Goal: Download file/media

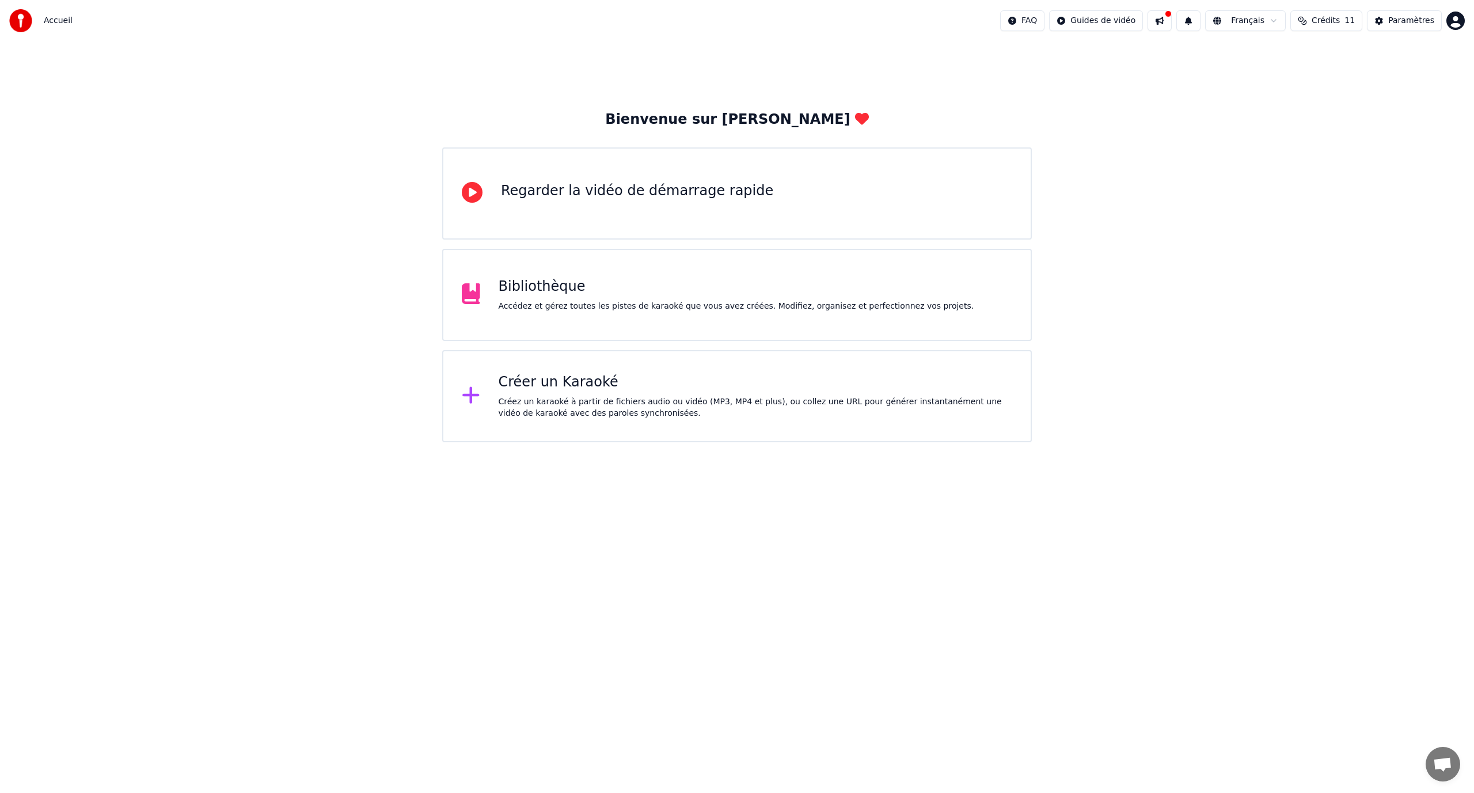
click at [617, 306] on div "Accédez et gérez toutes les pistes de karaoké que vous avez créées. Modifiez, o…" at bounding box center [735, 306] width 475 height 12
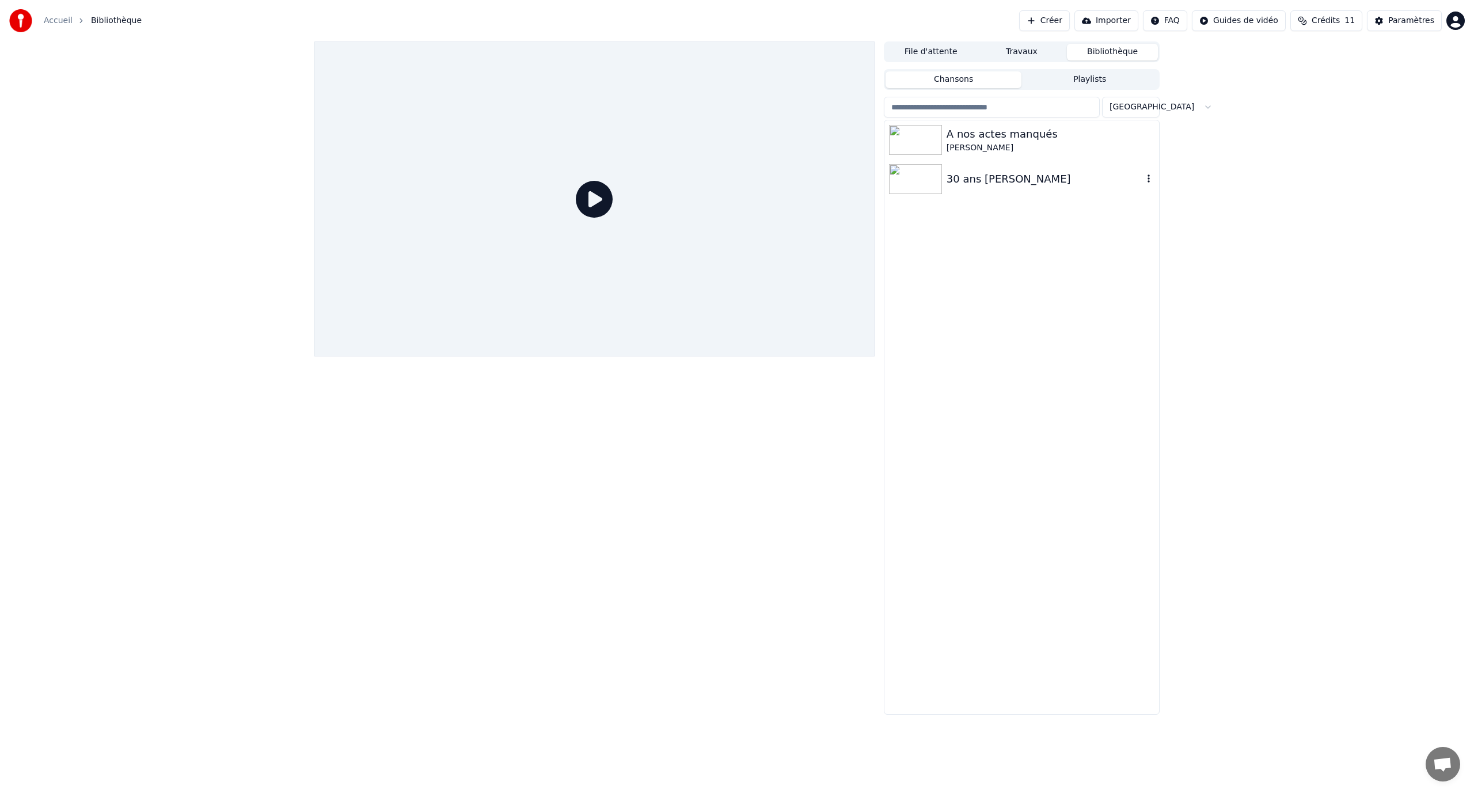
drag, startPoint x: 986, startPoint y: 181, endPoint x: 996, endPoint y: 176, distance: 11.3
click at [987, 181] on div "30 ans [PERSON_NAME]" at bounding box center [1044, 179] width 196 height 16
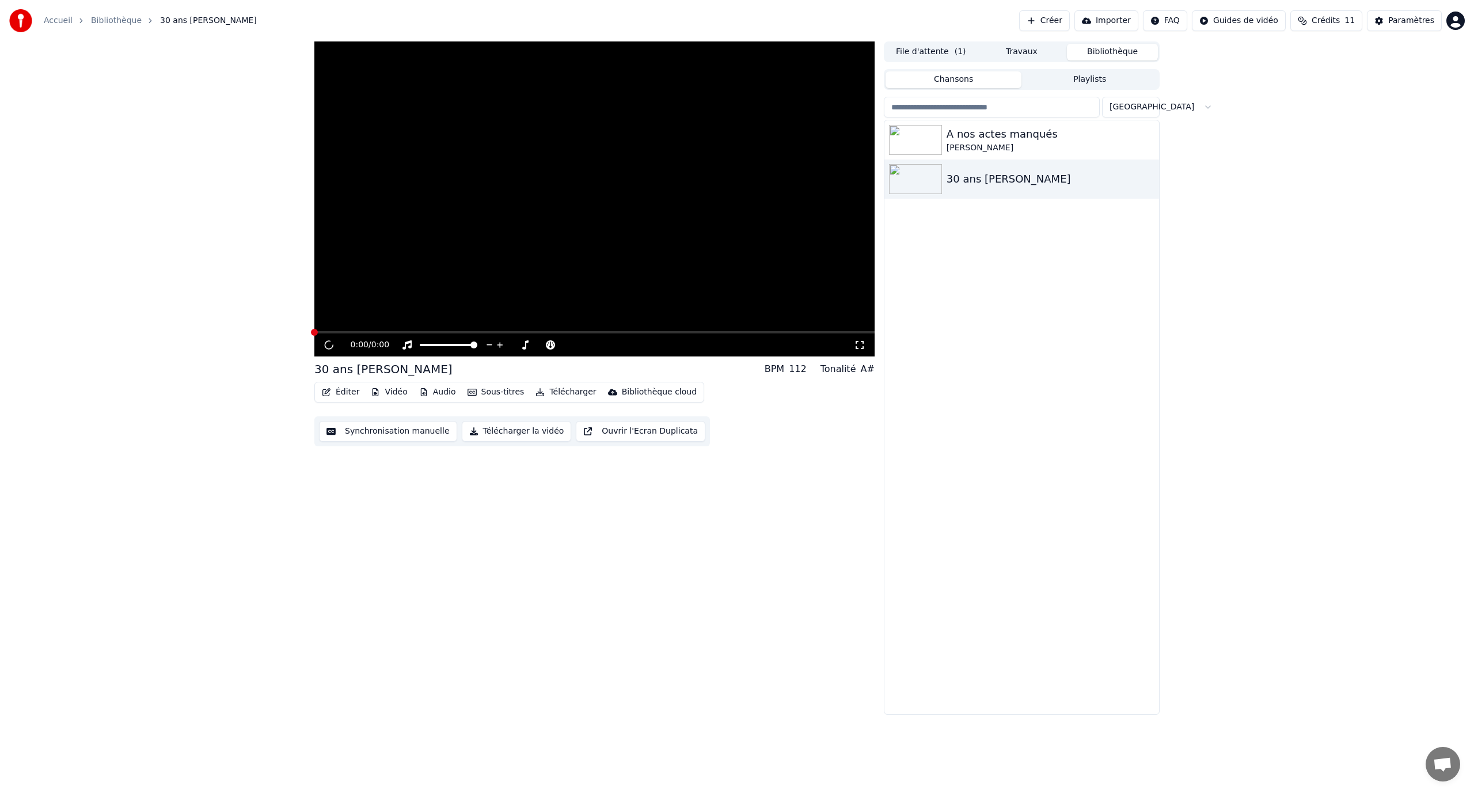
click at [442, 278] on video at bounding box center [594, 198] width 560 height 315
drag, startPoint x: 450, startPoint y: 275, endPoint x: 460, endPoint y: 280, distance: 11.1
click at [460, 280] on video at bounding box center [594, 198] width 560 height 315
click at [336, 349] on div "0:00 / 0:00" at bounding box center [594, 345] width 551 height 12
click at [325, 349] on icon at bounding box center [337, 344] width 27 height 9
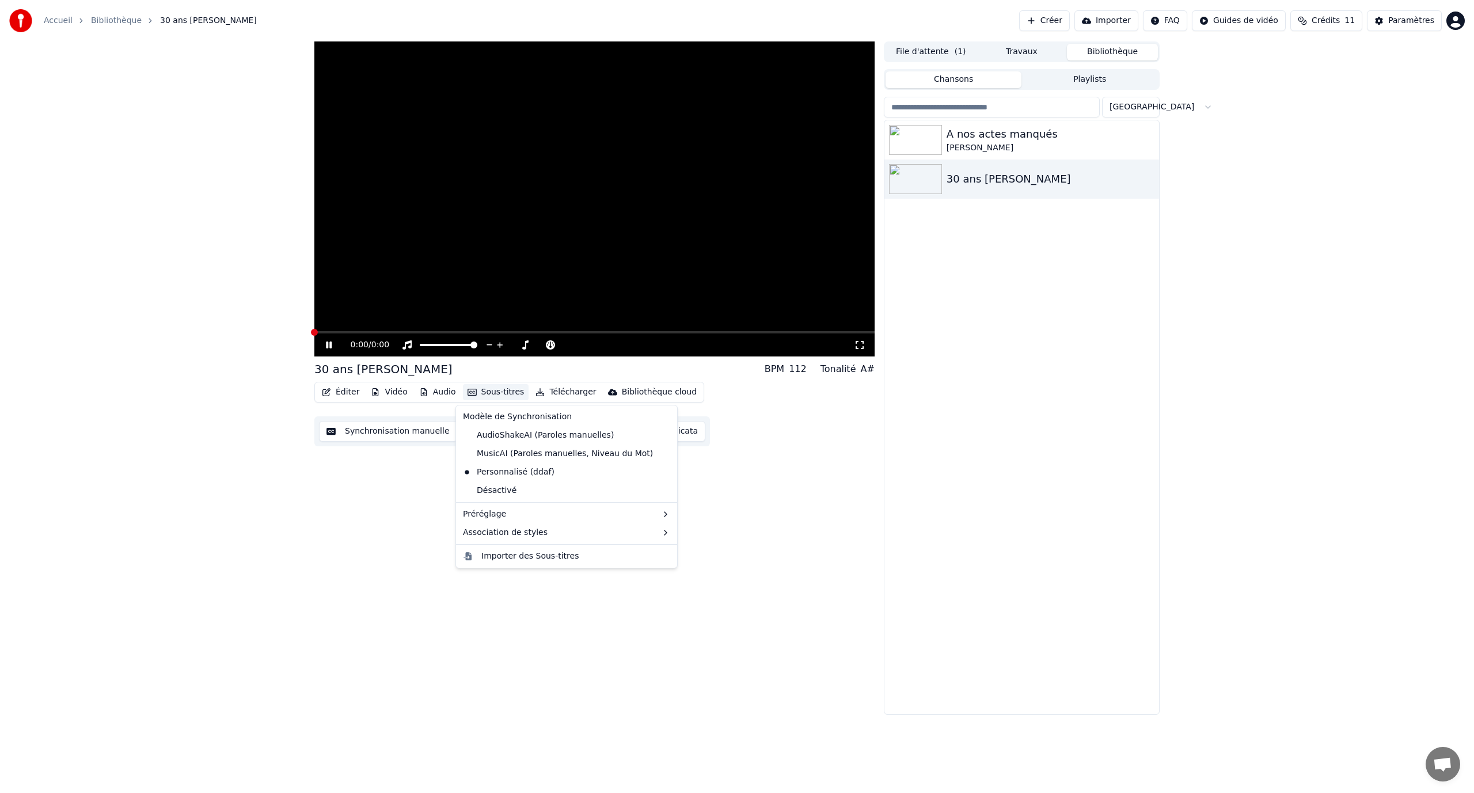
click at [486, 394] on button "Sous-titres" at bounding box center [496, 392] width 66 height 16
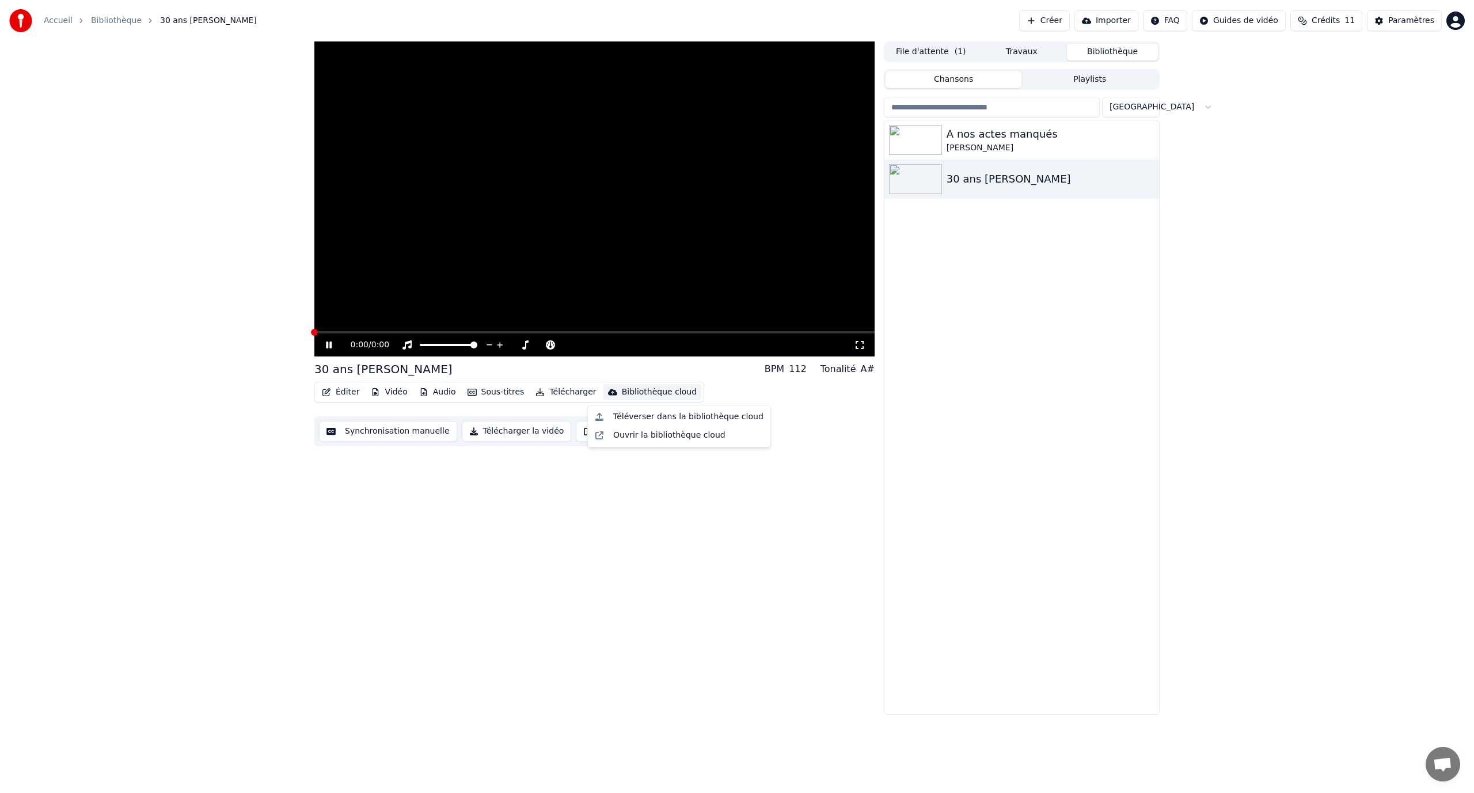
click at [749, 385] on div "Éditer Vidéo Audio Sous-titres Télécharger Bibliothèque cloud Synchronisation m…" at bounding box center [594, 414] width 560 height 64
click at [630, 328] on video at bounding box center [594, 198] width 560 height 315
click at [960, 159] on div "30 ans [PERSON_NAME]" at bounding box center [1021, 178] width 275 height 39
click at [971, 135] on div "A nos actes manqués" at bounding box center [1044, 134] width 196 height 16
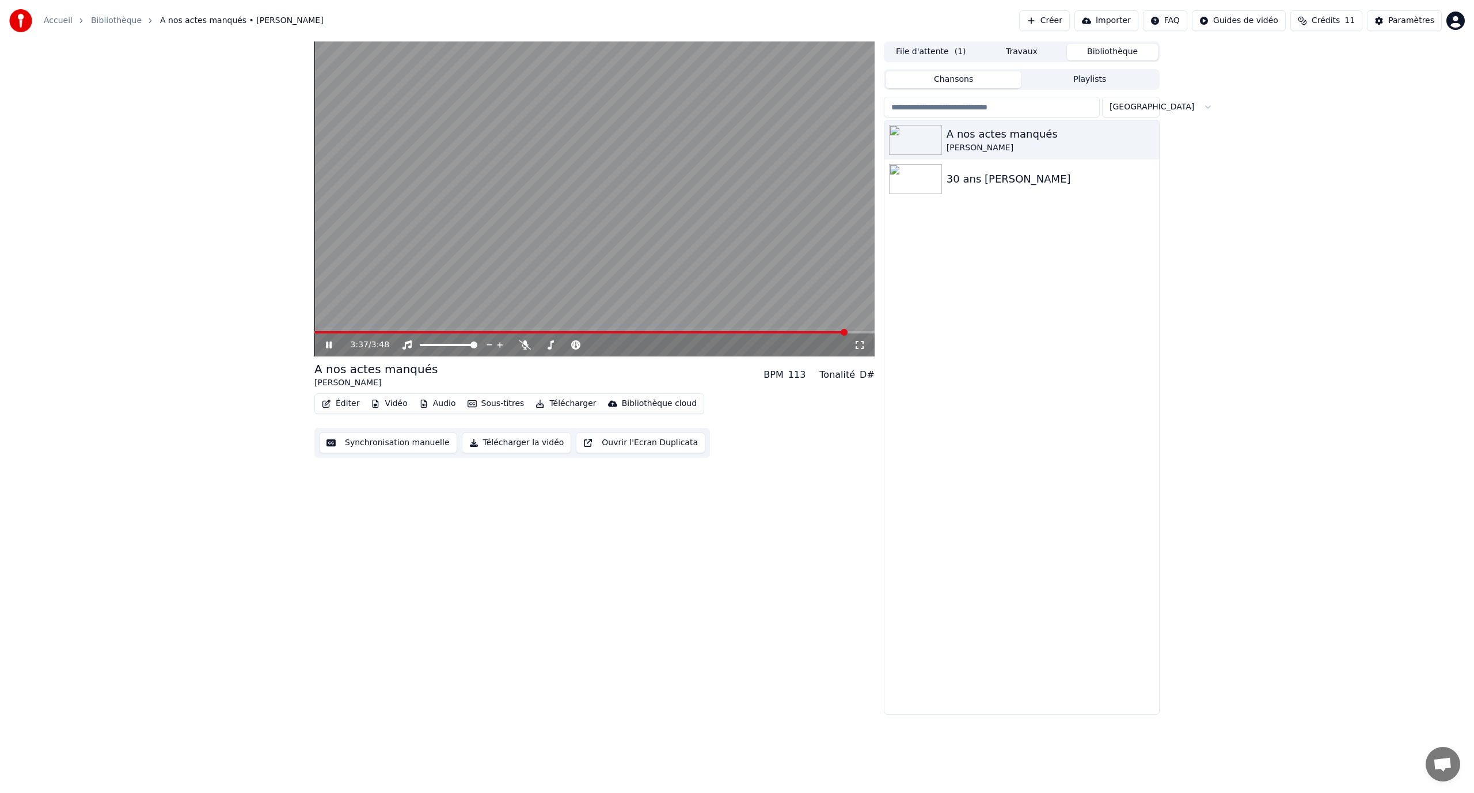
click at [600, 191] on video at bounding box center [594, 198] width 560 height 315
click at [473, 399] on button "Sous-titres" at bounding box center [496, 403] width 66 height 16
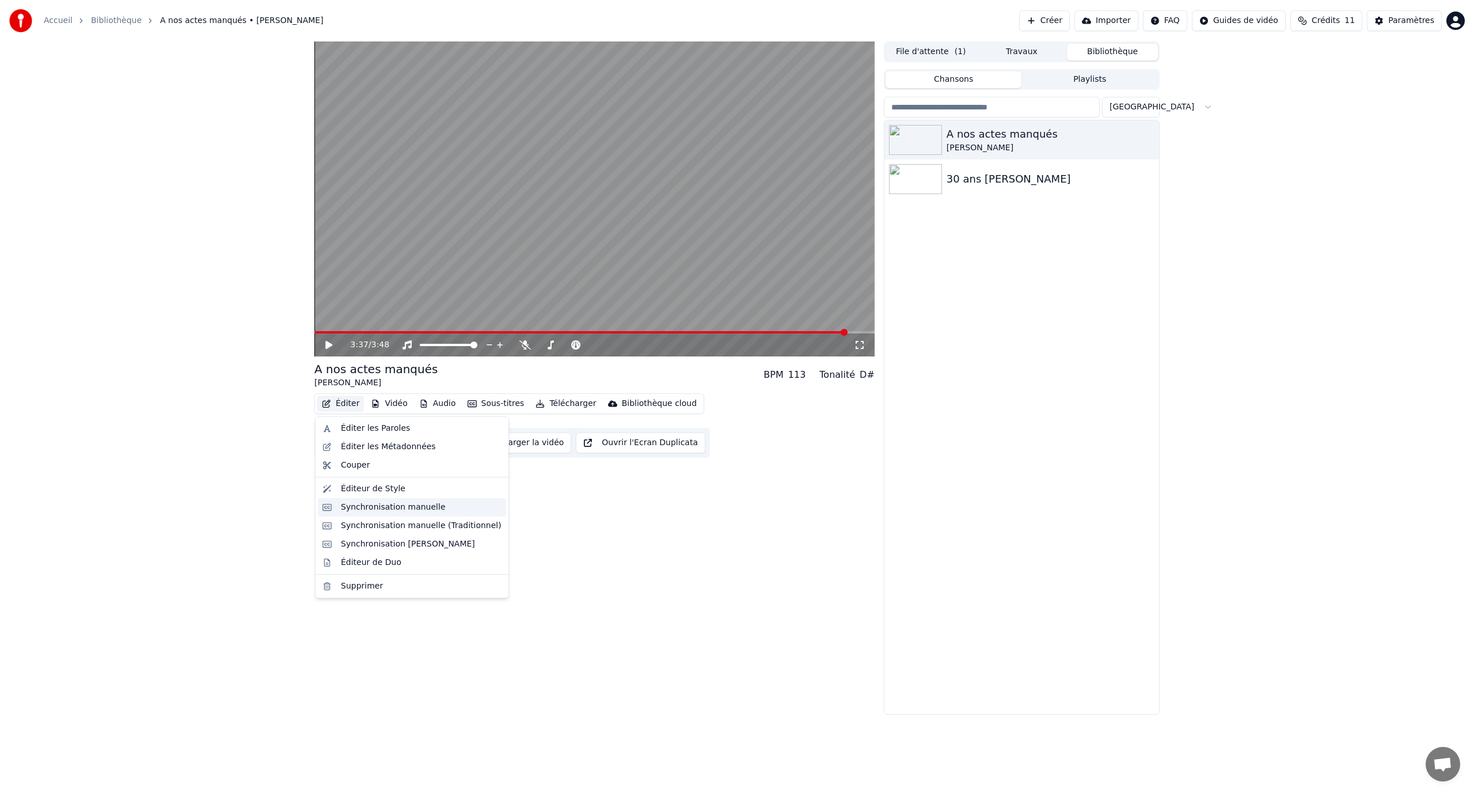
click at [410, 506] on div "Synchronisation manuelle" at bounding box center [393, 507] width 105 height 12
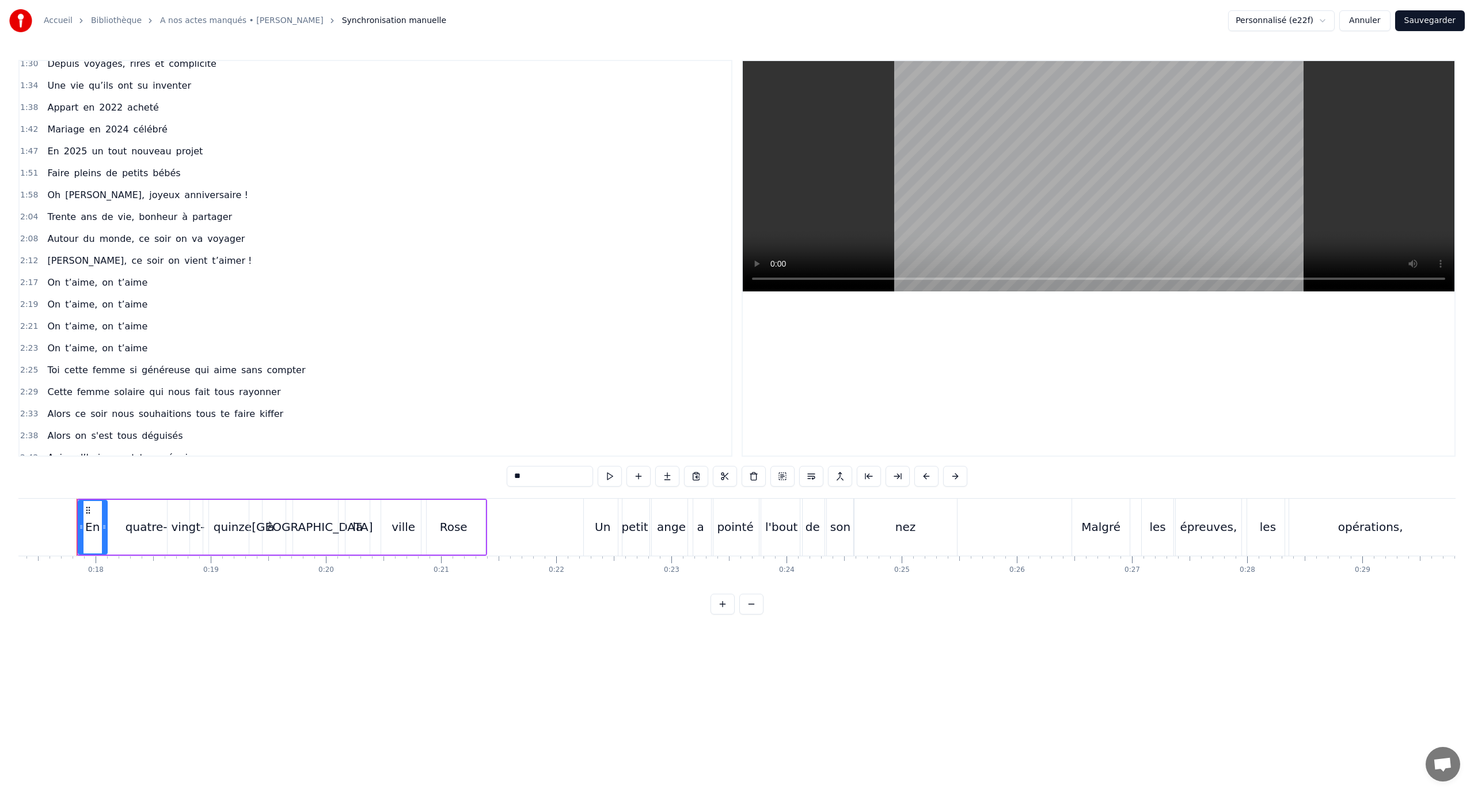
scroll to position [403, 0]
click at [181, 167] on div "1:51 Faire pleins de petits bébés" at bounding box center [375, 172] width 711 height 22
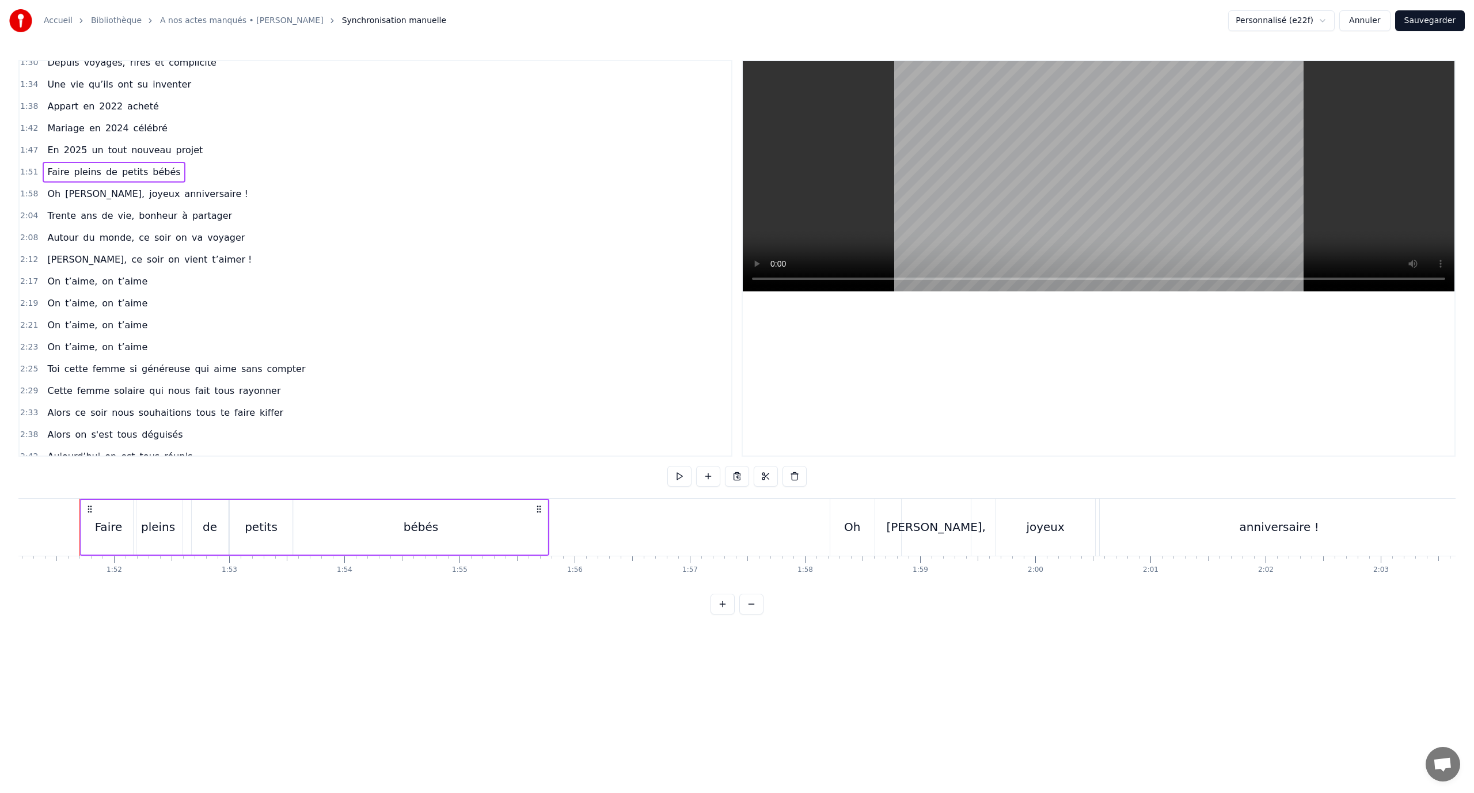
scroll to position [0, 12802]
click at [13, 512] on div "Accueil Bibliothèque A nos actes manqués • [PERSON_NAME] Synchronisation manuel…" at bounding box center [737, 307] width 1474 height 614
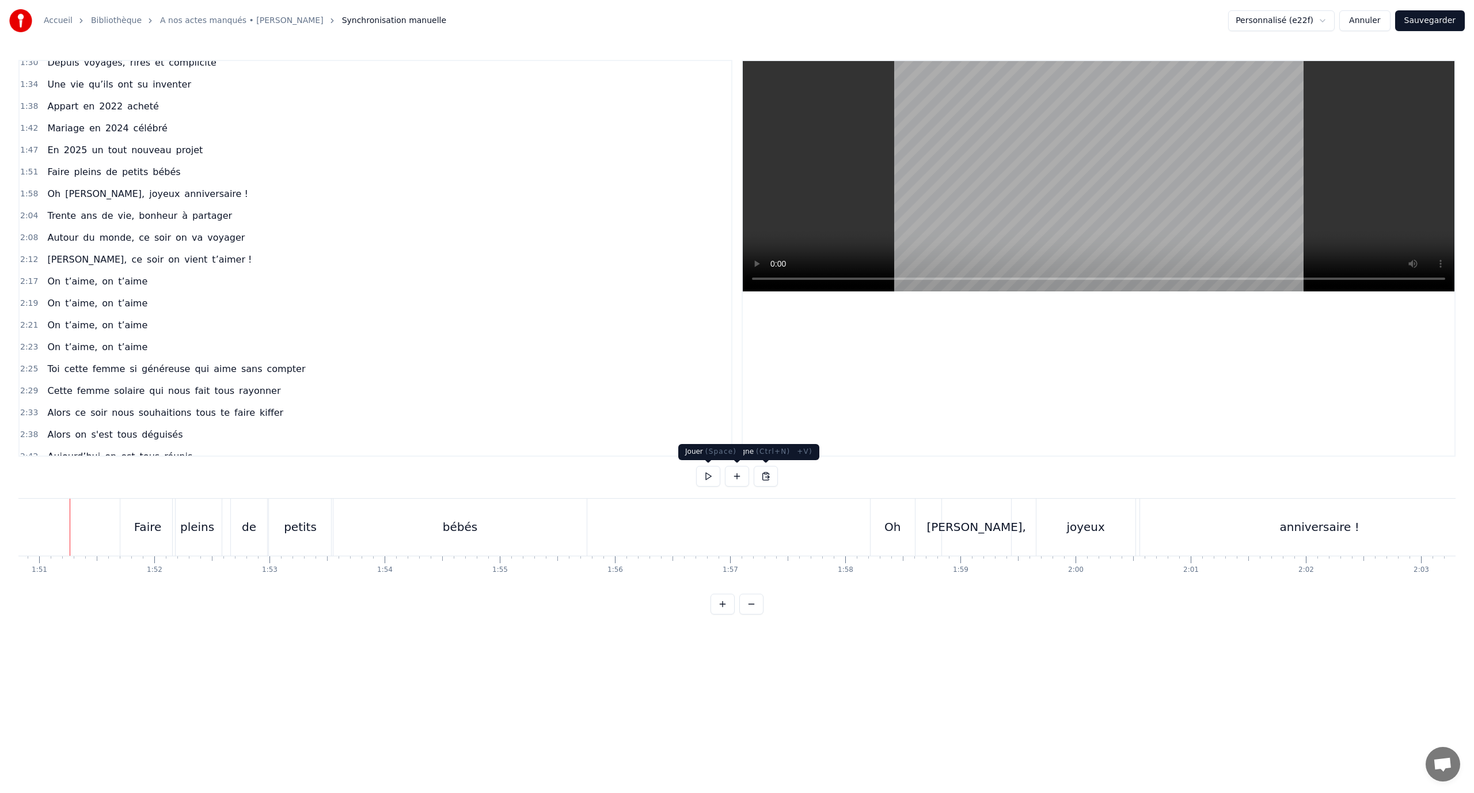
scroll to position [0, 12752]
click at [710, 484] on button at bounding box center [708, 476] width 24 height 21
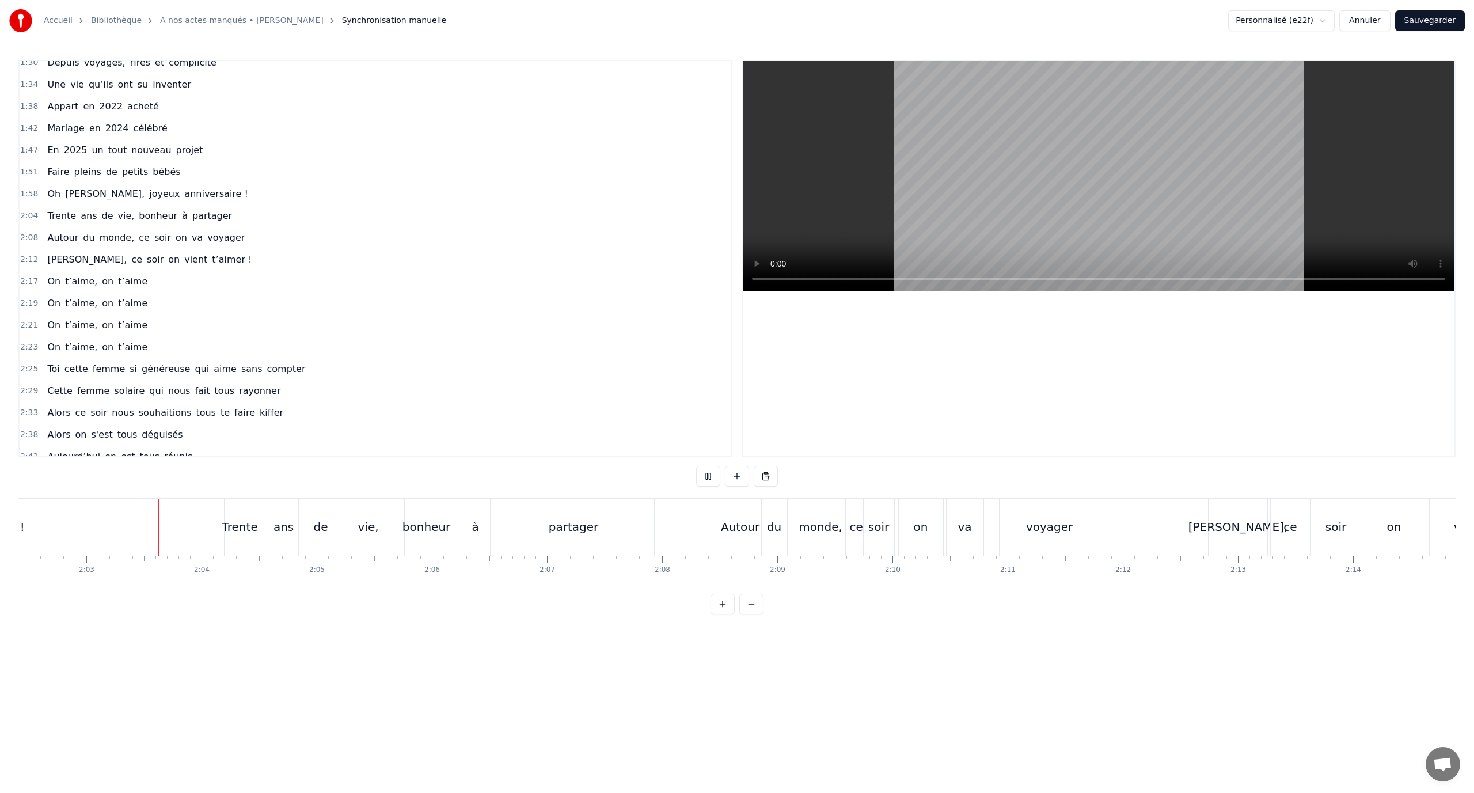
scroll to position [0, 14094]
click at [697, 477] on button at bounding box center [708, 476] width 24 height 21
click at [777, 516] on div "du" at bounding box center [772, 526] width 25 height 57
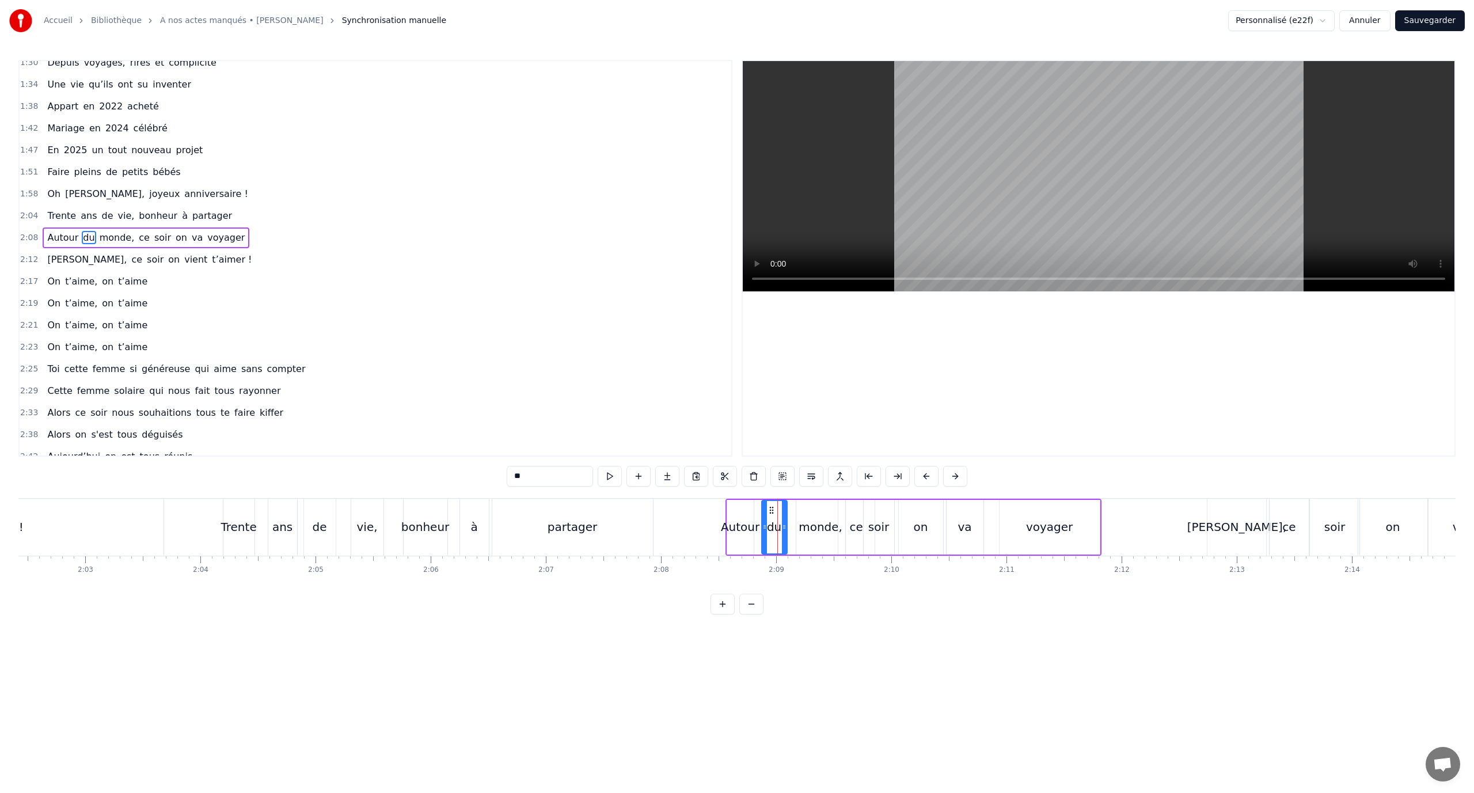
scroll to position [382, 0]
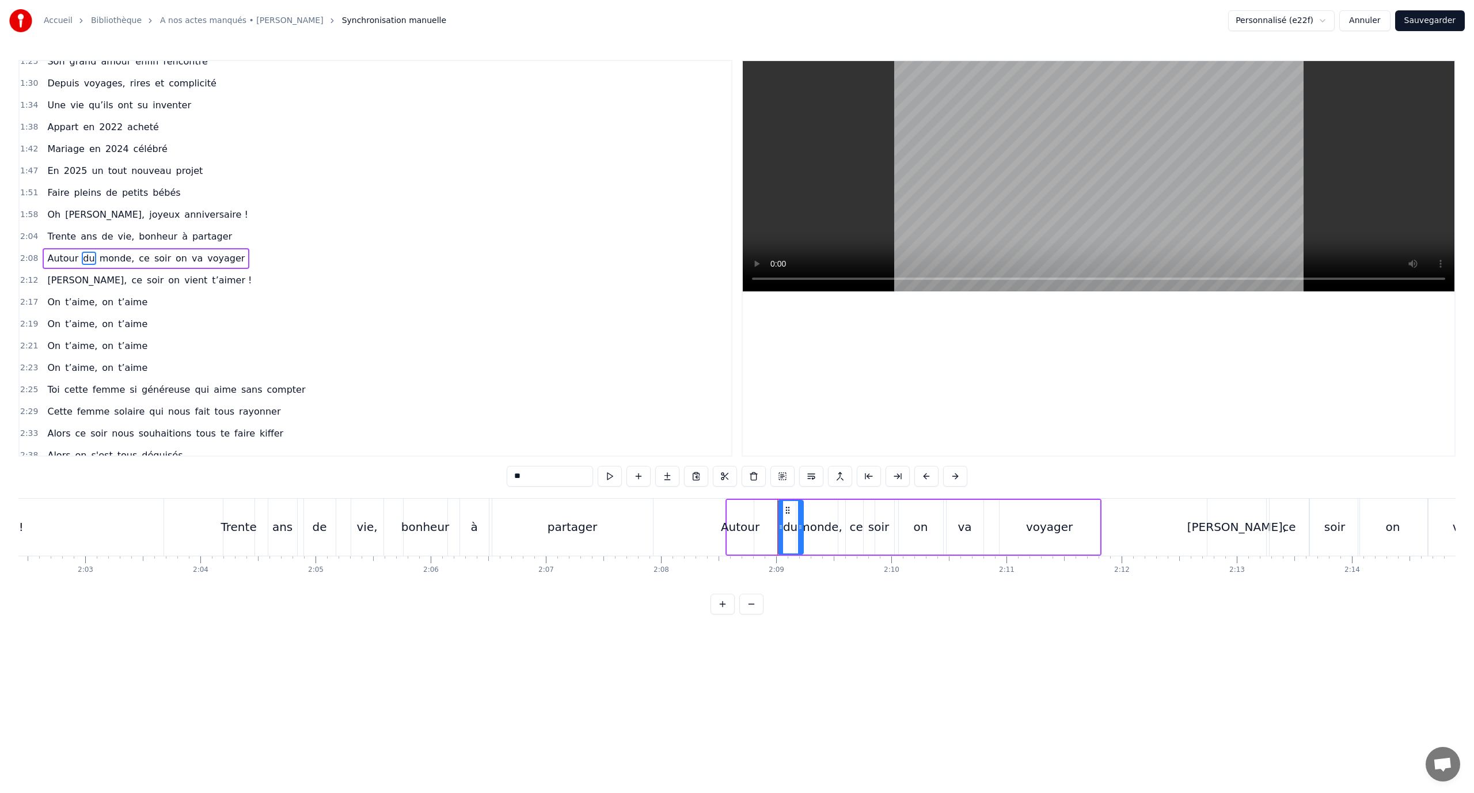
drag, startPoint x: 771, startPoint y: 507, endPoint x: 806, endPoint y: 512, distance: 36.0
click at [787, 509] on icon at bounding box center [787, 509] width 9 height 9
click at [820, 527] on div "monde," at bounding box center [820, 526] width 44 height 17
drag, startPoint x: 803, startPoint y: 509, endPoint x: 828, endPoint y: 512, distance: 25.4
click at [813, 512] on icon at bounding box center [814, 509] width 9 height 9
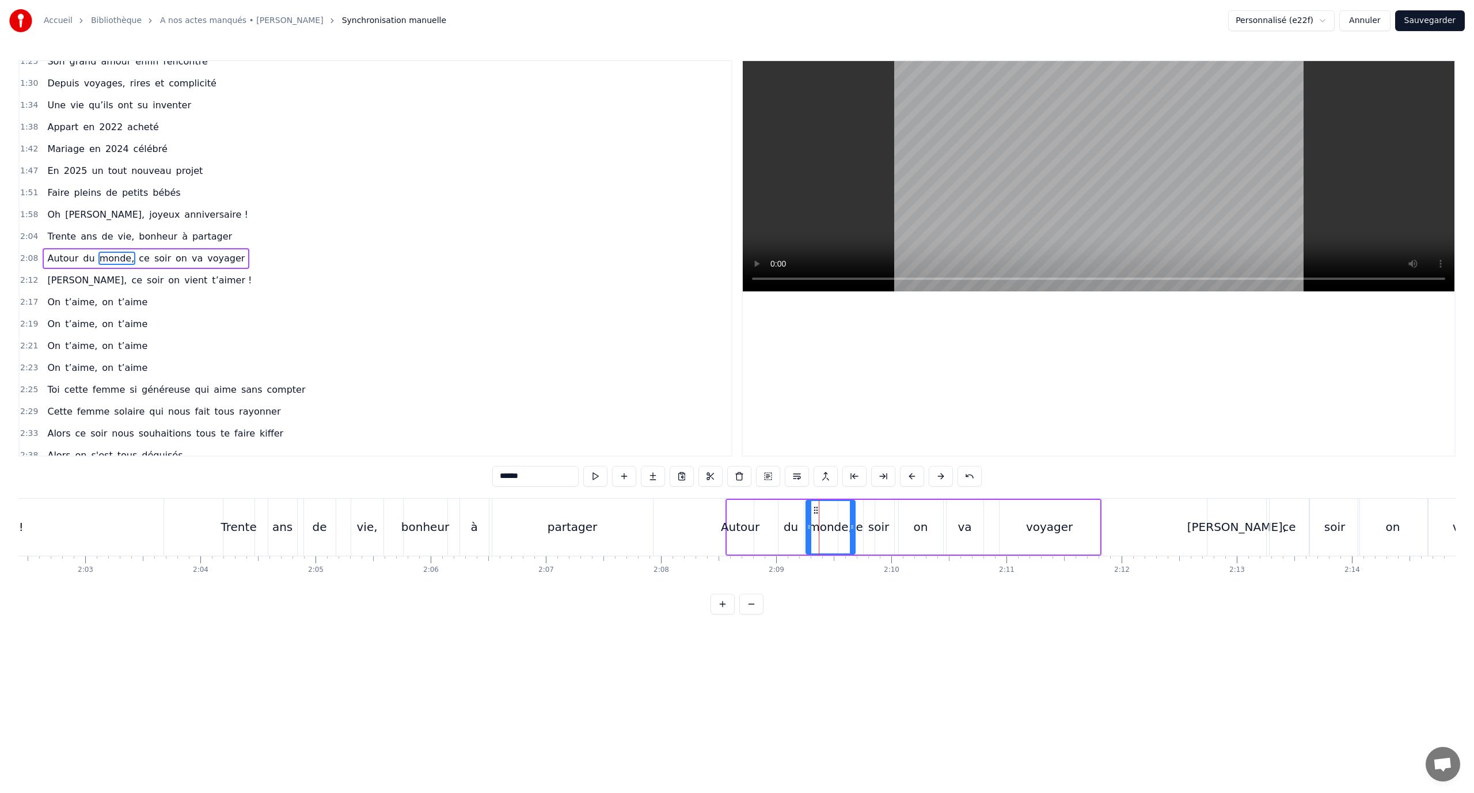
click at [861, 522] on div "ce" at bounding box center [855, 526] width 13 height 17
click at [882, 519] on div "soir" at bounding box center [878, 526] width 21 height 17
drag, startPoint x: 870, startPoint y: 508, endPoint x: 889, endPoint y: 515, distance: 20.8
click at [889, 515] on div "soir" at bounding box center [892, 527] width 29 height 52
click at [866, 516] on div "ce" at bounding box center [856, 527] width 36 height 55
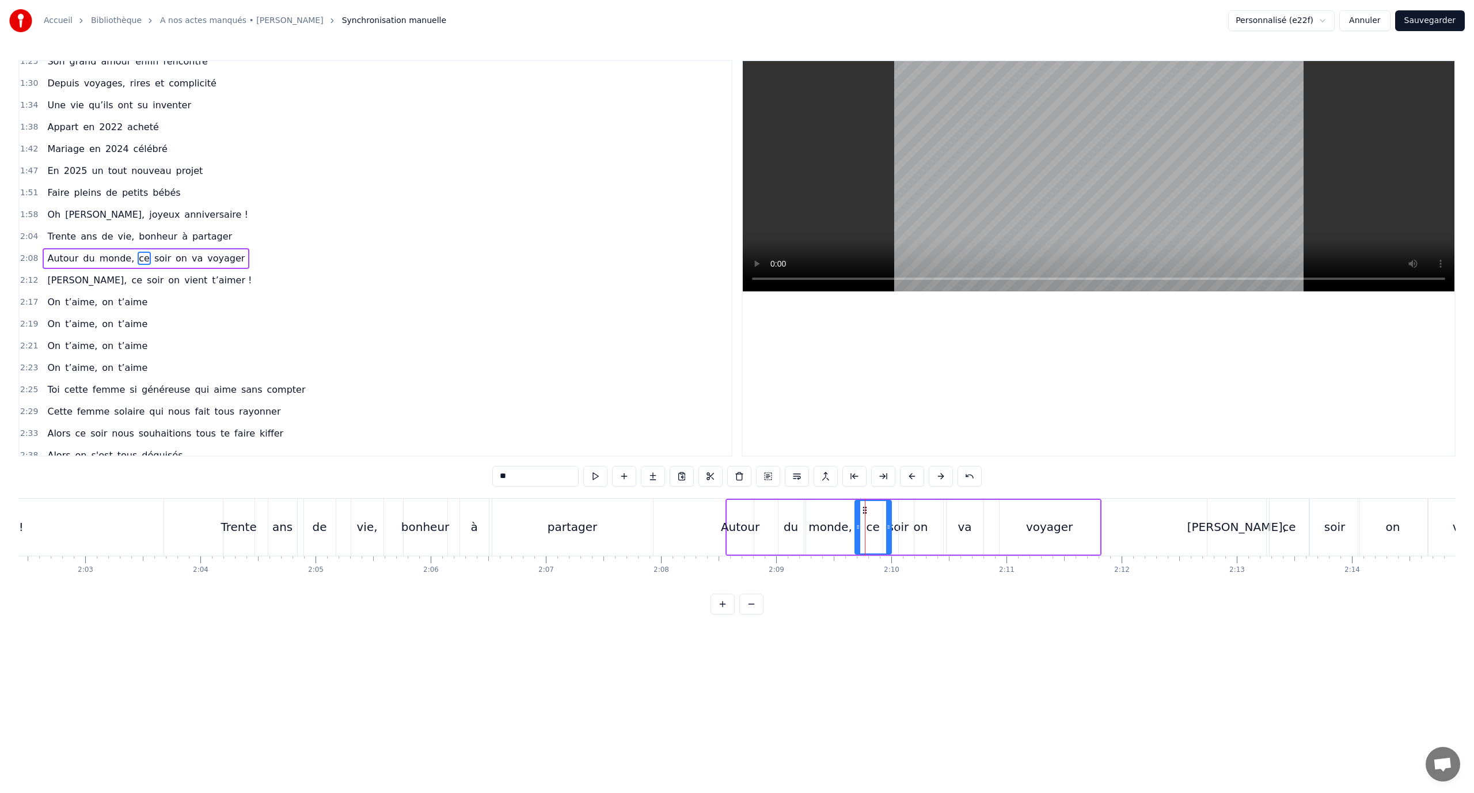
drag, startPoint x: 848, startPoint y: 508, endPoint x: 862, endPoint y: 513, distance: 15.1
click at [862, 513] on icon at bounding box center [864, 509] width 9 height 9
click at [896, 525] on div "soir" at bounding box center [898, 526] width 21 height 17
drag, startPoint x: 890, startPoint y: 507, endPoint x: 935, endPoint y: 520, distance: 46.8
click at [903, 508] on icon at bounding box center [905, 509] width 9 height 9
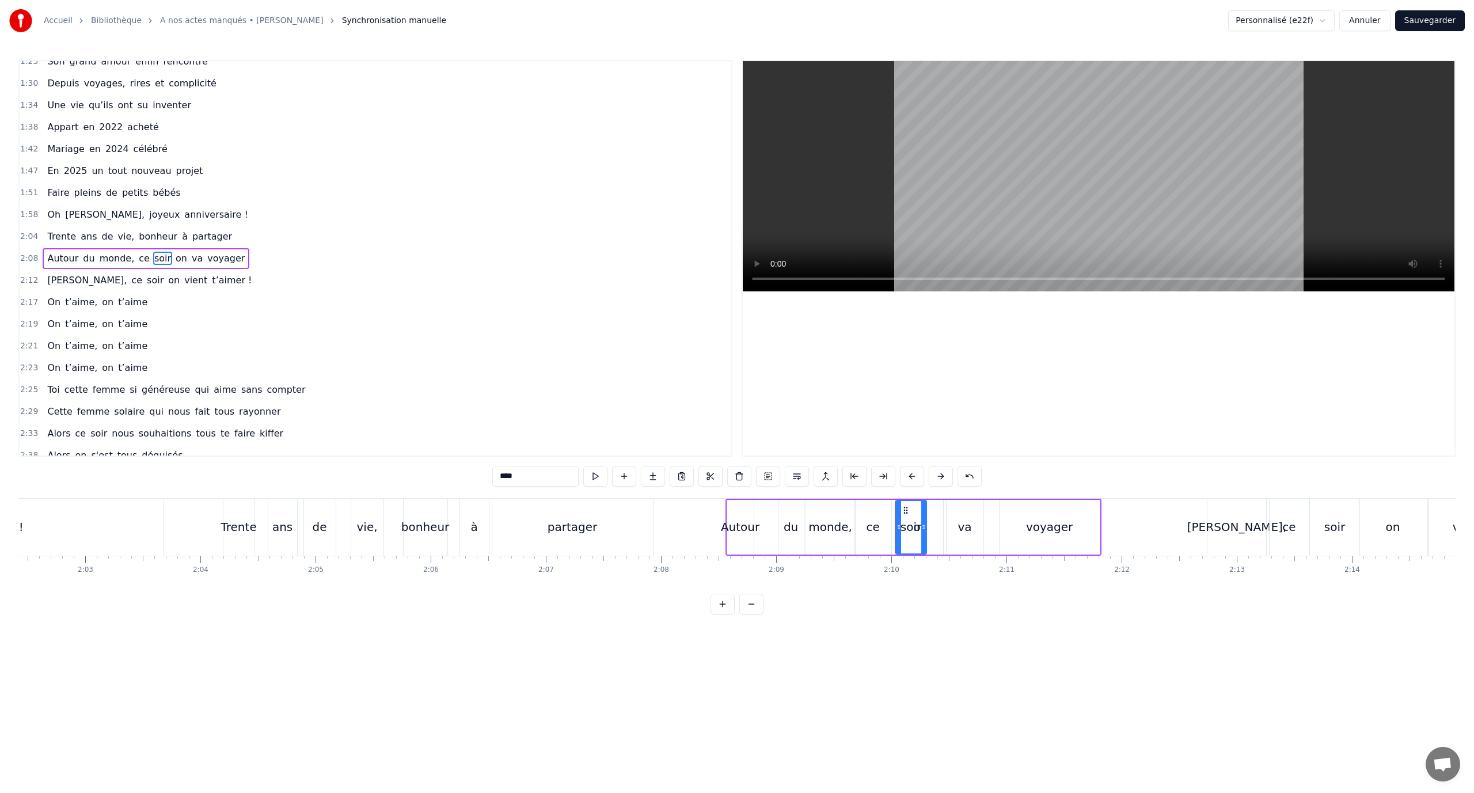
click at [935, 522] on div "on" at bounding box center [921, 527] width 44 height 55
drag, startPoint x: 907, startPoint y: 509, endPoint x: 922, endPoint y: 513, distance: 15.5
click at [922, 513] on icon at bounding box center [923, 509] width 9 height 9
click at [968, 530] on div "va" at bounding box center [965, 526] width 14 height 17
drag, startPoint x: 952, startPoint y: 508, endPoint x: 964, endPoint y: 515, distance: 13.6
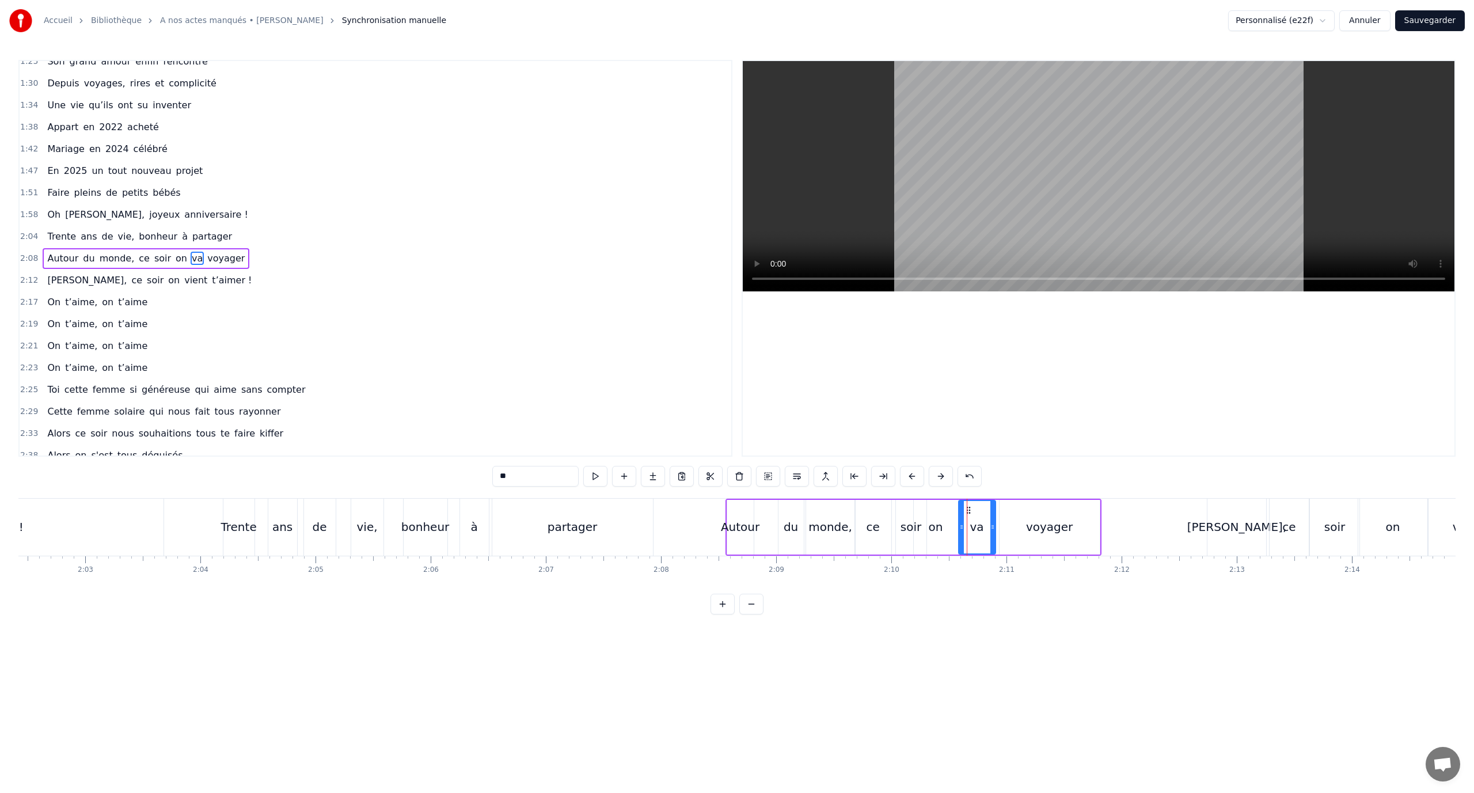
click at [964, 515] on div "va" at bounding box center [977, 527] width 36 height 52
click at [1019, 515] on div "voyager" at bounding box center [1049, 527] width 100 height 55
drag, startPoint x: 1011, startPoint y: 505, endPoint x: 1025, endPoint y: 511, distance: 15.5
click at [1045, 513] on icon at bounding box center [1044, 509] width 9 height 9
click at [984, 511] on div "va" at bounding box center [976, 527] width 37 height 55
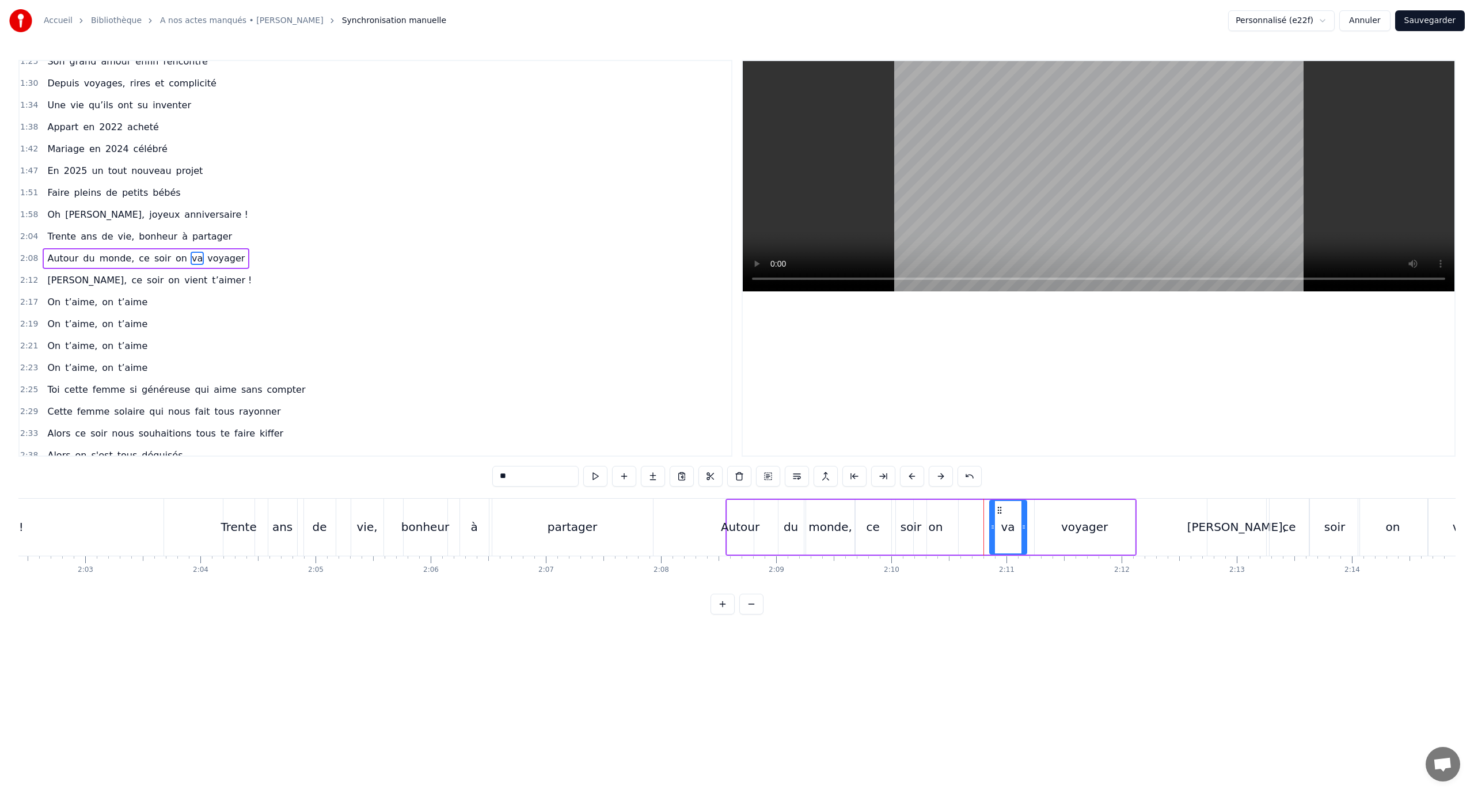
drag, startPoint x: 969, startPoint y: 509, endPoint x: 984, endPoint y: 509, distance: 15.5
click at [999, 512] on icon at bounding box center [999, 509] width 9 height 9
click at [943, 515] on div "on" at bounding box center [936, 527] width 44 height 55
type input "**"
click at [941, 510] on icon at bounding box center [944, 509] width 9 height 9
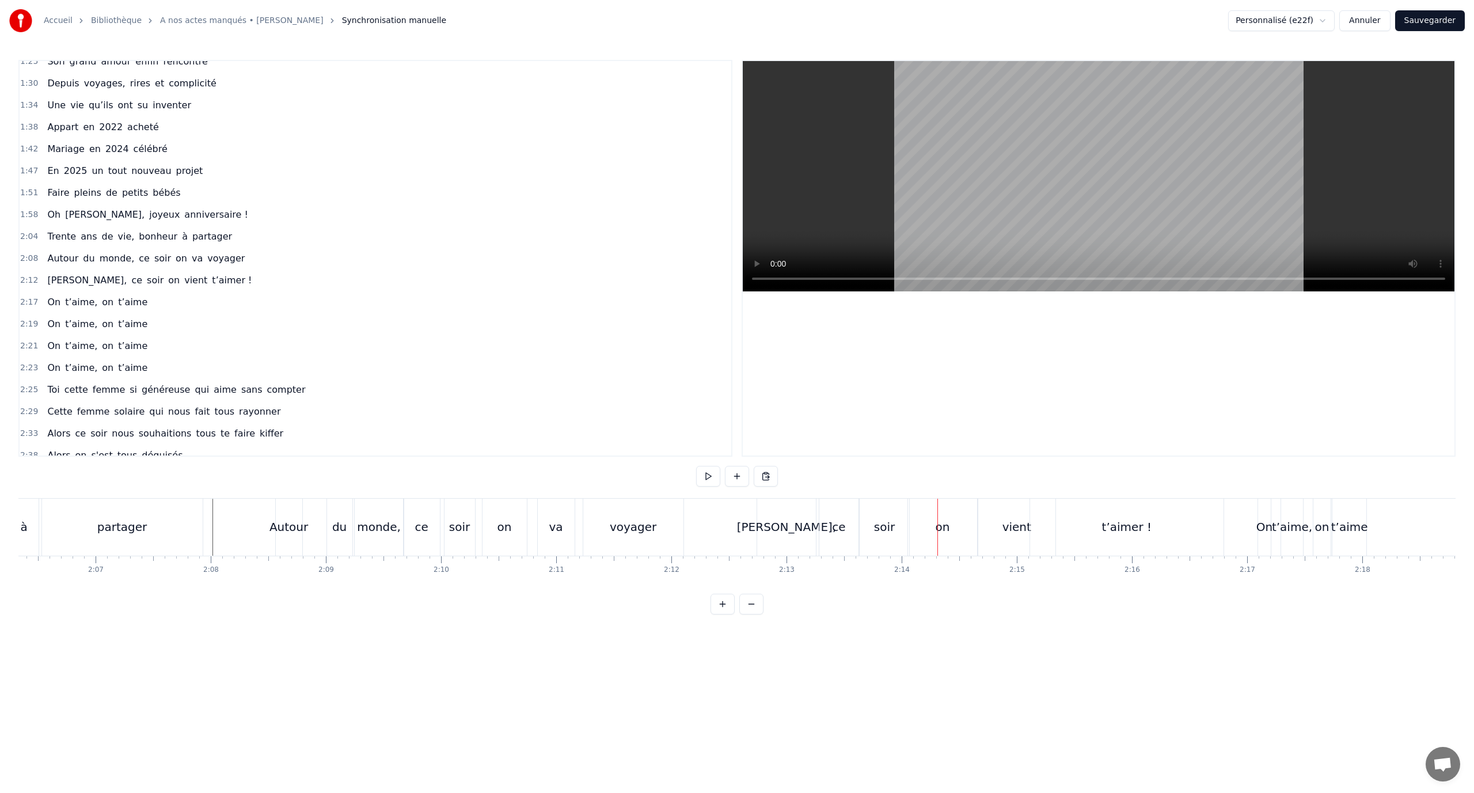
scroll to position [0, 14608]
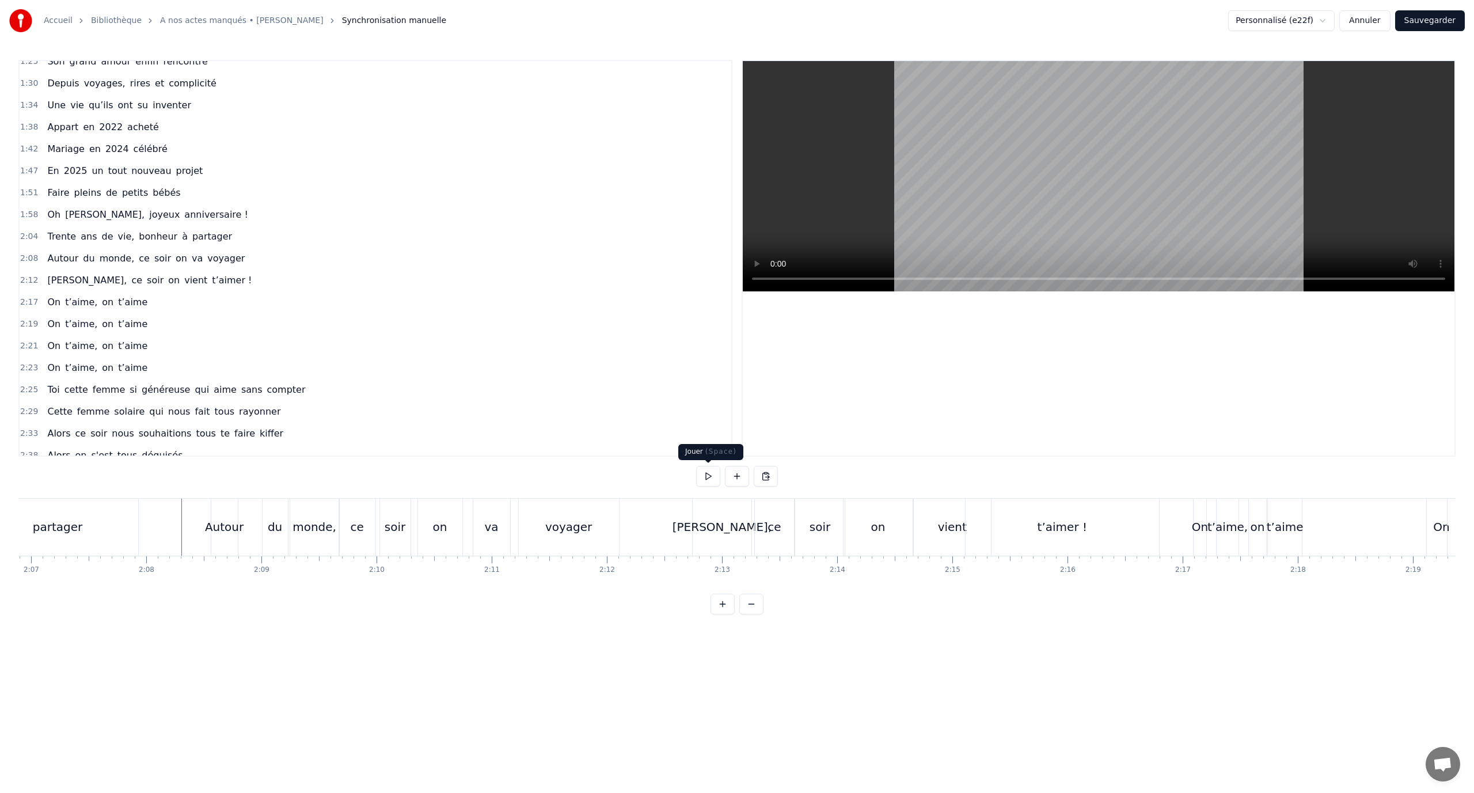
click at [705, 473] on button at bounding box center [708, 476] width 24 height 21
click at [710, 473] on button at bounding box center [708, 476] width 24 height 21
click at [953, 528] on div "vient" at bounding box center [952, 526] width 29 height 17
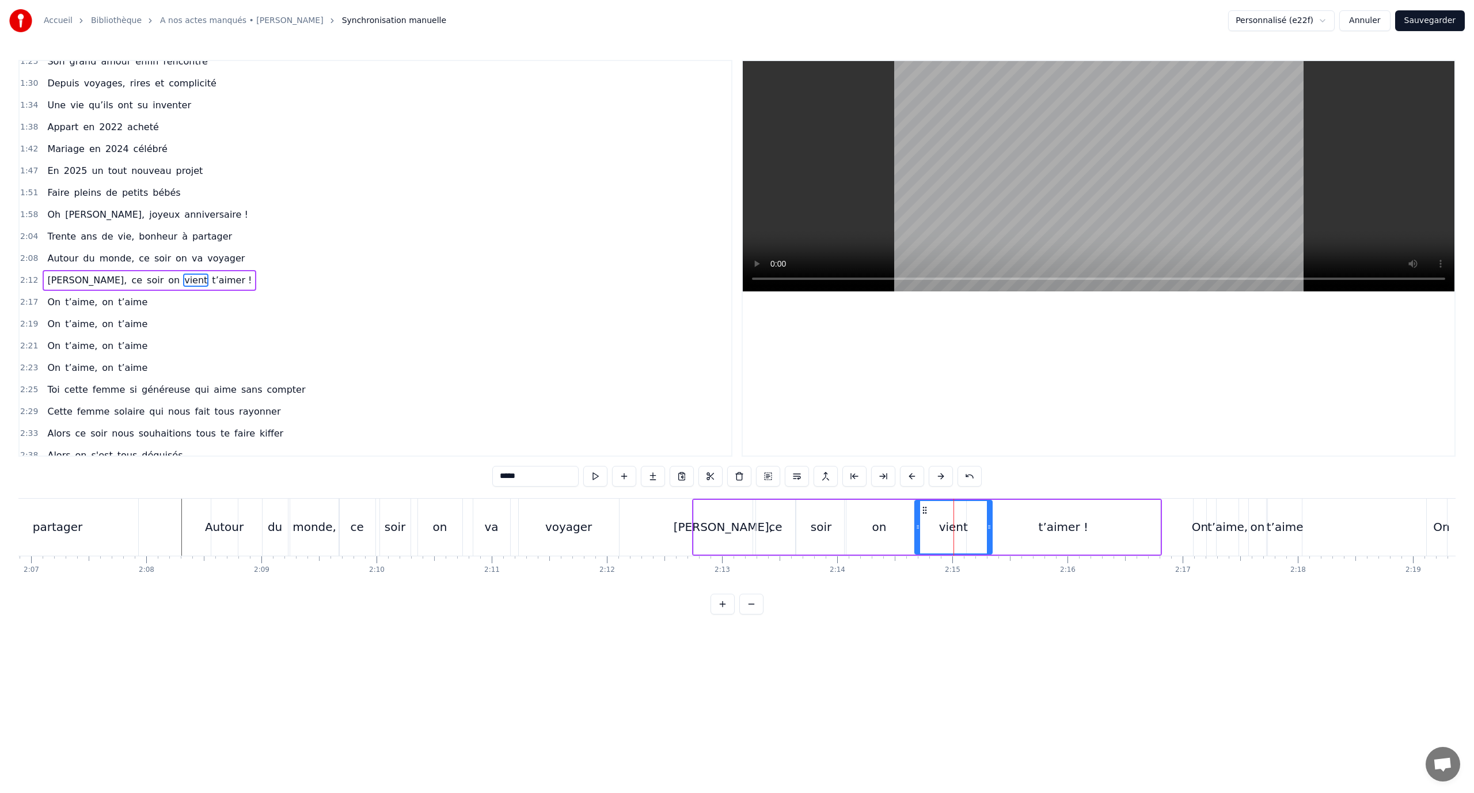
scroll to position [404, 0]
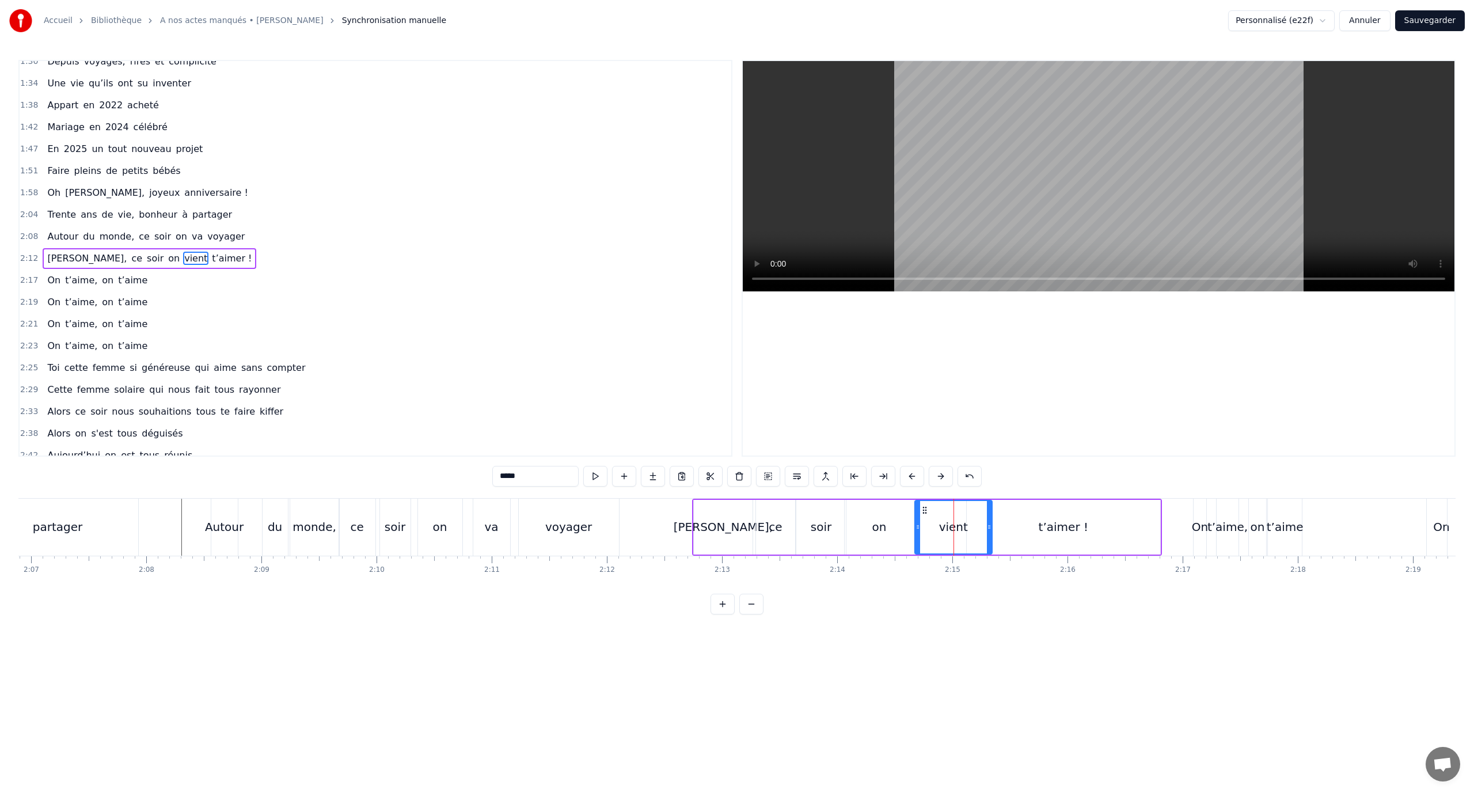
click at [1109, 513] on div "t’aimer !" at bounding box center [1062, 527] width 193 height 55
type input "*********"
click at [1077, 504] on div "t’aimer !" at bounding box center [1063, 527] width 192 height 52
click at [1076, 500] on div at bounding box center [1076, 526] width 1 height 57
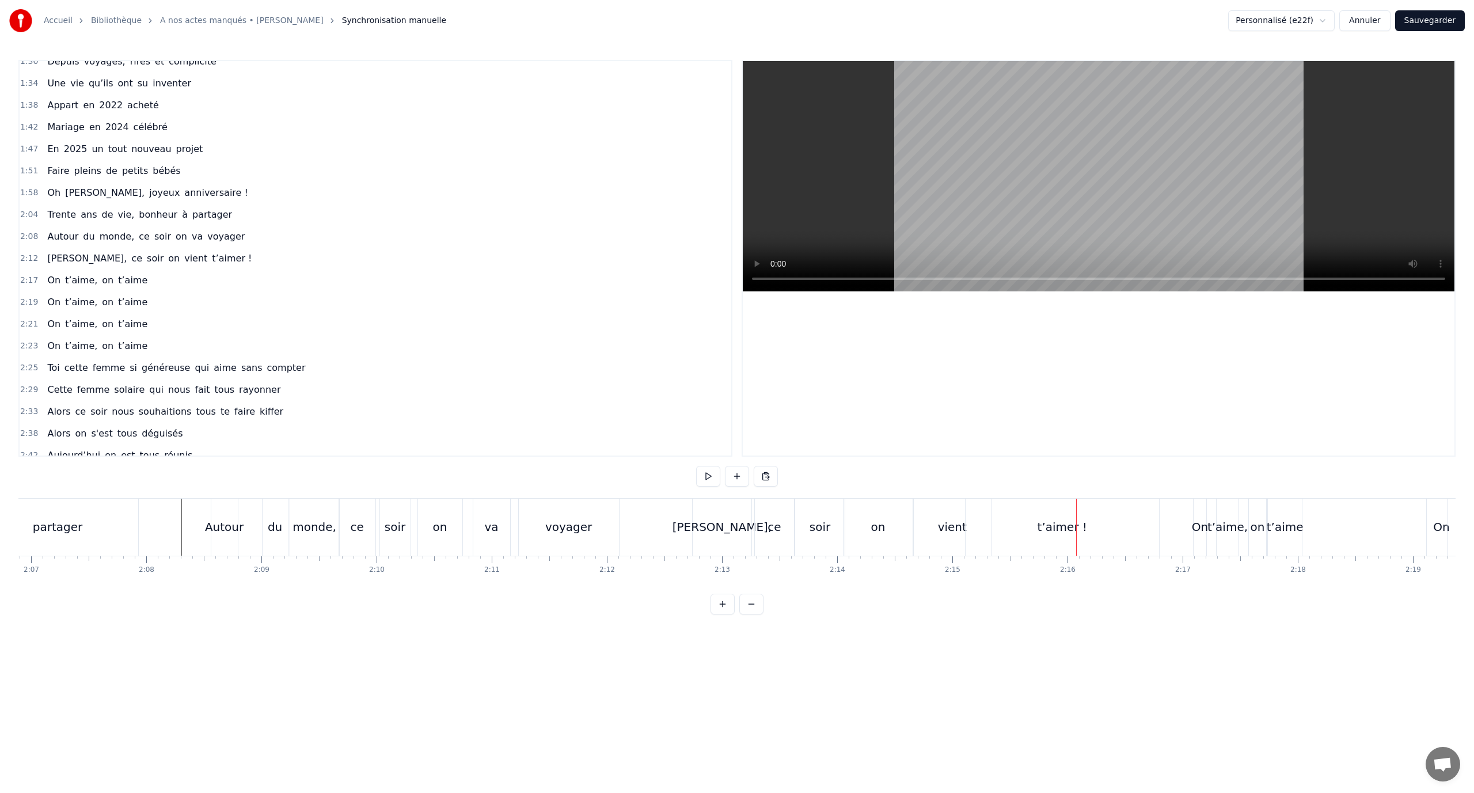
click at [975, 499] on div "t’aimer !" at bounding box center [1061, 526] width 193 height 57
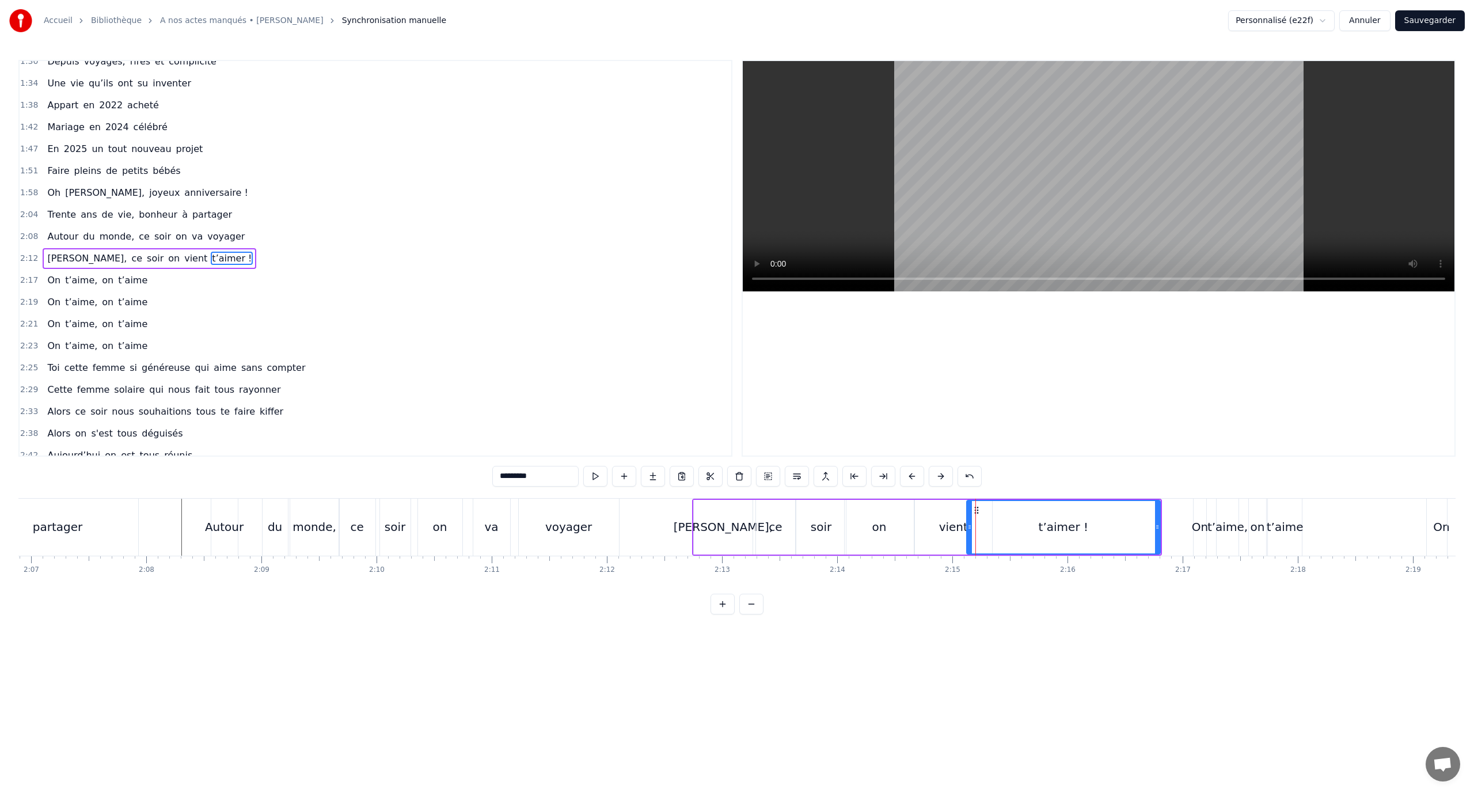
click at [961, 500] on div "vient" at bounding box center [953, 527] width 78 height 55
type input "*****"
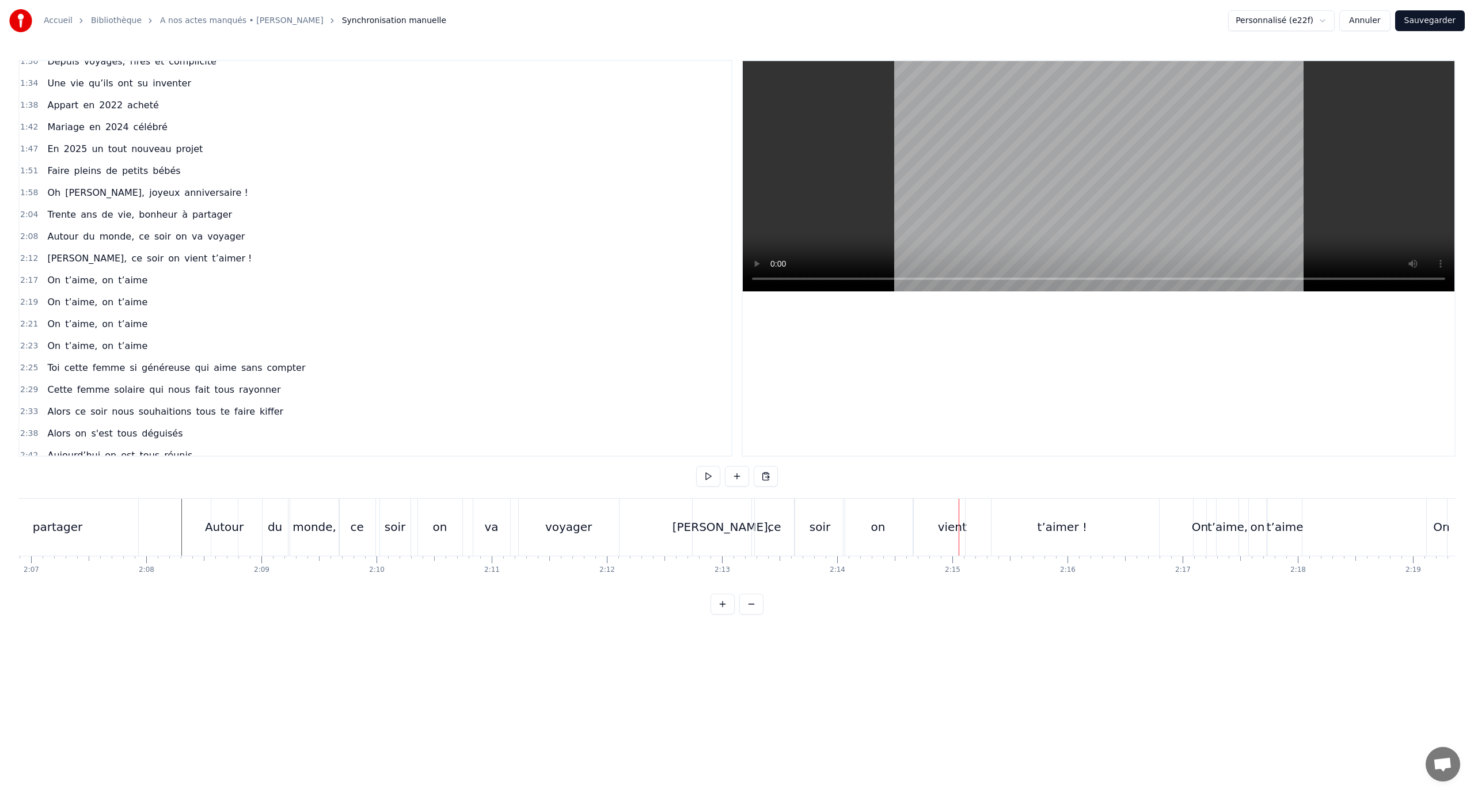
click at [1084, 510] on div "t’aimer !" at bounding box center [1061, 526] width 193 height 57
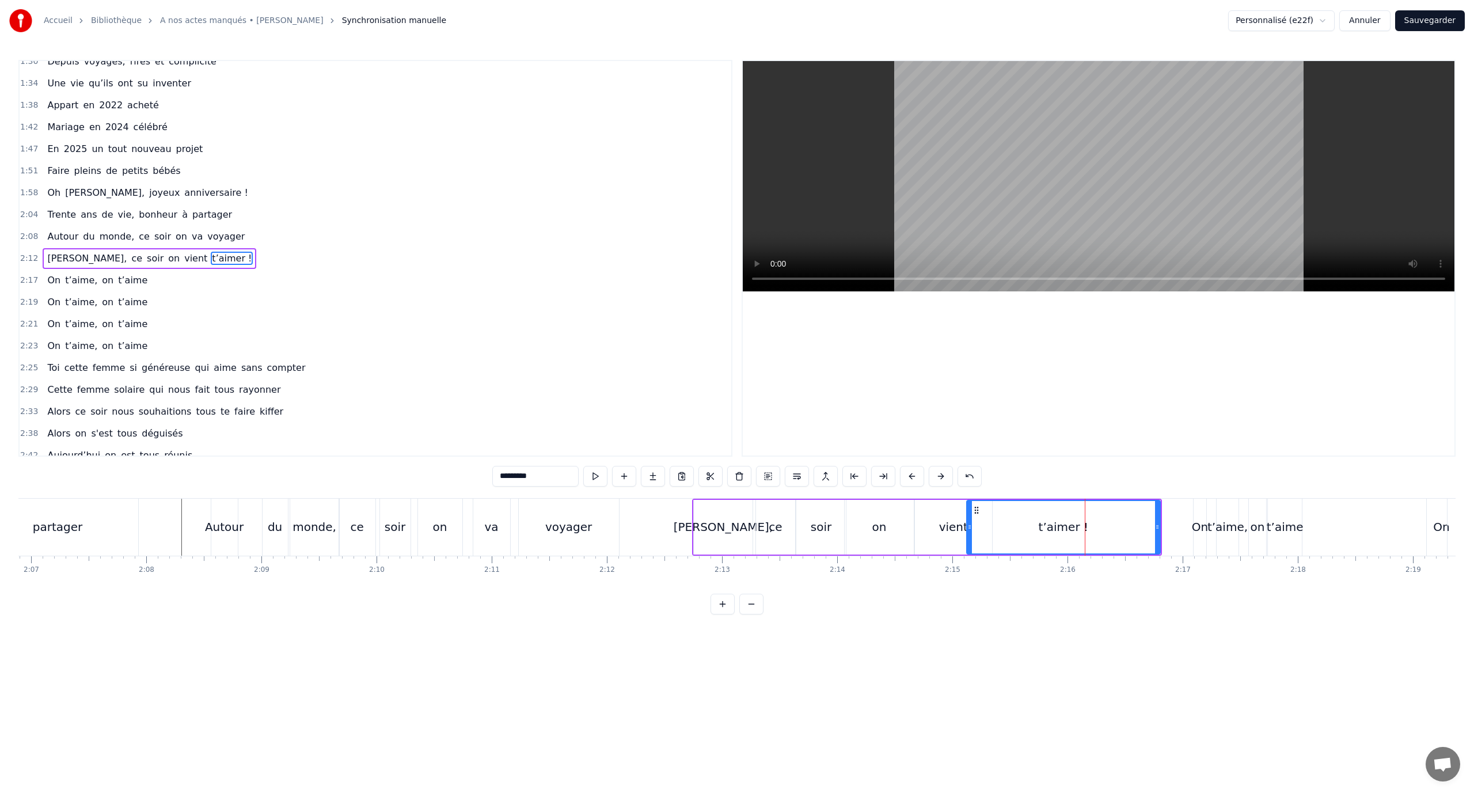
click at [1160, 500] on div "[PERSON_NAME], ce soir on vient t’aimer !" at bounding box center [927, 526] width 470 height 57
drag, startPoint x: 1150, startPoint y: 506, endPoint x: 1163, endPoint y: 512, distance: 15.2
click at [1163, 512] on icon at bounding box center [1163, 508] width 9 height 9
click at [1096, 522] on div "t’aimer !" at bounding box center [1077, 526] width 50 height 17
drag, startPoint x: 1169, startPoint y: 525, endPoint x: 1093, endPoint y: 516, distance: 76.5
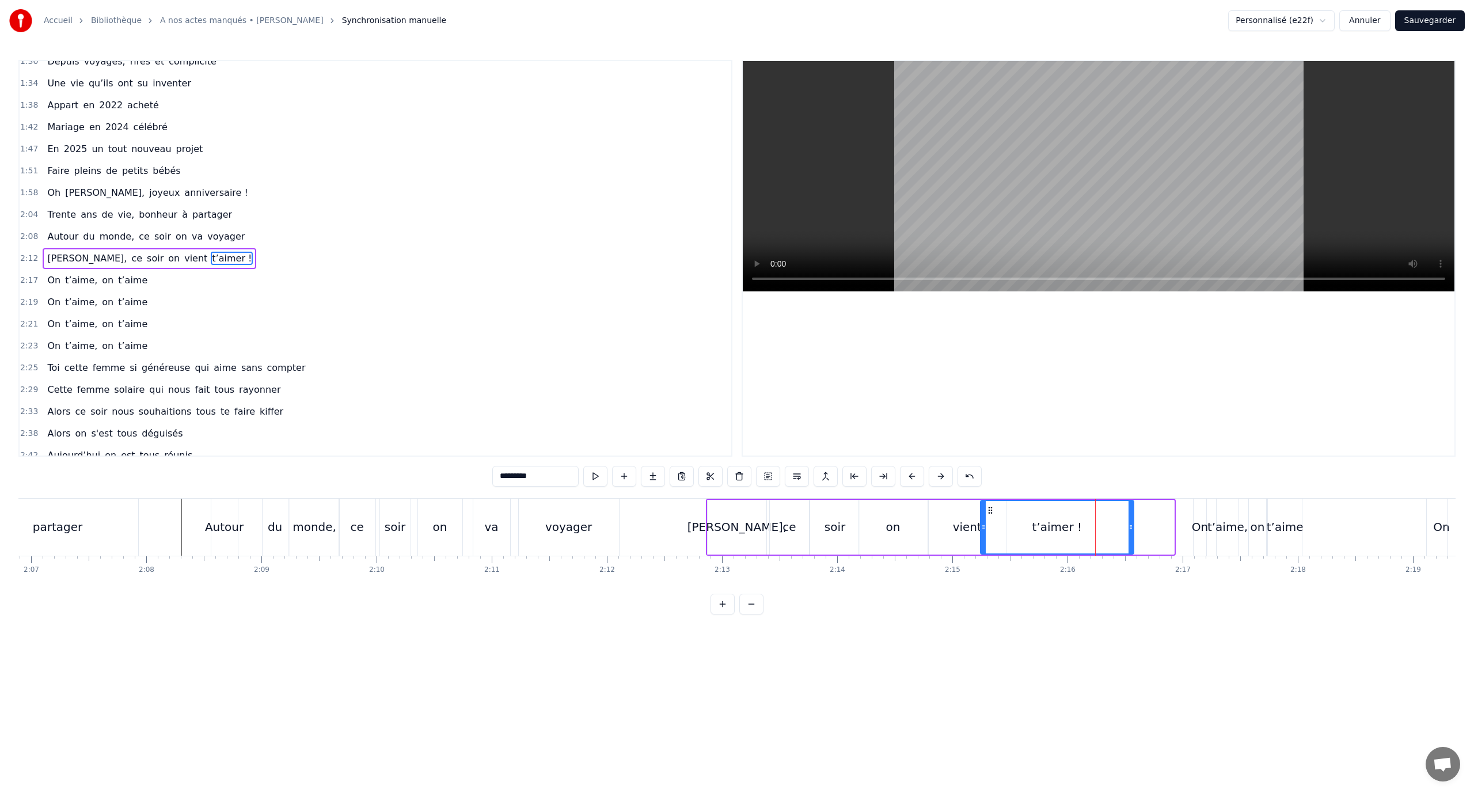
click at [1128, 521] on div at bounding box center [1130, 527] width 5 height 52
drag, startPoint x: 992, startPoint y: 508, endPoint x: 1026, endPoint y: 515, distance: 34.7
click at [1026, 515] on div "t’aimer !" at bounding box center [1090, 527] width 151 height 52
click at [967, 511] on div "vient" at bounding box center [966, 527] width 77 height 55
drag, startPoint x: 939, startPoint y: 507, endPoint x: 947, endPoint y: 511, distance: 9.5
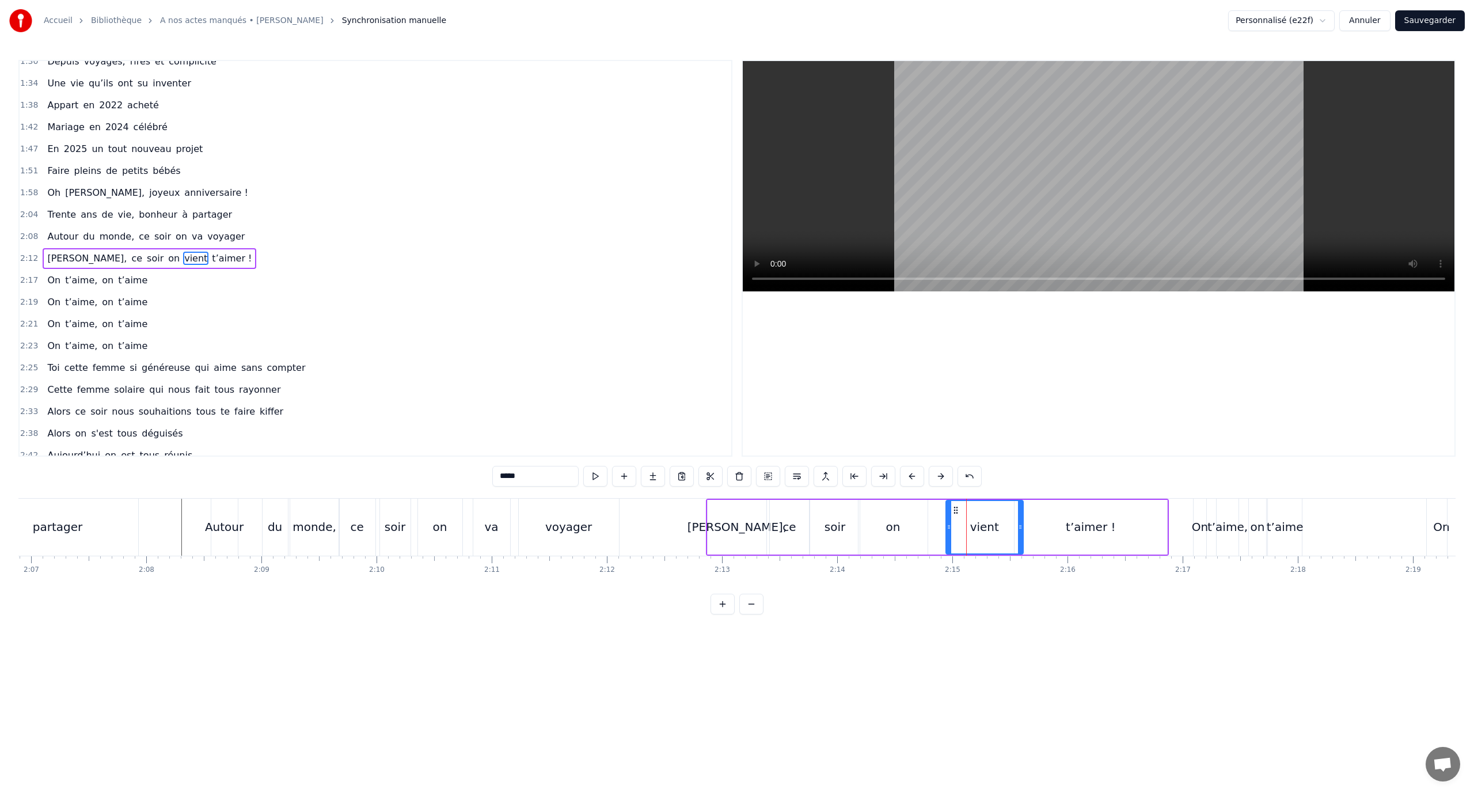
click at [957, 512] on icon at bounding box center [955, 509] width 9 height 9
click at [888, 518] on div "on" at bounding box center [893, 526] width 14 height 17
drag, startPoint x: 870, startPoint y: 509, endPoint x: 896, endPoint y: 513, distance: 26.3
click at [896, 513] on icon at bounding box center [893, 509] width 9 height 9
click at [827, 512] on div "soir" at bounding box center [835, 527] width 50 height 55
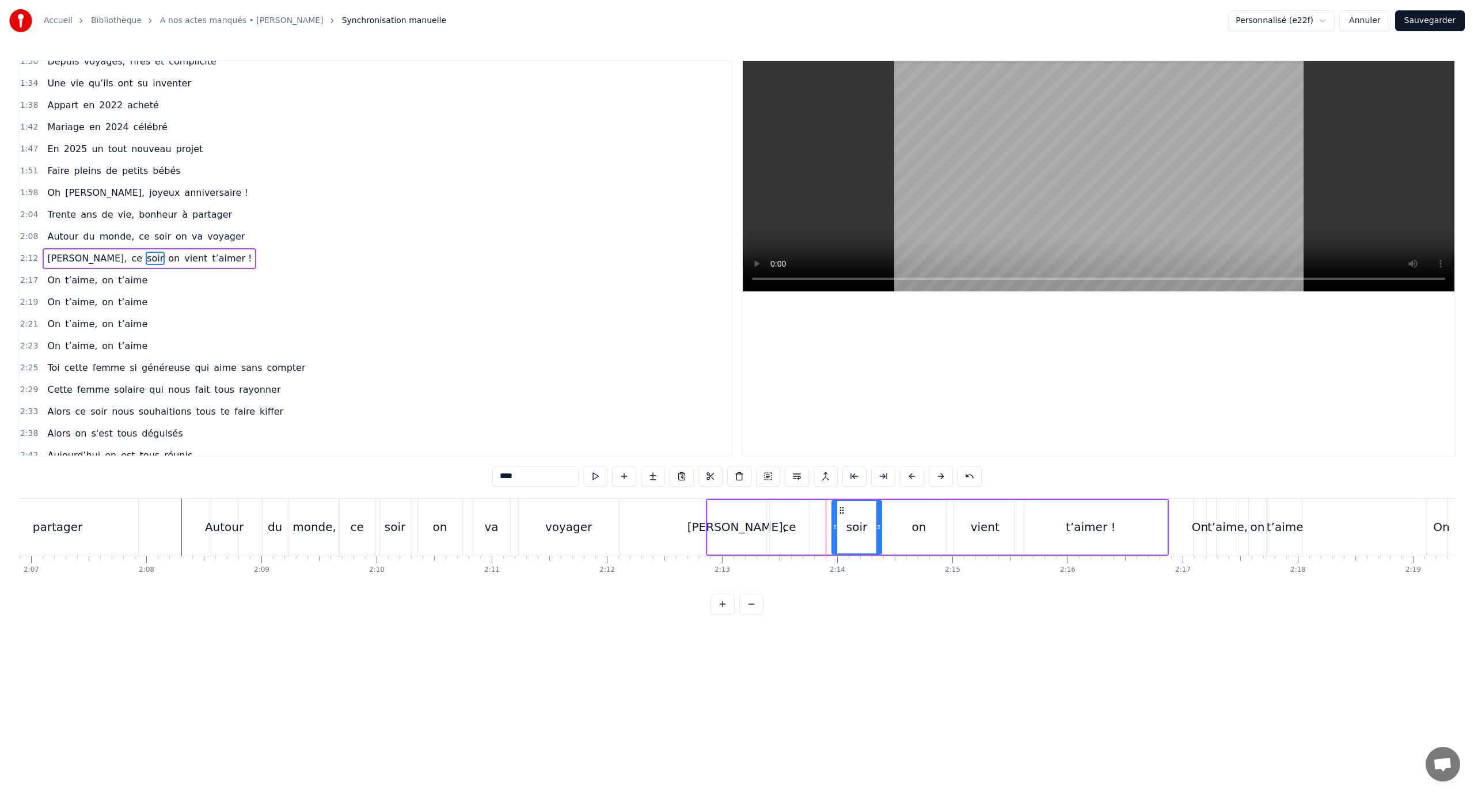
drag, startPoint x: 817, startPoint y: 507, endPoint x: 823, endPoint y: 511, distance: 6.2
click at [839, 512] on icon at bounding box center [841, 509] width 9 height 9
click at [797, 513] on div "ce" at bounding box center [789, 527] width 39 height 55
drag, startPoint x: 783, startPoint y: 509, endPoint x: 803, endPoint y: 515, distance: 20.4
click at [803, 515] on div "ce" at bounding box center [812, 527] width 38 height 52
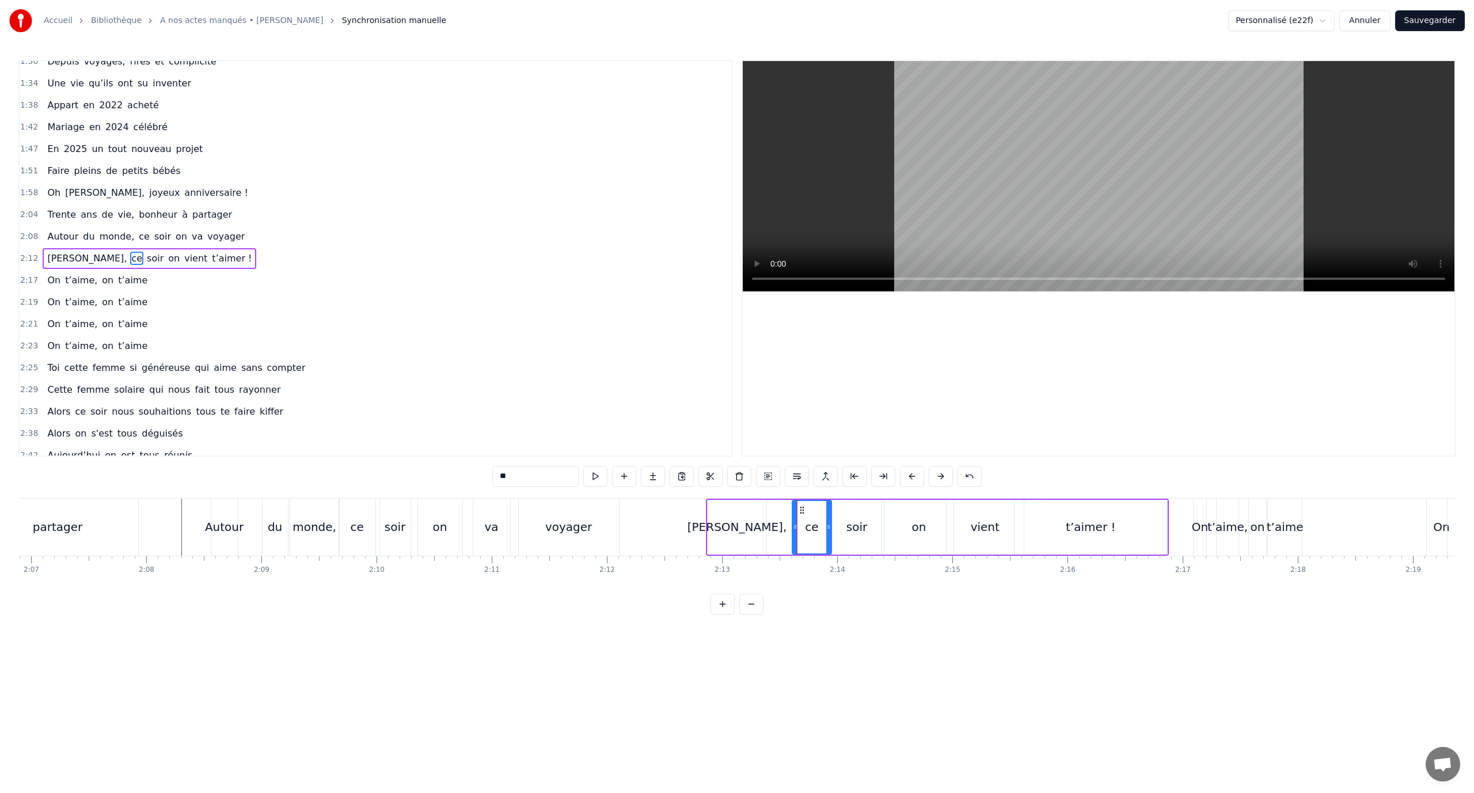
click at [742, 515] on div "[PERSON_NAME]," at bounding box center [736, 527] width 59 height 55
type input "********"
drag, startPoint x: 717, startPoint y: 508, endPoint x: 731, endPoint y: 512, distance: 14.2
click at [741, 515] on div "[PERSON_NAME]," at bounding box center [759, 527] width 58 height 52
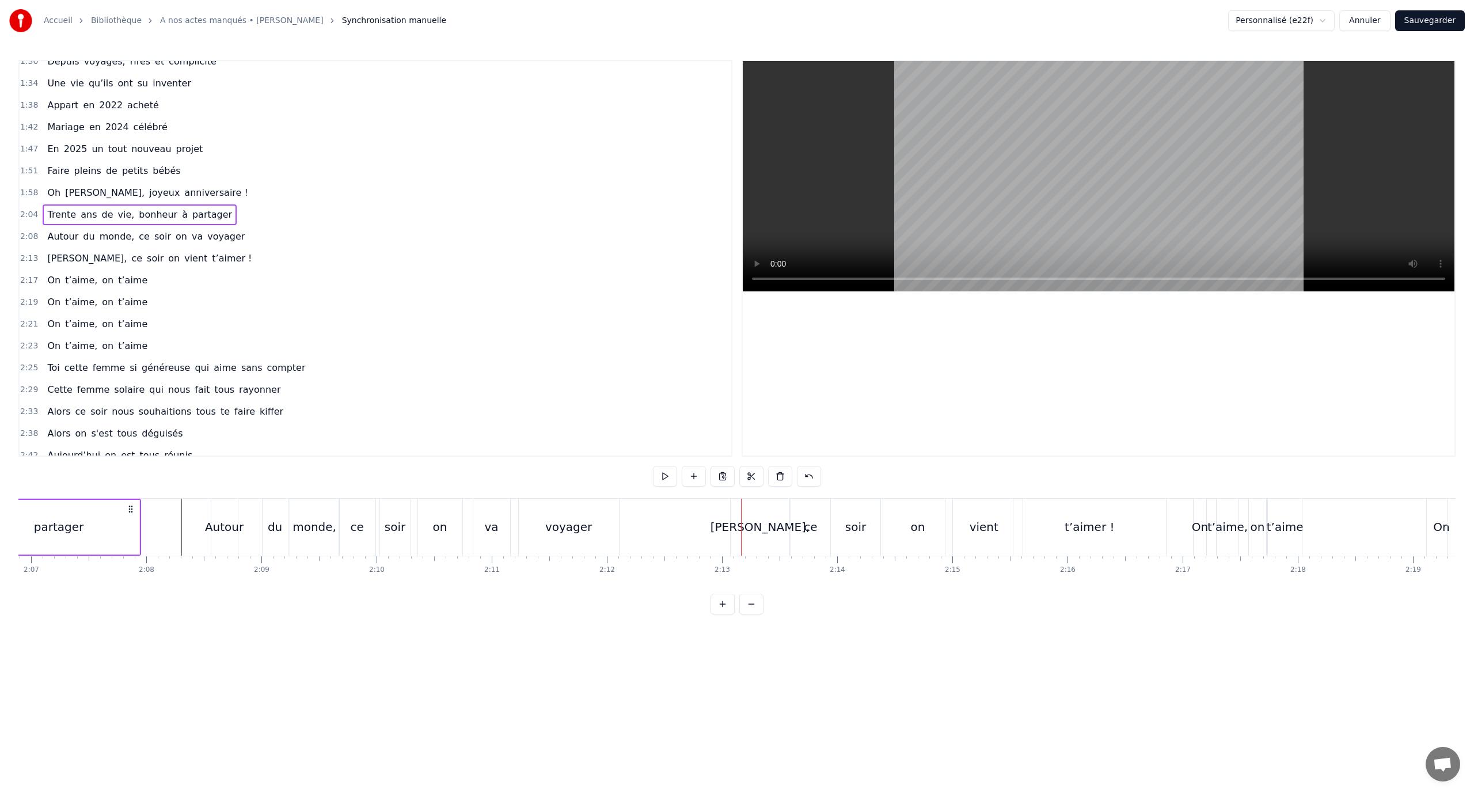
click at [702, 475] on button at bounding box center [708, 476] width 24 height 21
click at [710, 473] on button at bounding box center [708, 476] width 24 height 21
click at [744, 519] on div "[PERSON_NAME]," at bounding box center [760, 526] width 100 height 17
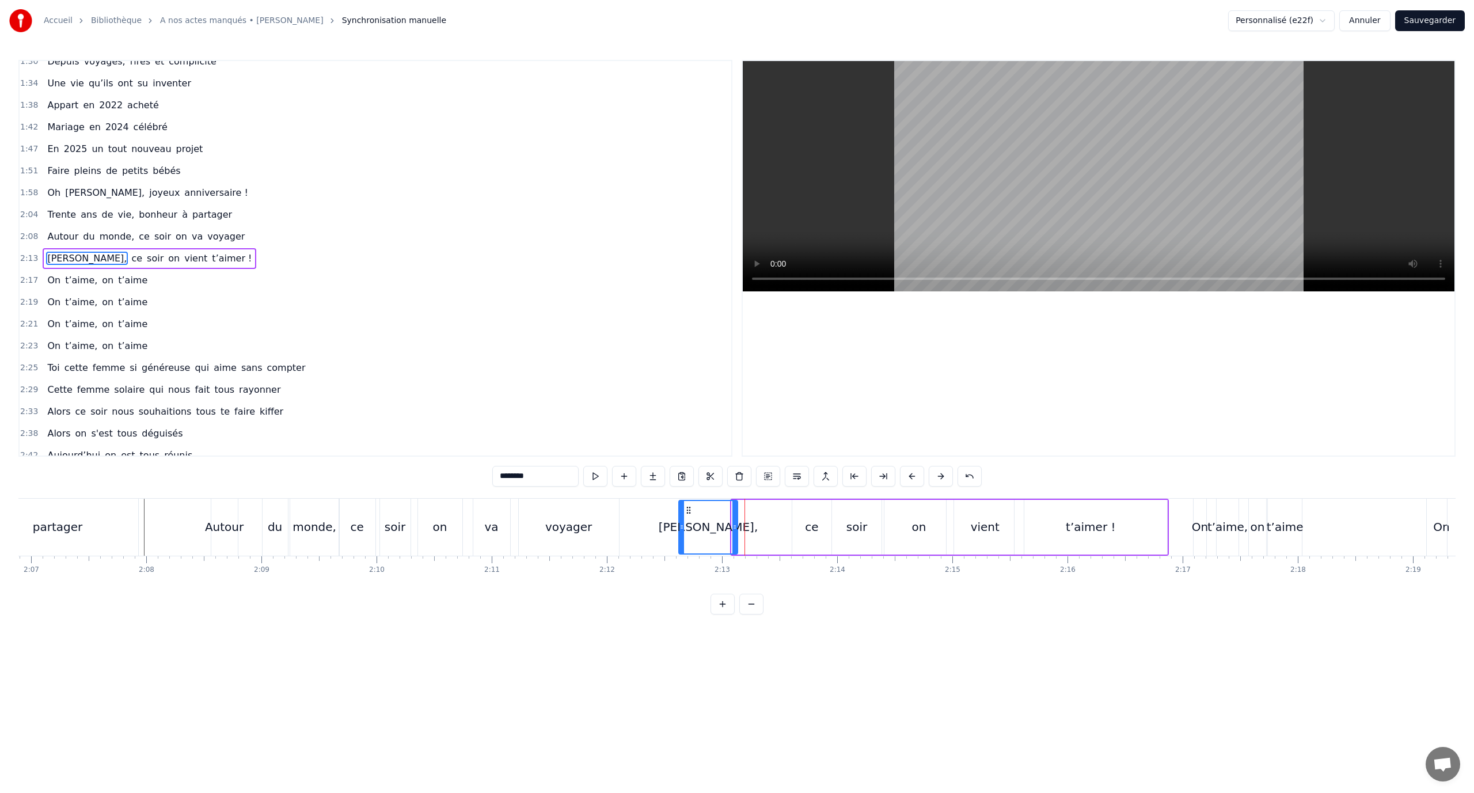
drag, startPoint x: 739, startPoint y: 508, endPoint x: 689, endPoint y: 503, distance: 50.3
click at [685, 503] on div "[PERSON_NAME]," at bounding box center [708, 527] width 58 height 52
click at [811, 515] on div "ce" at bounding box center [811, 527] width 39 height 55
drag, startPoint x: 800, startPoint y: 507, endPoint x: 828, endPoint y: 520, distance: 30.6
click at [749, 505] on icon at bounding box center [749, 509] width 9 height 9
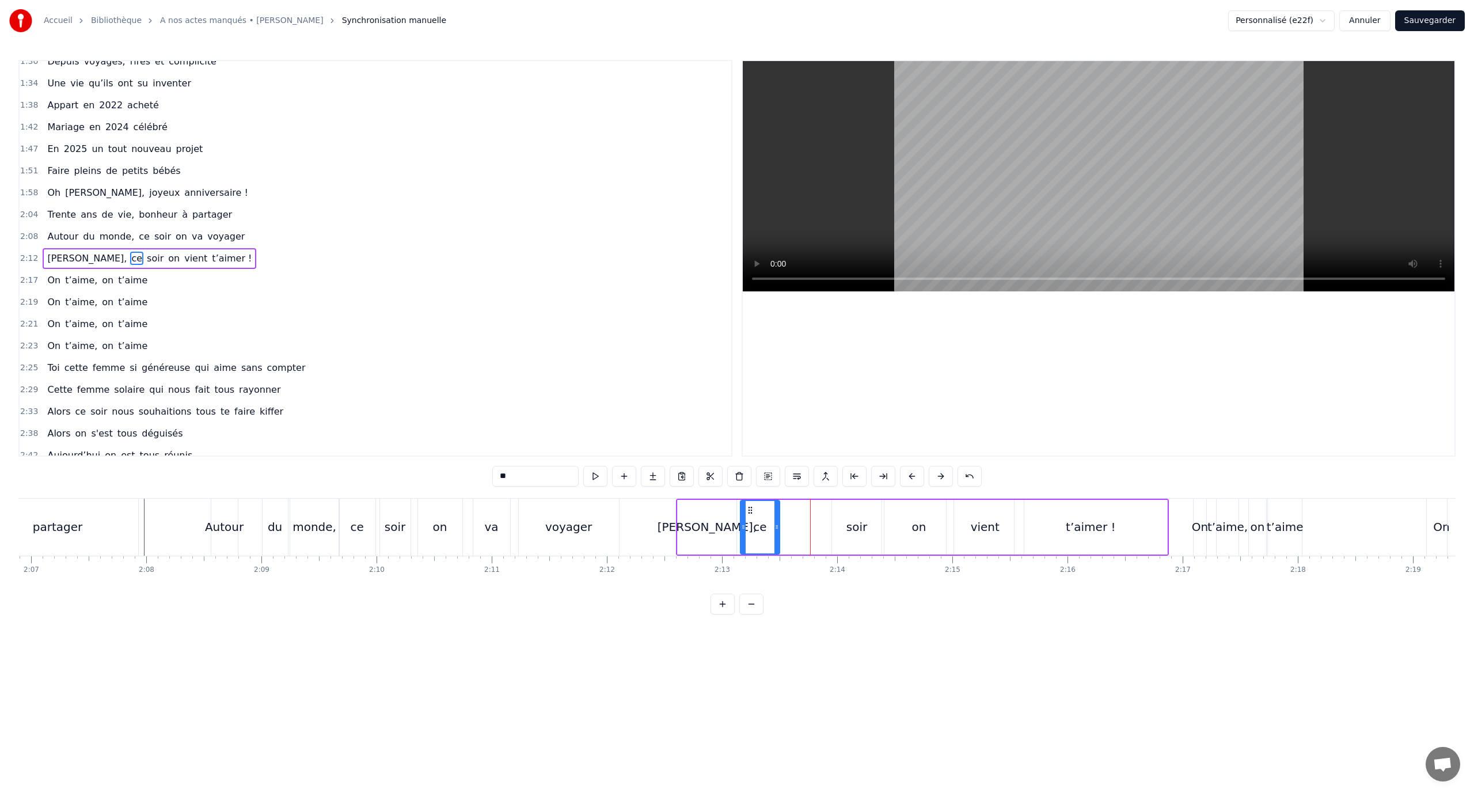
drag, startPoint x: 877, startPoint y: 526, endPoint x: 864, endPoint y: 517, distance: 15.8
click at [877, 526] on div "soir" at bounding box center [857, 527] width 50 height 55
drag, startPoint x: 843, startPoint y: 511, endPoint x: 796, endPoint y: 504, distance: 47.1
click at [796, 504] on div "soir" at bounding box center [810, 527] width 48 height 52
click at [926, 526] on div "on" at bounding box center [918, 527] width 69 height 55
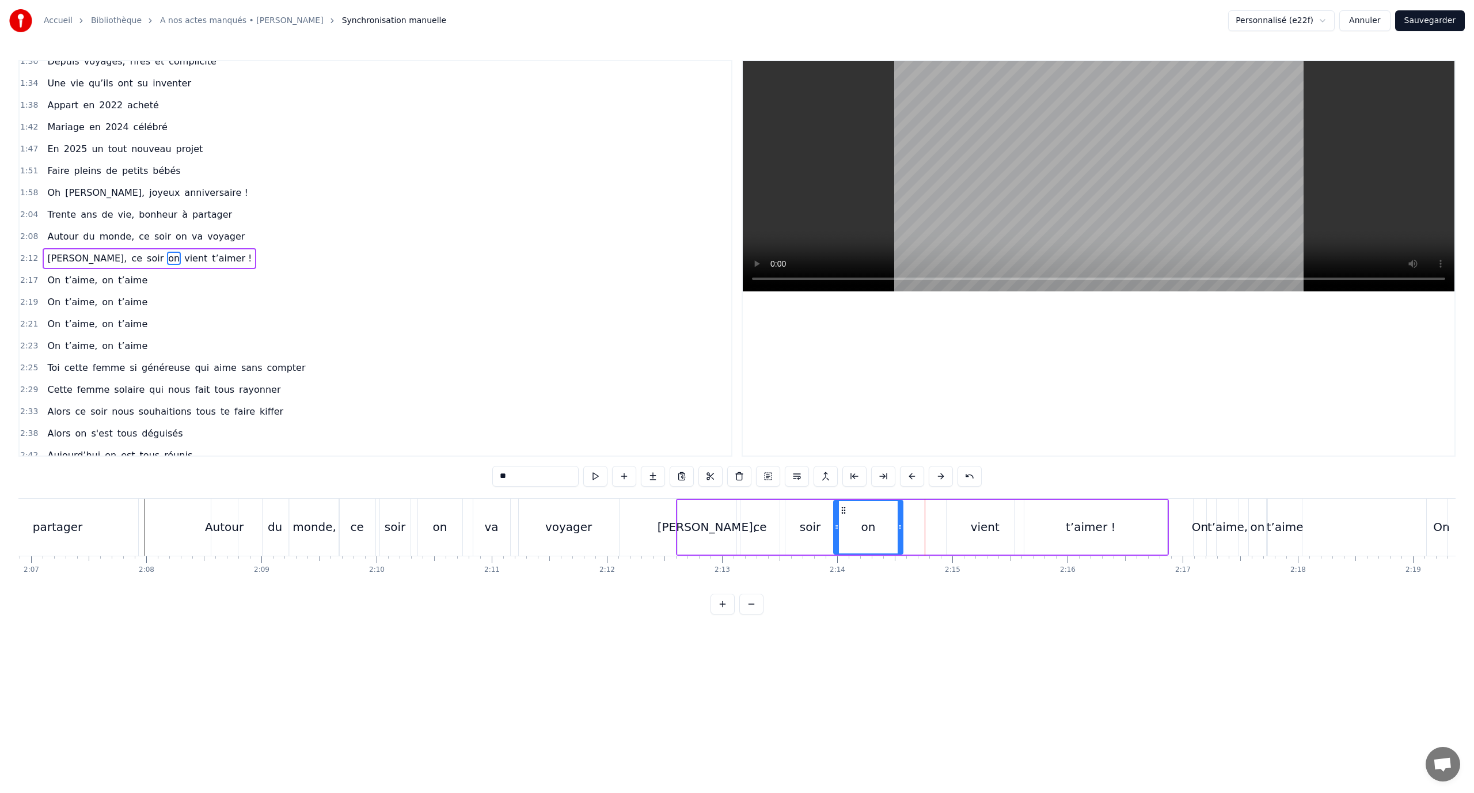
drag, startPoint x: 892, startPoint y: 512, endPoint x: 843, endPoint y: 516, distance: 49.0
click at [843, 516] on div "on" at bounding box center [868, 527] width 68 height 52
click at [955, 524] on div "vient" at bounding box center [984, 527] width 77 height 55
drag, startPoint x: 954, startPoint y: 511, endPoint x: 909, endPoint y: 508, distance: 44.4
click at [909, 508] on icon at bounding box center [911, 509] width 9 height 9
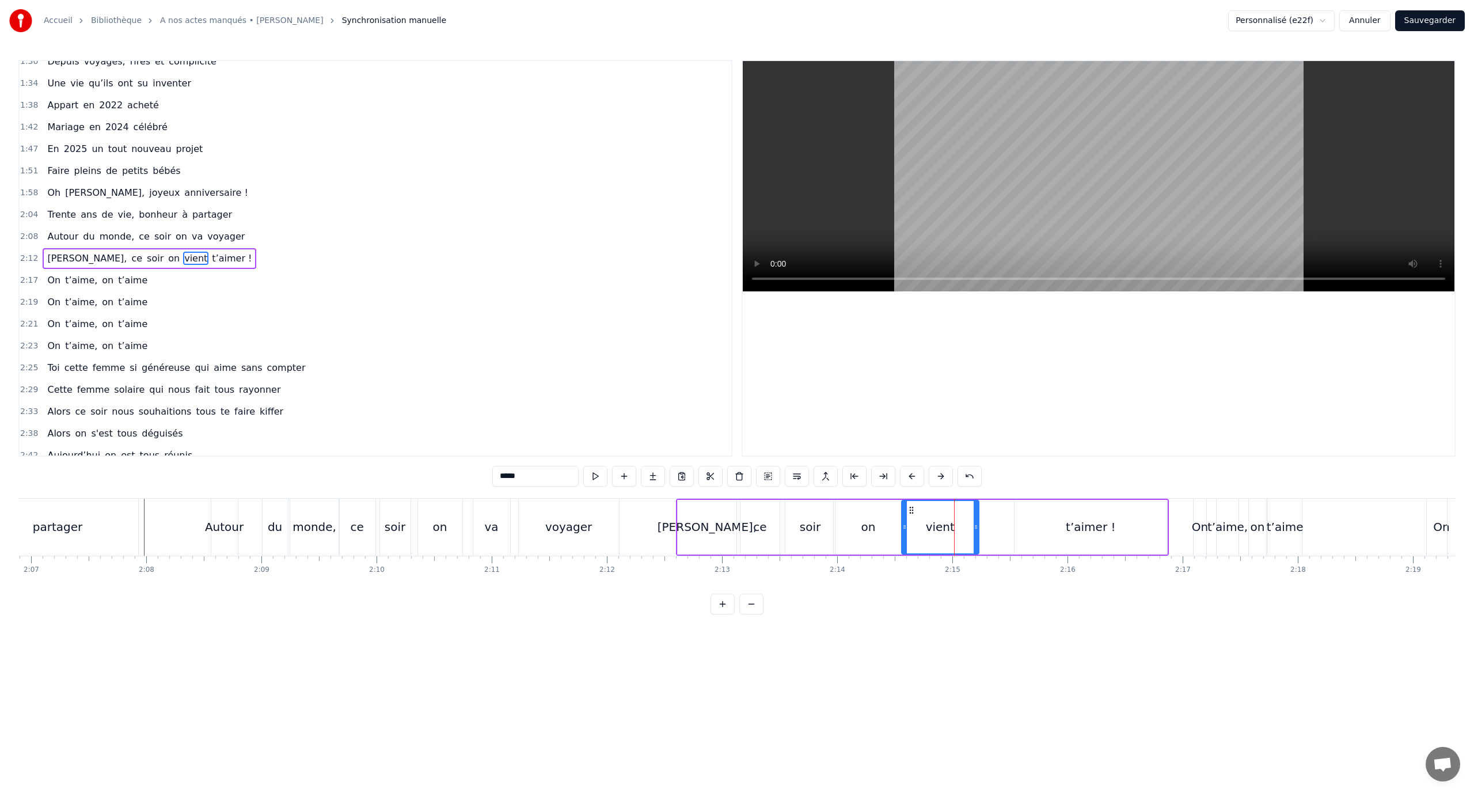
click at [1063, 517] on div "t’aimer !" at bounding box center [1090, 527] width 153 height 55
drag, startPoint x: 1013, startPoint y: 519, endPoint x: 990, endPoint y: 512, distance: 23.5
click at [979, 519] on div at bounding box center [978, 527] width 5 height 52
click at [985, 509] on icon at bounding box center [984, 509] width 9 height 9
click at [220, 520] on div "Autour" at bounding box center [224, 526] width 39 height 17
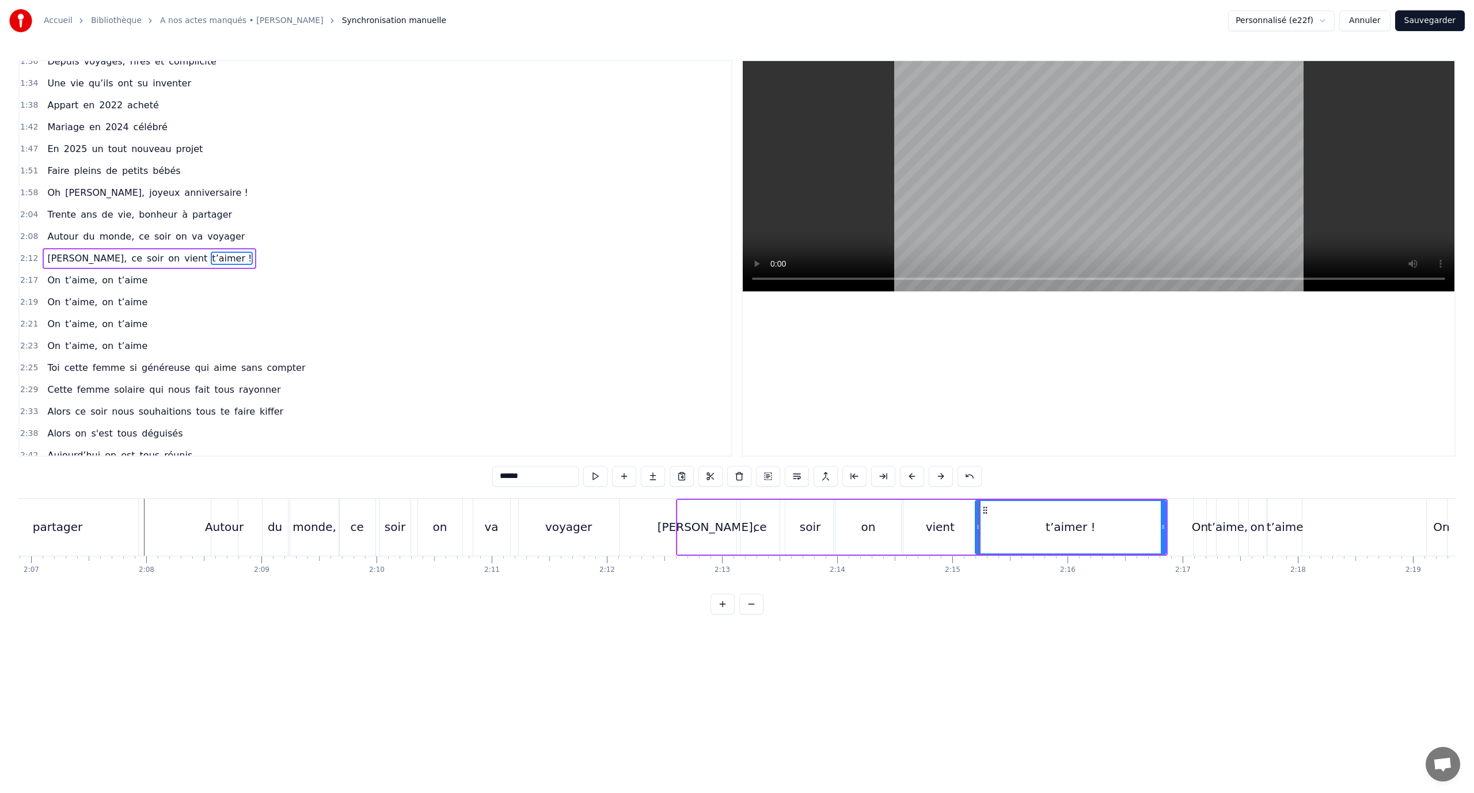
scroll to position [382, 0]
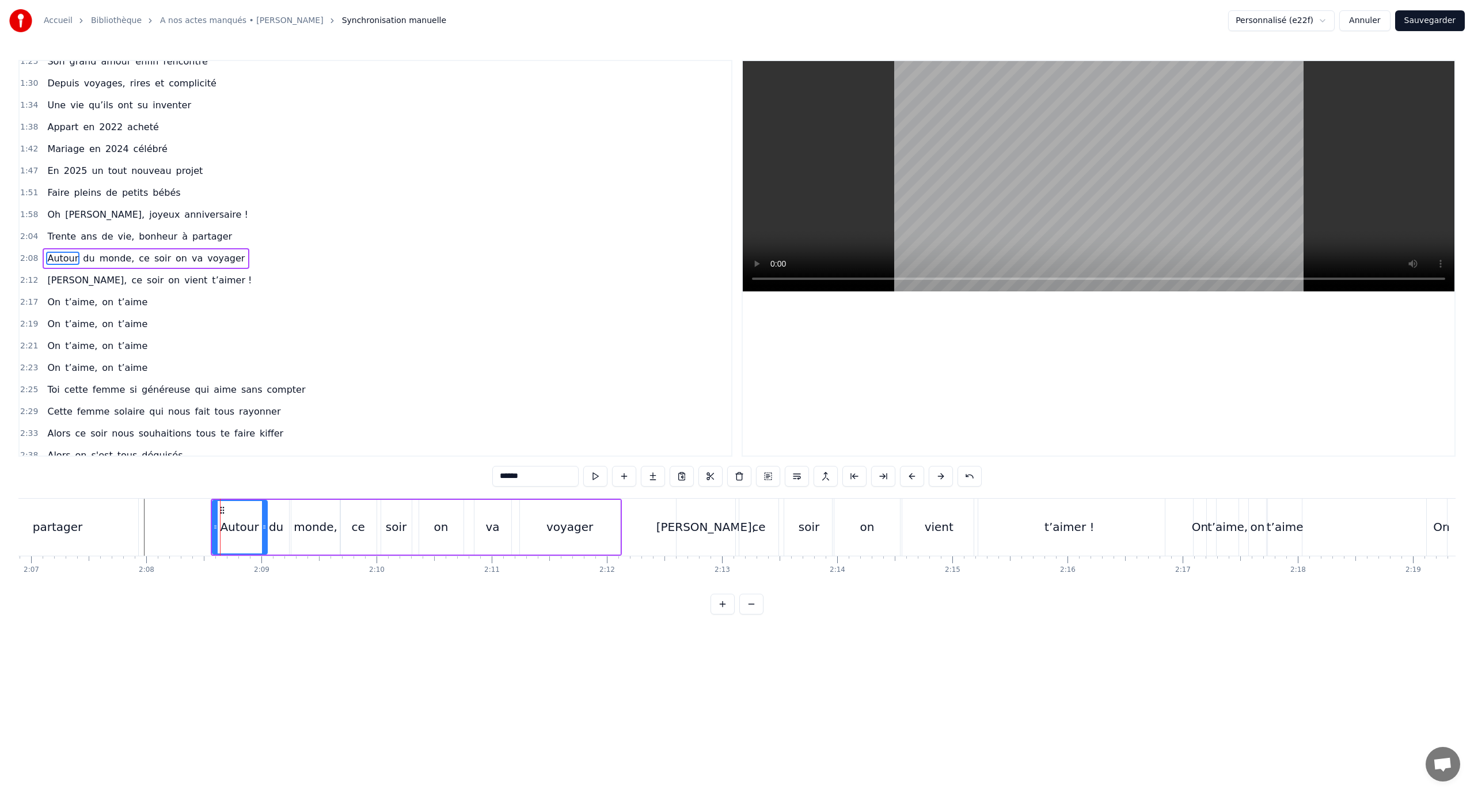
drag, startPoint x: 237, startPoint y: 517, endPoint x: 246, endPoint y: 517, distance: 8.6
click at [265, 524] on div at bounding box center [264, 527] width 5 height 52
click at [208, 520] on div at bounding box center [210, 527] width 5 height 52
click at [306, 522] on div "monde," at bounding box center [316, 526] width 44 height 17
type input "******"
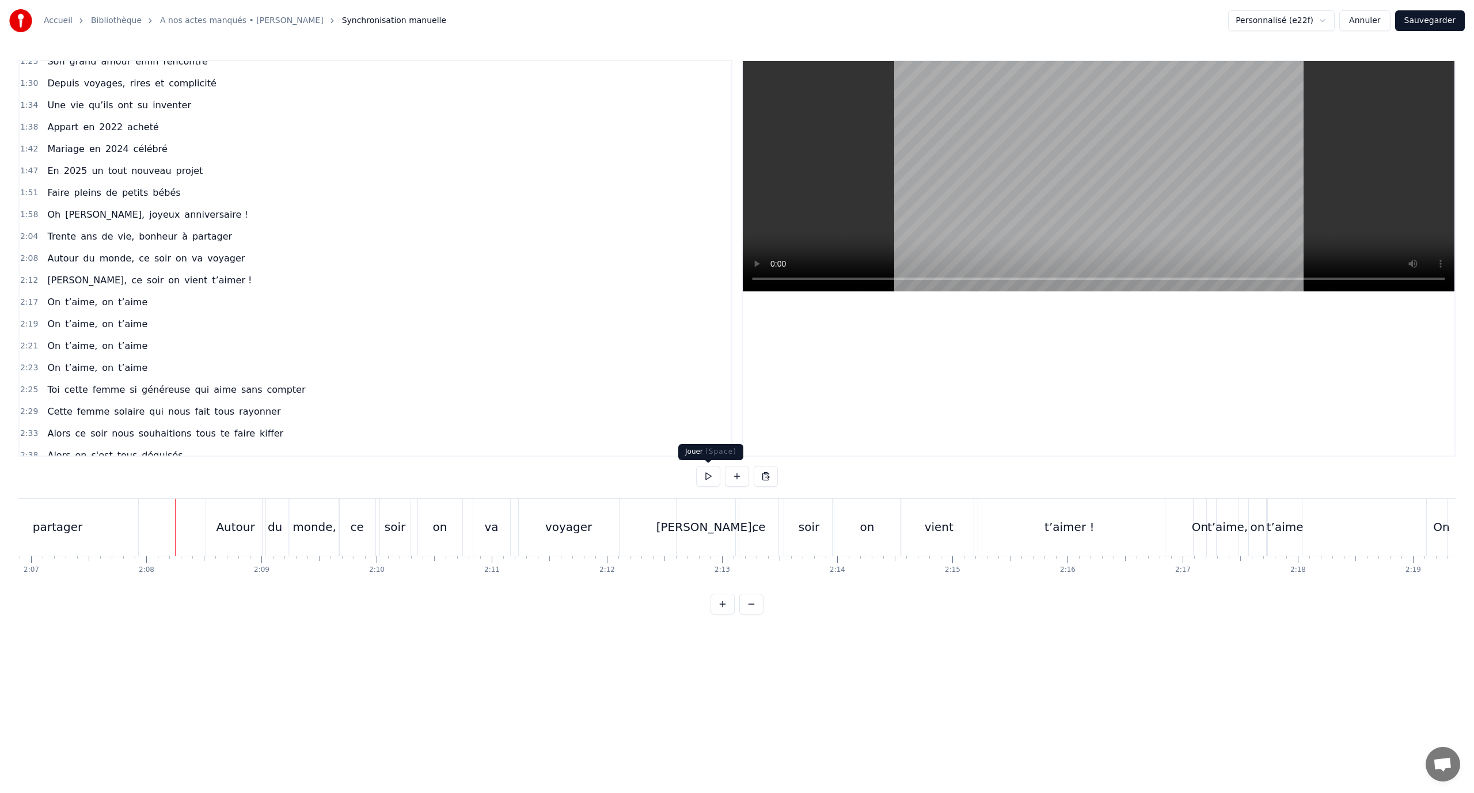
click at [703, 480] on button at bounding box center [708, 476] width 24 height 21
click at [705, 479] on button at bounding box center [708, 476] width 24 height 21
click at [854, 523] on div "on" at bounding box center [866, 526] width 69 height 57
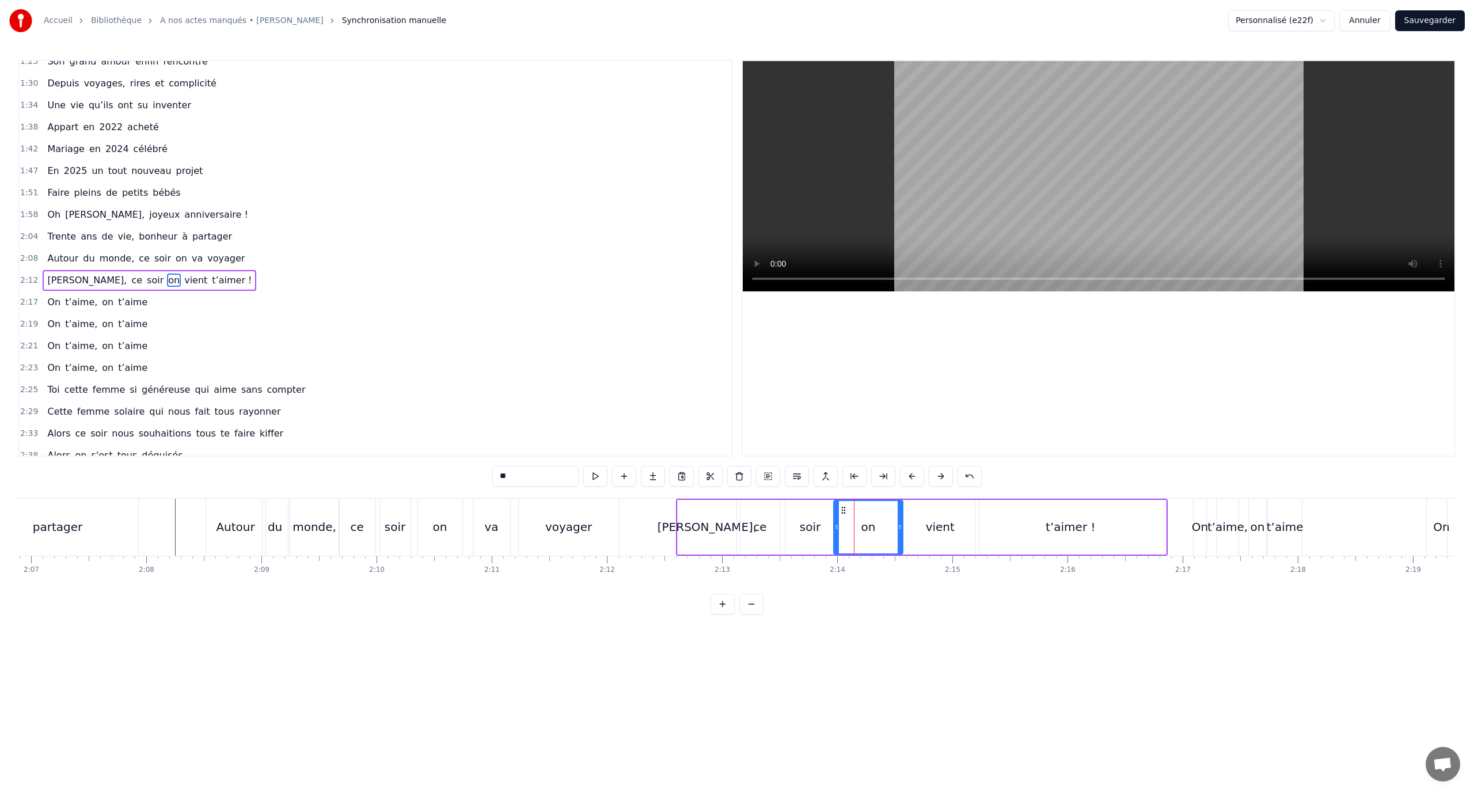
scroll to position [404, 0]
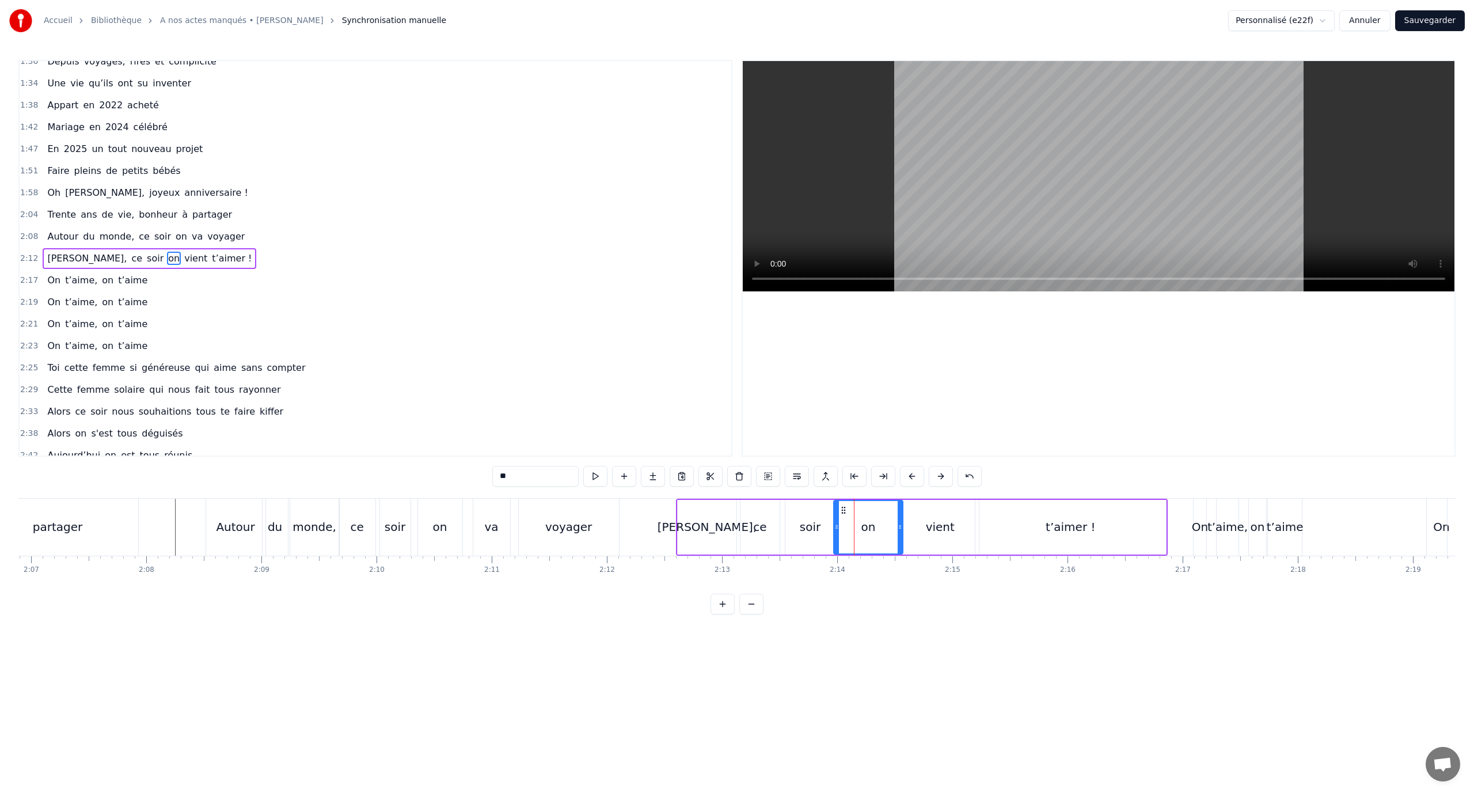
click at [820, 521] on div "soir" at bounding box center [810, 527] width 50 height 55
drag, startPoint x: 833, startPoint y: 522, endPoint x: 865, endPoint y: 529, distance: 33.1
click at [865, 529] on div at bounding box center [863, 527] width 5 height 52
click at [883, 523] on div "on" at bounding box center [868, 527] width 69 height 55
type input "**"
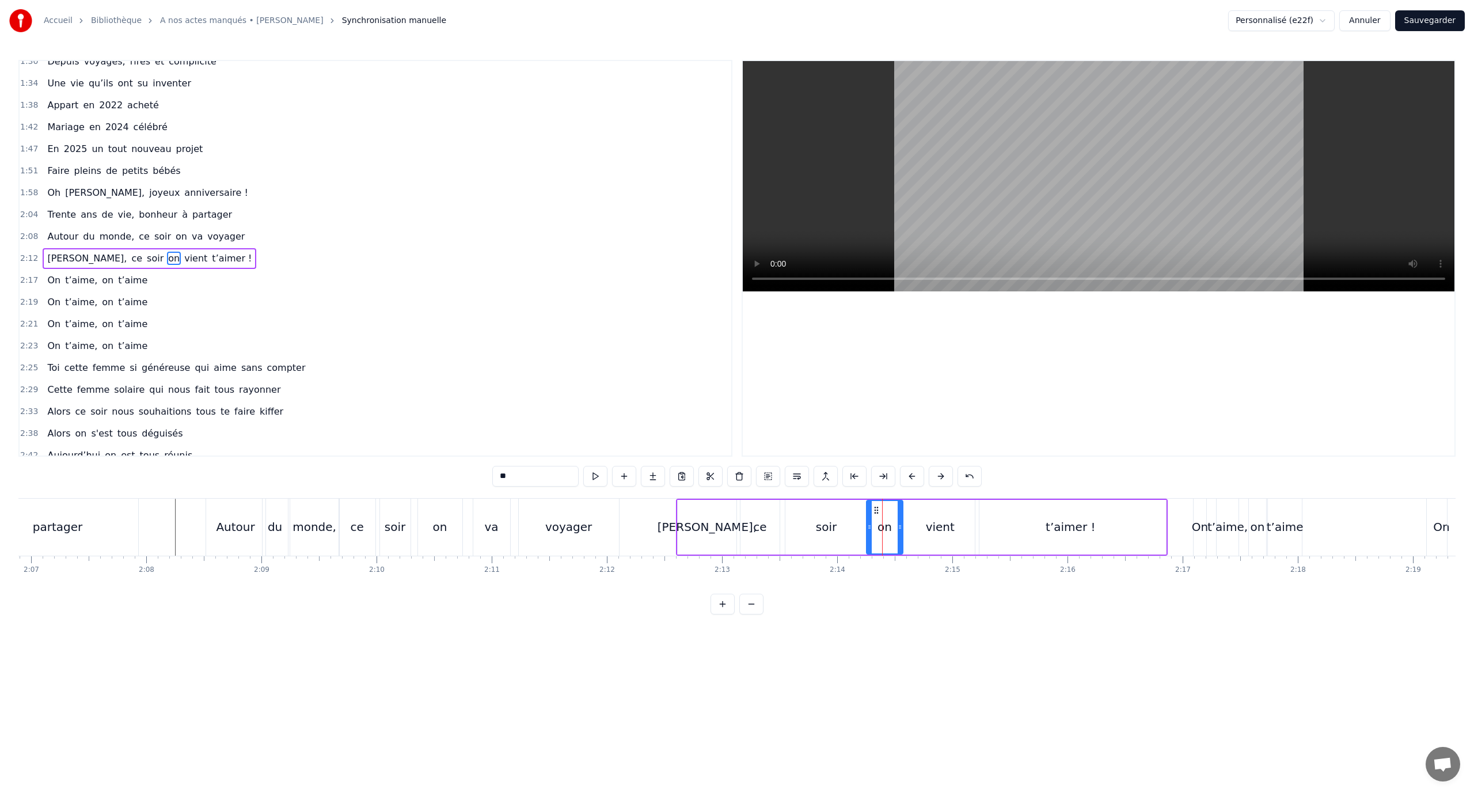
drag, startPoint x: 838, startPoint y: 524, endPoint x: 893, endPoint y: 523, distance: 55.3
click at [871, 530] on icon at bounding box center [869, 526] width 5 height 9
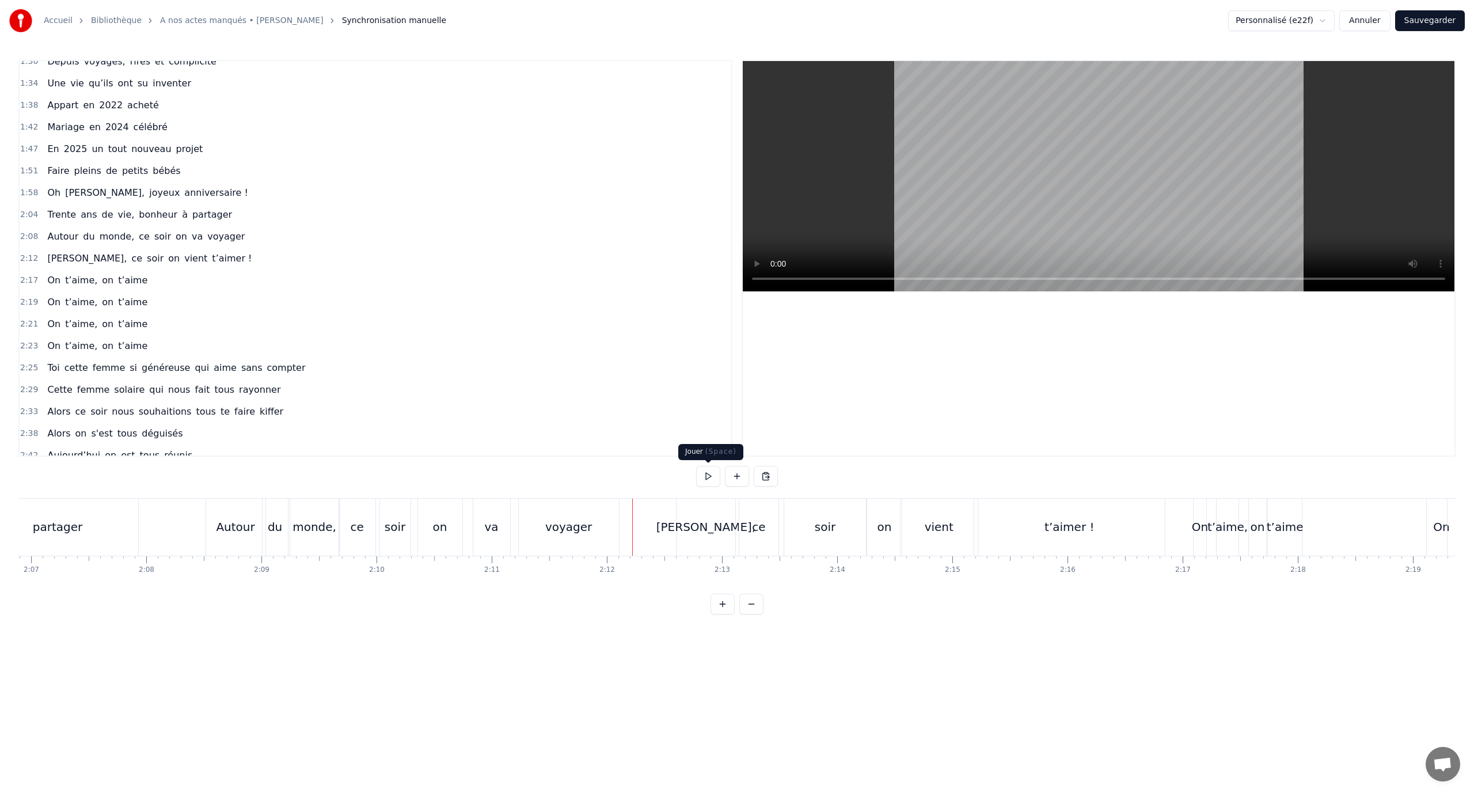
click at [703, 474] on button at bounding box center [708, 476] width 24 height 21
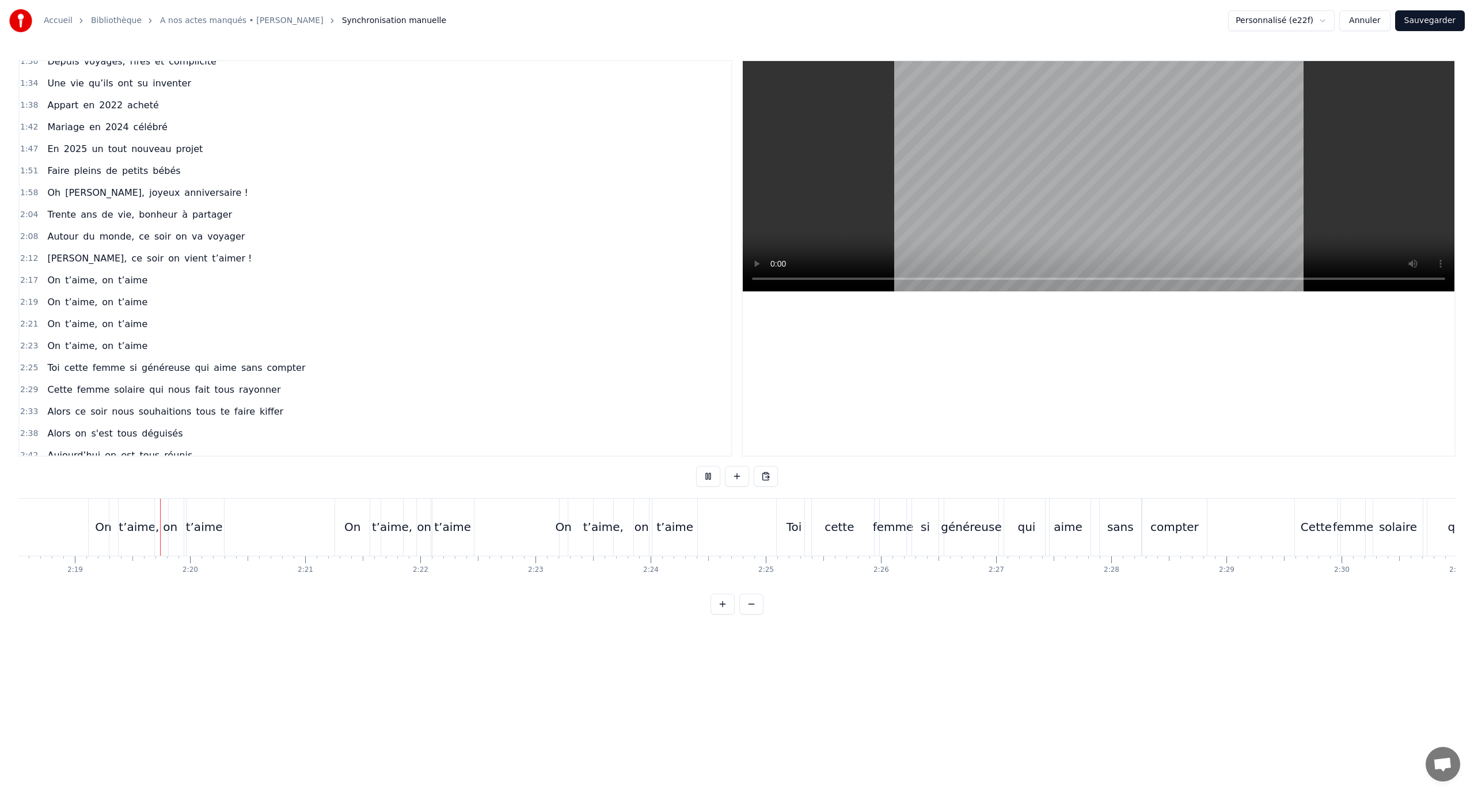
scroll to position [0, 15951]
click at [704, 474] on button at bounding box center [708, 476] width 24 height 21
click at [190, 520] on div "t’aime" at bounding box center [199, 526] width 37 height 17
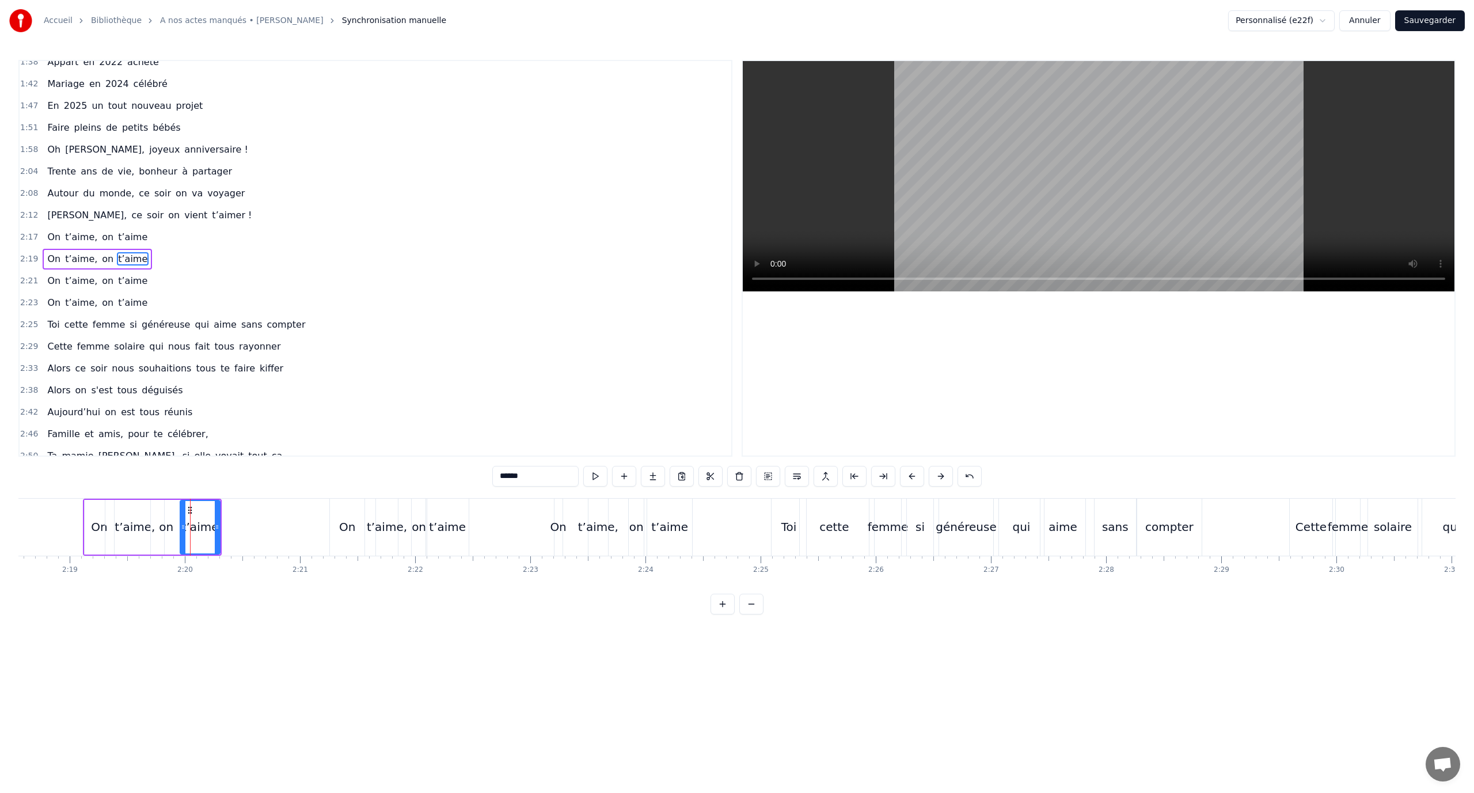
scroll to position [448, 0]
click at [172, 497] on div "0:17 En quatre- vingt- quinze à [GEOGRAPHIC_DATA] la ville Rose 0:22 Un petit a…" at bounding box center [736, 337] width 1437 height 554
click at [174, 500] on div "on" at bounding box center [166, 527] width 32 height 55
click at [181, 497] on div "0:17 En quatre- vingt- quinze à [GEOGRAPHIC_DATA] la ville Rose 0:22 Un petit a…" at bounding box center [736, 337] width 1437 height 554
click at [185, 500] on div "t’aime" at bounding box center [200, 527] width 41 height 55
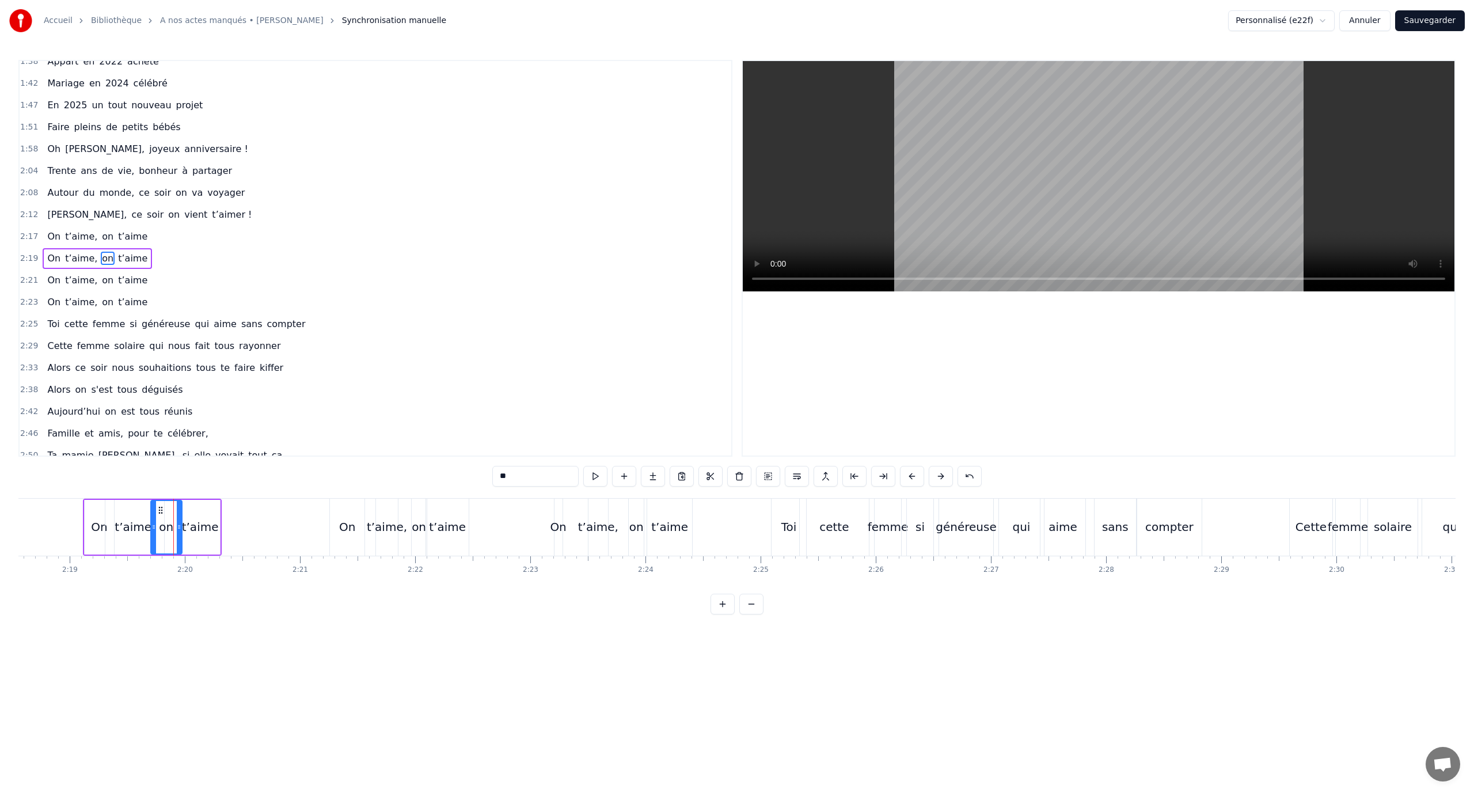
type input "******"
click at [191, 501] on div "t’aime" at bounding box center [200, 527] width 39 height 52
click at [203, 496] on div "0:17 En quatre- vingt- quinze à [GEOGRAPHIC_DATA] la ville Rose 0:22 Un petit a…" at bounding box center [736, 337] width 1437 height 554
click at [219, 501] on div at bounding box center [217, 527] width 5 height 52
click at [218, 501] on div "t’aime" at bounding box center [199, 526] width 40 height 57
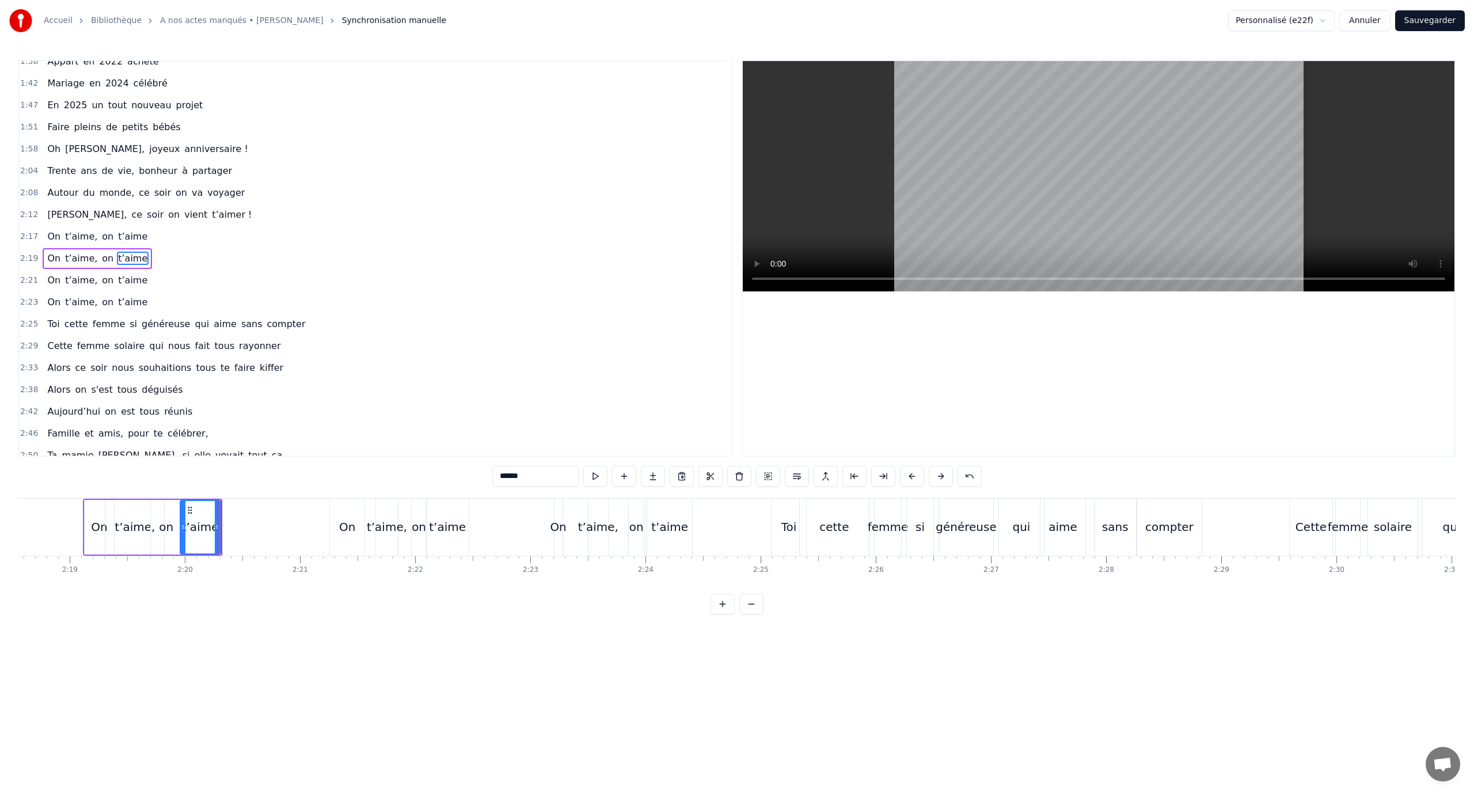
click at [219, 501] on div at bounding box center [217, 527] width 5 height 52
click at [220, 502] on div "t’aime" at bounding box center [200, 527] width 41 height 55
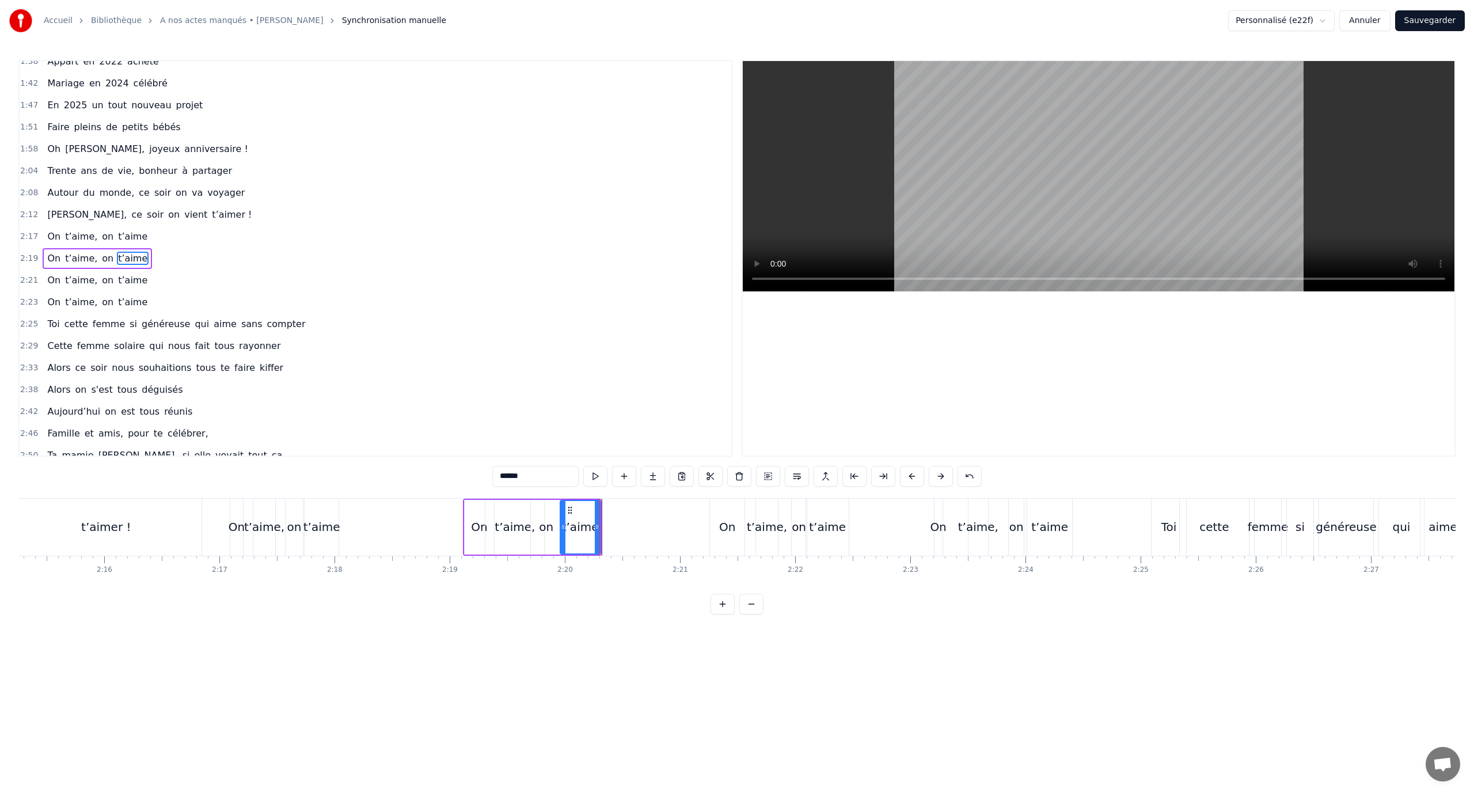
scroll to position [0, 15475]
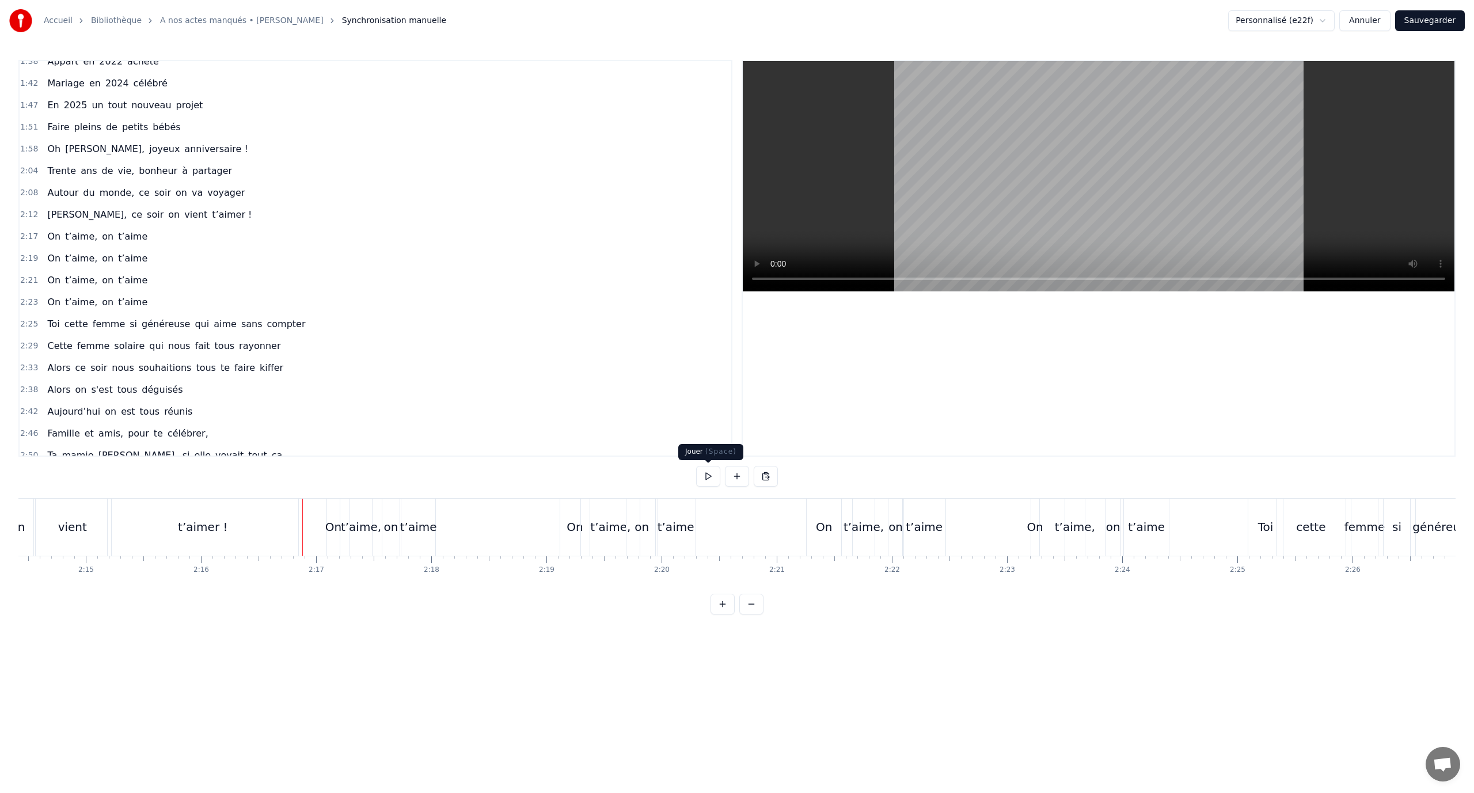
click at [699, 475] on button at bounding box center [708, 476] width 24 height 21
click at [677, 516] on div "t’aime" at bounding box center [676, 526] width 40 height 57
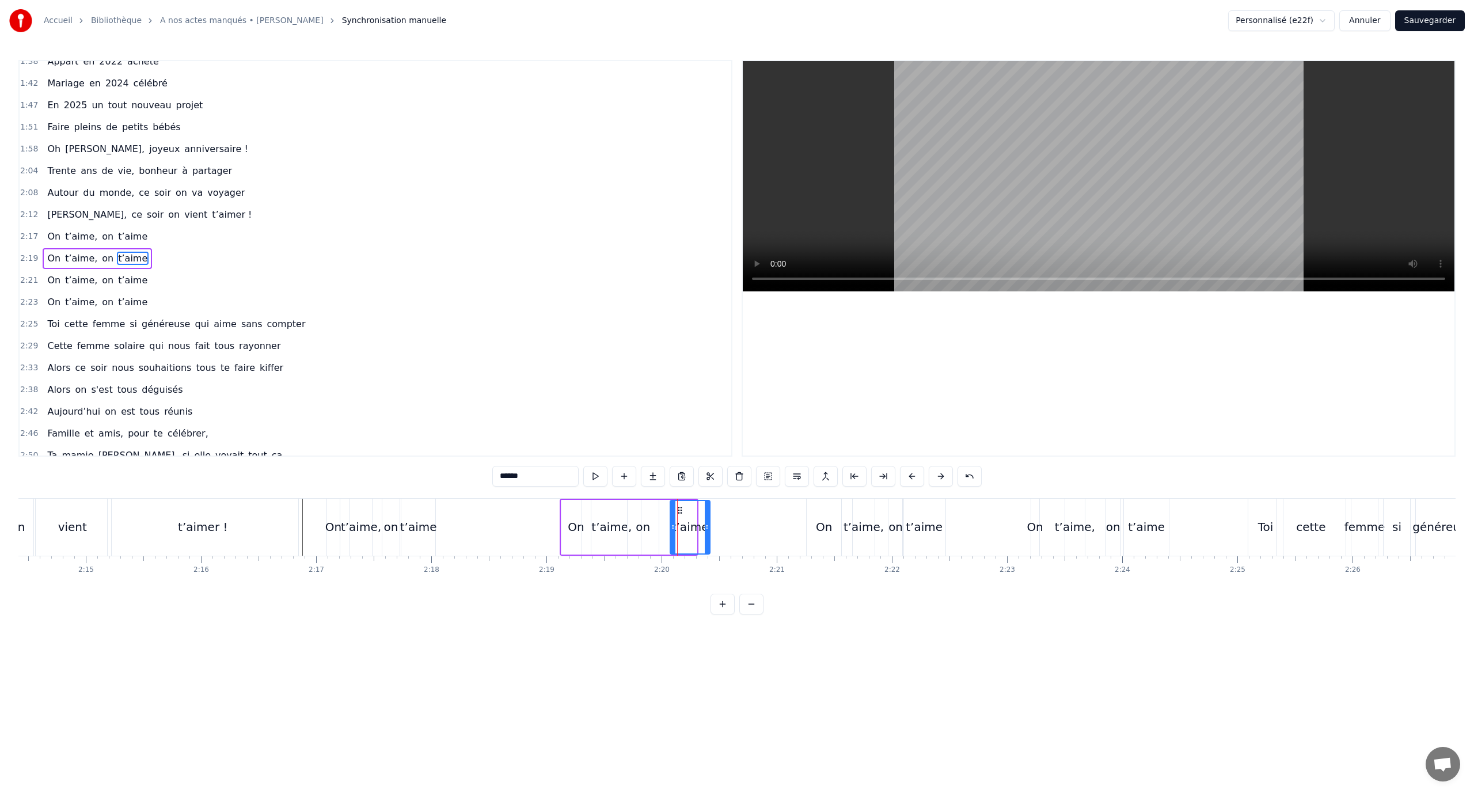
drag, startPoint x: 665, startPoint y: 510, endPoint x: 678, endPoint y: 514, distance: 13.3
click at [678, 514] on icon at bounding box center [679, 509] width 9 height 9
click at [652, 522] on div "on" at bounding box center [642, 527] width 31 height 55
drag, startPoint x: 638, startPoint y: 508, endPoint x: 653, endPoint y: 512, distance: 15.5
click at [653, 512] on icon at bounding box center [652, 509] width 9 height 9
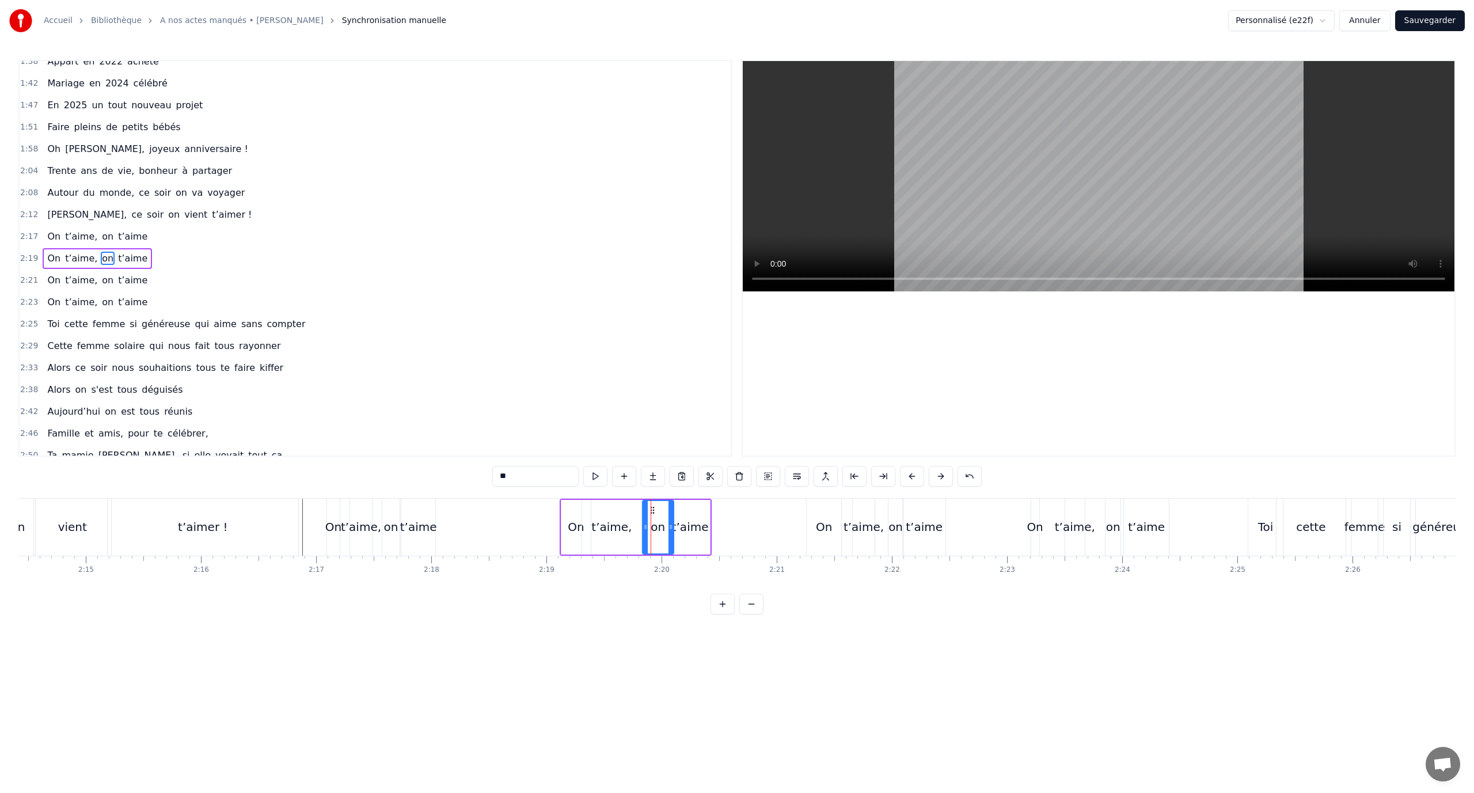
click at [616, 527] on div "t’aime," at bounding box center [611, 526] width 40 height 17
type input "*******"
click at [597, 511] on icon at bounding box center [596, 509] width 9 height 9
click at [702, 477] on button at bounding box center [708, 476] width 24 height 21
click at [719, 477] on button at bounding box center [708, 476] width 24 height 21
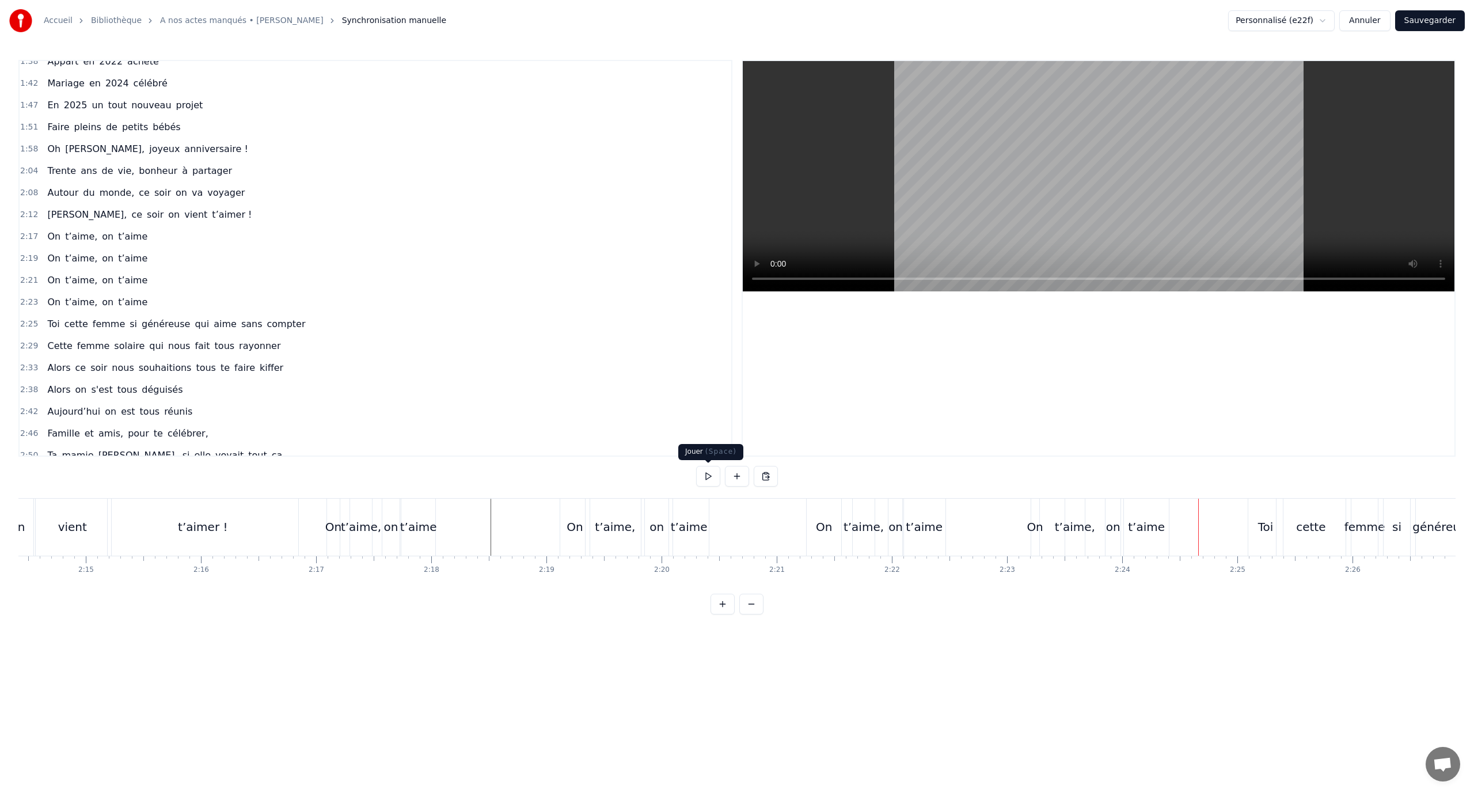
click at [711, 483] on button at bounding box center [708, 476] width 24 height 21
click at [713, 469] on button at bounding box center [708, 476] width 24 height 21
click at [1014, 521] on div "bonheur" at bounding box center [1011, 526] width 48 height 17
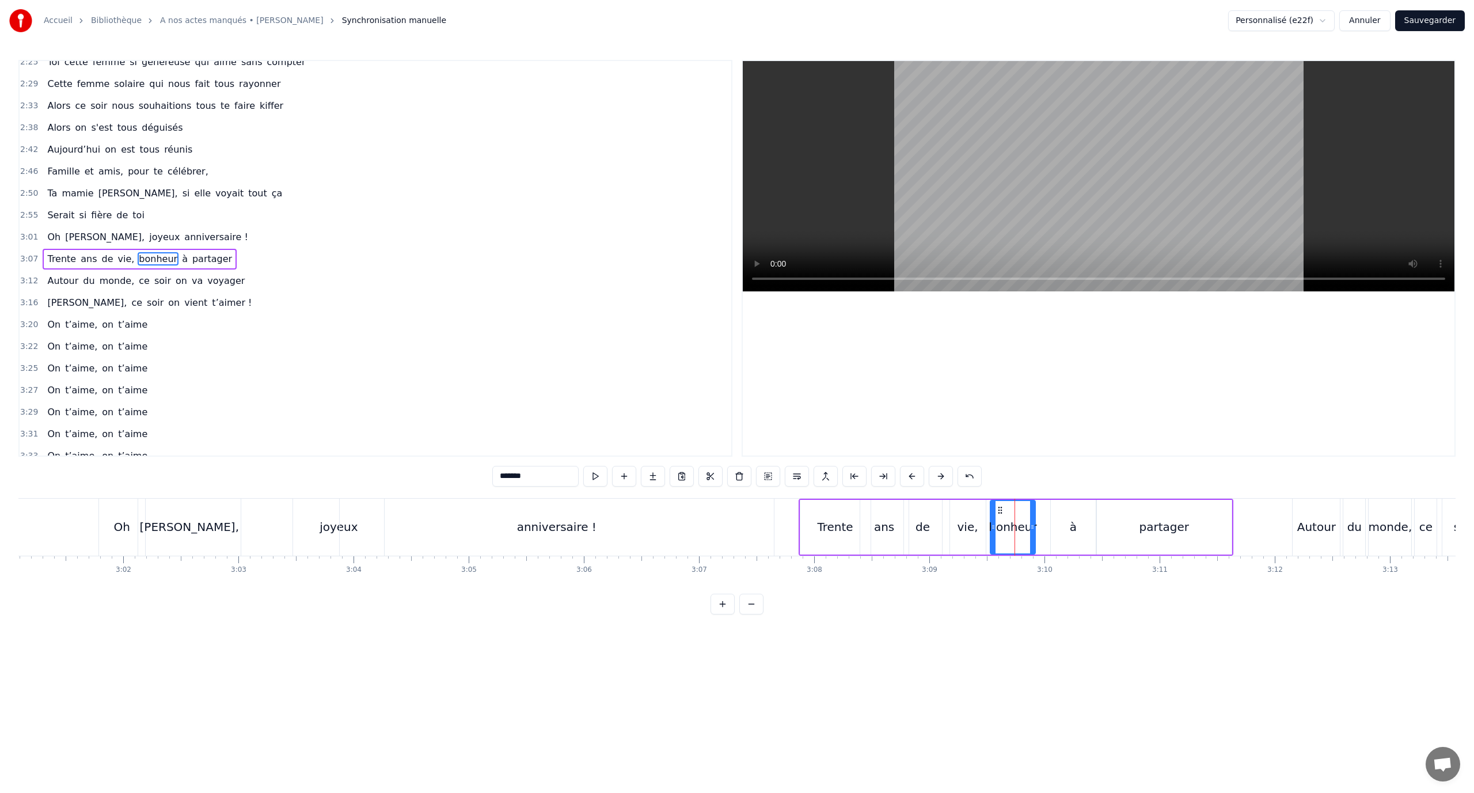
scroll to position [710, 0]
drag, startPoint x: 999, startPoint y: 511, endPoint x: 1064, endPoint y: 509, distance: 65.6
click at [1041, 516] on div "bonheur" at bounding box center [1052, 527] width 44 height 52
click at [1089, 520] on div "à" at bounding box center [1073, 527] width 45 height 55
type input "*"
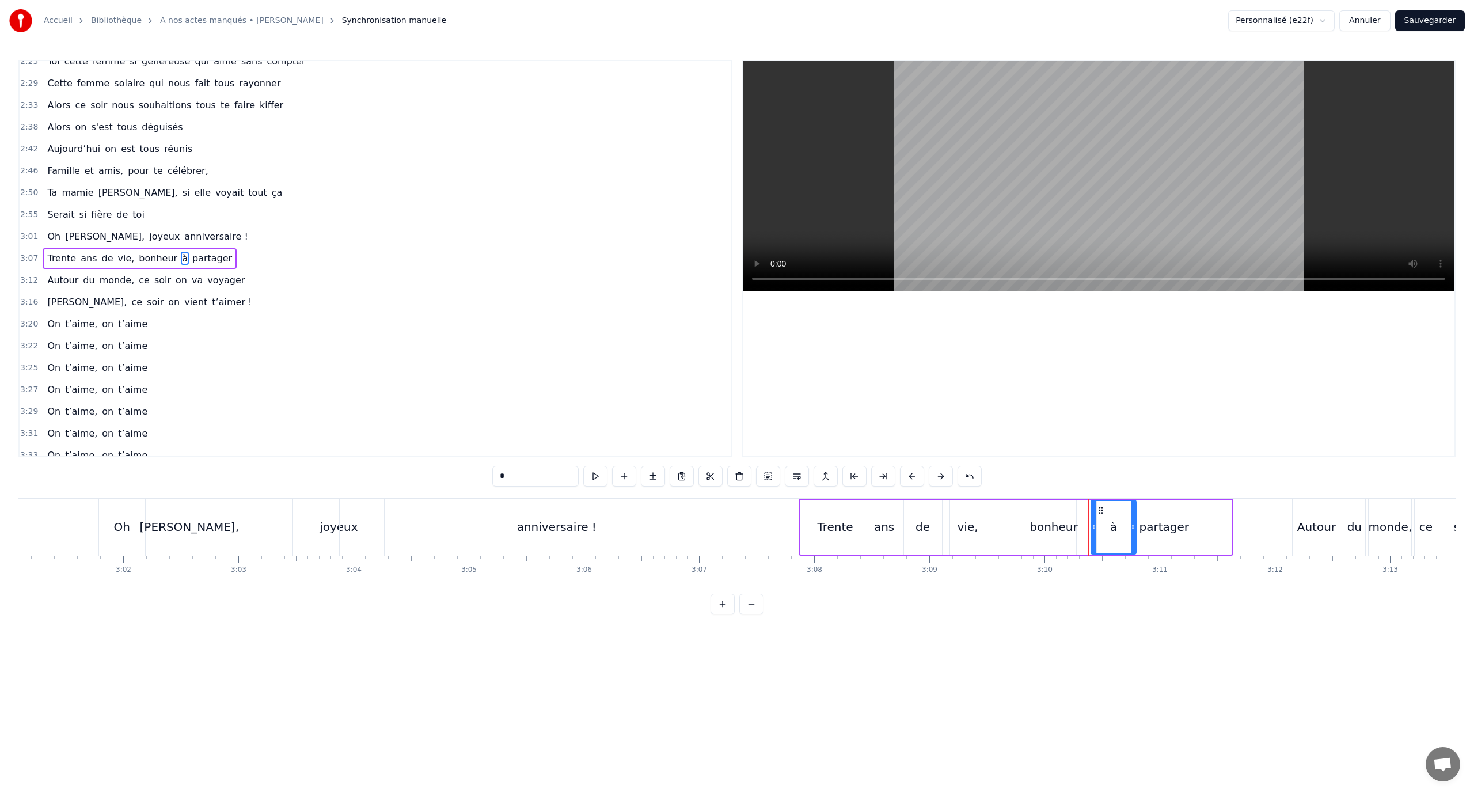
drag, startPoint x: 1063, startPoint y: 510, endPoint x: 1080, endPoint y: 508, distance: 17.4
click at [1098, 513] on icon at bounding box center [1100, 509] width 9 height 9
click at [280, 515] on div "Oh [PERSON_NAME], joyeux anniversaire !" at bounding box center [437, 526] width 678 height 57
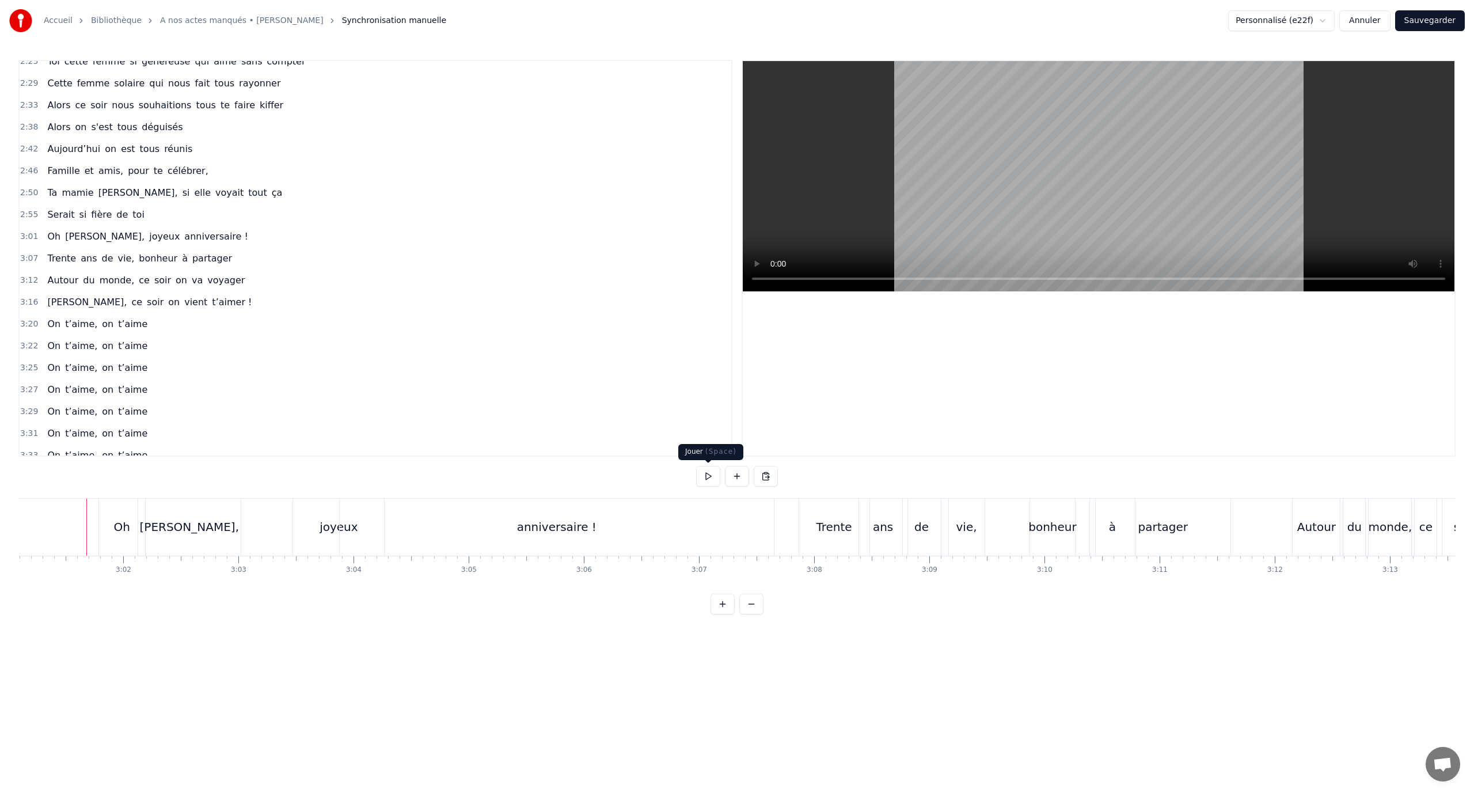
click at [710, 473] on button at bounding box center [708, 476] width 24 height 21
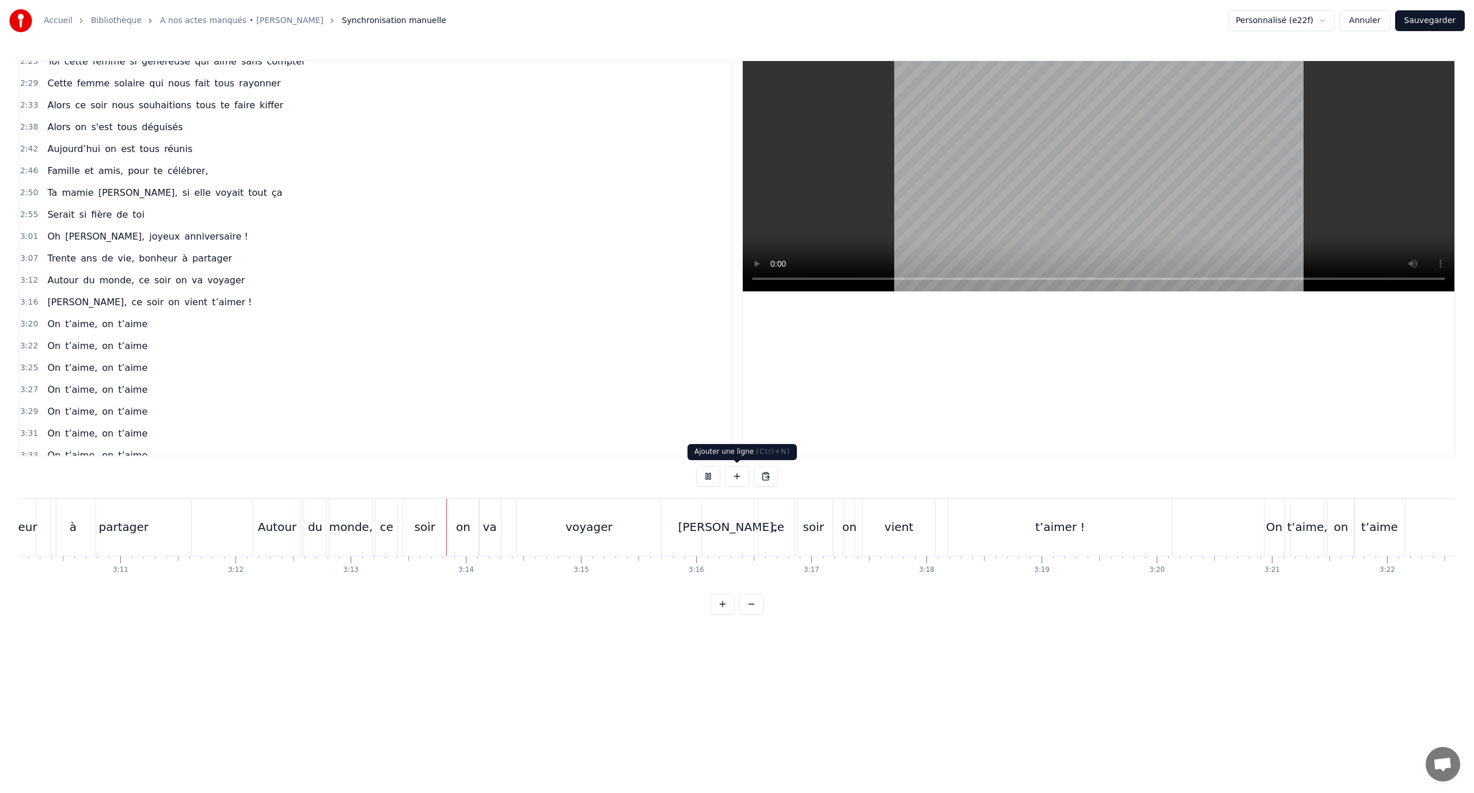
scroll to position [0, 22200]
click at [733, 471] on button at bounding box center [737, 476] width 24 height 21
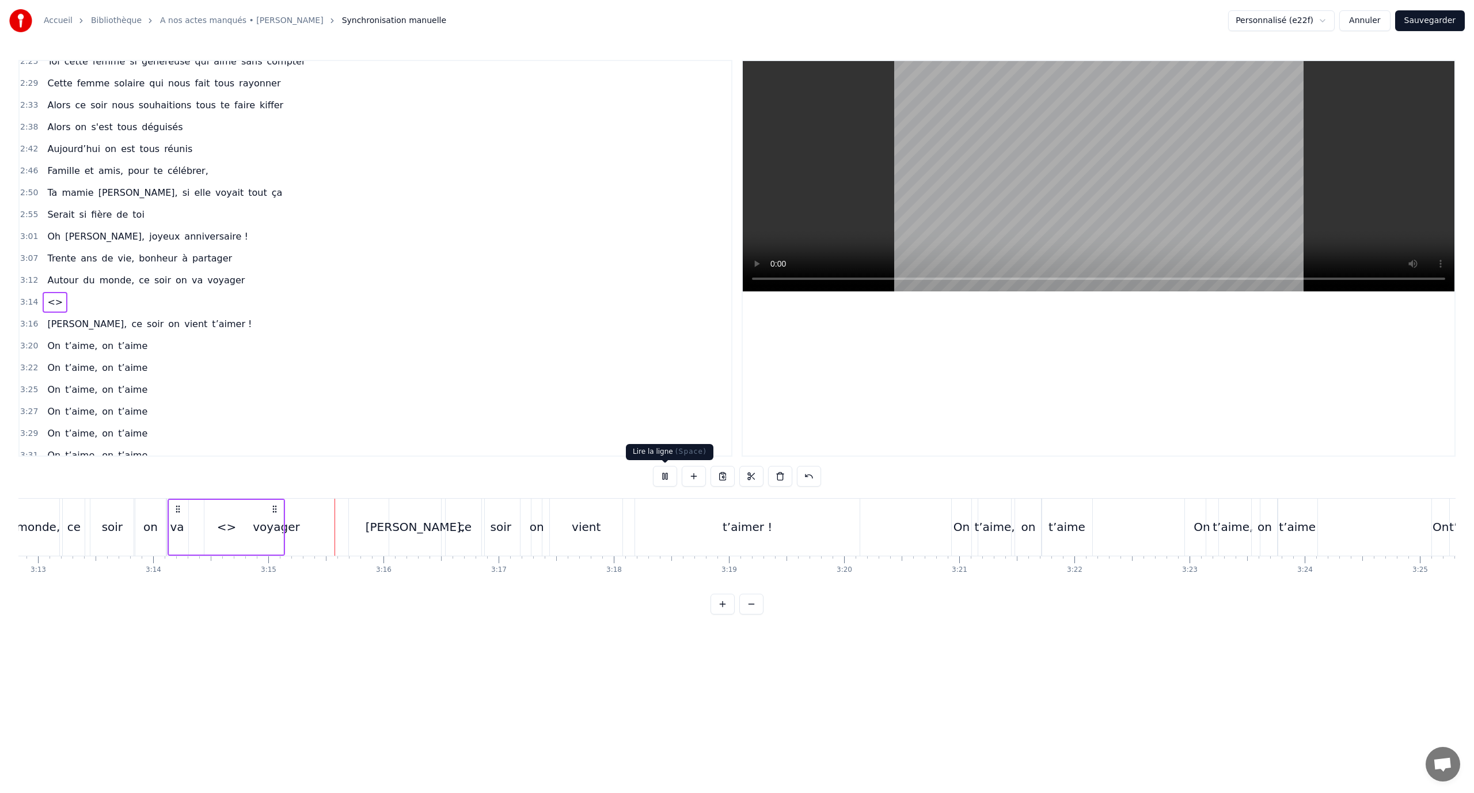
click at [661, 478] on button at bounding box center [665, 476] width 24 height 21
click at [231, 528] on div "<>" at bounding box center [227, 526] width 20 height 17
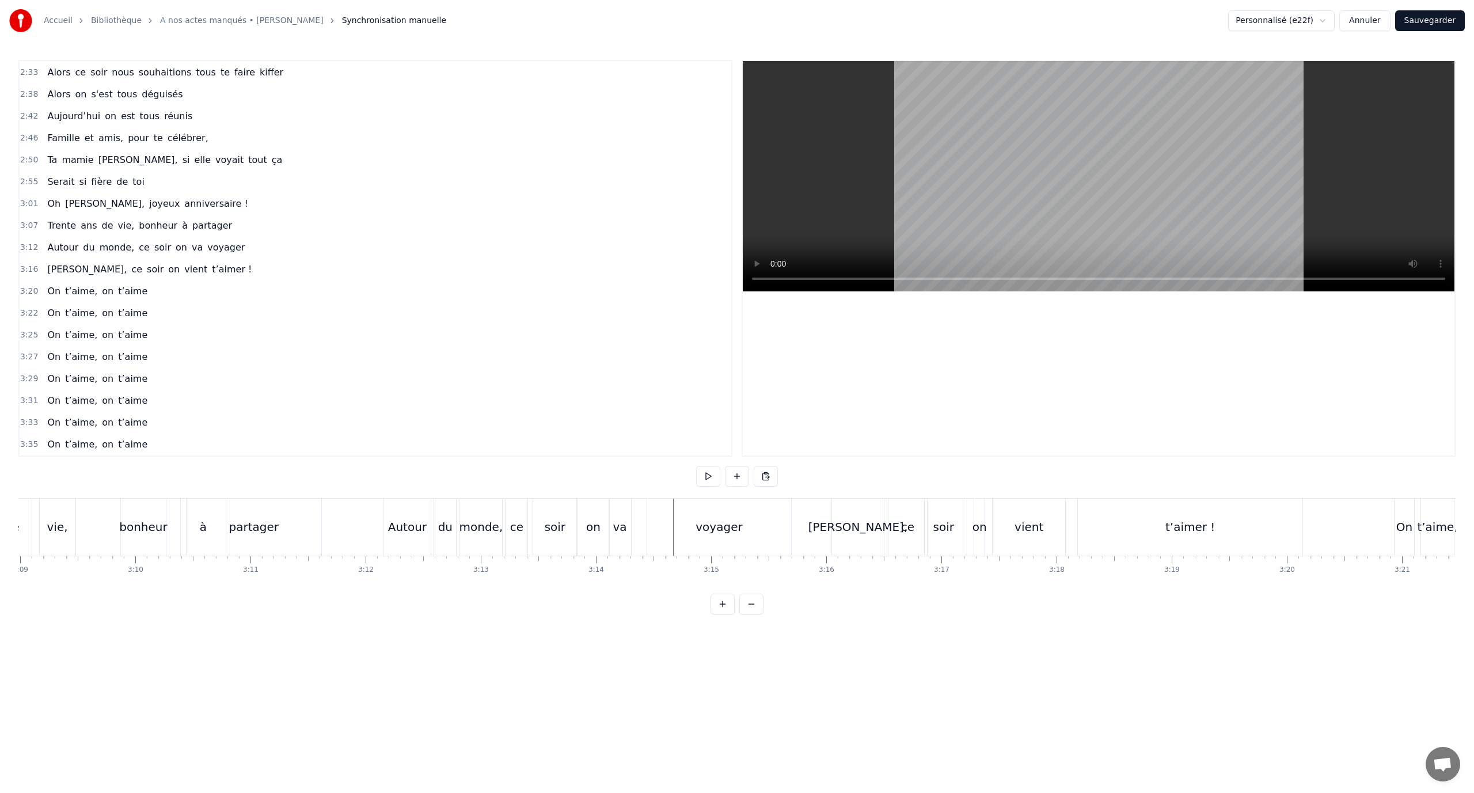
scroll to position [0, 21671]
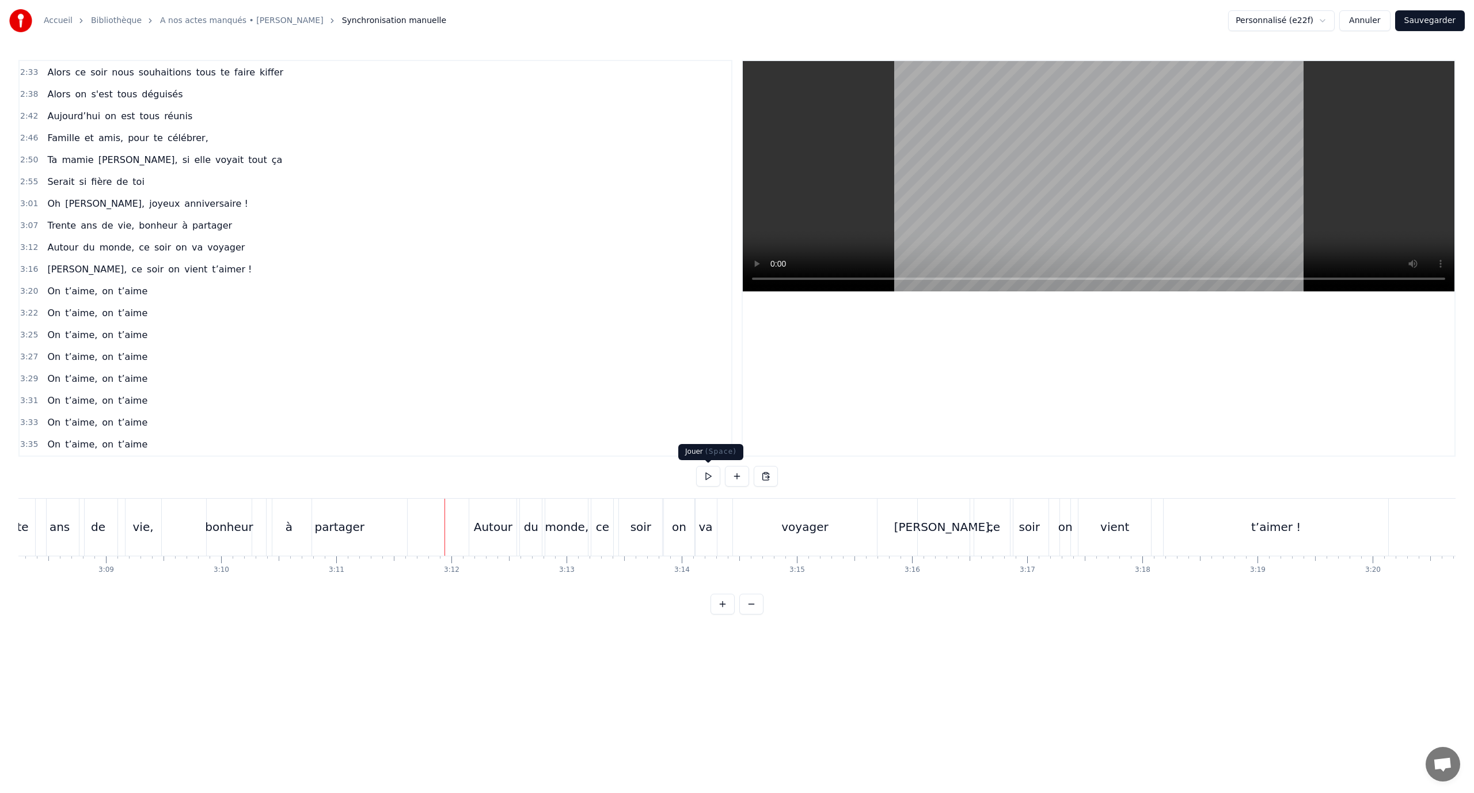
click at [713, 475] on button at bounding box center [708, 476] width 24 height 21
click at [509, 519] on div "Autour" at bounding box center [493, 526] width 39 height 17
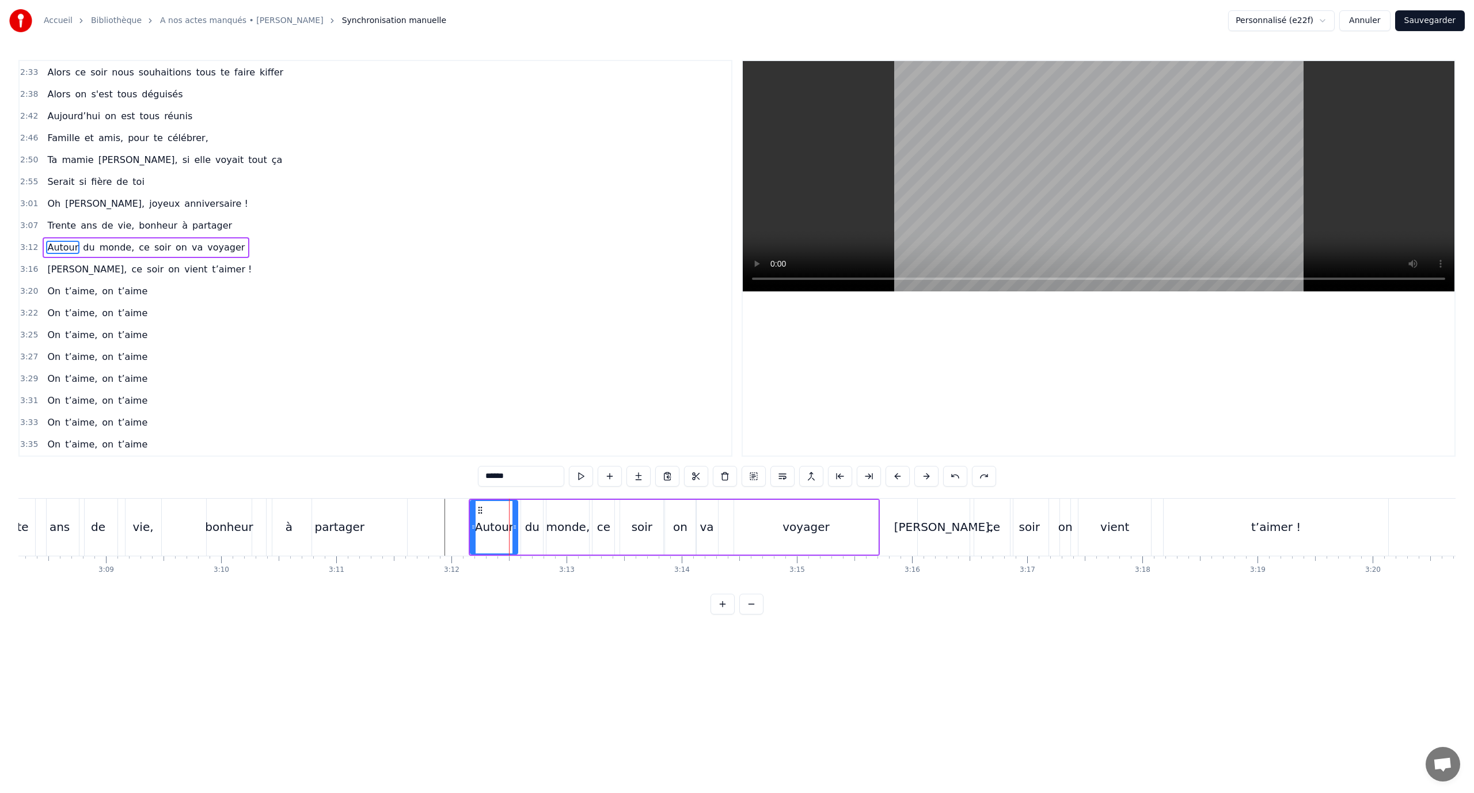
scroll to position [732, 0]
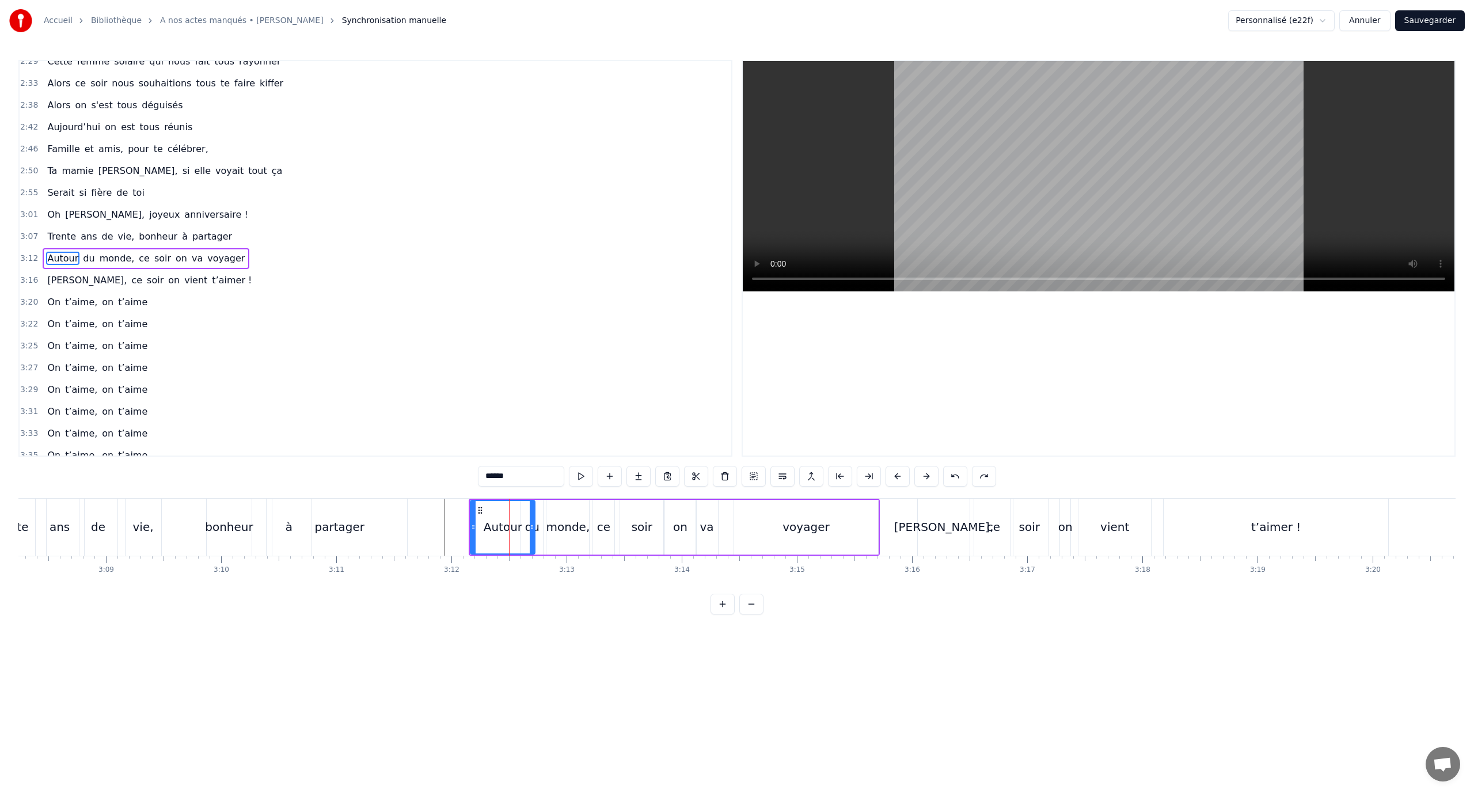
drag, startPoint x: 514, startPoint y: 520, endPoint x: 537, endPoint y: 524, distance: 23.5
click at [532, 525] on div at bounding box center [532, 527] width 5 height 52
click at [541, 526] on div "du" at bounding box center [532, 527] width 22 height 55
drag, startPoint x: 529, startPoint y: 511, endPoint x: 539, endPoint y: 513, distance: 10.1
click at [539, 513] on icon at bounding box center [540, 509] width 9 height 9
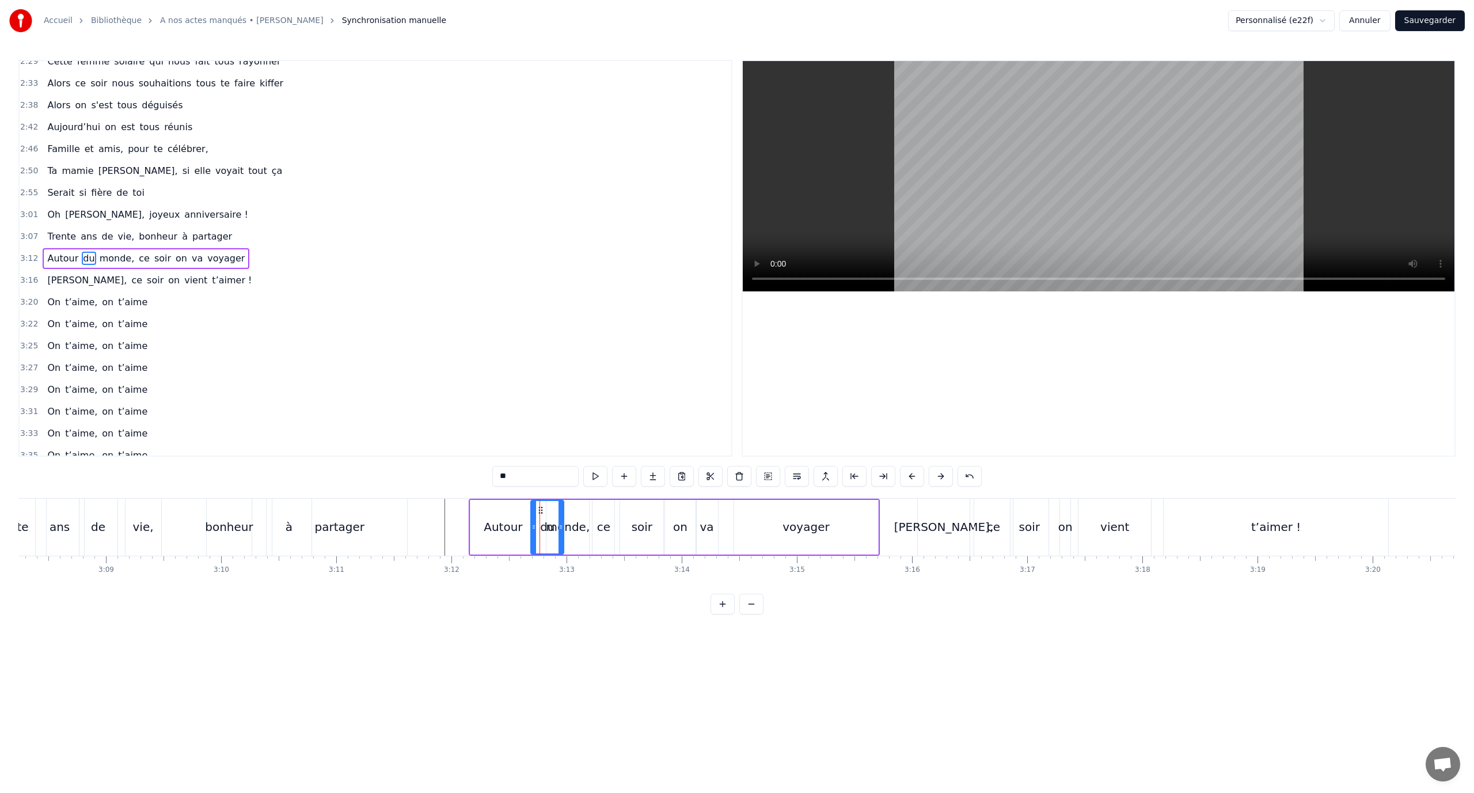
drag, startPoint x: 550, startPoint y: 515, endPoint x: 565, endPoint y: 517, distance: 14.7
click at [563, 518] on div at bounding box center [560, 527] width 5 height 52
click at [576, 522] on div "monde," at bounding box center [568, 526] width 44 height 17
drag, startPoint x: 554, startPoint y: 508, endPoint x: 562, endPoint y: 510, distance: 7.7
click at [562, 510] on icon at bounding box center [563, 509] width 9 height 9
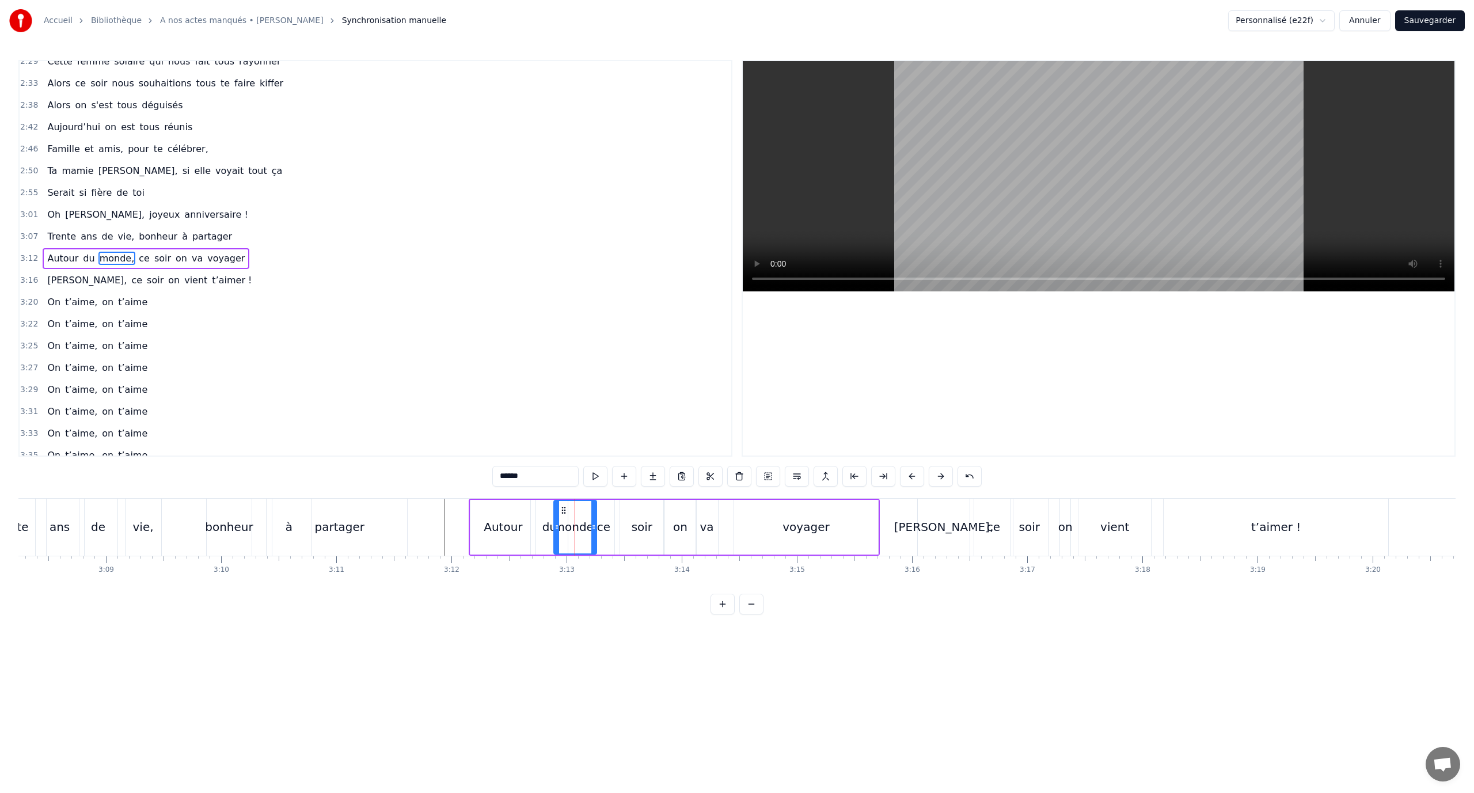
click at [770, 519] on div "voyager" at bounding box center [806, 527] width 144 height 55
drag, startPoint x: 736, startPoint y: 514, endPoint x: 771, endPoint y: 523, distance: 35.6
click at [790, 524] on div at bounding box center [792, 527] width 5 height 52
click at [717, 524] on div "va" at bounding box center [706, 527] width 23 height 55
drag, startPoint x: 707, startPoint y: 511, endPoint x: 717, endPoint y: 520, distance: 14.3
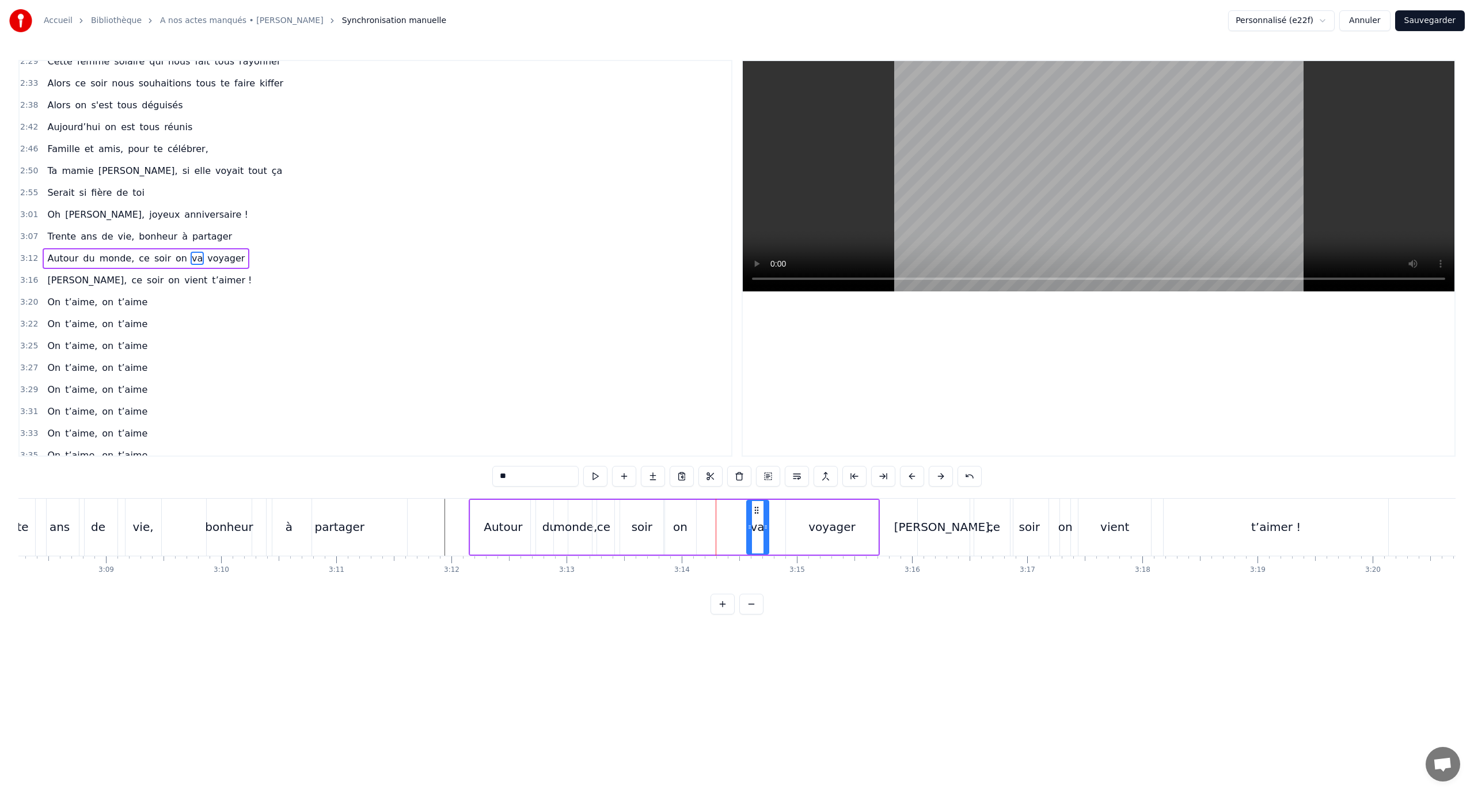
click at [757, 520] on div "va" at bounding box center [757, 527] width 21 height 52
click at [684, 522] on div "on" at bounding box center [680, 526] width 14 height 17
drag, startPoint x: 671, startPoint y: 510, endPoint x: 709, endPoint y: 517, distance: 38.7
click at [709, 517] on div "on" at bounding box center [718, 527] width 30 height 52
click at [653, 520] on div "soir" at bounding box center [641, 527] width 43 height 55
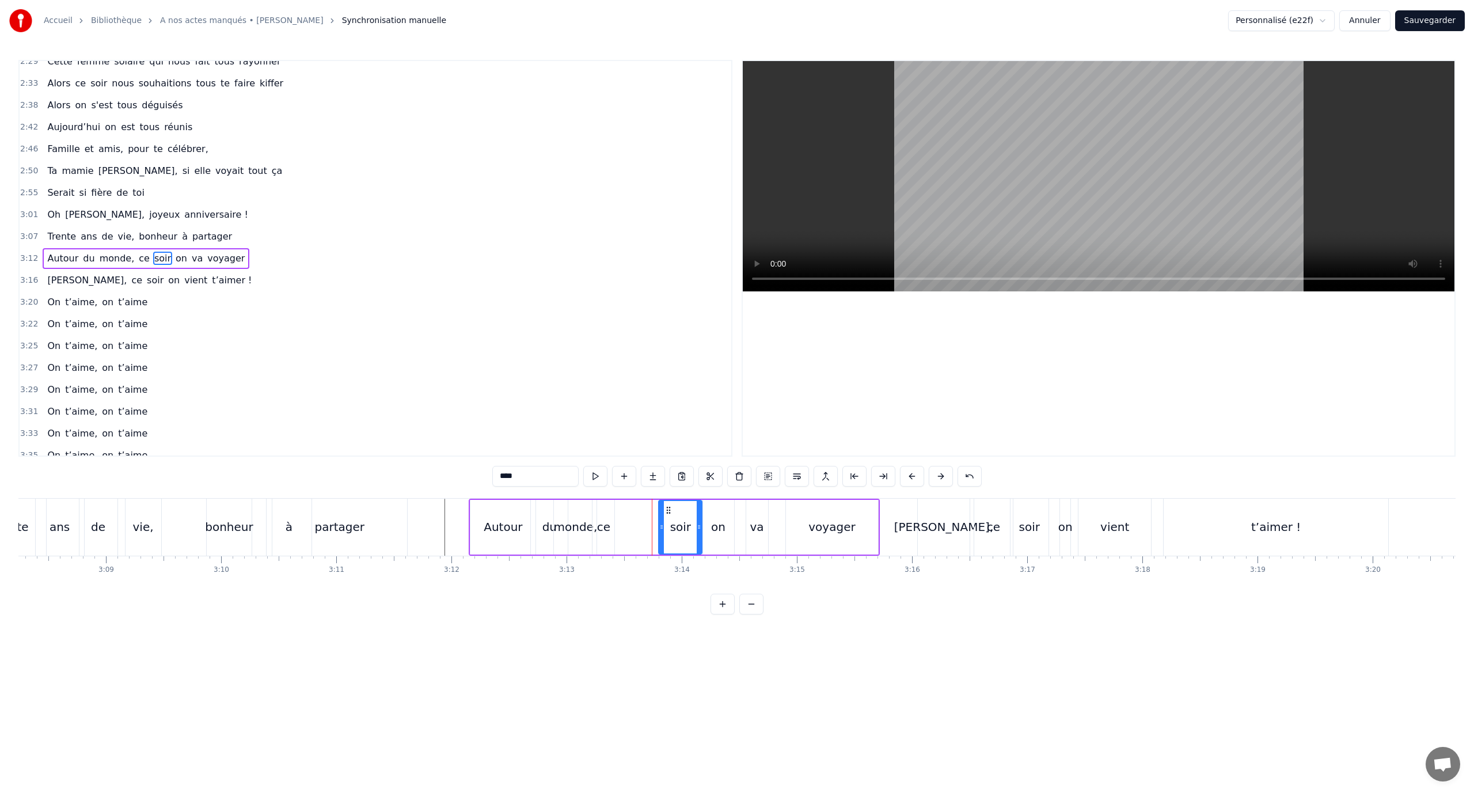
drag, startPoint x: 630, startPoint y: 508, endPoint x: 651, endPoint y: 512, distance: 21.7
click at [669, 514] on icon at bounding box center [668, 509] width 9 height 9
click at [609, 519] on div "ce" at bounding box center [603, 526] width 13 height 17
drag, startPoint x: 604, startPoint y: 511, endPoint x: 615, endPoint y: 518, distance: 12.9
click at [635, 516] on div "ce" at bounding box center [639, 527] width 21 height 52
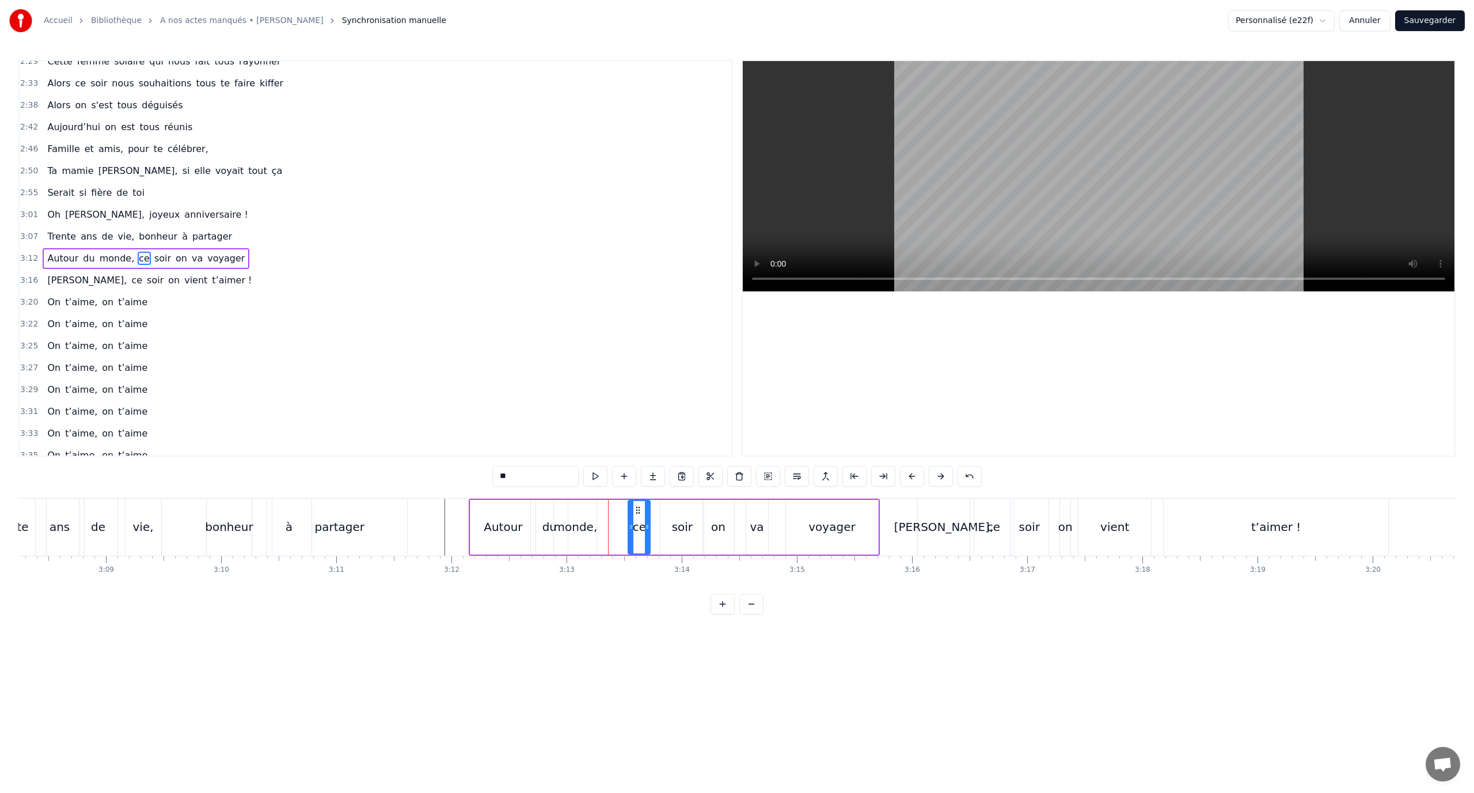
click at [585, 524] on div "monde," at bounding box center [575, 526] width 44 height 17
type input "******"
drag, startPoint x: 596, startPoint y: 514, endPoint x: 602, endPoint y: 515, distance: 5.8
click at [617, 517] on div at bounding box center [616, 527] width 5 height 52
drag, startPoint x: 558, startPoint y: 508, endPoint x: 564, endPoint y: 510, distance: 6.6
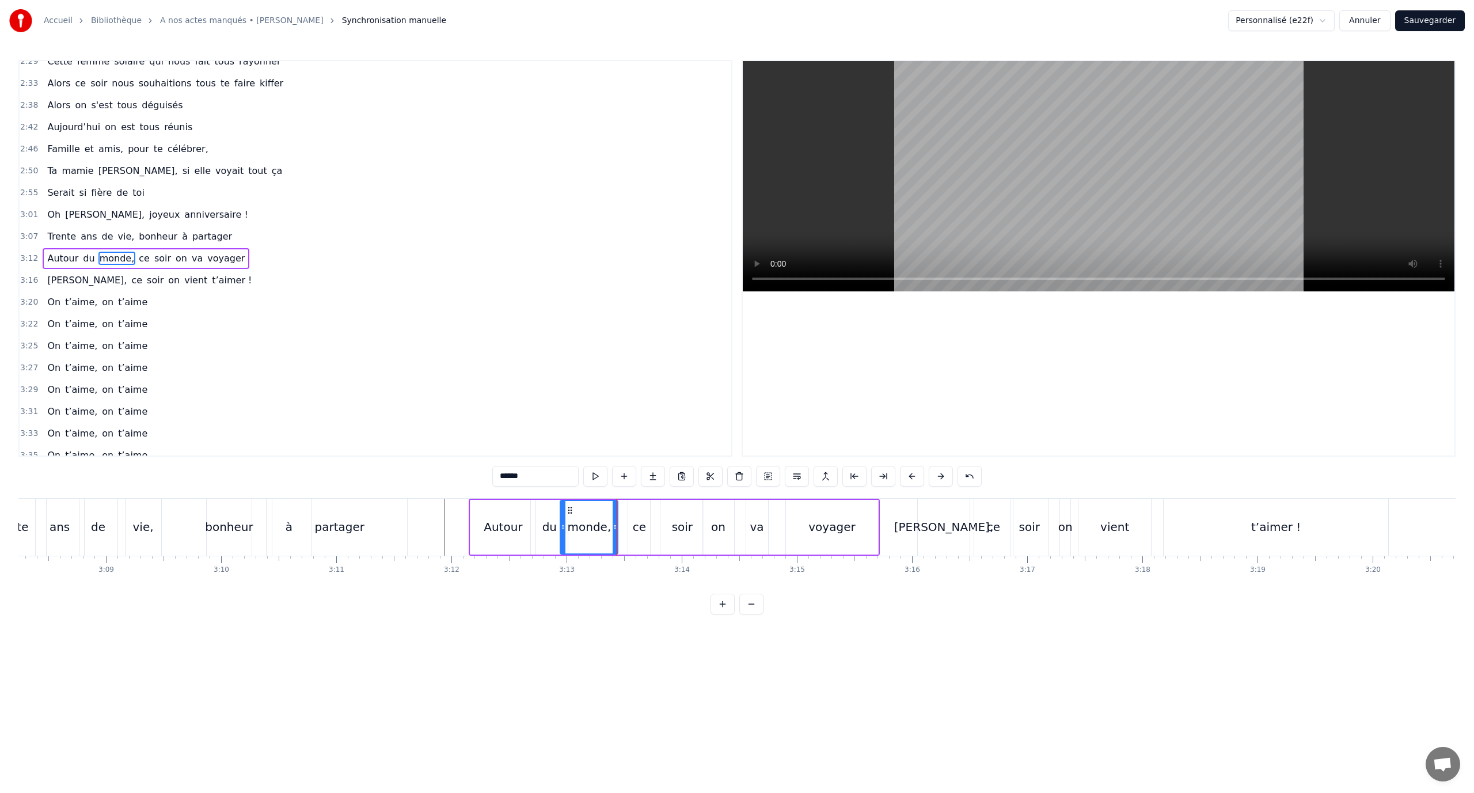
click at [564, 510] on div at bounding box center [563, 527] width 5 height 52
click at [577, 512] on icon at bounding box center [575, 509] width 9 height 9
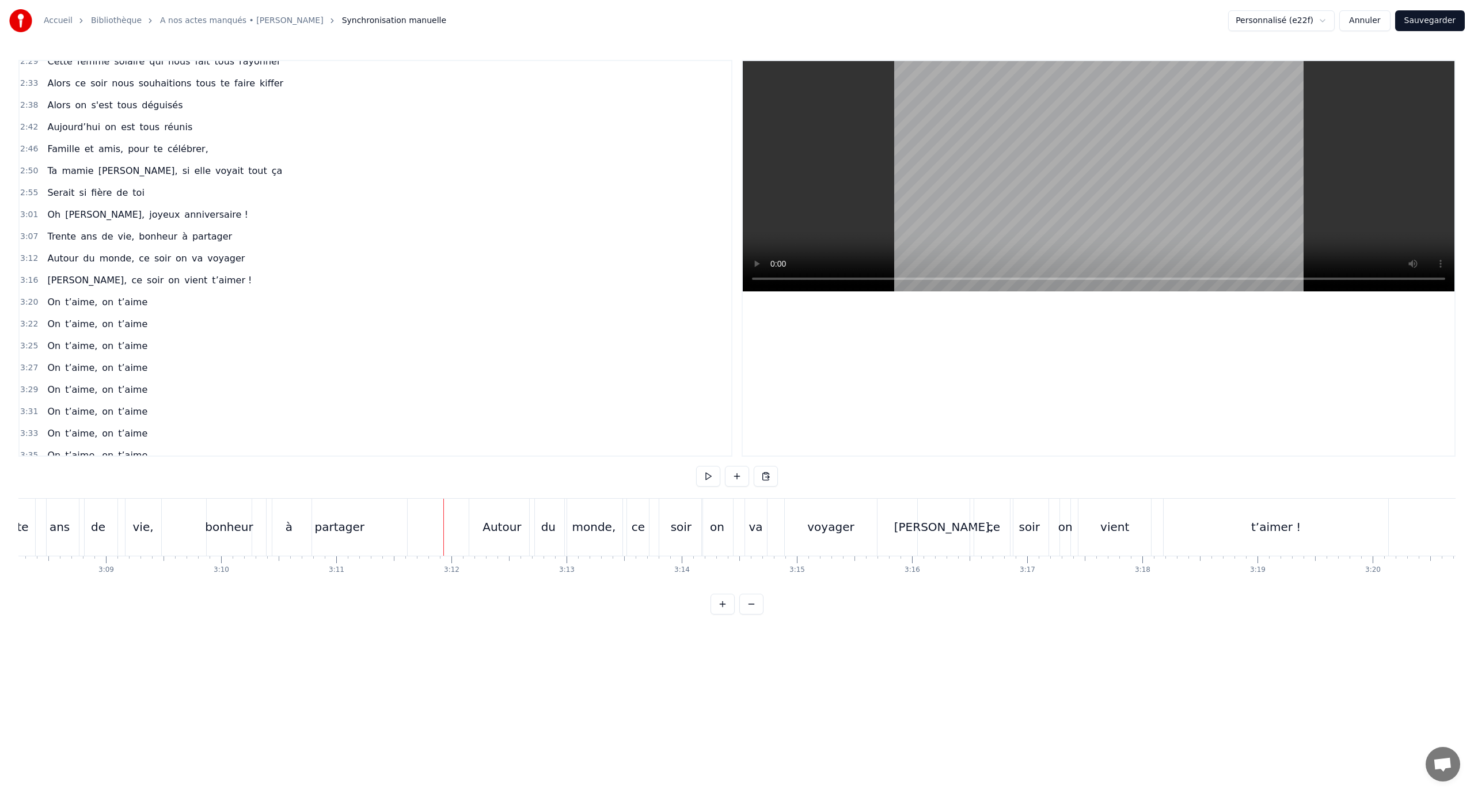
click at [708, 473] on button at bounding box center [708, 476] width 24 height 21
click at [701, 471] on button at bounding box center [708, 476] width 24 height 21
click at [709, 476] on button at bounding box center [708, 476] width 24 height 21
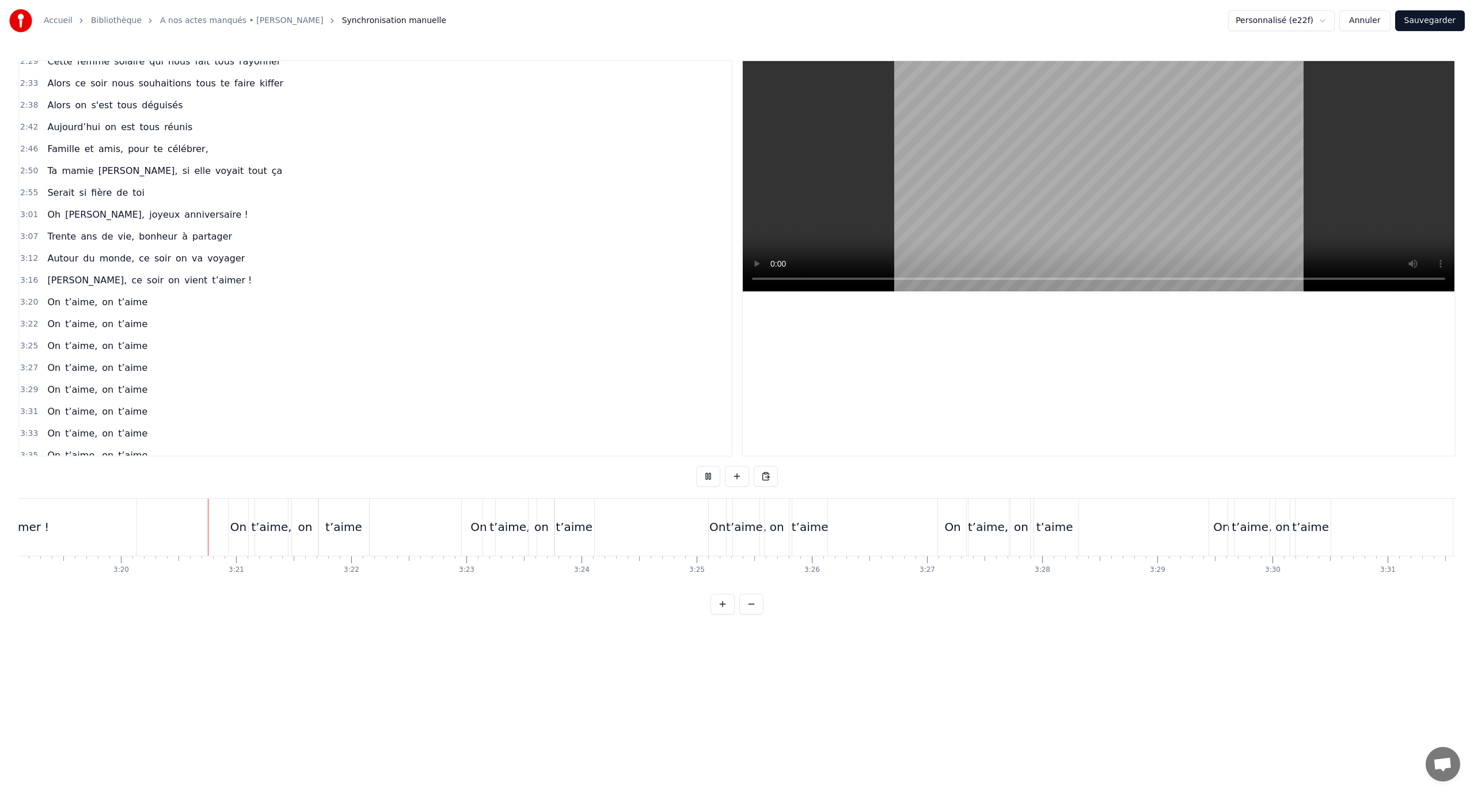
scroll to position [0, 22996]
click at [706, 475] on button at bounding box center [708, 476] width 24 height 21
click at [514, 523] on div "t’aime" at bounding box center [500, 526] width 37 height 17
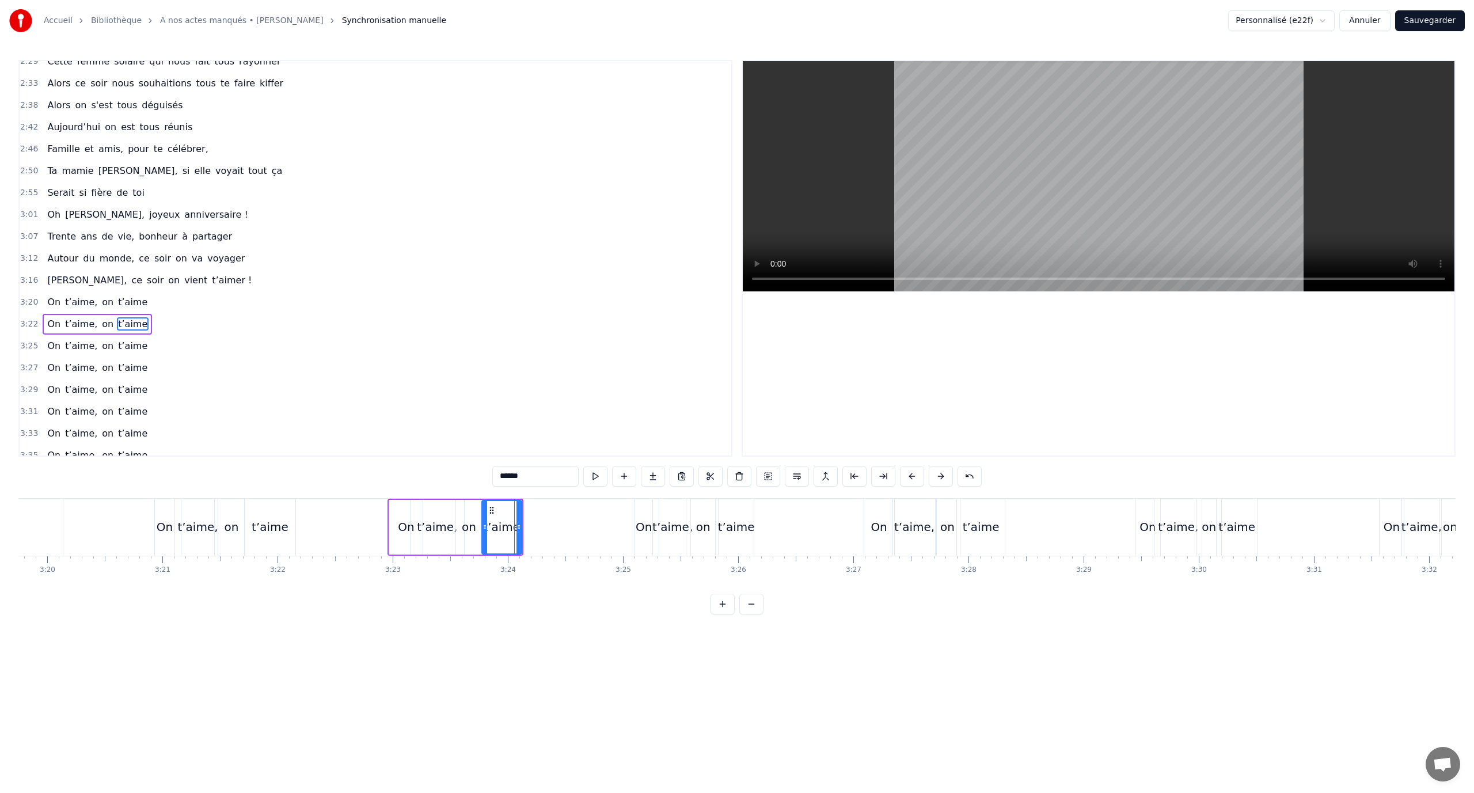
scroll to position [743, 0]
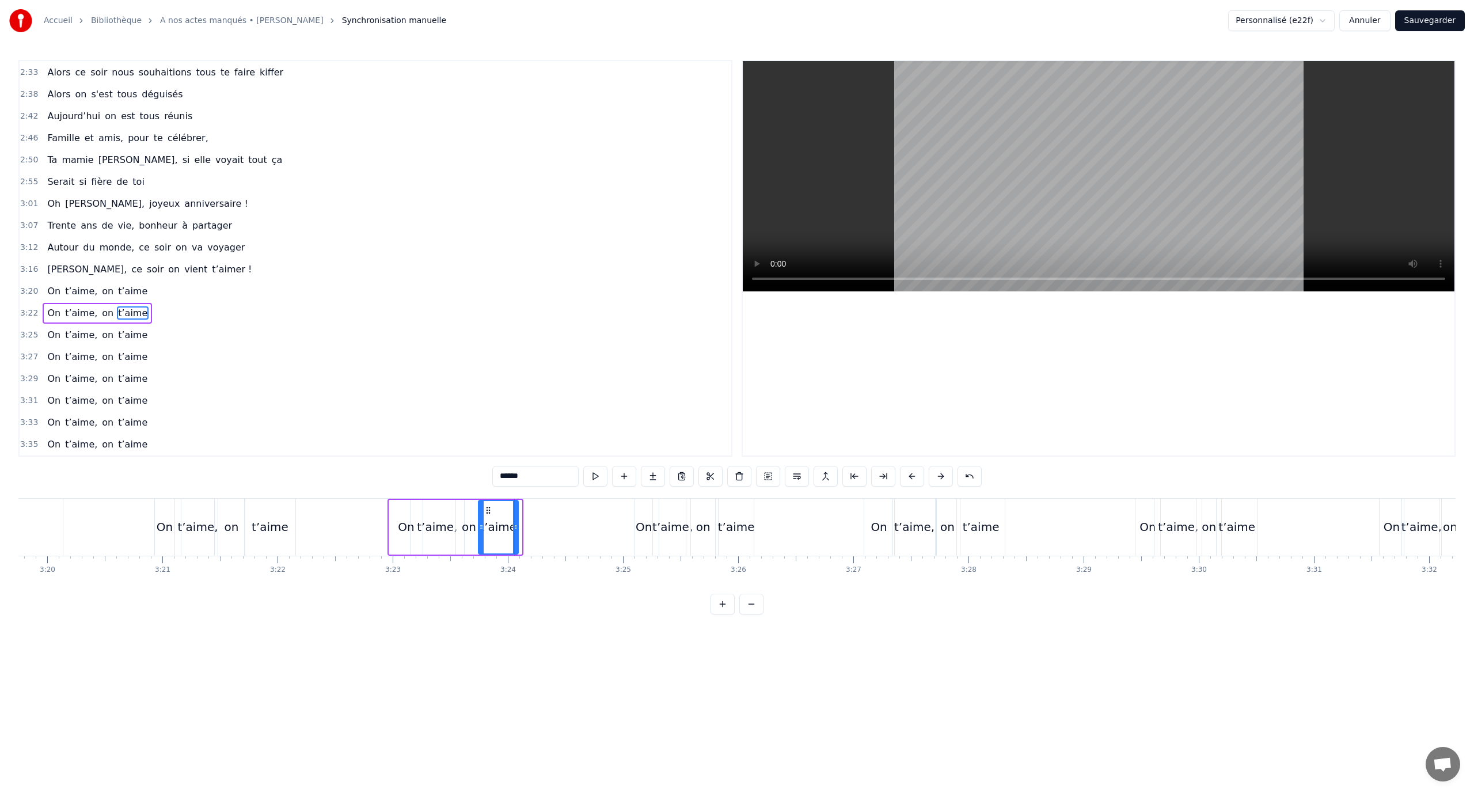
drag, startPoint x: 490, startPoint y: 510, endPoint x: 482, endPoint y: 508, distance: 8.4
click at [485, 509] on icon at bounding box center [488, 509] width 9 height 9
click at [466, 523] on div "on" at bounding box center [469, 526] width 14 height 17
type input "**"
click at [460, 509] on icon at bounding box center [462, 509] width 9 height 9
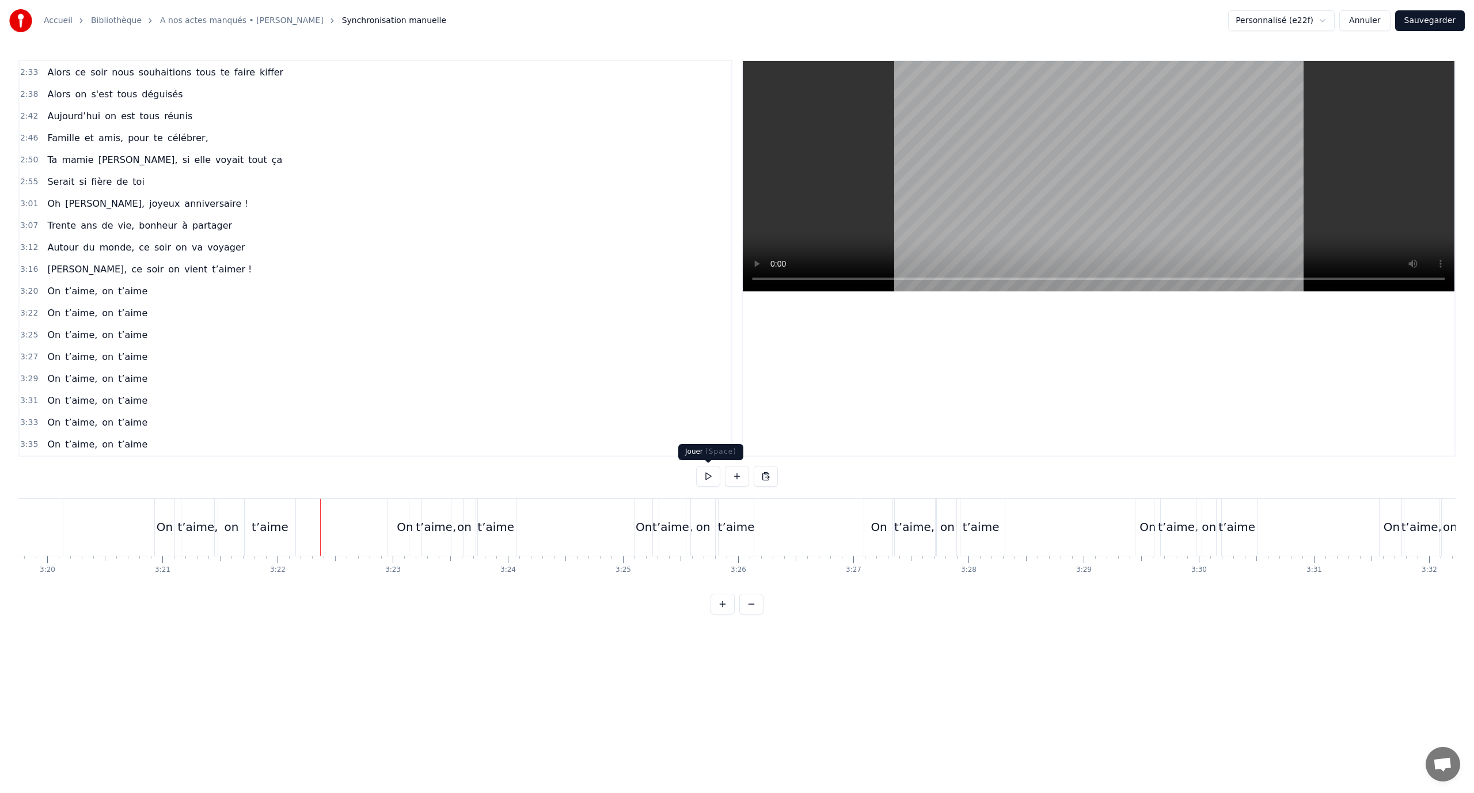
click at [709, 474] on button at bounding box center [708, 476] width 24 height 21
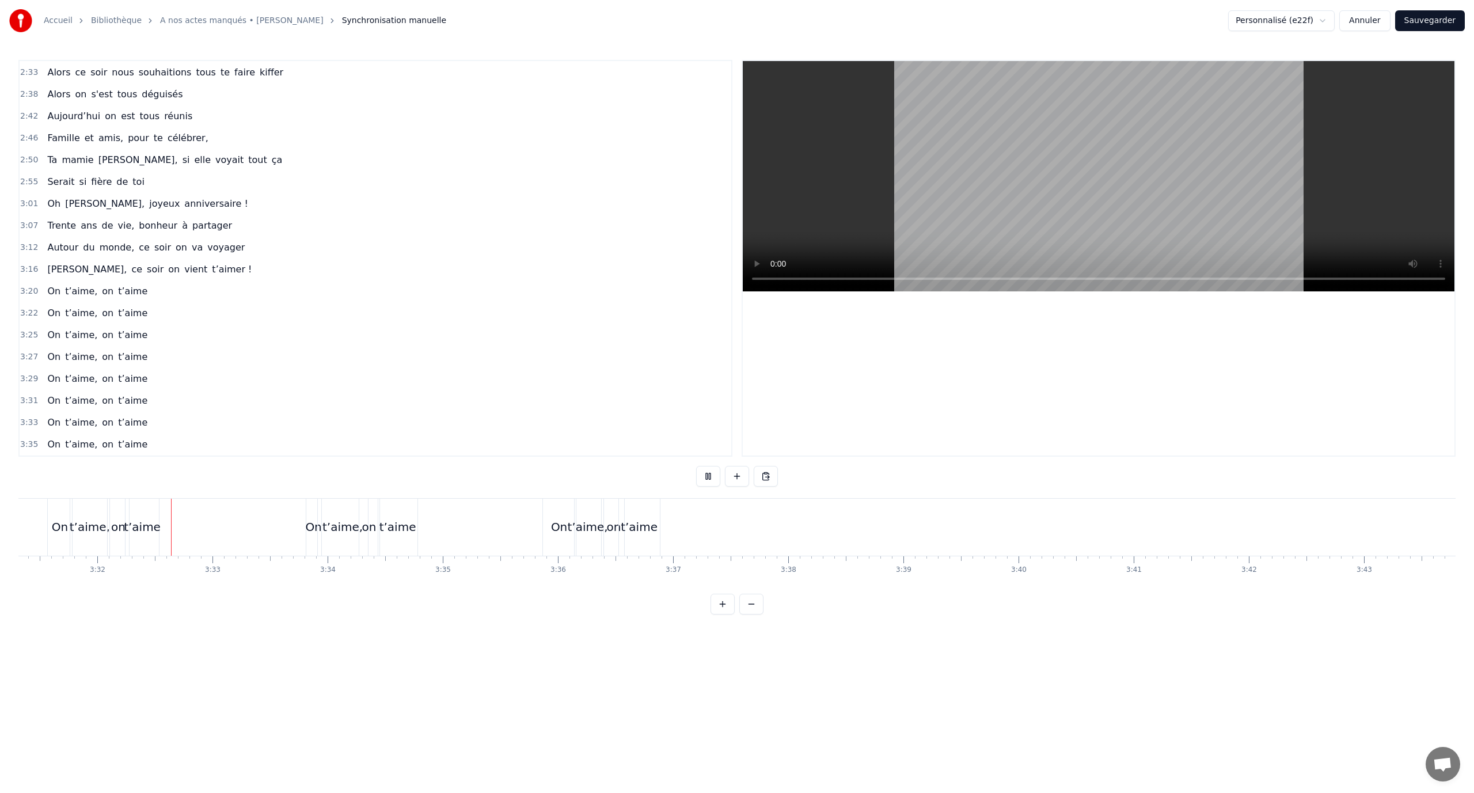
scroll to position [0, 24333]
drag, startPoint x: 700, startPoint y: 471, endPoint x: 707, endPoint y: 477, distance: 8.6
click at [705, 476] on button at bounding box center [708, 476] width 24 height 21
click at [256, 22] on link "A nos actes manqués • [PERSON_NAME]" at bounding box center [241, 21] width 163 height 12
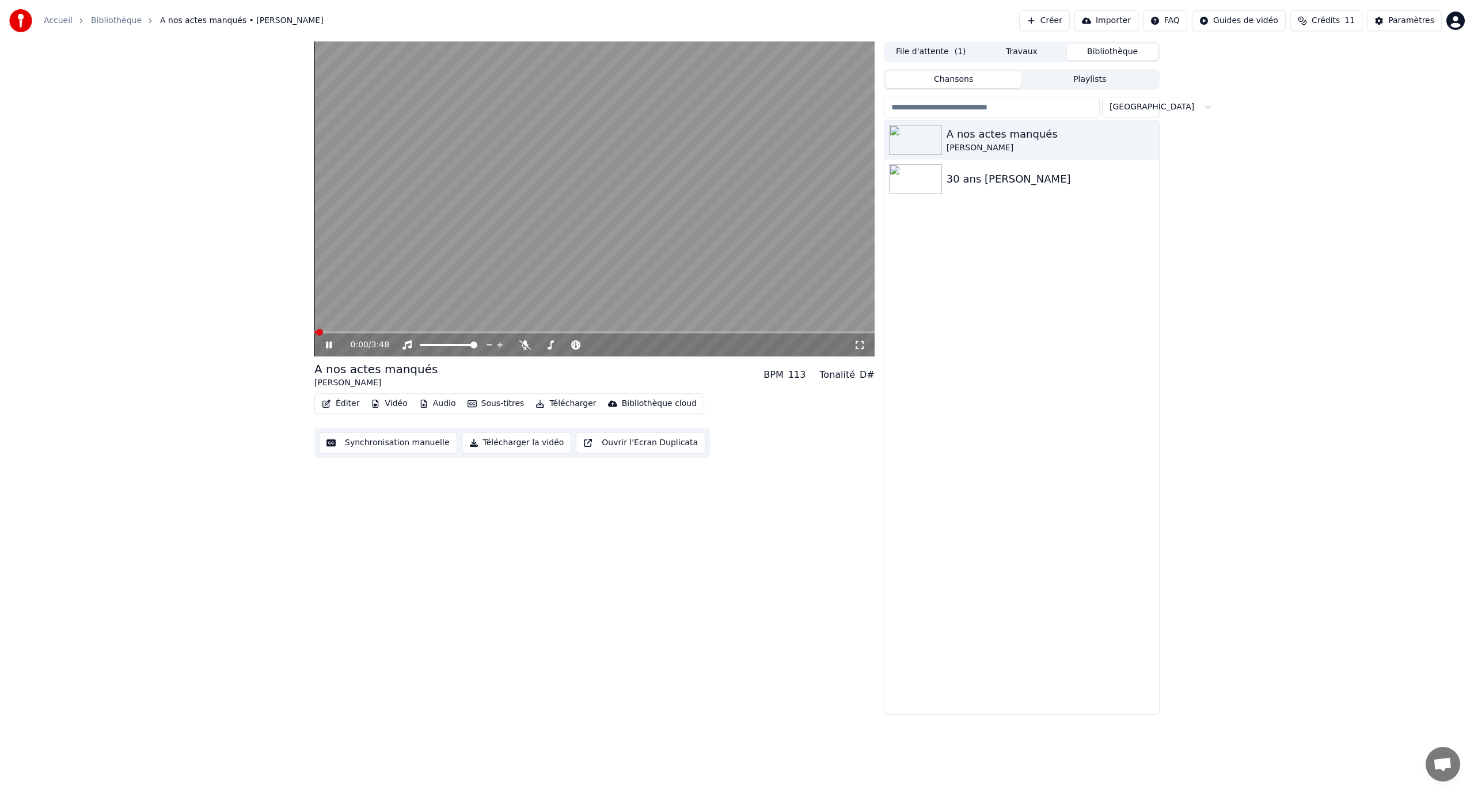
click at [347, 405] on button "Éditer" at bounding box center [340, 403] width 47 height 16
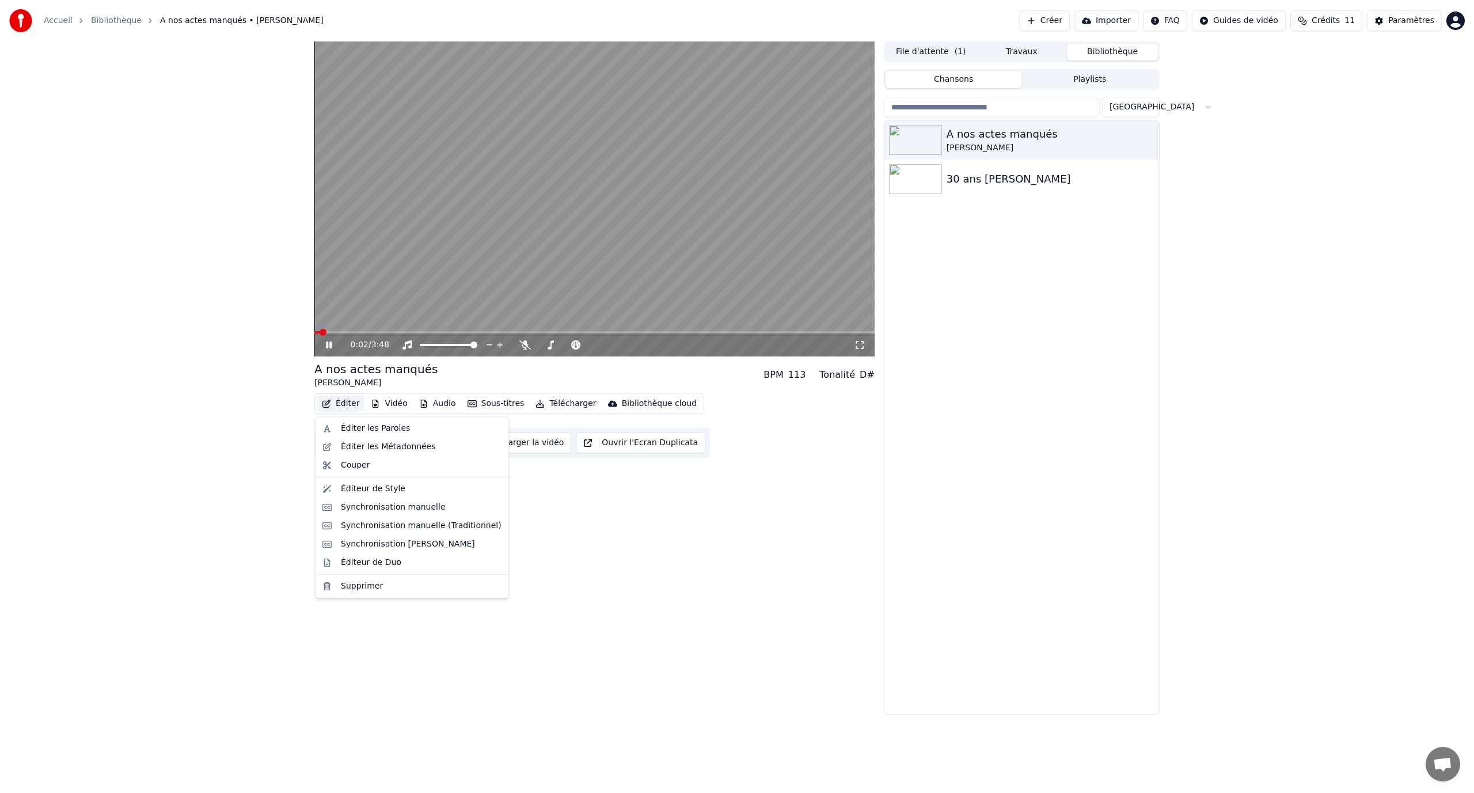
click at [334, 344] on icon at bounding box center [337, 344] width 27 height 9
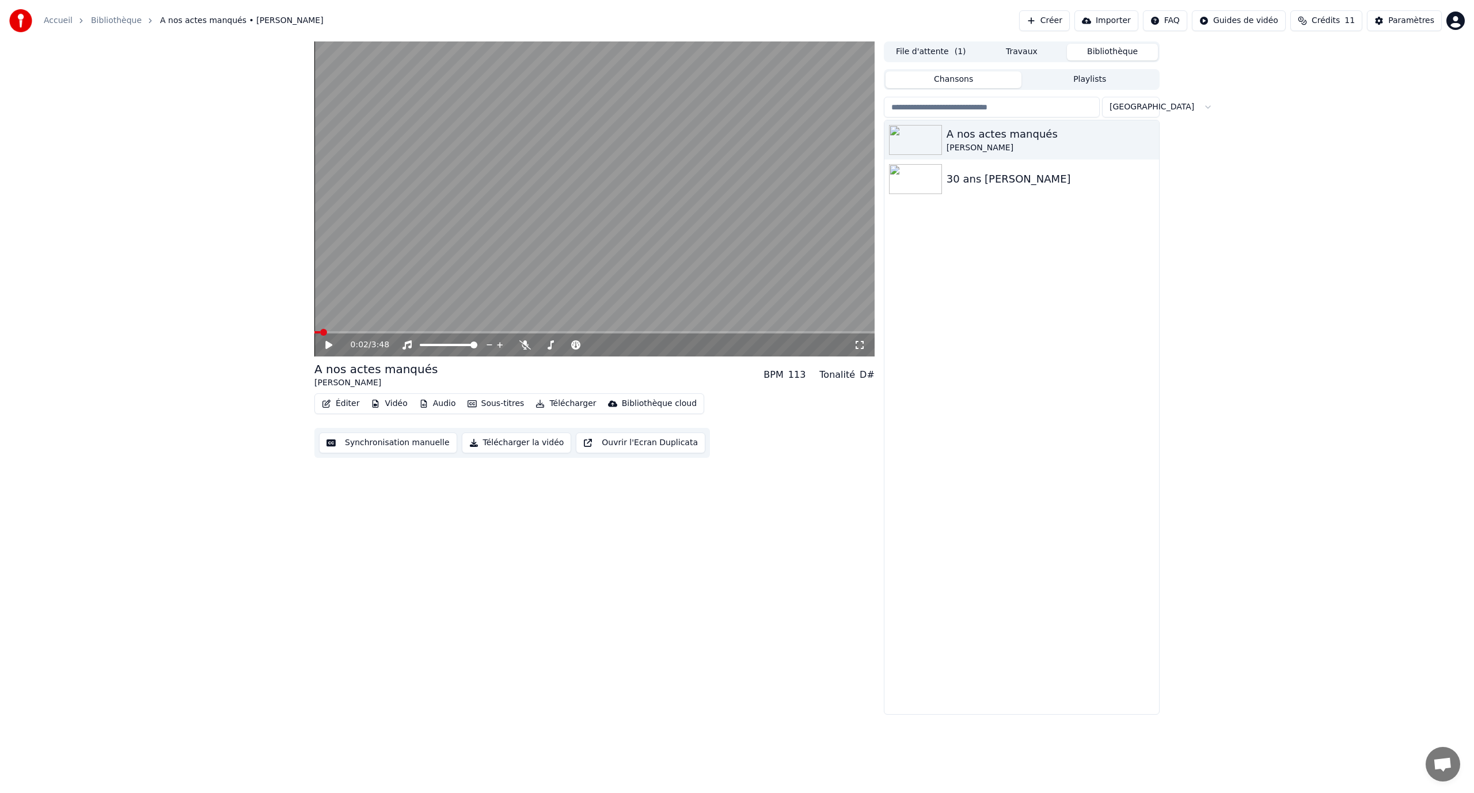
click at [559, 106] on video at bounding box center [594, 198] width 560 height 315
click at [341, 405] on button "Éditer" at bounding box center [340, 403] width 47 height 16
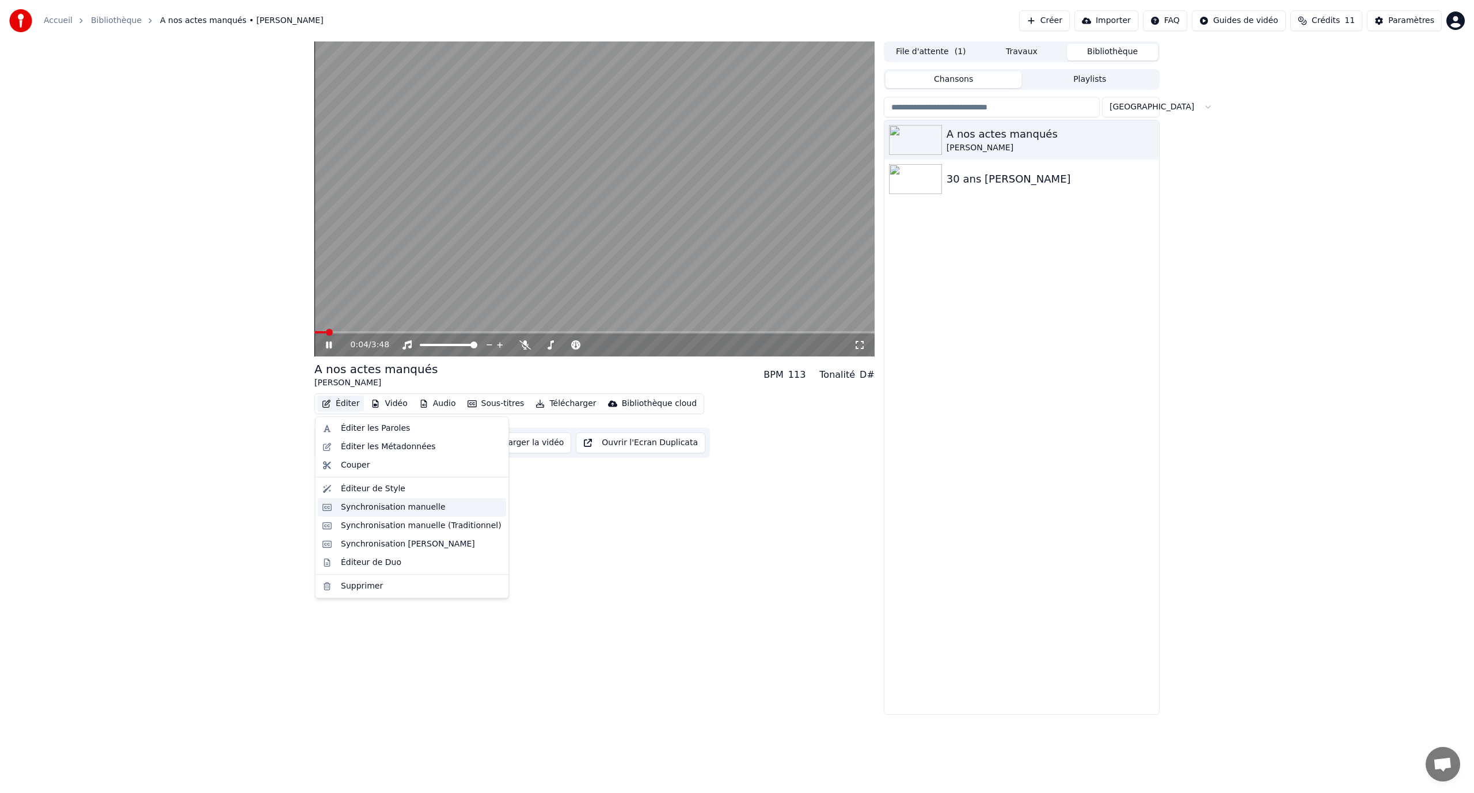
click at [419, 504] on div "Synchronisation manuelle" at bounding box center [393, 507] width 105 height 12
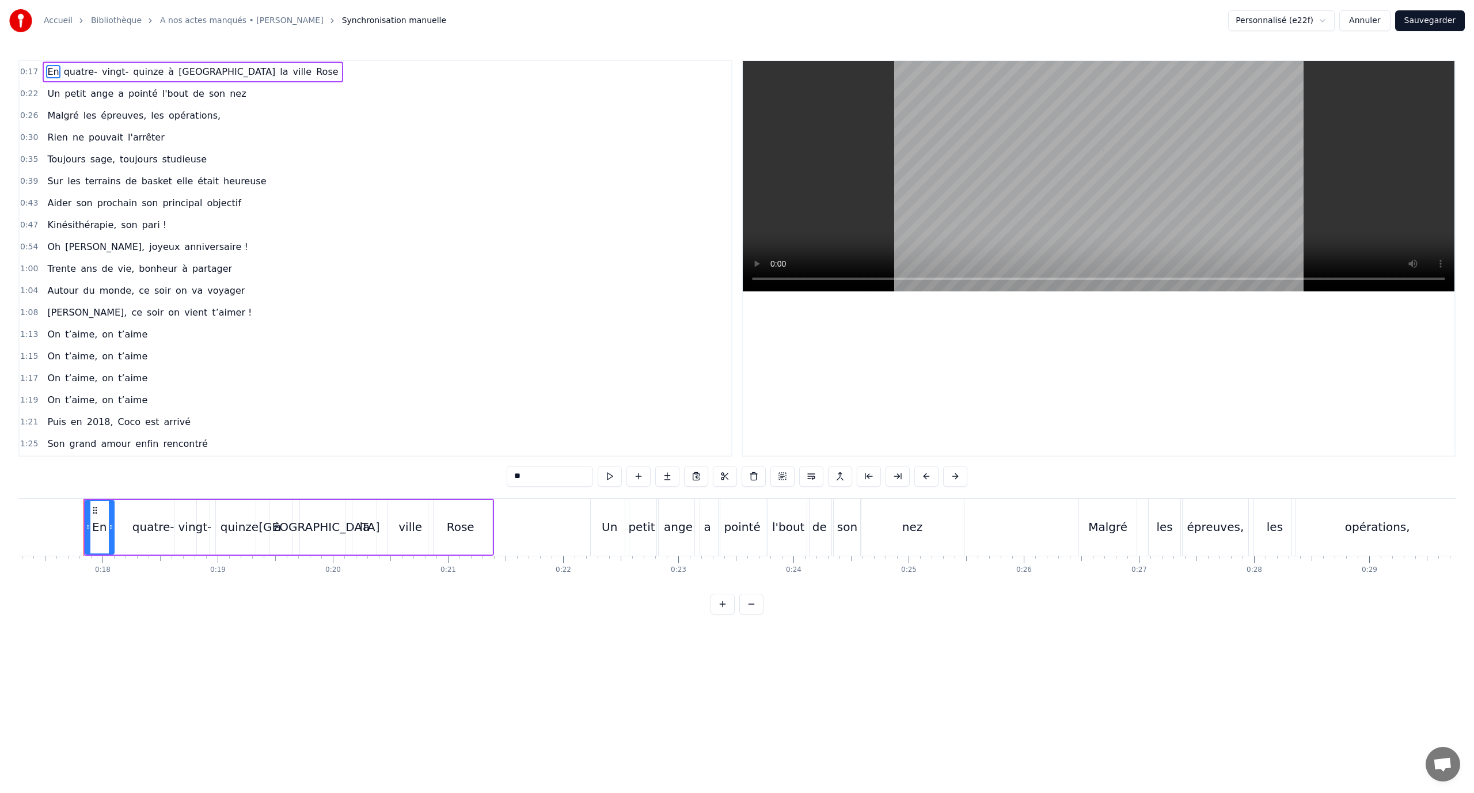
scroll to position [0, 1995]
click at [264, 14] on div "Accueil Bibliothèque A nos actes manqués • [PERSON_NAME] Synchronisation manuel…" at bounding box center [227, 20] width 437 height 23
click at [262, 17] on link "A nos actes manqués • [PERSON_NAME]" at bounding box center [241, 21] width 163 height 12
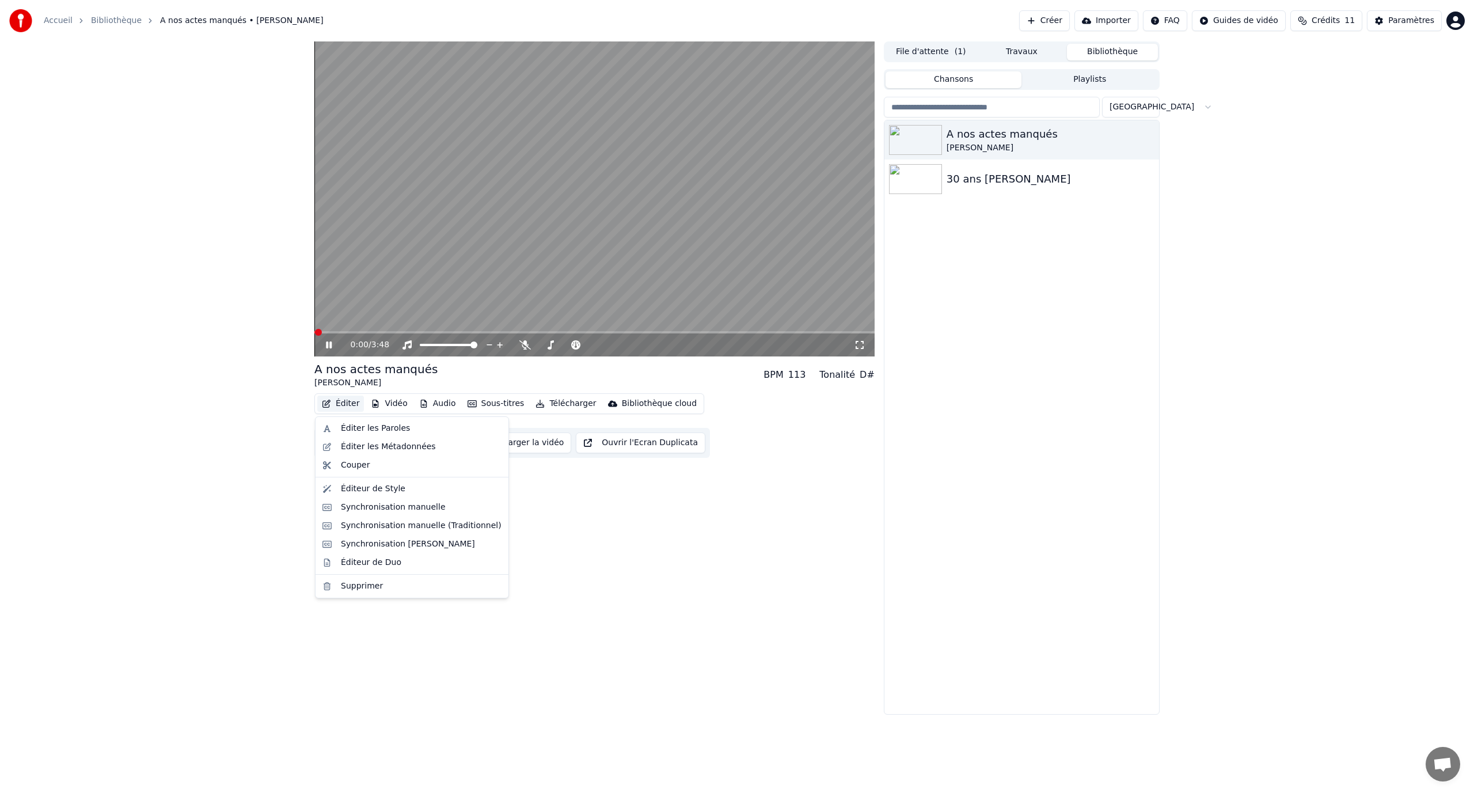
click at [354, 406] on button "Éditer" at bounding box center [340, 403] width 47 height 16
click at [390, 489] on div "Éditeur de Style" at bounding box center [373, 489] width 64 height 12
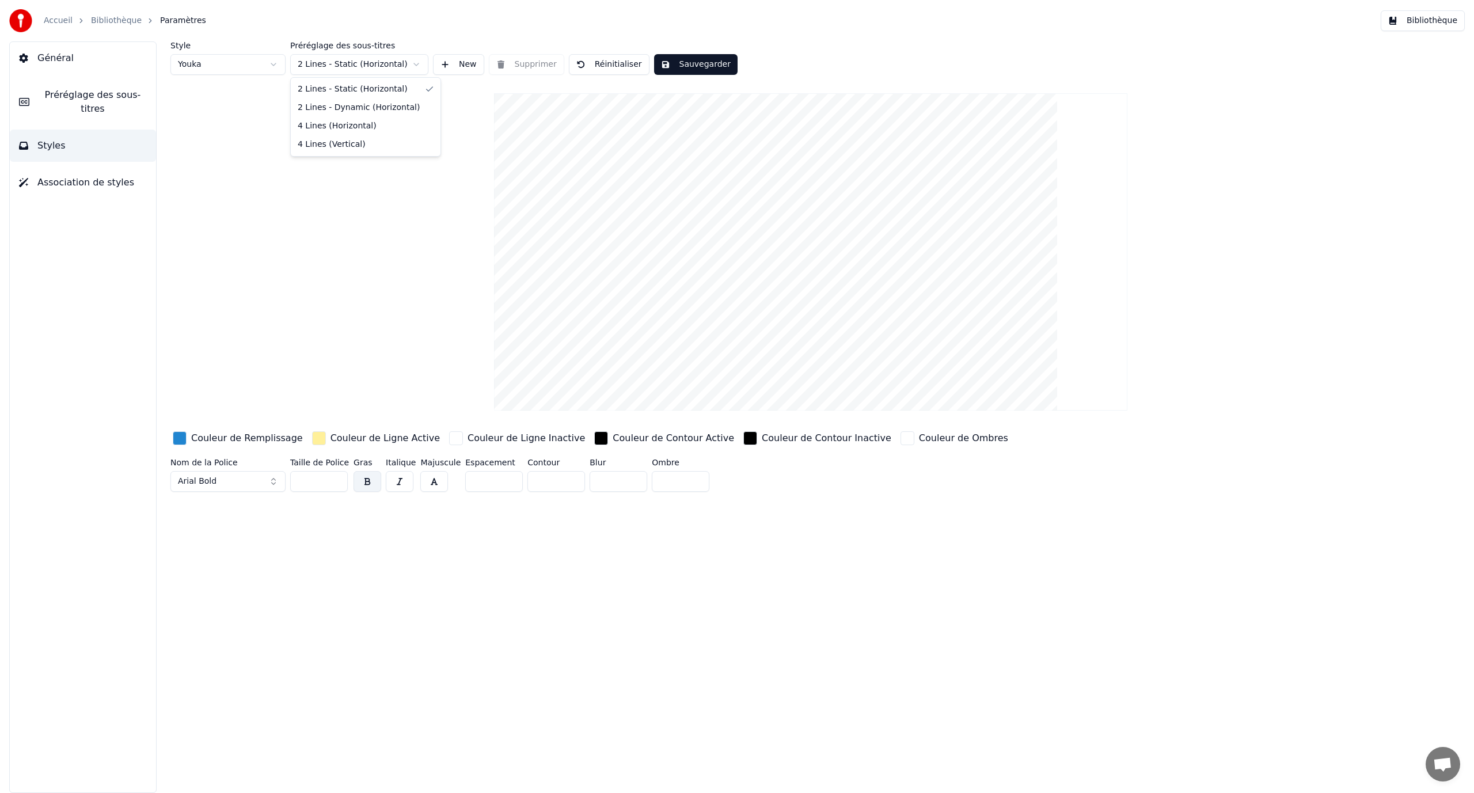
click at [387, 57] on html "Accueil Bibliothèque Paramètres Bibliothèque Général Préréglage des sous-titres…" at bounding box center [737, 396] width 1474 height 793
click at [375, 62] on html "Accueil Bibliothèque Paramètres Bibliothèque Général Préréglage des sous-titres…" at bounding box center [737, 396] width 1474 height 793
click at [368, 67] on html "Accueil Bibliothèque Paramètres Bibliothèque Général Préréglage des sous-titres…" at bounding box center [737, 396] width 1474 height 793
click at [365, 56] on html "Accueil Bibliothèque Paramètres Bibliothèque Général Préréglage des sous-titres…" at bounding box center [737, 396] width 1474 height 793
click at [264, 70] on html "Accueil Bibliothèque Paramètres Bibliothèque Général Préréglage des sous-titres…" at bounding box center [737, 396] width 1474 height 793
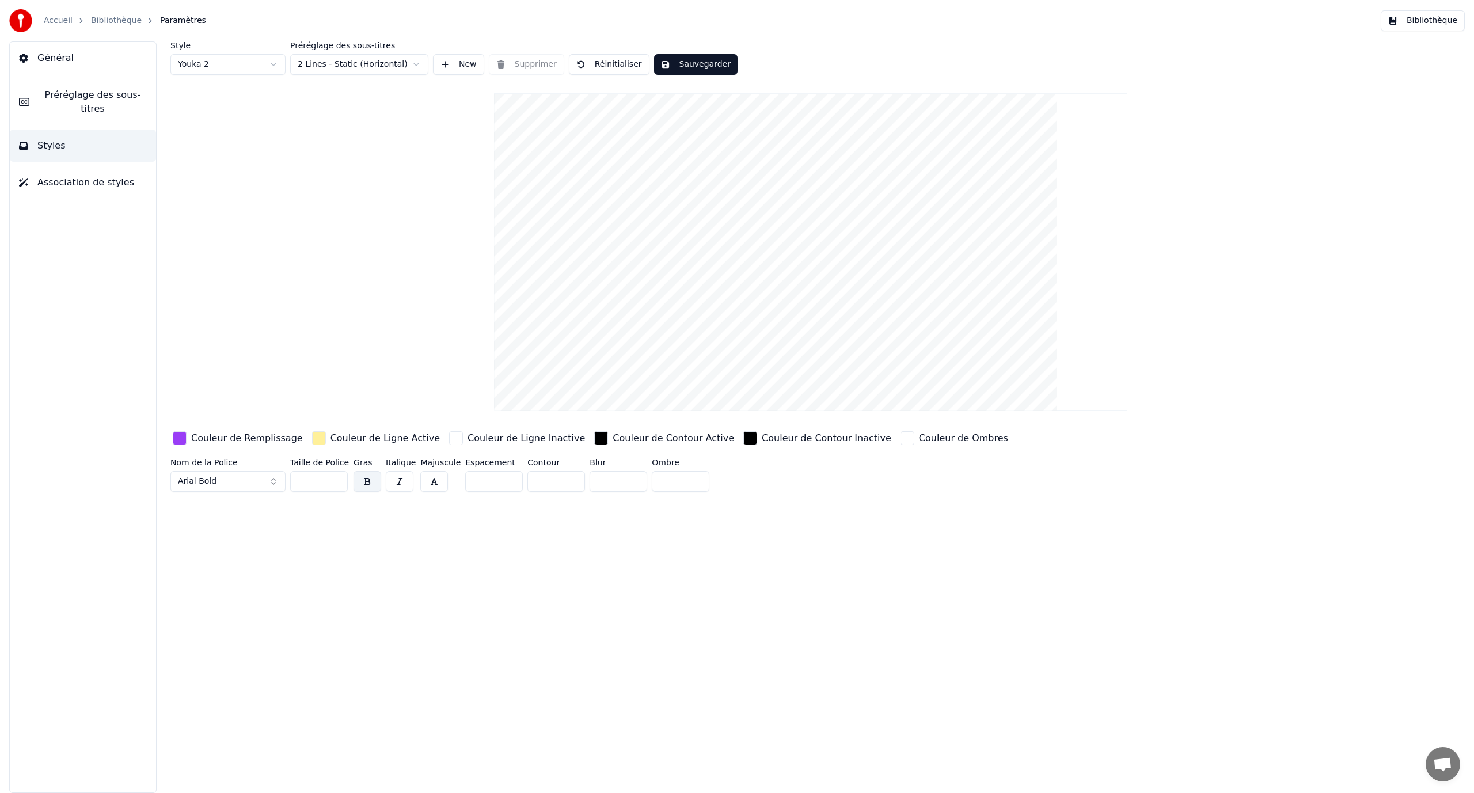
click at [257, 59] on html "Accueil Bibliothèque Paramètres Bibliothèque Général Préréglage des sous-titres…" at bounding box center [737, 396] width 1474 height 793
click at [243, 59] on html "Accueil Bibliothèque Paramètres Bibliothèque Général Préréglage des sous-titres…" at bounding box center [737, 396] width 1474 height 793
click at [333, 67] on html "Accueil Bibliothèque Paramètres Bibliothèque Général Préréglage des sous-titres…" at bounding box center [737, 396] width 1474 height 793
click at [391, 478] on button "button" at bounding box center [400, 481] width 28 height 21
click at [400, 478] on button "button" at bounding box center [400, 481] width 28 height 21
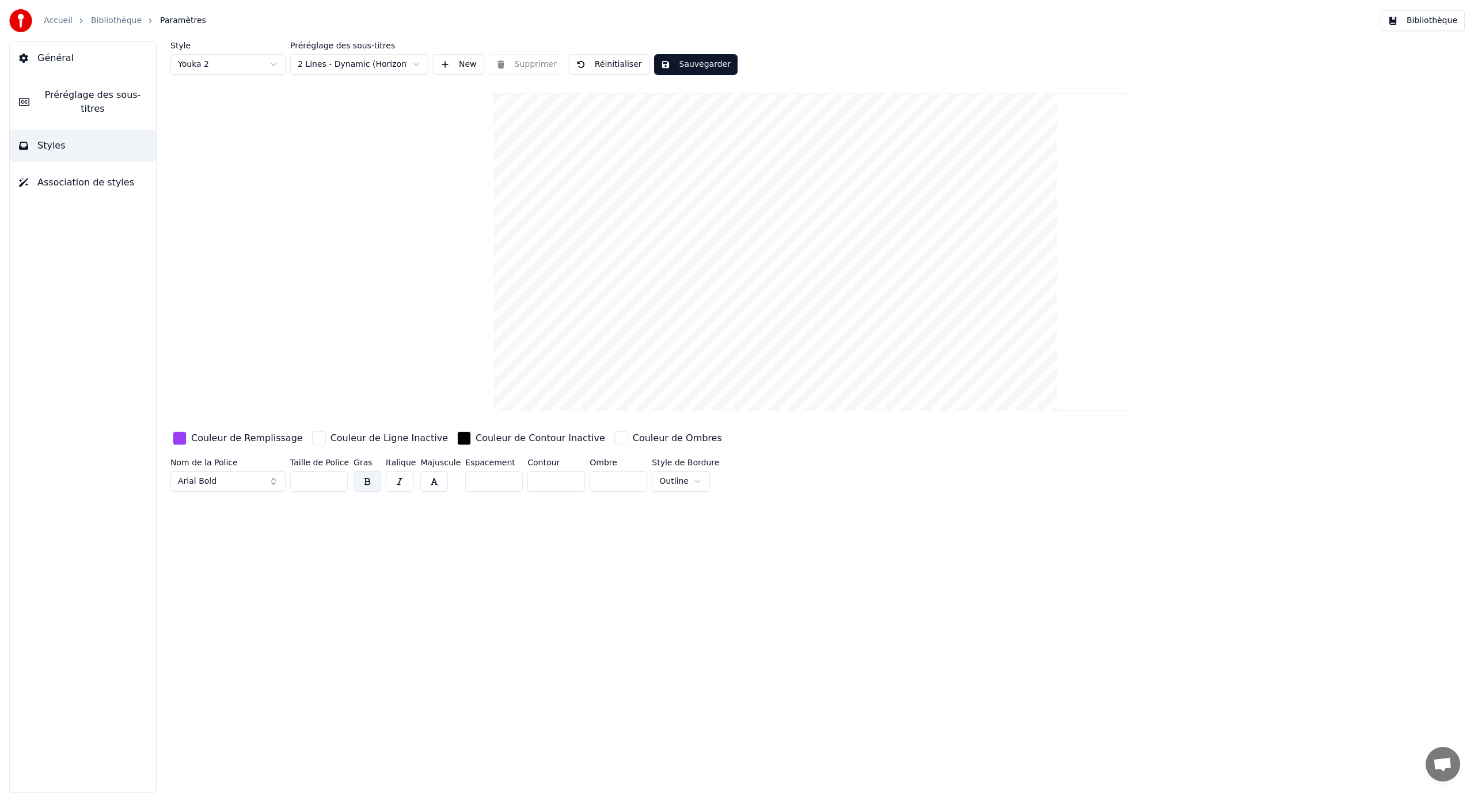
click at [423, 478] on button "button" at bounding box center [434, 481] width 28 height 21
click at [427, 482] on button "button" at bounding box center [434, 481] width 28 height 21
click at [683, 488] on html "Accueil Bibliothèque Paramètres Bibliothèque Général Préréglage des sous-titres…" at bounding box center [737, 396] width 1474 height 793
click at [673, 474] on html "Accueil Bibliothèque Paramètres Bibliothèque Général Préréglage des sous-titres…" at bounding box center [737, 396] width 1474 height 793
click at [272, 481] on button "Arial Bold" at bounding box center [227, 481] width 115 height 21
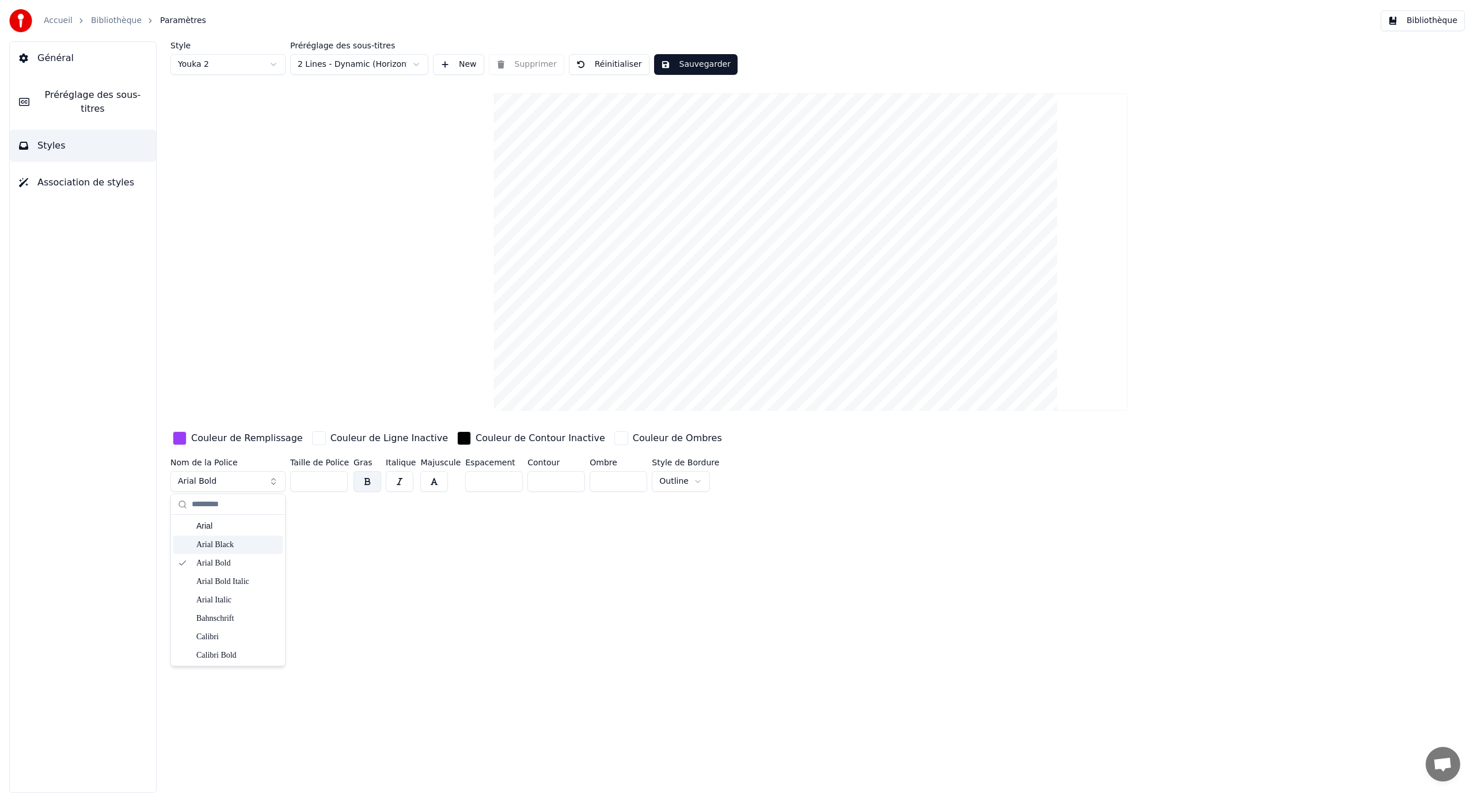
click at [237, 542] on div "Arial Black" at bounding box center [237, 545] width 82 height 12
click at [243, 500] on div "Style Youka 2 Préréglage des sous-titres 2 Lines - Dynamic (Horizontal) New Sup…" at bounding box center [810, 416] width 1326 height 751
click at [244, 481] on button "Arial Black" at bounding box center [227, 481] width 115 height 21
click at [231, 530] on div "Arial" at bounding box center [237, 526] width 82 height 12
click at [662, 59] on button "Sauvegarder" at bounding box center [695, 64] width 83 height 21
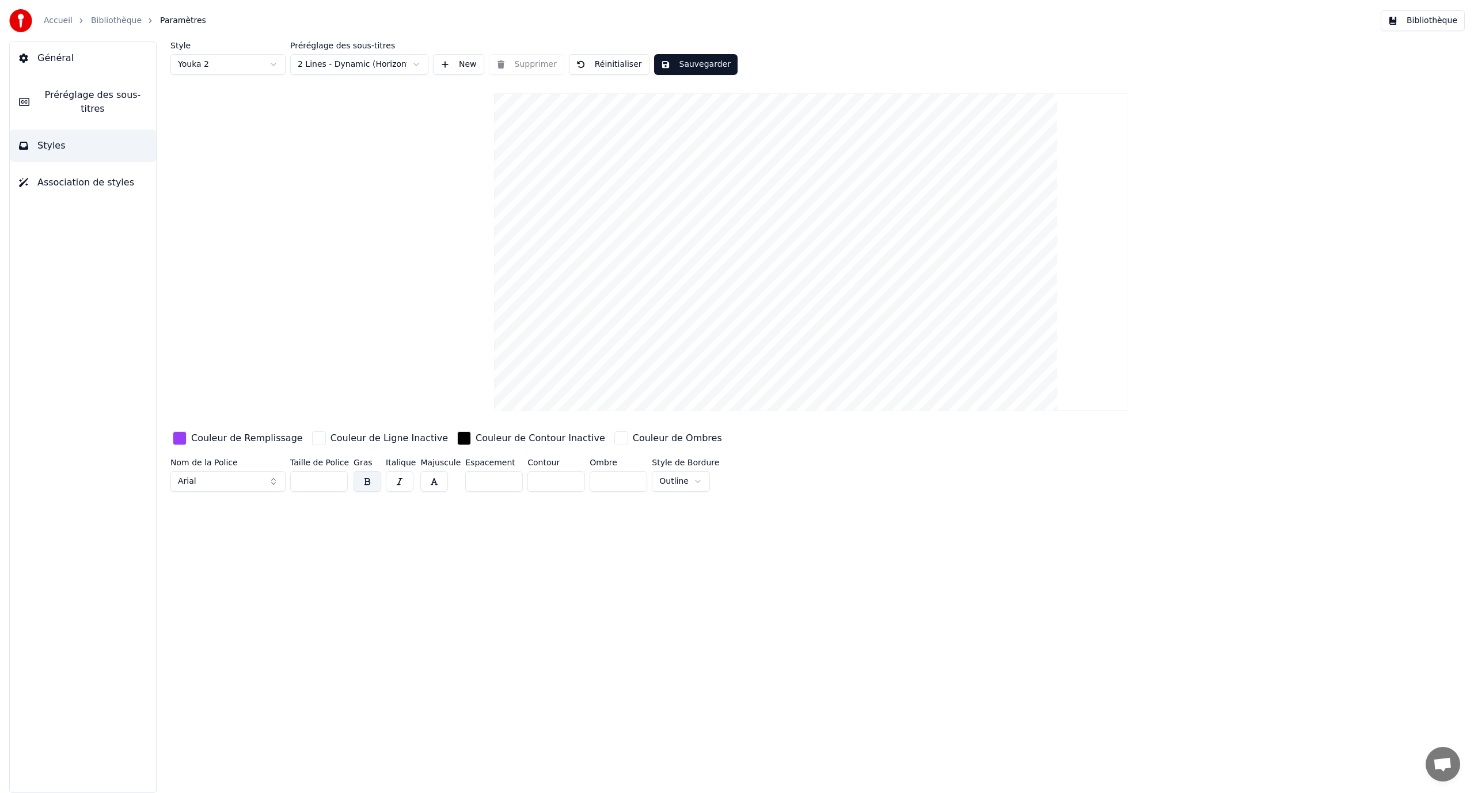
click at [129, 21] on link "Bibliothèque" at bounding box center [116, 21] width 51 height 12
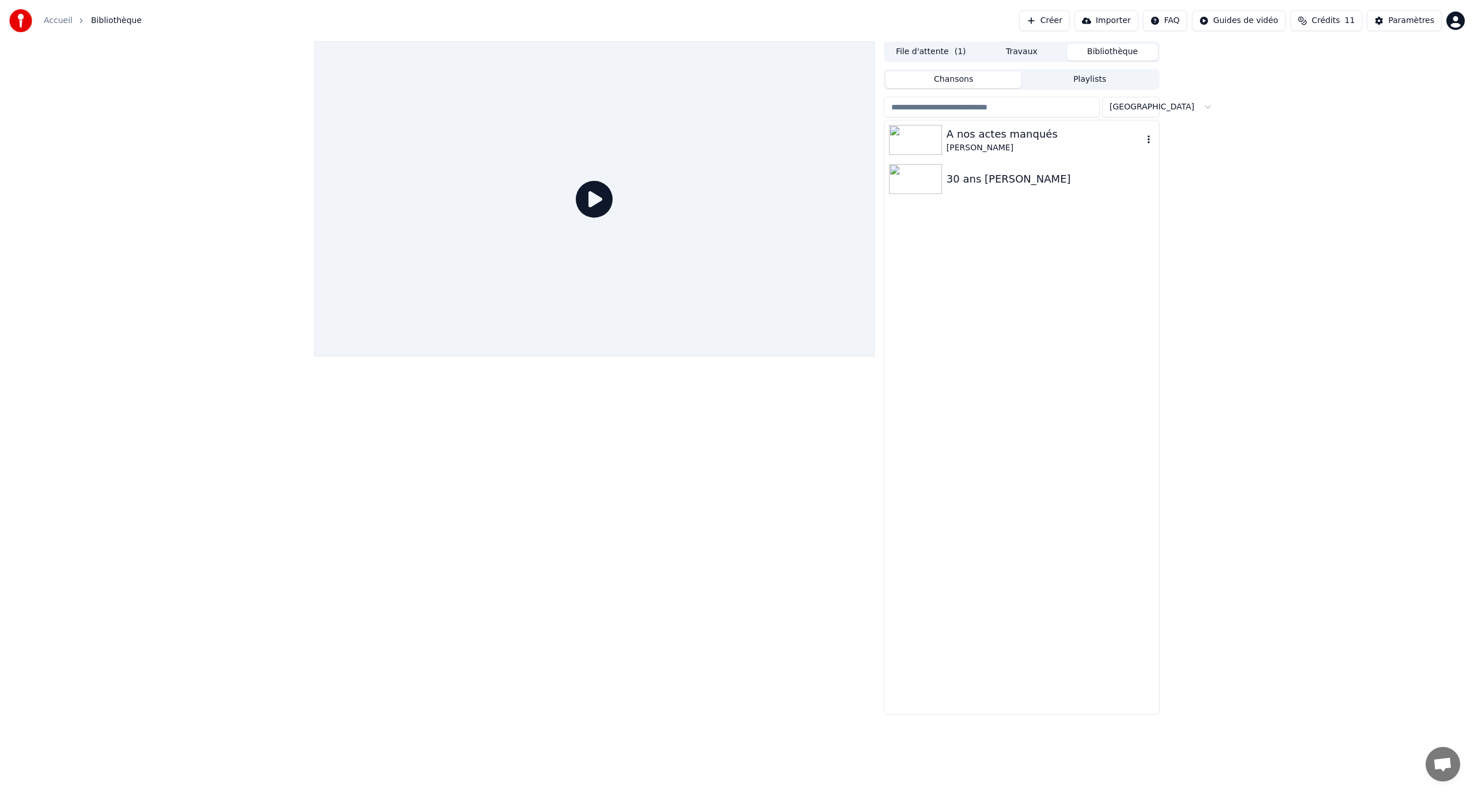
click at [972, 150] on div "[PERSON_NAME]" at bounding box center [1044, 148] width 196 height 12
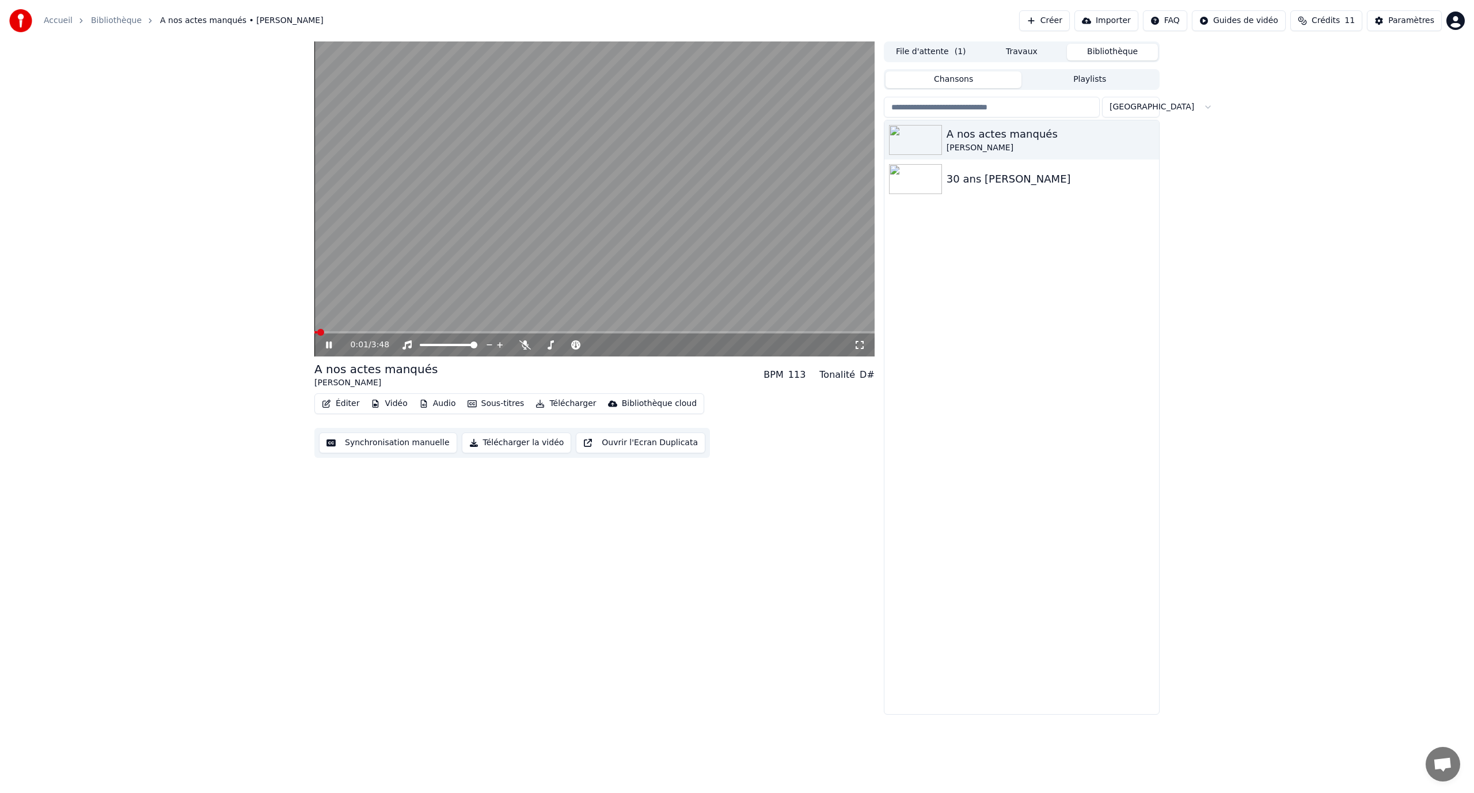
click at [332, 350] on div "0:01 / 3:48" at bounding box center [594, 345] width 551 height 12
click at [351, 368] on div "A nos actes manqués" at bounding box center [375, 369] width 123 height 16
click at [342, 400] on button "Éditer" at bounding box center [340, 403] width 47 height 16
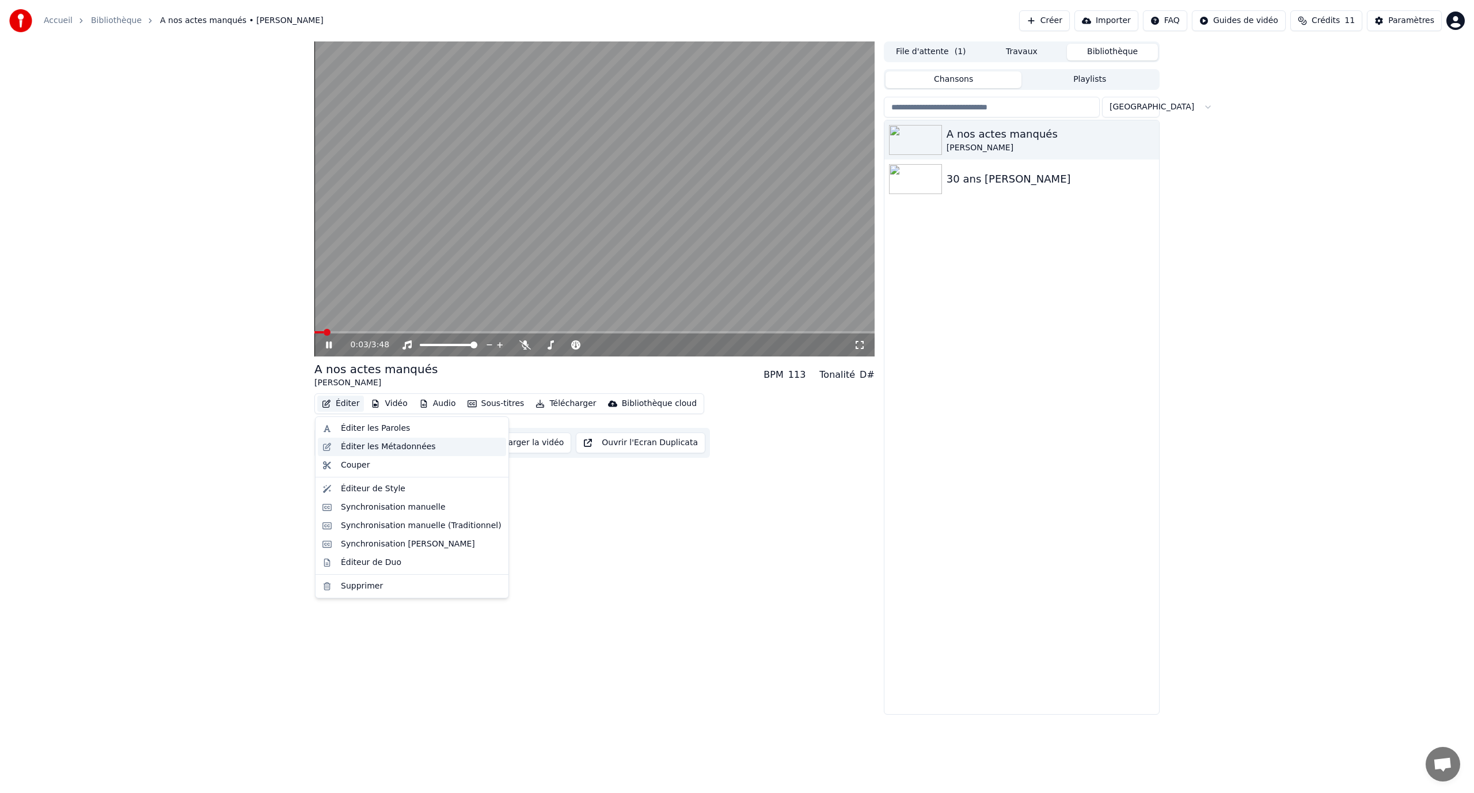
click at [390, 446] on div "Éditer les Métadonnées" at bounding box center [388, 447] width 95 height 12
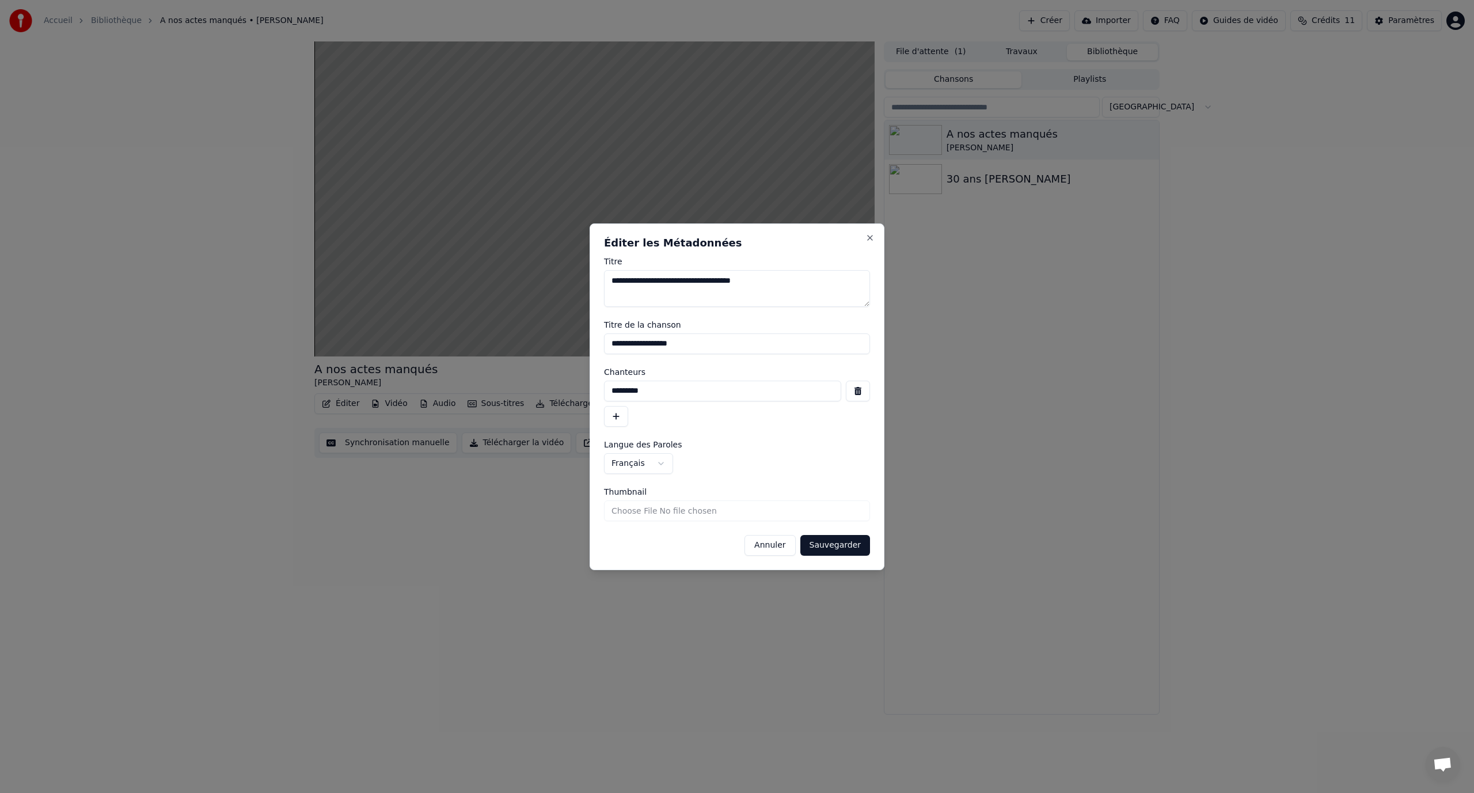
click at [672, 281] on textarea "**********" at bounding box center [737, 288] width 266 height 37
click at [672, 280] on textarea "**********" at bounding box center [737, 288] width 266 height 37
type textarea "**********"
drag, startPoint x: 697, startPoint y: 344, endPoint x: 551, endPoint y: 346, distance: 145.7
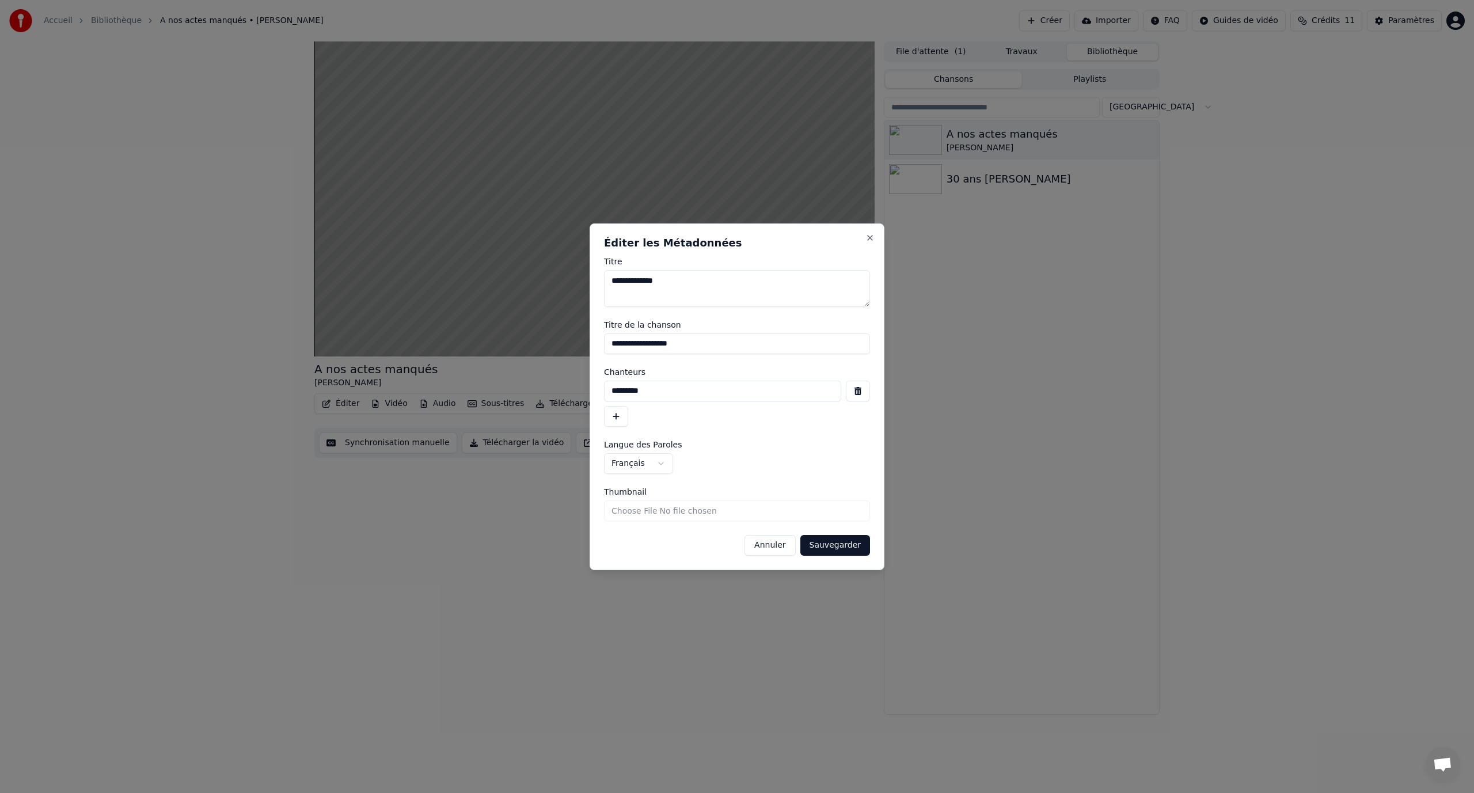
click at [551, 346] on body "**********" at bounding box center [737, 396] width 1474 height 793
type input "**********"
drag, startPoint x: 657, startPoint y: 391, endPoint x: 580, endPoint y: 361, distance: 83.1
click at [568, 377] on body "**********" at bounding box center [737, 396] width 1474 height 793
type input "**********"
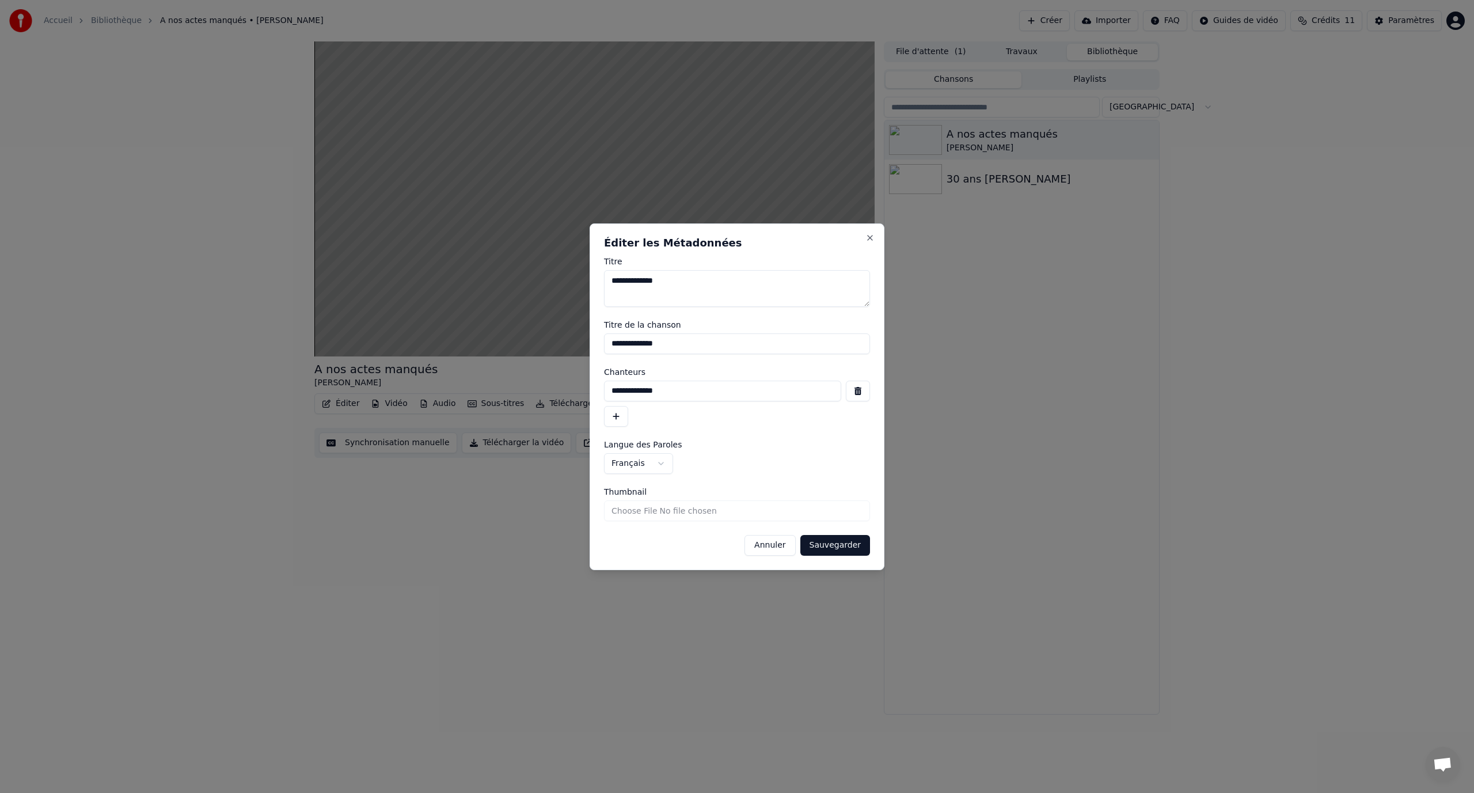
click at [821, 545] on button "Sauvegarder" at bounding box center [835, 545] width 70 height 21
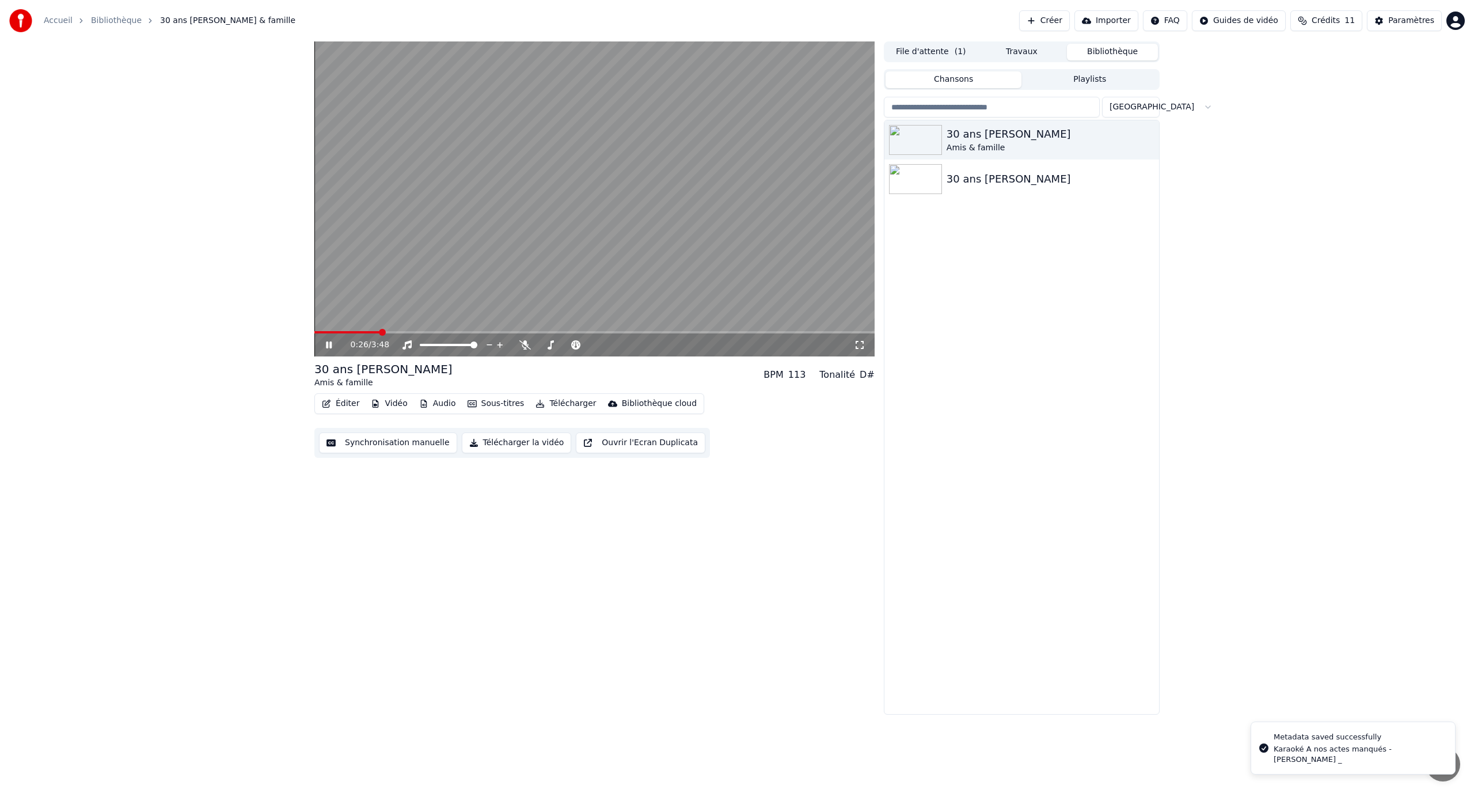
click at [328, 342] on icon at bounding box center [329, 344] width 6 height 7
click at [378, 404] on button "Vidéo" at bounding box center [388, 403] width 45 height 16
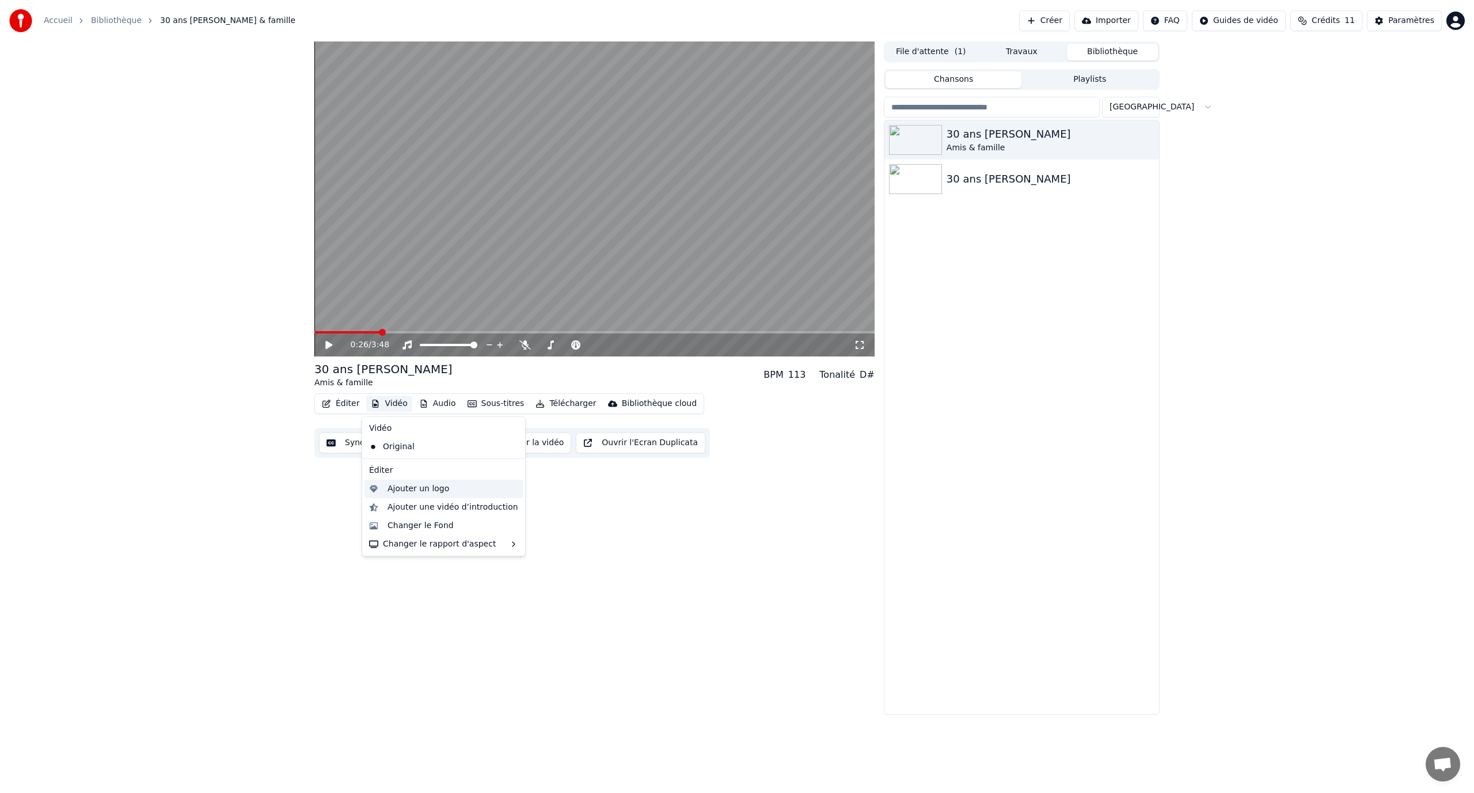
click at [408, 492] on div "Ajouter un logo" at bounding box center [418, 489] width 62 height 12
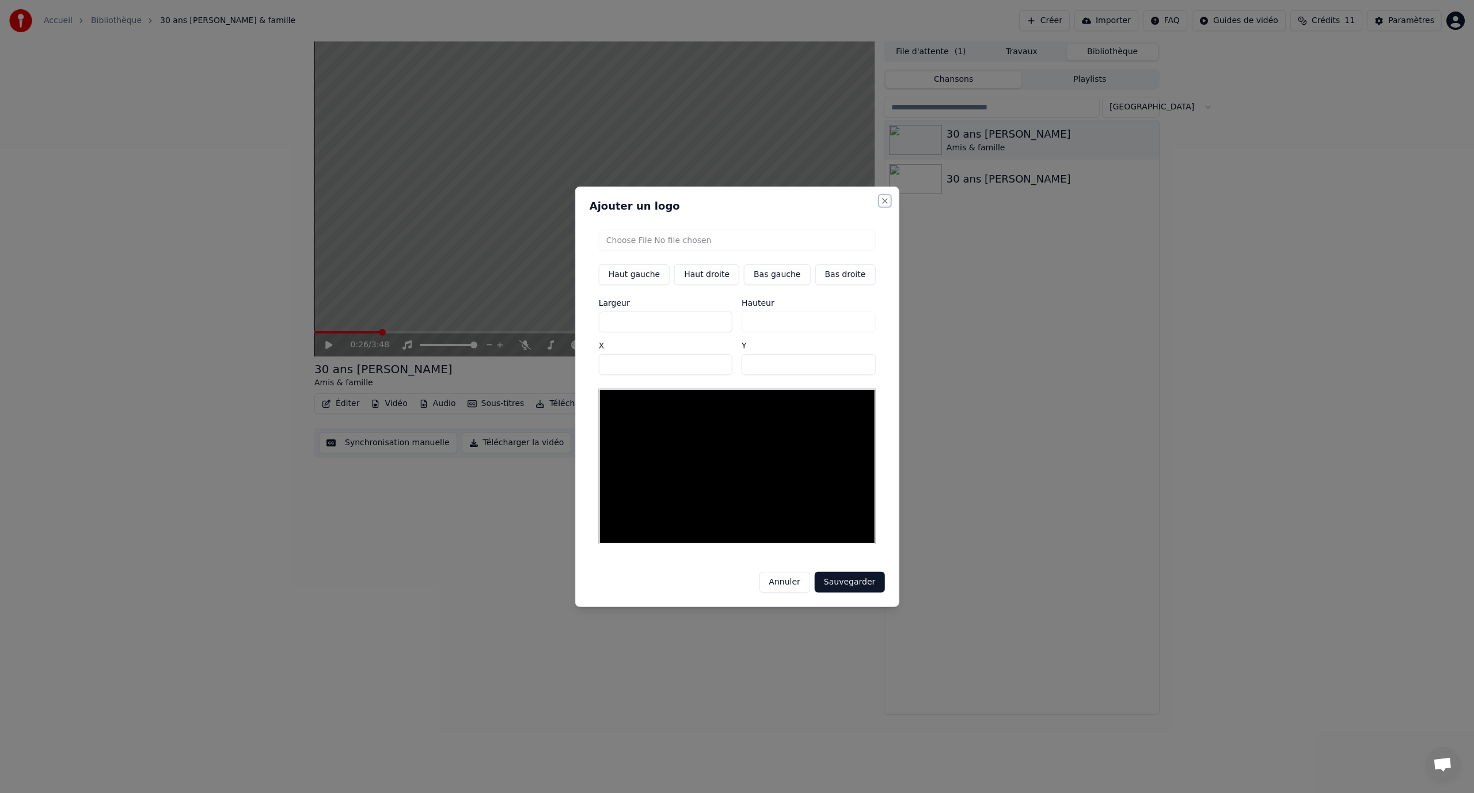
click at [880, 205] on button "Close" at bounding box center [884, 200] width 9 height 9
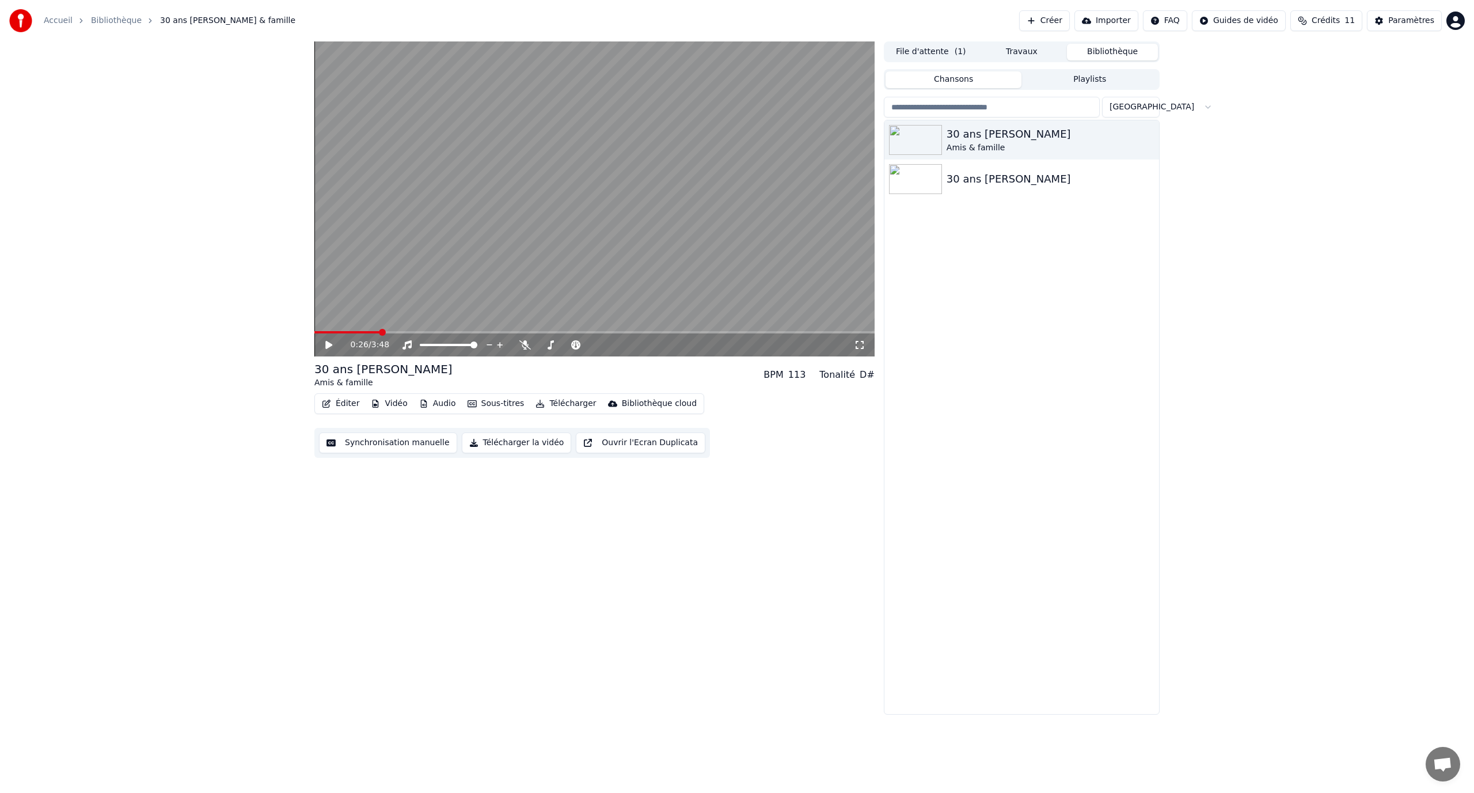
click at [400, 408] on button "Vidéo" at bounding box center [388, 403] width 45 height 16
click at [421, 523] on div "Changer le Fond" at bounding box center [420, 526] width 66 height 12
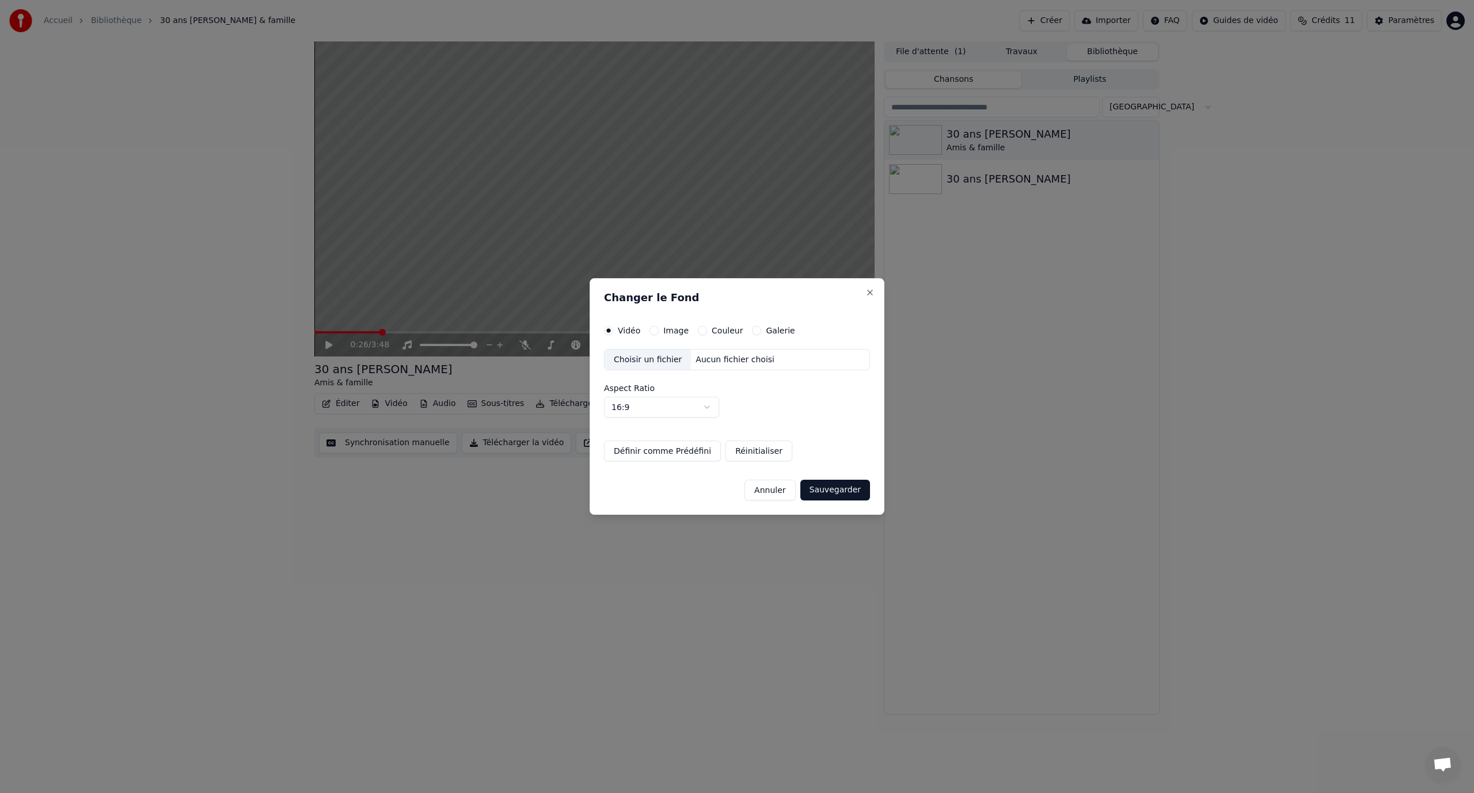
click at [701, 326] on button "Couleur" at bounding box center [702, 330] width 9 height 9
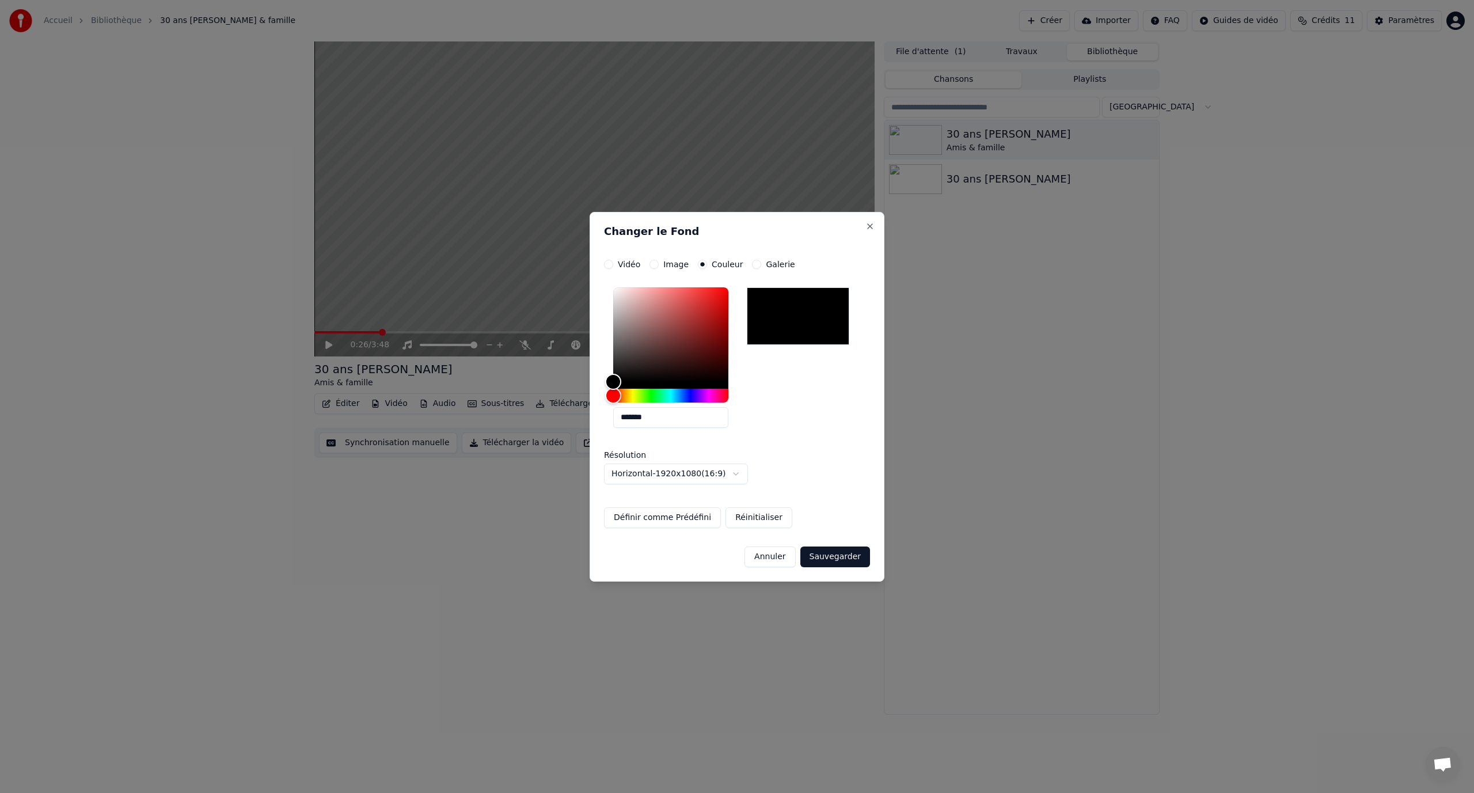
click at [649, 261] on button "Image" at bounding box center [653, 264] width 9 height 9
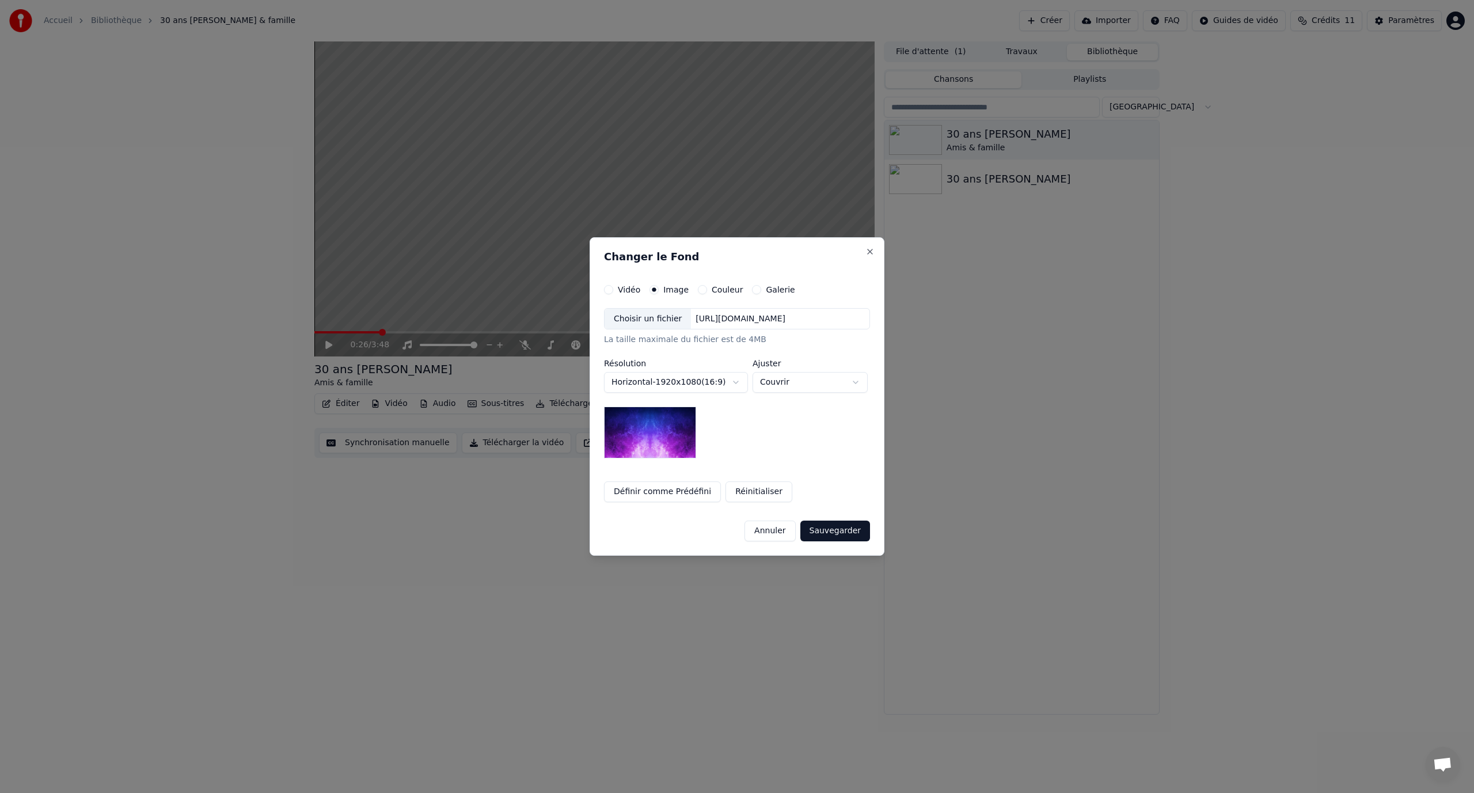
click at [721, 319] on div "[URL][DOMAIN_NAME]" at bounding box center [740, 319] width 99 height 12
click at [667, 318] on div "Choisir un fichier" at bounding box center [647, 319] width 86 height 21
click at [835, 532] on button "Sauvegarder" at bounding box center [835, 530] width 70 height 21
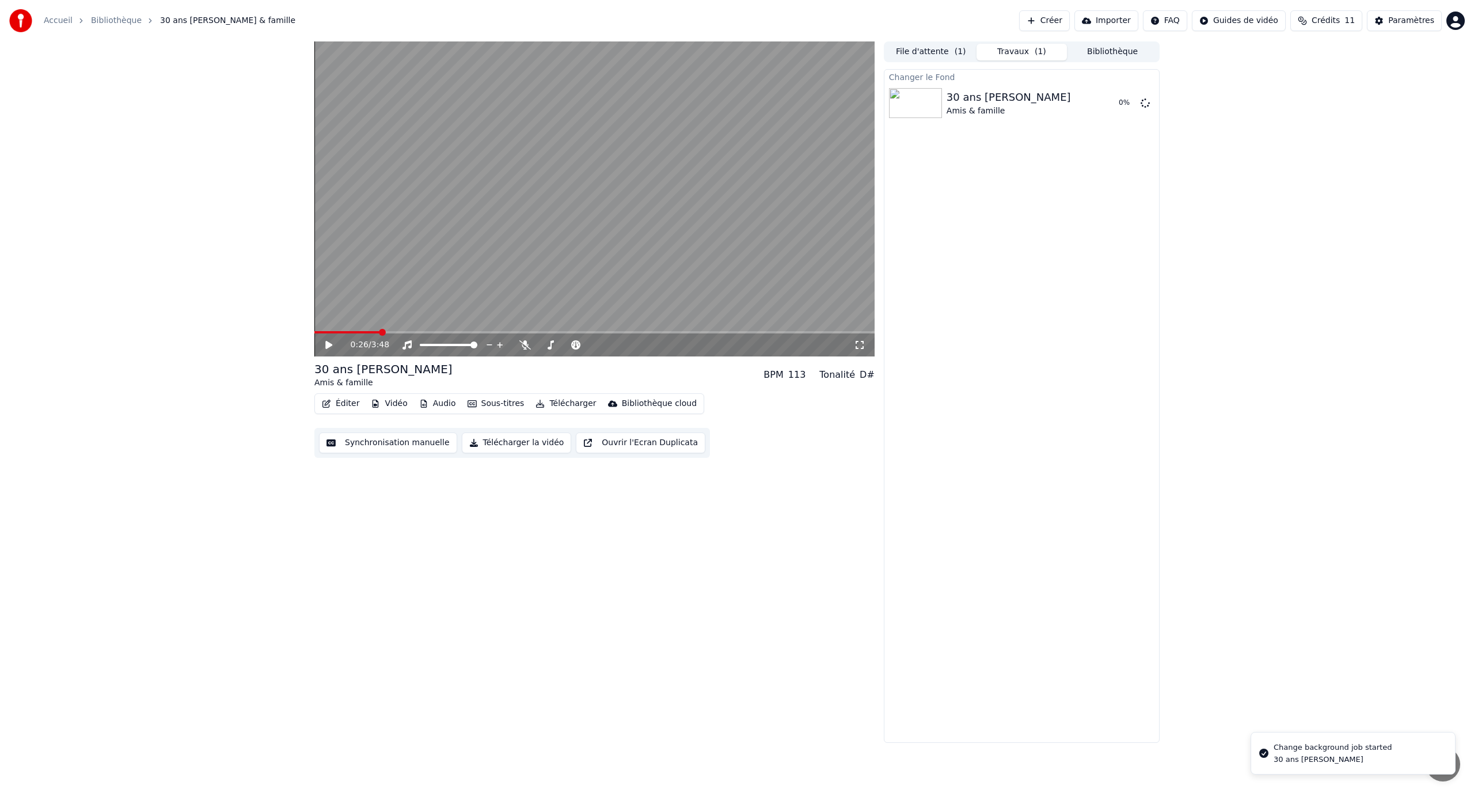
click at [328, 346] on icon at bounding box center [328, 345] width 7 height 8
click at [329, 343] on icon at bounding box center [337, 344] width 27 height 9
click at [314, 333] on span at bounding box center [314, 332] width 0 height 2
click at [326, 345] on icon at bounding box center [328, 345] width 7 height 8
click at [329, 347] on icon at bounding box center [337, 344] width 27 height 9
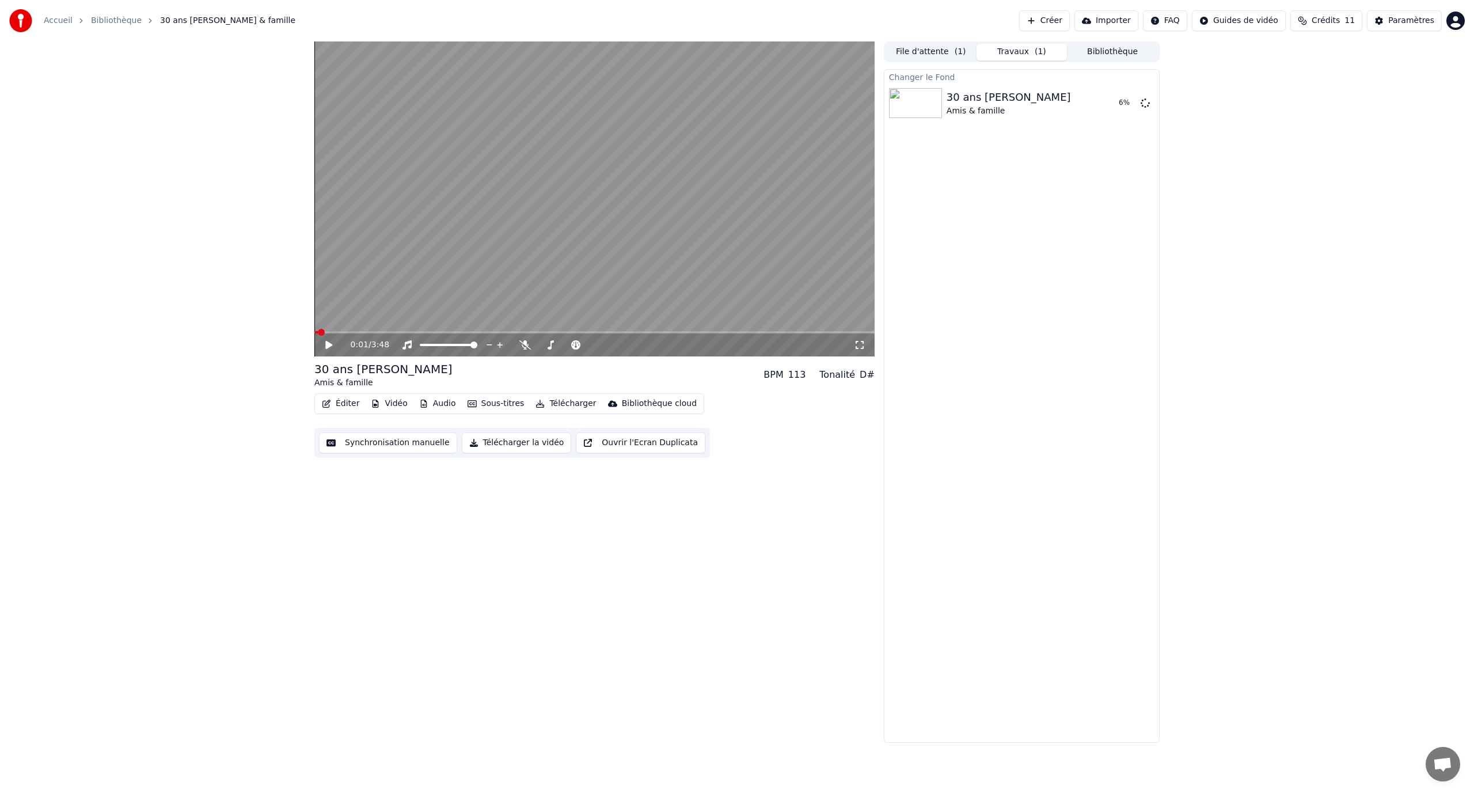
click at [333, 347] on icon at bounding box center [337, 344] width 27 height 9
click at [333, 346] on icon at bounding box center [337, 344] width 27 height 9
click at [349, 400] on button "Éditer" at bounding box center [340, 403] width 47 height 16
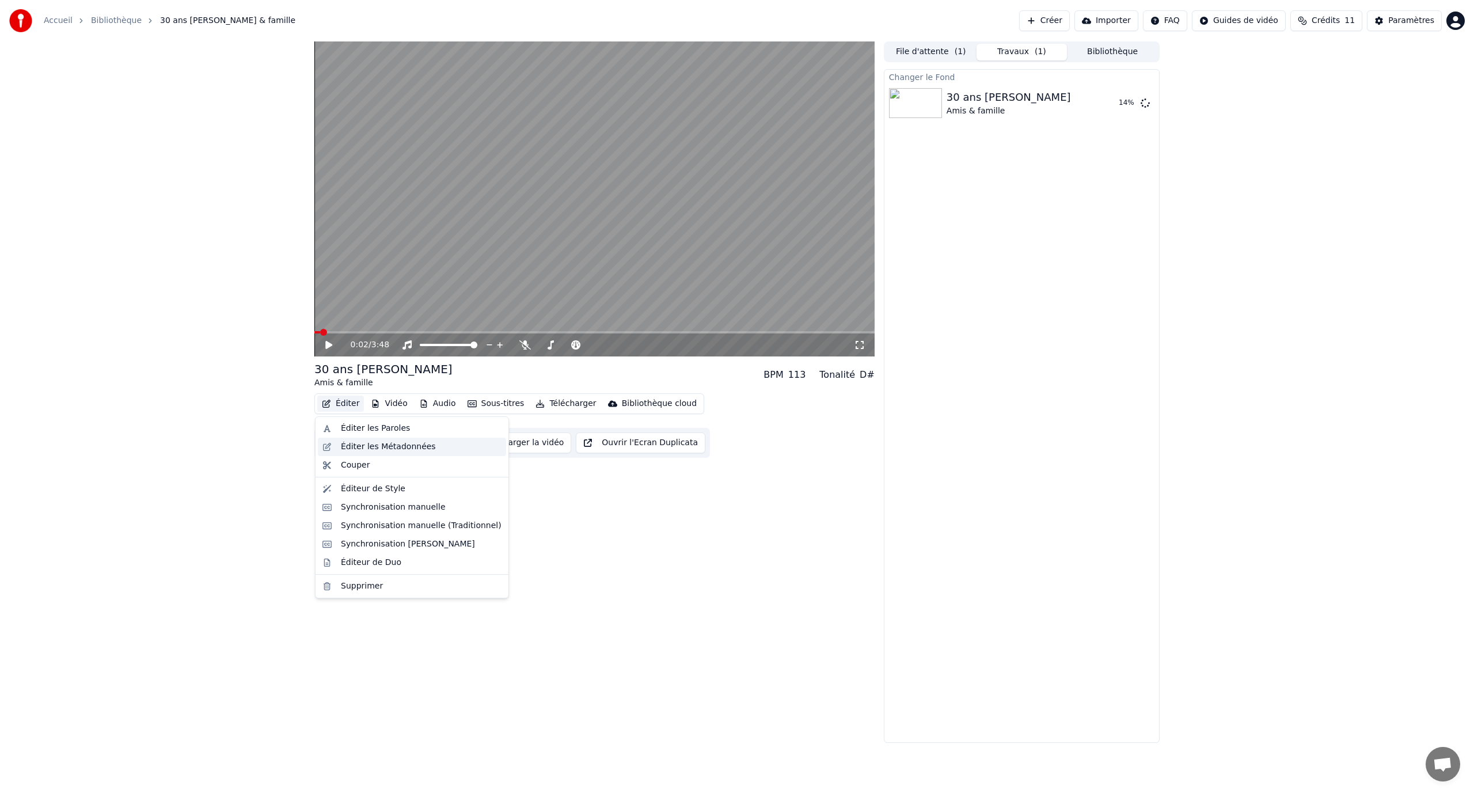
click at [384, 449] on div "Éditer les Métadonnées" at bounding box center [388, 447] width 95 height 12
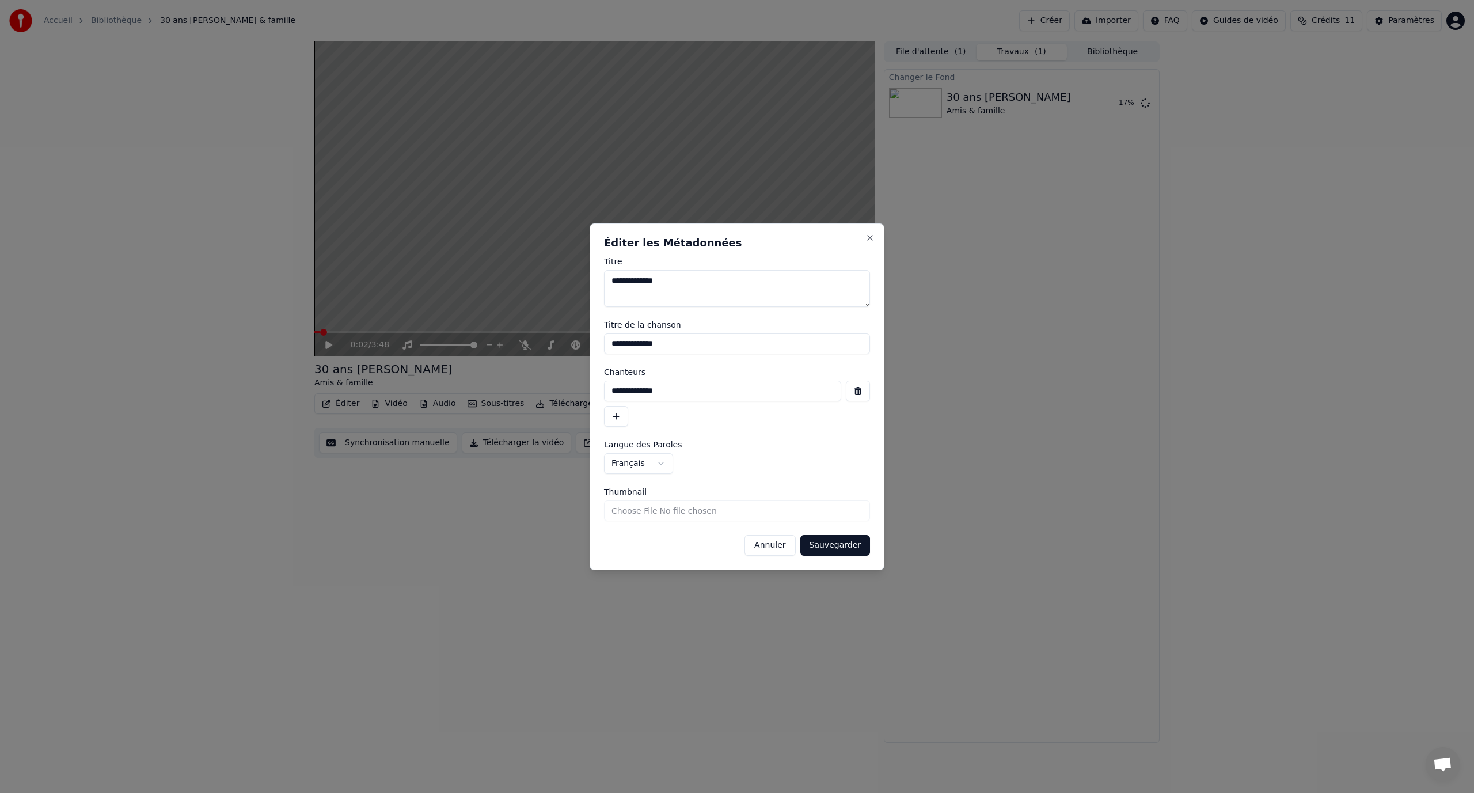
click at [613, 346] on input "**********" at bounding box center [737, 343] width 266 height 21
type input "**********"
click at [643, 508] on input "Thumbnail" at bounding box center [737, 510] width 266 height 21
type input "**********"
click at [831, 550] on button "Sauvegarder" at bounding box center [835, 545] width 70 height 21
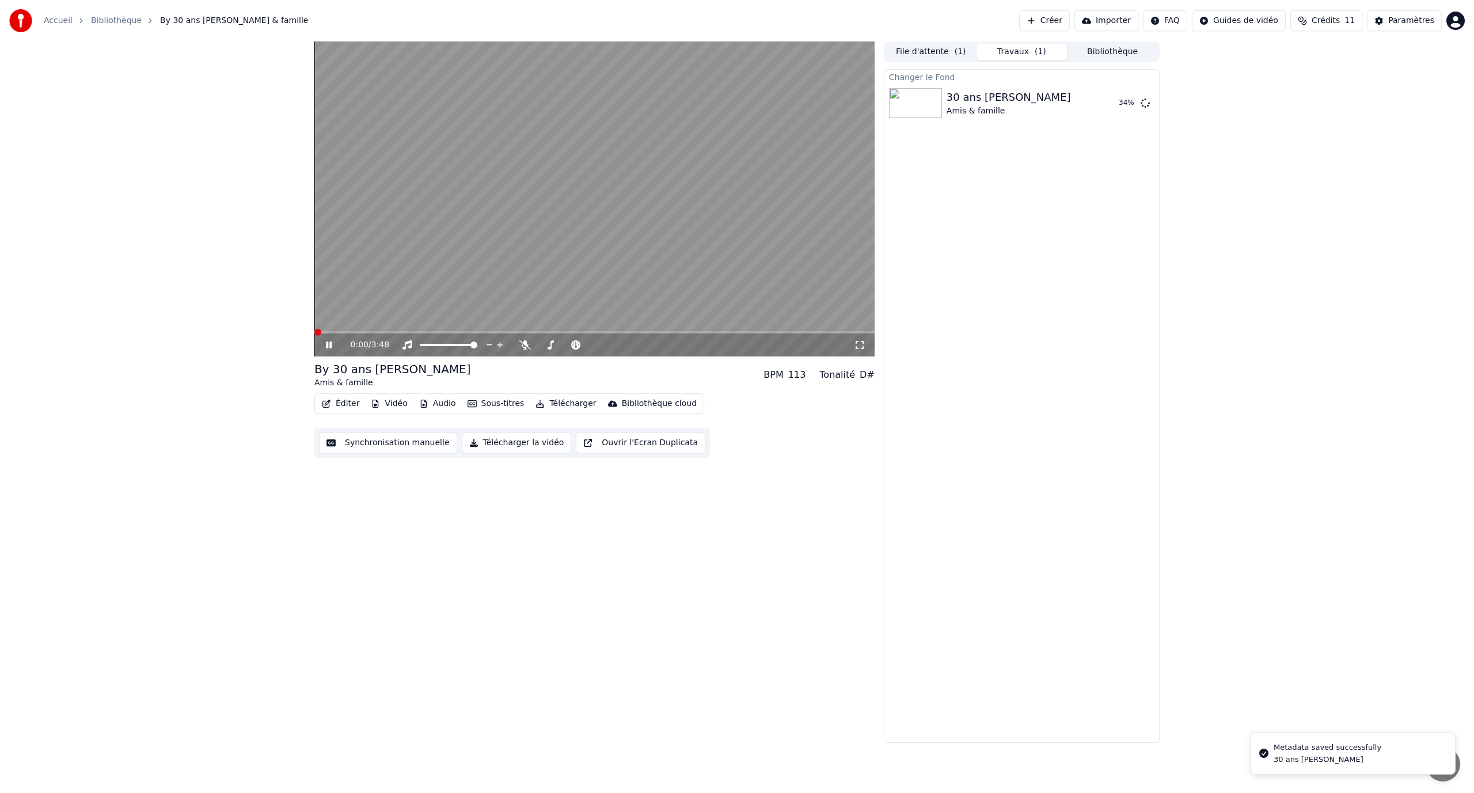
click at [322, 346] on div "0:00 / 3:48" at bounding box center [594, 345] width 551 height 12
click at [330, 345] on icon at bounding box center [329, 344] width 6 height 7
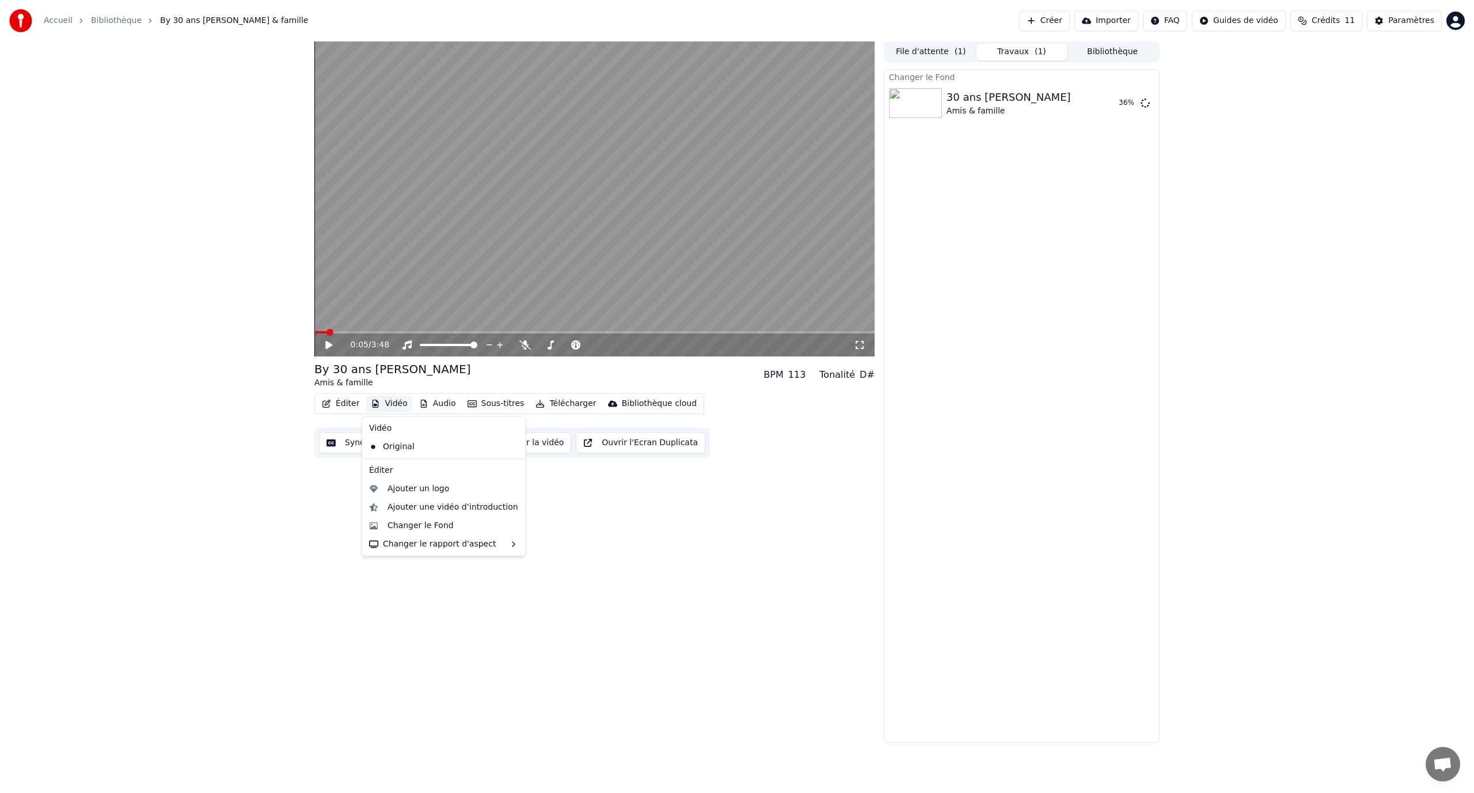
click at [377, 400] on icon "button" at bounding box center [375, 403] width 9 height 8
click at [440, 524] on div "Changer le Fond" at bounding box center [420, 526] width 66 height 12
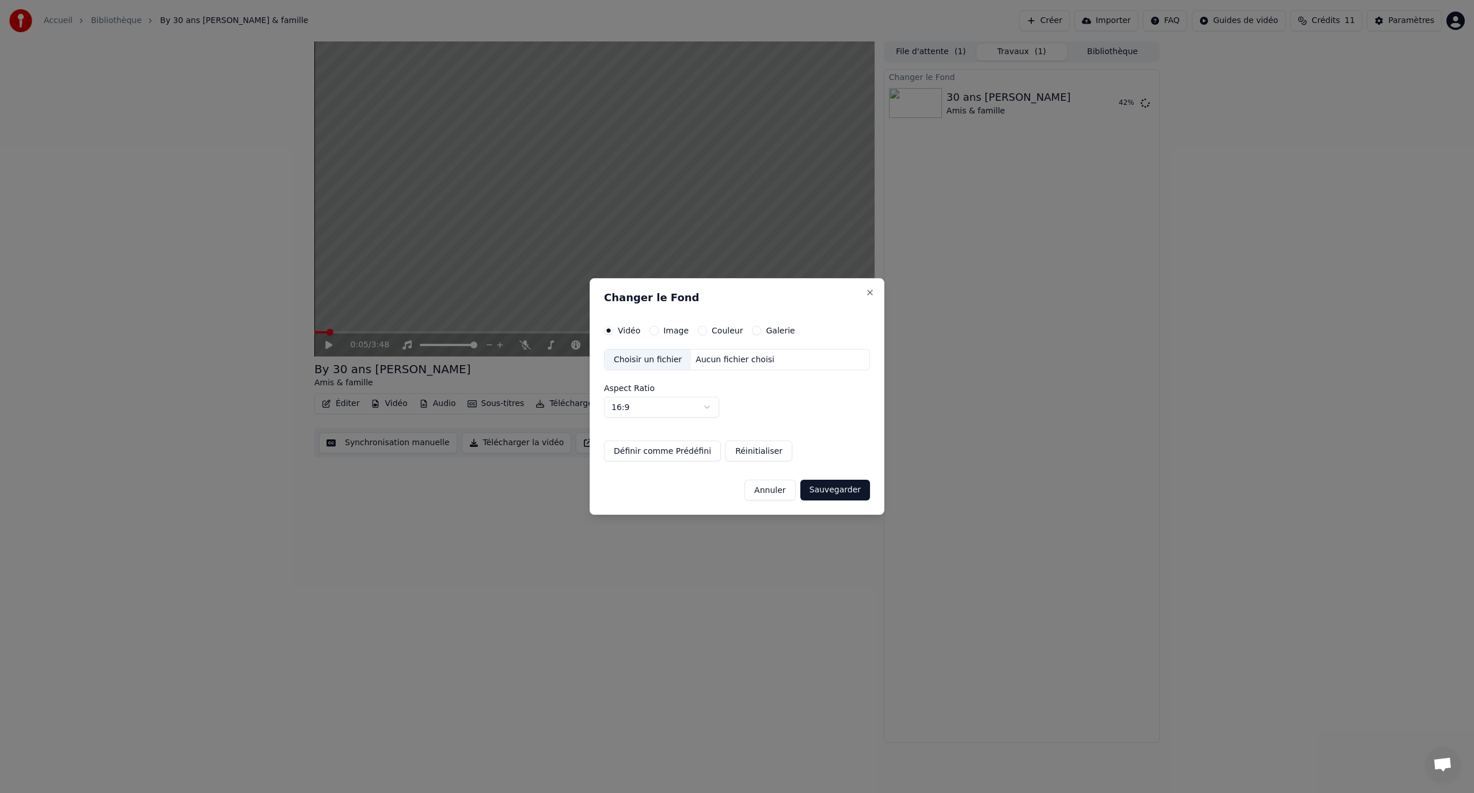
click at [663, 326] on label "Image" at bounding box center [675, 330] width 25 height 8
click at [659, 326] on button "Image" at bounding box center [653, 330] width 9 height 9
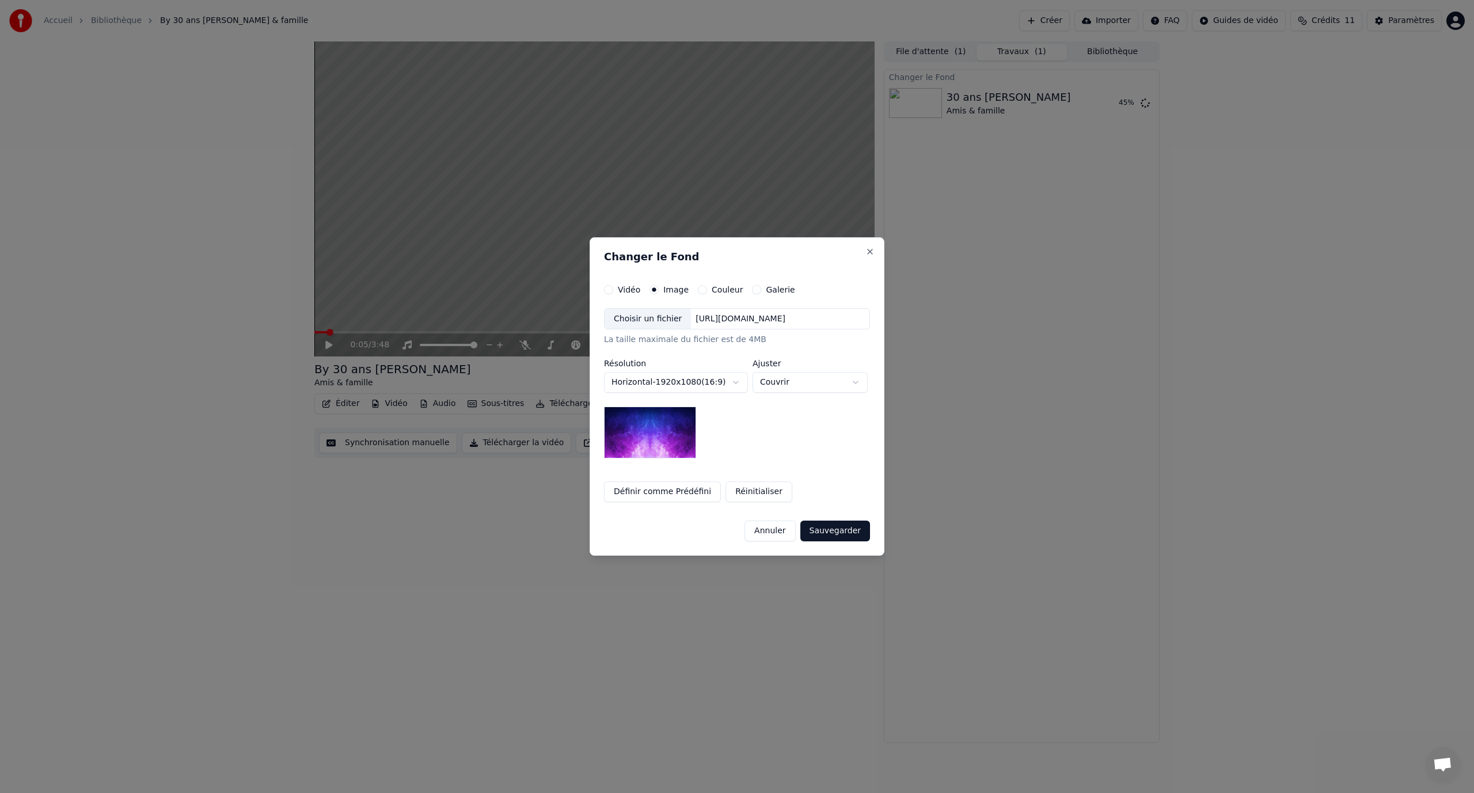
click at [666, 322] on div "Choisir un fichier" at bounding box center [647, 319] width 86 height 21
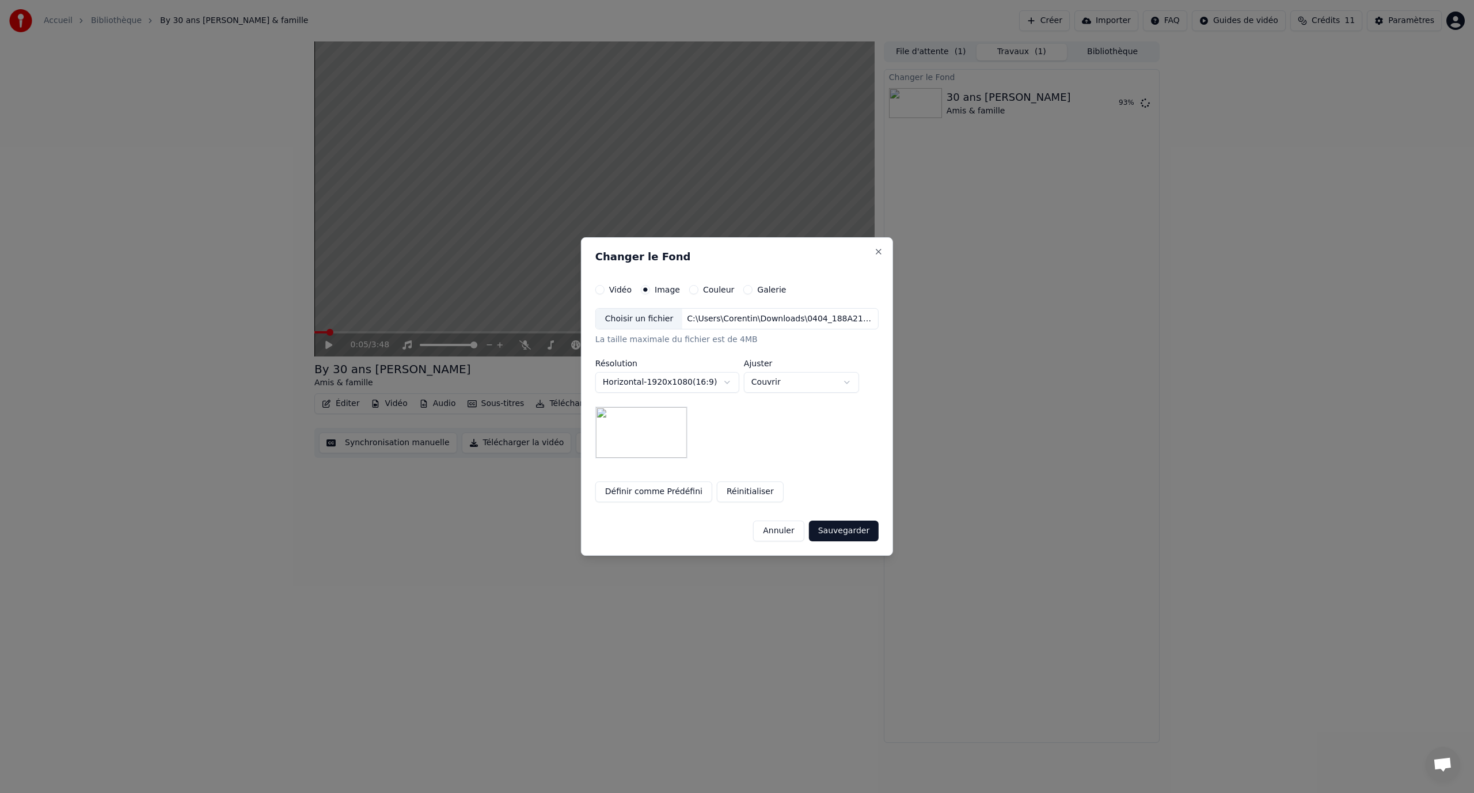
click at [845, 535] on button "Sauvegarder" at bounding box center [844, 530] width 70 height 21
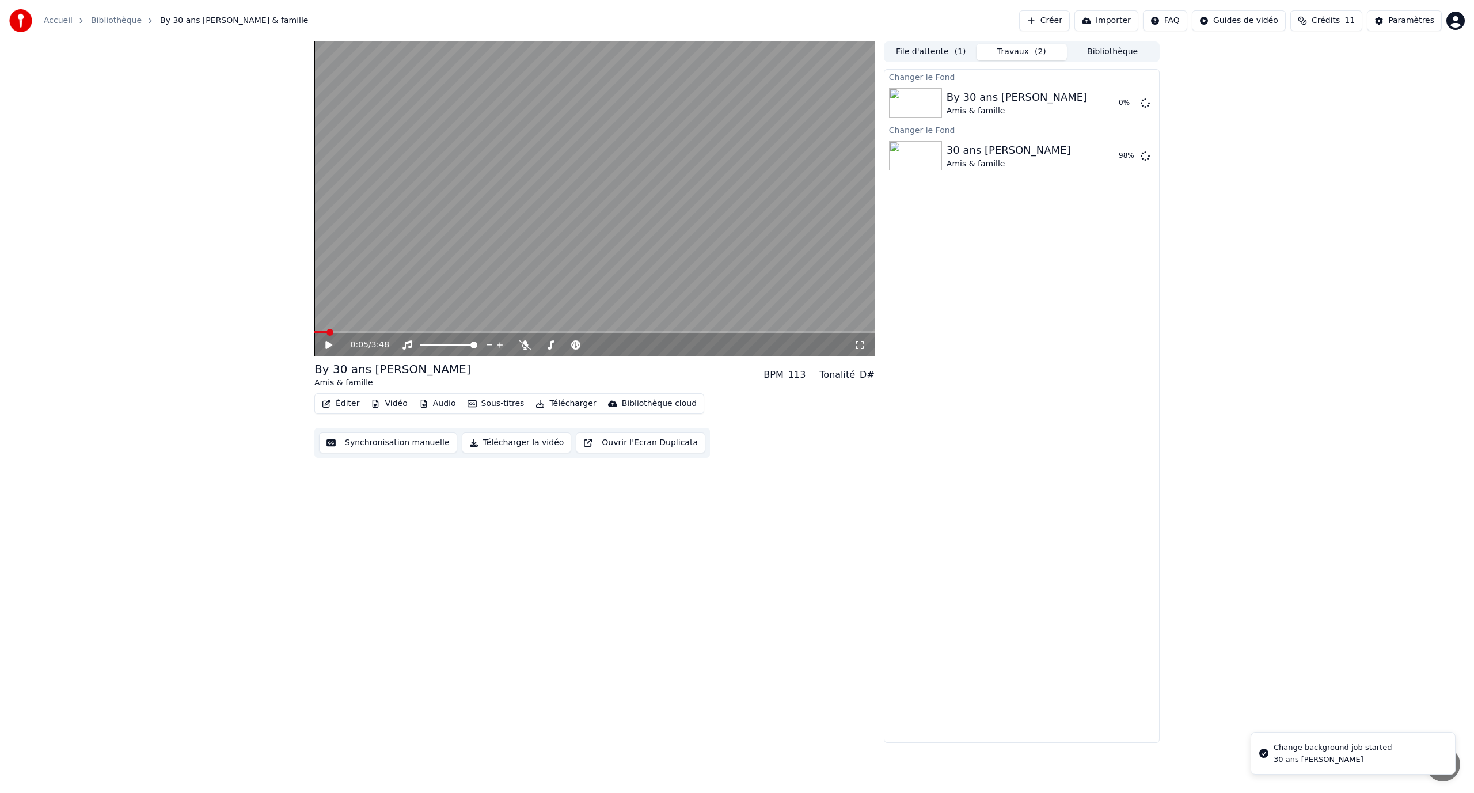
click at [334, 345] on icon at bounding box center [337, 344] width 27 height 9
click at [314, 330] on span at bounding box center [317, 332] width 7 height 7
click at [333, 349] on icon at bounding box center [337, 344] width 27 height 9
click at [335, 351] on div "0:00 / 3:48" at bounding box center [594, 345] width 551 height 12
click at [321, 348] on div "0:00 / 3:48" at bounding box center [594, 345] width 551 height 12
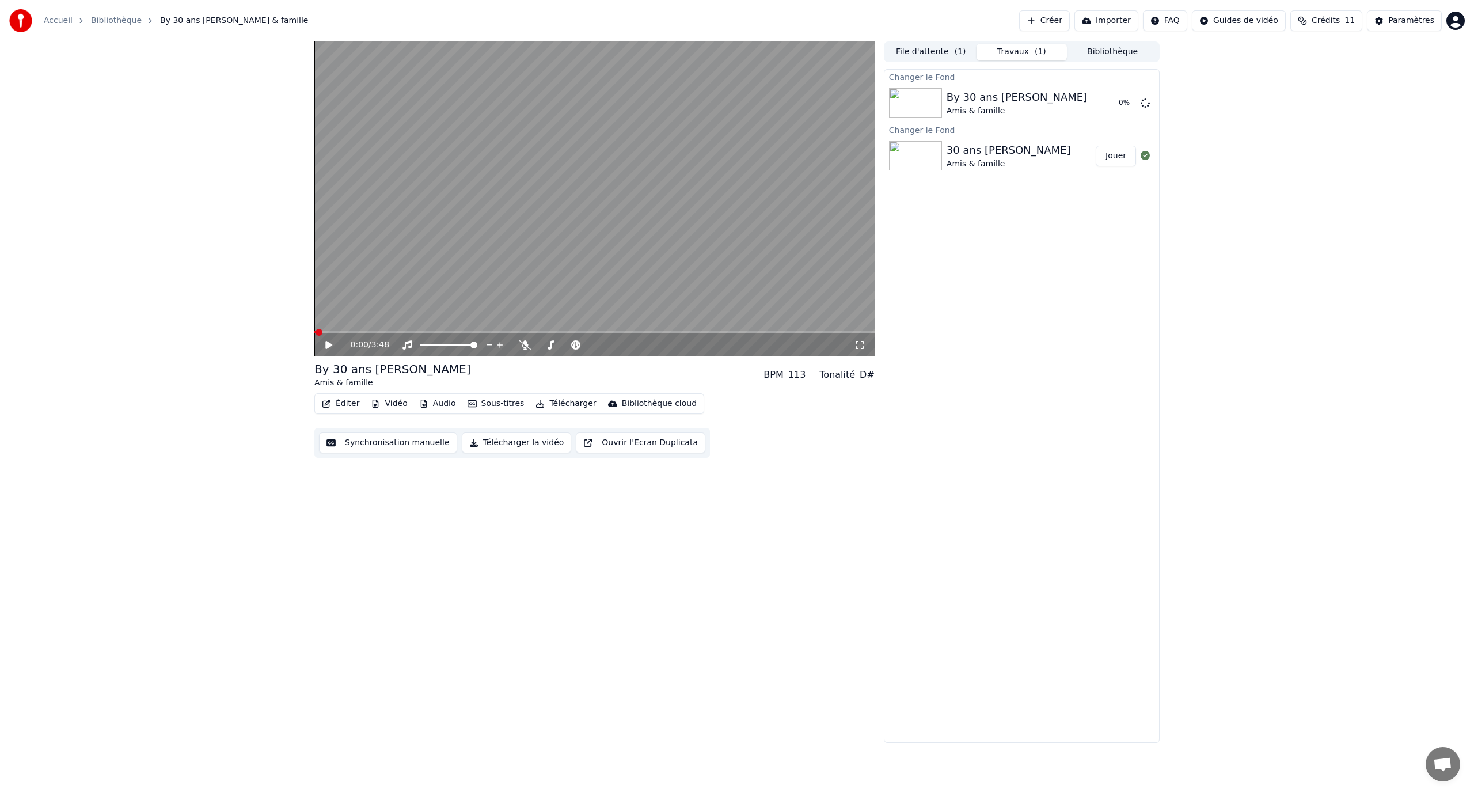
click at [328, 343] on icon at bounding box center [328, 345] width 7 height 8
click at [330, 343] on icon at bounding box center [329, 344] width 6 height 7
click at [328, 344] on icon at bounding box center [328, 345] width 7 height 8
click at [642, 214] on video at bounding box center [594, 198] width 560 height 315
click at [630, 209] on video at bounding box center [594, 198] width 560 height 315
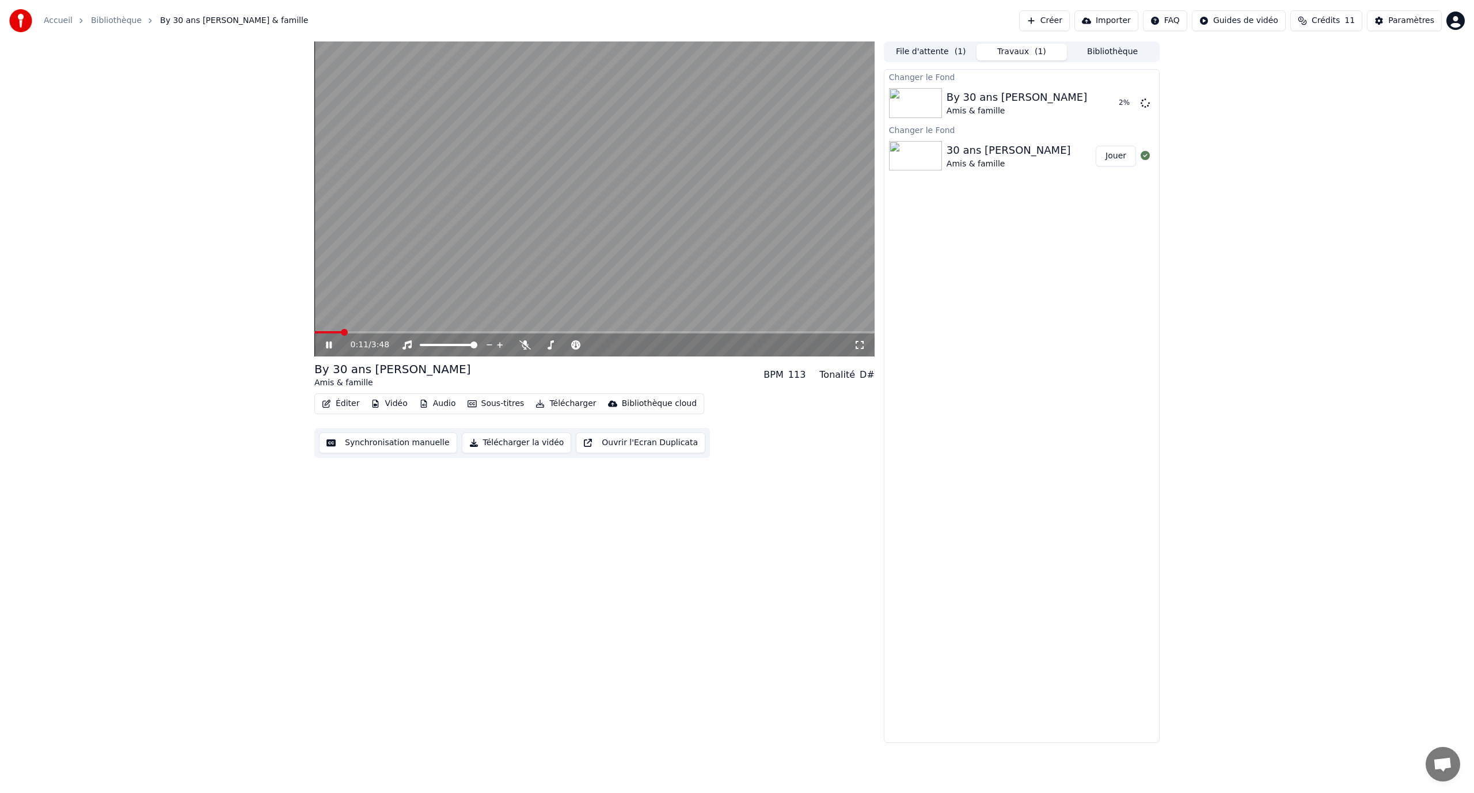
click at [652, 210] on video at bounding box center [594, 198] width 560 height 315
click at [608, 216] on video at bounding box center [594, 198] width 560 height 315
click at [562, 6] on div "Accueil Bibliothèque By 30 ans [PERSON_NAME] & famille Créer Importer FAQ Guide…" at bounding box center [737, 20] width 1474 height 41
click at [390, 329] on video at bounding box center [594, 198] width 560 height 315
click at [413, 330] on video at bounding box center [594, 198] width 560 height 315
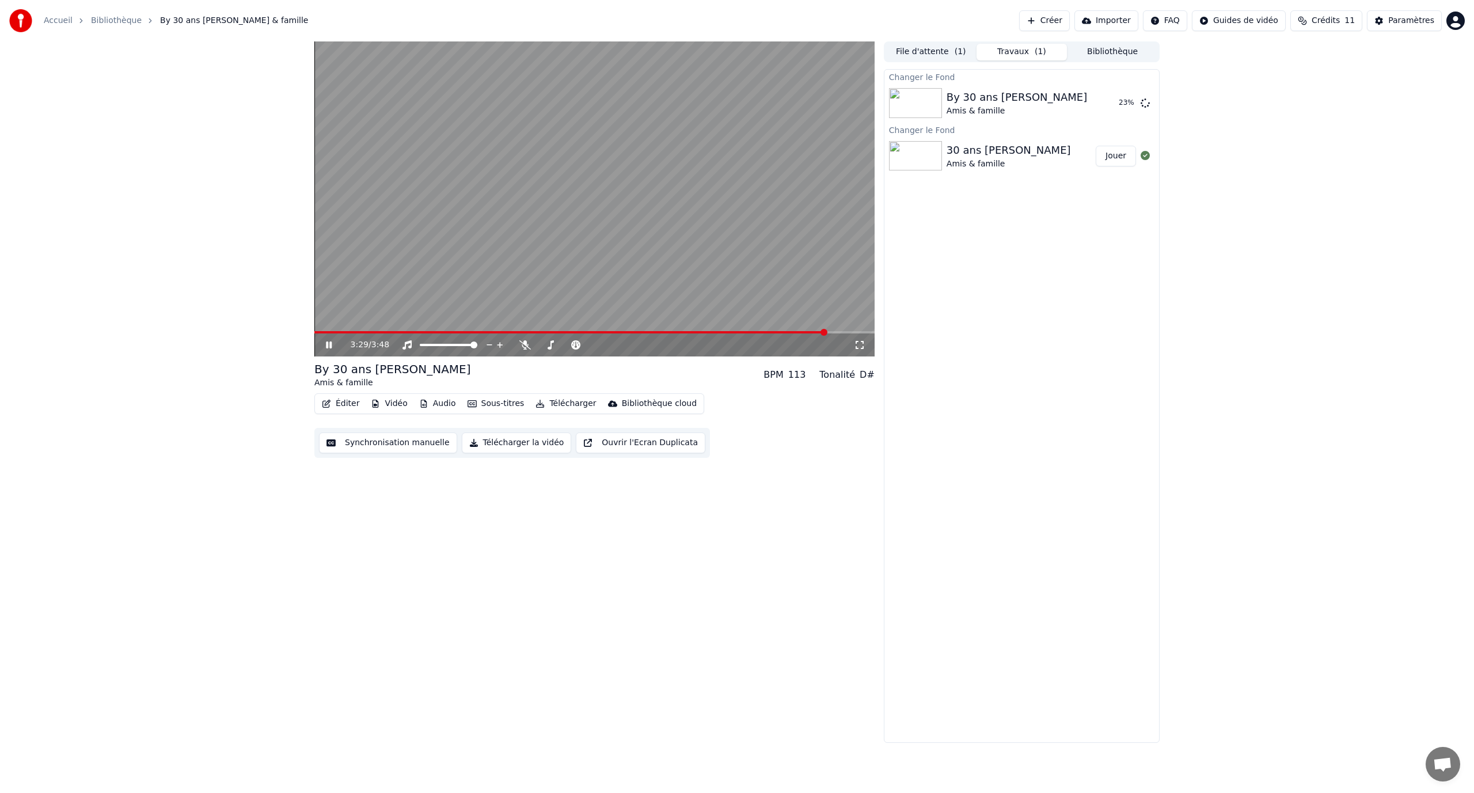
click at [431, 330] on video at bounding box center [594, 198] width 560 height 315
click at [433, 332] on span at bounding box center [570, 332] width 512 height 2
click at [334, 351] on div "0:49 / 3:48" at bounding box center [594, 344] width 560 height 23
click at [330, 347] on icon at bounding box center [328, 345] width 7 height 8
click at [326, 344] on icon at bounding box center [337, 344] width 27 height 9
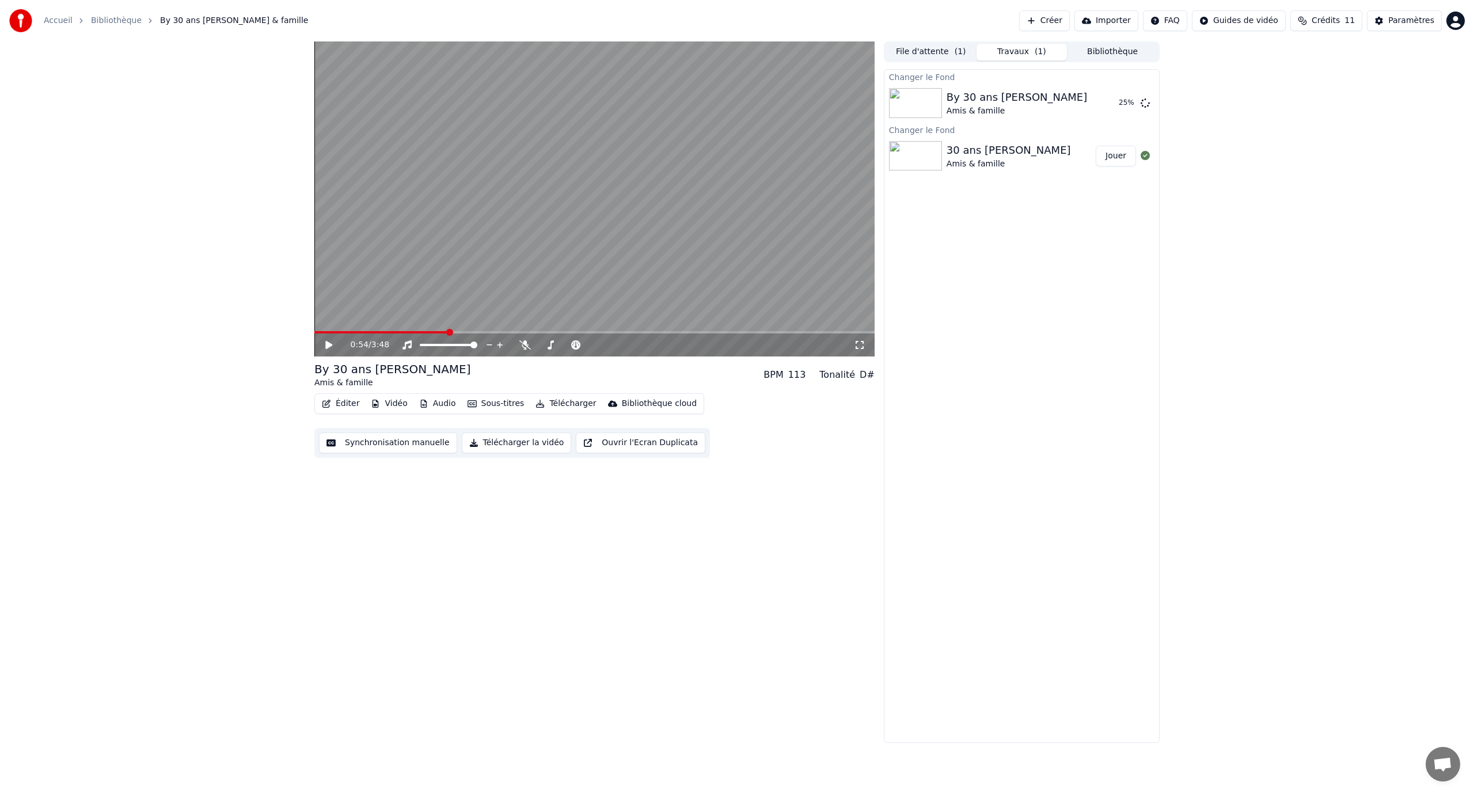
click at [326, 344] on icon at bounding box center [328, 345] width 7 height 8
drag, startPoint x: 325, startPoint y: 341, endPoint x: 330, endPoint y: 373, distance: 32.6
click at [324, 341] on icon at bounding box center [337, 344] width 27 height 9
click at [332, 348] on icon at bounding box center [337, 344] width 27 height 9
drag, startPoint x: 336, startPoint y: 347, endPoint x: 367, endPoint y: 356, distance: 33.0
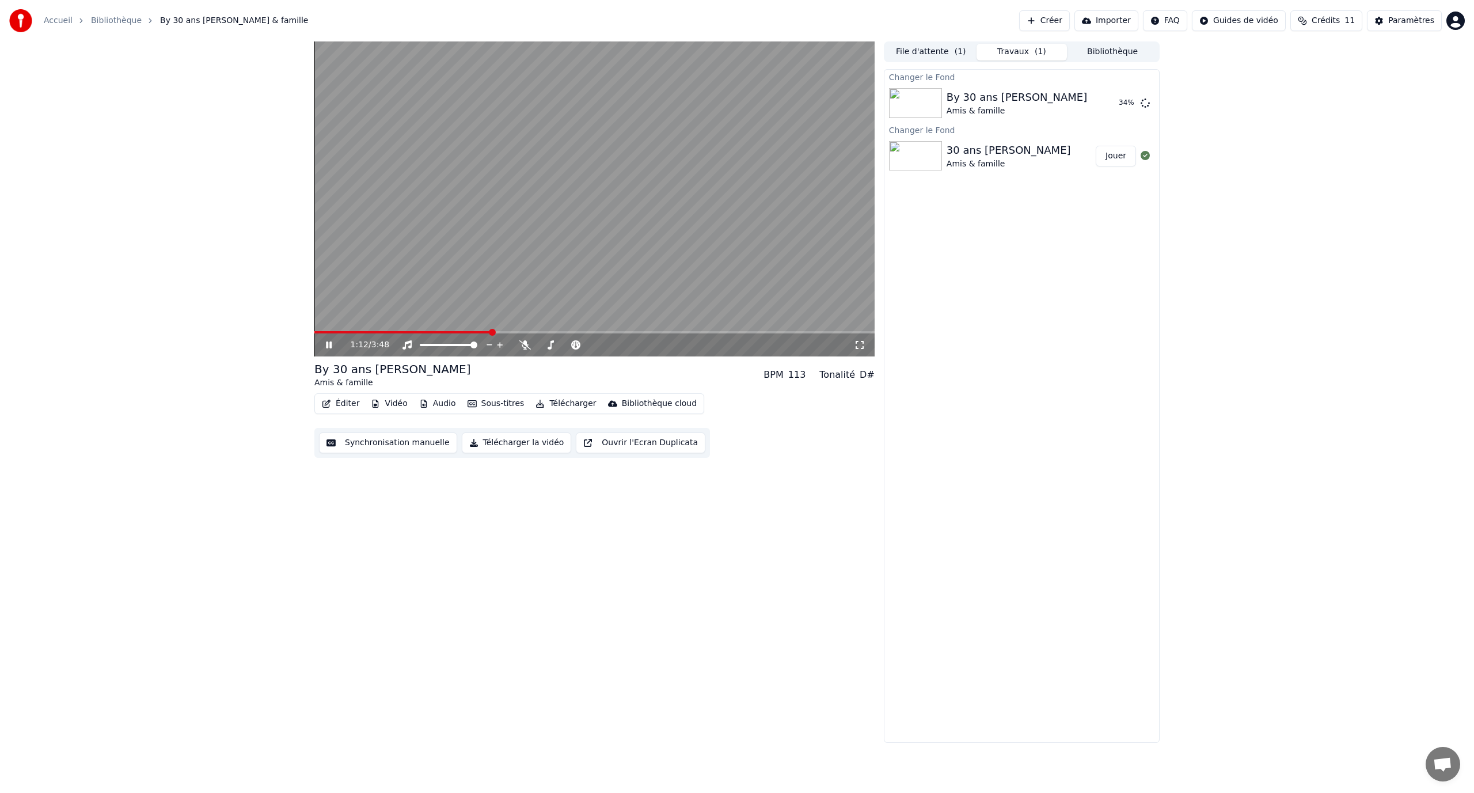
click at [336, 347] on icon at bounding box center [337, 344] width 27 height 9
click at [976, 101] on div "By 30 ans [PERSON_NAME]" at bounding box center [1016, 97] width 140 height 16
click at [332, 345] on icon at bounding box center [328, 345] width 7 height 8
click at [326, 347] on icon at bounding box center [337, 344] width 27 height 9
click at [960, 53] on span "( 1 )" at bounding box center [960, 52] width 12 height 12
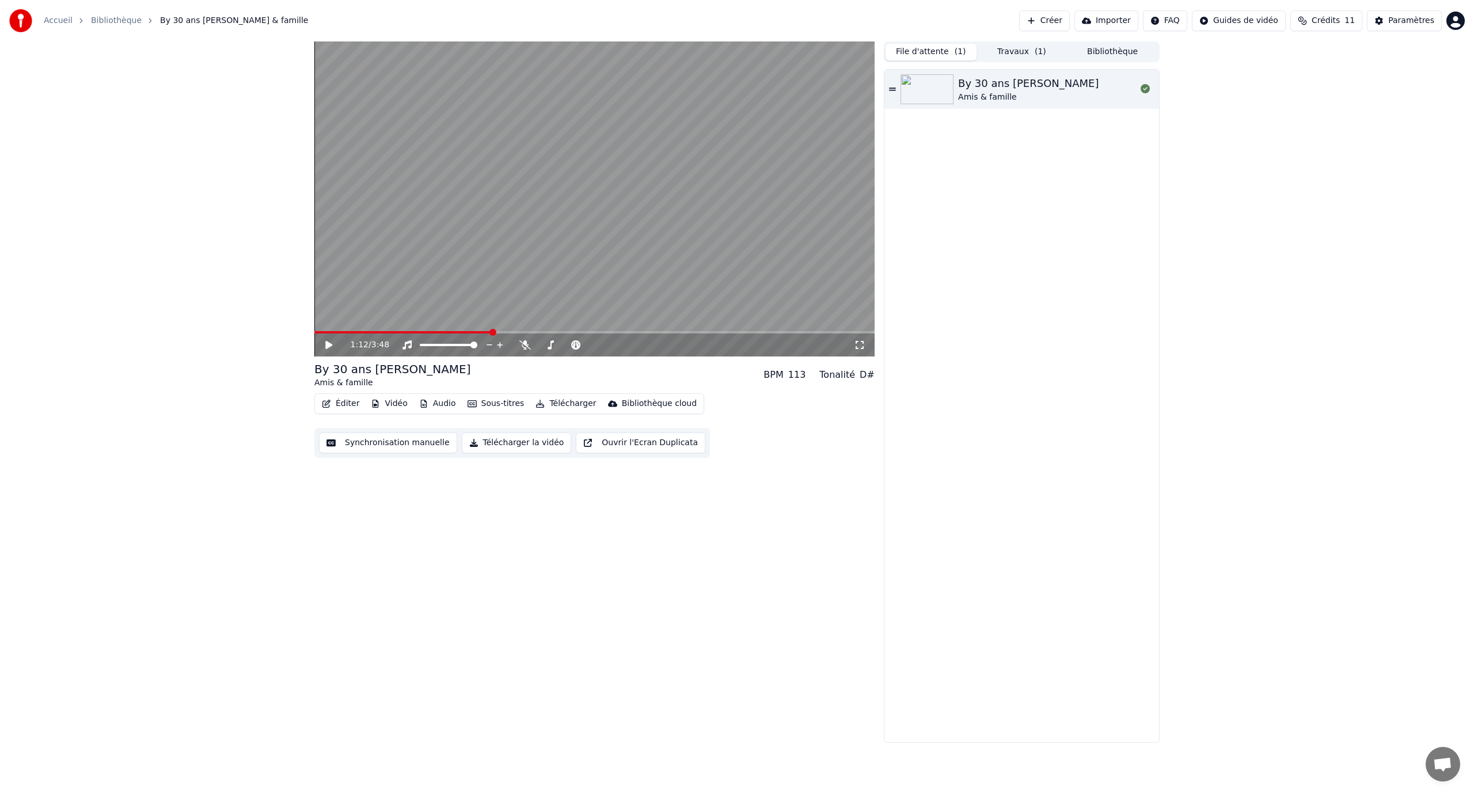
click at [989, 53] on button "Travaux ( 1 )" at bounding box center [1021, 52] width 91 height 17
click at [1060, 100] on div "By 30 ans [PERSON_NAME] & famille" at bounding box center [1020, 103] width 149 height 28
click at [1112, 107] on button "Jouer" at bounding box center [1115, 103] width 40 height 21
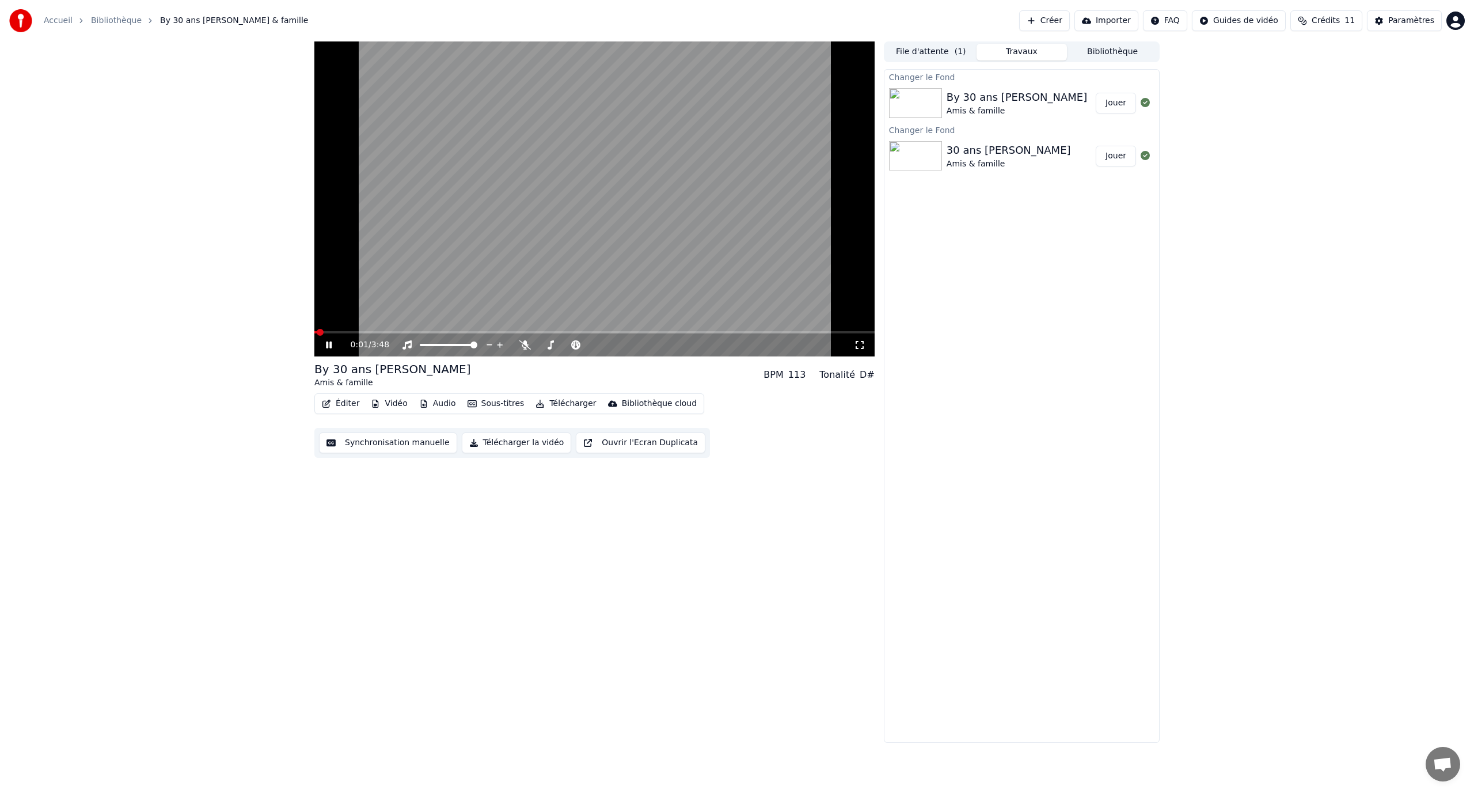
click at [512, 212] on video at bounding box center [594, 198] width 560 height 315
click at [555, 212] on video at bounding box center [594, 198] width 560 height 315
click at [856, 345] on icon at bounding box center [860, 344] width 12 height 9
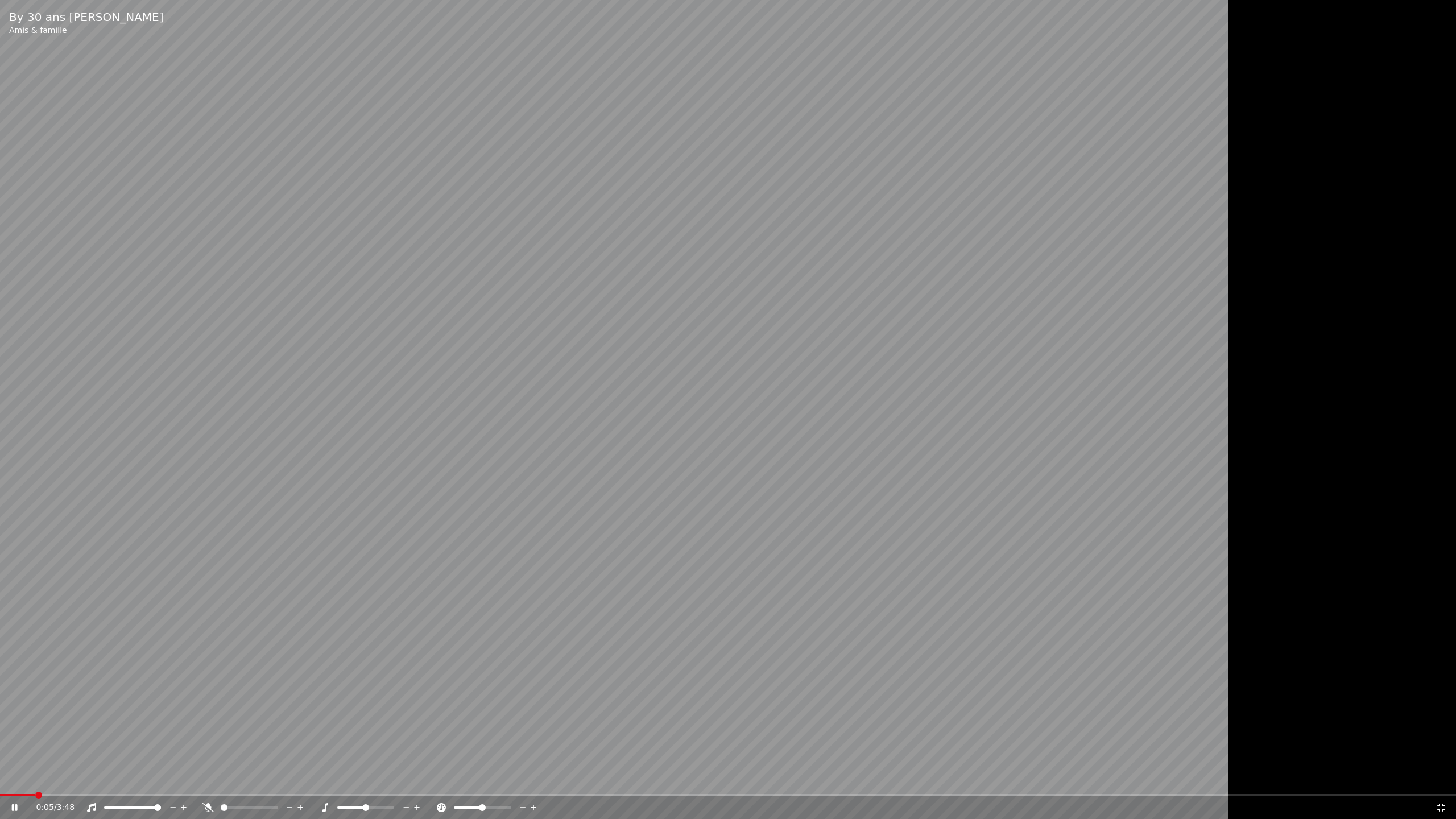
drag, startPoint x: 744, startPoint y: 246, endPoint x: 757, endPoint y: 247, distance: 13.0
click at [746, 246] on video at bounding box center [728, 409] width 1456 height 819
drag, startPoint x: 25, startPoint y: 796, endPoint x: 10, endPoint y: 795, distance: 15.0
click at [1, 782] on div "0:05 / 3:48" at bounding box center [728, 807] width 1456 height 23
click at [6, 782] on span at bounding box center [3, 795] width 6 height 2
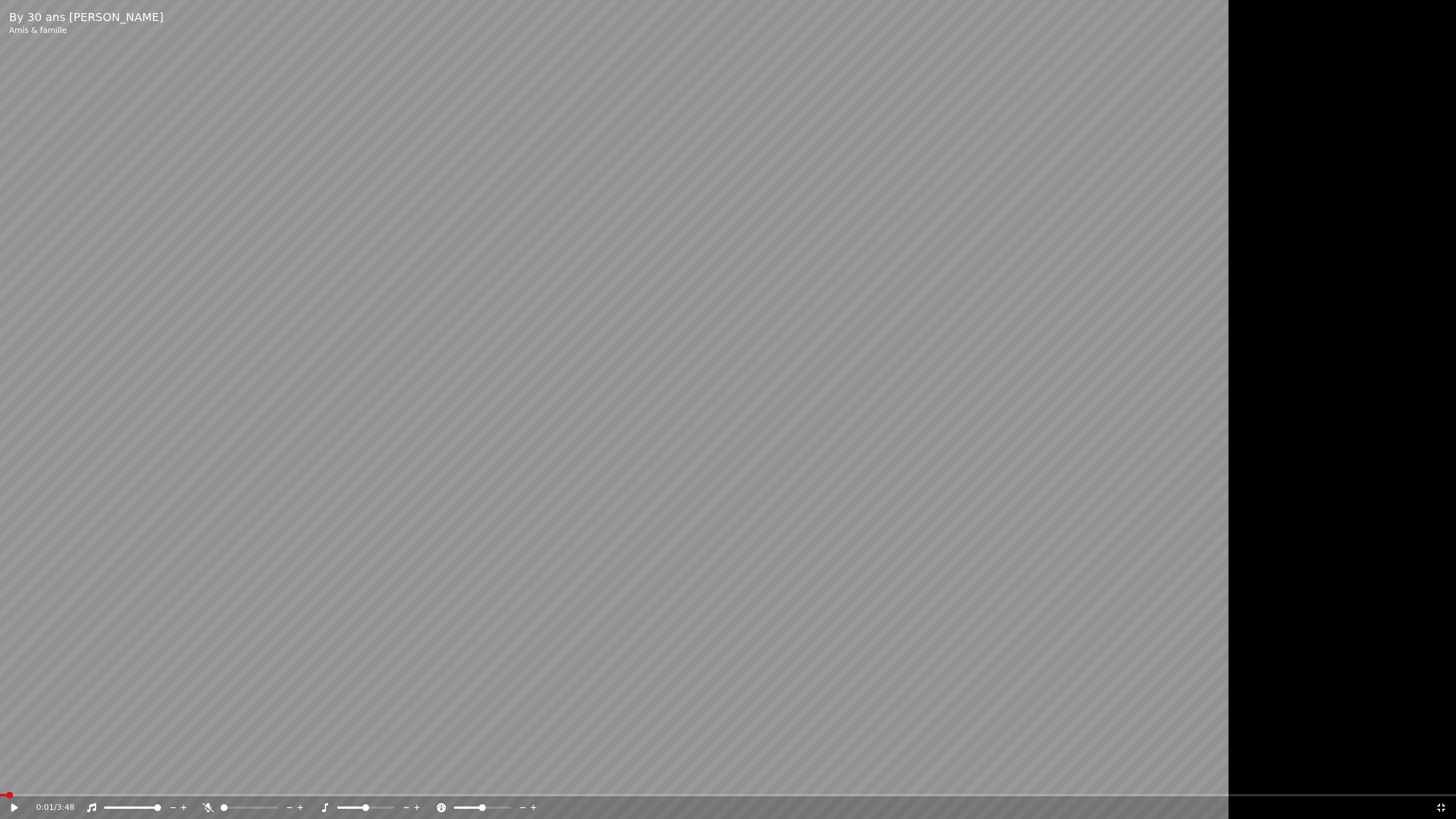
click at [16, 782] on icon at bounding box center [15, 807] width 7 height 8
click at [16, 782] on icon at bounding box center [15, 807] width 6 height 7
click at [18, 782] on icon at bounding box center [22, 807] width 27 height 9
click at [17, 782] on icon at bounding box center [15, 807] width 6 height 7
click at [722, 352] on video at bounding box center [728, 409] width 1456 height 819
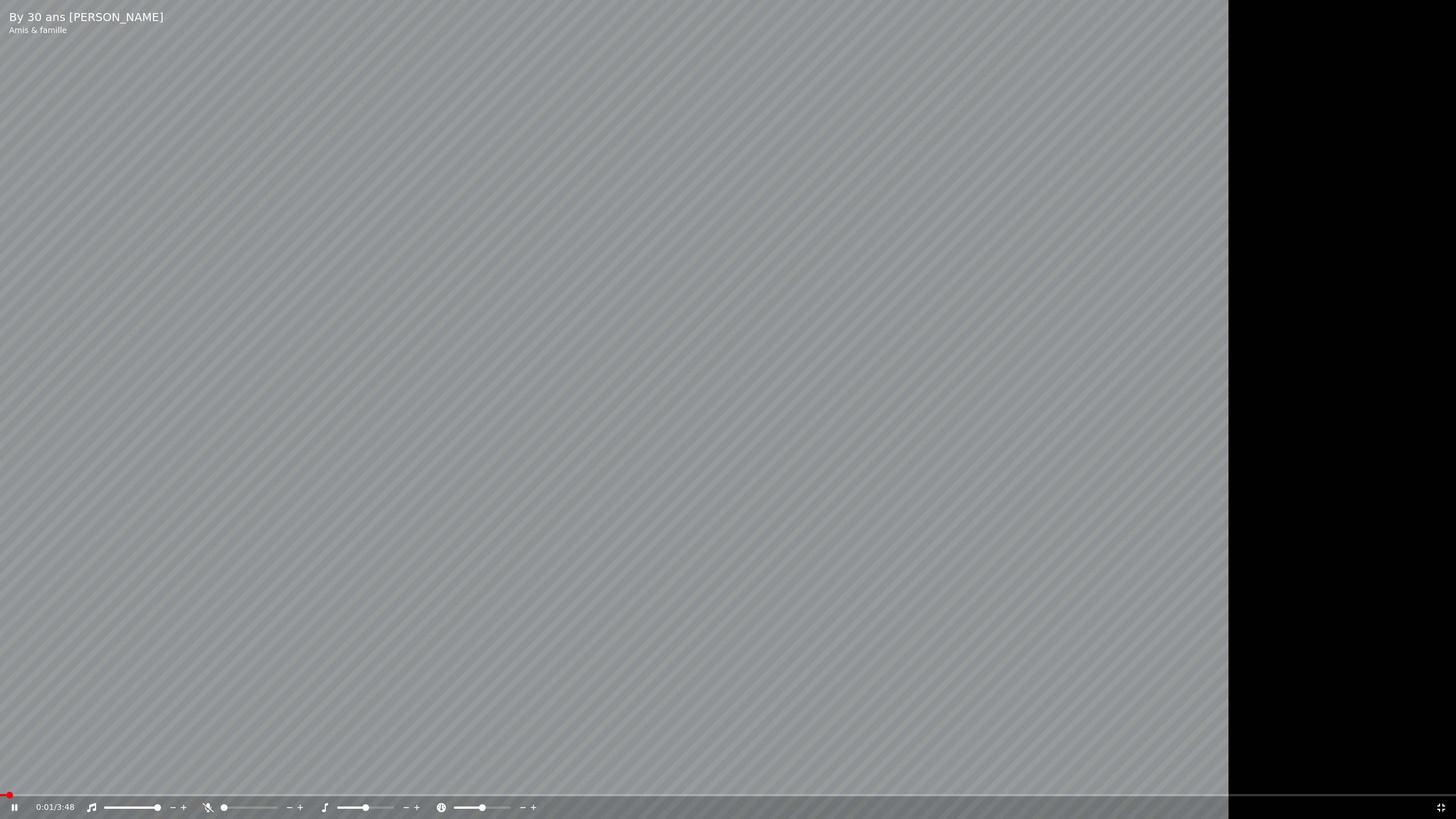
click at [1441, 782] on icon at bounding box center [1441, 807] width 12 height 9
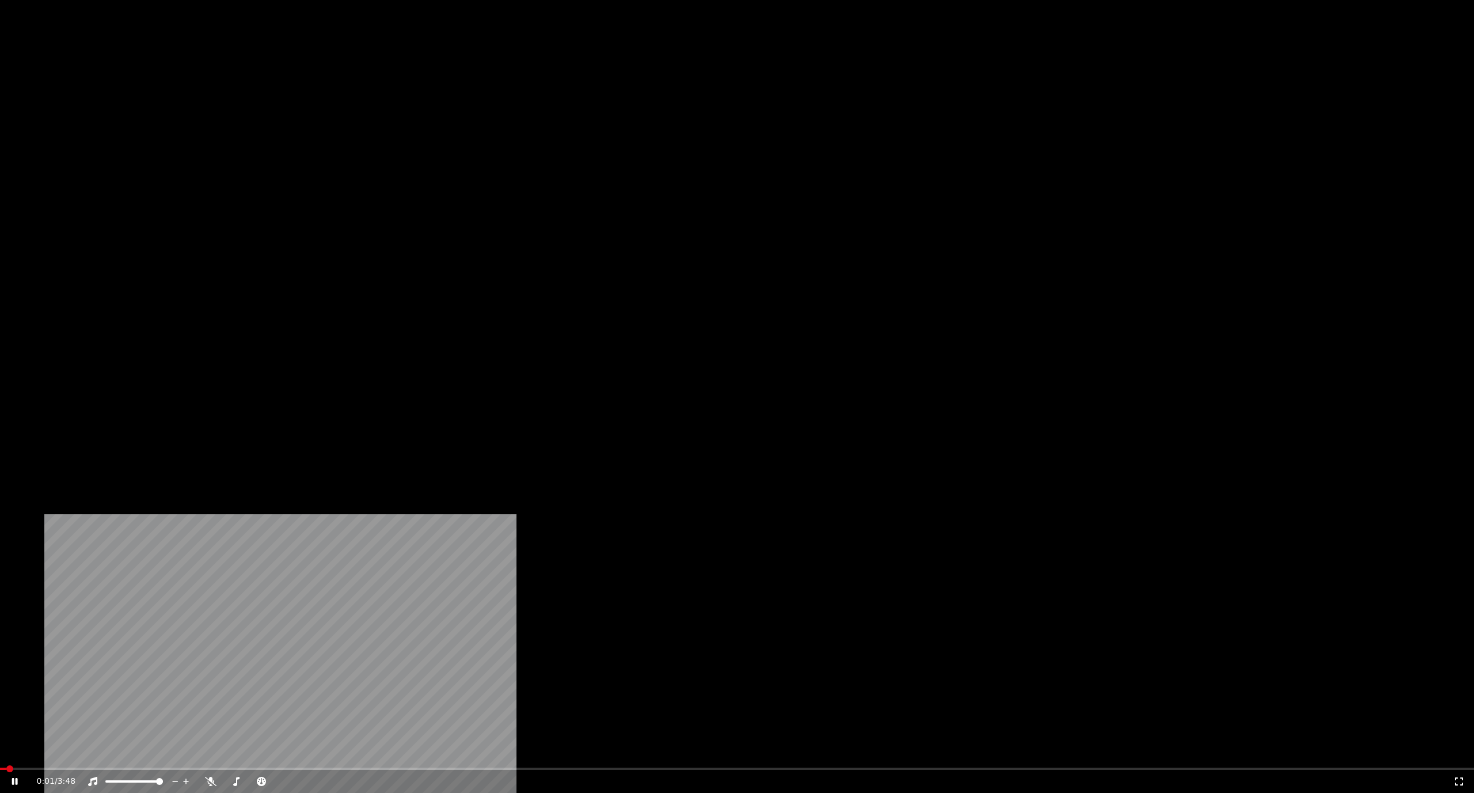
click at [601, 210] on video at bounding box center [737, 414] width 1474 height 829
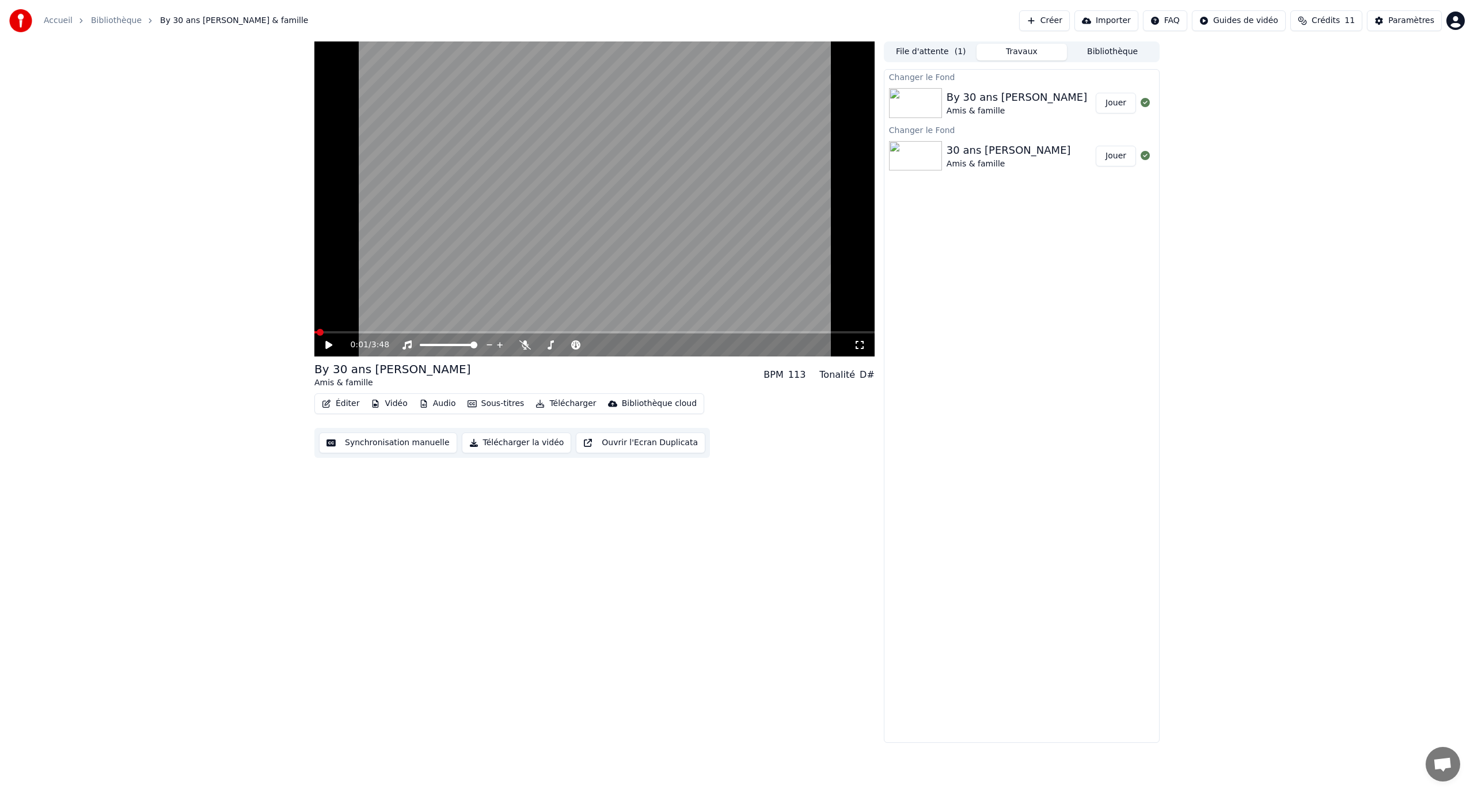
click at [335, 345] on icon at bounding box center [337, 344] width 27 height 9
click at [588, 164] on video at bounding box center [594, 198] width 560 height 315
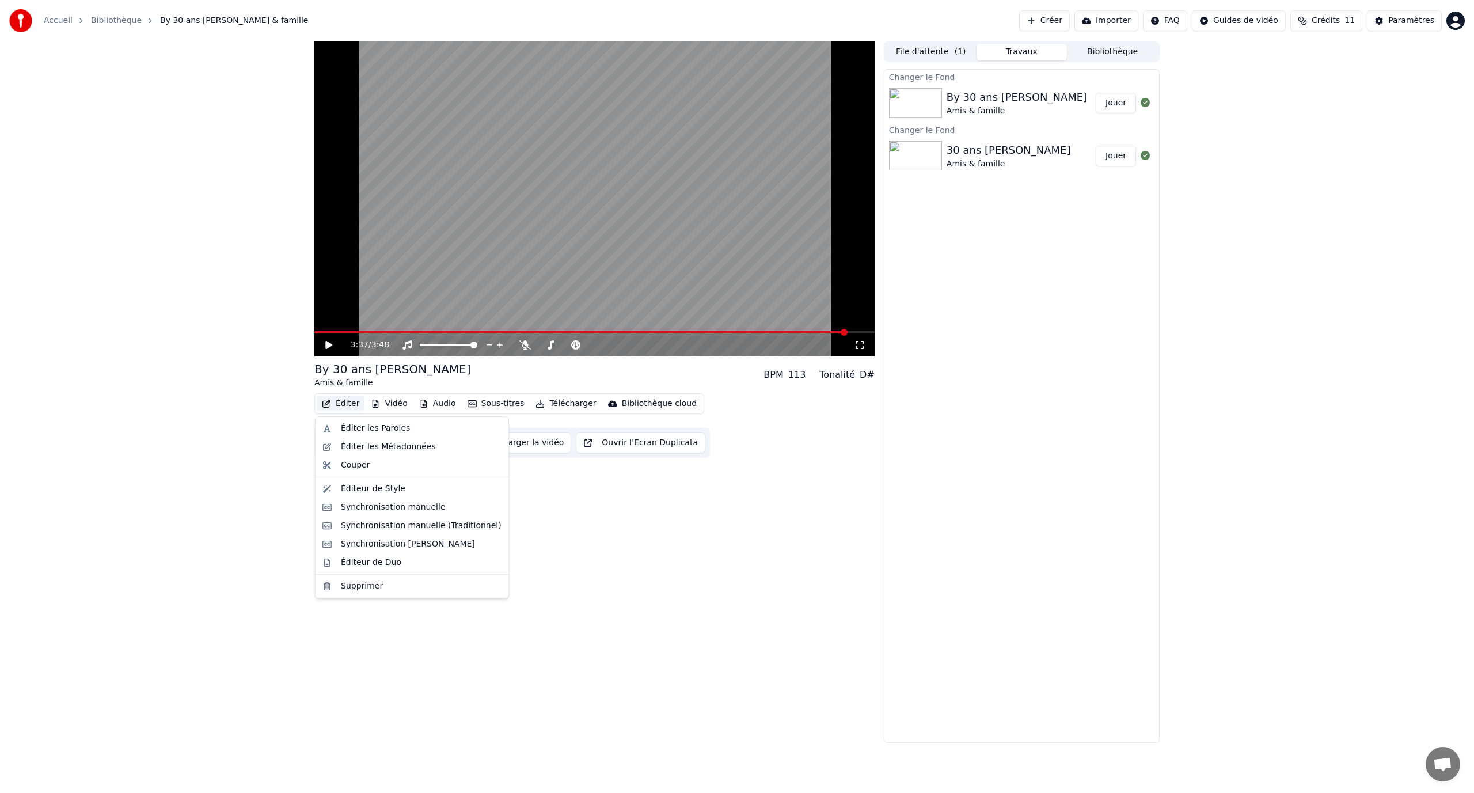
click at [353, 406] on button "Éditer" at bounding box center [340, 403] width 47 height 16
click at [382, 509] on div "Synchronisation manuelle" at bounding box center [393, 507] width 105 height 12
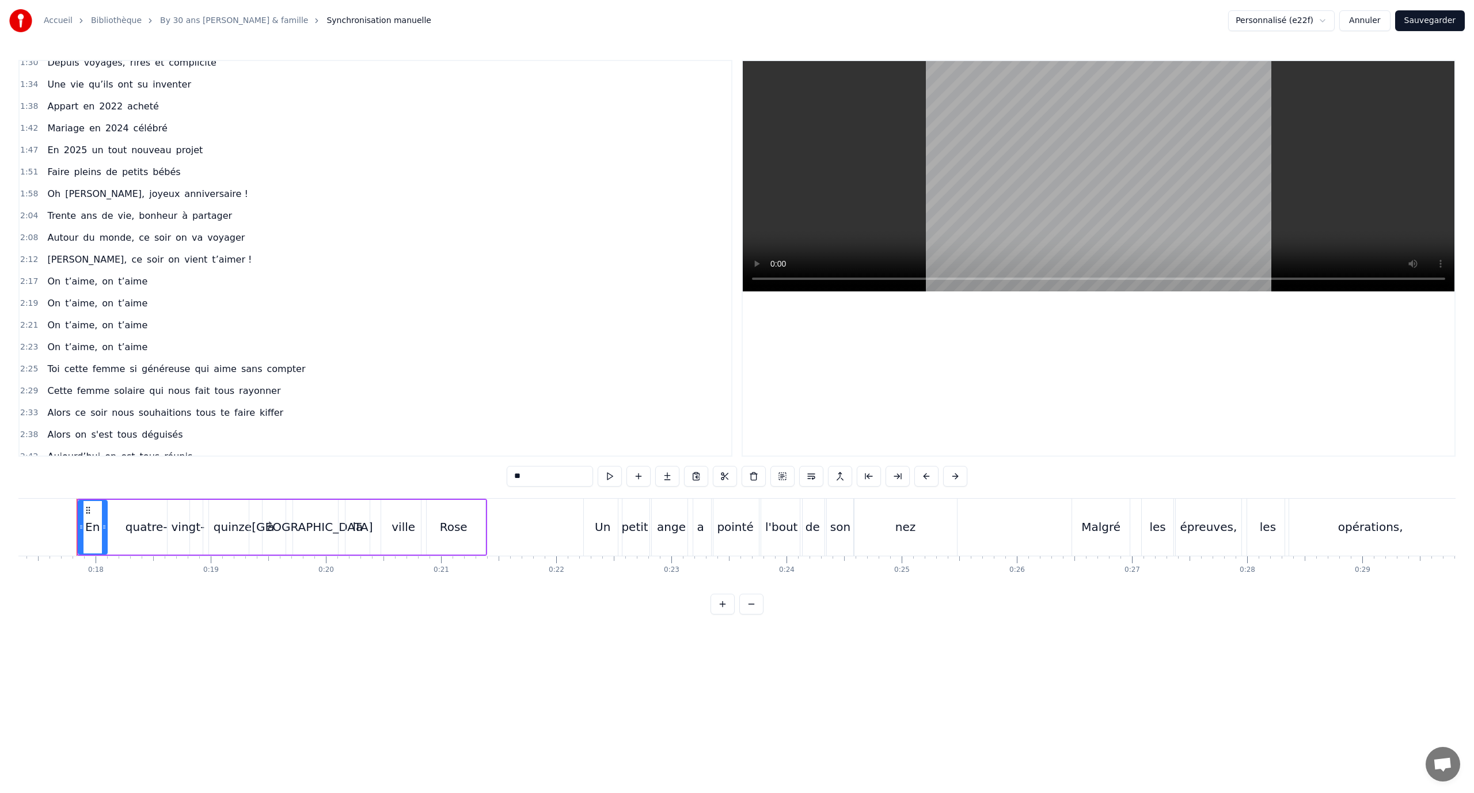
scroll to position [743, 0]
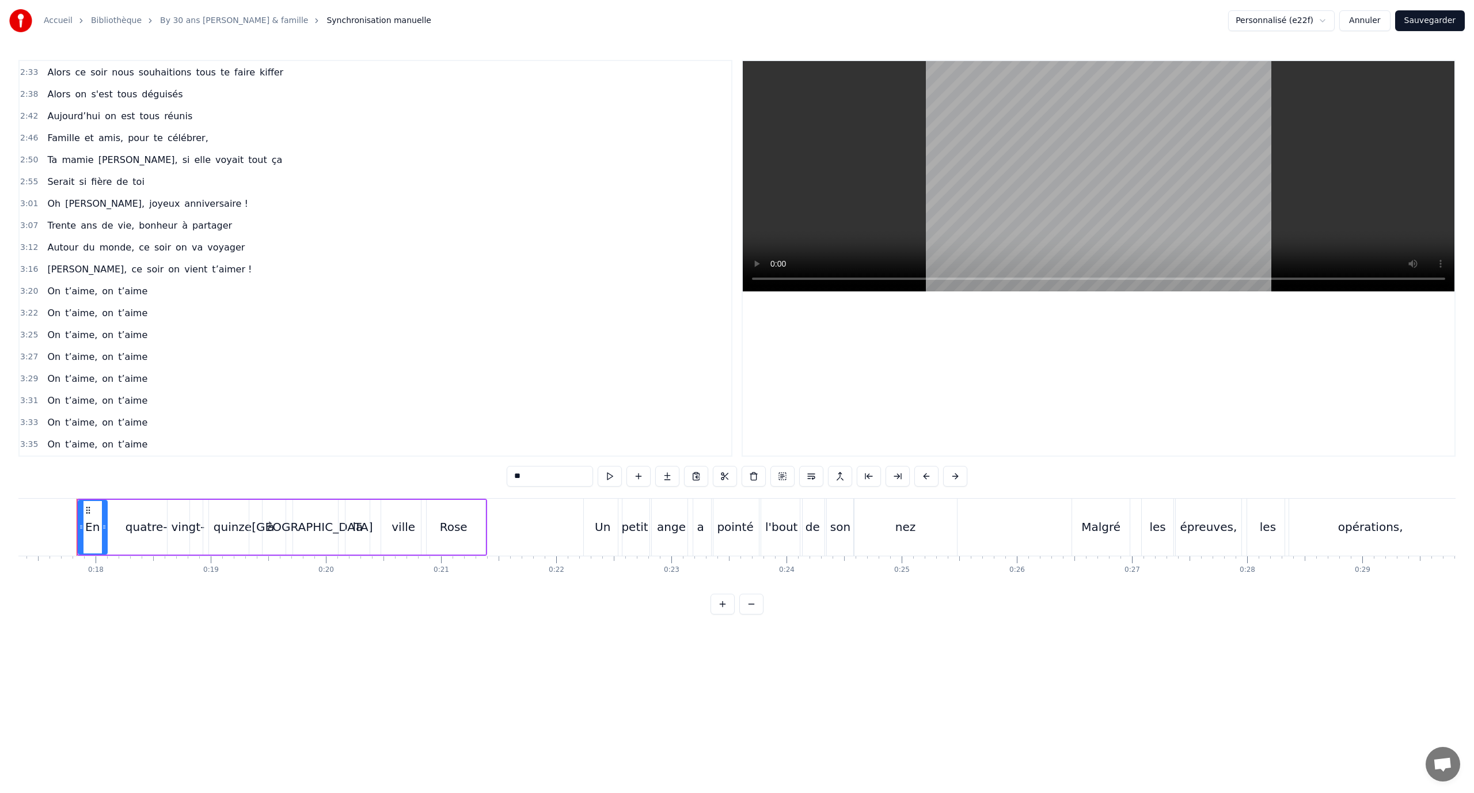
click at [193, 200] on div "3:01 Oh [PERSON_NAME], joyeux anniversaire !" at bounding box center [375, 204] width 711 height 22
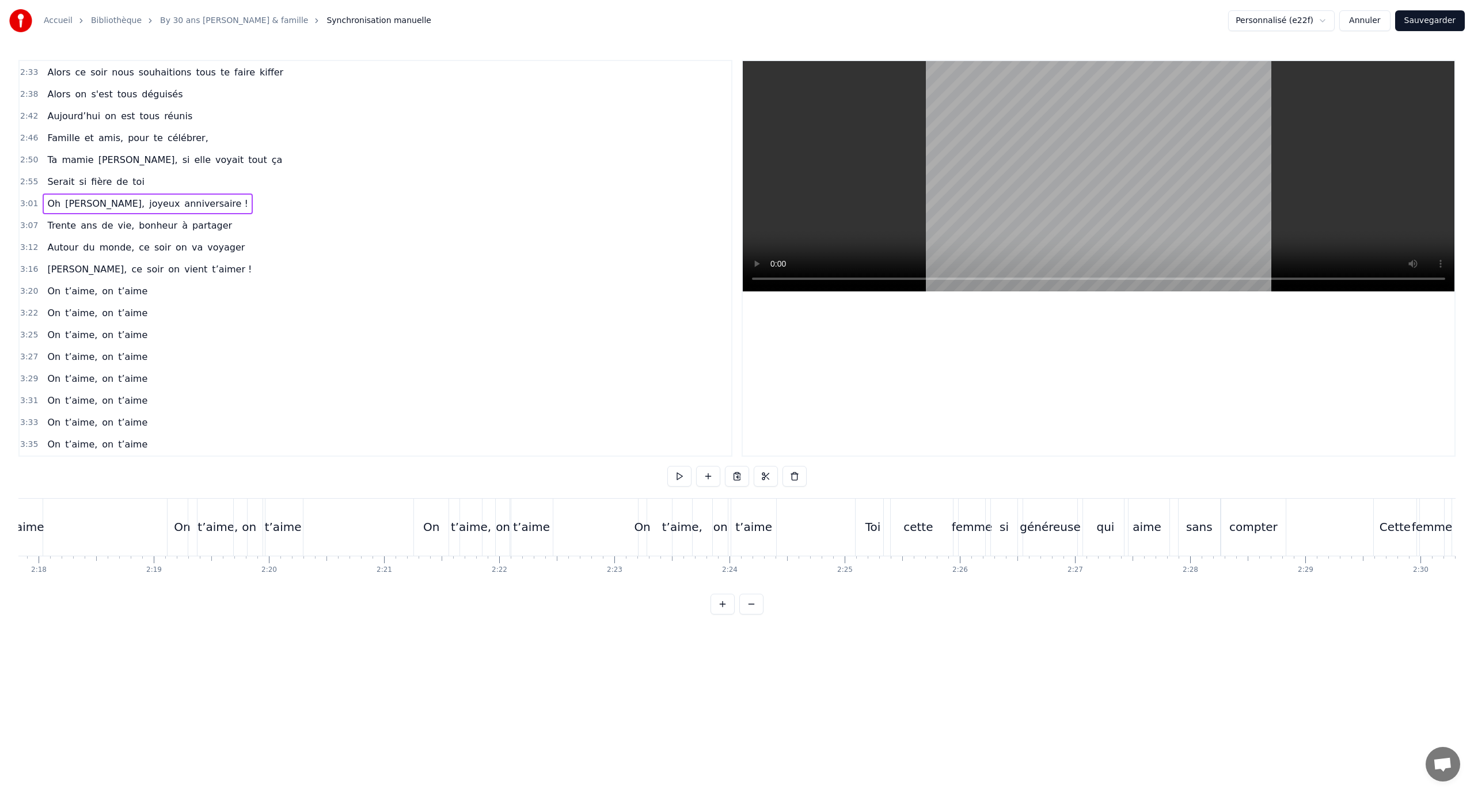
scroll to position [0, 20870]
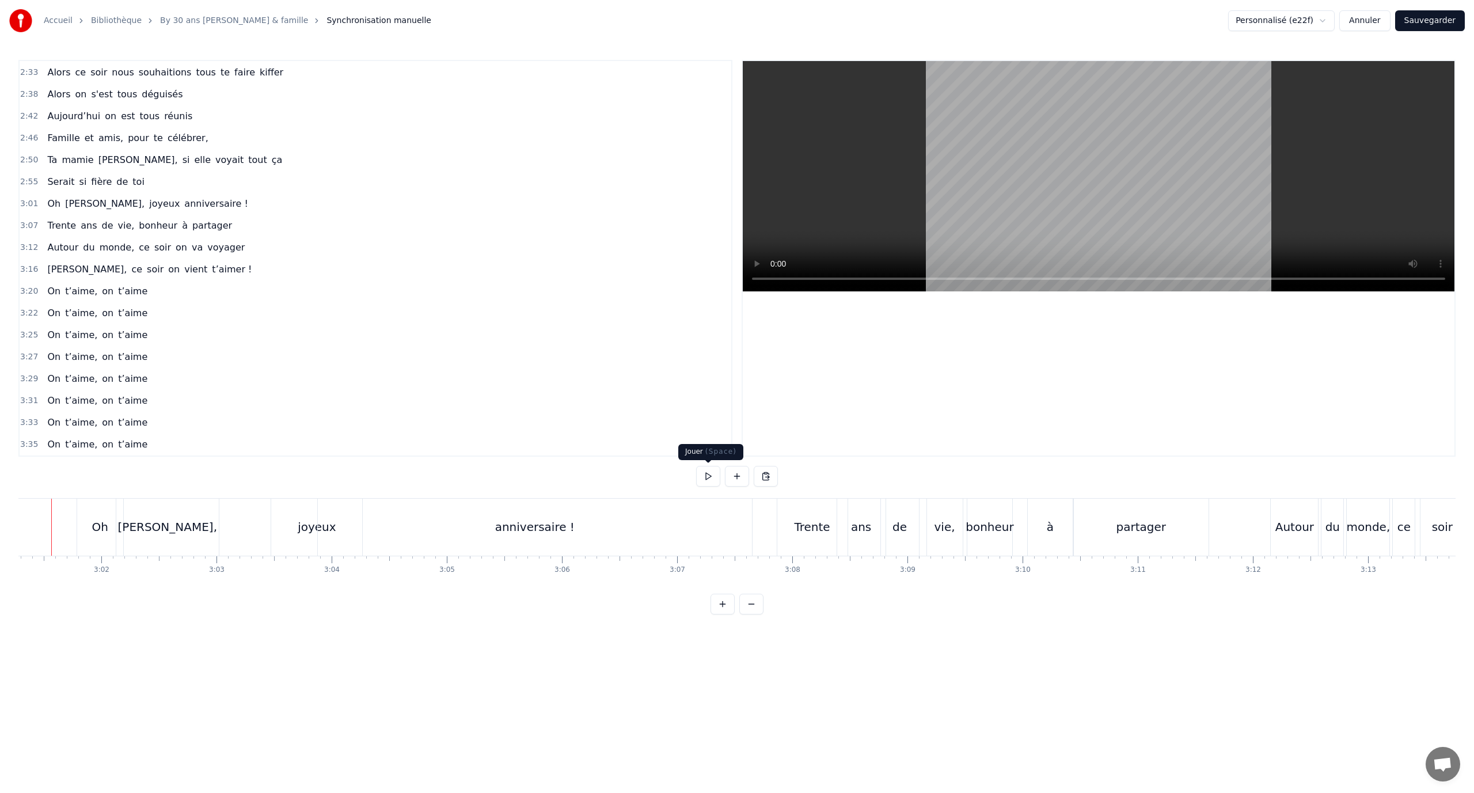
click at [701, 477] on button at bounding box center [708, 476] width 24 height 21
click at [702, 467] on button at bounding box center [708, 476] width 24 height 21
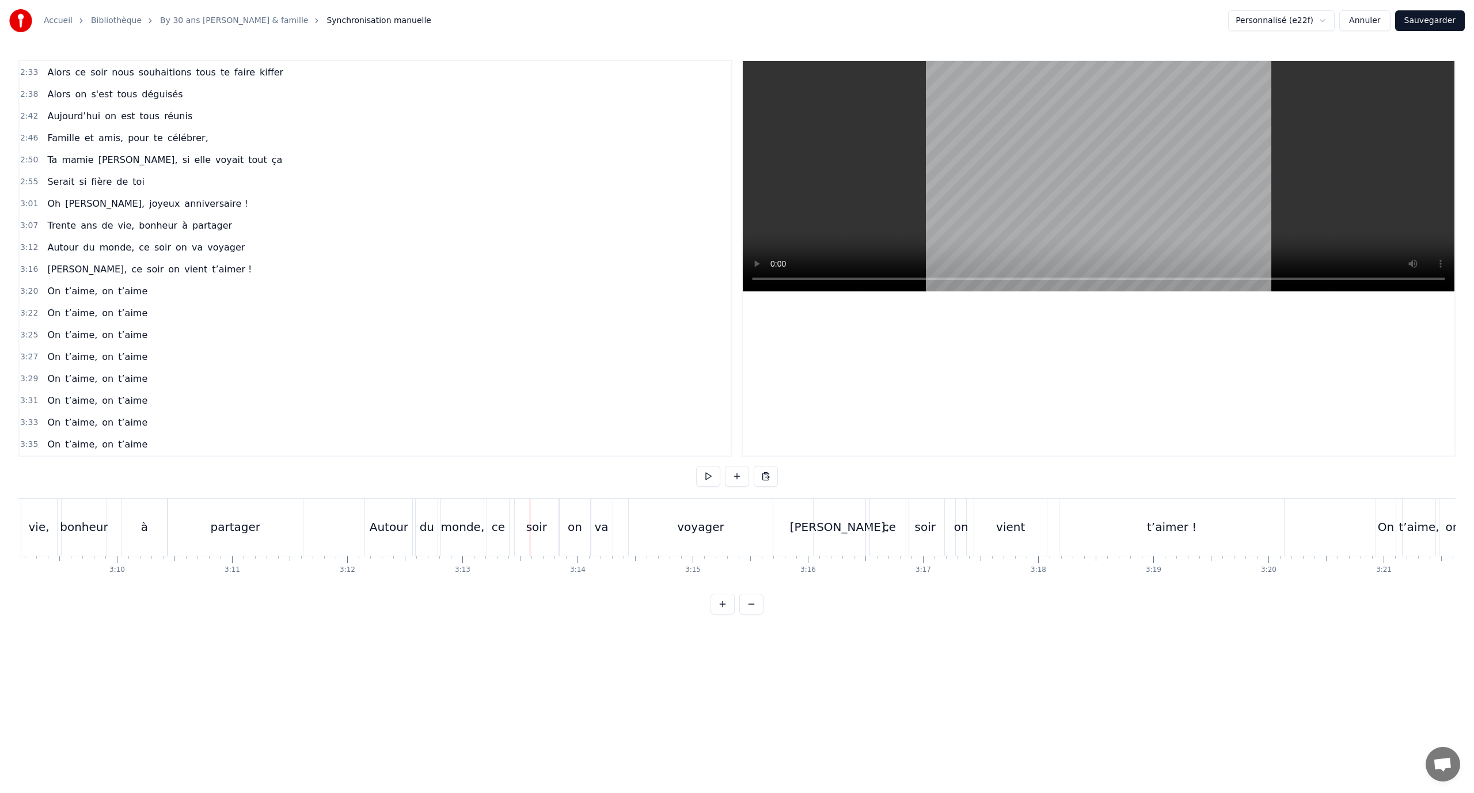
scroll to position [0, 21753]
click at [658, 515] on div "voyager" at bounding box center [722, 526] width 144 height 57
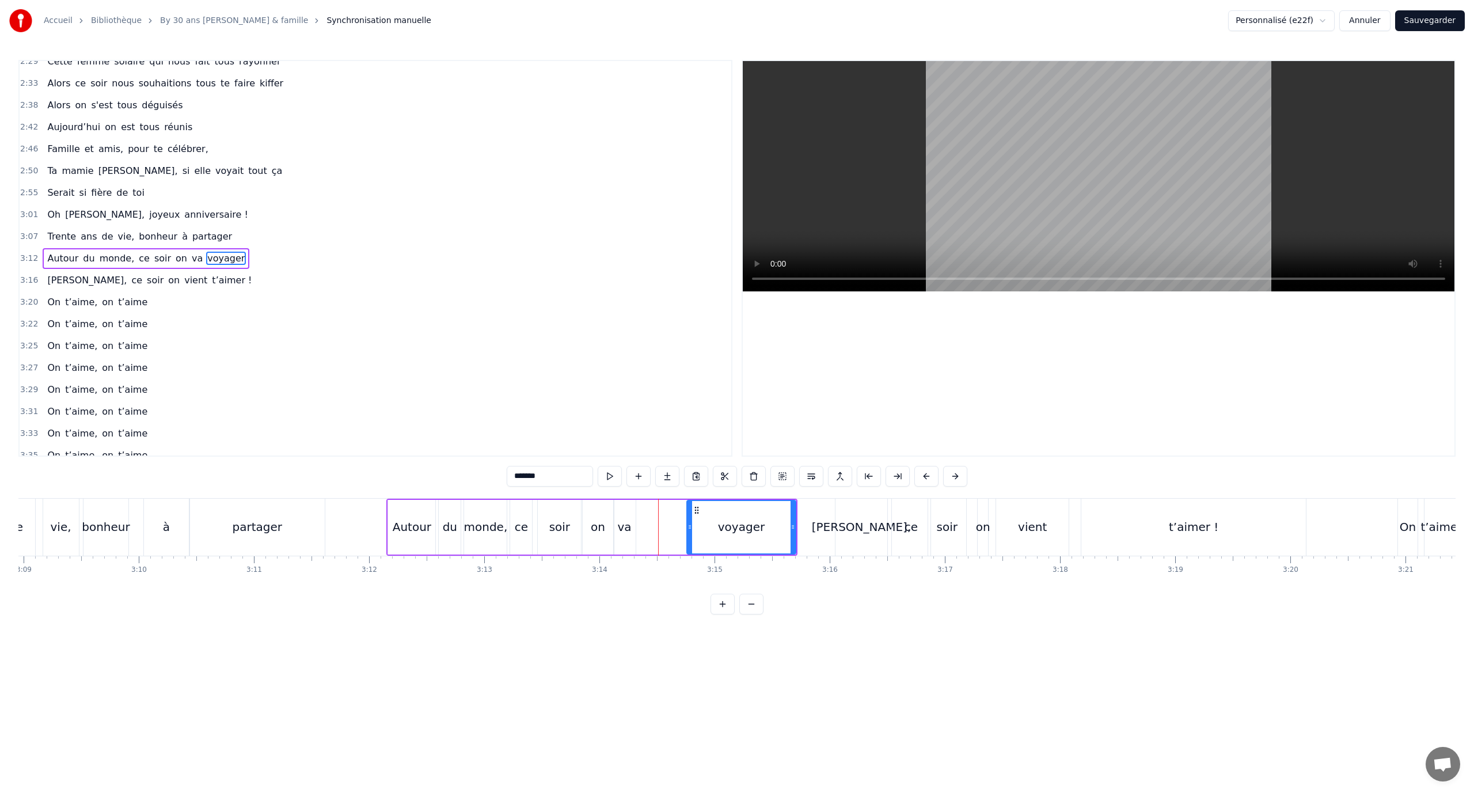
drag, startPoint x: 655, startPoint y: 523, endPoint x: 690, endPoint y: 524, distance: 35.1
click at [690, 524] on icon at bounding box center [689, 526] width 5 height 9
click at [629, 520] on div "va" at bounding box center [625, 526] width 14 height 17
drag, startPoint x: 623, startPoint y: 509, endPoint x: 666, endPoint y: 515, distance: 43.6
click at [666, 515] on div "va" at bounding box center [666, 527] width 21 height 52
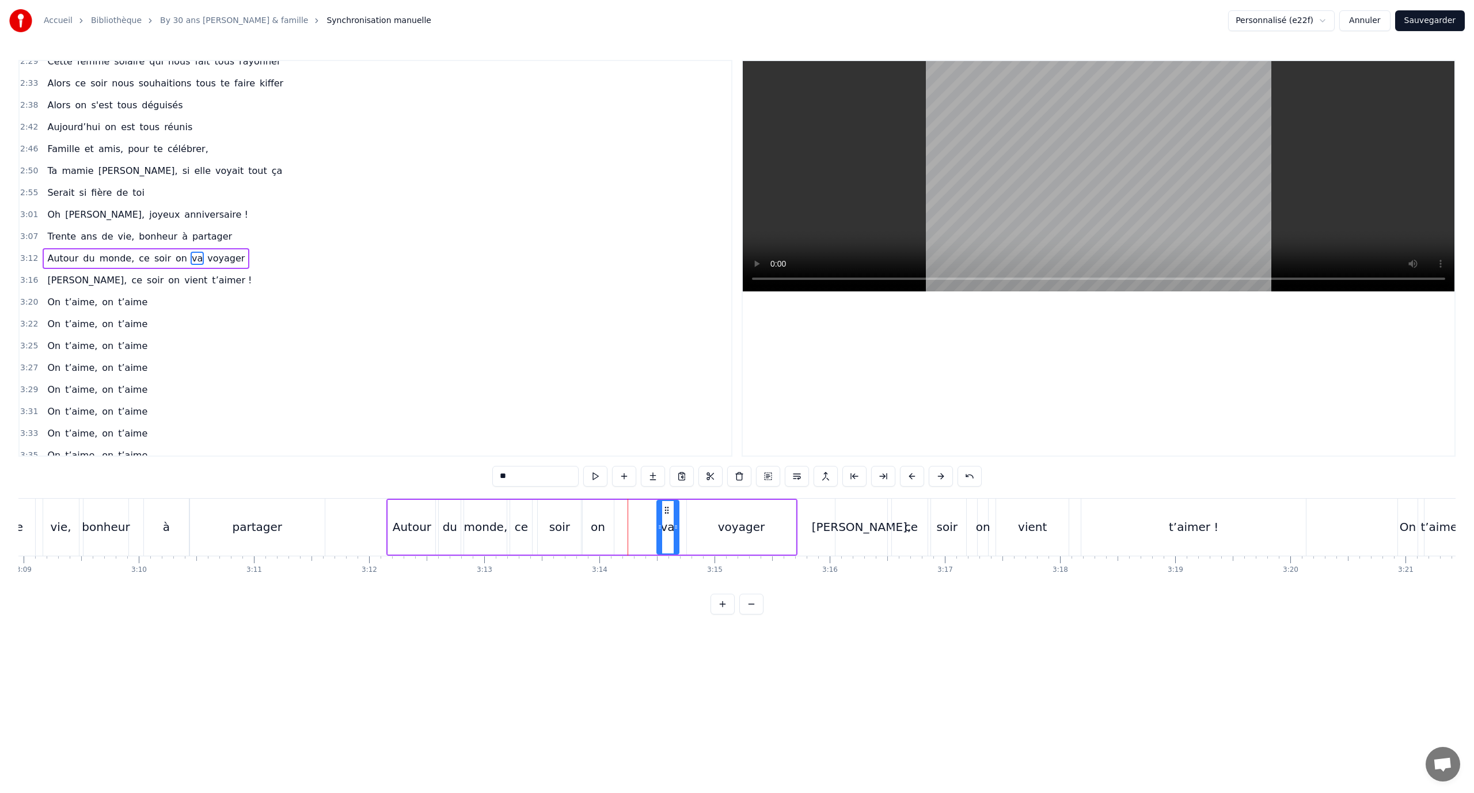
click at [606, 517] on div "on" at bounding box center [598, 527] width 31 height 55
drag, startPoint x: 603, startPoint y: 511, endPoint x: 627, endPoint y: 512, distance: 23.7
click at [627, 512] on icon at bounding box center [628, 509] width 9 height 9
drag, startPoint x: 563, startPoint y: 517, endPoint x: 555, endPoint y: 516, distance: 8.1
click at [562, 517] on div "soir" at bounding box center [559, 527] width 43 height 55
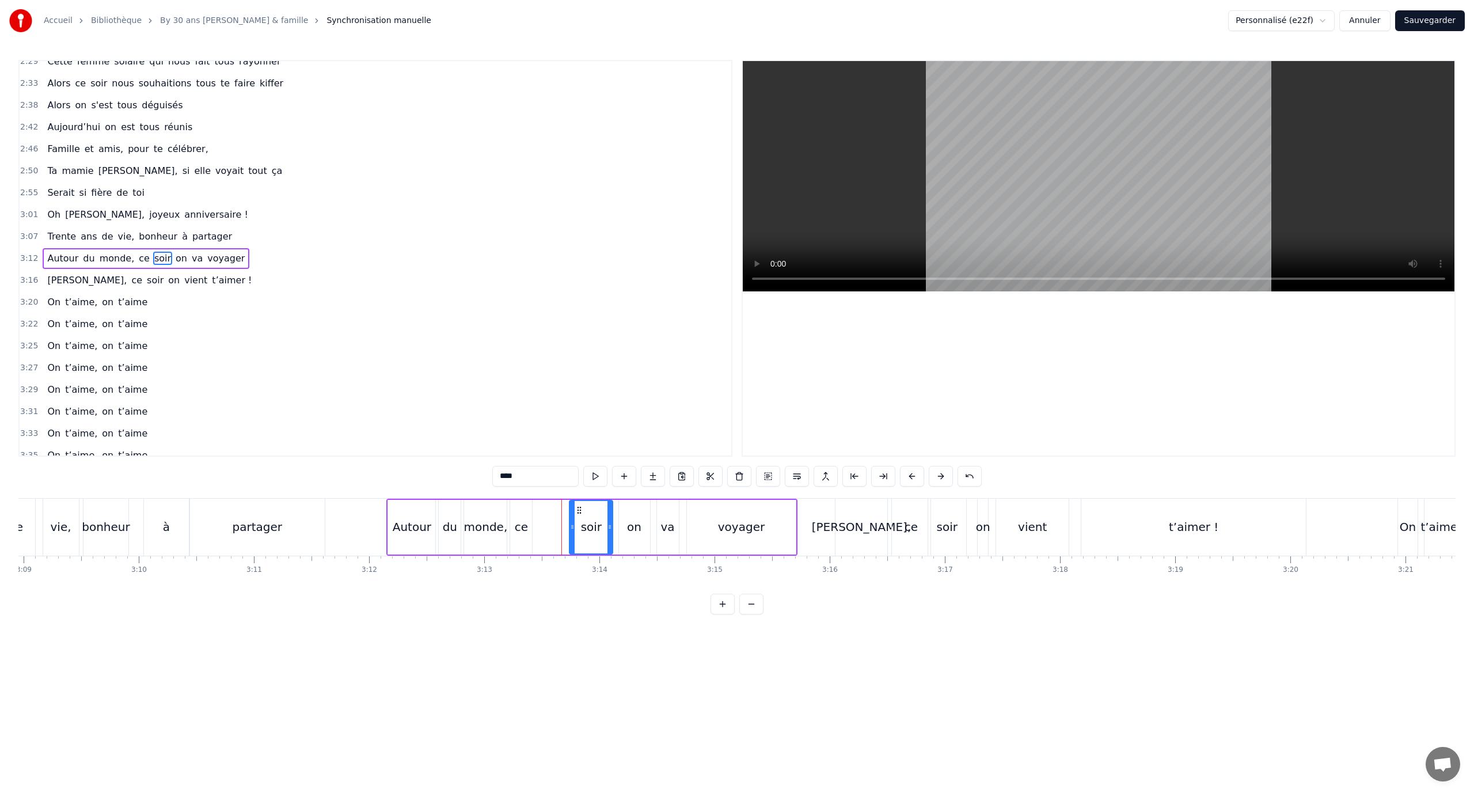
drag, startPoint x: 546, startPoint y: 510, endPoint x: 579, endPoint y: 513, distance: 33.0
click at [579, 513] on icon at bounding box center [578, 509] width 9 height 9
click at [527, 517] on div "ce" at bounding box center [521, 527] width 22 height 55
drag, startPoint x: 531, startPoint y: 509, endPoint x: 525, endPoint y: 516, distance: 9.0
click at [554, 513] on icon at bounding box center [553, 509] width 9 height 9
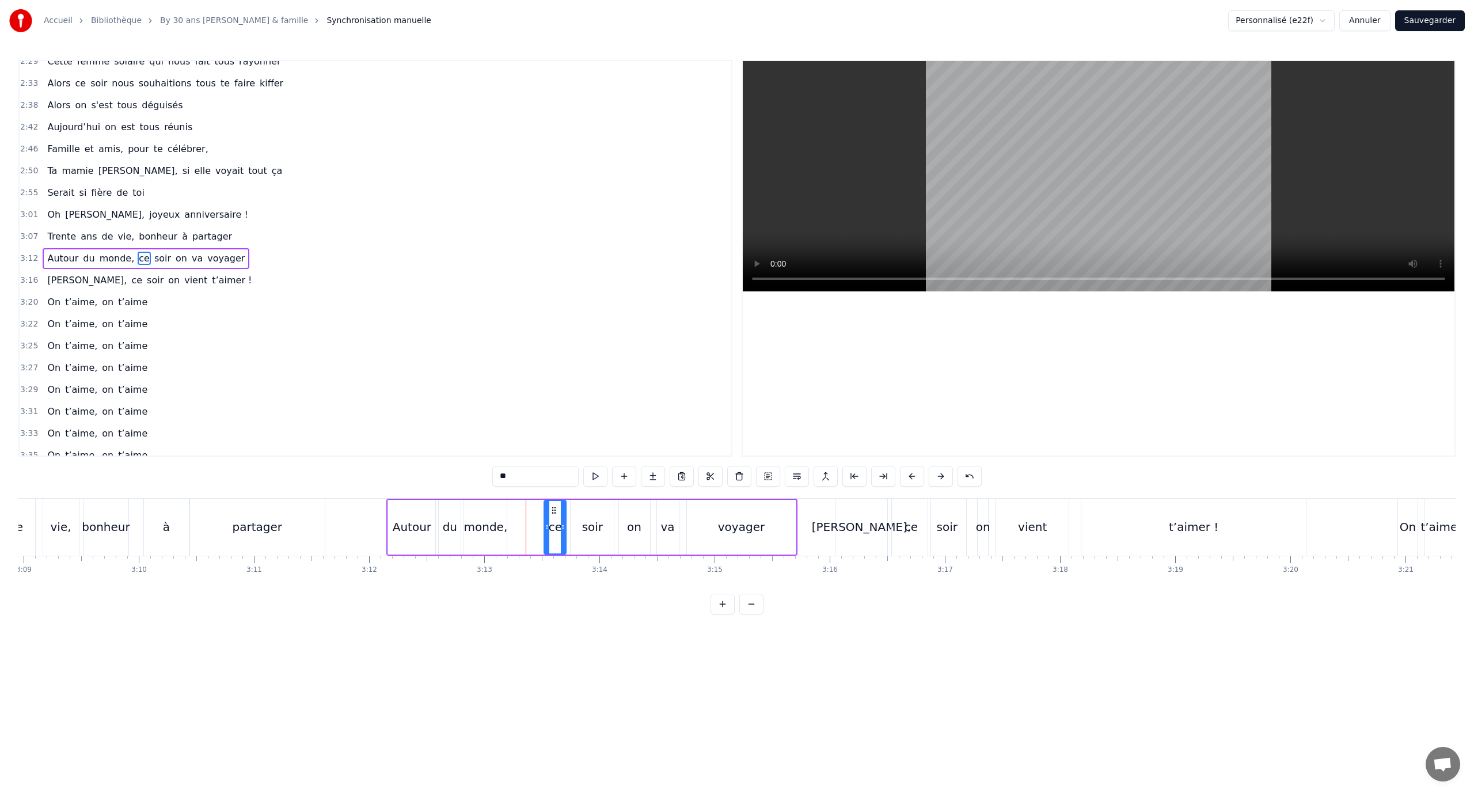
click at [485, 516] on div "monde," at bounding box center [485, 527] width 43 height 55
drag, startPoint x: 475, startPoint y: 506, endPoint x: 469, endPoint y: 522, distance: 16.8
click at [508, 513] on icon at bounding box center [507, 509] width 9 height 9
click at [454, 521] on div "du" at bounding box center [450, 526] width 14 height 17
drag, startPoint x: 460, startPoint y: 509, endPoint x: 479, endPoint y: 512, distance: 19.3
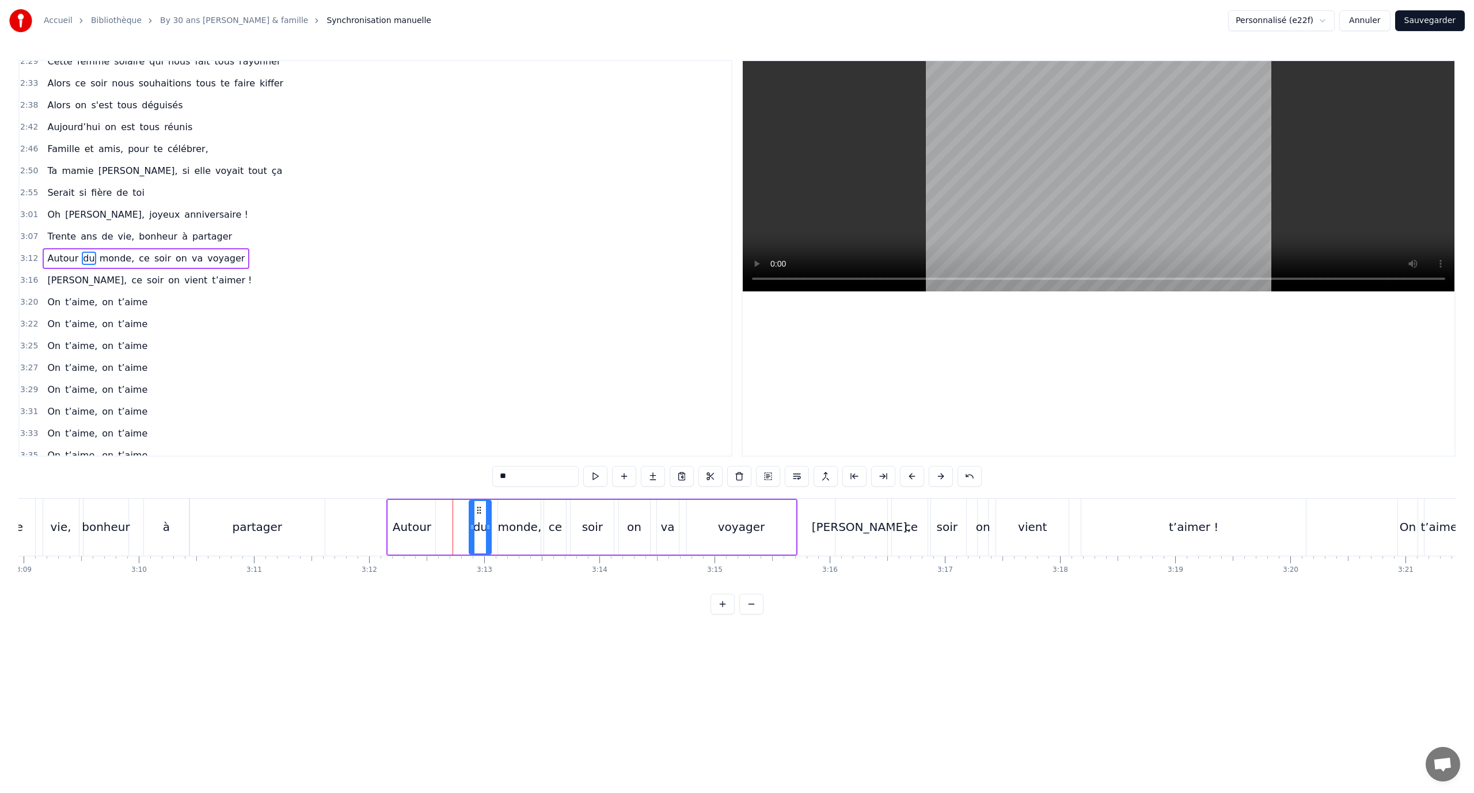
click at [479, 512] on icon at bounding box center [478, 509] width 9 height 9
click at [428, 520] on div "Autour" at bounding box center [412, 526] width 39 height 17
type input "******"
drag, startPoint x: 433, startPoint y: 526, endPoint x: 464, endPoint y: 530, distance: 30.9
click at [464, 530] on icon at bounding box center [462, 526] width 5 height 9
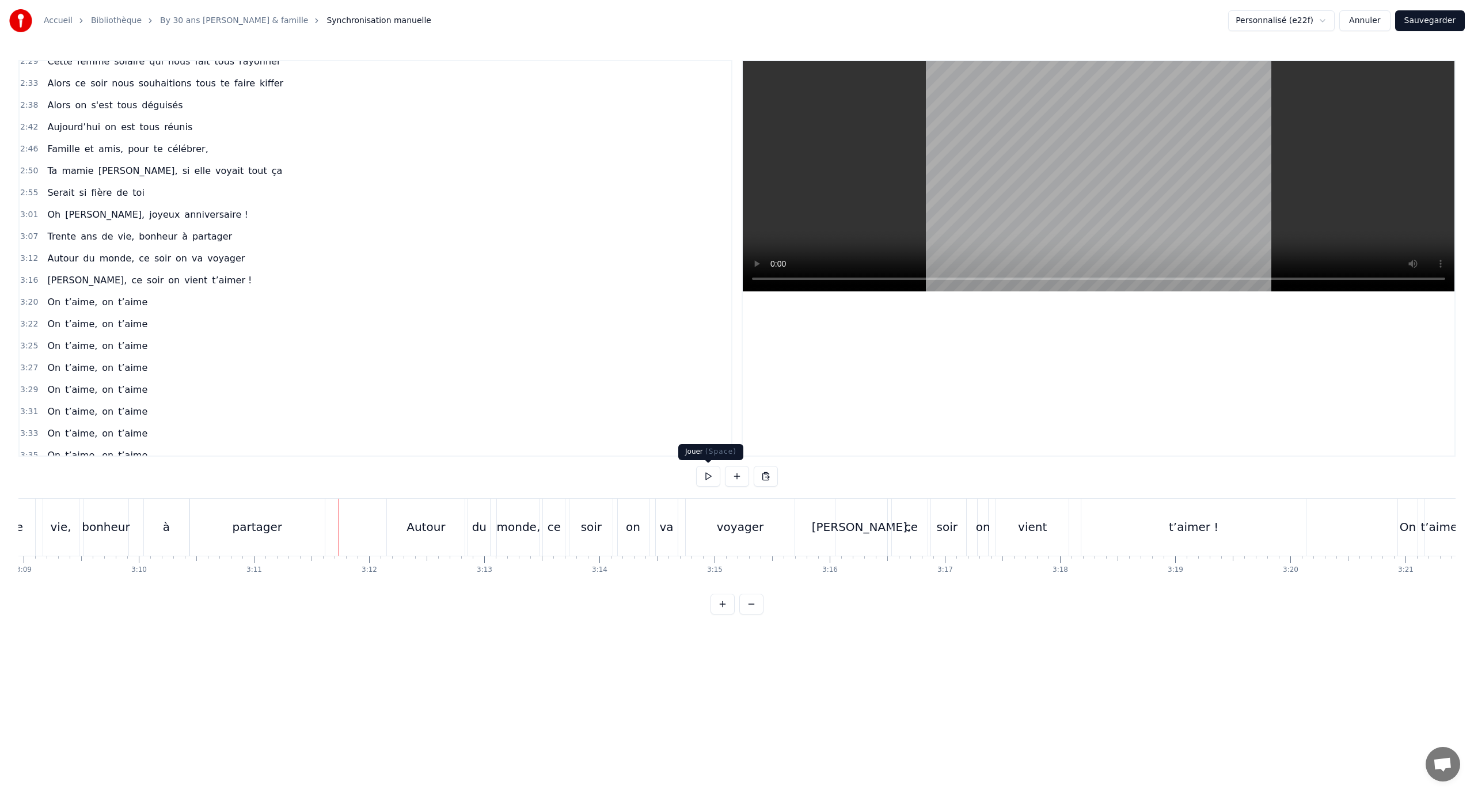
click at [710, 478] on button at bounding box center [708, 476] width 24 height 21
click at [715, 480] on button at bounding box center [708, 476] width 24 height 21
click at [1030, 515] on div "vient" at bounding box center [1032, 526] width 73 height 57
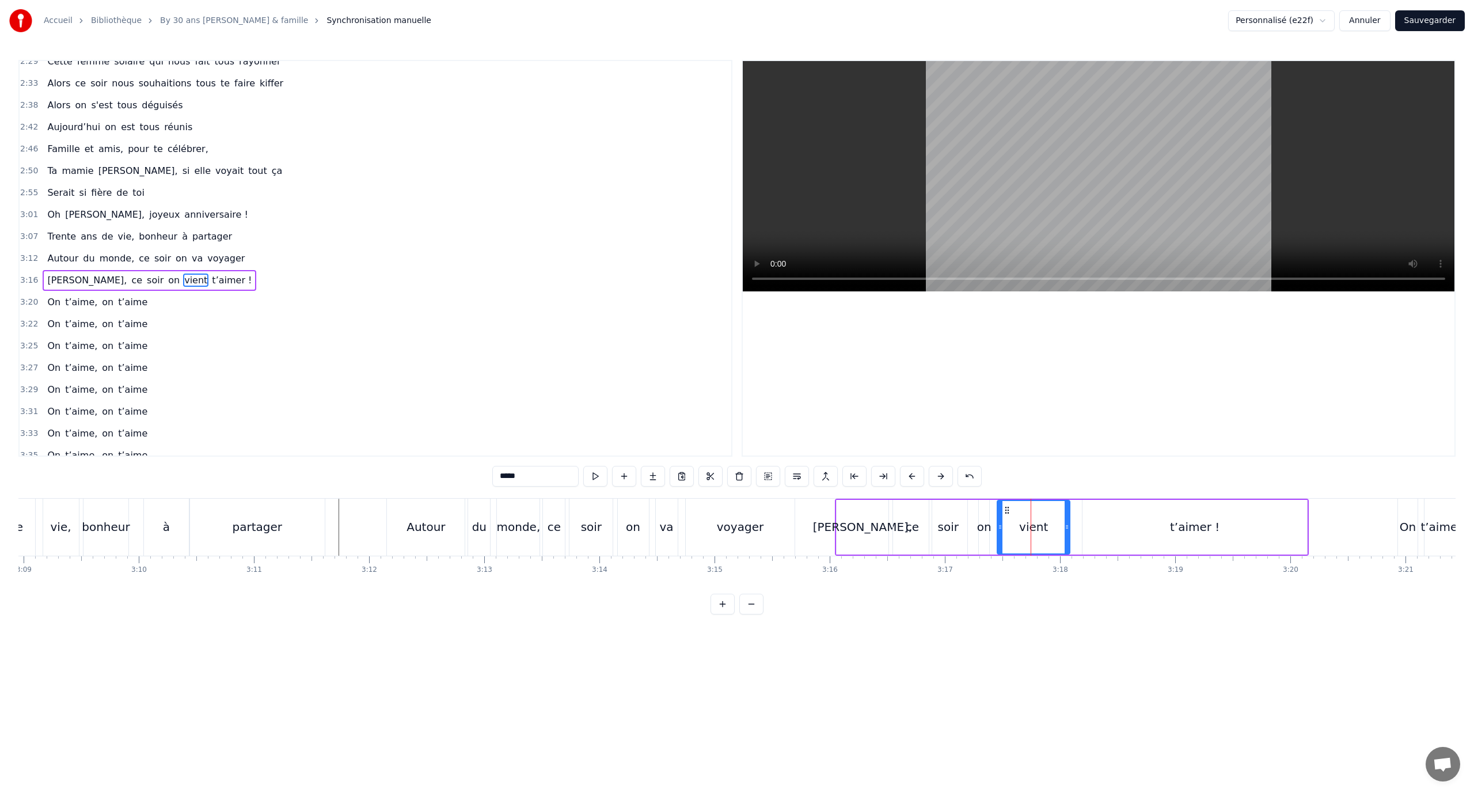
scroll to position [743, 0]
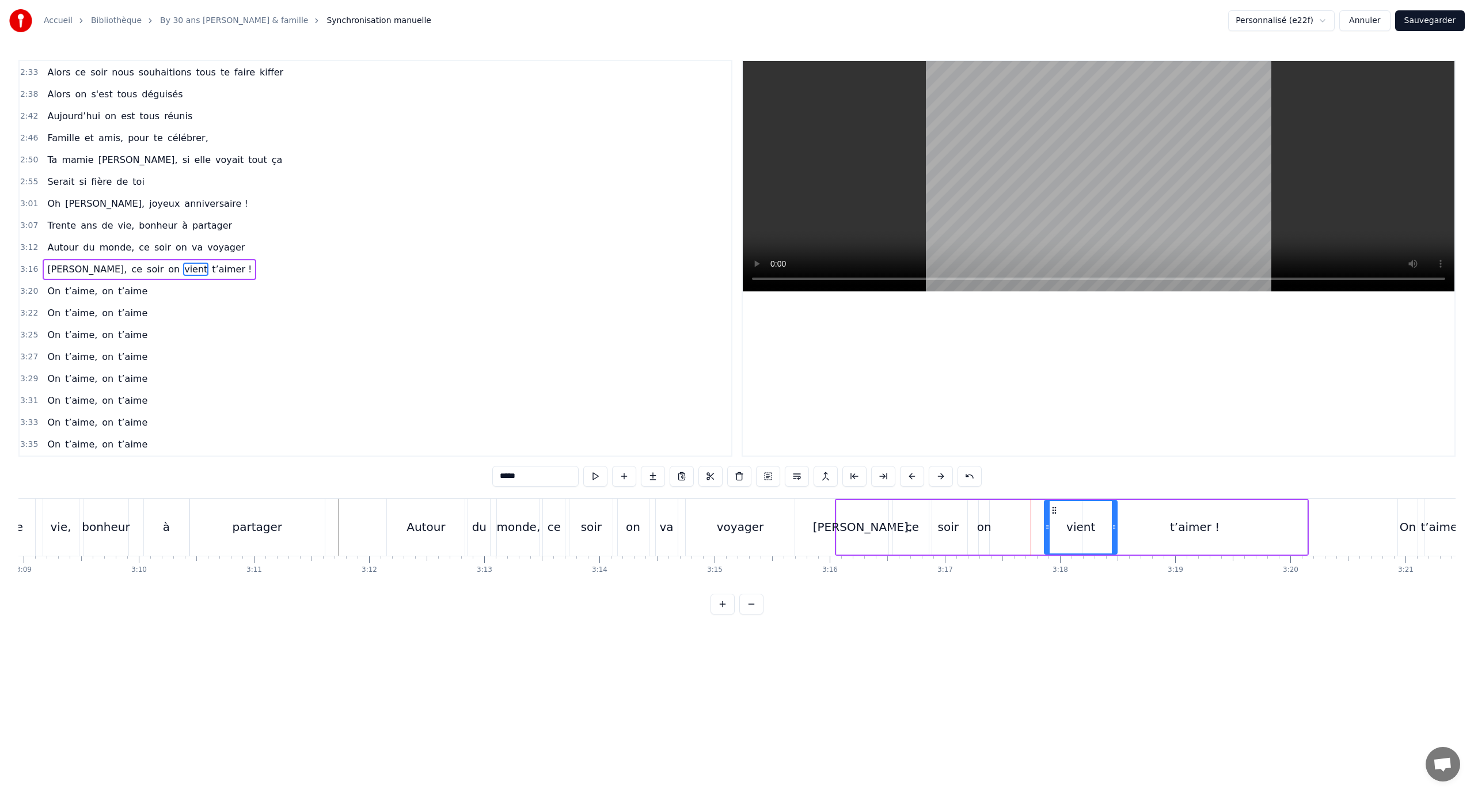
drag, startPoint x: 1015, startPoint y: 510, endPoint x: 1137, endPoint y: 516, distance: 122.8
click at [1055, 515] on div "vient" at bounding box center [1080, 527] width 71 height 52
click at [1159, 520] on div "t’aimer !" at bounding box center [1194, 527] width 224 height 55
type input "*********"
drag, startPoint x: 1086, startPoint y: 512, endPoint x: 1121, endPoint y: 516, distance: 35.4
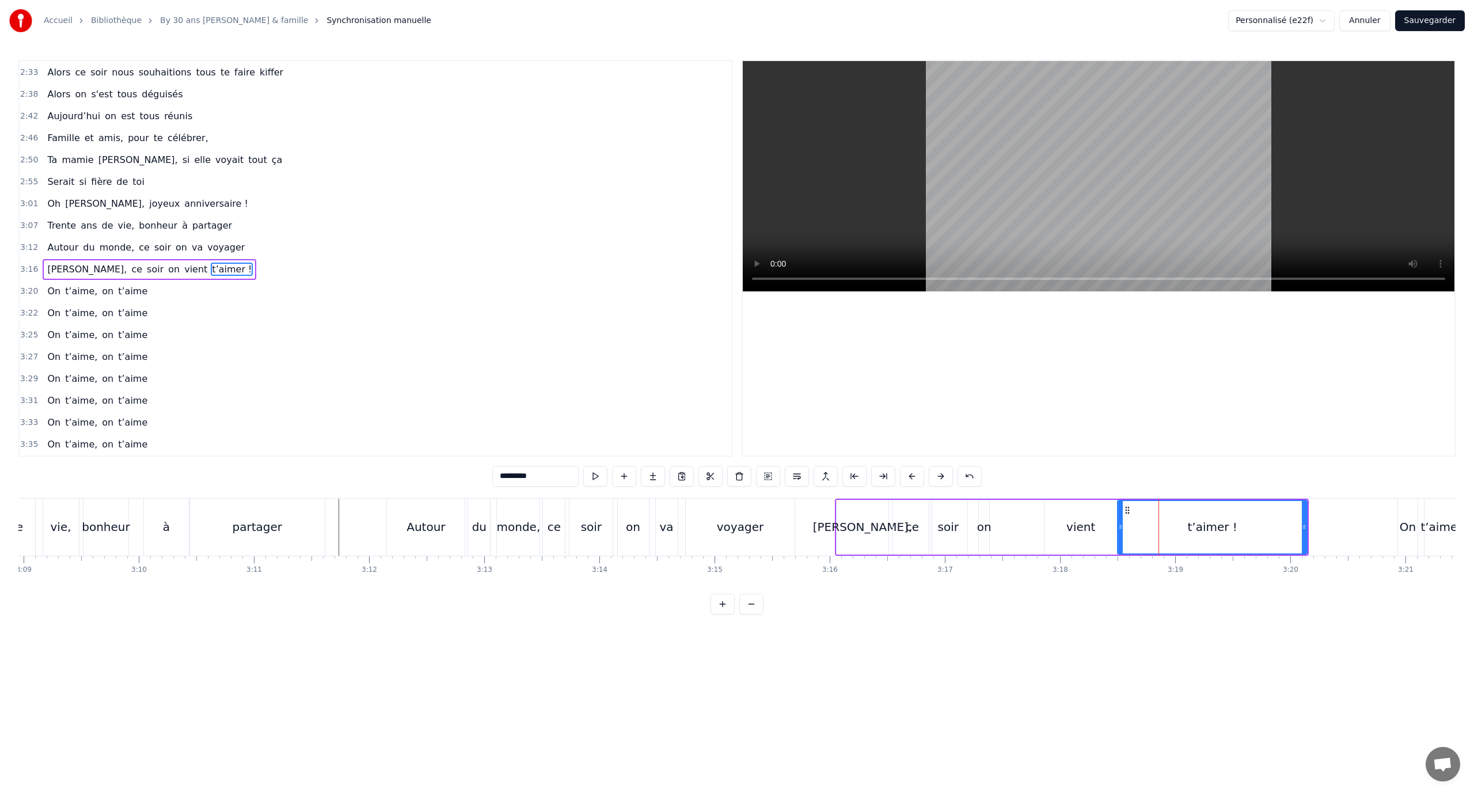
click at [1121, 516] on div at bounding box center [1120, 527] width 5 height 52
click at [976, 517] on div "[PERSON_NAME], ce soir on vient t’aimer !" at bounding box center [1072, 526] width 474 height 57
click at [981, 517] on div "on" at bounding box center [984, 527] width 10 height 55
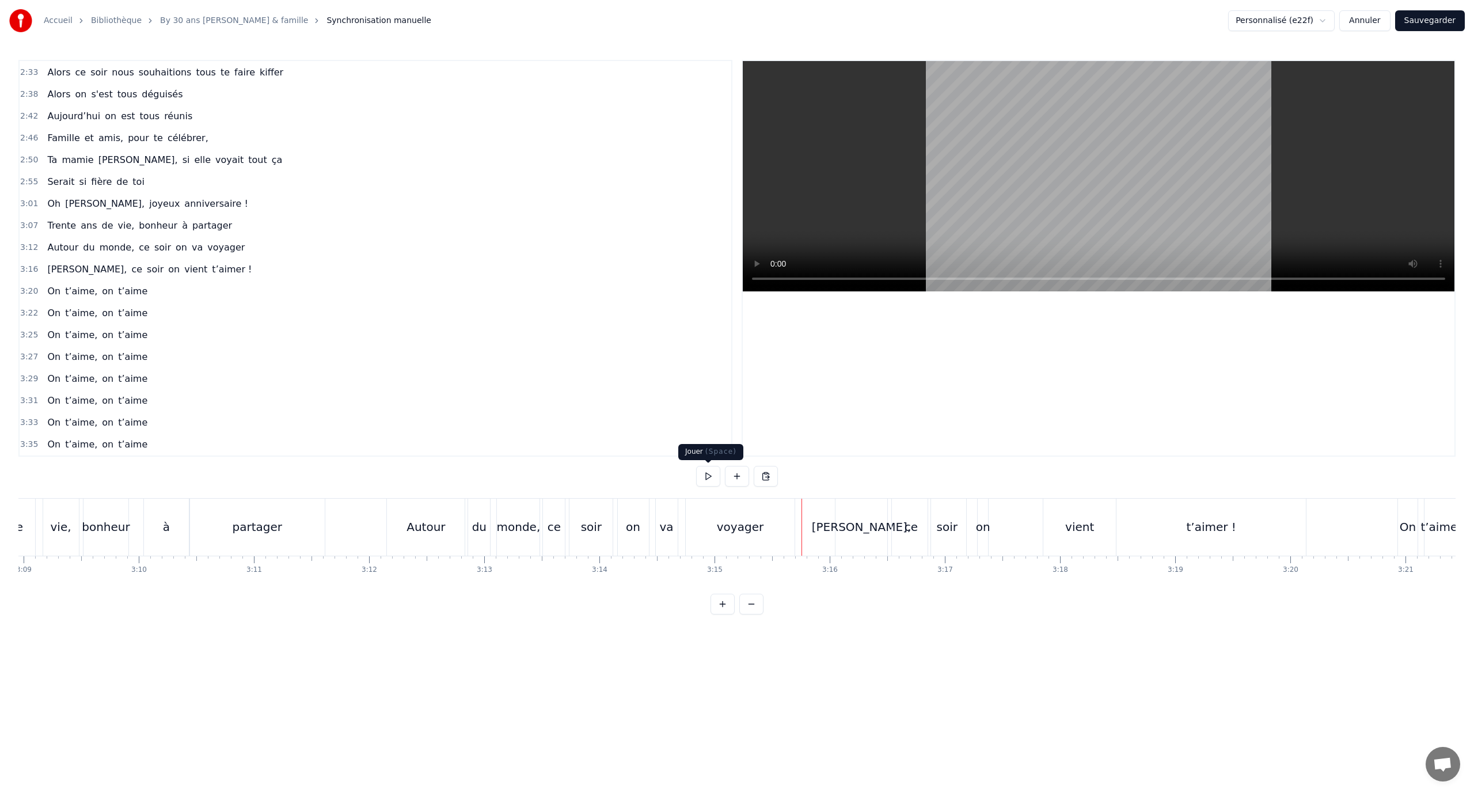
click at [709, 471] on button at bounding box center [708, 476] width 24 height 21
click at [712, 476] on button at bounding box center [708, 476] width 24 height 21
click at [980, 522] on div "on" at bounding box center [983, 526] width 14 height 17
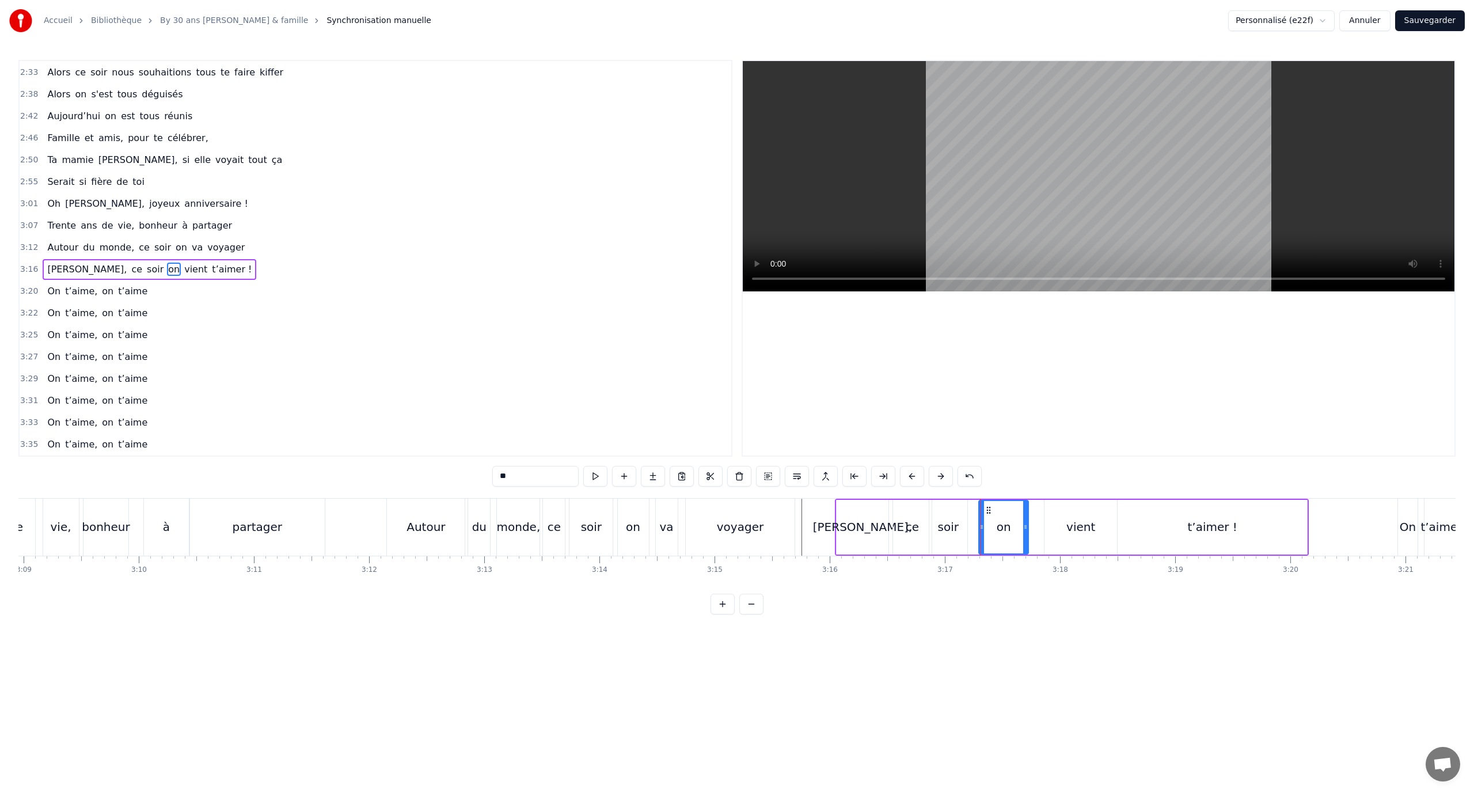
drag, startPoint x: 988, startPoint y: 513, endPoint x: 1008, endPoint y: 511, distance: 20.3
click at [1027, 515] on div at bounding box center [1025, 527] width 5 height 52
drag, startPoint x: 1007, startPoint y: 512, endPoint x: 1075, endPoint y: 522, distance: 69.3
click at [1019, 513] on icon at bounding box center [1014, 509] width 9 height 9
click at [1080, 524] on div "vient" at bounding box center [1080, 526] width 29 height 17
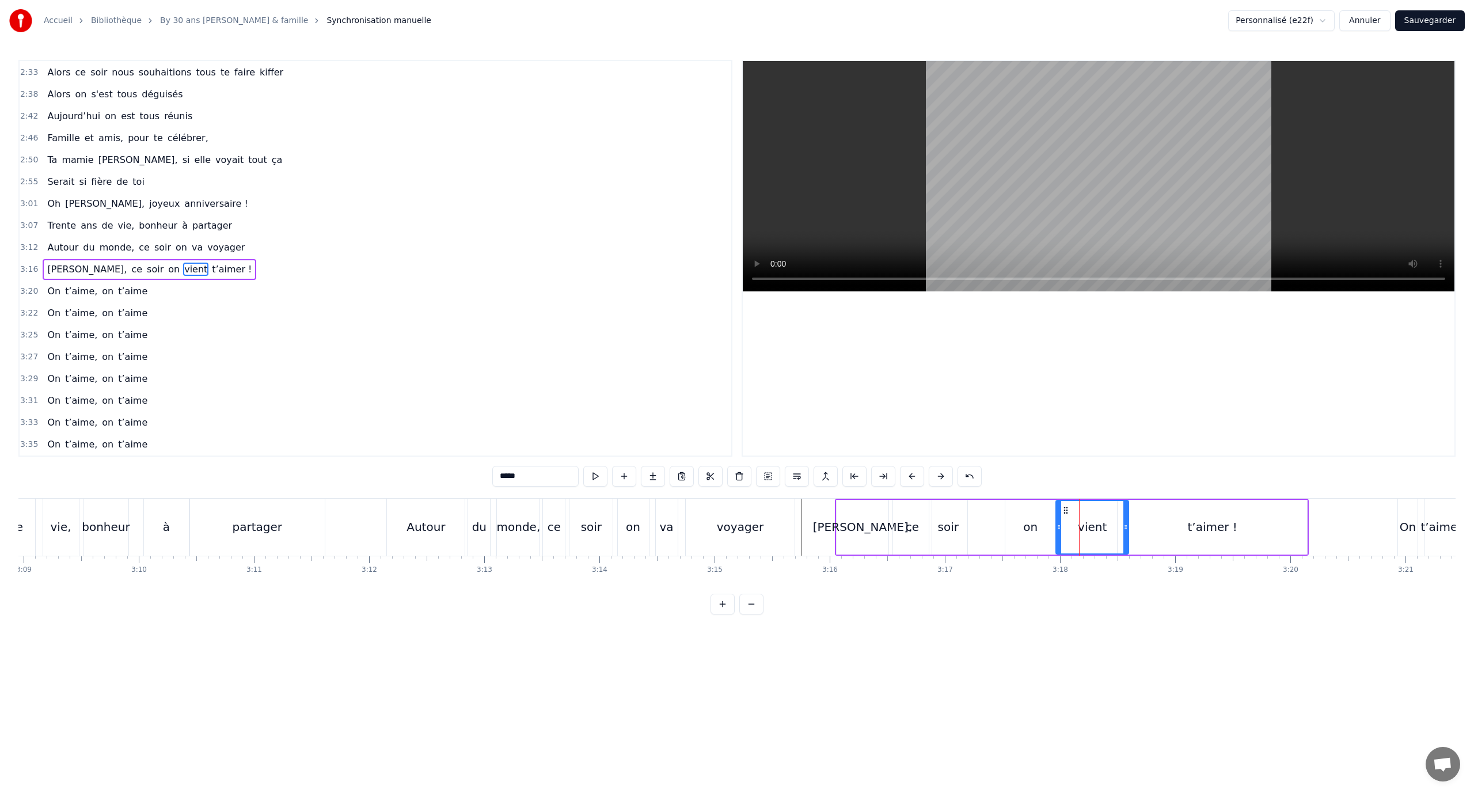
drag, startPoint x: 1065, startPoint y: 513, endPoint x: 1053, endPoint y: 511, distance: 12.9
click at [1067, 513] on icon at bounding box center [1065, 509] width 9 height 9
click at [951, 521] on div "soir" at bounding box center [948, 526] width 21 height 17
drag, startPoint x: 938, startPoint y: 511, endPoint x: 975, endPoint y: 513, distance: 36.3
click at [975, 513] on icon at bounding box center [975, 509] width 9 height 9
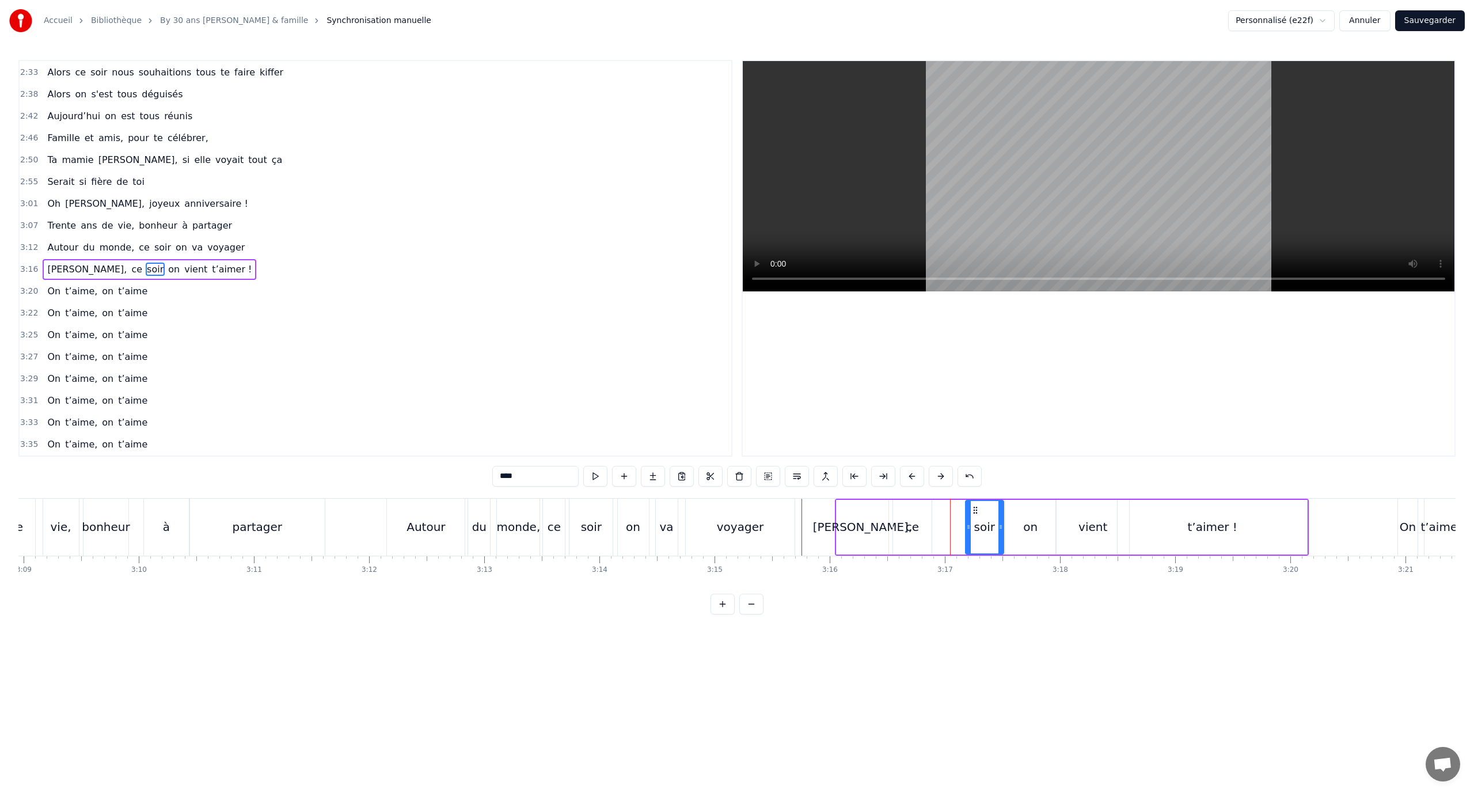
click at [929, 516] on div "ce" at bounding box center [912, 527] width 39 height 55
type input "**"
drag, startPoint x: 930, startPoint y: 519, endPoint x: 957, endPoint y: 524, distance: 27.5
click at [954, 524] on div at bounding box center [951, 527] width 5 height 52
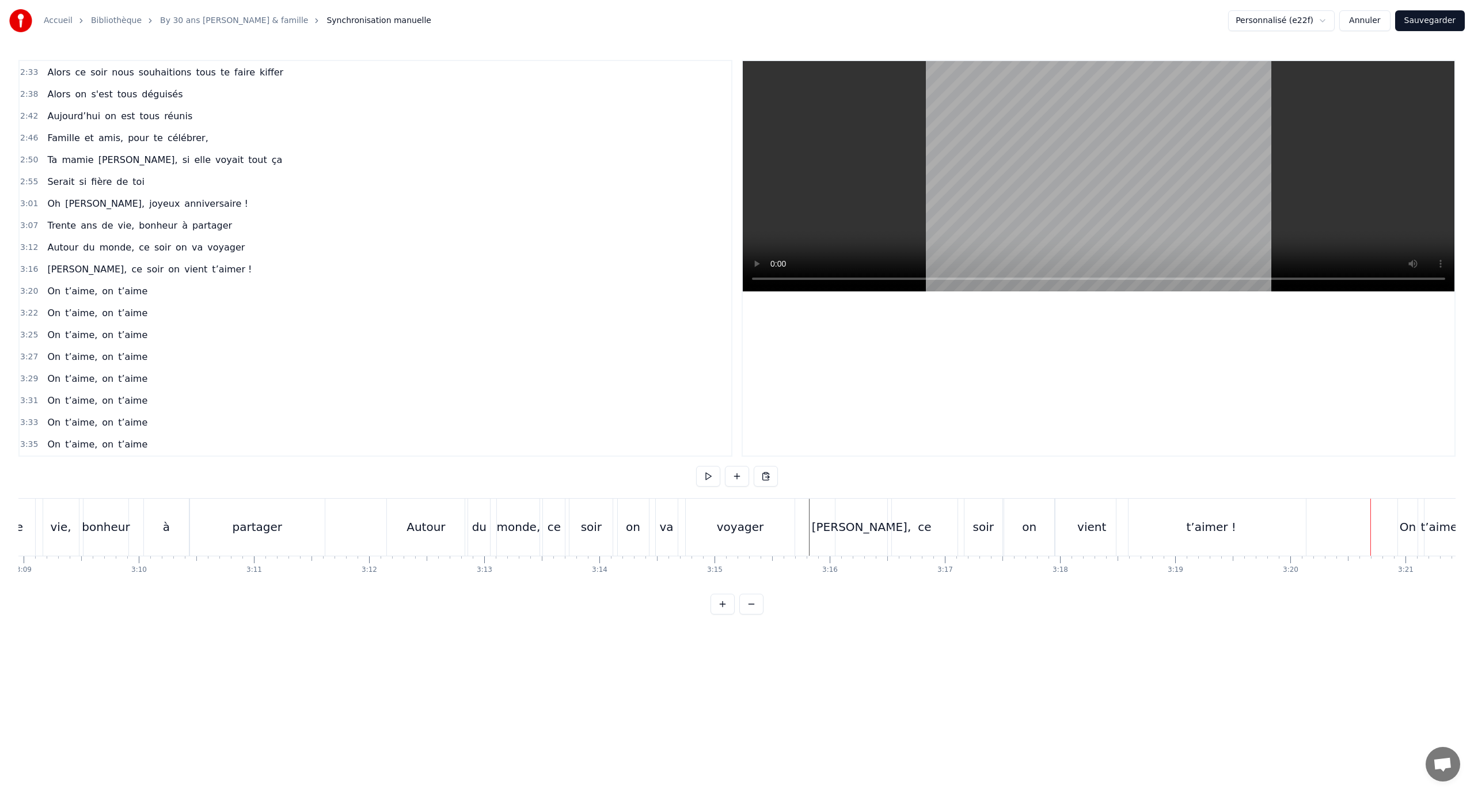
click at [1077, 526] on div "vient" at bounding box center [1091, 526] width 73 height 57
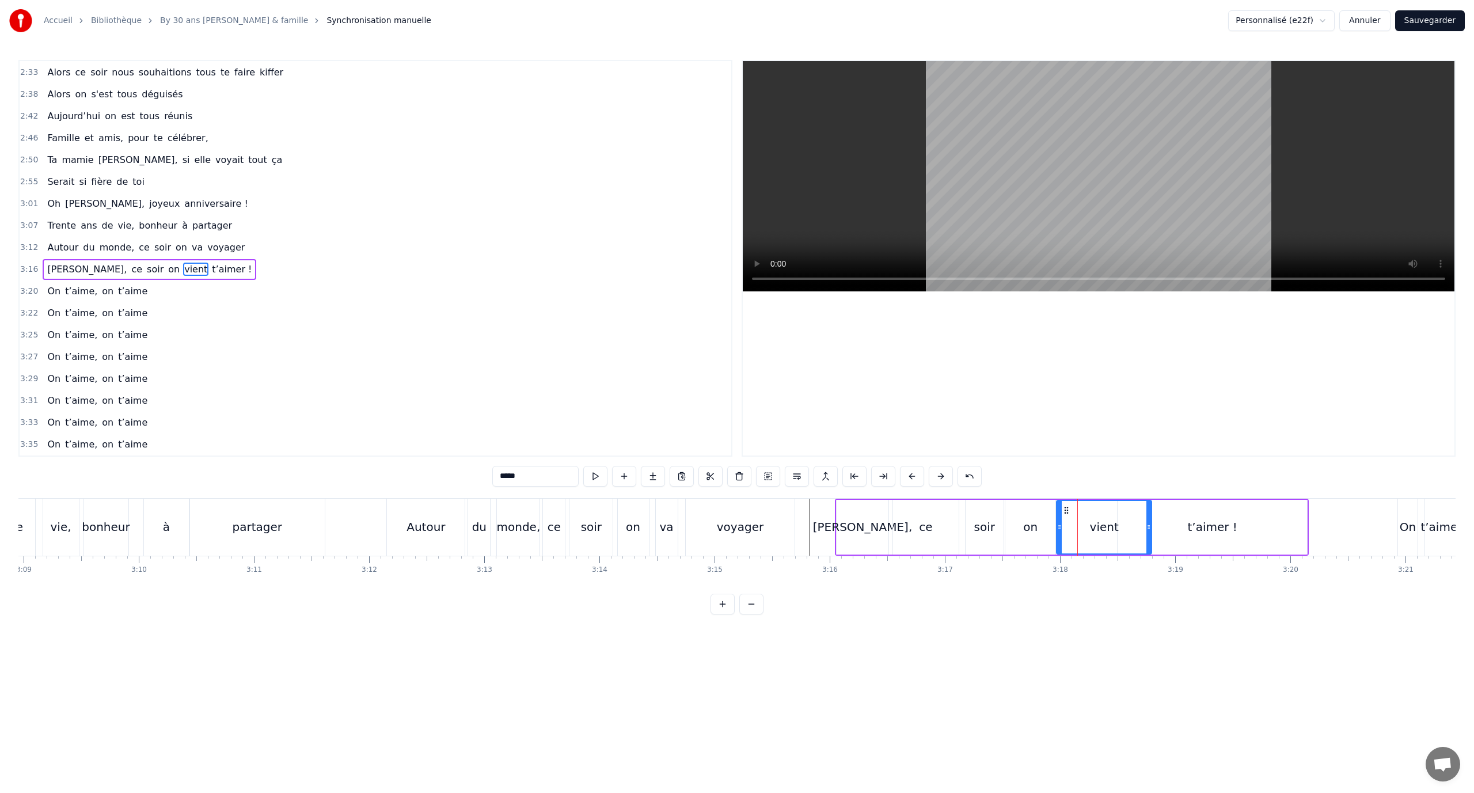
drag, startPoint x: 1128, startPoint y: 517, endPoint x: 1163, endPoint y: 516, distance: 35.1
click at [1151, 520] on div at bounding box center [1148, 527] width 5 height 52
click at [1167, 516] on div "t’aimer !" at bounding box center [1211, 527] width 189 height 55
type input "*********"
drag, startPoint x: 1119, startPoint y: 515, endPoint x: 1258, endPoint y: 519, distance: 139.4
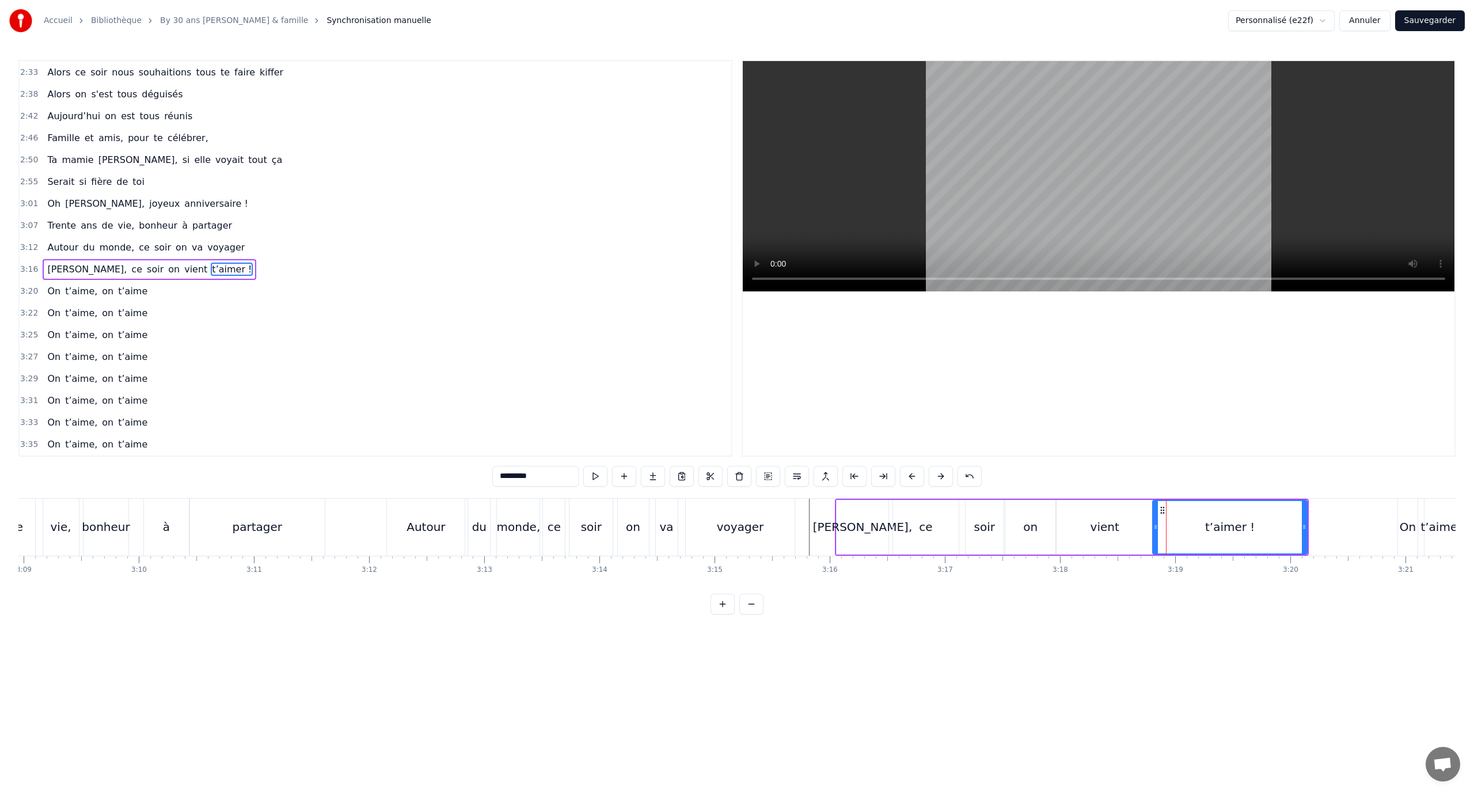
click at [1155, 522] on div at bounding box center [1155, 527] width 5 height 52
drag, startPoint x: 1303, startPoint y: 526, endPoint x: 1047, endPoint y: 503, distance: 256.6
click at [1292, 523] on icon at bounding box center [1294, 526] width 5 height 9
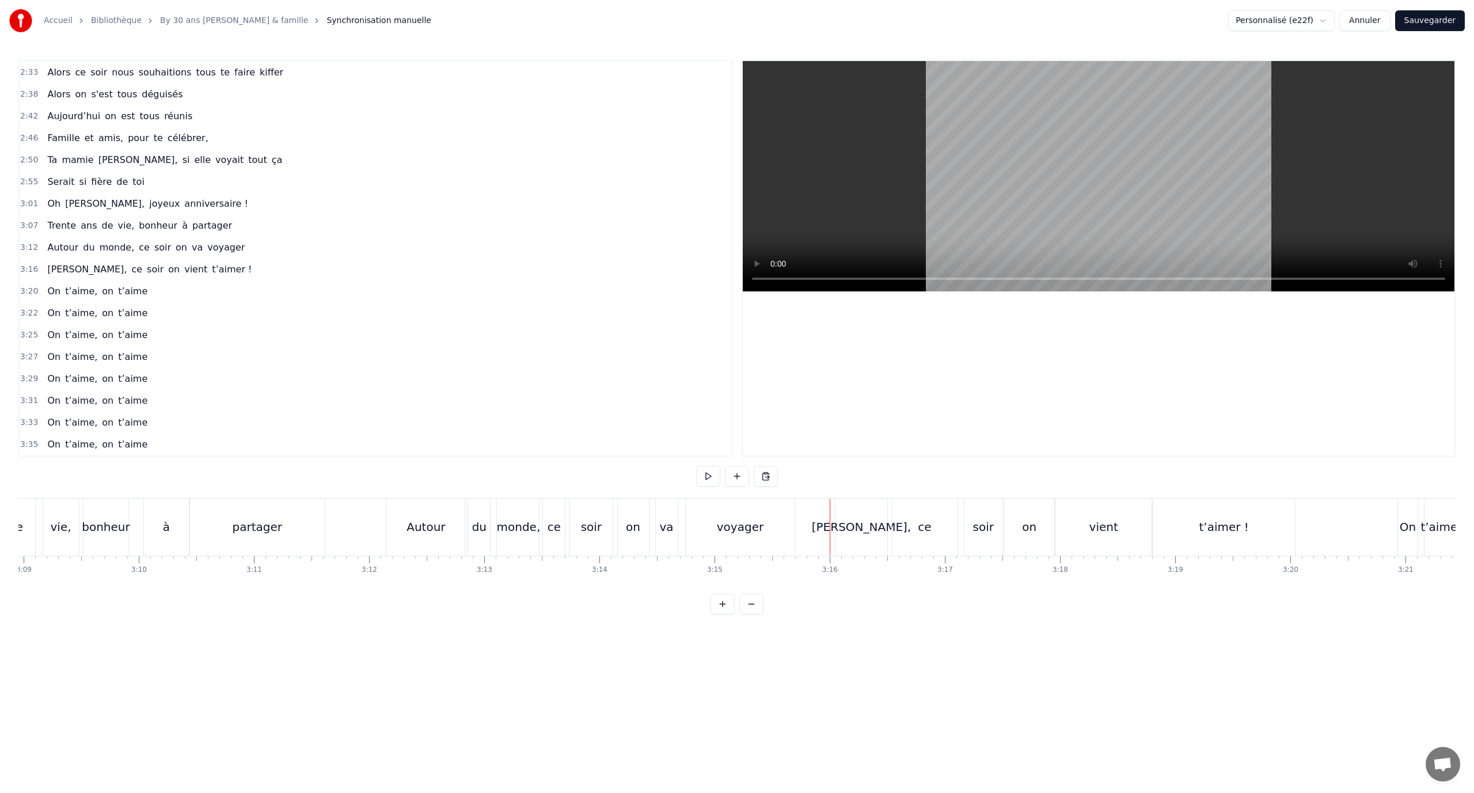
click at [217, 25] on link "By 30 ans [PERSON_NAME] & famille" at bounding box center [234, 21] width 148 height 12
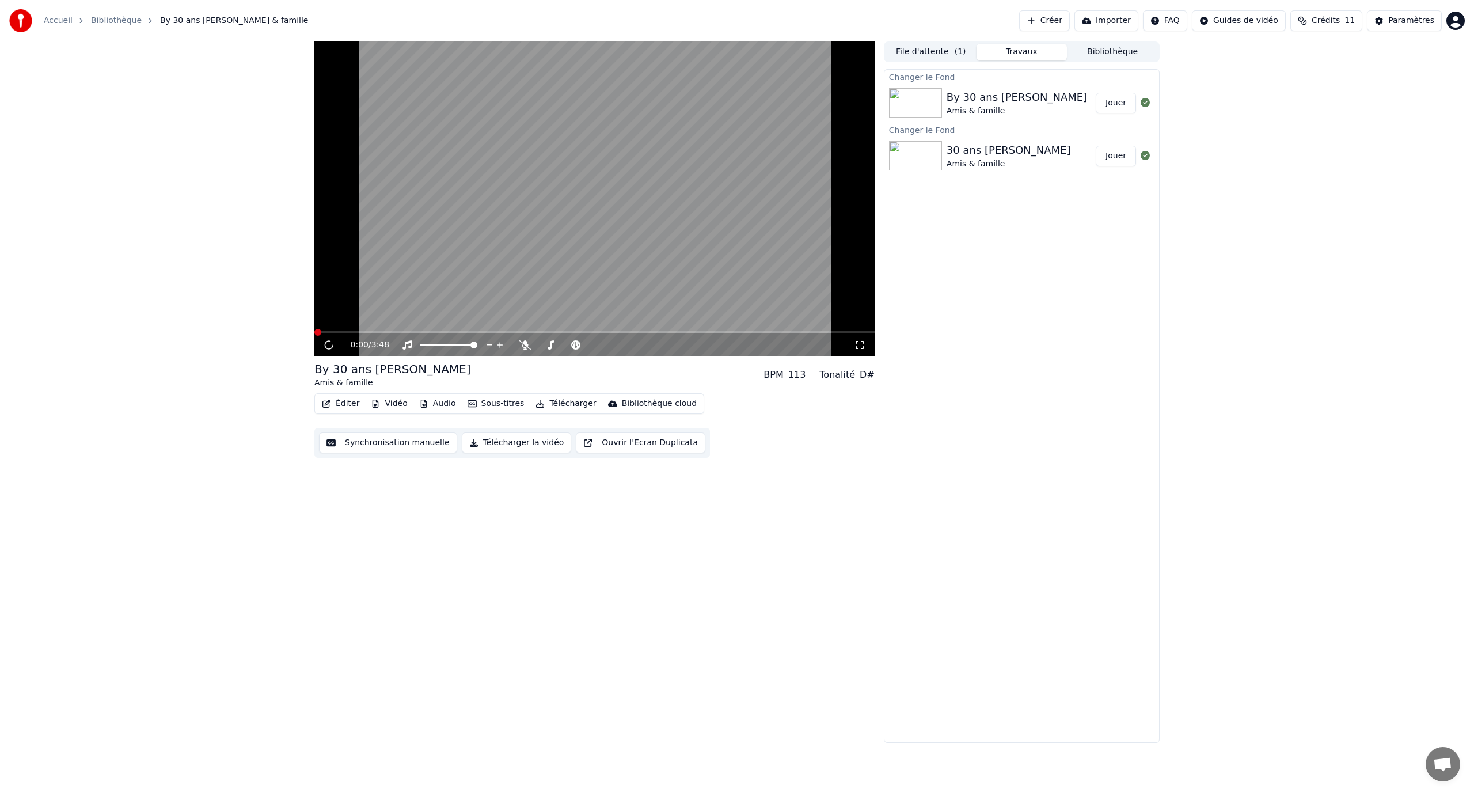
click at [344, 405] on button "Éditer" at bounding box center [340, 403] width 47 height 16
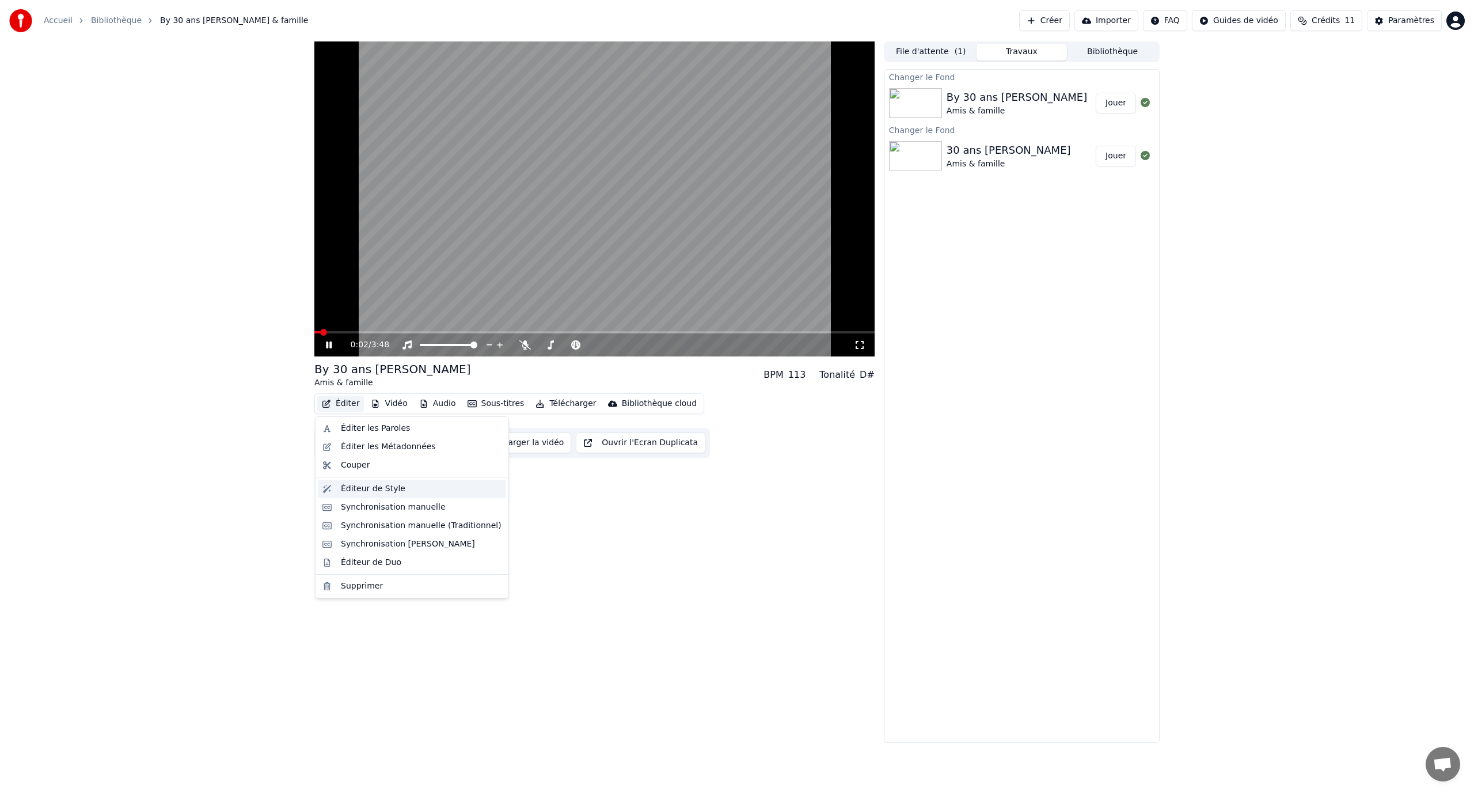
click at [386, 485] on div "Éditeur de Style" at bounding box center [373, 489] width 64 height 12
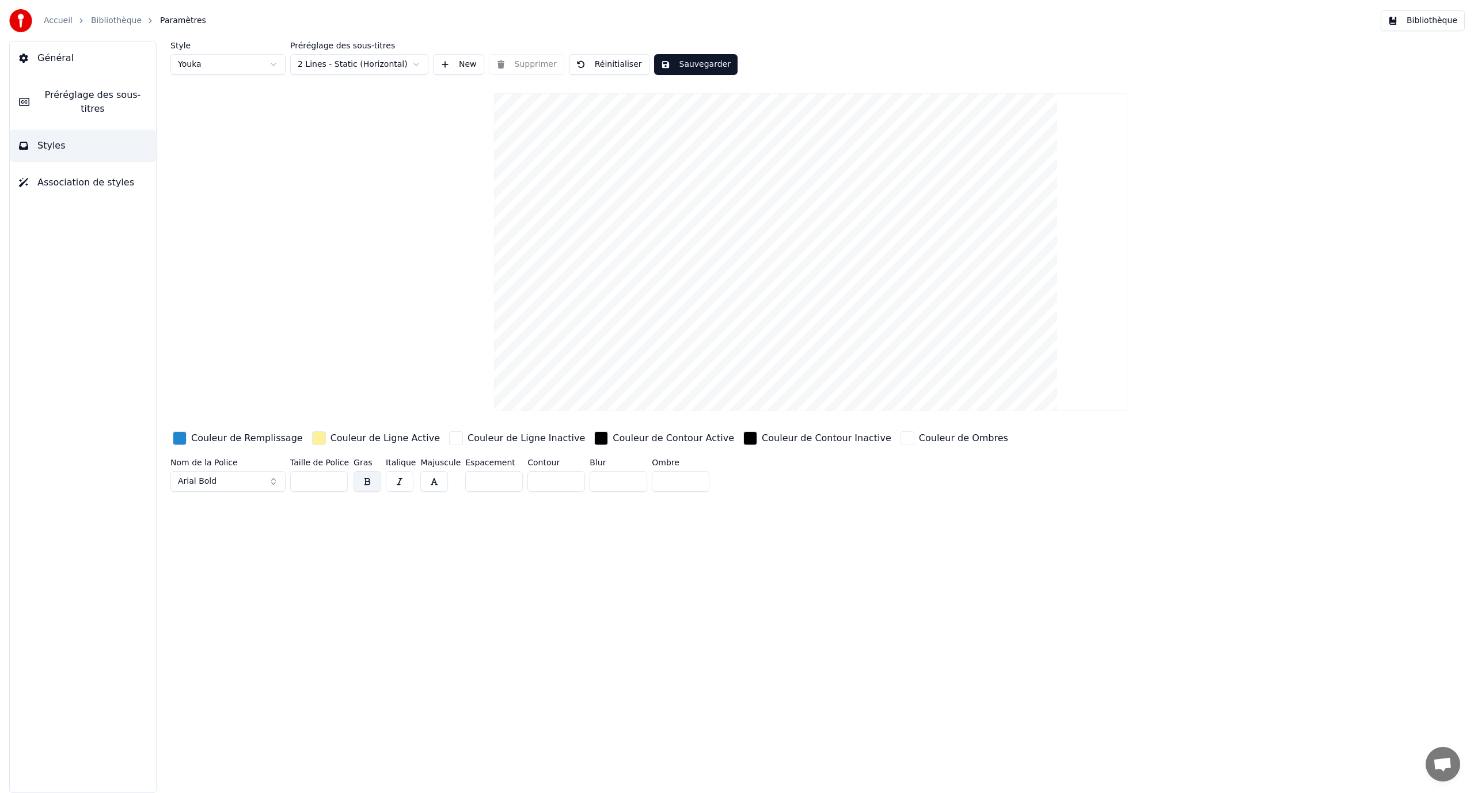
click at [351, 64] on html "Accueil Bibliothèque Paramètres Bibliothèque Général Préréglage des sous-titres…" at bounding box center [737, 396] width 1474 height 793
click at [348, 67] on html "Accueil Bibliothèque Paramètres Bibliothèque Général Préréglage des sous-titres…" at bounding box center [737, 396] width 1474 height 793
click at [356, 68] on html "Accueil Bibliothèque Paramètres Bibliothèque Général Préréglage des sous-titres…" at bounding box center [737, 396] width 1474 height 793
click at [785, 177] on video at bounding box center [810, 251] width 633 height 317
click at [249, 63] on html "Accueil Bibliothèque Paramètres Bibliothèque Général Préréglage des sous-titres…" at bounding box center [737, 396] width 1474 height 793
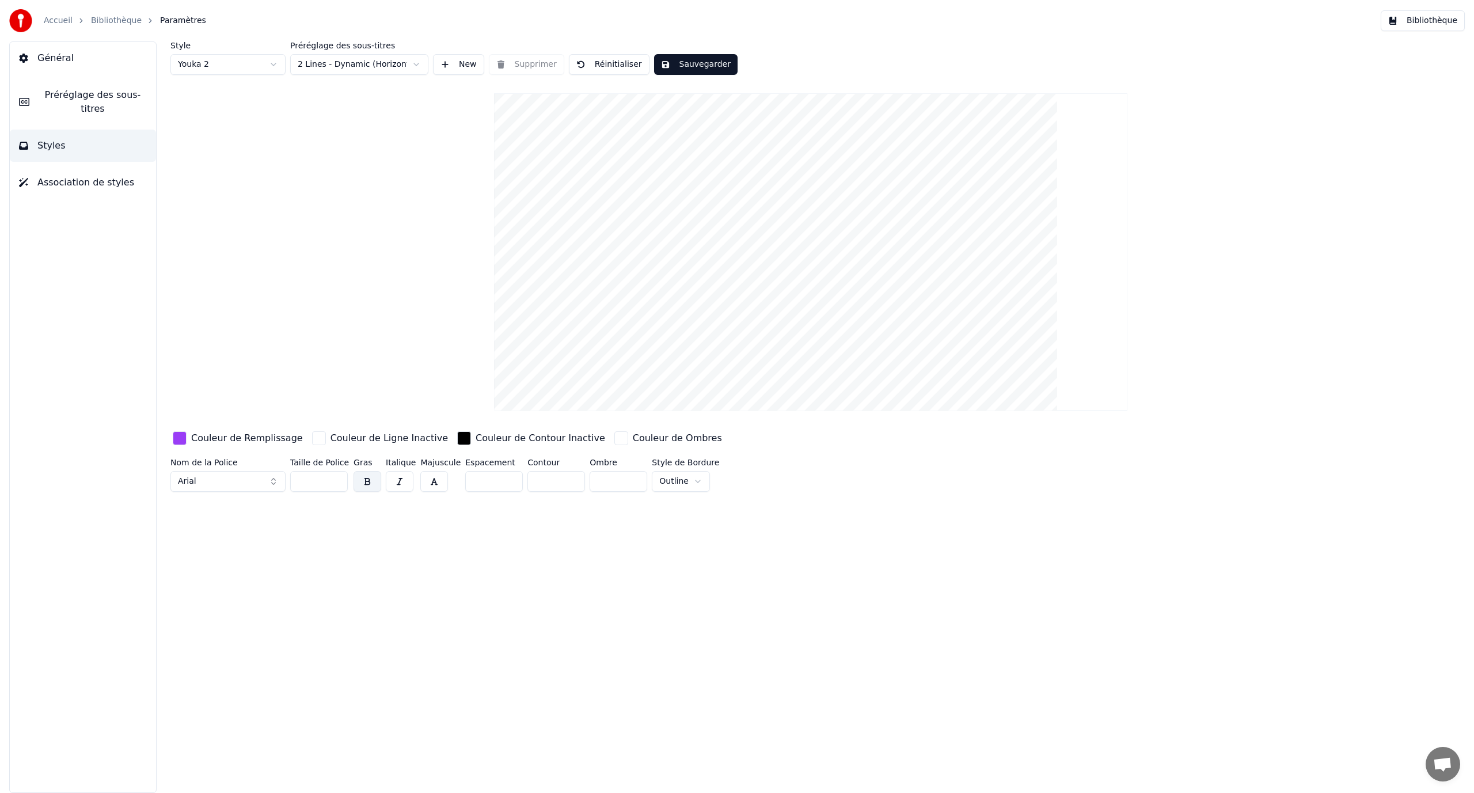
click at [251, 479] on button "Arial" at bounding box center [227, 481] width 115 height 21
click at [224, 573] on div "Gabriola" at bounding box center [227, 564] width 109 height 18
click at [239, 480] on button "Gabriola" at bounding box center [227, 481] width 115 height 21
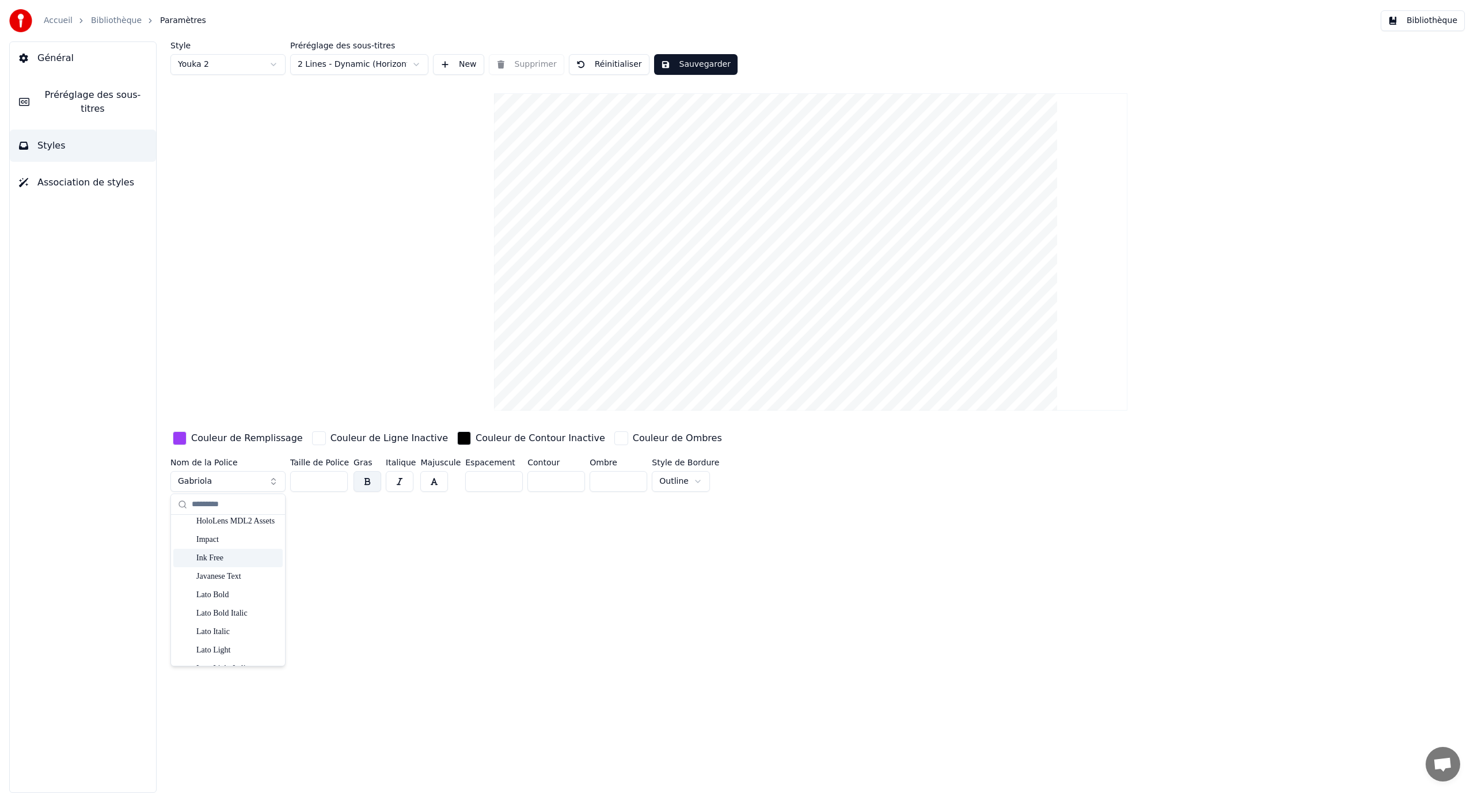
click at [237, 557] on div "Ink Free" at bounding box center [237, 558] width 82 height 12
click at [244, 482] on button "Ink Free" at bounding box center [227, 481] width 115 height 21
click at [355, 476] on button "button" at bounding box center [367, 481] width 28 height 21
click at [363, 479] on button "button" at bounding box center [367, 481] width 28 height 21
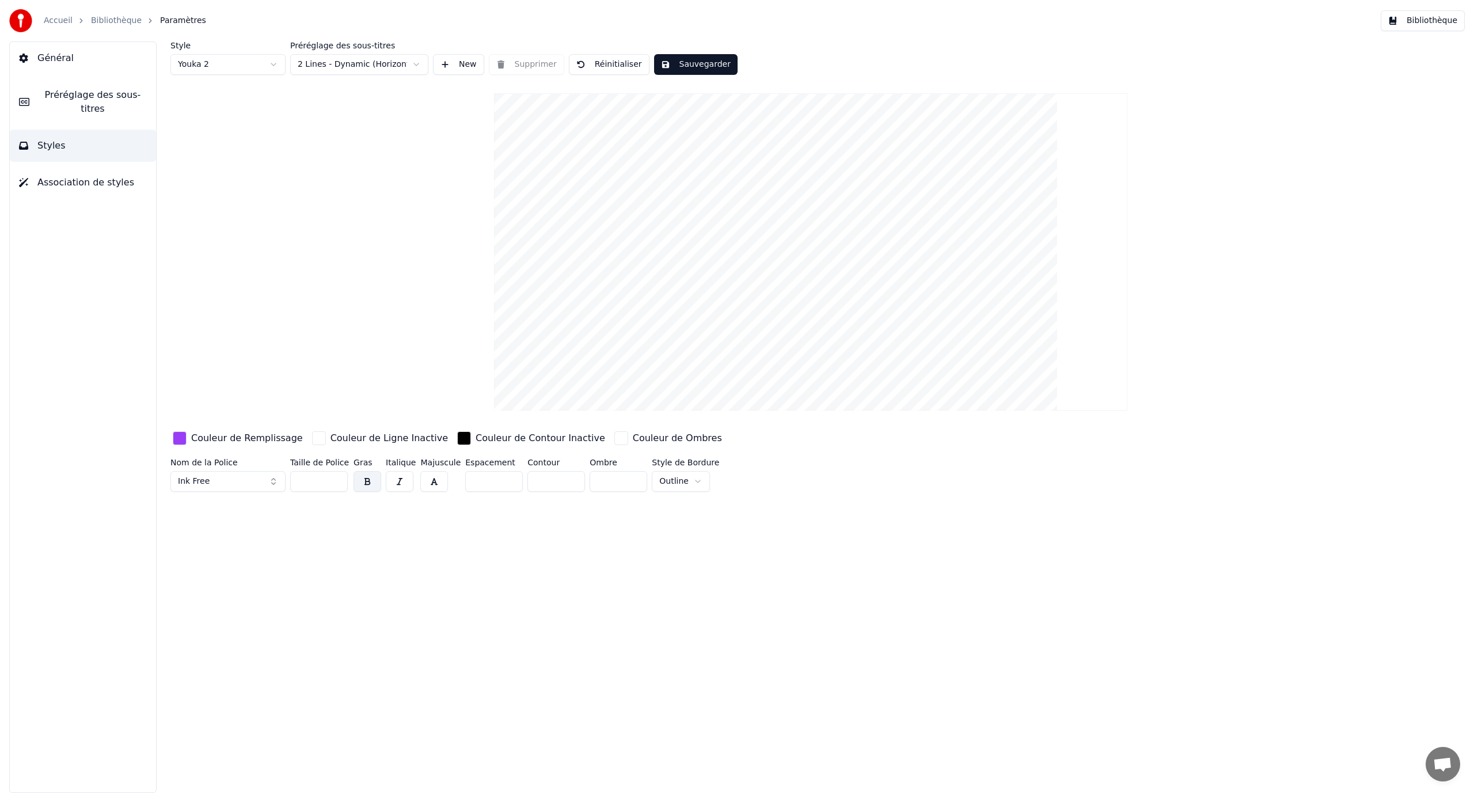
click at [389, 482] on button "button" at bounding box center [400, 481] width 28 height 21
click at [397, 482] on button "button" at bounding box center [400, 481] width 28 height 21
click at [337, 477] on input "**" at bounding box center [319, 481] width 58 height 21
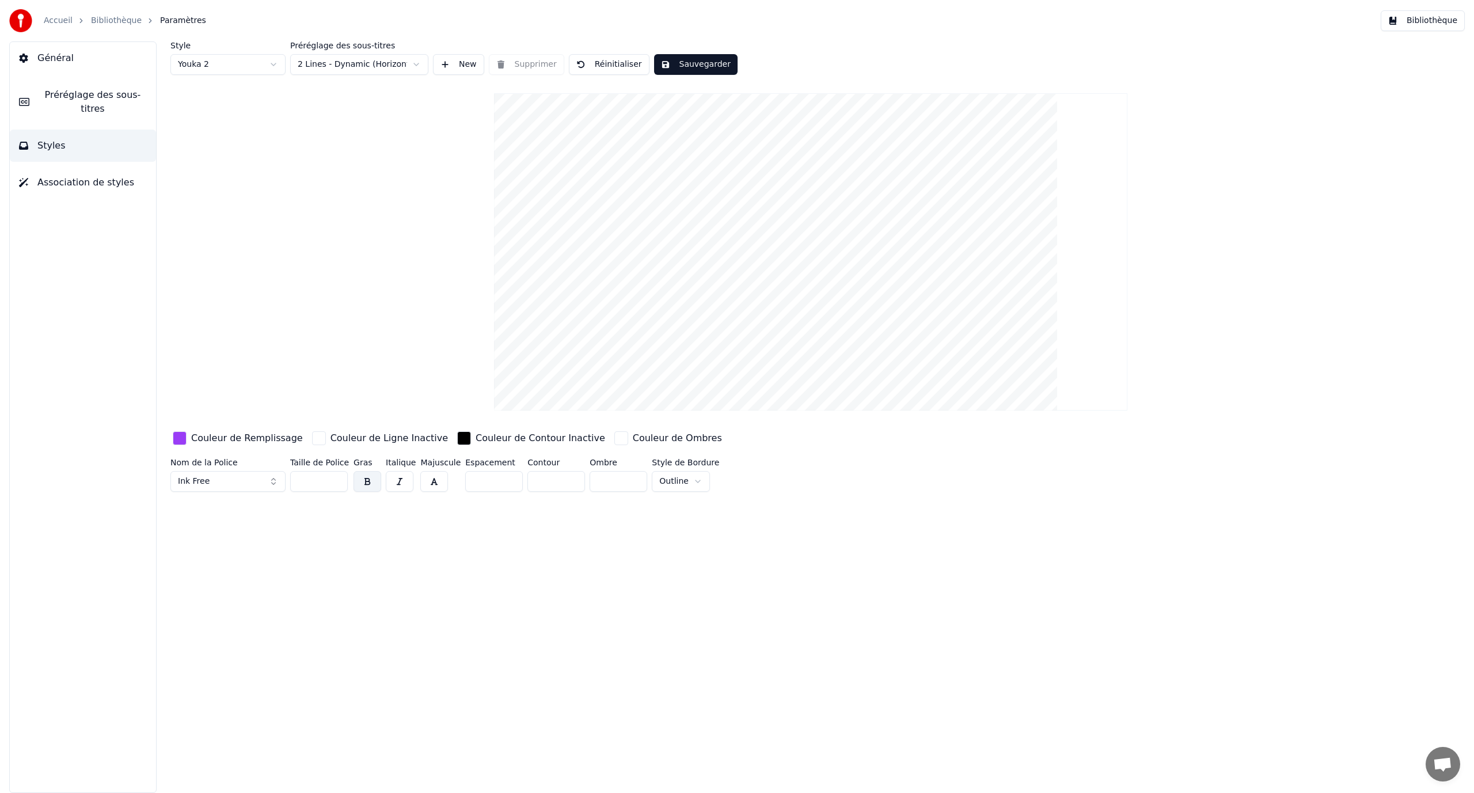
type input "***"
click at [337, 477] on input "***" at bounding box center [319, 481] width 58 height 21
click at [254, 486] on button "Ink Free" at bounding box center [227, 481] width 115 height 21
click at [257, 471] on button "Ink Free" at bounding box center [227, 481] width 115 height 21
click at [172, 439] on div "Couleur de Remplissage" at bounding box center [237, 438] width 135 height 18
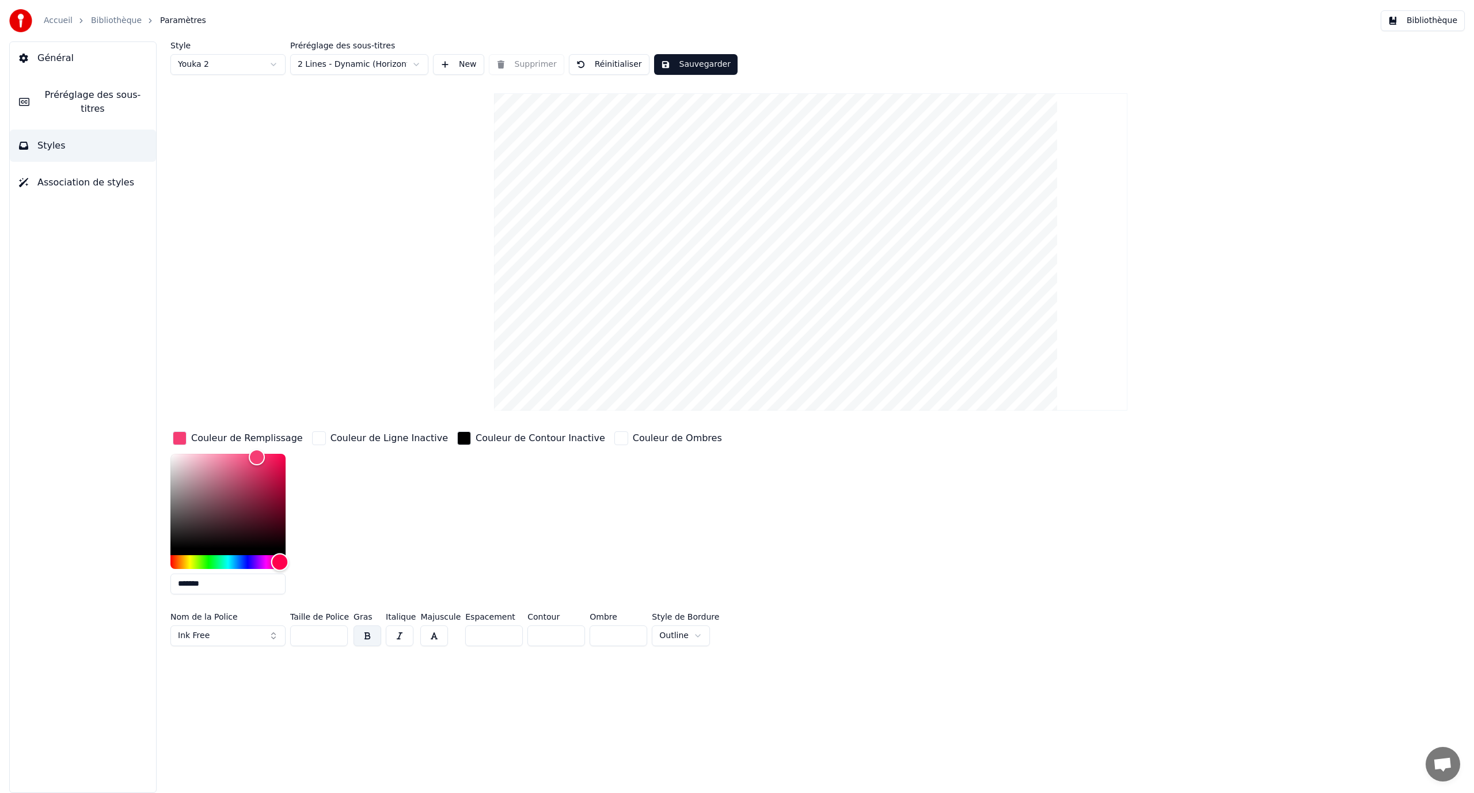
type input "*******"
drag, startPoint x: 258, startPoint y: 560, endPoint x: 295, endPoint y: 559, distance: 36.8
click at [295, 559] on div "*******" at bounding box center [237, 526] width 135 height 145
click at [455, 436] on div "Couleur de Contour Inactive" at bounding box center [531, 438] width 153 height 18
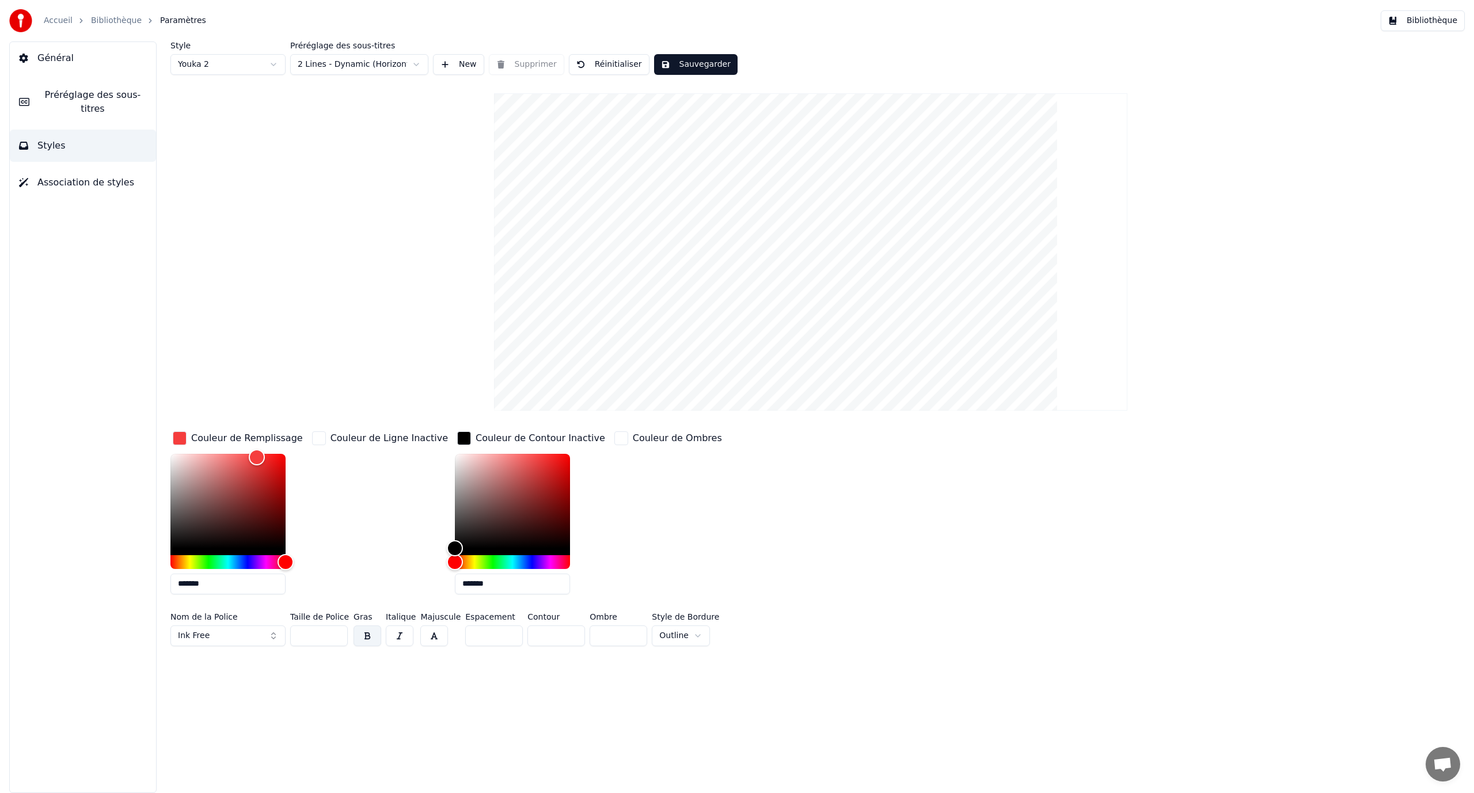
click at [395, 493] on div "Couleur de Ligne Inactive" at bounding box center [380, 516] width 140 height 174
click at [616, 469] on div "Couleur de Ombres" at bounding box center [668, 516] width 112 height 174
click at [391, 538] on div "Couleur de Ligne Inactive" at bounding box center [380, 516] width 140 height 174
click at [237, 637] on button "Ink Free" at bounding box center [227, 635] width 115 height 21
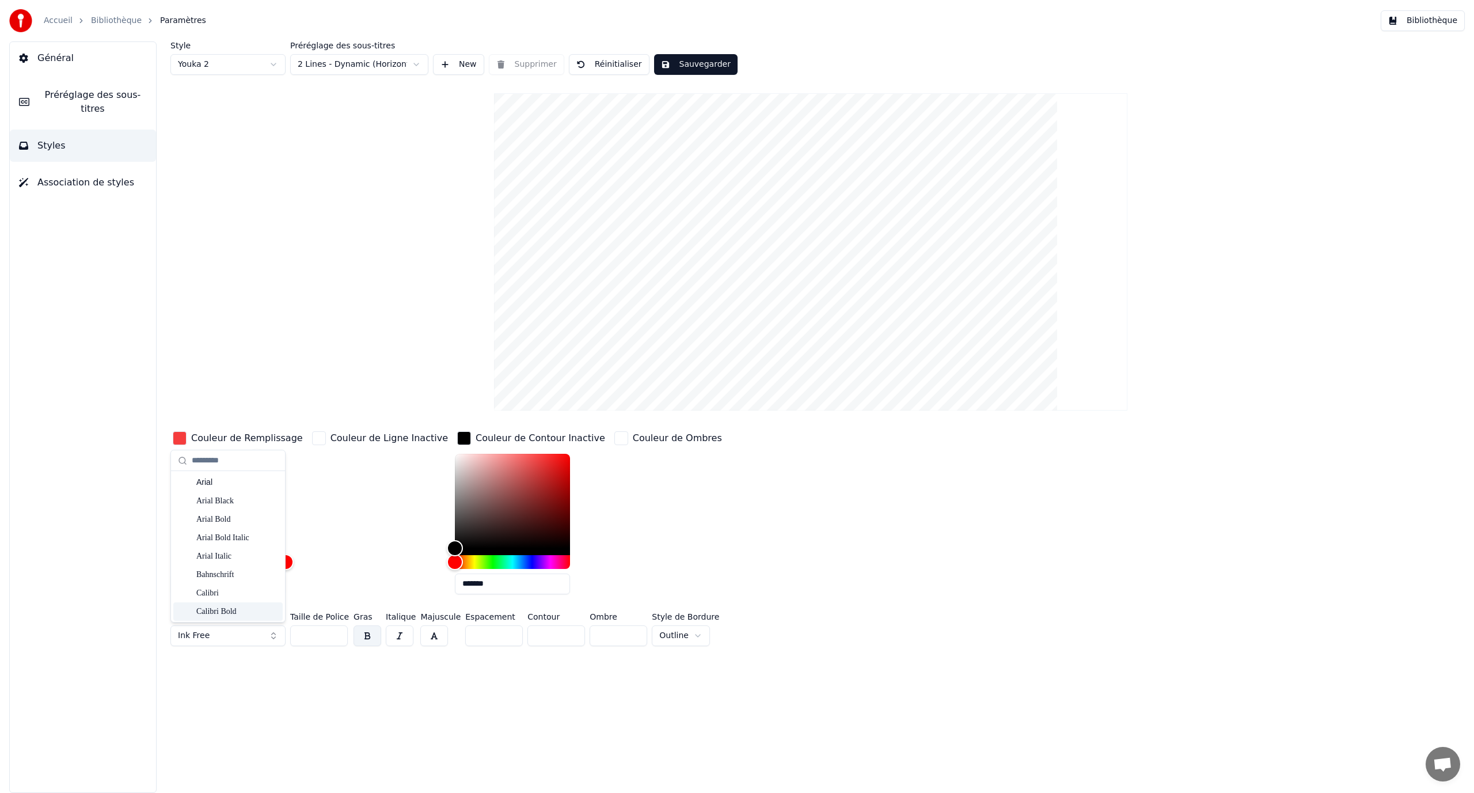
click at [664, 64] on button "Sauvegarder" at bounding box center [695, 64] width 83 height 21
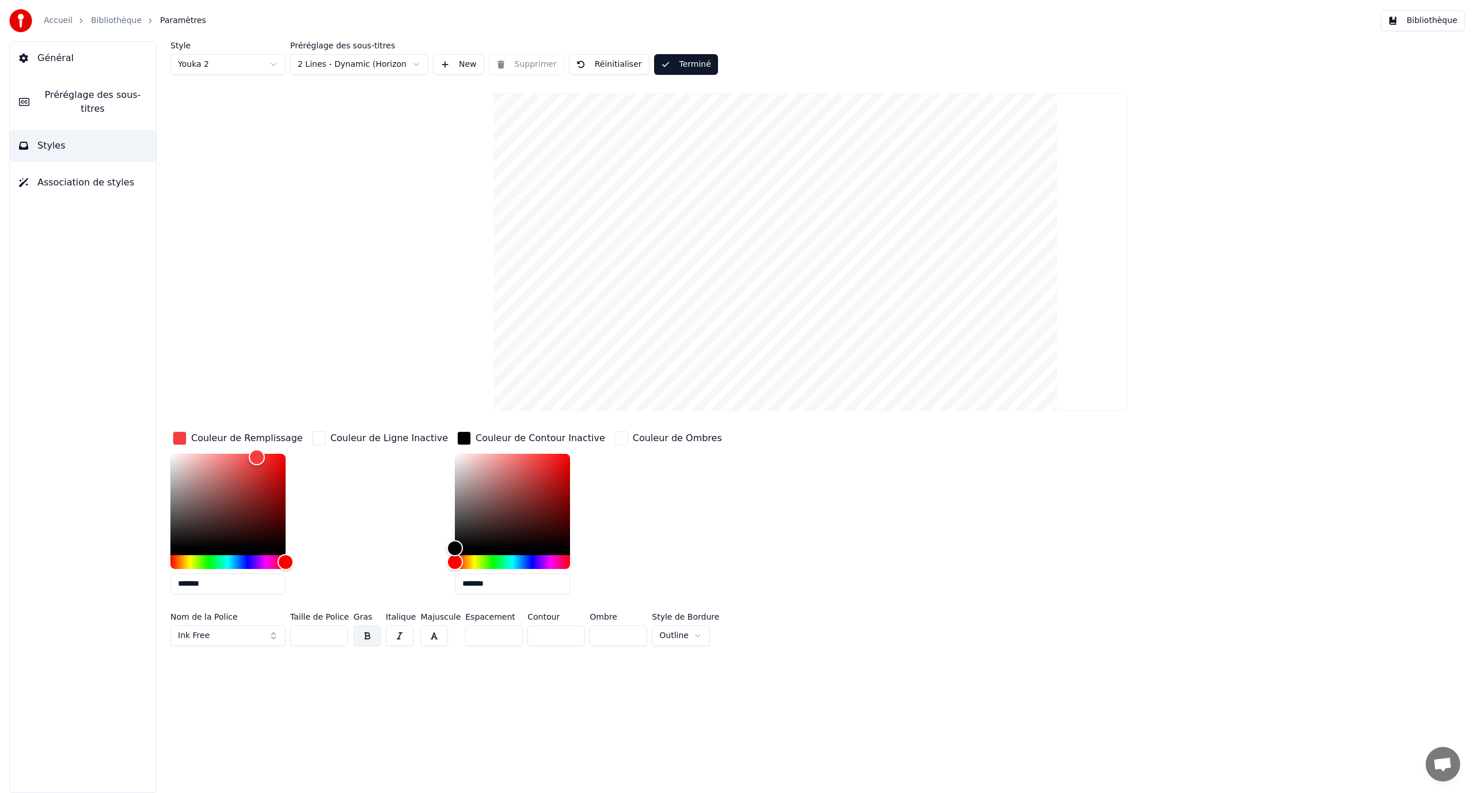
click at [670, 63] on button "Terminé" at bounding box center [686, 64] width 64 height 21
click at [680, 63] on button "Sauvegarder" at bounding box center [695, 64] width 83 height 21
click at [99, 130] on button "Styles" at bounding box center [83, 146] width 146 height 32
click at [146, 22] on ol "Accueil Bibliothèque Paramètres" at bounding box center [125, 21] width 162 height 12
click at [160, 25] on span "Paramètres" at bounding box center [183, 21] width 46 height 12
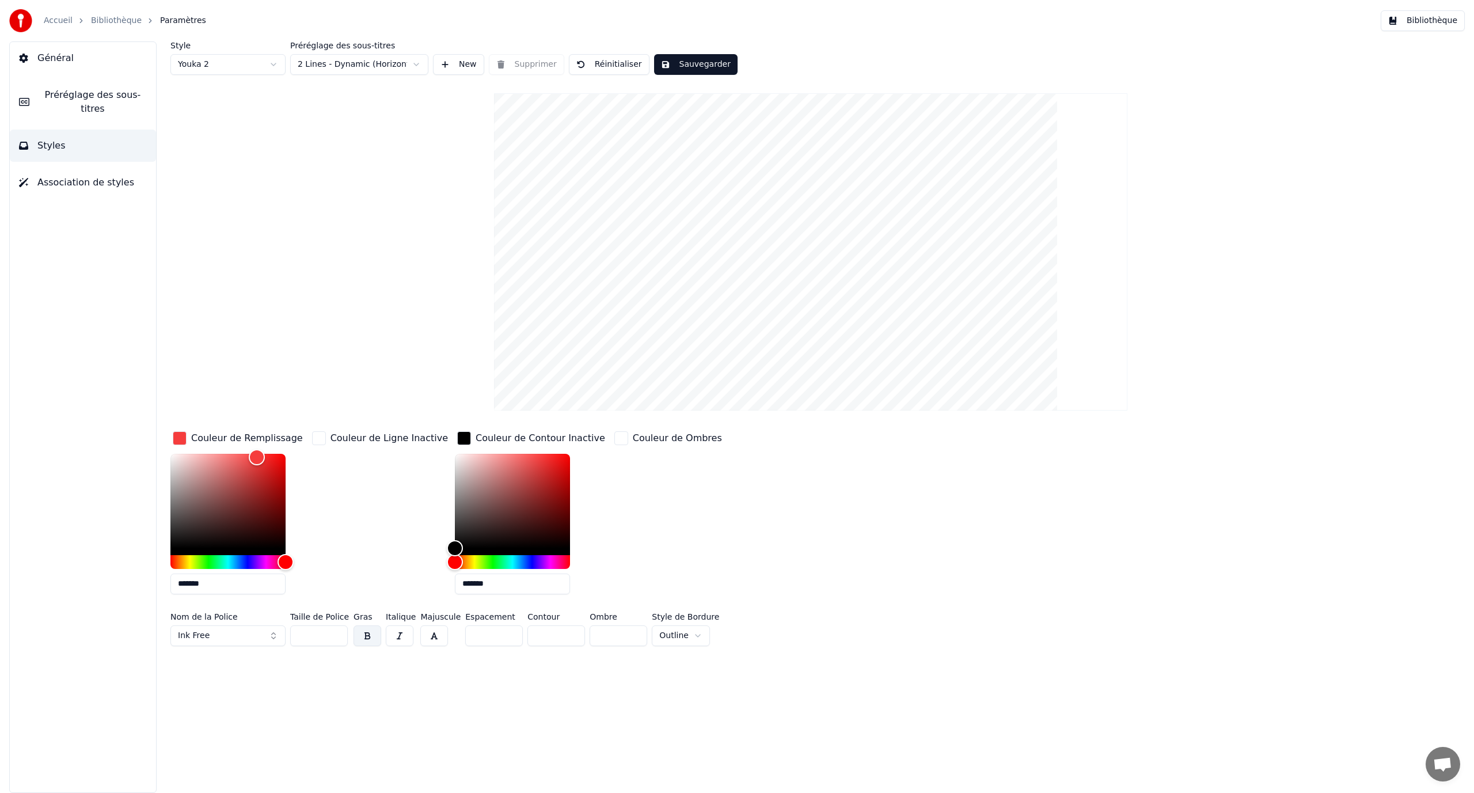
click at [132, 21] on link "Bibliothèque" at bounding box center [116, 21] width 51 height 12
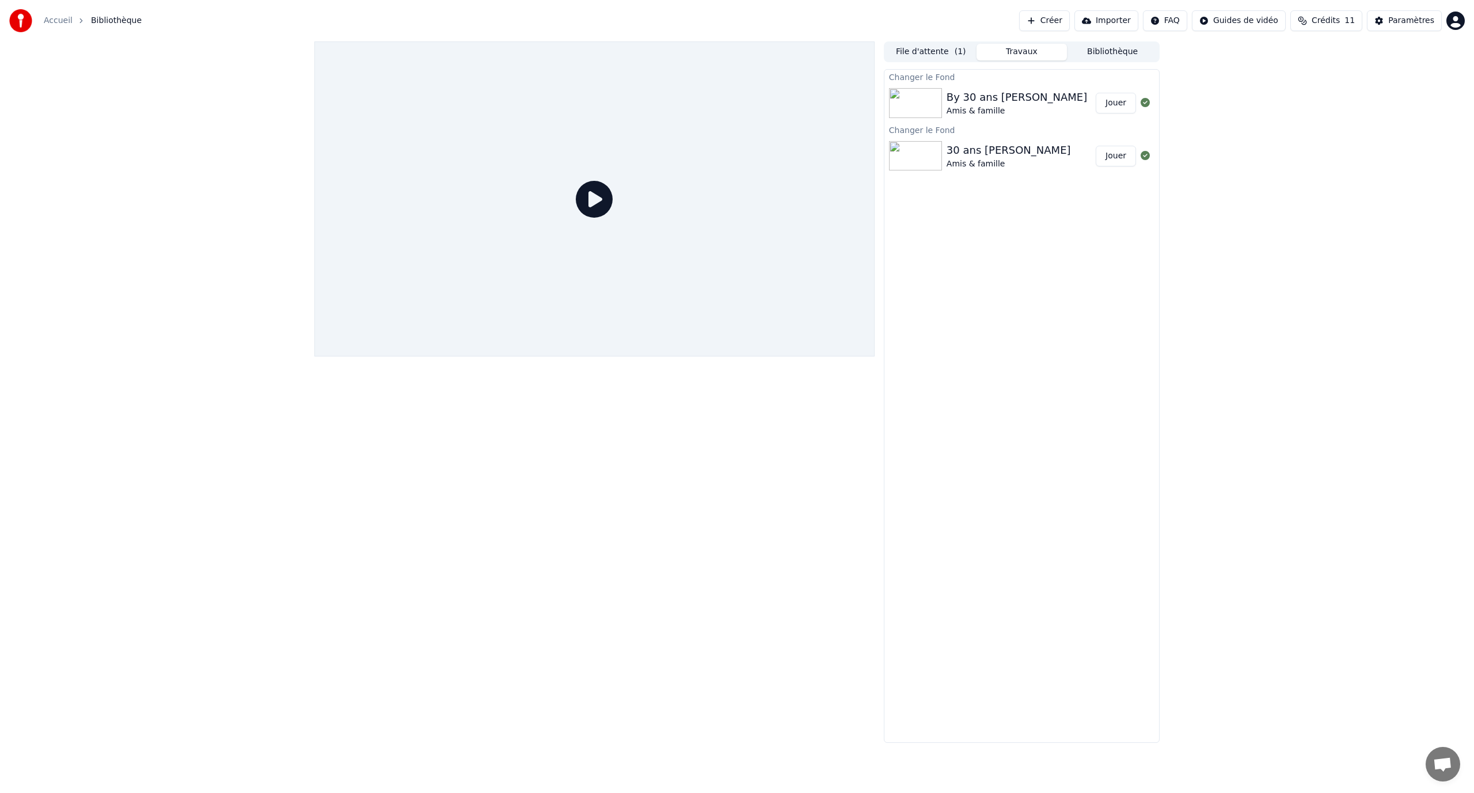
click at [1007, 106] on div "Amis & famille" at bounding box center [1016, 111] width 140 height 12
click at [998, 96] on div "By 30 ans [PERSON_NAME]" at bounding box center [1016, 97] width 140 height 16
click at [934, 101] on img at bounding box center [915, 103] width 53 height 30
click at [933, 166] on img at bounding box center [915, 156] width 53 height 30
click at [953, 93] on div "By 30 ans [PERSON_NAME]" at bounding box center [1016, 97] width 140 height 16
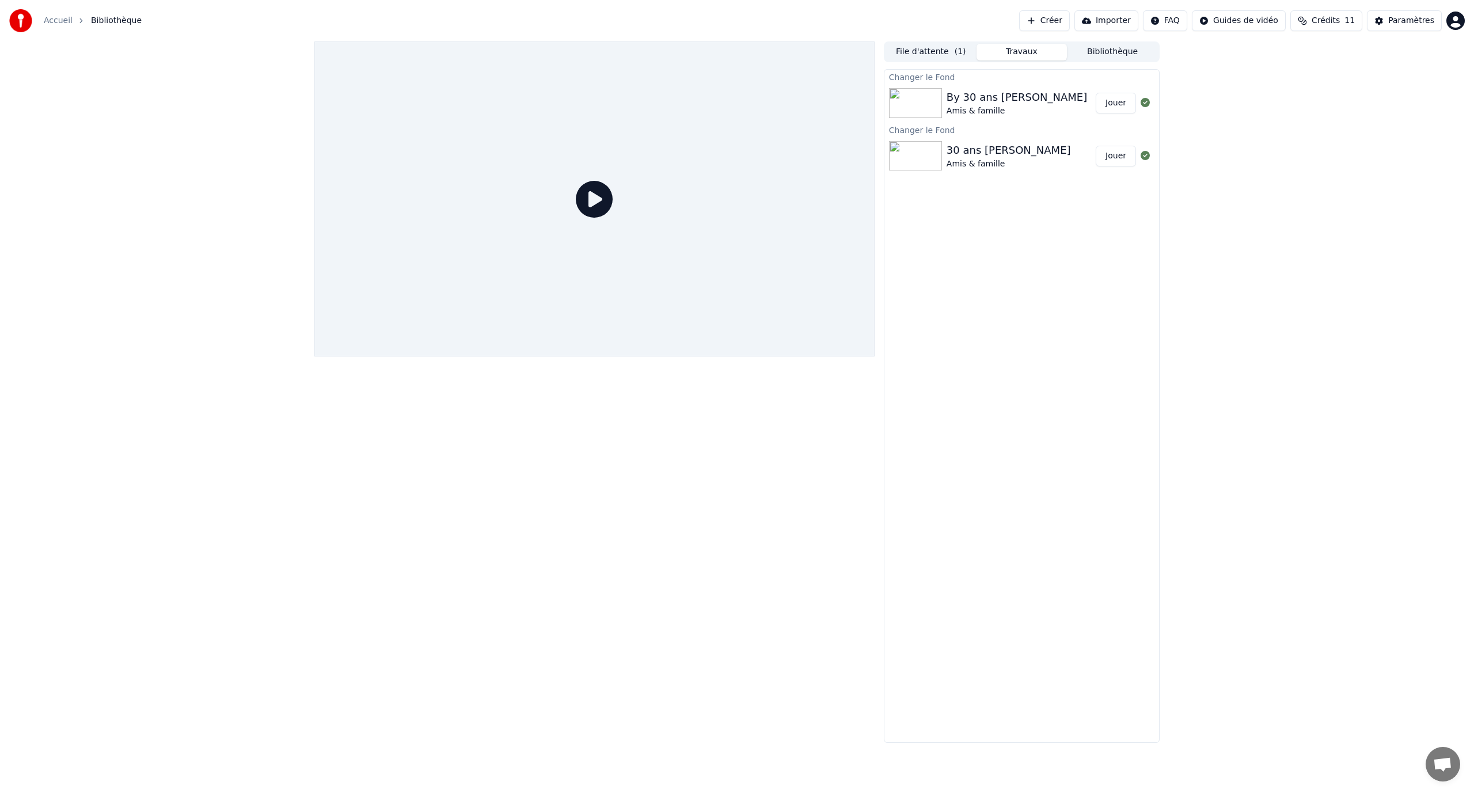
click at [1108, 103] on button "Jouer" at bounding box center [1115, 103] width 40 height 21
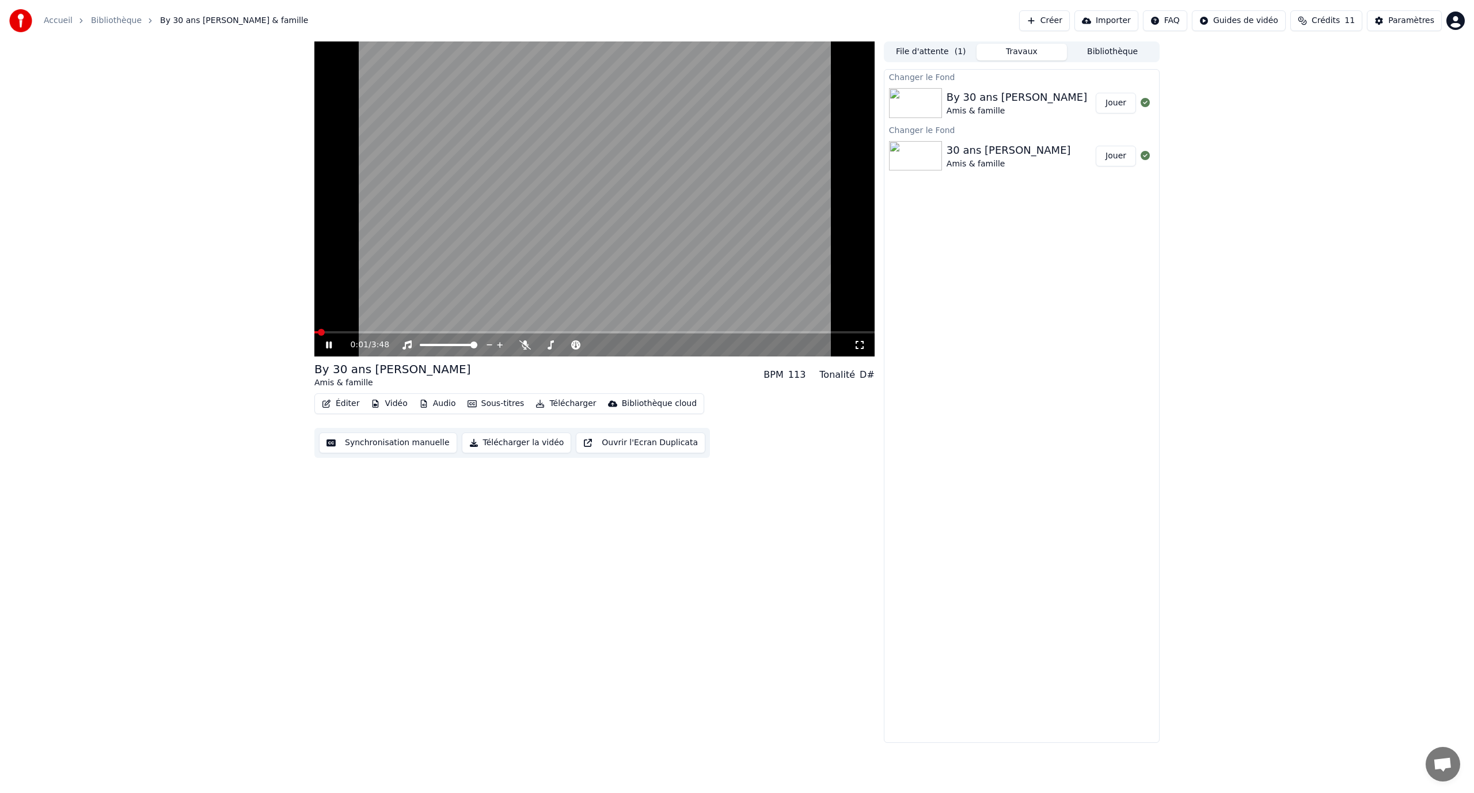
click at [386, 330] on video at bounding box center [594, 198] width 560 height 315
click at [344, 406] on button "Éditer" at bounding box center [340, 403] width 47 height 16
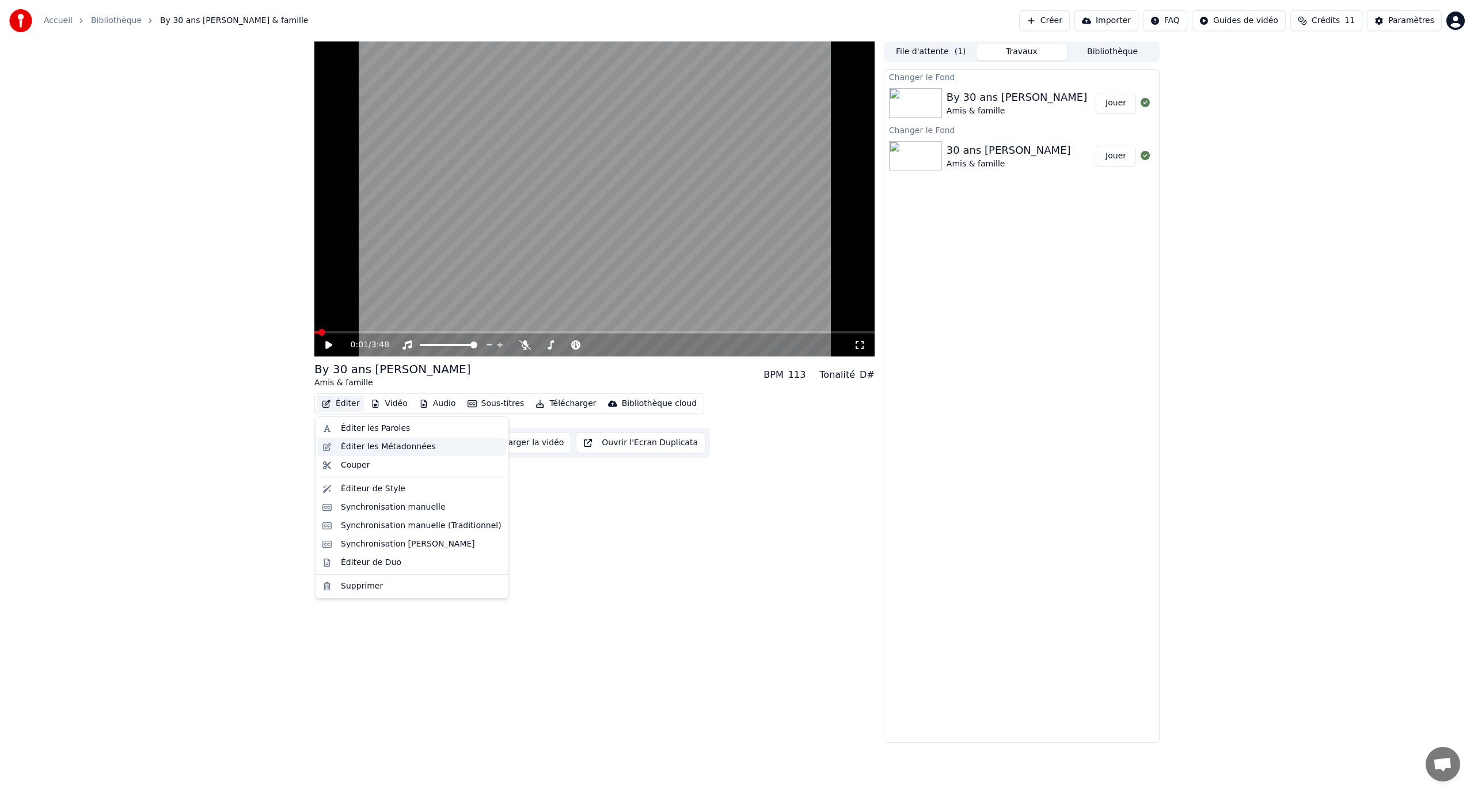
click at [384, 446] on div "Éditer les Métadonnées" at bounding box center [388, 447] width 95 height 12
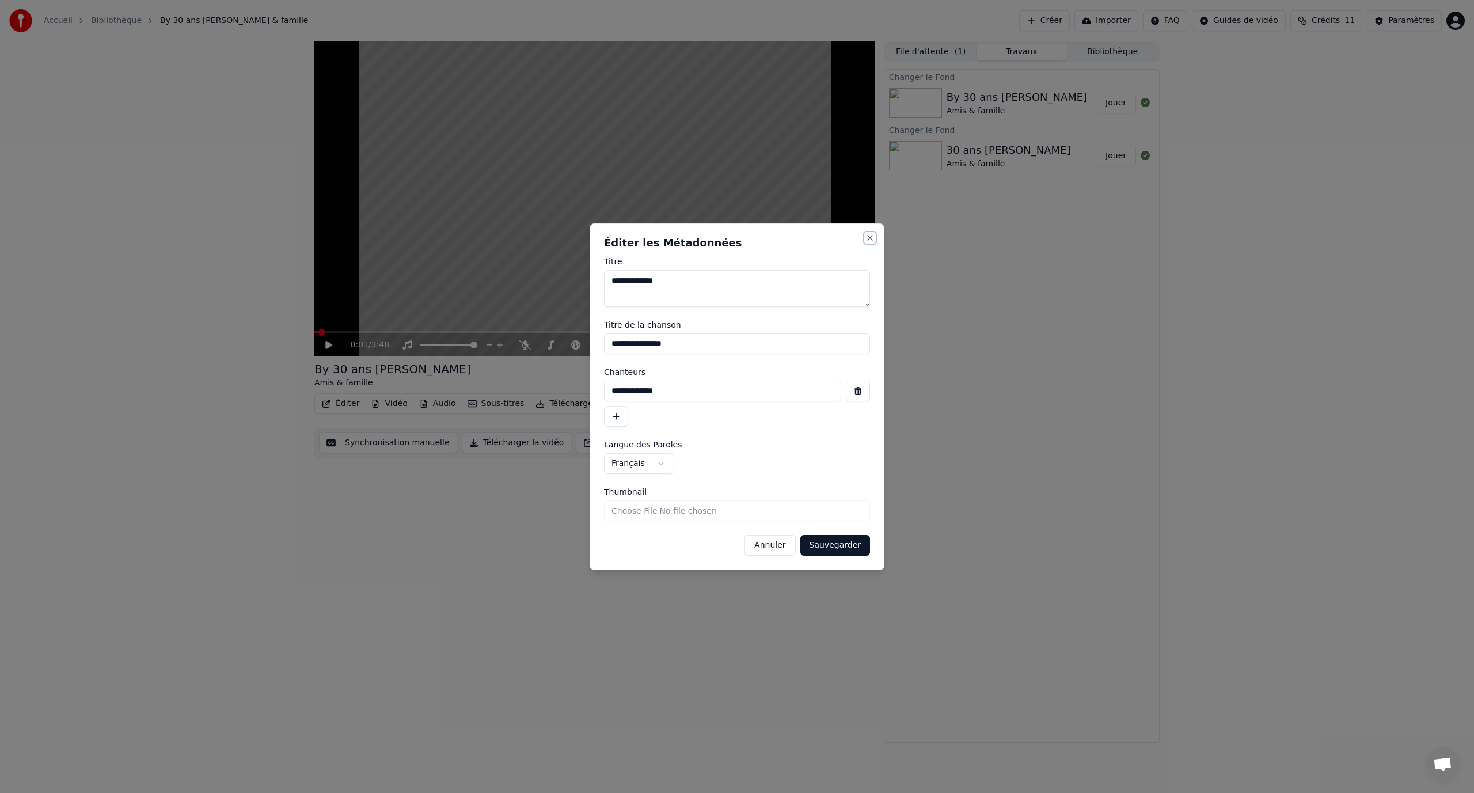
click at [868, 238] on button "Close" at bounding box center [869, 237] width 9 height 9
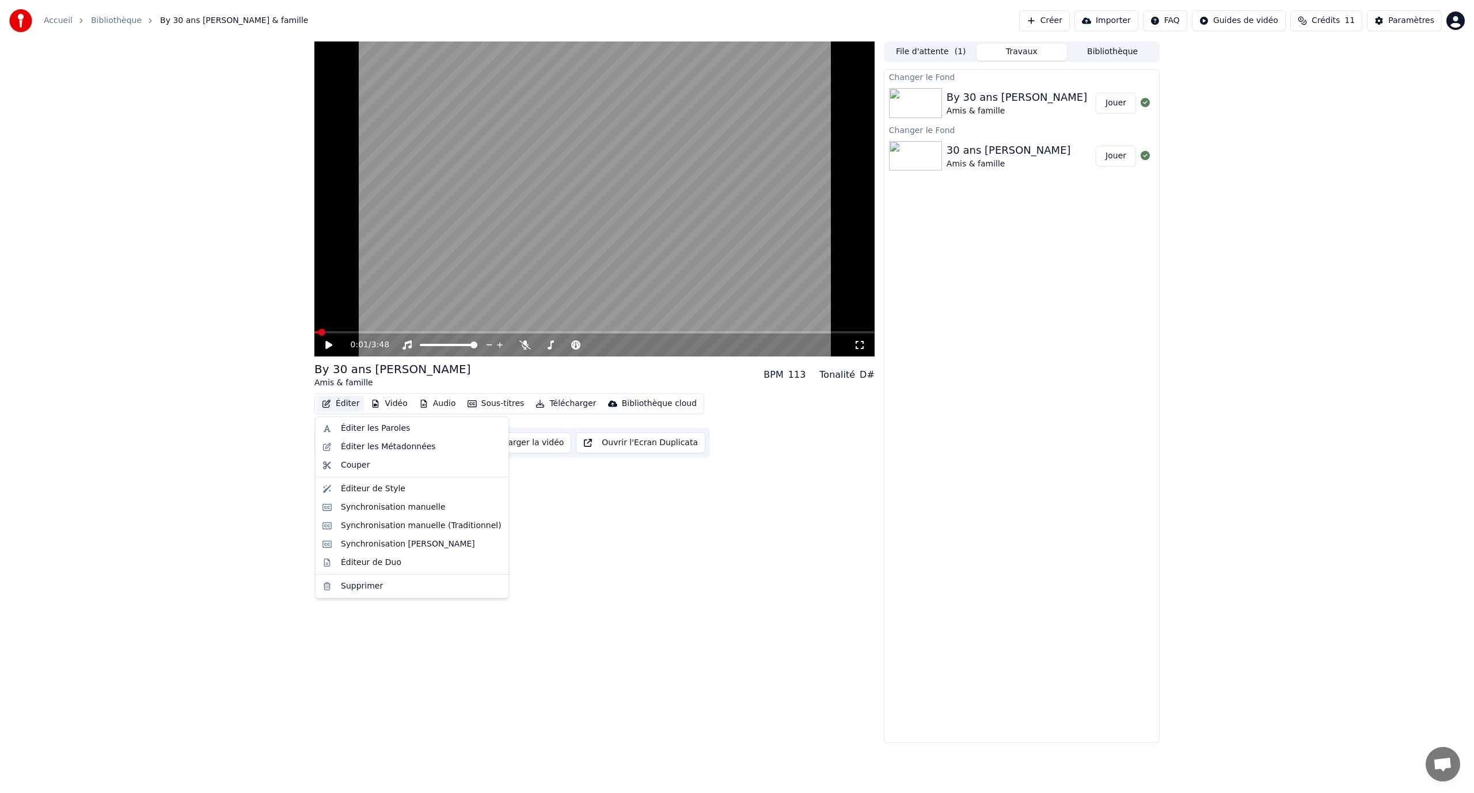
click at [336, 405] on button "Éditer" at bounding box center [340, 403] width 47 height 16
click at [382, 488] on div "Éditeur de Style" at bounding box center [373, 489] width 64 height 12
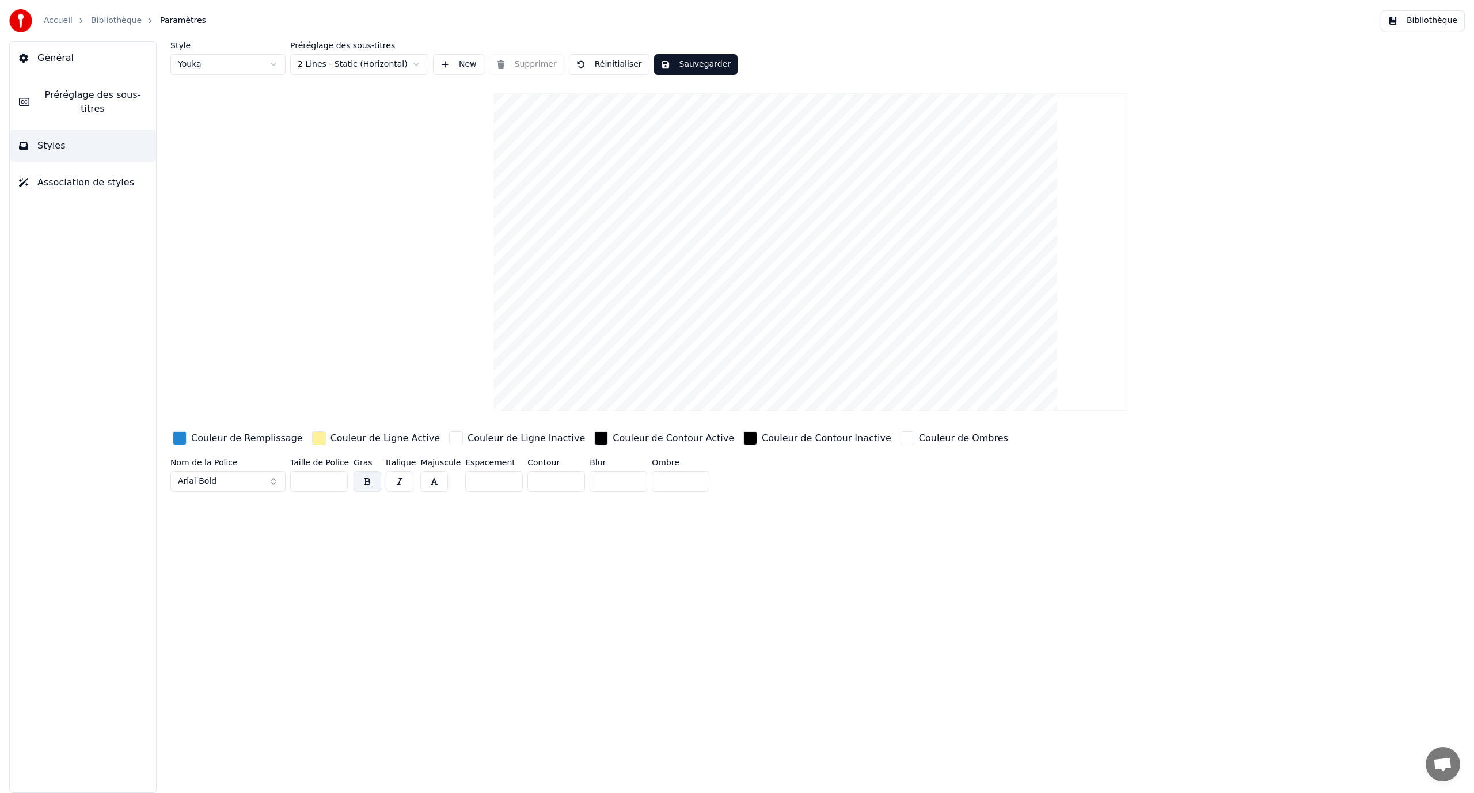
click at [233, 60] on html "Accueil Bibliothèque Paramètres Bibliothèque Général Préréglage des sous-titres…" at bounding box center [737, 396] width 1474 height 793
type input "***"
click at [86, 184] on button "Association de styles" at bounding box center [83, 182] width 146 height 32
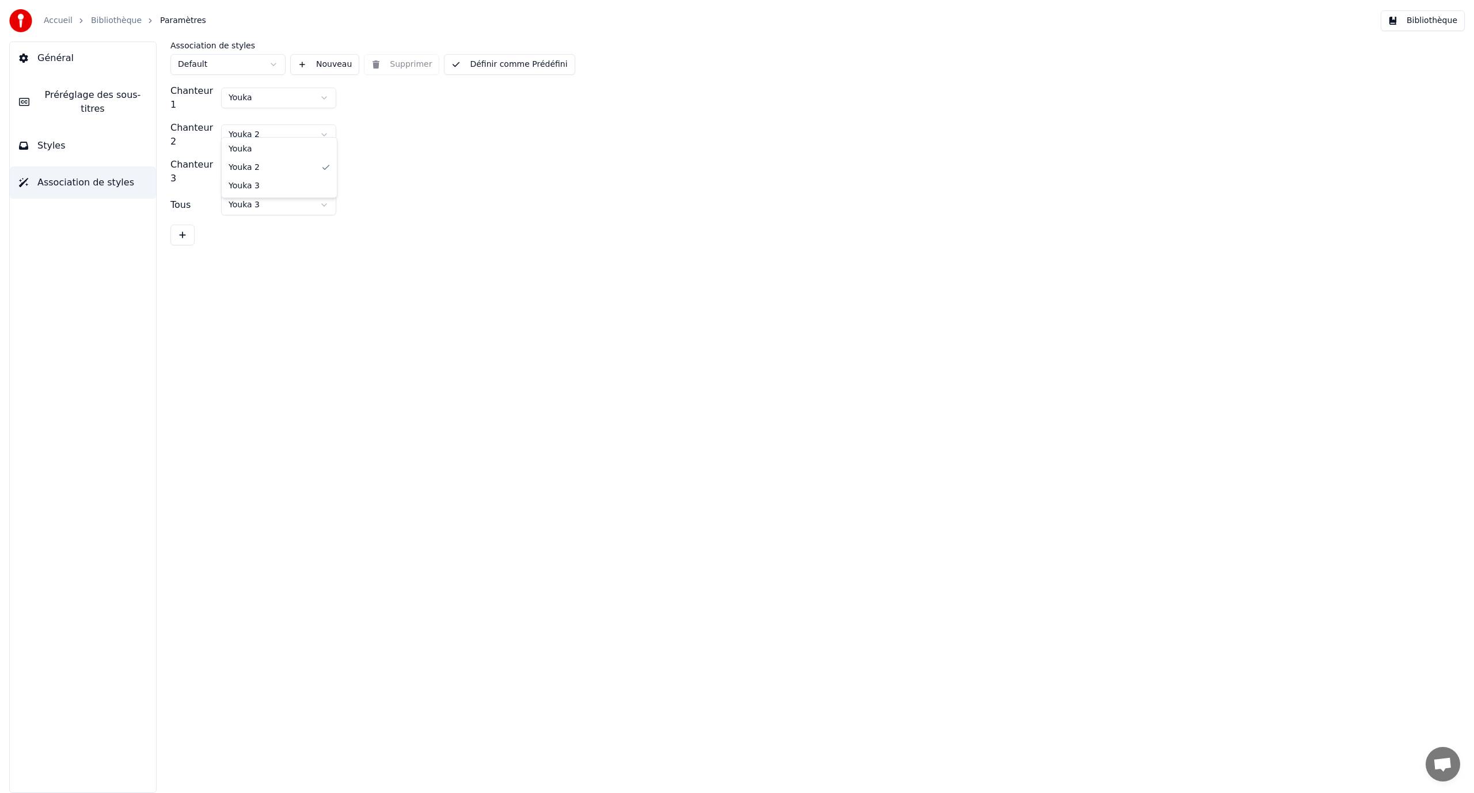
click at [281, 121] on html "Accueil Bibliothèque Paramètres Bibliothèque Général Préréglage des sous-titres…" at bounding box center [737, 396] width 1474 height 793
click at [279, 121] on html "Accueil Bibliothèque Paramètres Bibliothèque Général Préréglage des sous-titres…" at bounding box center [737, 396] width 1474 height 793
click at [241, 68] on html "Accueil Bibliothèque Paramètres Bibliothèque Général Préréglage des sous-titres…" at bounding box center [737, 396] width 1474 height 793
click at [100, 90] on html "Accueil Bibliothèque Paramètres Bibliothèque Général Préréglage des sous-titres…" at bounding box center [737, 396] width 1474 height 793
click at [100, 88] on span "Préréglage des sous-titres" at bounding box center [93, 102] width 108 height 28
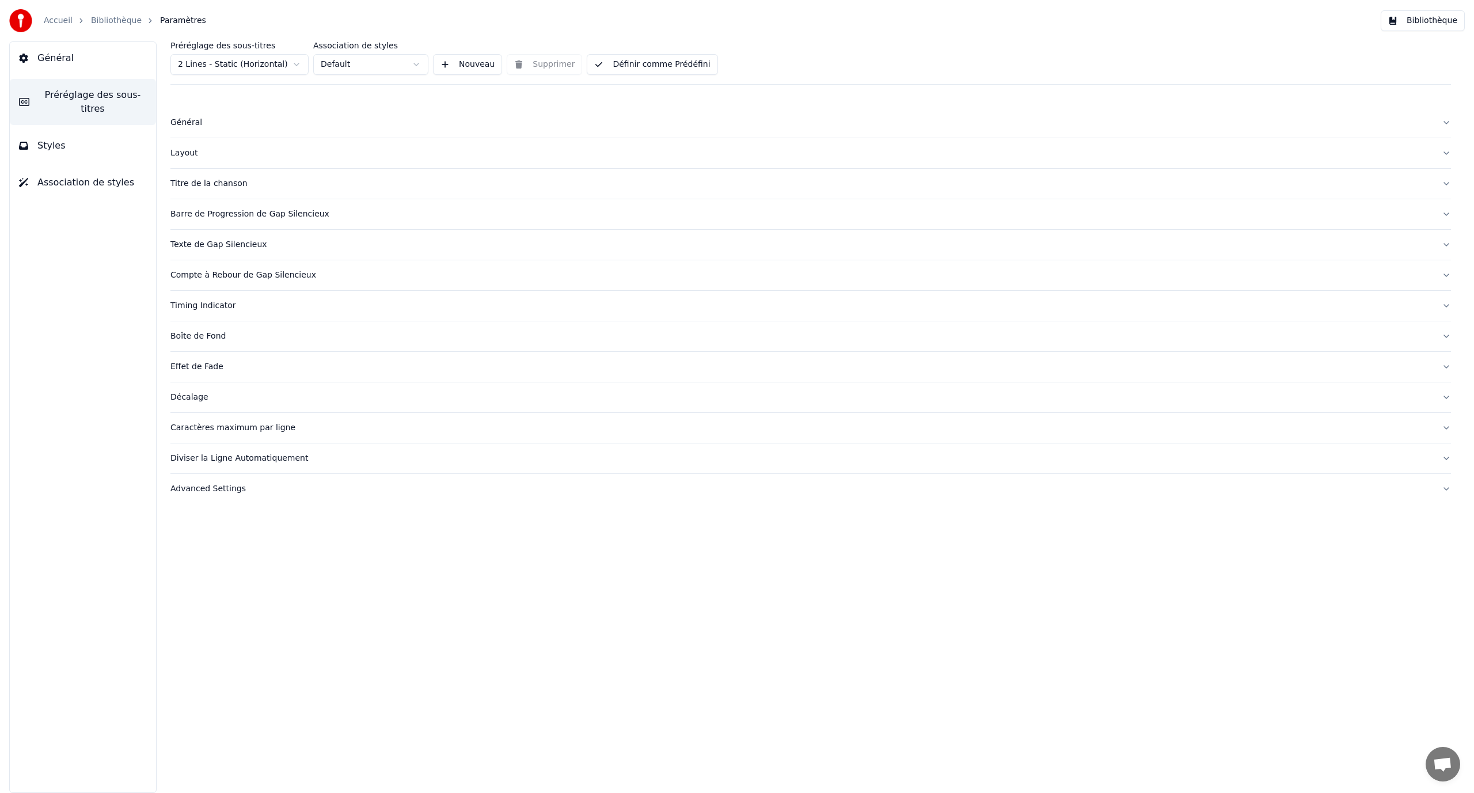
click at [120, 20] on link "Bibliothèque" at bounding box center [116, 21] width 51 height 12
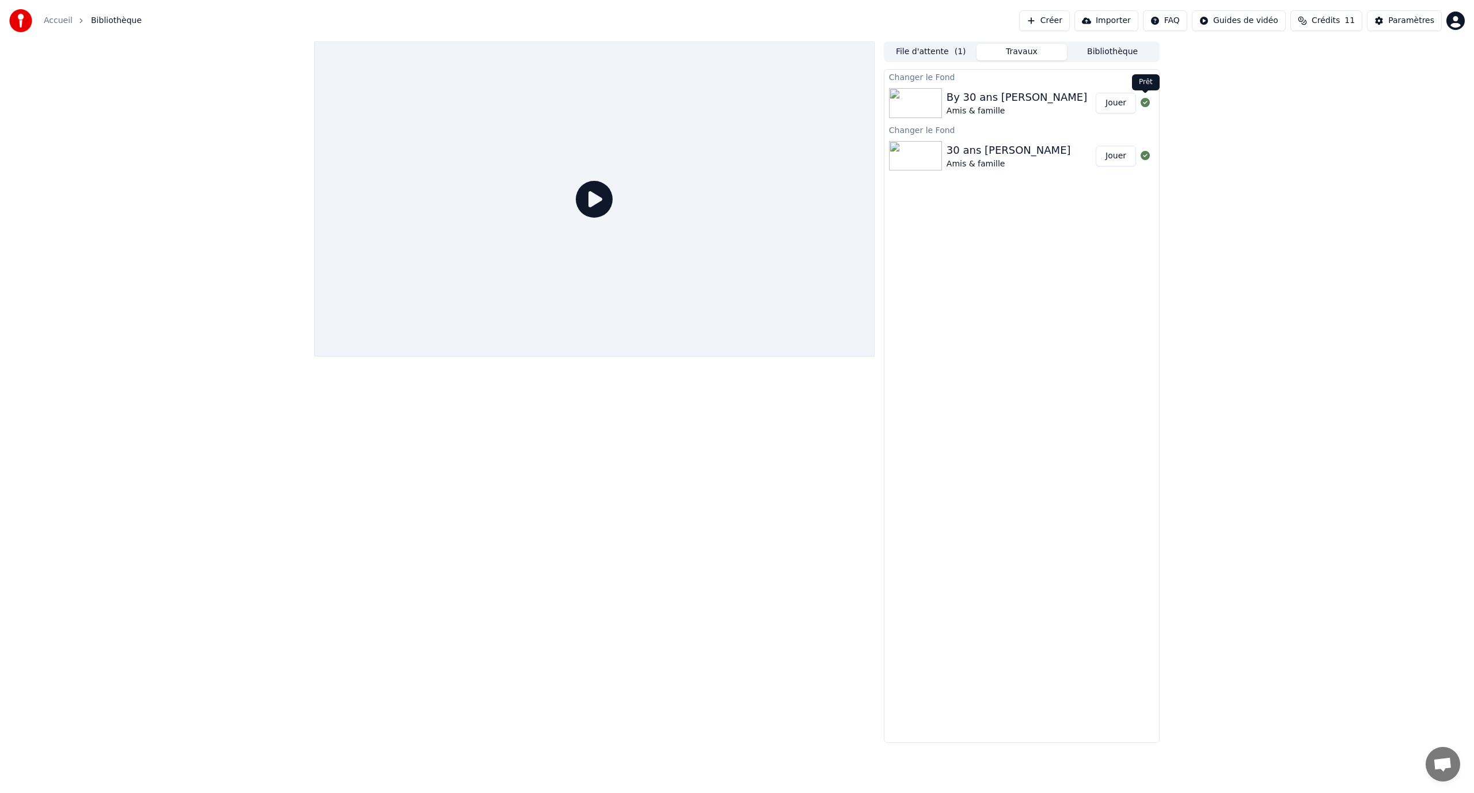
click at [1122, 97] on button "Jouer" at bounding box center [1115, 103] width 40 height 21
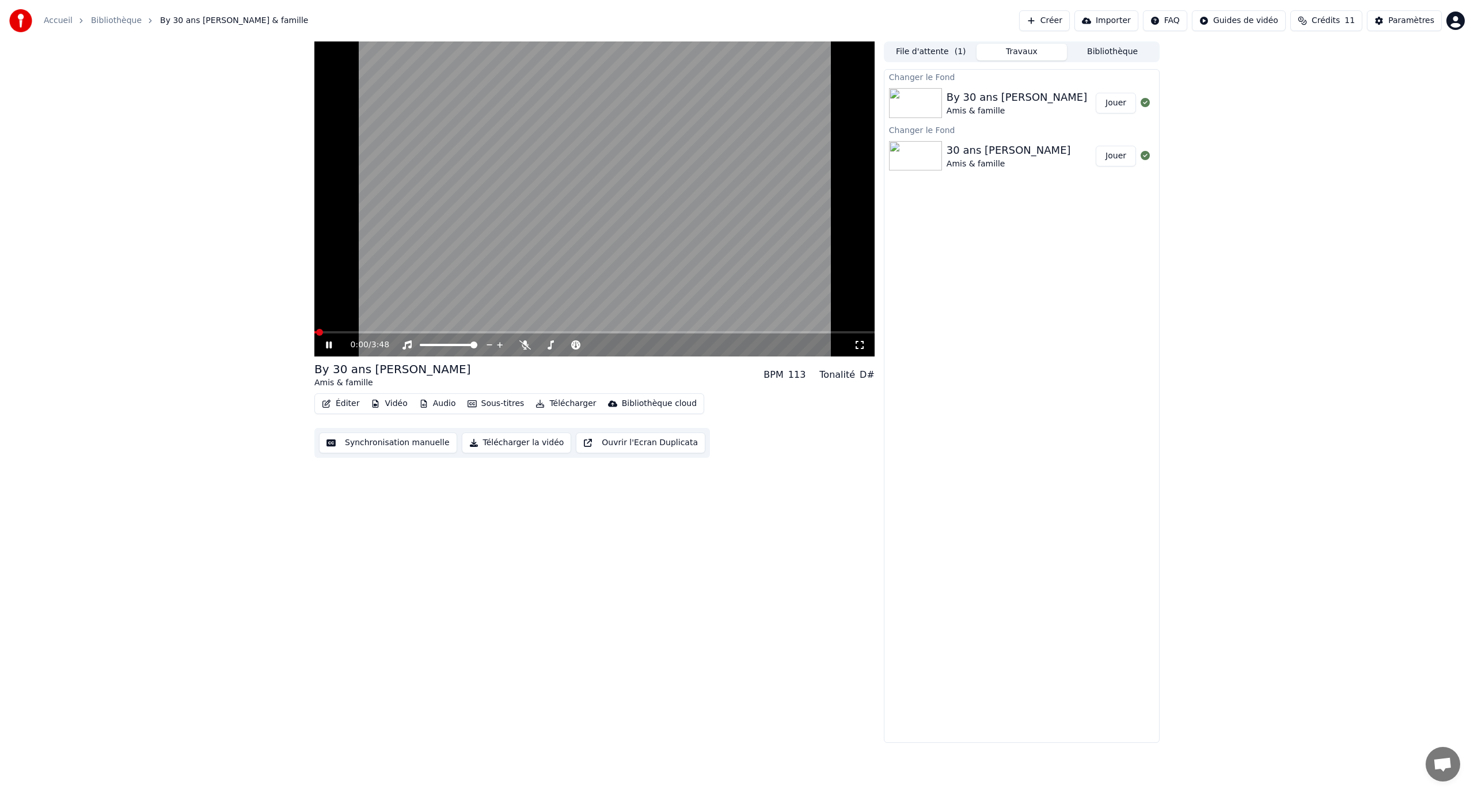
click at [332, 348] on icon at bounding box center [337, 344] width 27 height 9
click at [348, 401] on button "Éditer" at bounding box center [340, 403] width 47 height 16
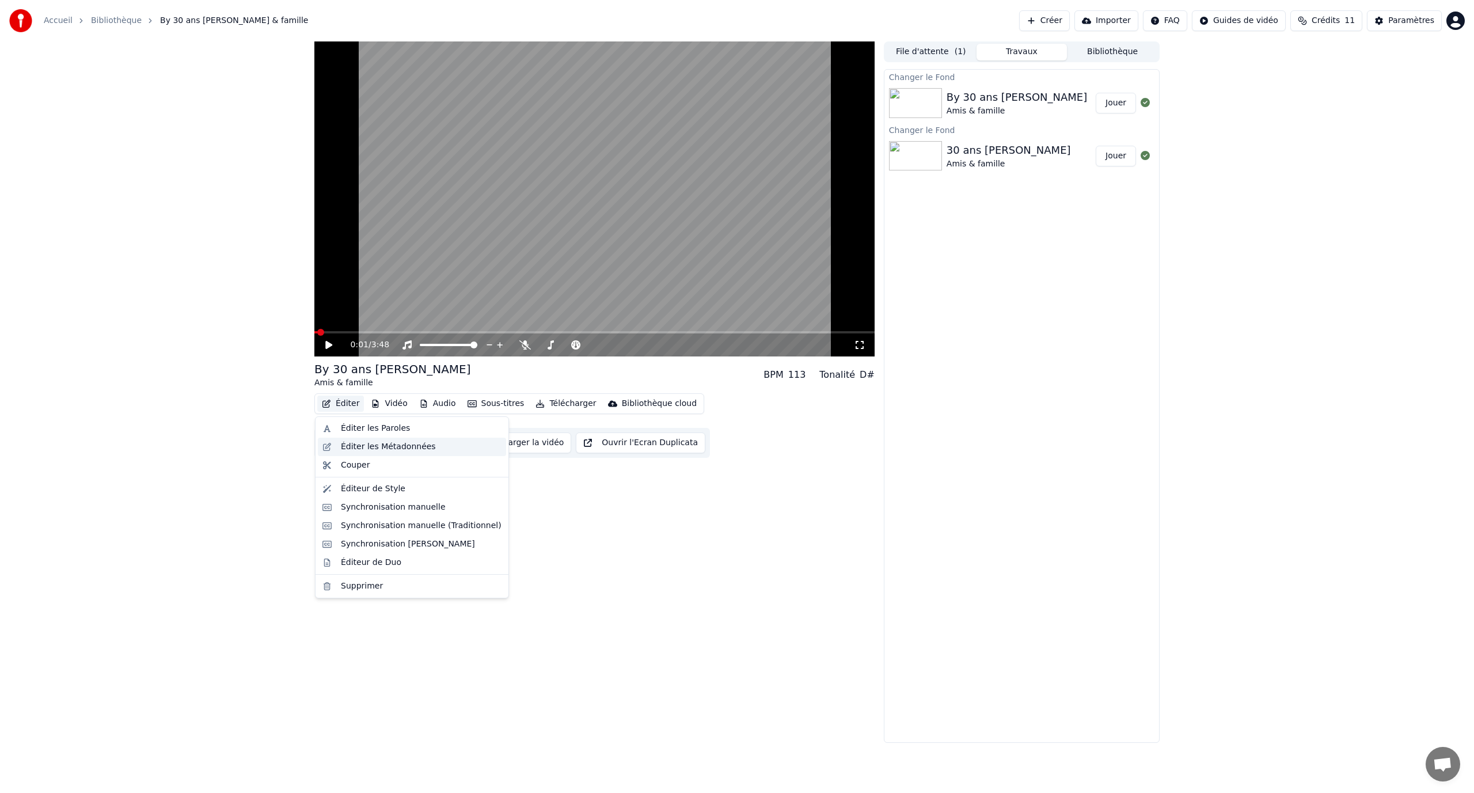
click at [376, 442] on div "Éditer les Métadonnées" at bounding box center [388, 447] width 95 height 12
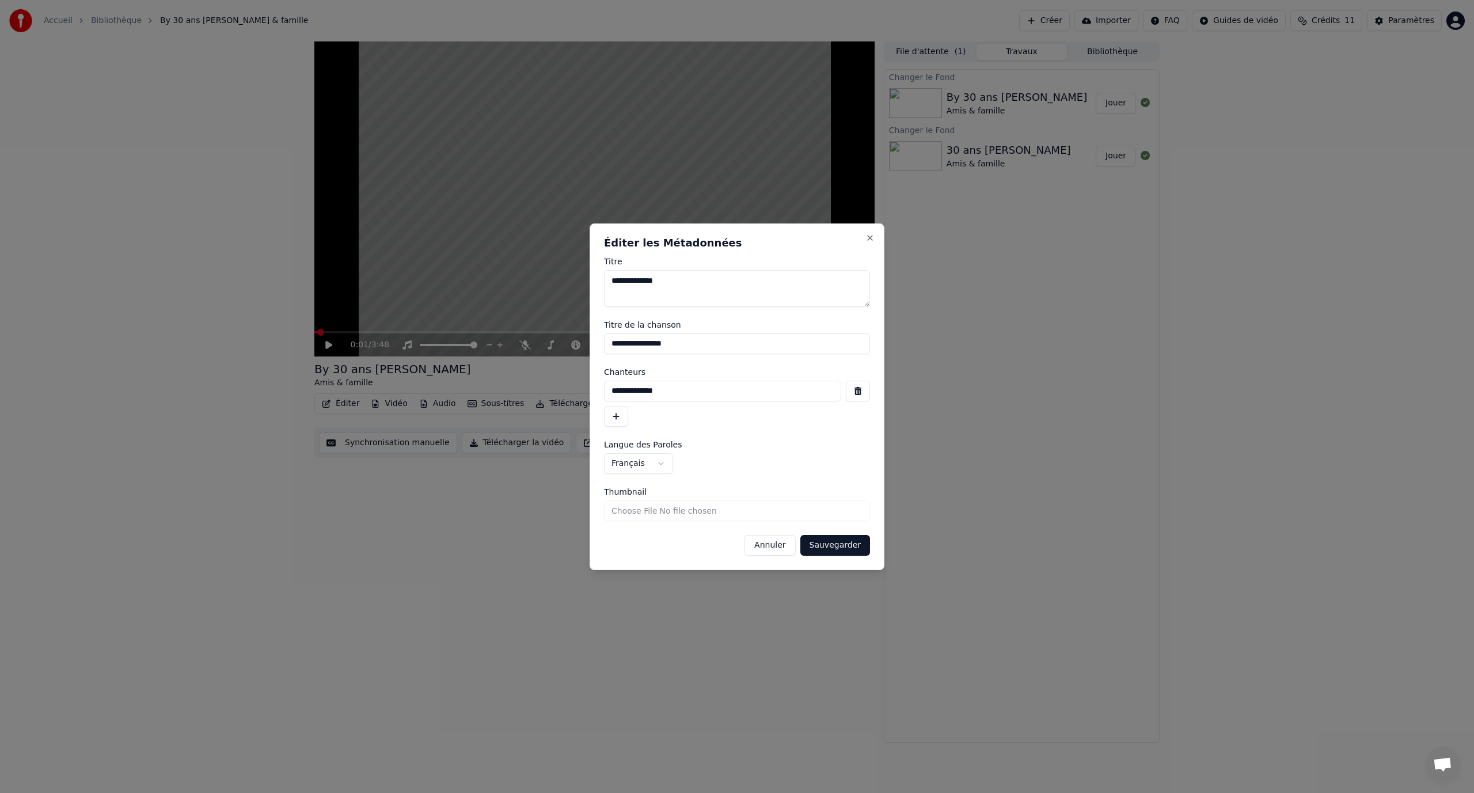
click at [653, 509] on input "Thumbnail" at bounding box center [737, 510] width 266 height 21
click at [634, 496] on span "Thumbnail" at bounding box center [625, 492] width 43 height 8
click at [634, 500] on input "Thumbnail" at bounding box center [737, 510] width 266 height 21
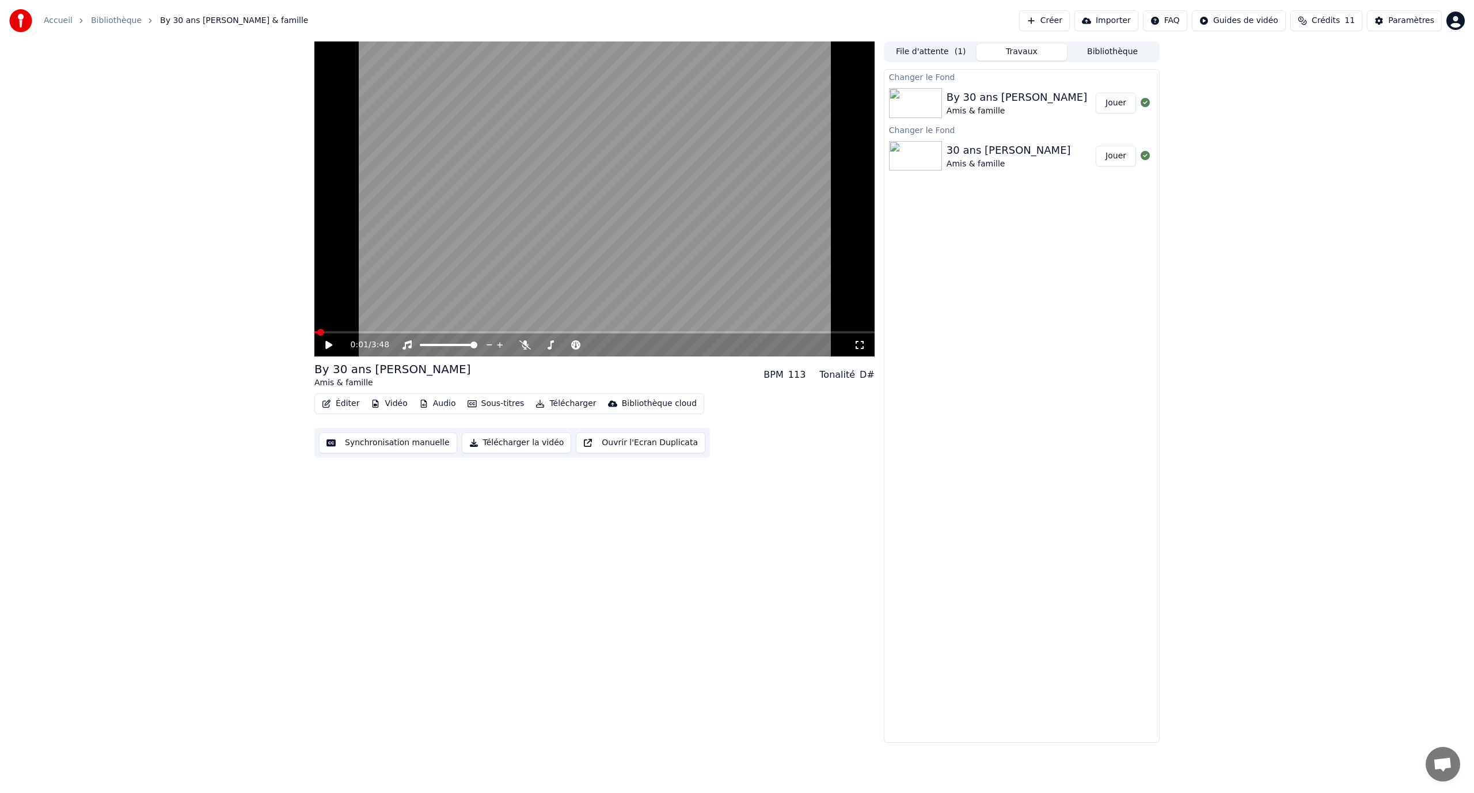
click at [352, 402] on button "Éditer" at bounding box center [340, 403] width 47 height 16
click at [376, 403] on icon "button" at bounding box center [375, 403] width 6 height 8
click at [383, 404] on button "Vidéo" at bounding box center [388, 403] width 45 height 16
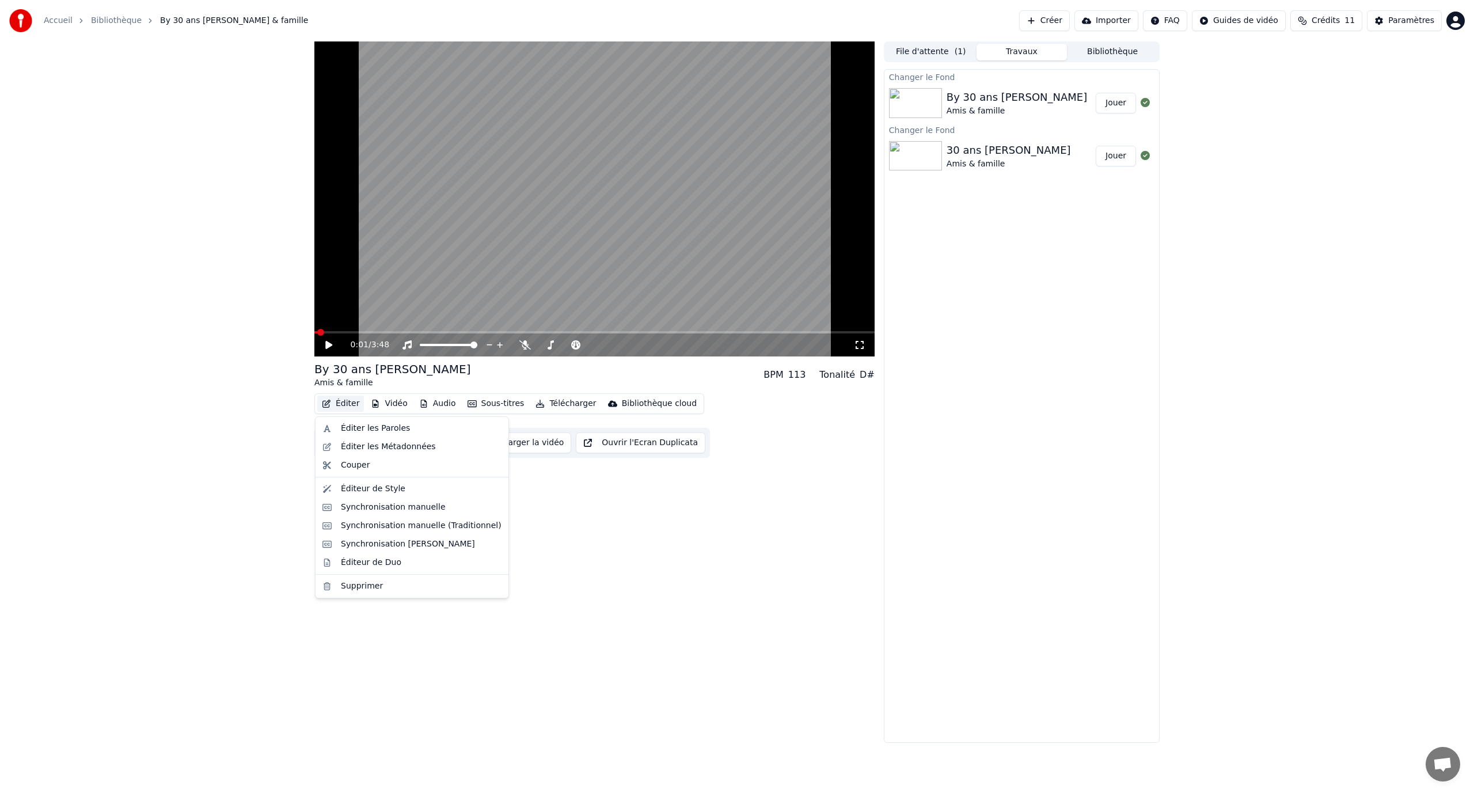
click at [341, 405] on button "Éditer" at bounding box center [340, 403] width 47 height 16
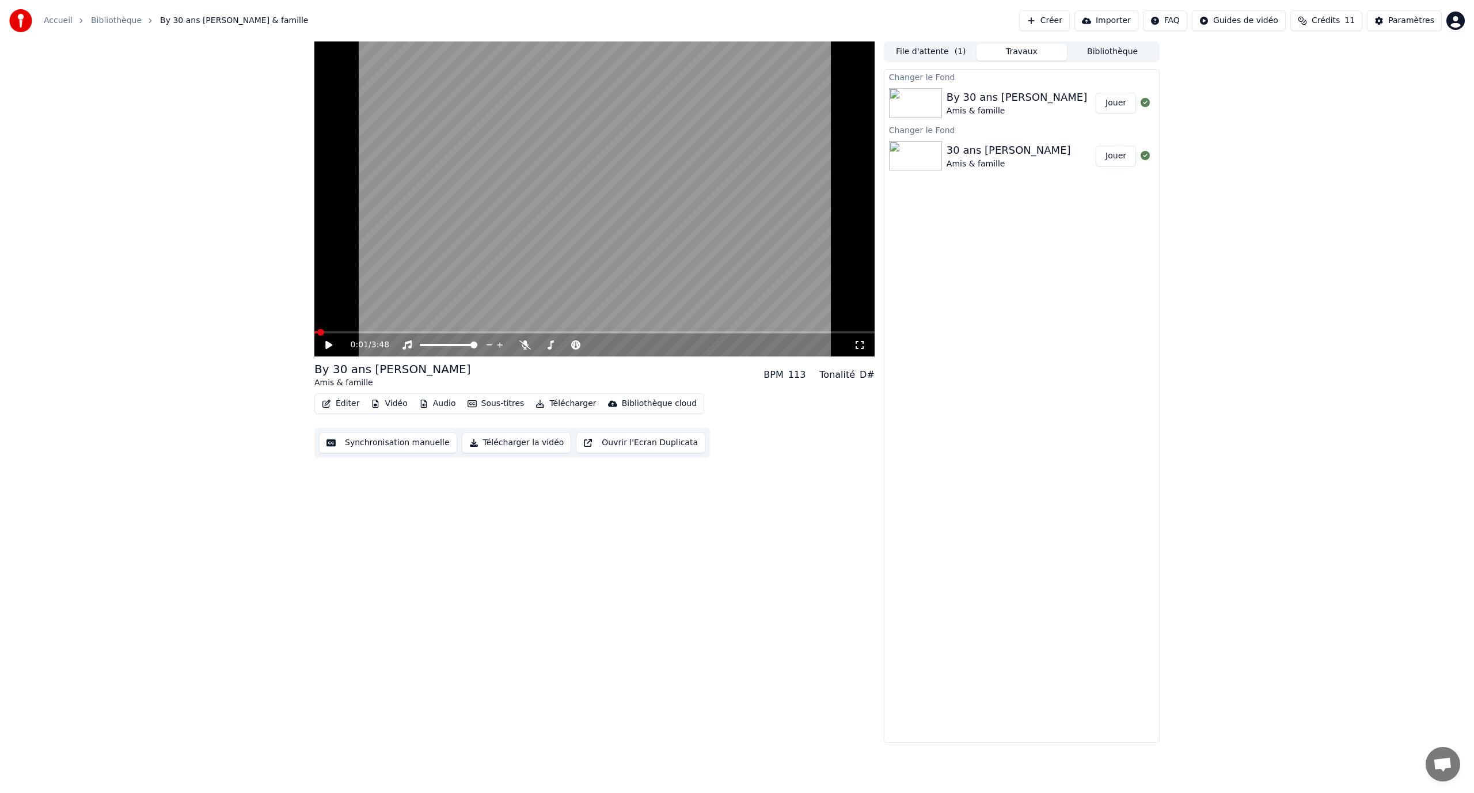
click at [344, 407] on button "Éditer" at bounding box center [340, 403] width 47 height 16
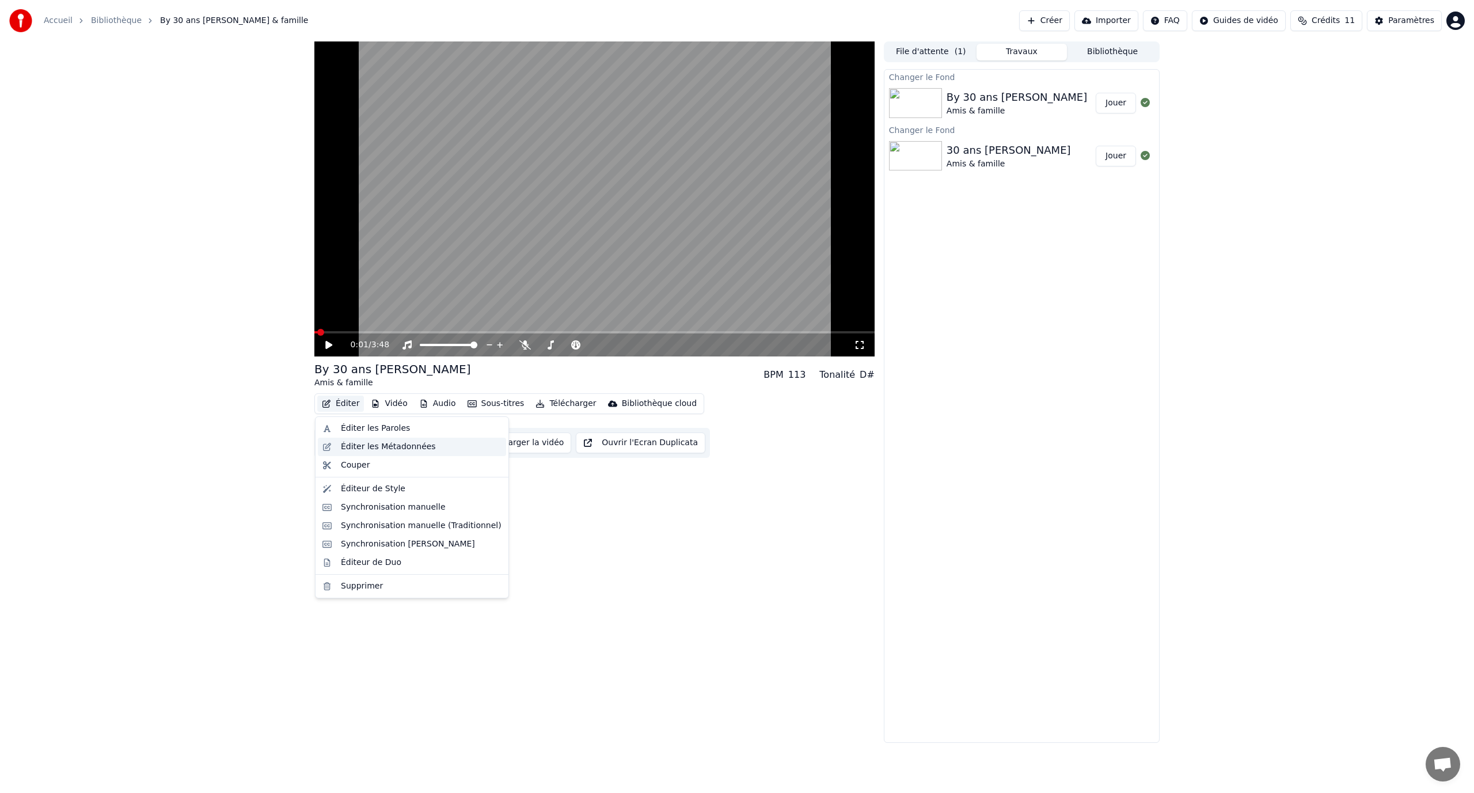
click at [362, 441] on div "Éditer les Métadonnées" at bounding box center [388, 447] width 95 height 12
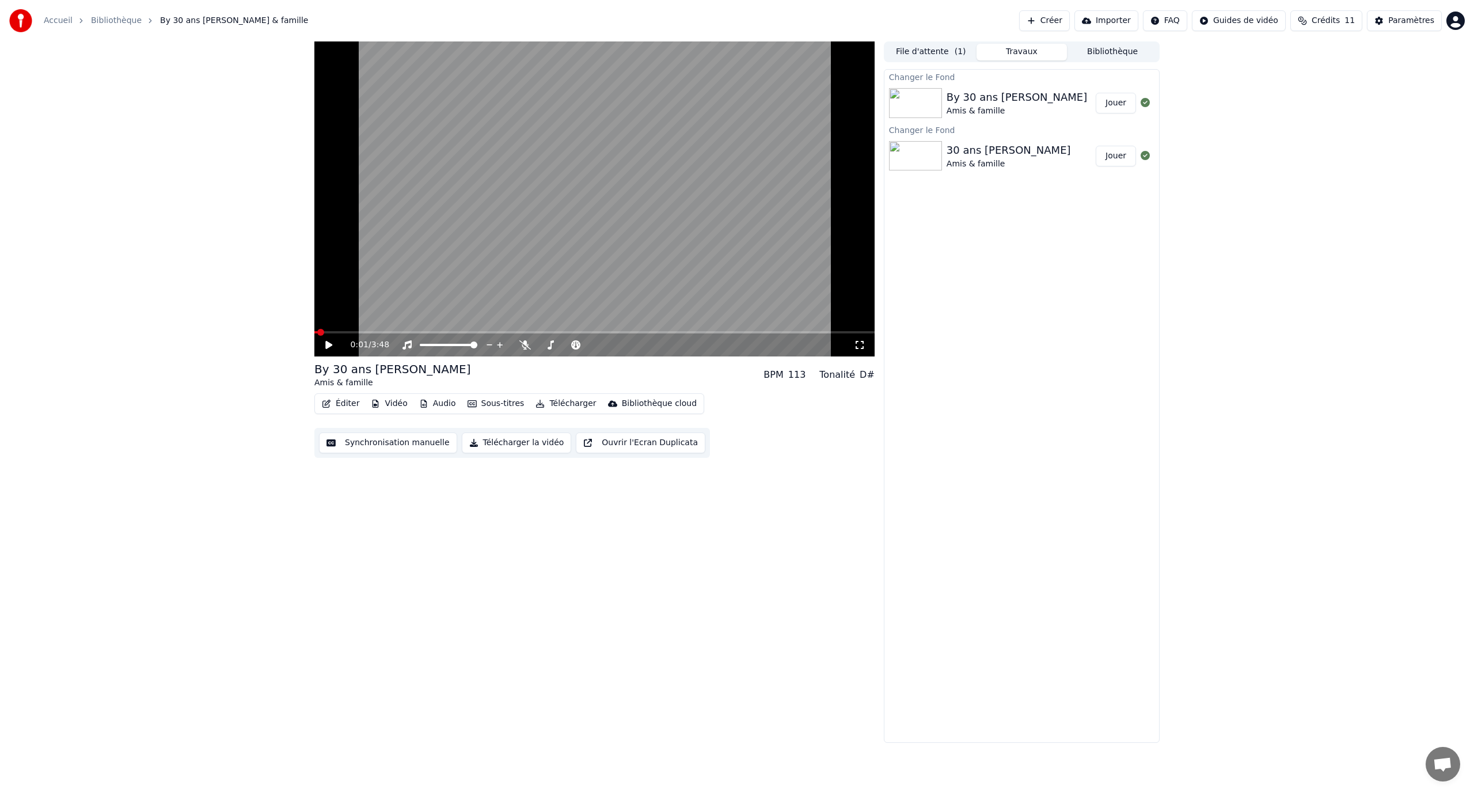
click at [345, 400] on button "Éditer" at bounding box center [340, 403] width 47 height 16
click at [326, 347] on icon at bounding box center [328, 345] width 7 height 8
click at [326, 347] on icon at bounding box center [329, 344] width 6 height 7
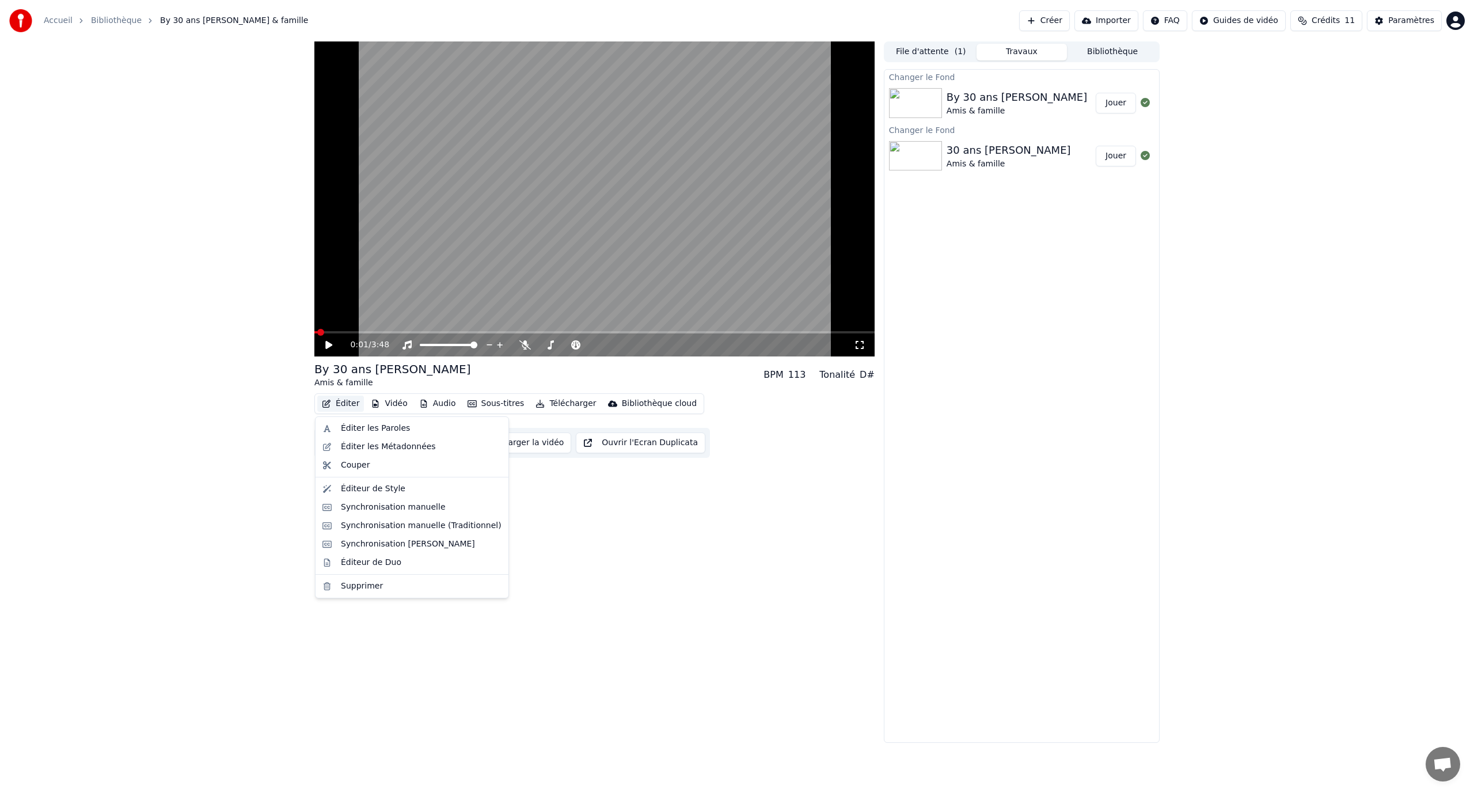
click at [340, 402] on button "Éditer" at bounding box center [340, 403] width 47 height 16
click at [379, 444] on div "Éditer les Métadonnées" at bounding box center [388, 447] width 95 height 12
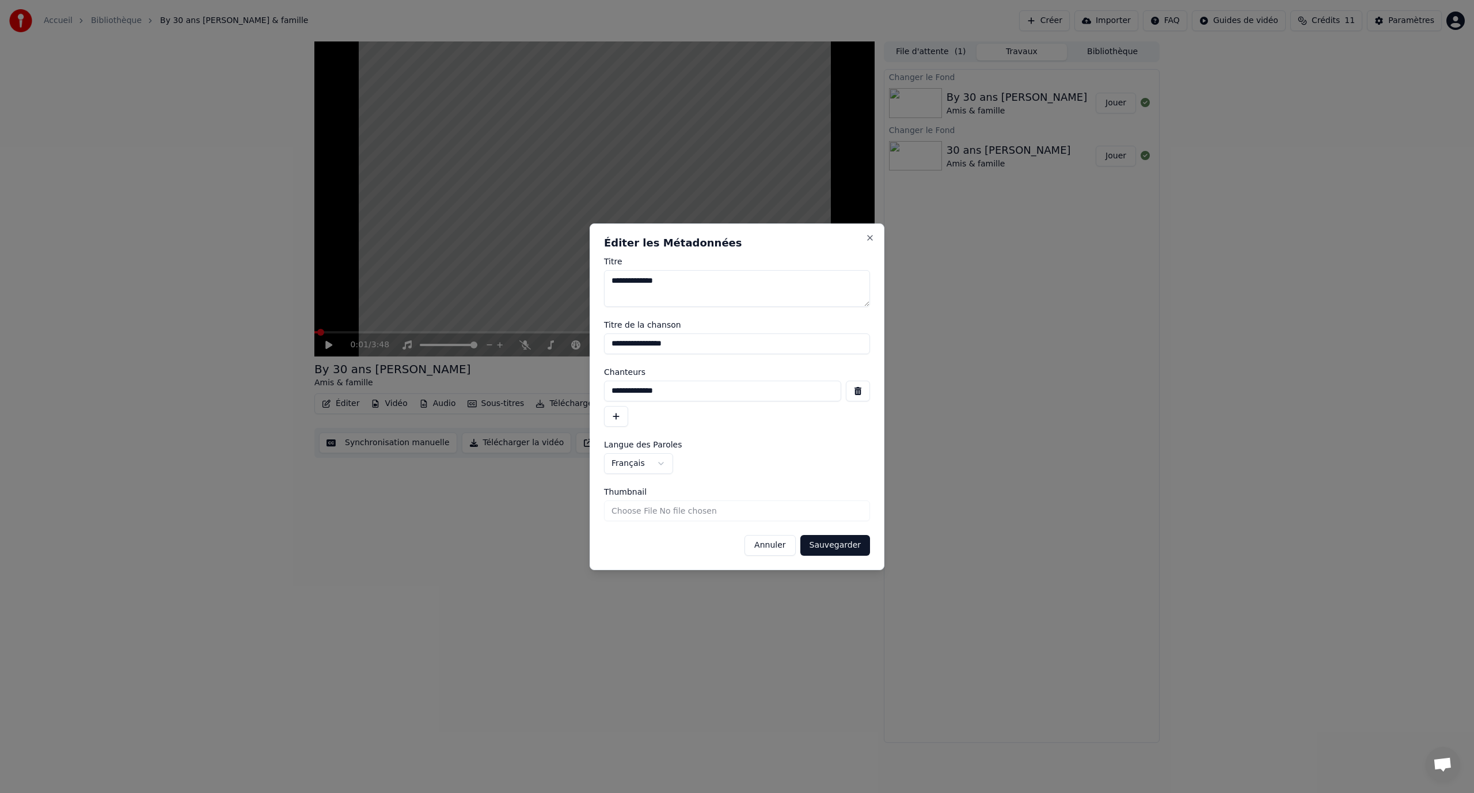
drag, startPoint x: 623, startPoint y: 343, endPoint x: 610, endPoint y: 344, distance: 13.3
click at [610, 344] on input "**********" at bounding box center [737, 343] width 266 height 21
type input "**********"
click at [608, 283] on textarea "**********" at bounding box center [737, 288] width 266 height 37
paste textarea "***"
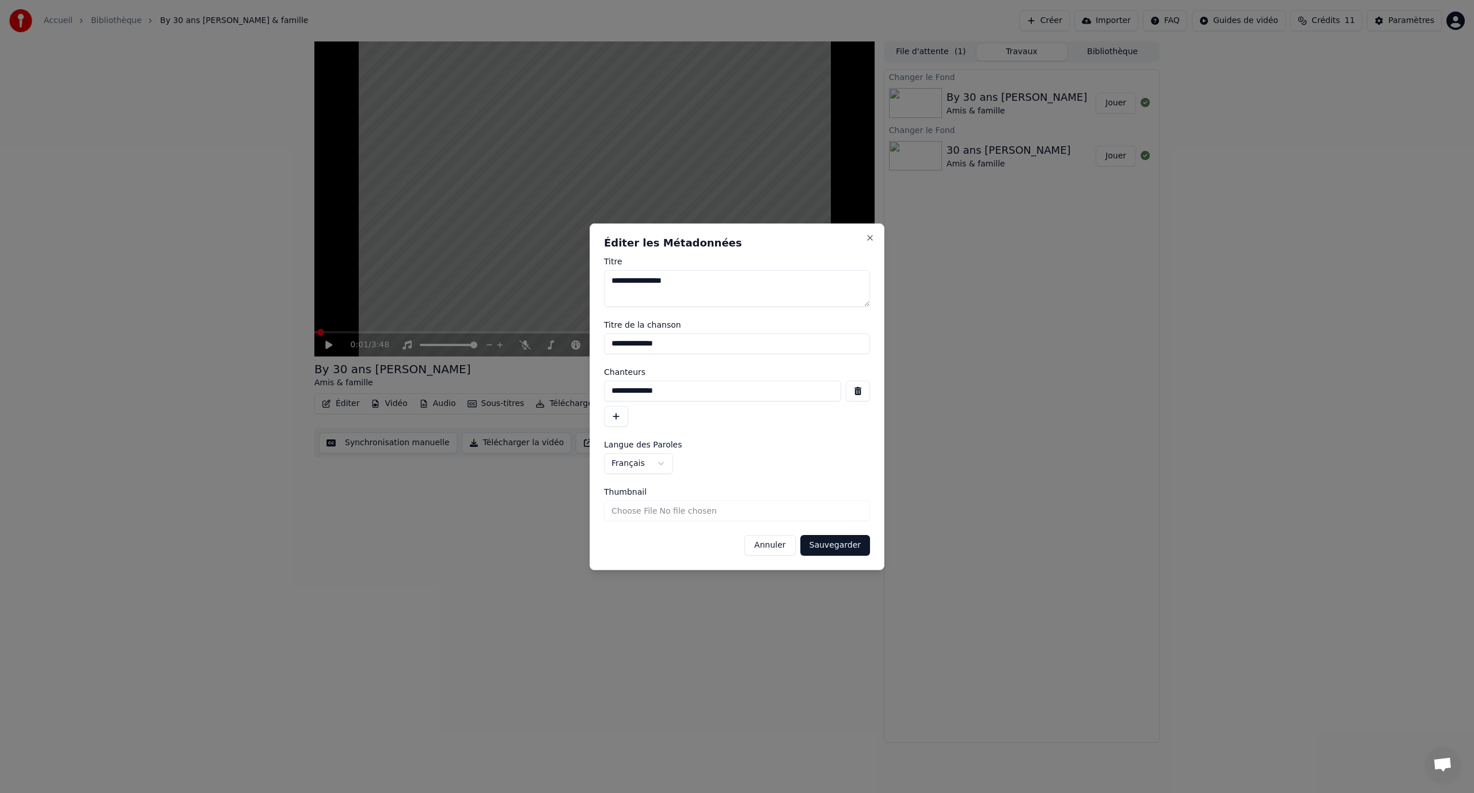
drag, startPoint x: 622, startPoint y: 281, endPoint x: 604, endPoint y: 280, distance: 18.5
click at [604, 280] on textarea "**********" at bounding box center [737, 288] width 266 height 37
type textarea "**********"
click at [616, 389] on input "**********" at bounding box center [722, 390] width 237 height 21
click at [613, 388] on input "**********" at bounding box center [722, 390] width 237 height 21
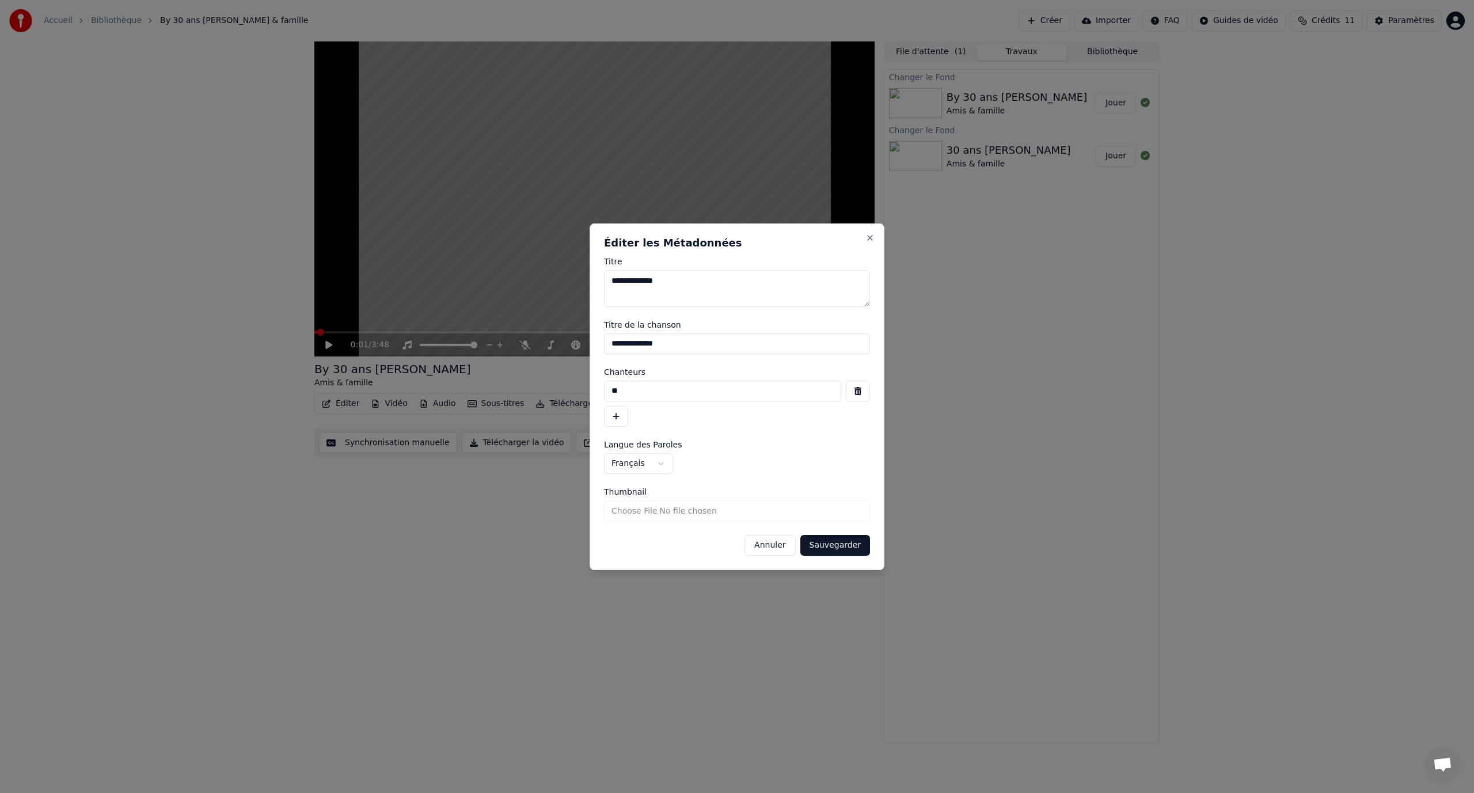
type input "*"
click at [669, 471] on body "**********" at bounding box center [737, 396] width 1474 height 793
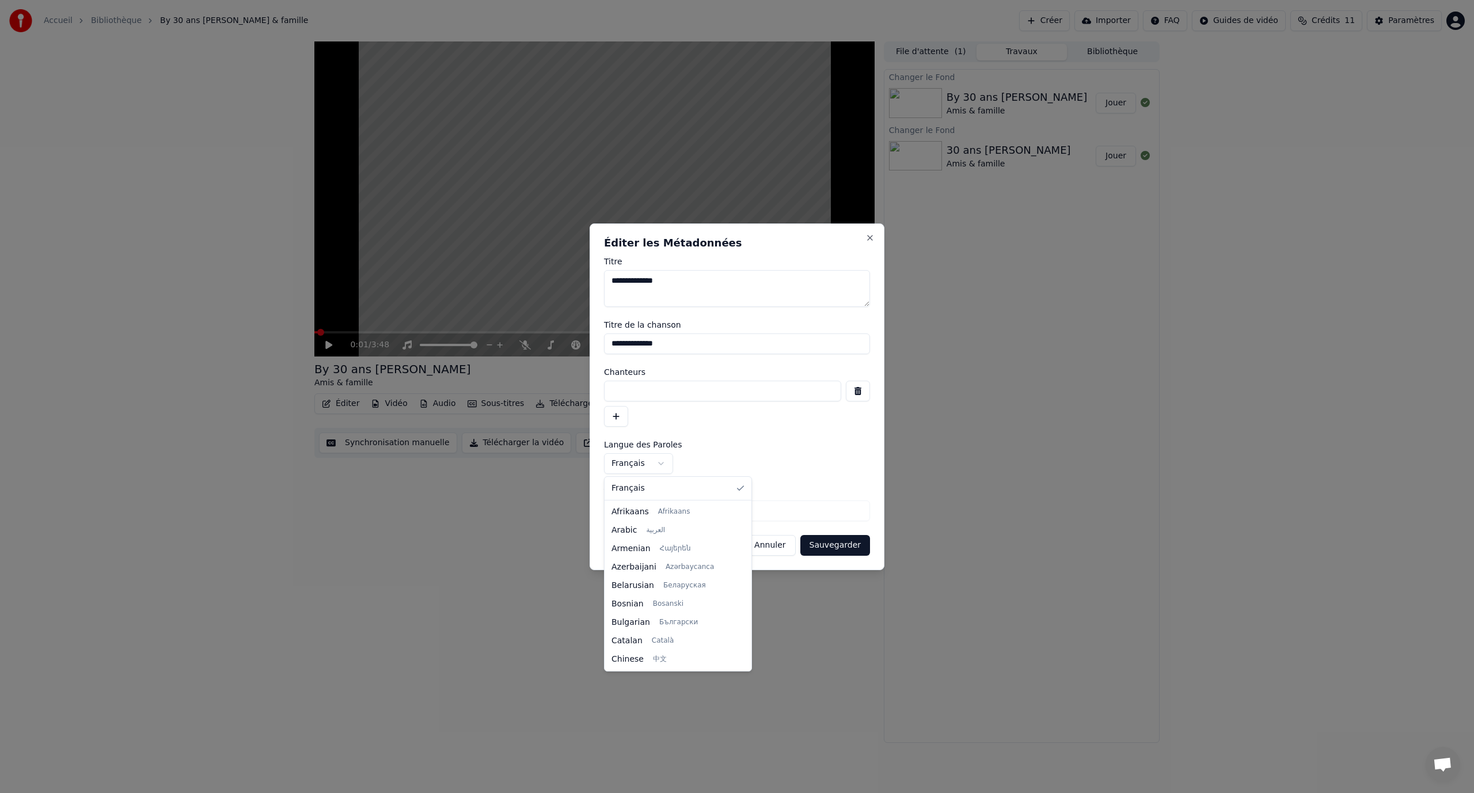
click at [670, 456] on body "**********" at bounding box center [737, 396] width 1474 height 793
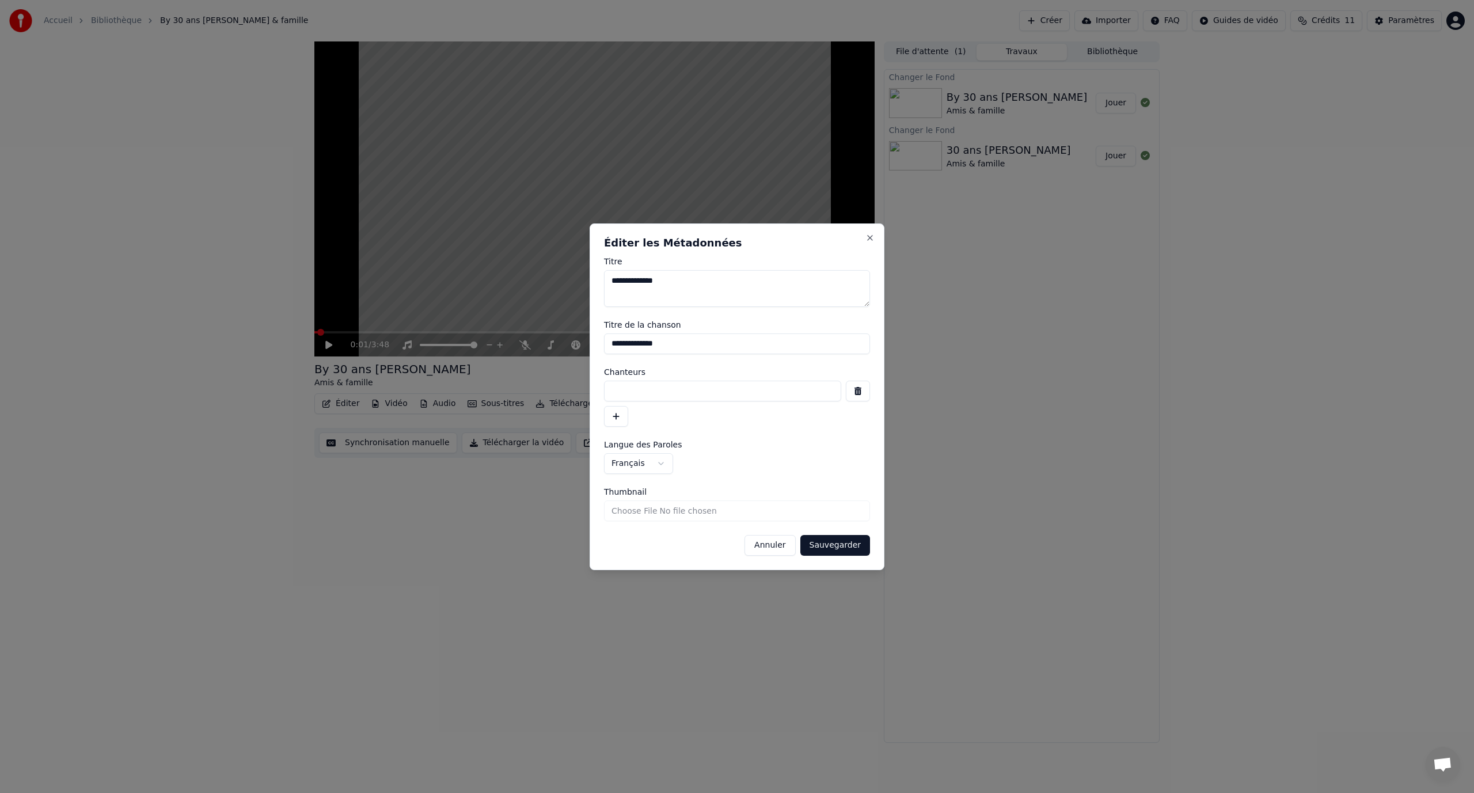
click at [636, 513] on input "Thumbnail" at bounding box center [737, 510] width 266 height 21
type input "**********"
click at [826, 542] on button "Sauvegarder" at bounding box center [835, 545] width 70 height 21
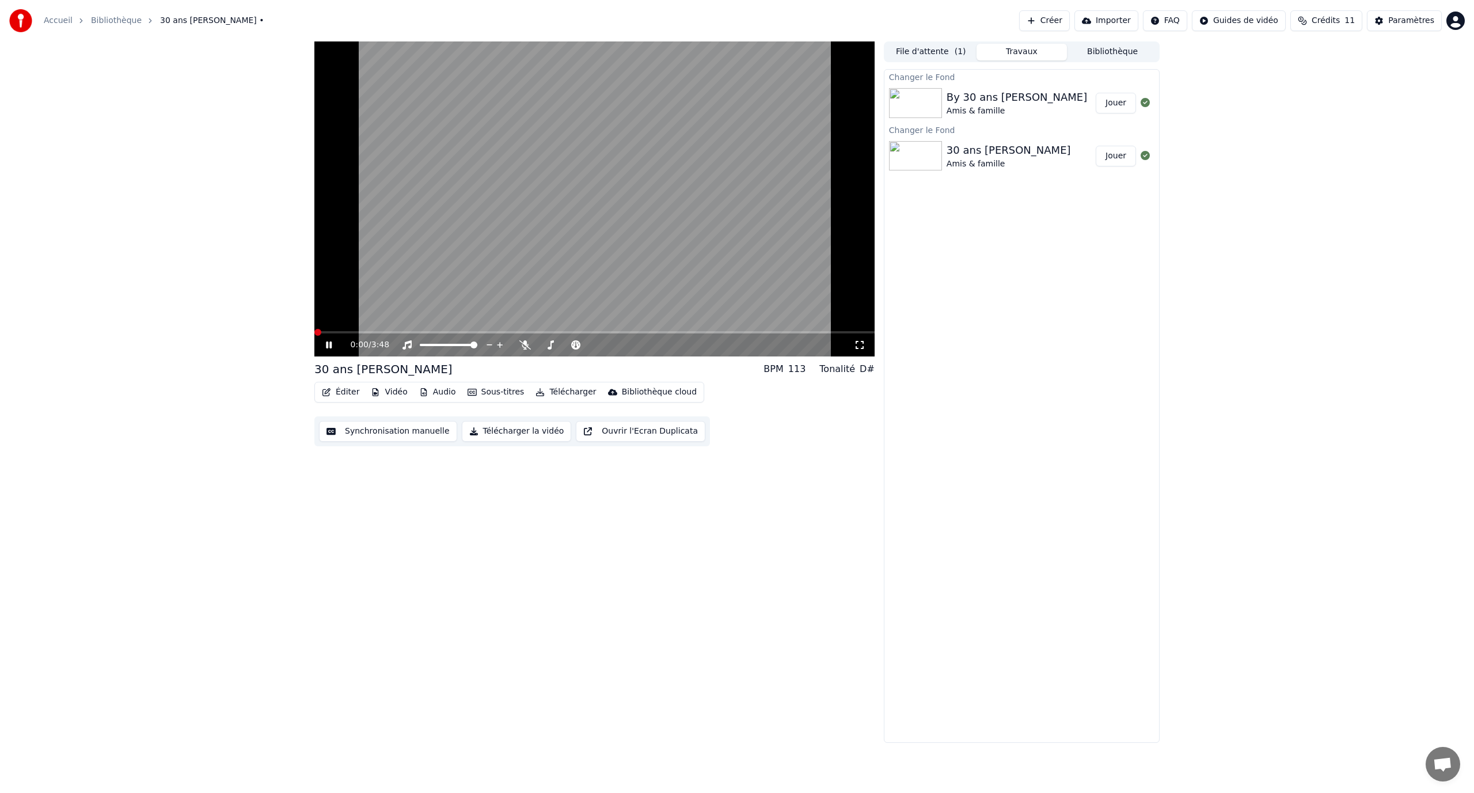
click at [493, 334] on div "0:00 / 3:48" at bounding box center [594, 344] width 560 height 23
click at [488, 333] on span at bounding box center [594, 332] width 560 height 2
click at [501, 329] on video at bounding box center [594, 198] width 560 height 315
click at [503, 331] on span at bounding box center [594, 332] width 560 height 2
click at [510, 277] on video at bounding box center [594, 198] width 560 height 315
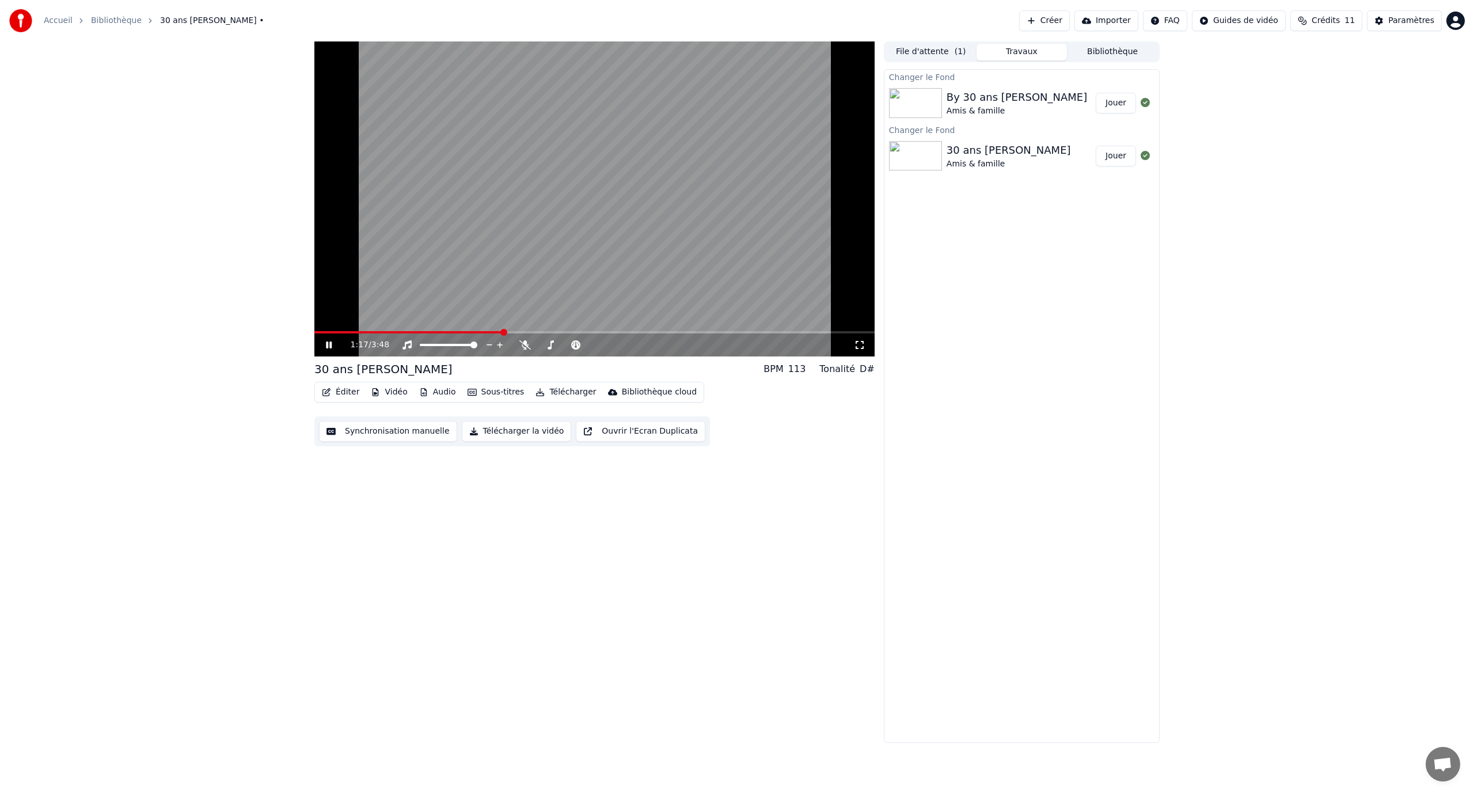
click at [348, 333] on span at bounding box center [408, 332] width 188 height 2
click at [334, 341] on icon at bounding box center [337, 344] width 27 height 9
click at [342, 391] on button "Éditer" at bounding box center [340, 392] width 47 height 16
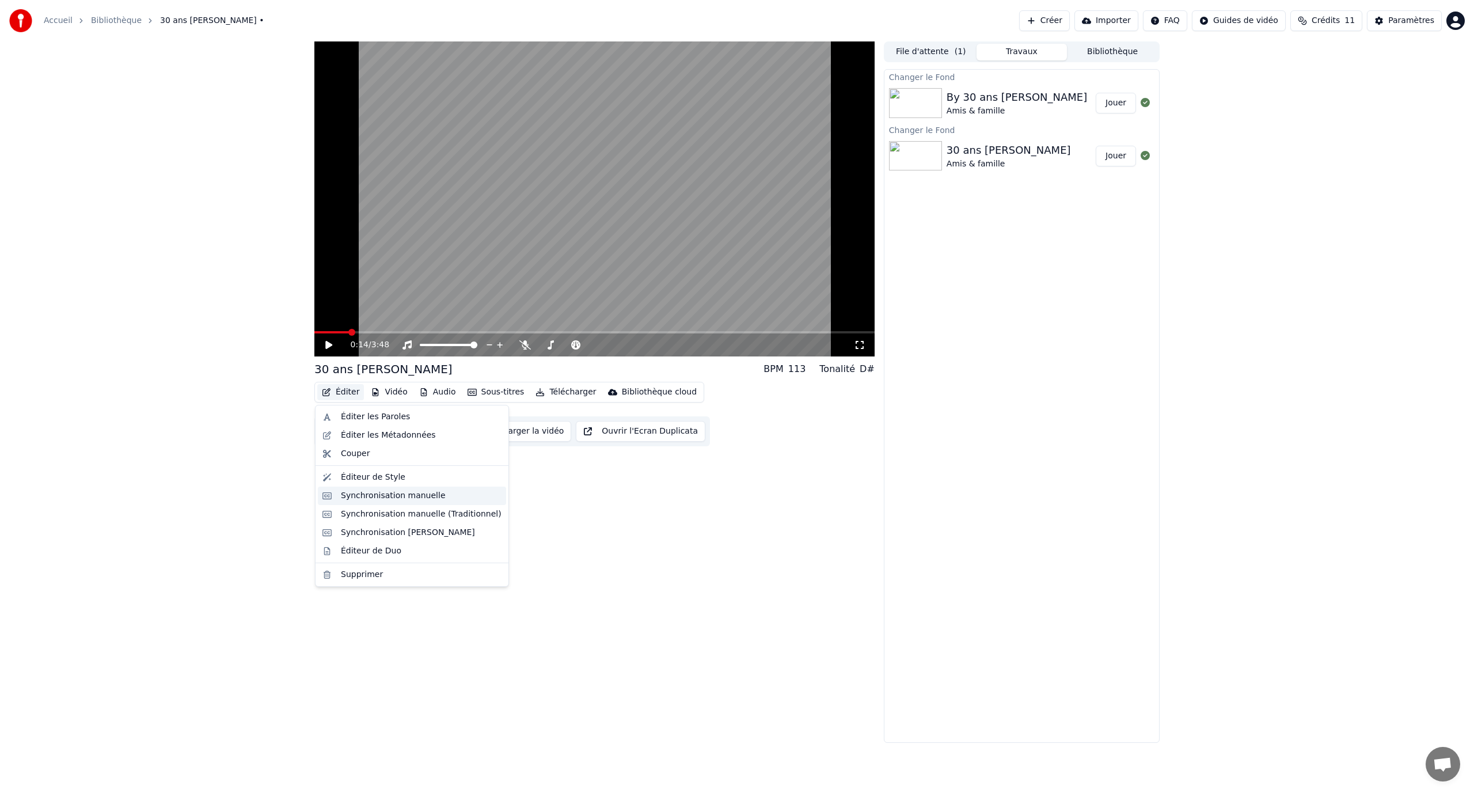
click at [407, 500] on div "Synchronisation manuelle" at bounding box center [393, 496] width 105 height 12
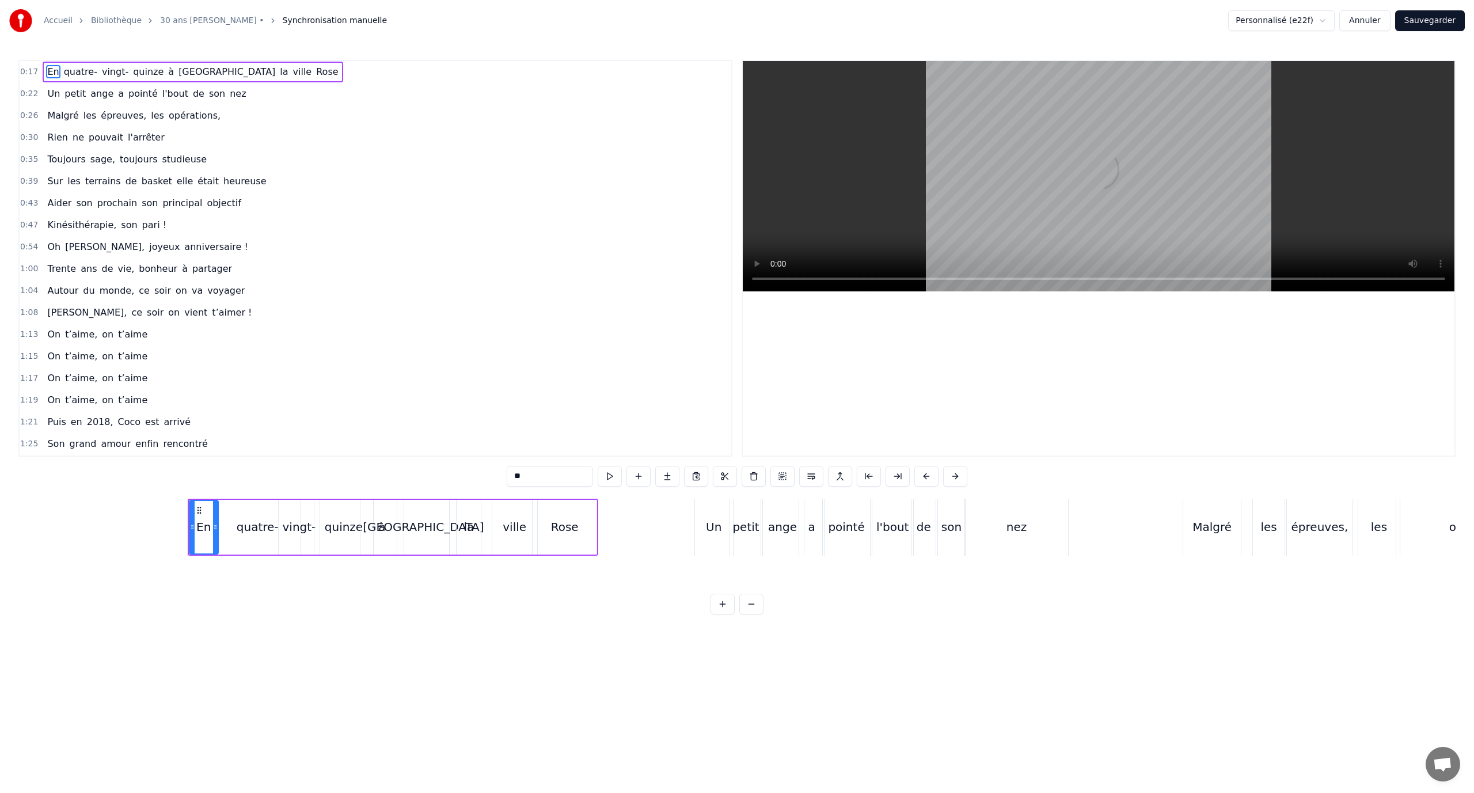
scroll to position [0, 1995]
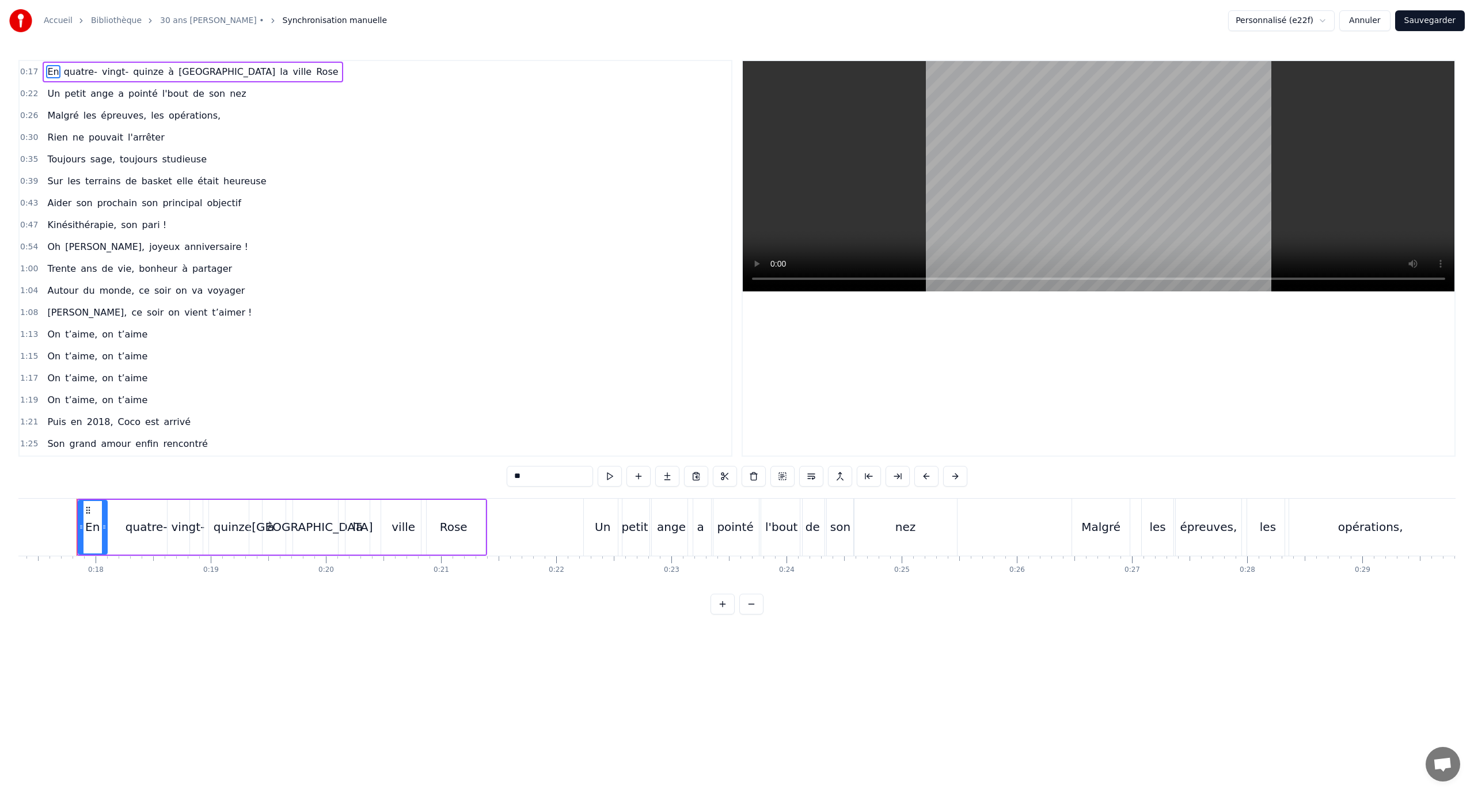
click at [196, 22] on link "30 ans [PERSON_NAME] •" at bounding box center [212, 21] width 104 height 12
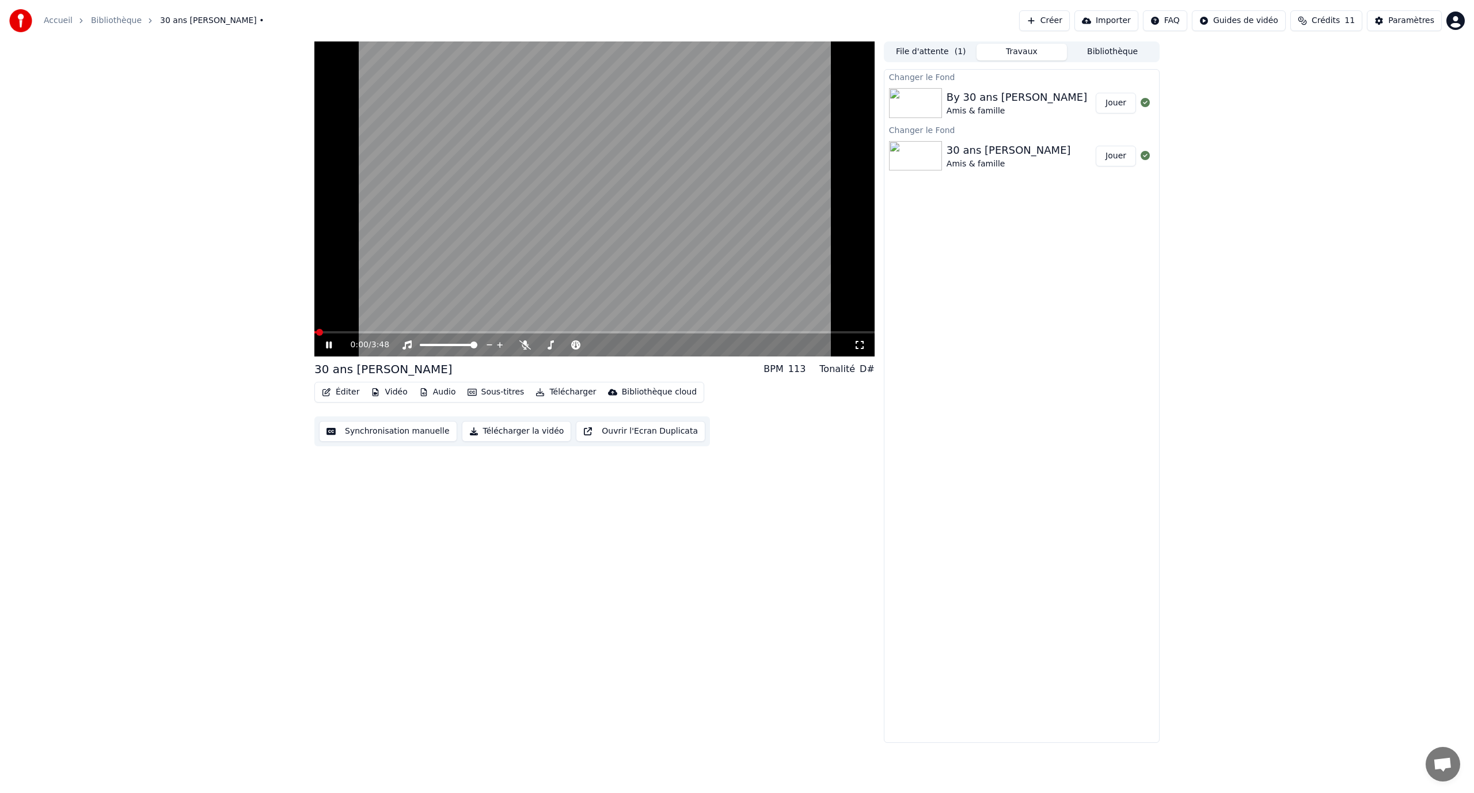
click at [359, 392] on button "Éditer" at bounding box center [340, 392] width 47 height 16
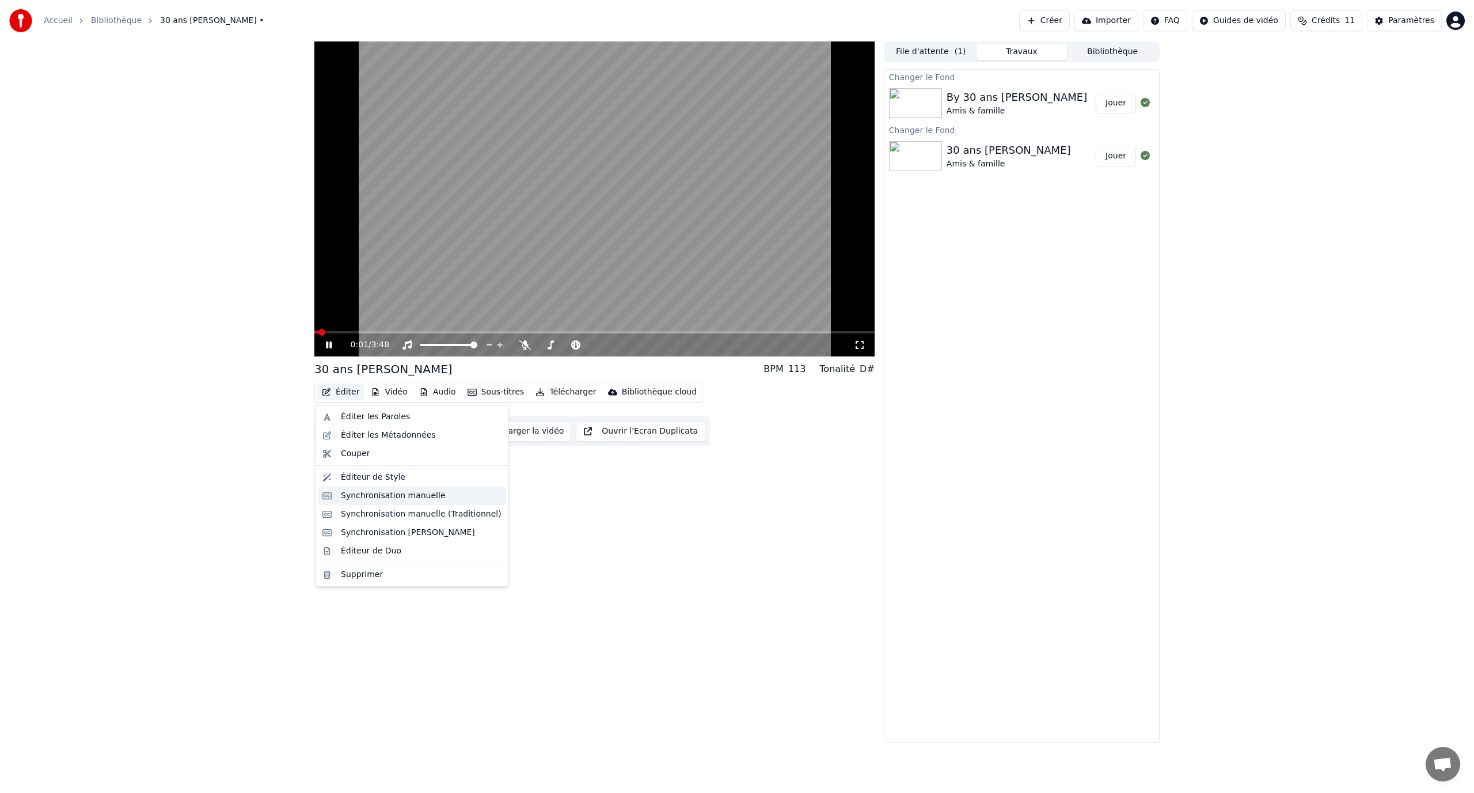
click at [394, 492] on div "Synchronisation manuelle" at bounding box center [393, 496] width 105 height 12
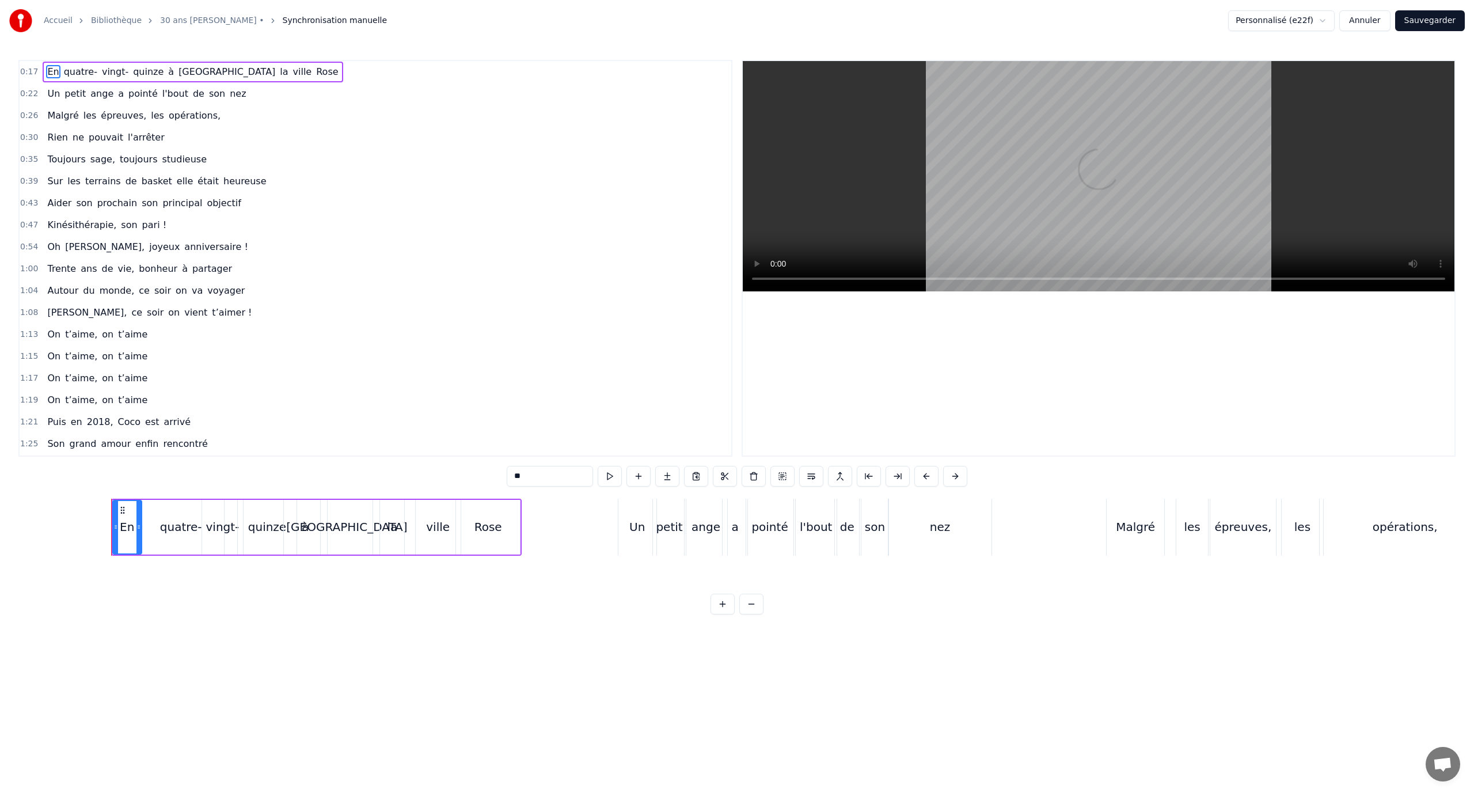
scroll to position [0, 1995]
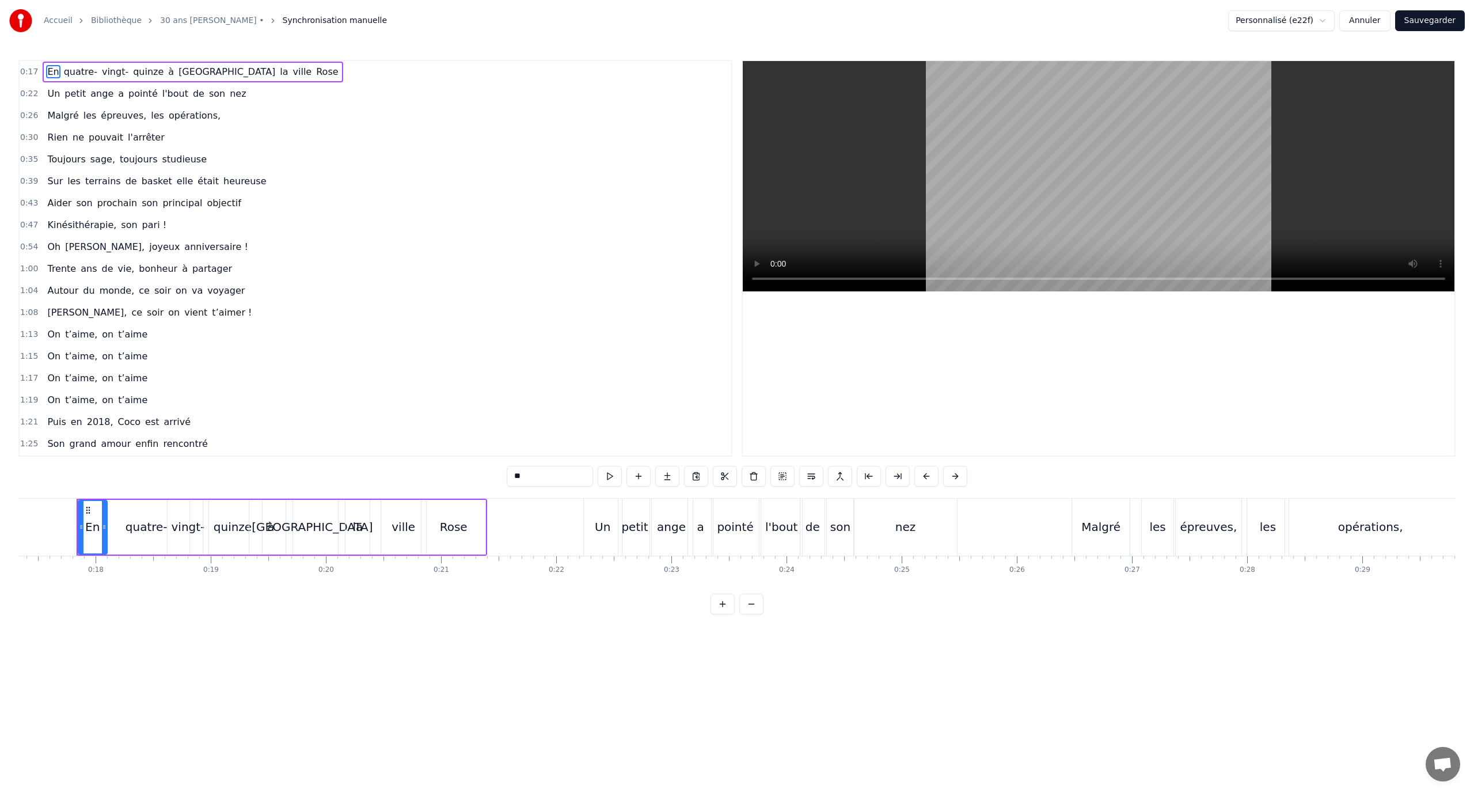
click at [166, 16] on link "30 ans [PERSON_NAME] •" at bounding box center [212, 21] width 104 height 12
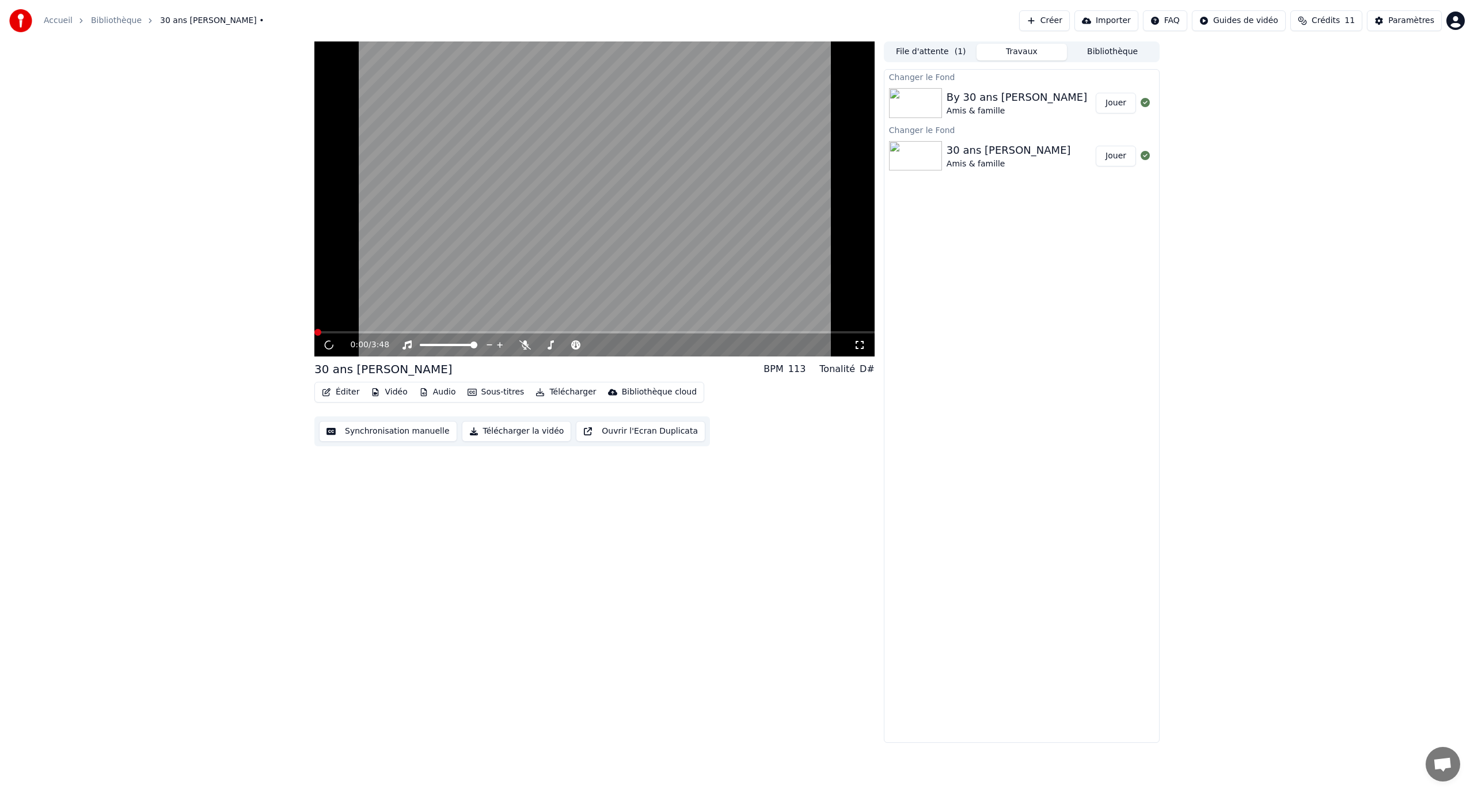
click at [352, 395] on button "Éditer" at bounding box center [340, 392] width 47 height 16
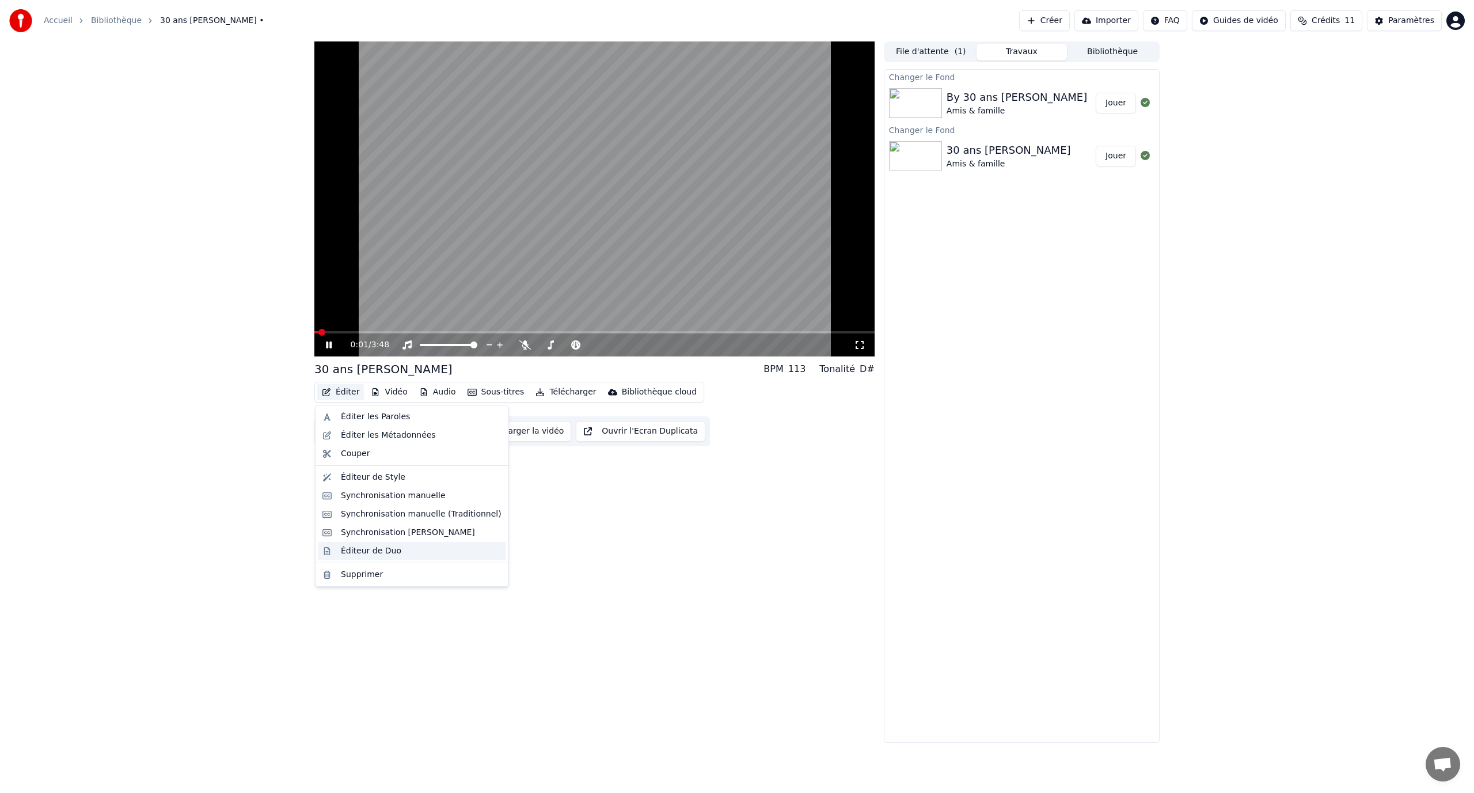
click at [407, 547] on div "Éditeur de Duo" at bounding box center [421, 551] width 161 height 12
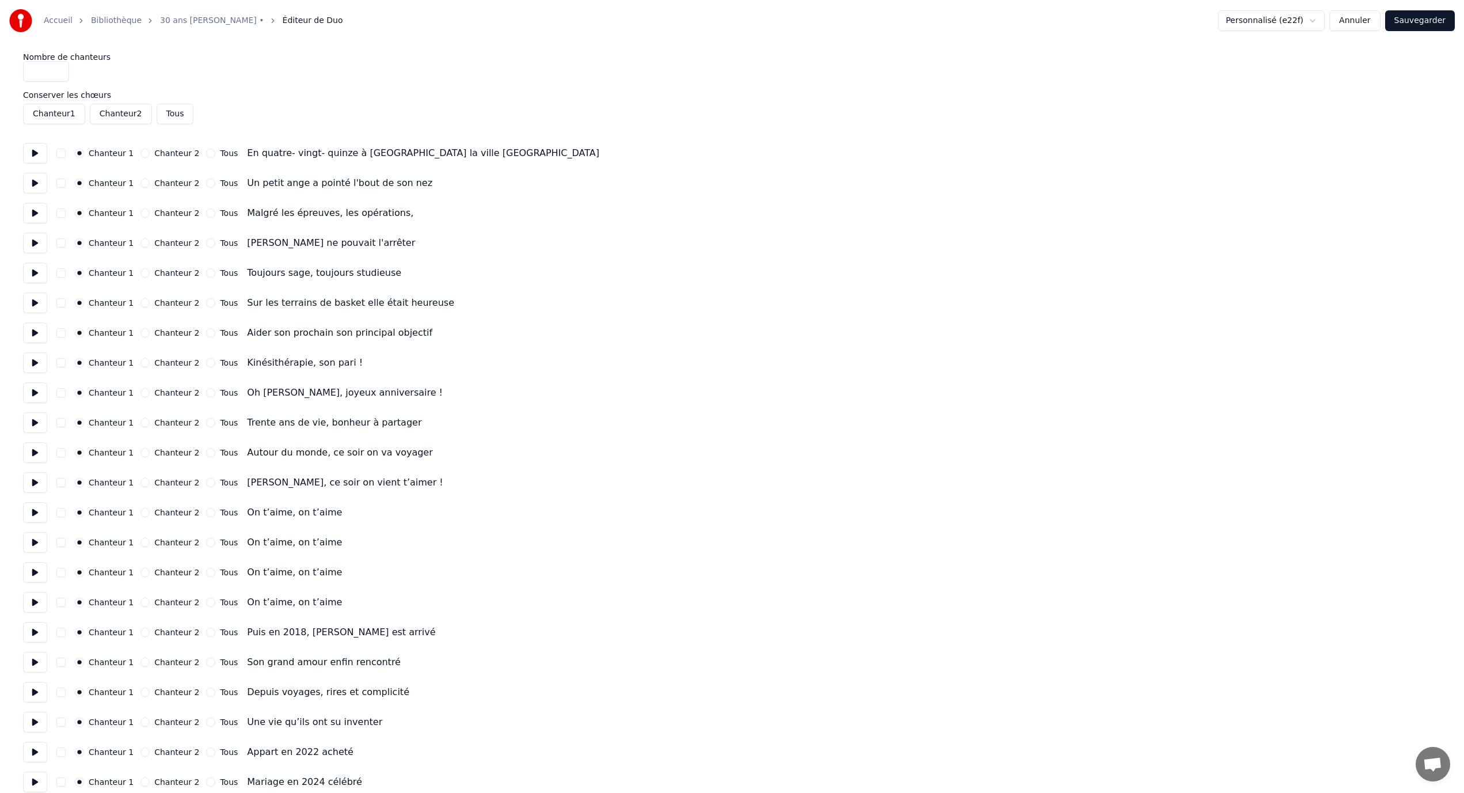
click at [192, 21] on link "30 ans [PERSON_NAME] •" at bounding box center [212, 21] width 104 height 12
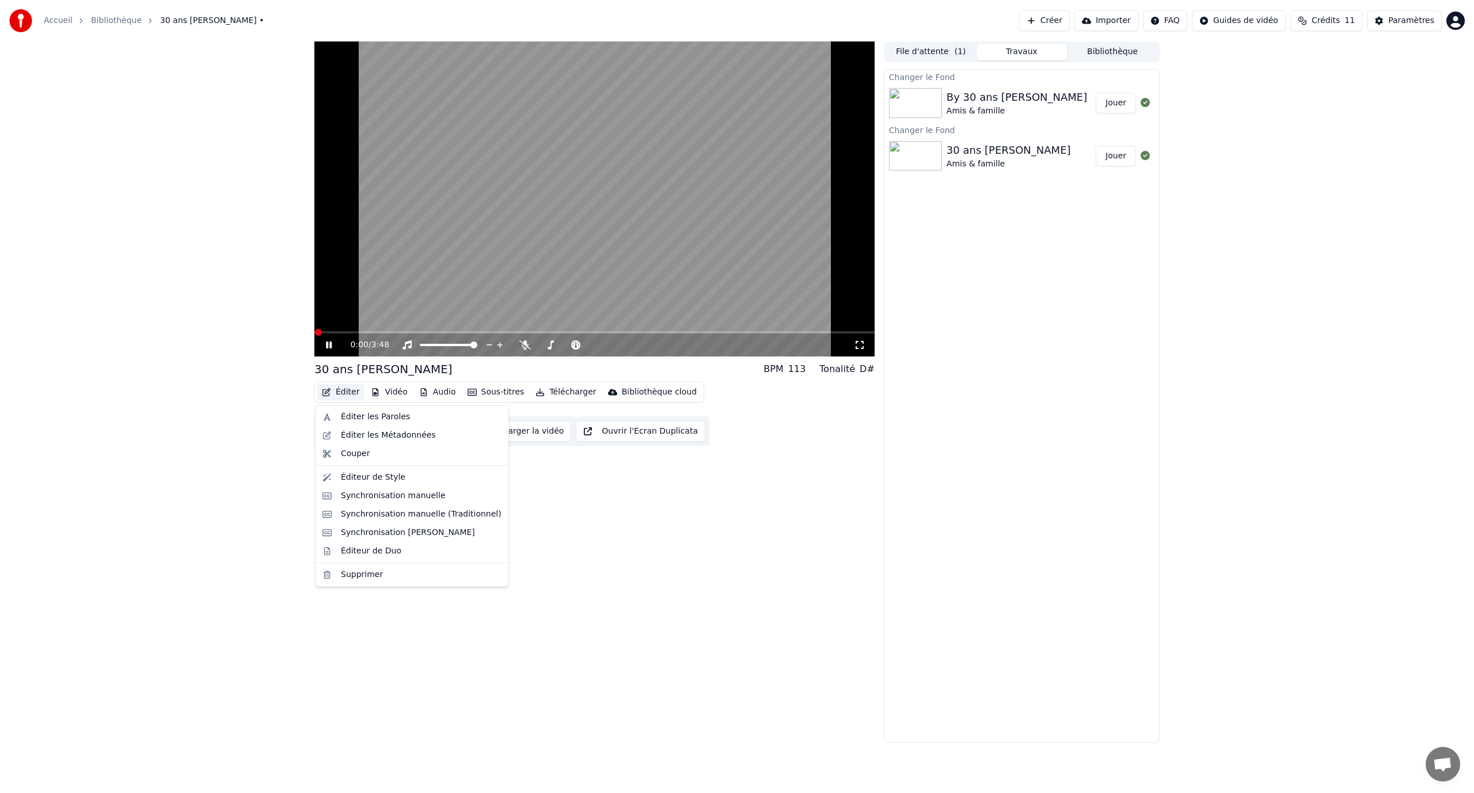
click at [347, 396] on button "Éditer" at bounding box center [340, 392] width 47 height 16
click at [390, 472] on div "Éditeur de Style" at bounding box center [373, 477] width 64 height 12
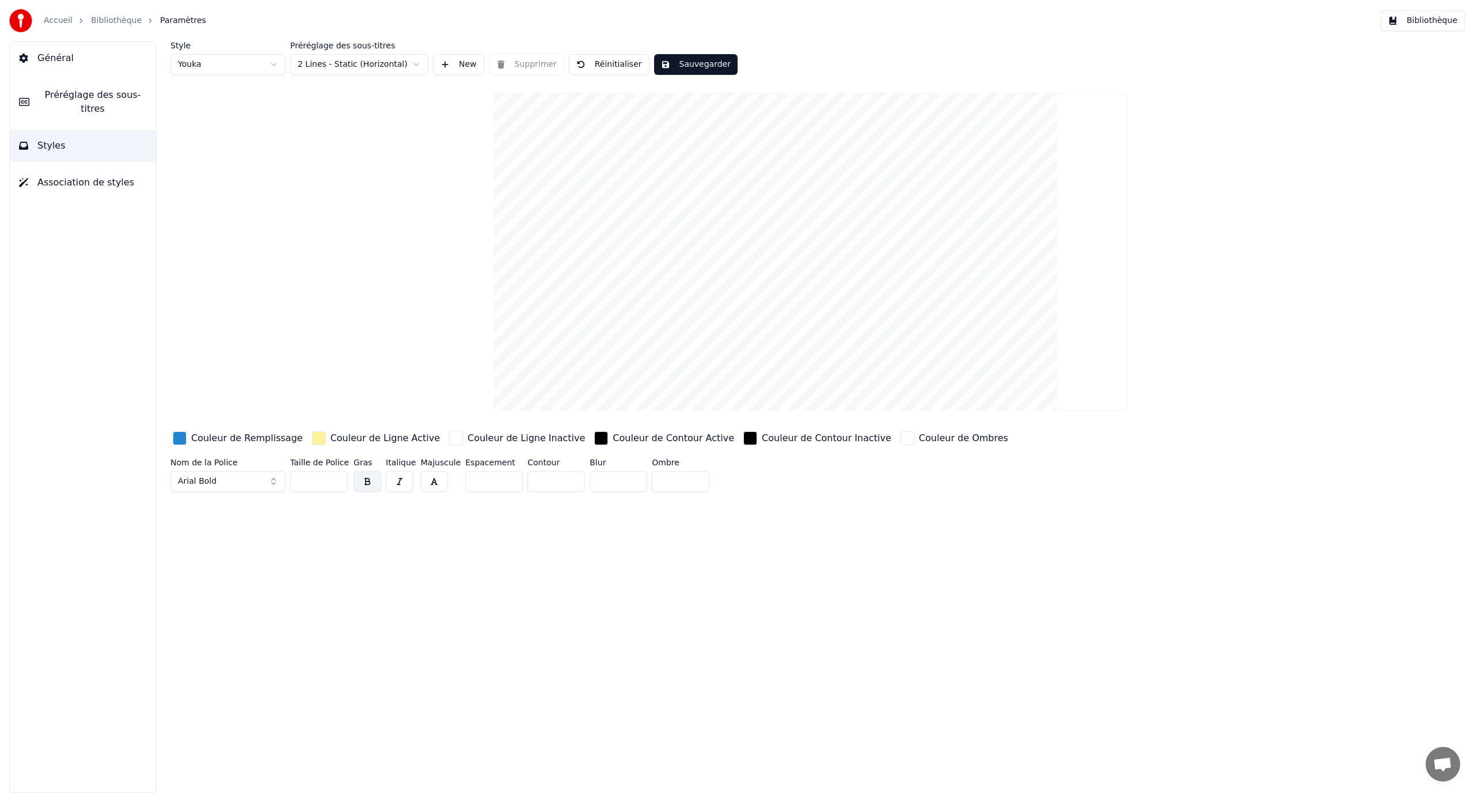
click at [253, 63] on html "Accueil Bibliothèque Paramètres Bibliothèque Général Préréglage des sous-titres…" at bounding box center [737, 396] width 1474 height 793
click at [248, 71] on html "Accueil Bibliothèque Paramètres Bibliothèque Général Préréglage des sous-titres…" at bounding box center [737, 396] width 1474 height 793
click at [249, 75] on div "Style Youka 3 Préréglage des sous-titres 2 Lines - Static (Horizontal) New Supp…" at bounding box center [810, 268] width 1280 height 455
click at [250, 67] on html "Accueil Bibliothèque Paramètres Bibliothèque Général Préréglage des sous-titres…" at bounding box center [737, 396] width 1474 height 793
click at [681, 65] on button "Sauvegarder" at bounding box center [695, 64] width 83 height 21
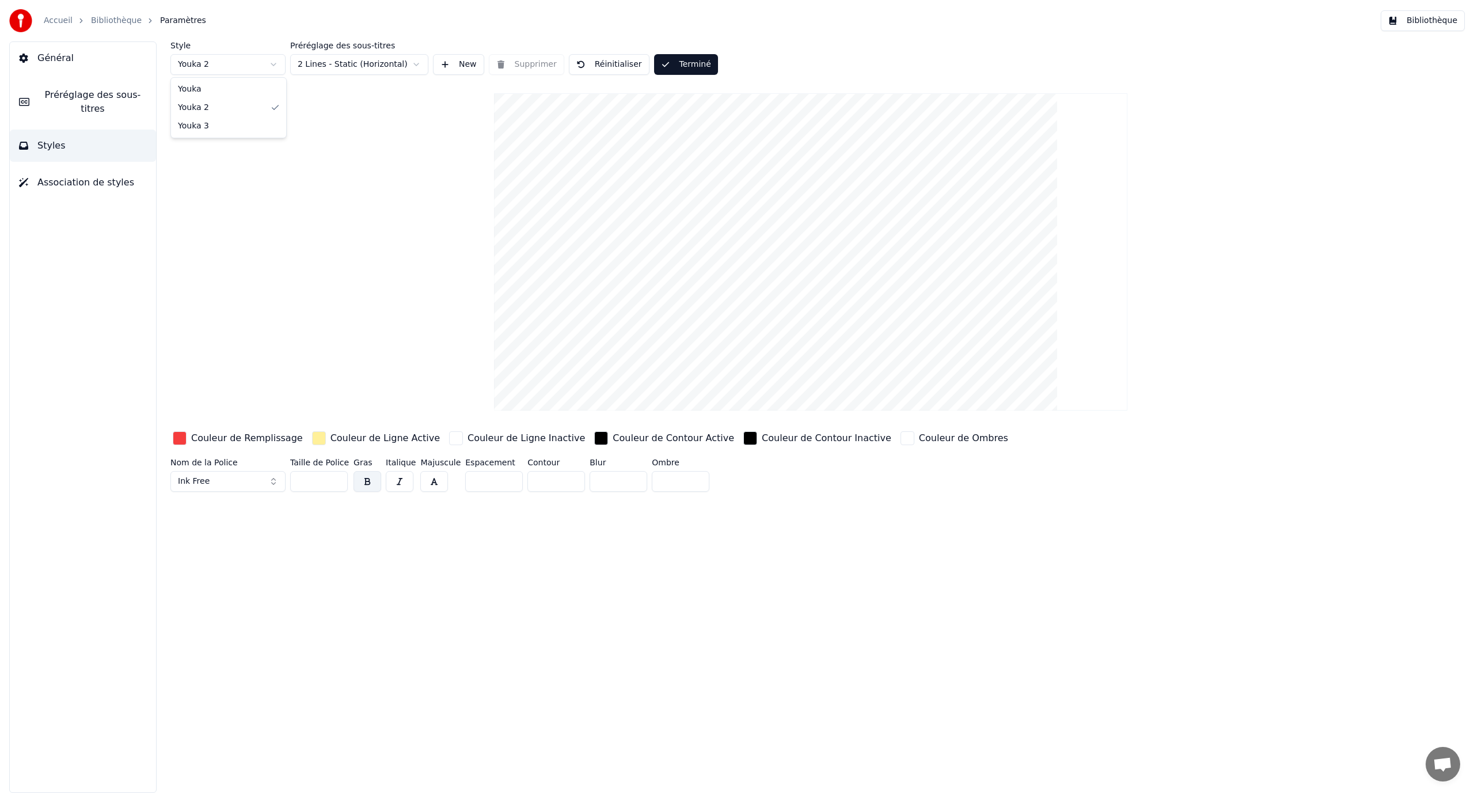
click at [257, 59] on html "Accueil Bibliothèque Paramètres Bibliothèque Général Préréglage des sous-titres…" at bounding box center [737, 396] width 1474 height 793
type input "**"
click at [264, 61] on html "Accueil Bibliothèque Paramètres Bibliothèque Général Préréglage des sous-titres…" at bounding box center [737, 396] width 1474 height 793
click at [243, 66] on html "Accueil Bibliothèque Paramètres Bibliothèque Général Préréglage des sous-titres…" at bounding box center [737, 396] width 1474 height 793
click at [189, 438] on div "Couleur de Remplissage" at bounding box center [237, 438] width 135 height 18
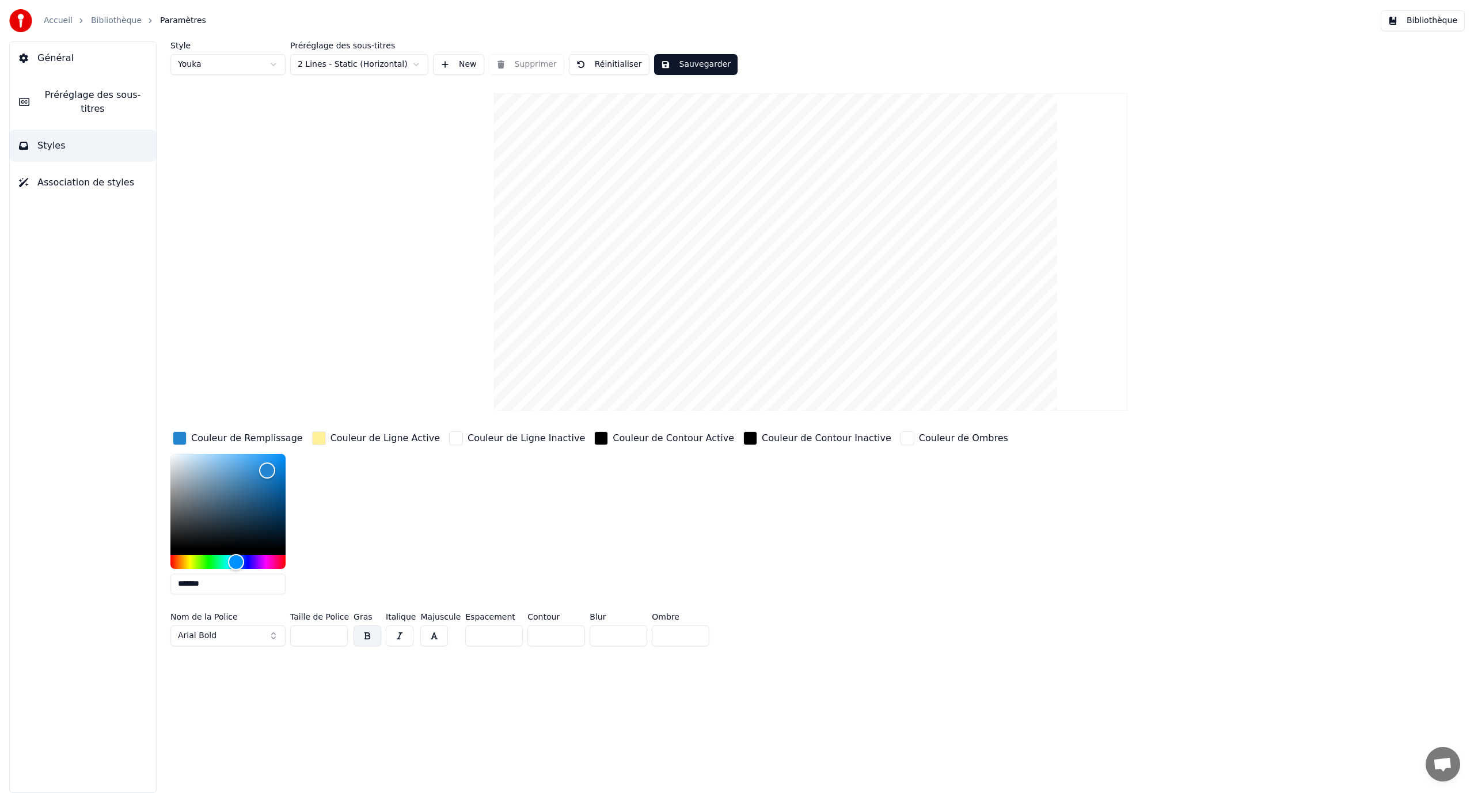
click at [177, 437] on div "button" at bounding box center [180, 438] width 14 height 14
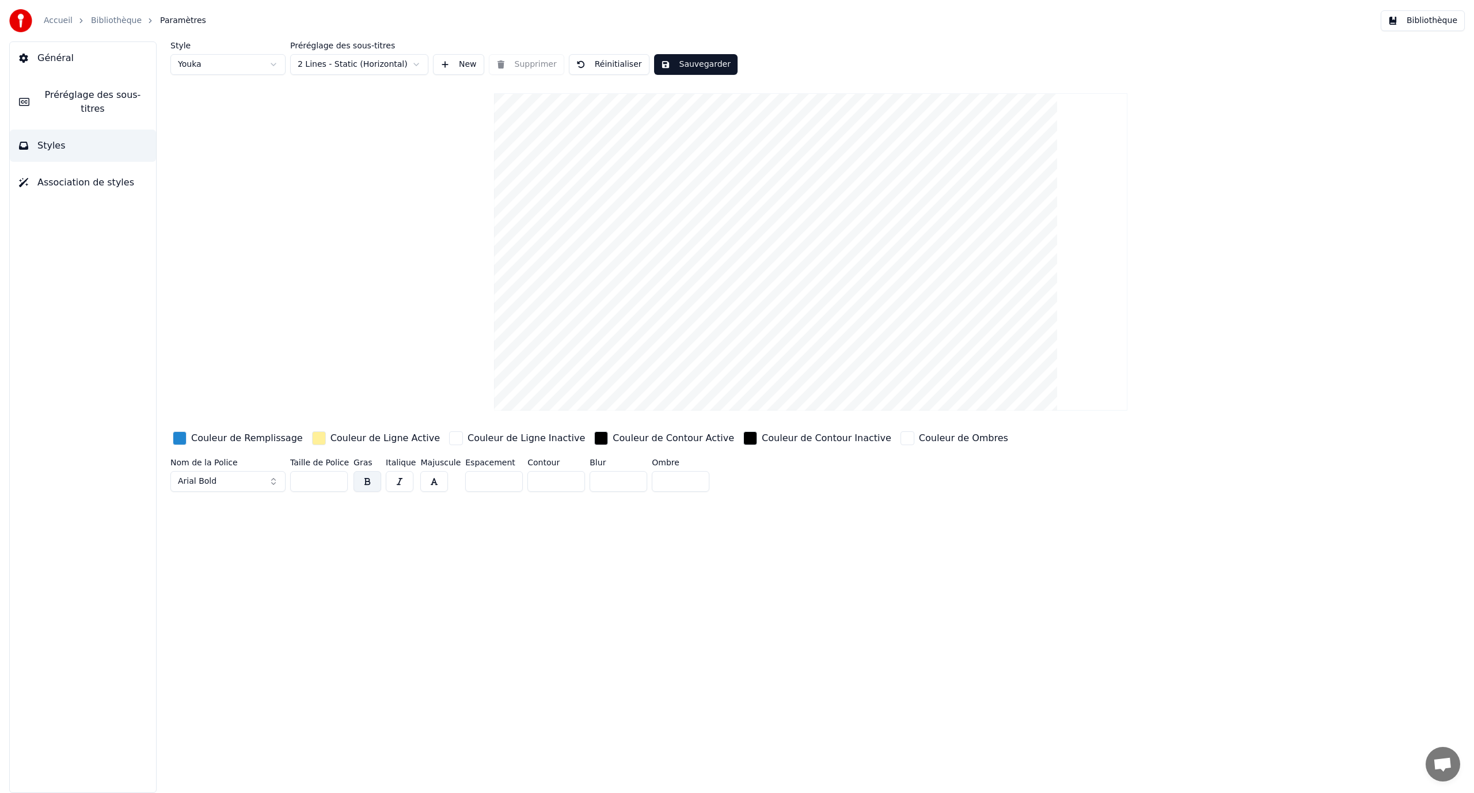
click at [177, 437] on div "button" at bounding box center [180, 438] width 14 height 14
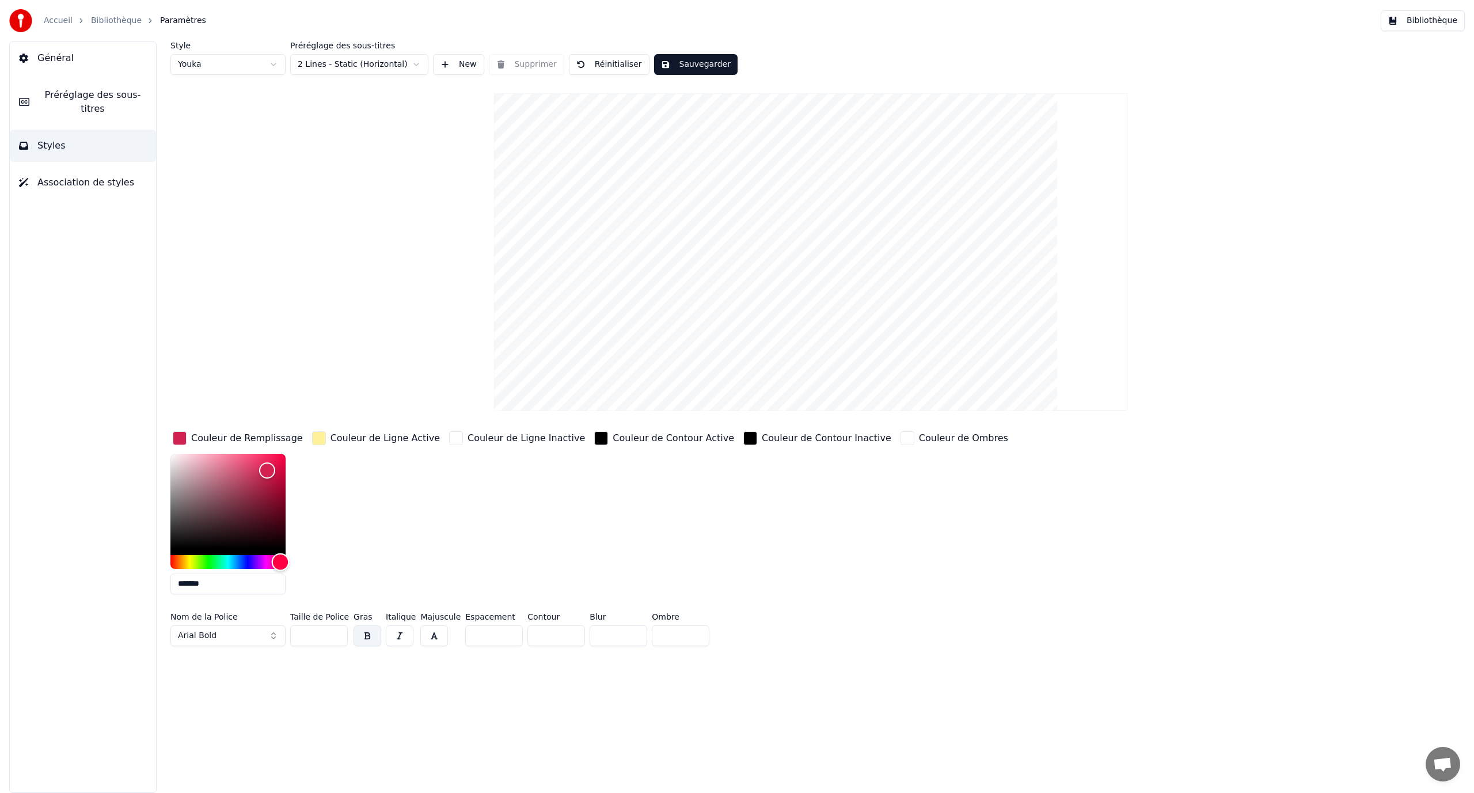
type input "*******"
drag, startPoint x: 257, startPoint y: 557, endPoint x: 296, endPoint y: 563, distance: 39.6
click at [296, 563] on div "*******" at bounding box center [237, 526] width 135 height 145
click at [318, 439] on div "button" at bounding box center [319, 438] width 14 height 14
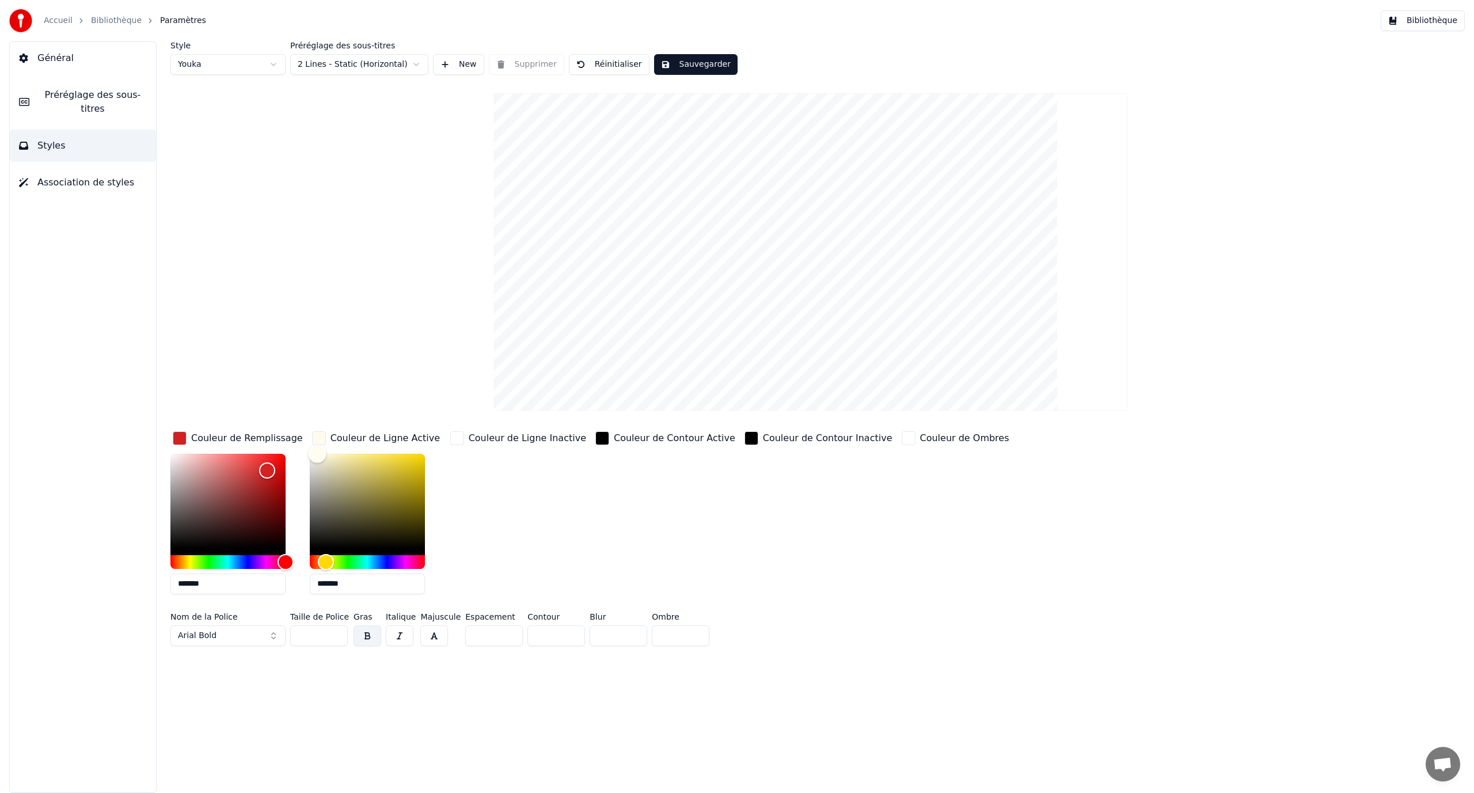
type input "*******"
drag, startPoint x: 353, startPoint y: 453, endPoint x: 288, endPoint y: 451, distance: 65.1
click at [288, 451] on div "Couleur de Remplissage ******* Couleur de Ligne Active ******* Couleur de Ligne…" at bounding box center [686, 516] width 1032 height 174
click at [669, 76] on div "Style Youka Préréglage des sous-titres 2 Lines - Static (Horizontal) New Suppri…" at bounding box center [810, 345] width 1280 height 609
click at [673, 66] on button "Sauvegarder" at bounding box center [695, 64] width 83 height 21
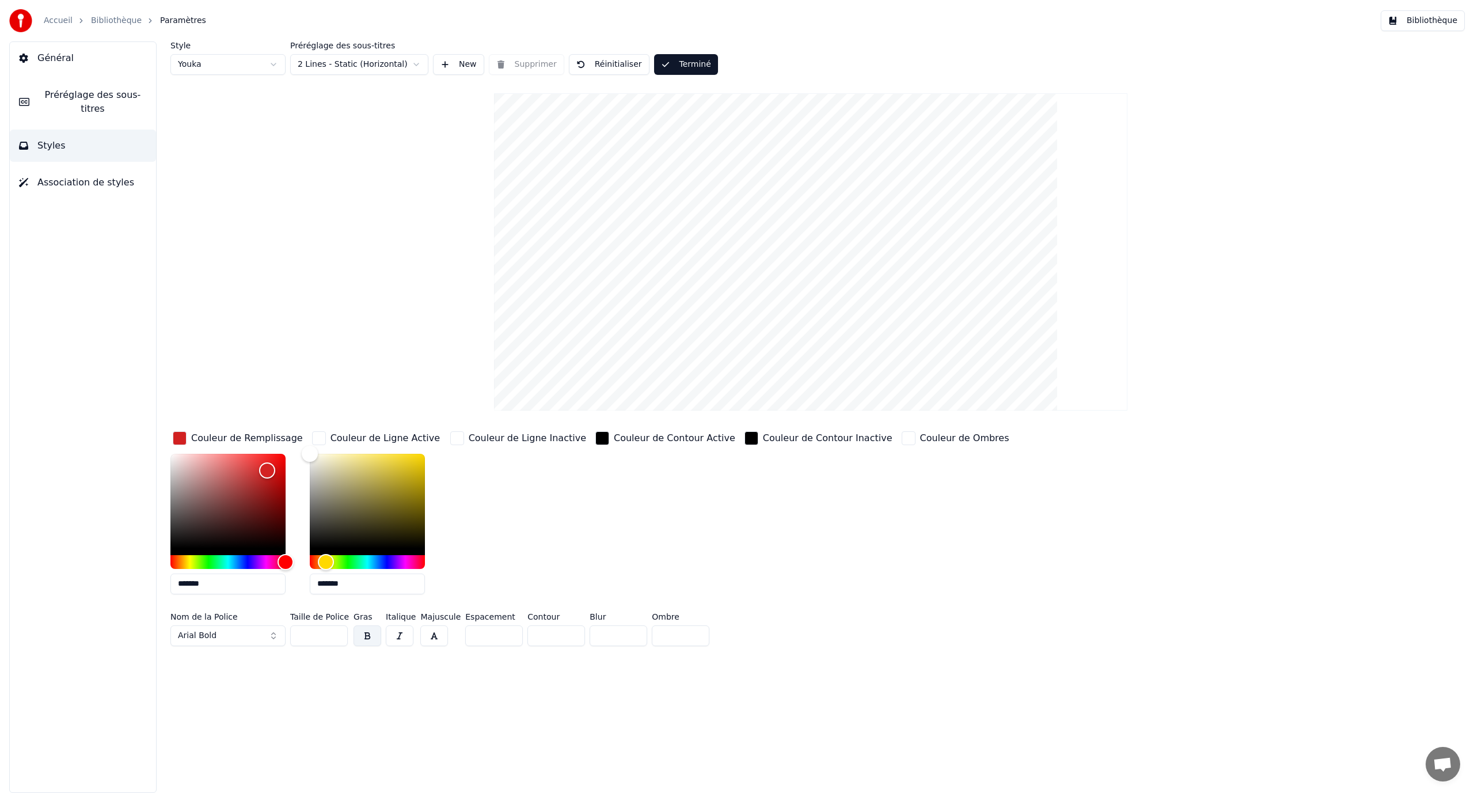
click at [91, 18] on link "Bibliothèque" at bounding box center [116, 21] width 51 height 12
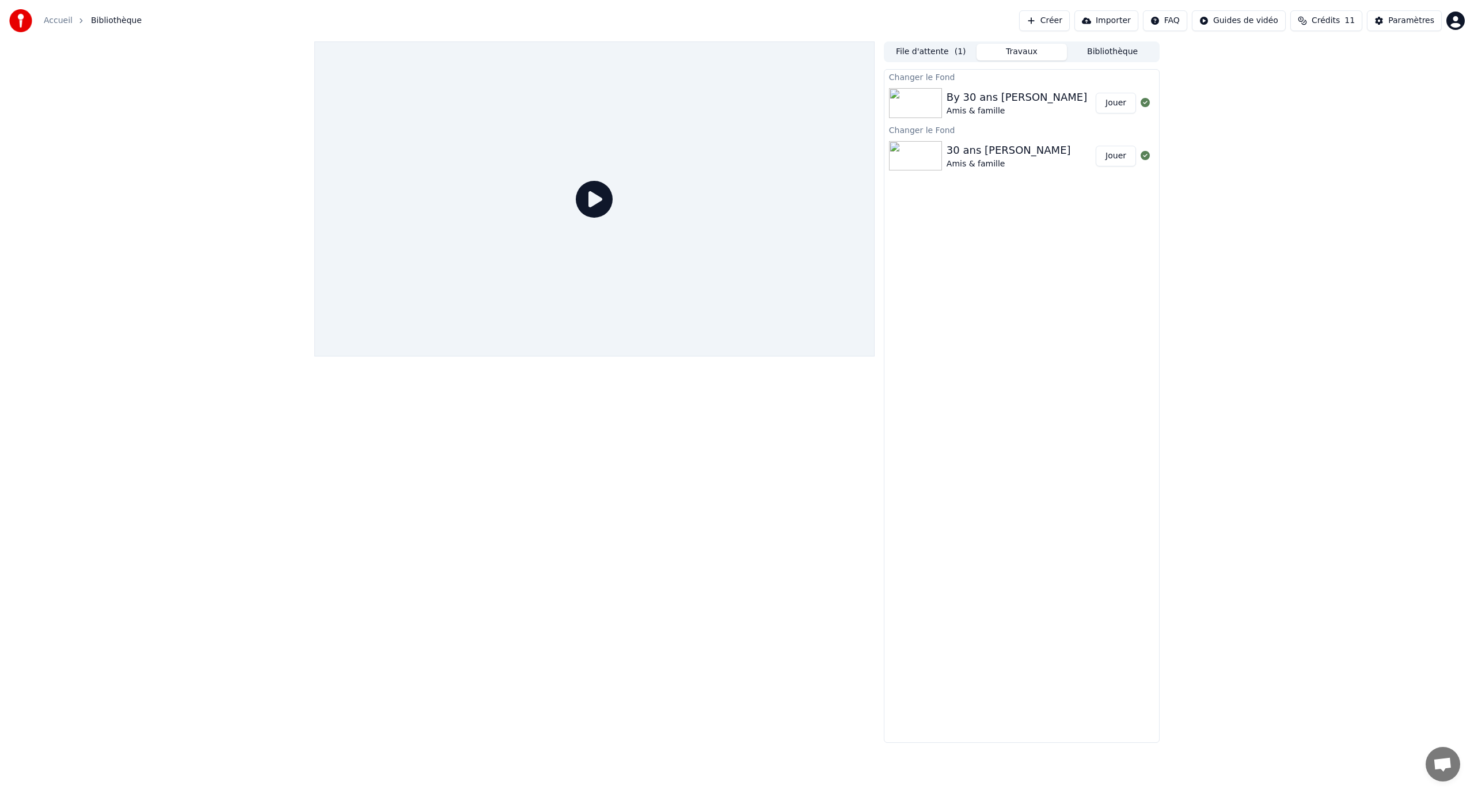
click at [1106, 100] on button "Jouer" at bounding box center [1115, 103] width 40 height 21
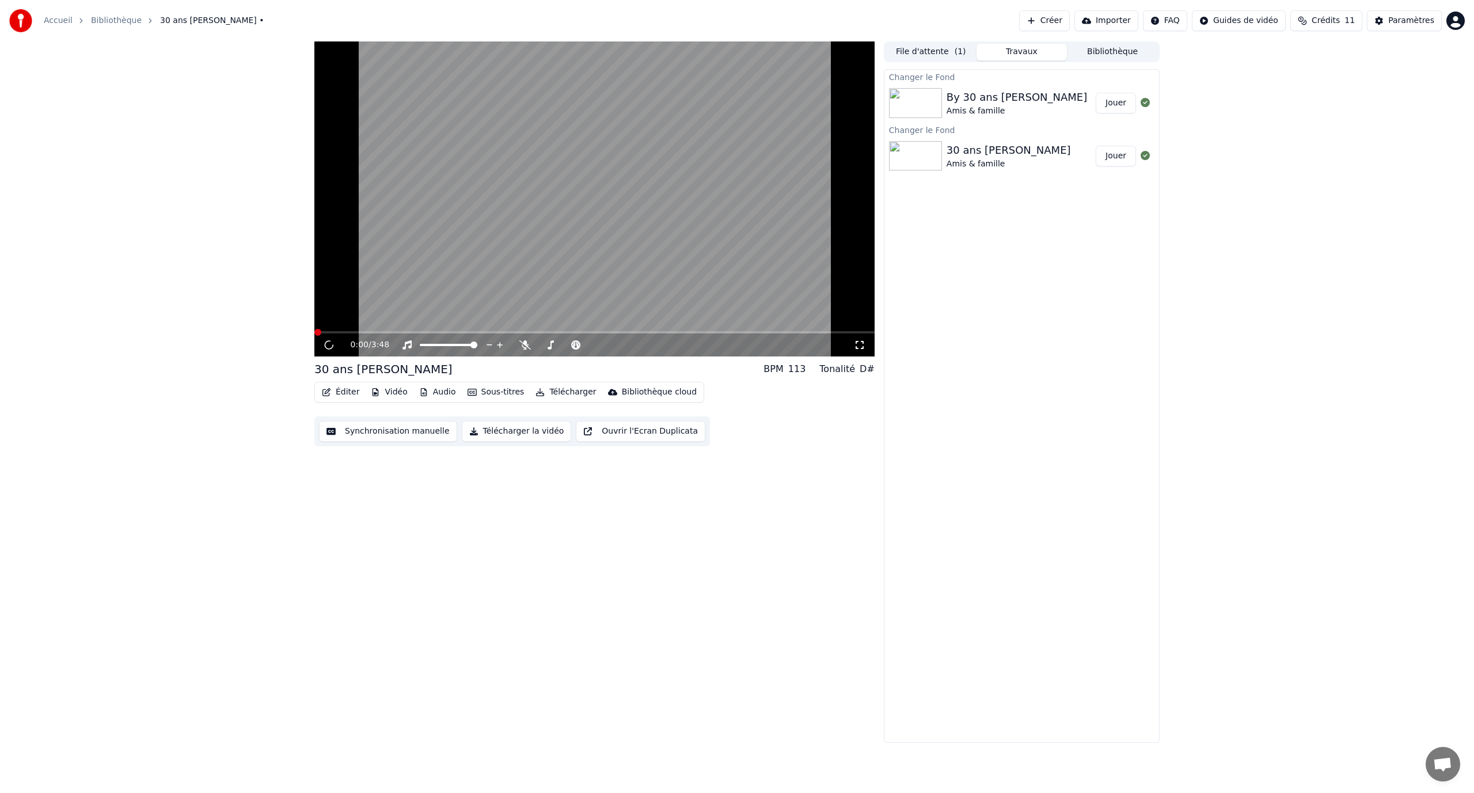
click at [492, 220] on video at bounding box center [594, 198] width 560 height 315
click at [417, 234] on video at bounding box center [594, 198] width 560 height 315
click at [375, 332] on span at bounding box center [594, 332] width 560 height 2
click at [425, 281] on video at bounding box center [594, 198] width 560 height 315
click at [501, 211] on video at bounding box center [594, 198] width 560 height 315
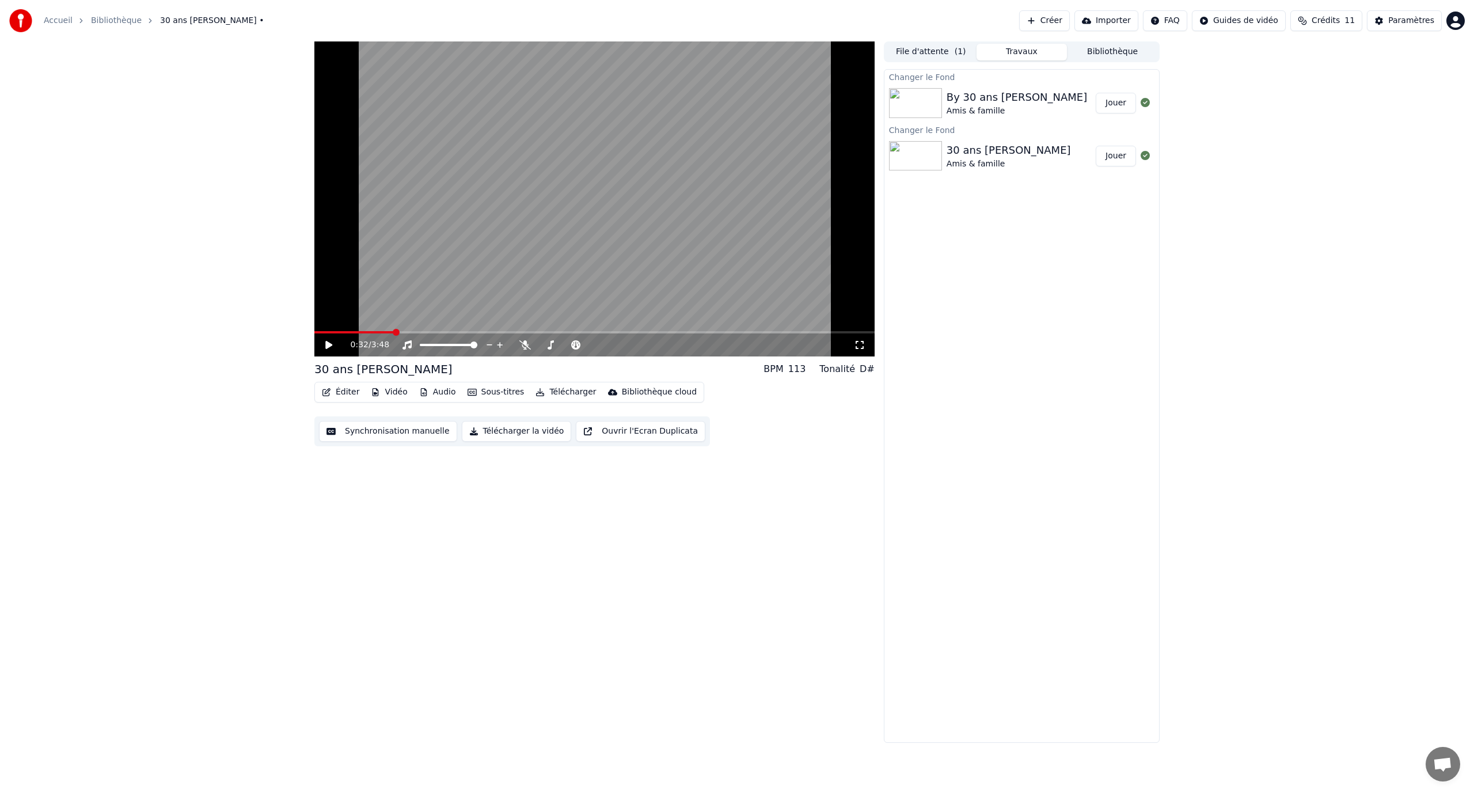
click at [354, 392] on button "Éditer" at bounding box center [340, 392] width 47 height 16
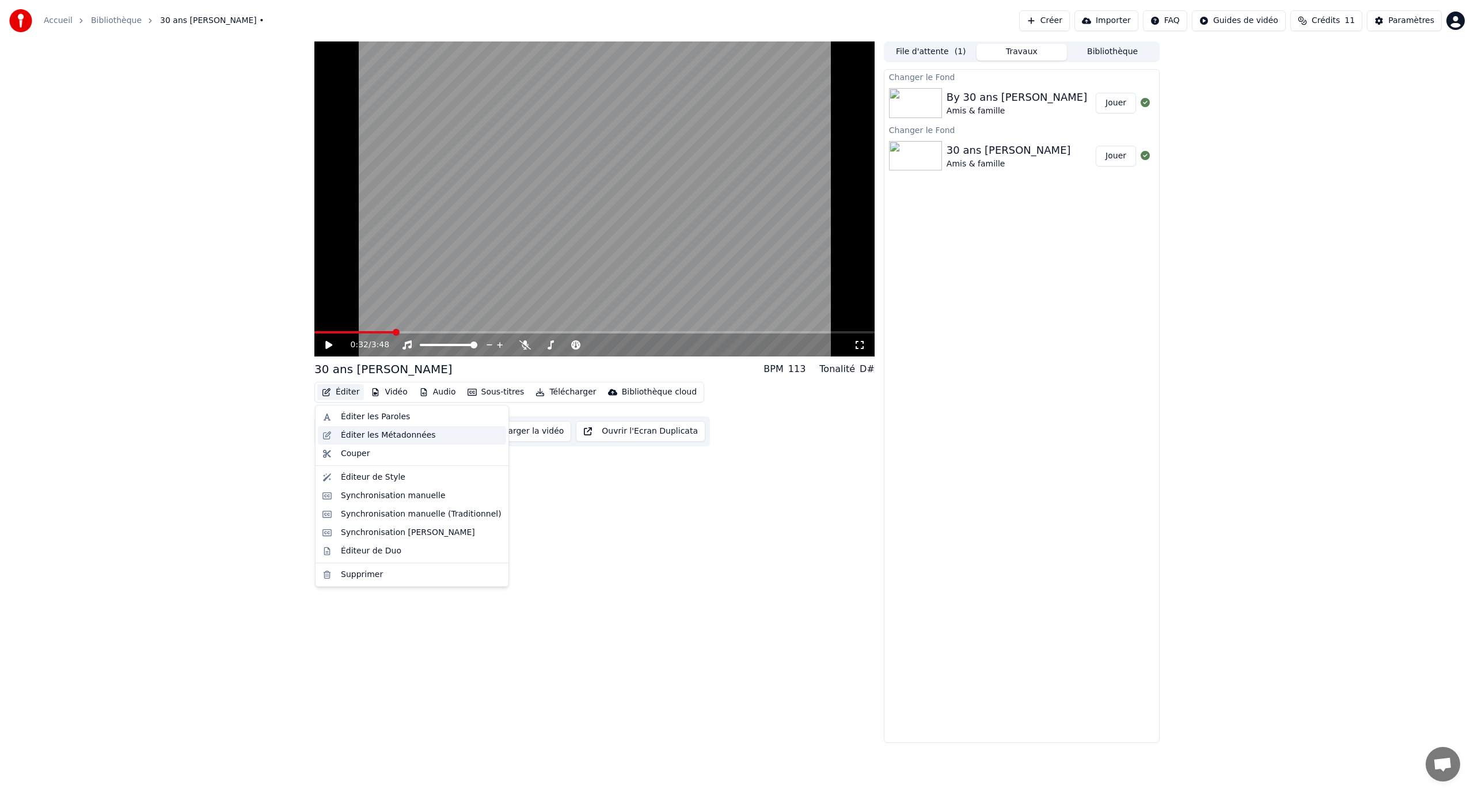
click at [379, 429] on div "Éditer les Métadonnées" at bounding box center [388, 435] width 95 height 12
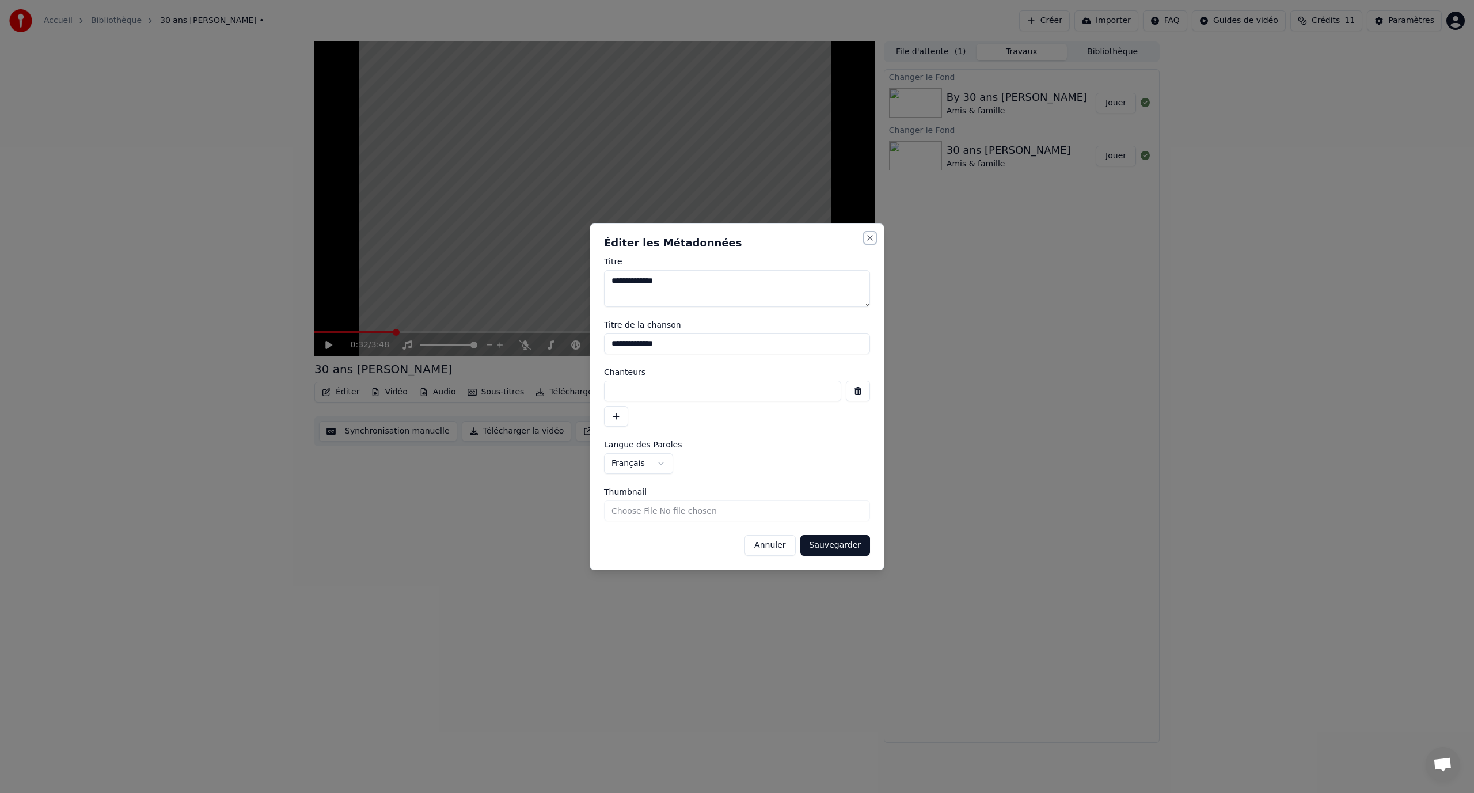
click at [871, 237] on button "Close" at bounding box center [869, 237] width 9 height 9
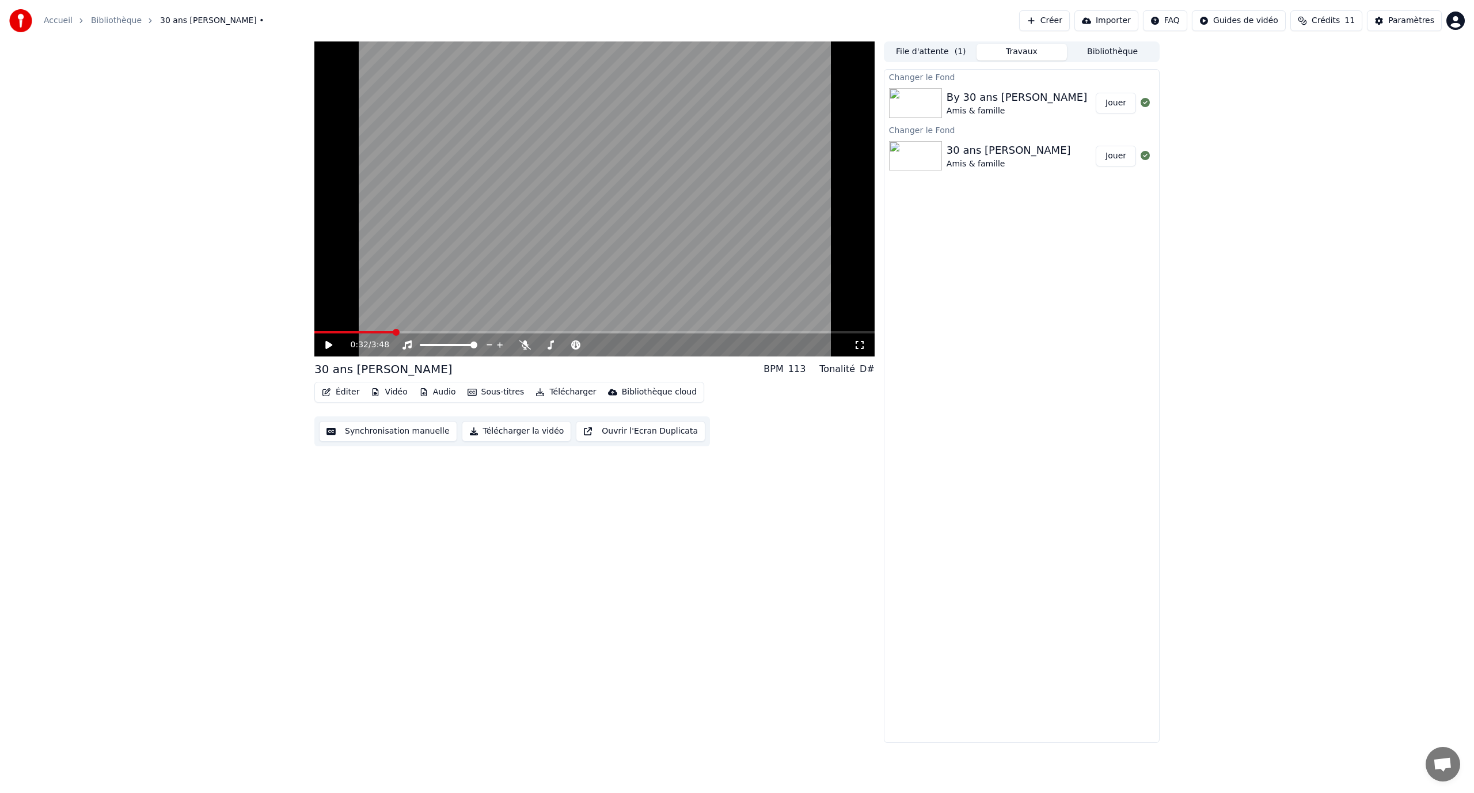
click at [347, 393] on button "Éditer" at bounding box center [340, 392] width 47 height 16
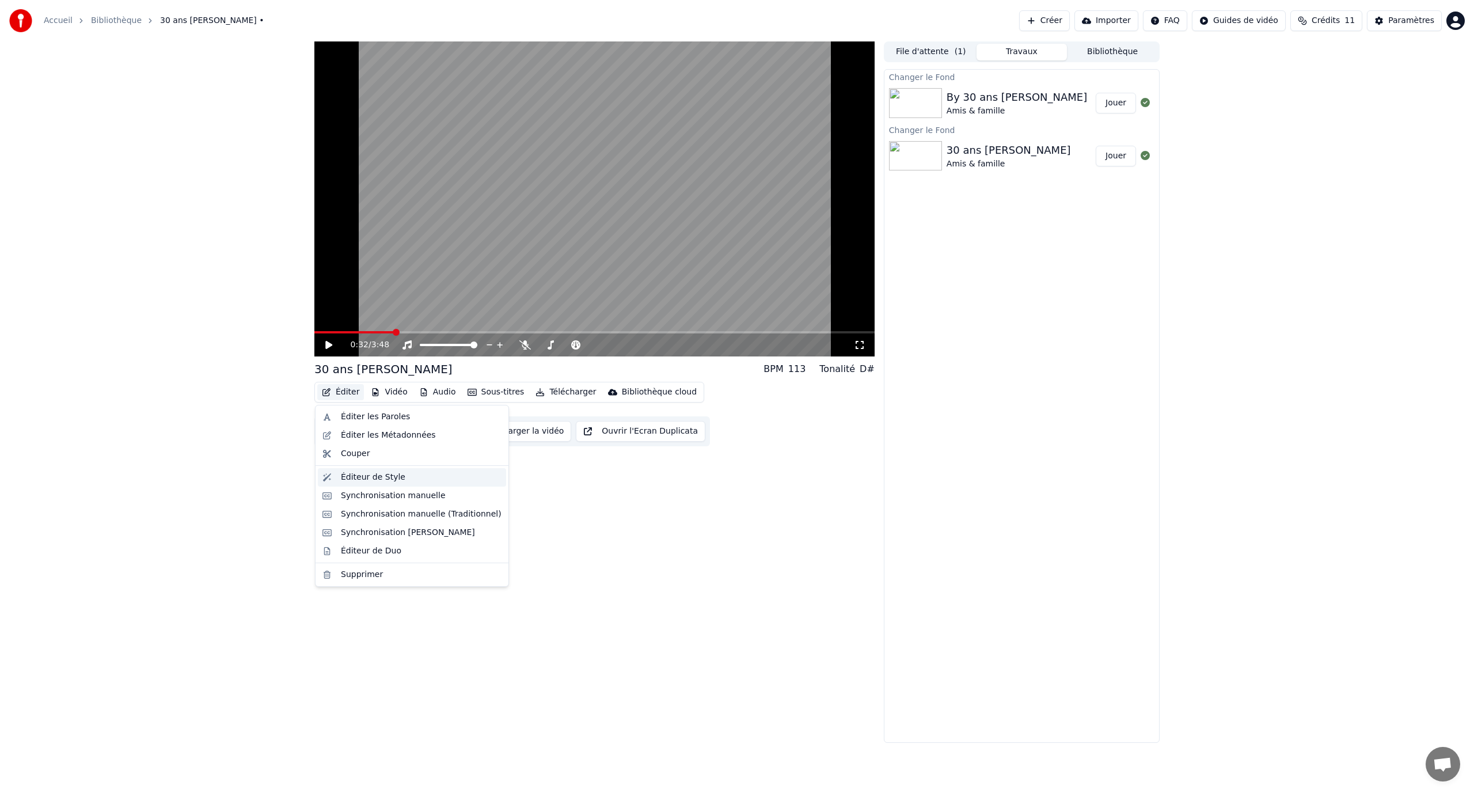
click at [375, 470] on div "Éditeur de Style" at bounding box center [412, 477] width 188 height 18
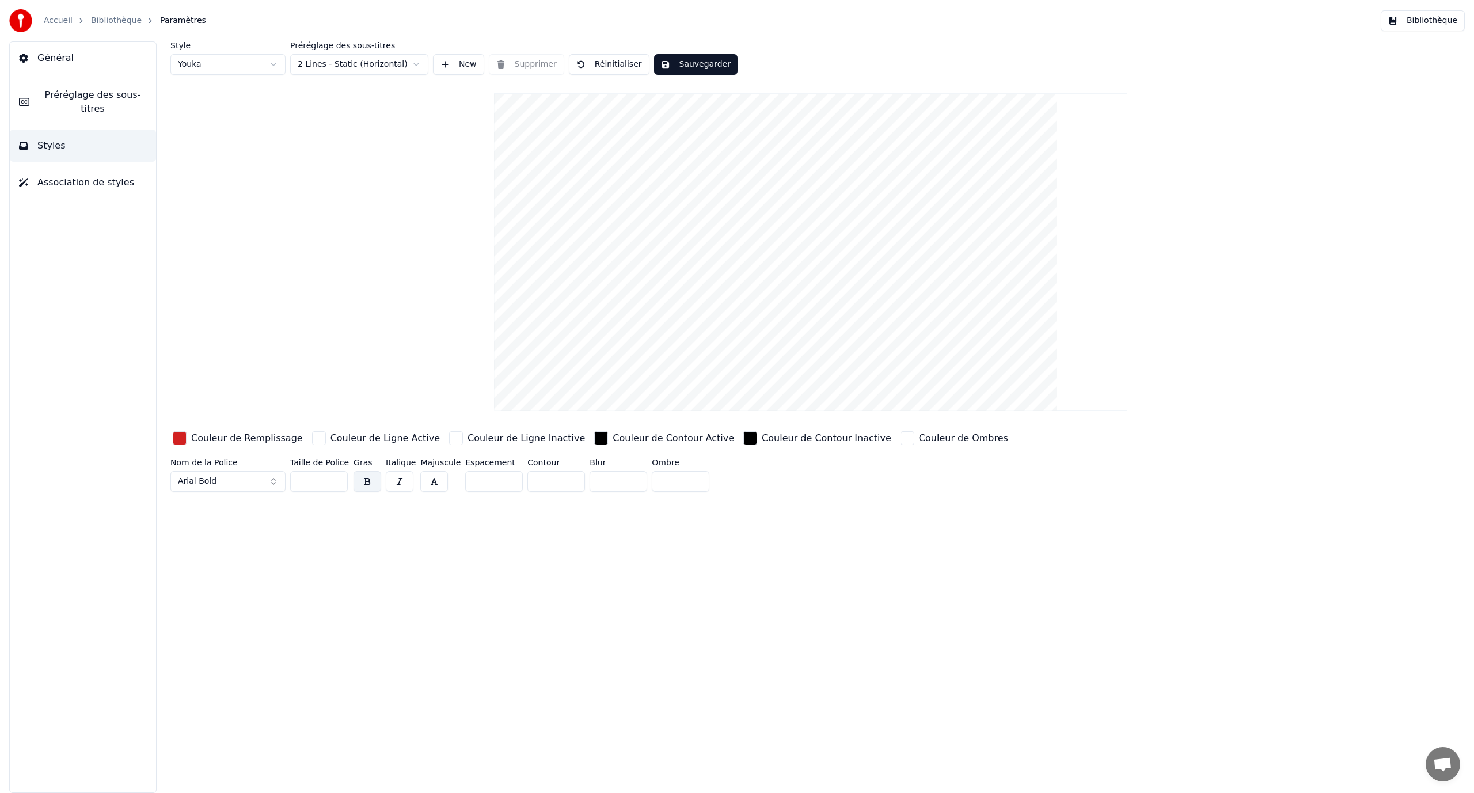
click at [282, 481] on button "Arial Bold" at bounding box center [227, 481] width 115 height 21
click at [239, 601] on div "MV Boli" at bounding box center [237, 599] width 82 height 12
click at [233, 480] on button "MV Boli" at bounding box center [227, 481] width 115 height 21
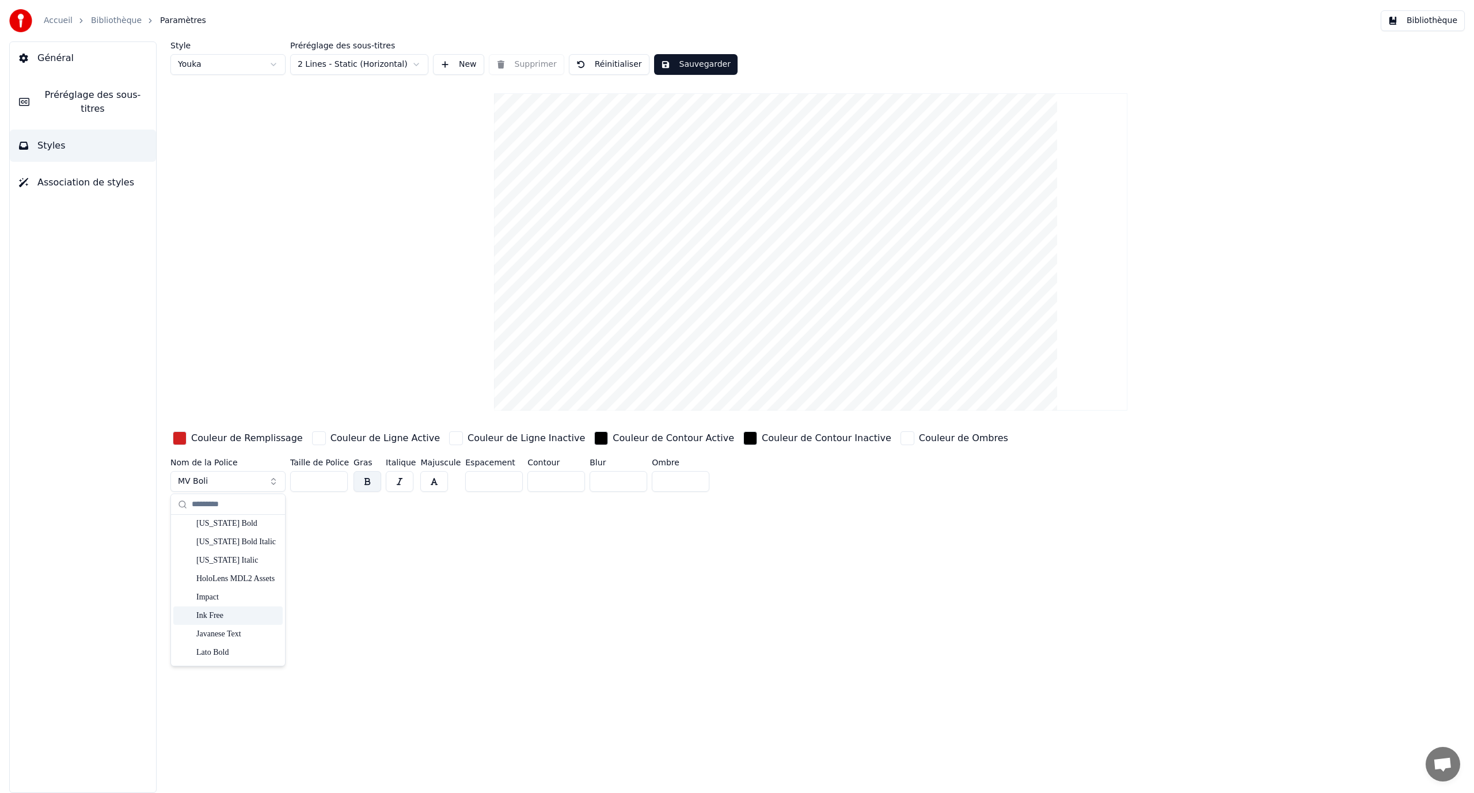
click at [231, 610] on div "Ink Free" at bounding box center [237, 616] width 82 height 12
click at [539, 482] on input "*" at bounding box center [556, 481] width 58 height 21
click at [565, 477] on input "**" at bounding box center [556, 481] width 58 height 21
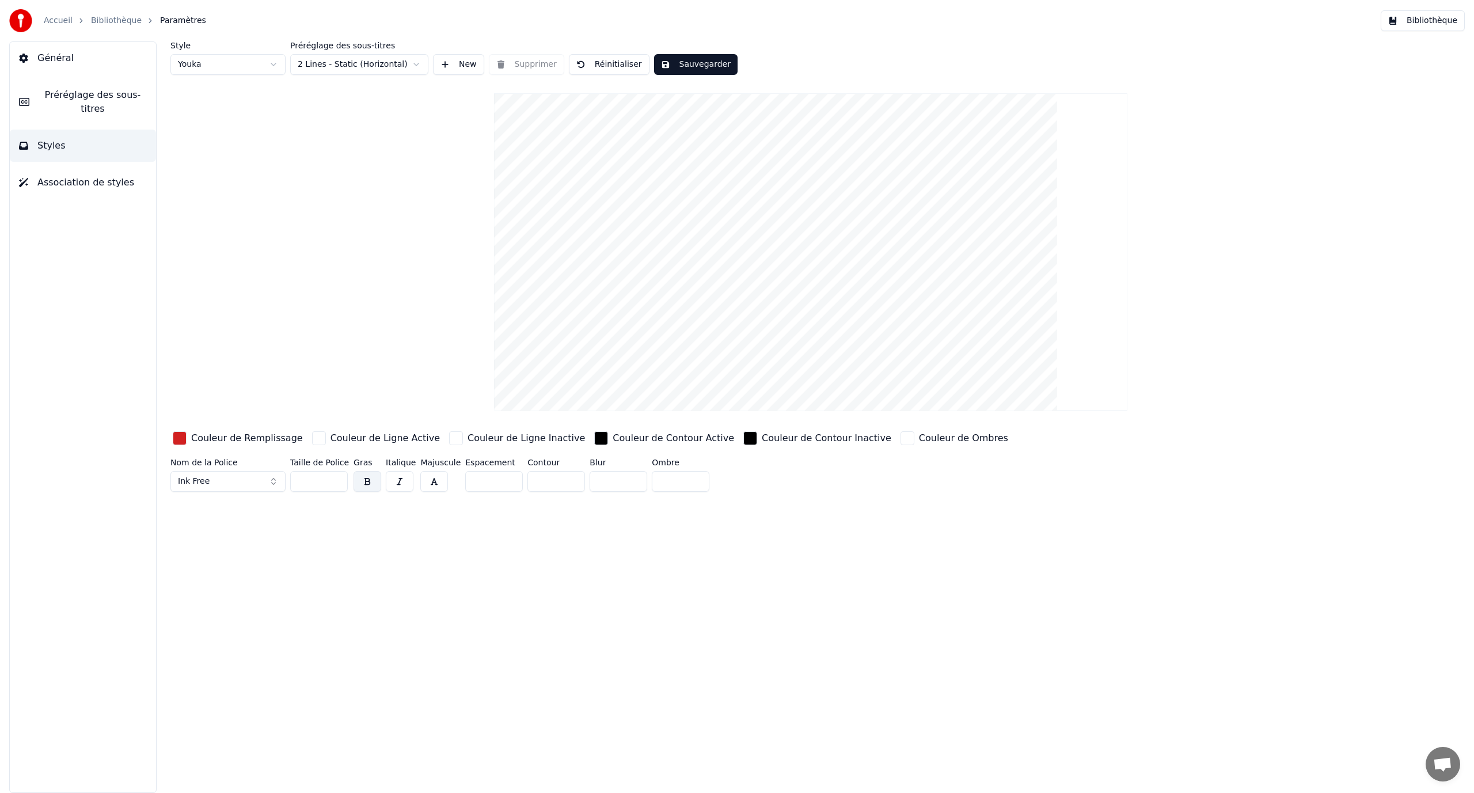
click at [565, 477] on input "**" at bounding box center [556, 481] width 58 height 21
type input "**"
click at [565, 477] on input "**" at bounding box center [556, 481] width 58 height 21
click at [449, 439] on div "button" at bounding box center [456, 438] width 14 height 14
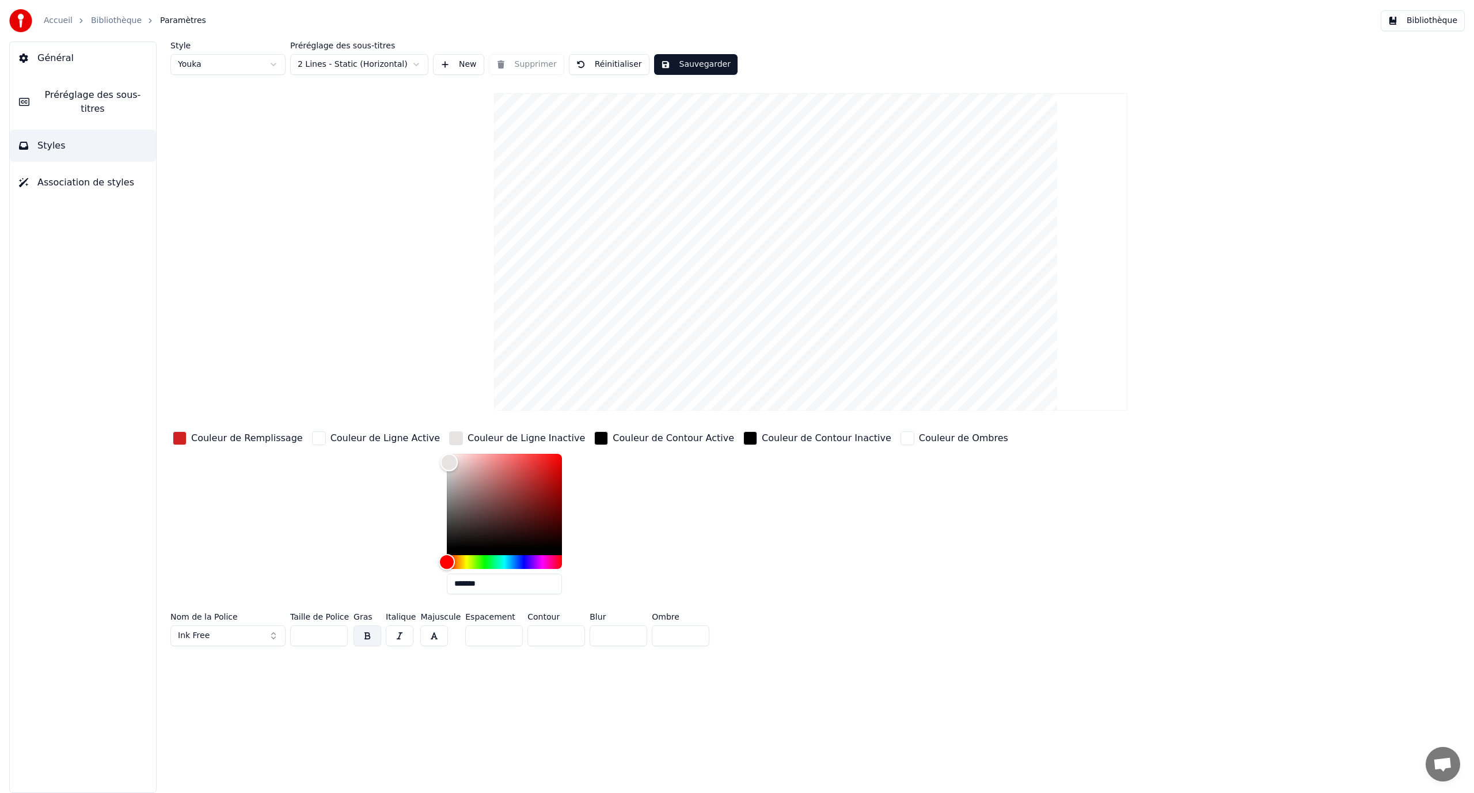
click at [447, 460] on div "Color" at bounding box center [504, 501] width 115 height 94
type input "*******"
drag, startPoint x: 423, startPoint y: 459, endPoint x: 583, endPoint y: 439, distance: 161.9
click at [583, 439] on div "Couleur de Remplissage Couleur de Ligne Active Couleur de Ligne Inactive ******…" at bounding box center [686, 516] width 1032 height 174
click at [312, 437] on div "button" at bounding box center [319, 438] width 14 height 14
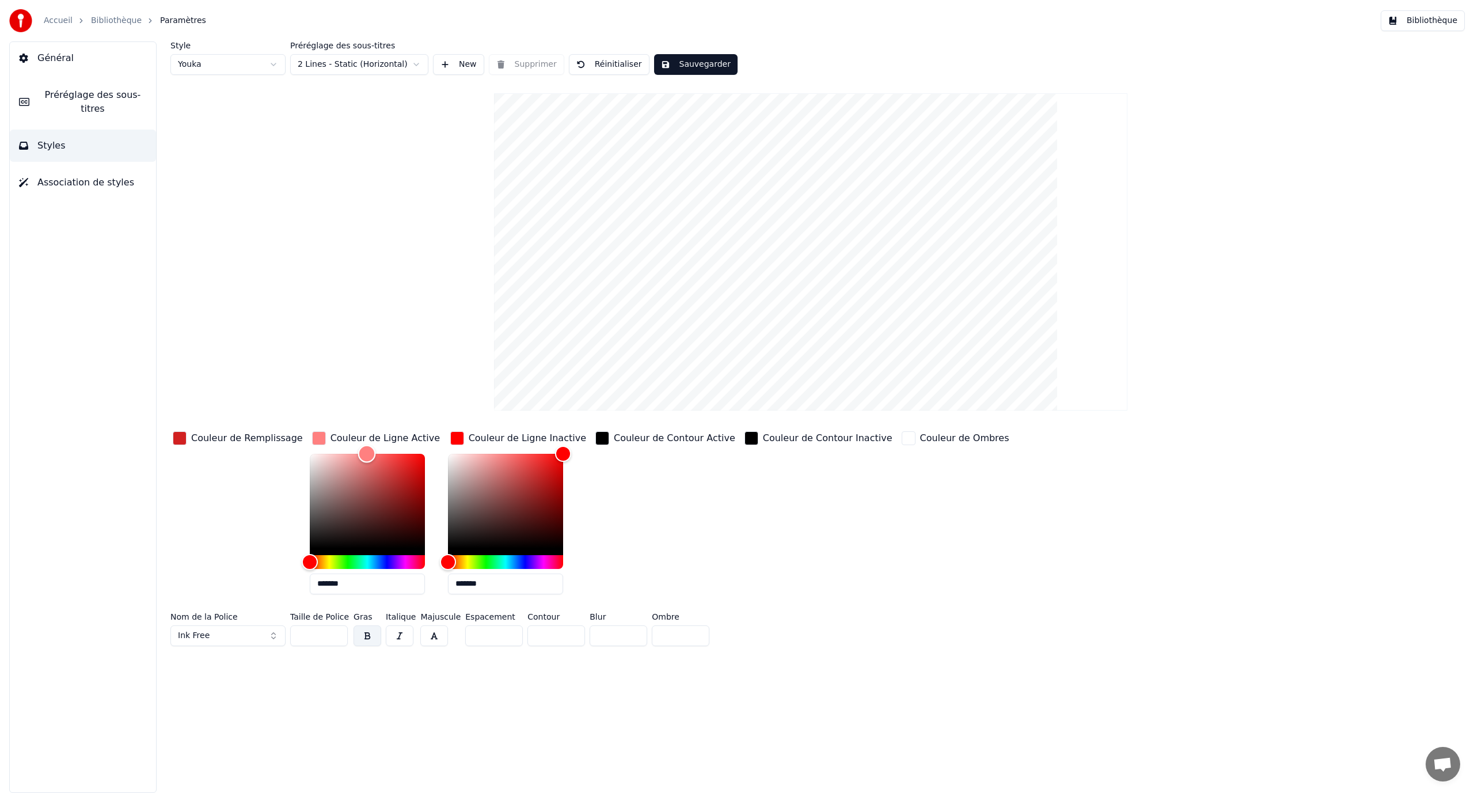
type input "*******"
drag, startPoint x: 336, startPoint y: 462, endPoint x: 253, endPoint y: 438, distance: 86.9
click at [253, 438] on div "Couleur de Remplissage Couleur de Ligne Active ******* Couleur de Ligne Inactiv…" at bounding box center [686, 516] width 1032 height 174
type input "*******"
drag, startPoint x: 553, startPoint y: 454, endPoint x: 371, endPoint y: 441, distance: 181.8
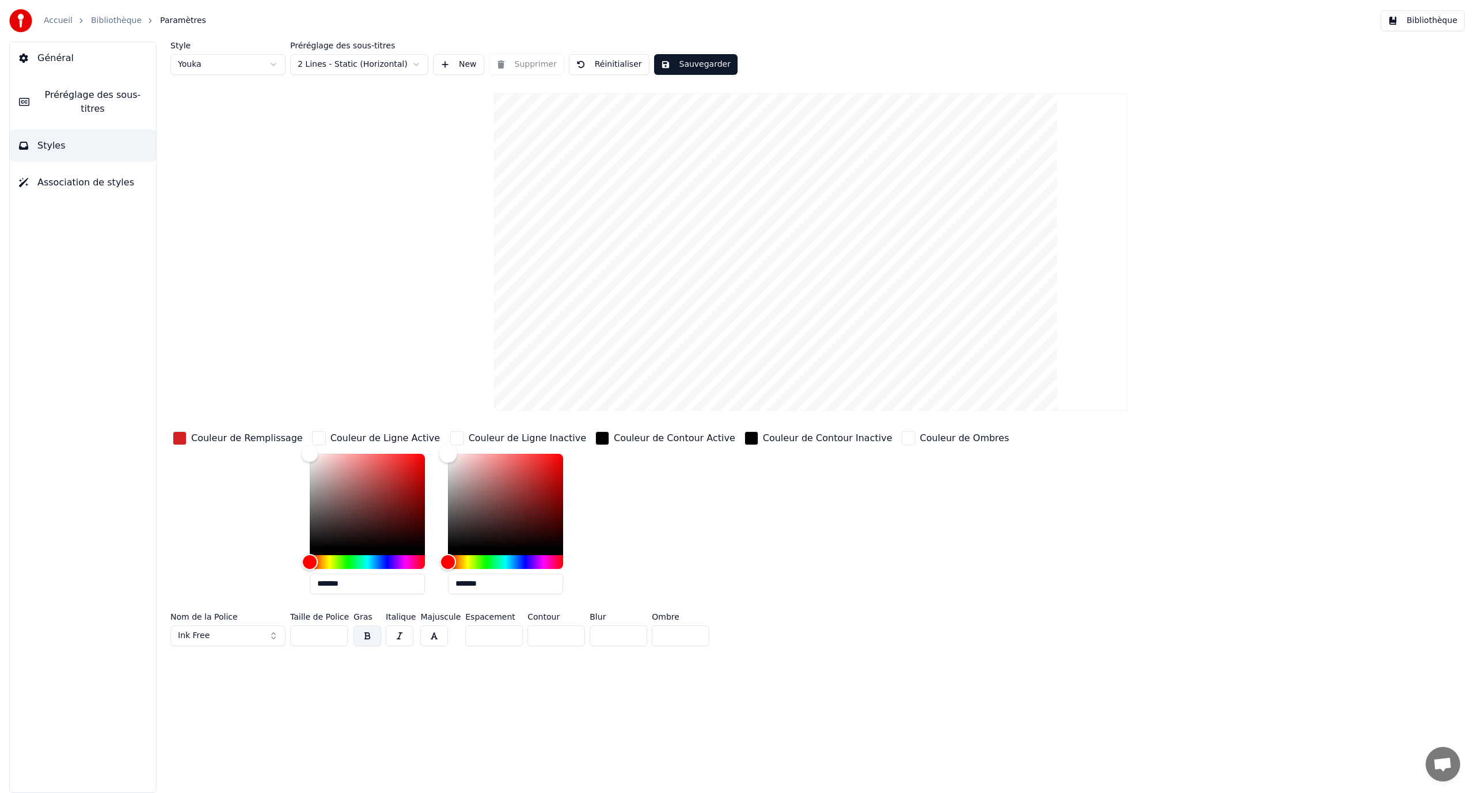
click at [371, 441] on div "Couleur de Remplissage Couleur de Ligne Active ******* Couleur de Ligne Inactiv…" at bounding box center [686, 516] width 1032 height 174
click at [699, 66] on button "Sauvegarder" at bounding box center [695, 64] width 83 height 21
click at [127, 19] on link "Bibliothèque" at bounding box center [116, 21] width 51 height 12
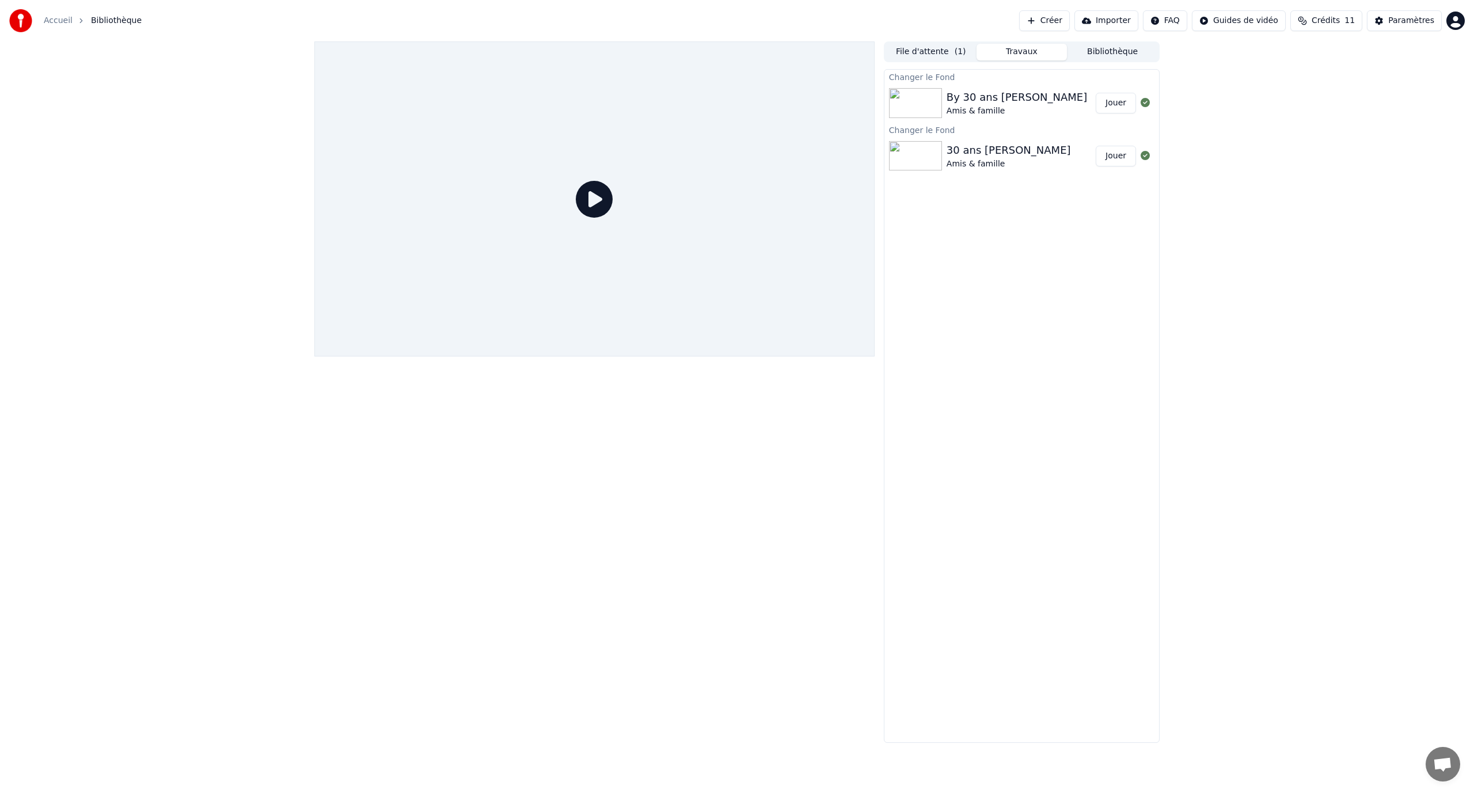
click at [1106, 101] on button "Jouer" at bounding box center [1115, 103] width 40 height 21
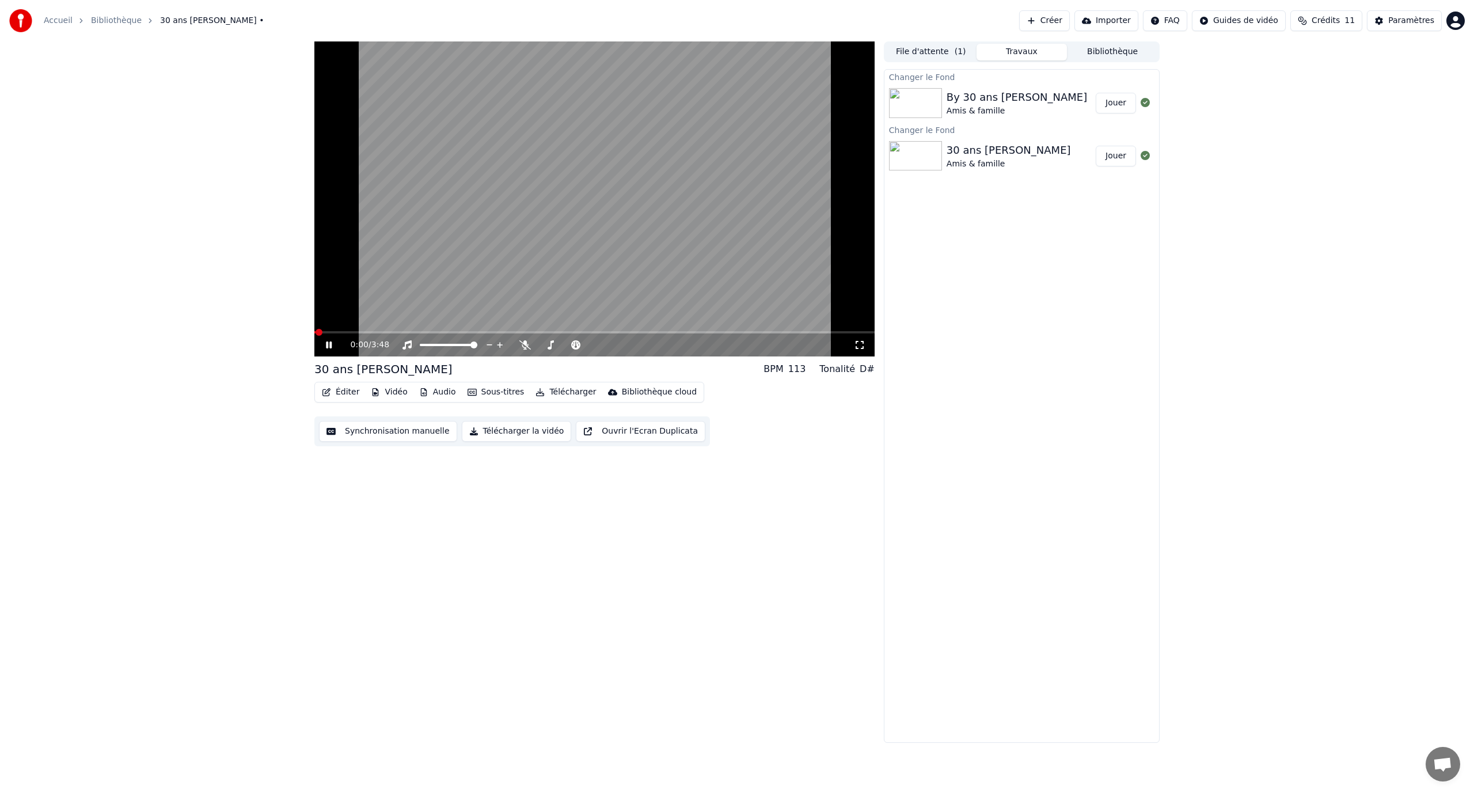
click at [340, 332] on span at bounding box center [594, 332] width 560 height 2
click at [360, 333] on span at bounding box center [594, 332] width 560 height 2
click at [367, 331] on span at bounding box center [594, 332] width 560 height 2
click at [380, 331] on span at bounding box center [594, 332] width 560 height 2
click at [397, 330] on video at bounding box center [594, 198] width 560 height 315
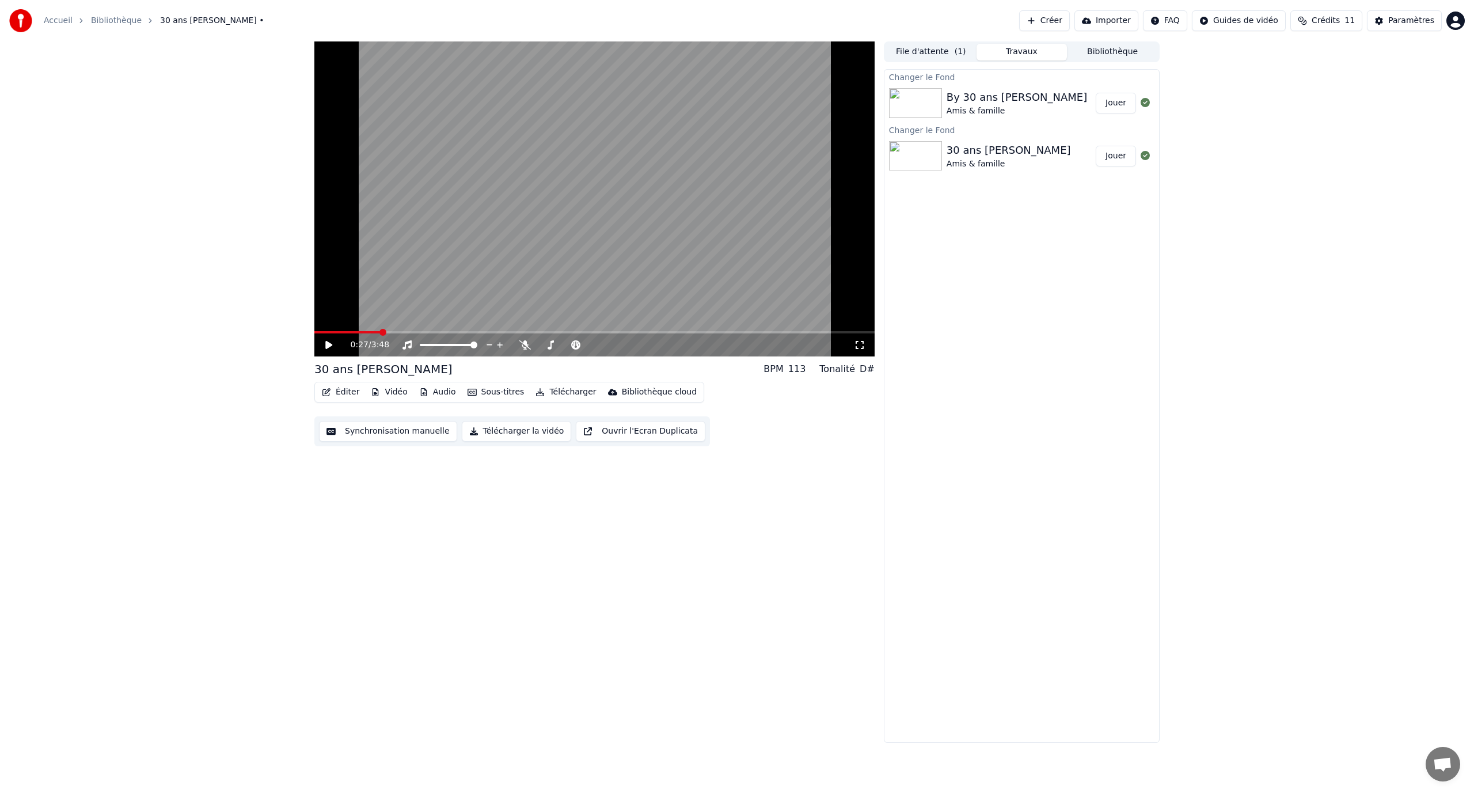
click at [435, 240] on video at bounding box center [594, 198] width 560 height 315
click at [443, 219] on video at bounding box center [594, 198] width 560 height 315
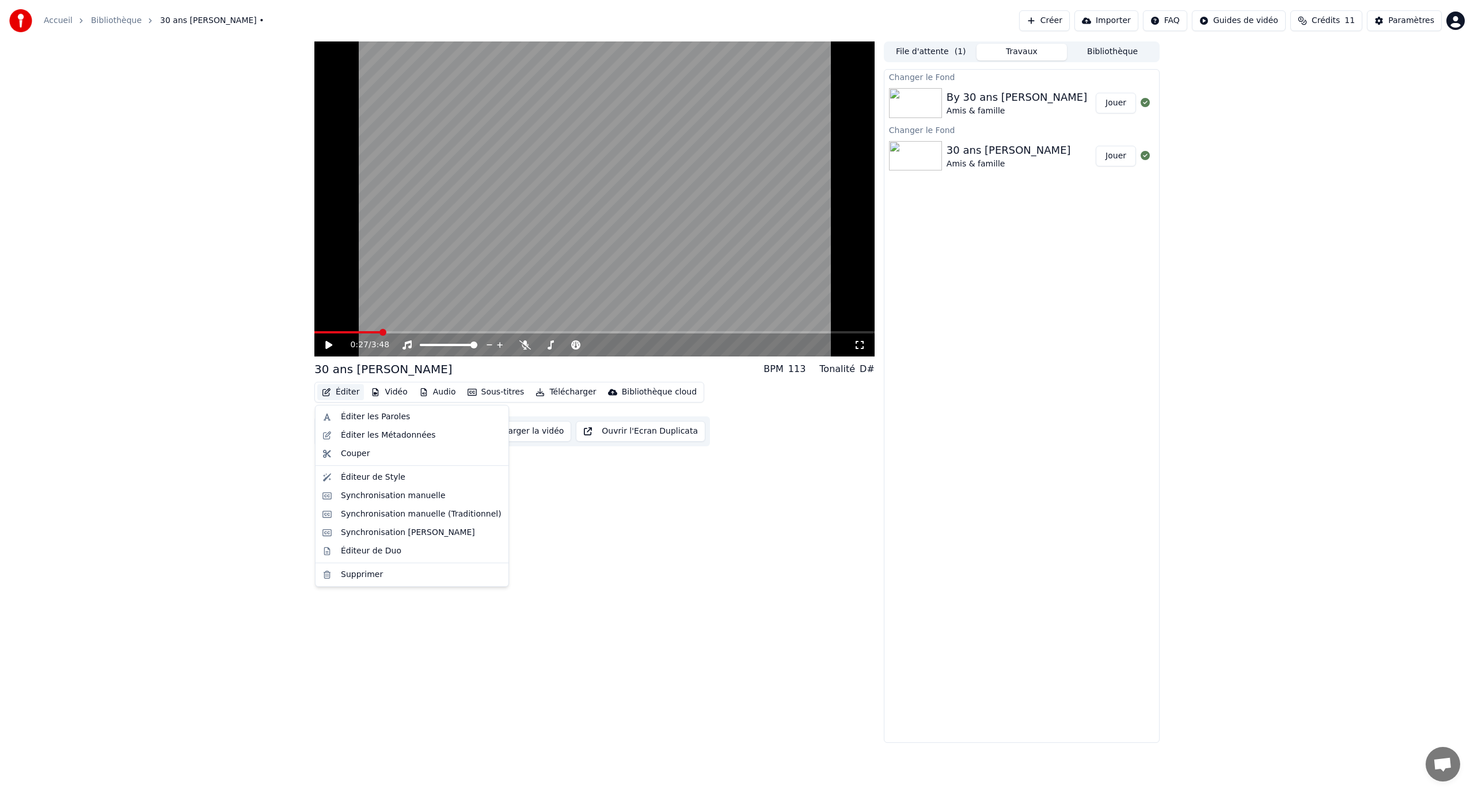
click at [353, 393] on button "Éditer" at bounding box center [340, 392] width 47 height 16
drag, startPoint x: 360, startPoint y: 418, endPoint x: 376, endPoint y: 472, distance: 56.5
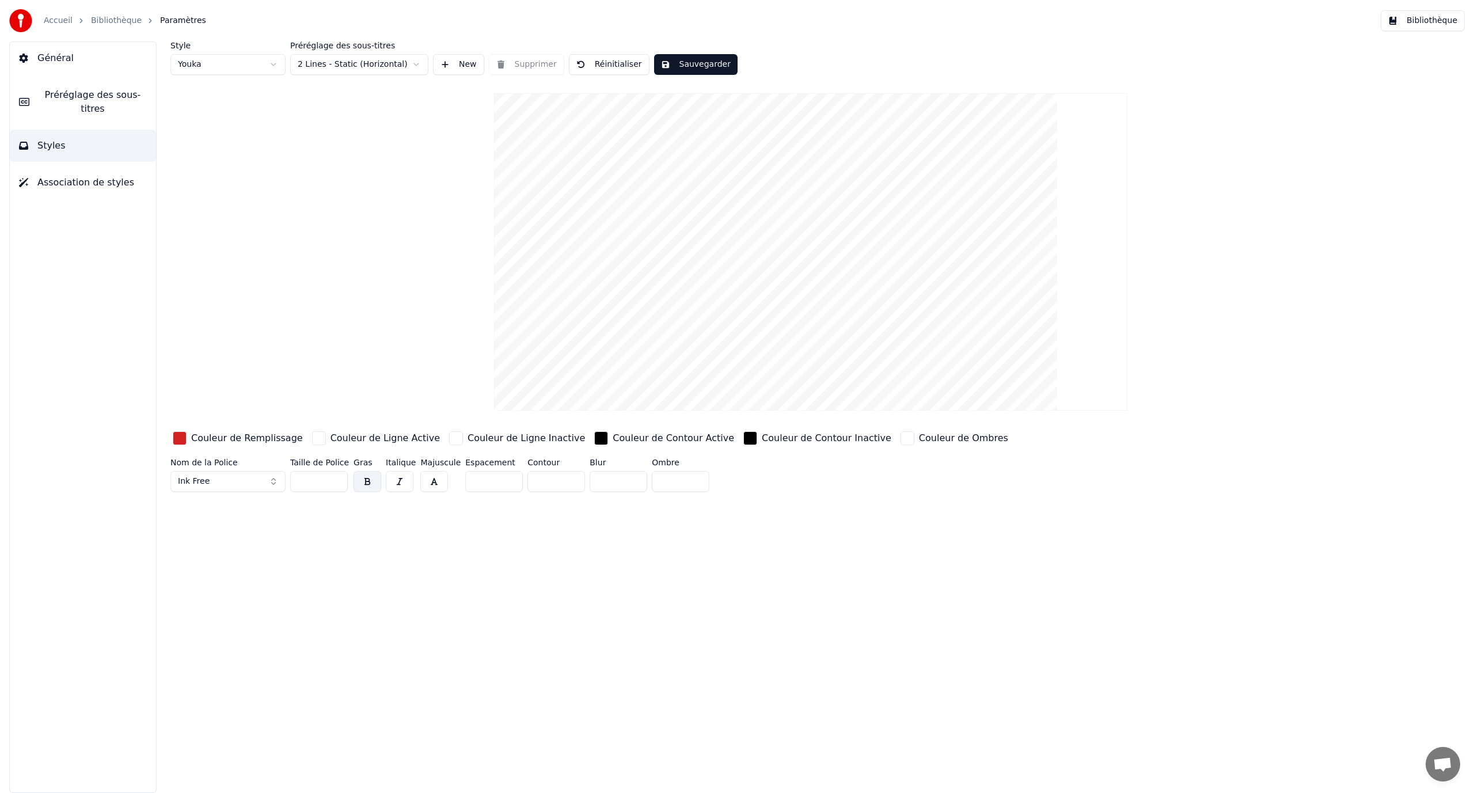
click at [268, 68] on html "Accueil Bibliothèque Paramètres Bibliothèque Général Préréglage des sous-titres…" at bounding box center [737, 396] width 1474 height 793
type input "***"
type input "*"
click at [260, 63] on html "Accueil Bibliothèque Paramètres Bibliothèque Général Préréglage des sous-titres…" at bounding box center [737, 396] width 1474 height 793
type input "**"
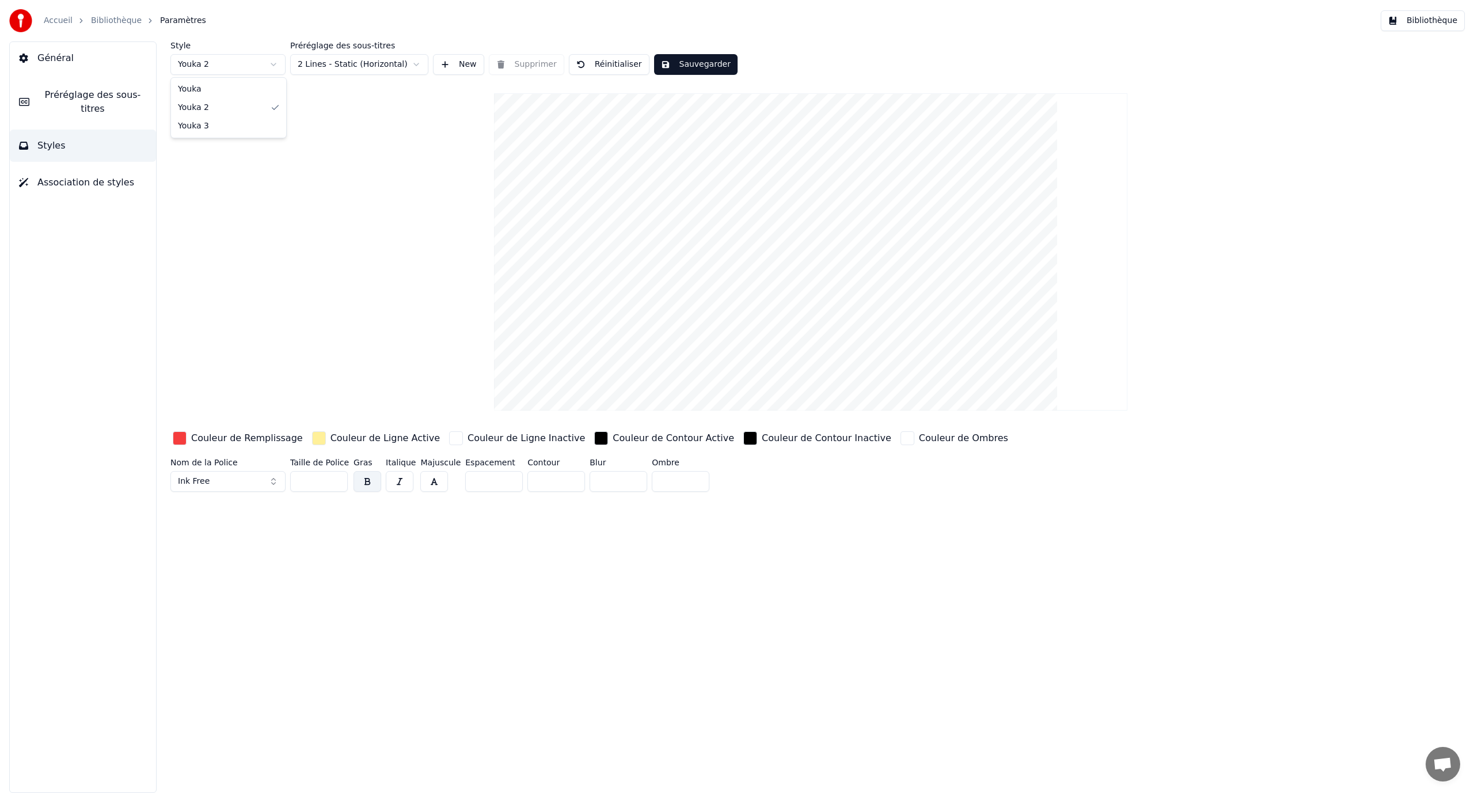
type input "**"
click at [245, 486] on button "Ink Free" at bounding box center [227, 481] width 115 height 21
click at [238, 533] on div "Arial" at bounding box center [227, 526] width 109 height 18
click at [594, 439] on div "button" at bounding box center [601, 438] width 14 height 14
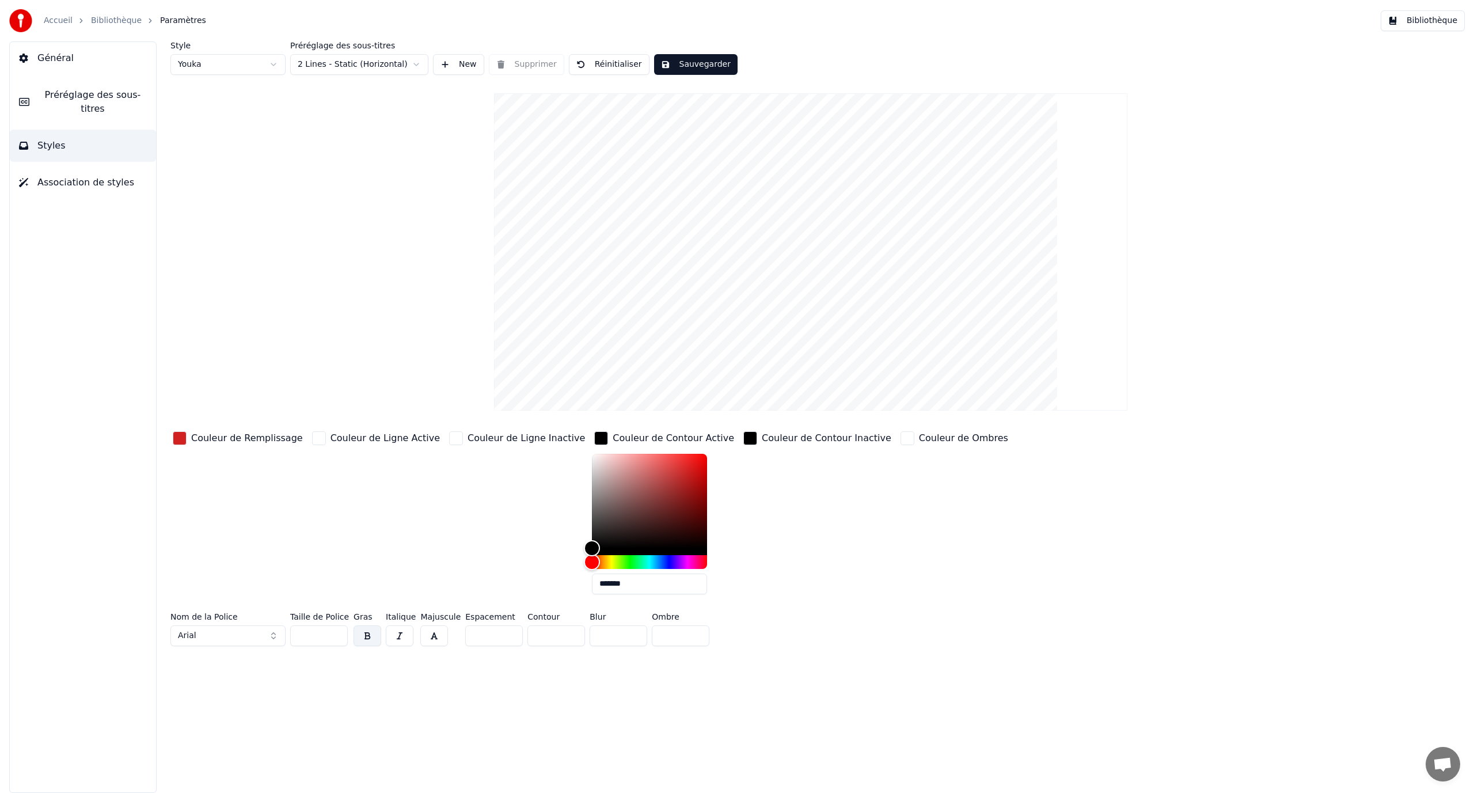
click at [797, 467] on div "Couleur de Contour Inactive" at bounding box center [817, 516] width 153 height 174
click at [654, 59] on button "Sauvegarder" at bounding box center [695, 64] width 83 height 21
click at [112, 21] on link "Bibliothèque" at bounding box center [116, 21] width 51 height 12
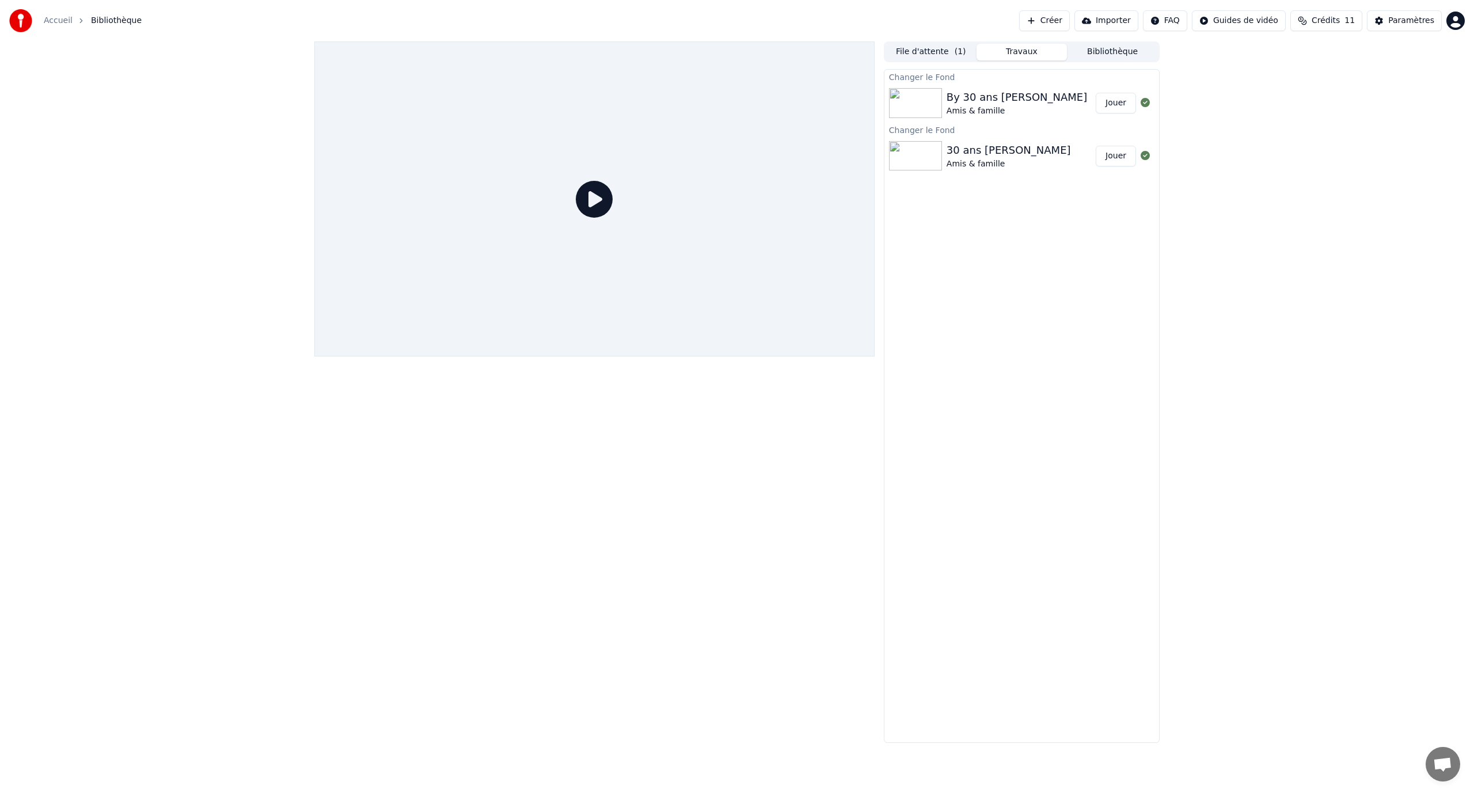
click at [1109, 101] on button "Jouer" at bounding box center [1115, 103] width 40 height 21
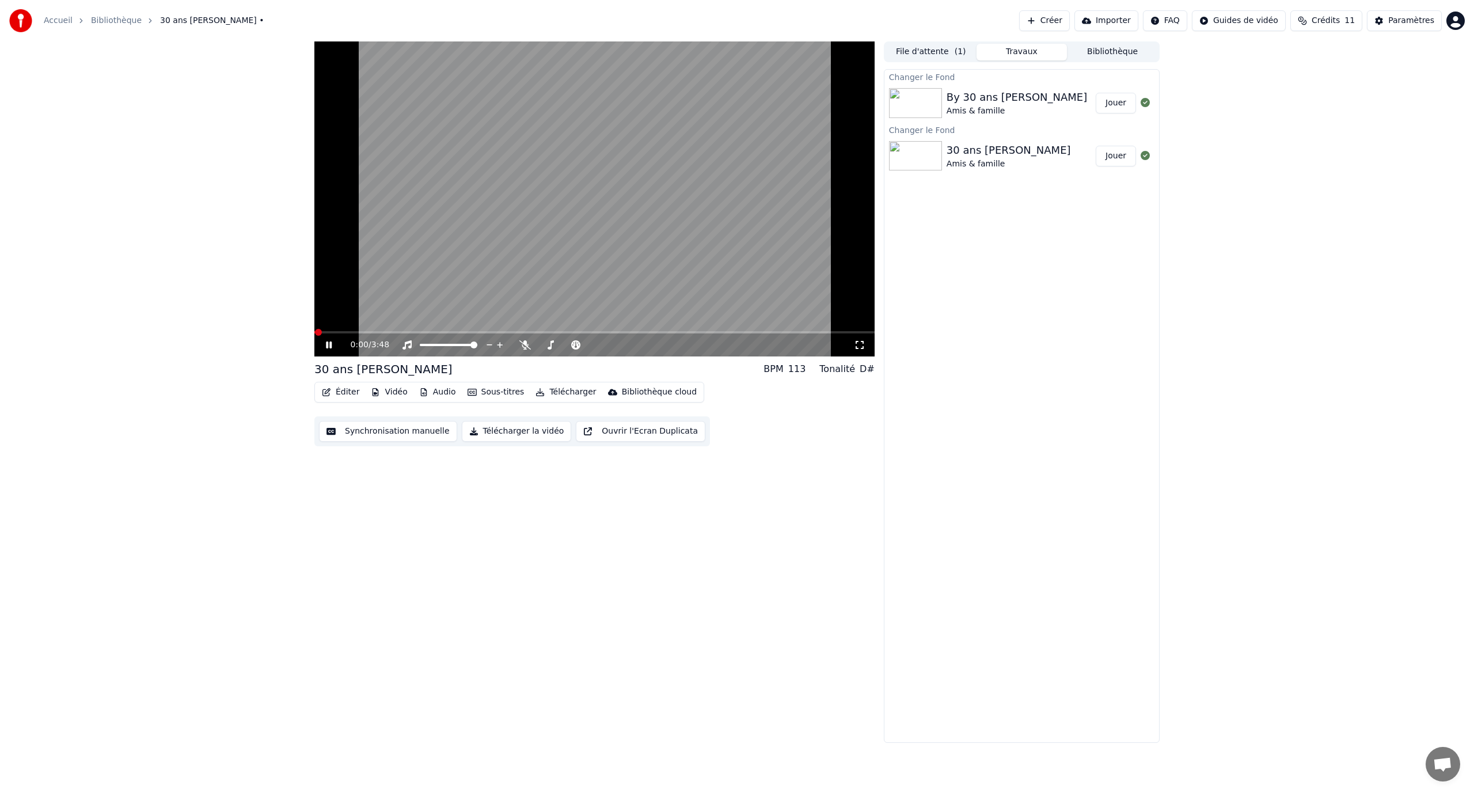
click at [375, 244] on video at bounding box center [594, 198] width 560 height 315
click at [369, 230] on video at bounding box center [594, 198] width 560 height 315
click at [374, 332] on span at bounding box center [594, 332] width 560 height 2
click at [395, 333] on span at bounding box center [594, 332] width 560 height 2
click at [410, 334] on div "0:33 / 3:48" at bounding box center [594, 344] width 560 height 23
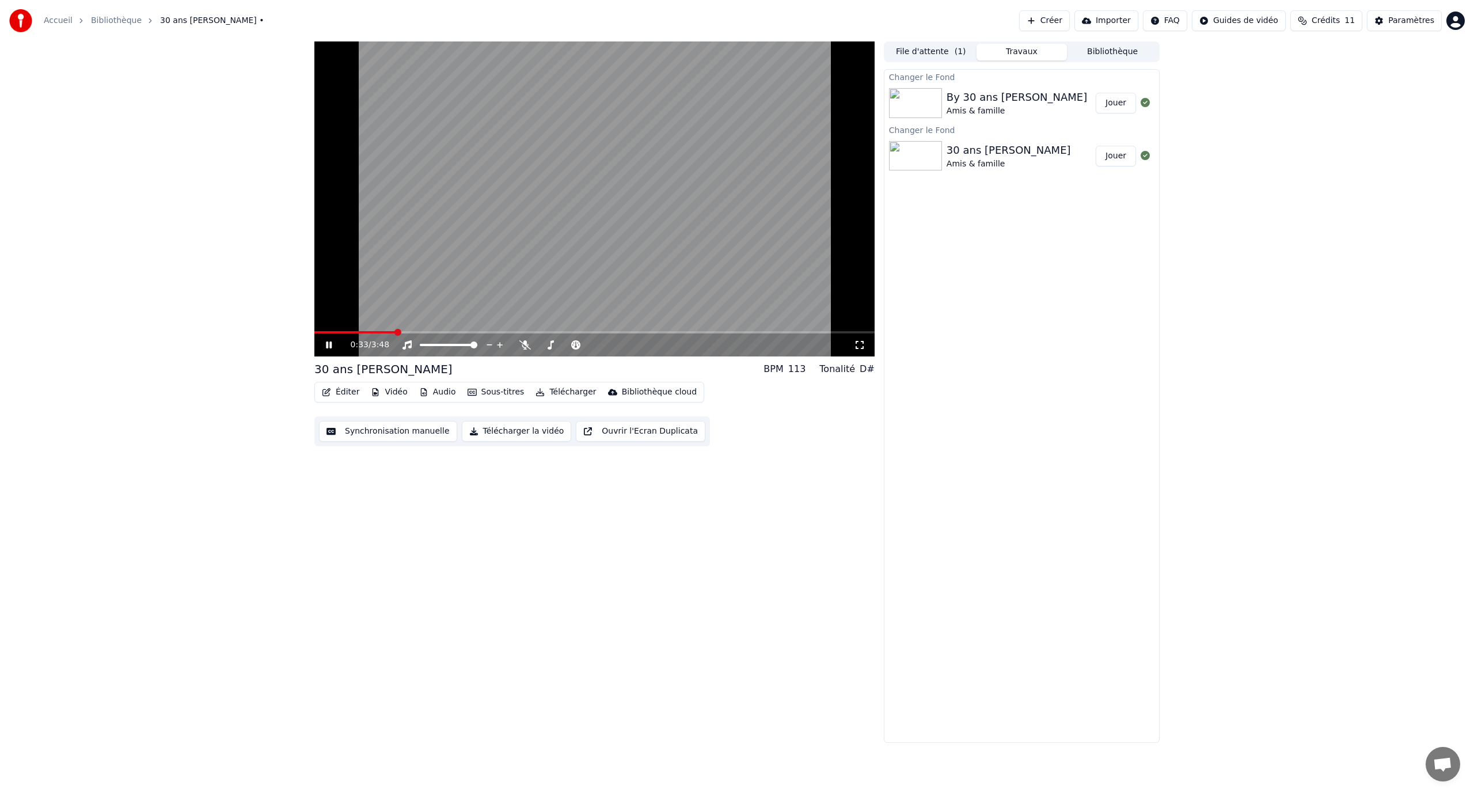
click at [417, 332] on span at bounding box center [594, 332] width 560 height 2
click at [432, 332] on span at bounding box center [594, 332] width 560 height 2
click at [409, 330] on video at bounding box center [594, 198] width 560 height 315
click at [379, 285] on video at bounding box center [594, 198] width 560 height 315
click at [364, 270] on video at bounding box center [594, 198] width 560 height 315
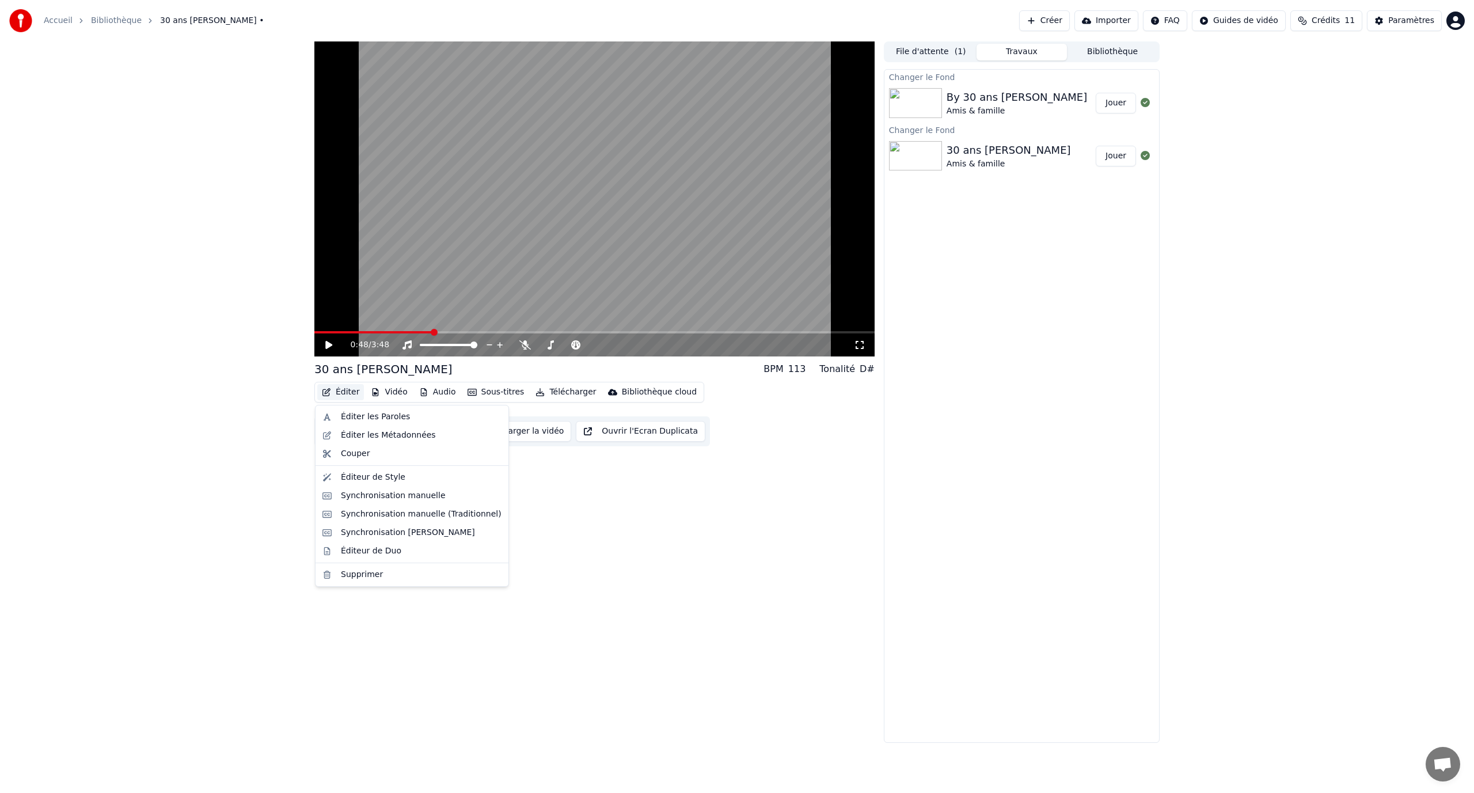
click at [341, 386] on button "Éditer" at bounding box center [340, 392] width 47 height 16
click at [382, 473] on div "Éditeur de Style" at bounding box center [373, 477] width 64 height 12
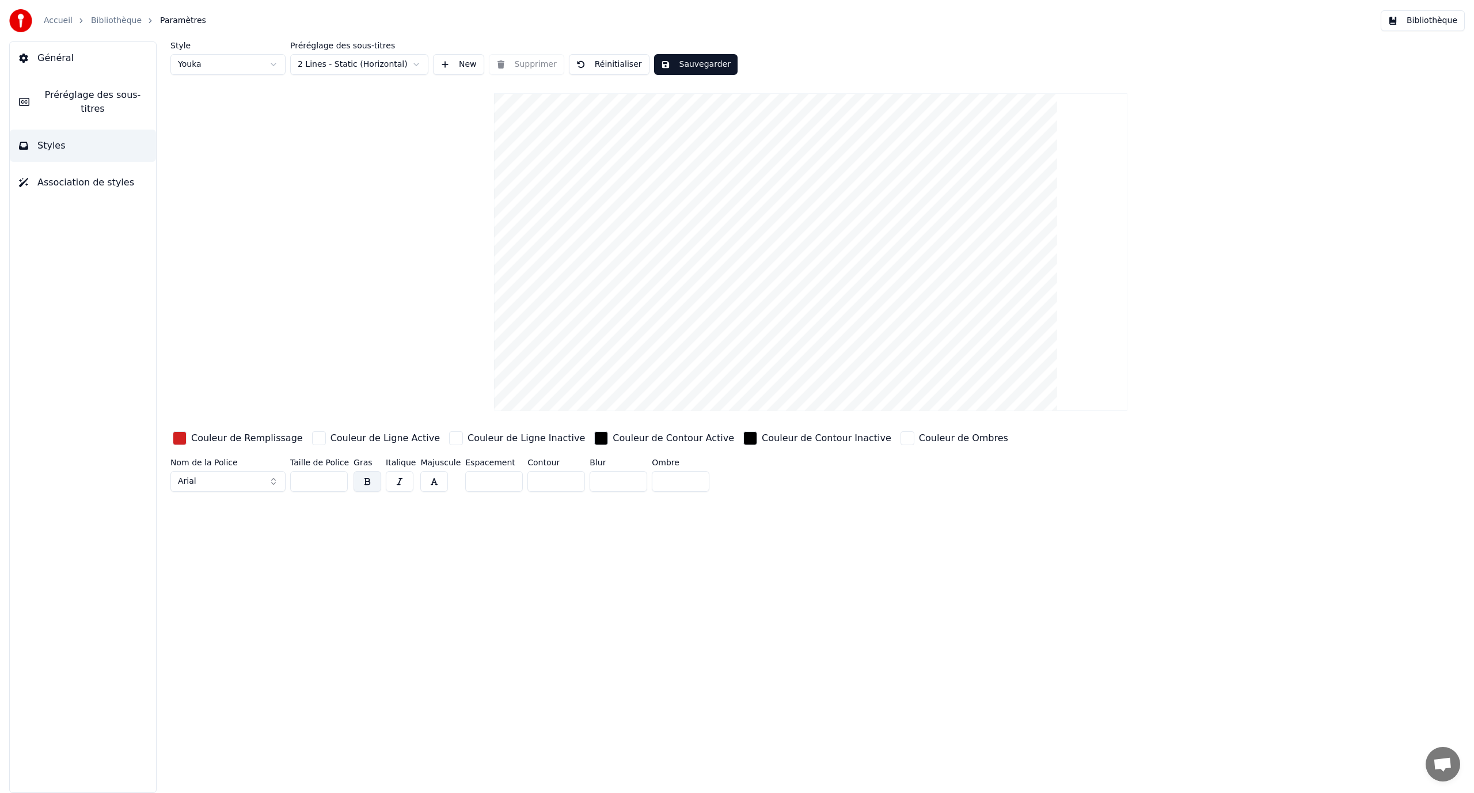
click at [564, 485] on input "**" at bounding box center [556, 481] width 58 height 21
click at [565, 477] on input "**" at bounding box center [556, 481] width 58 height 21
type input "*"
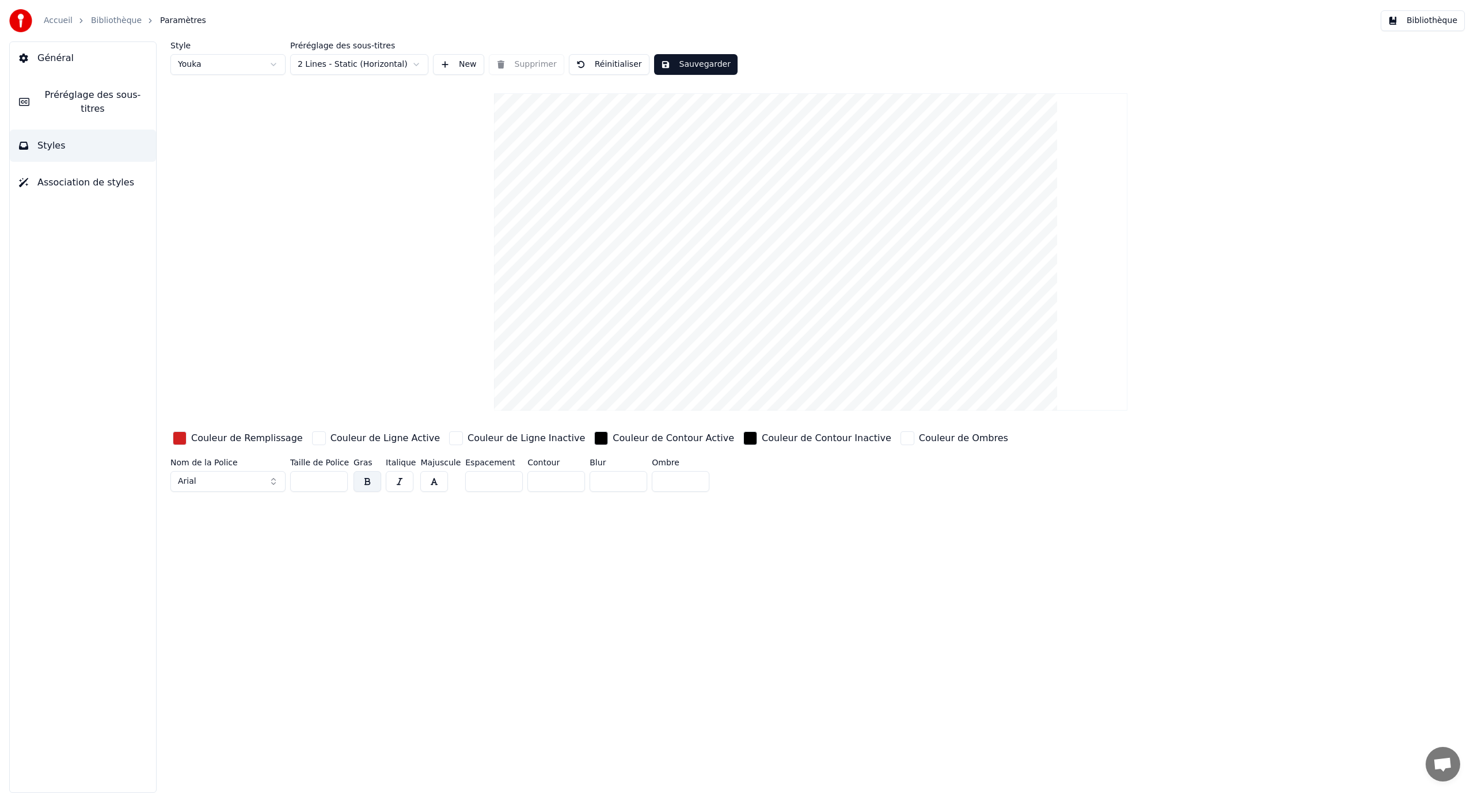
click at [565, 477] on input "*" at bounding box center [556, 481] width 58 height 21
click at [276, 482] on button "Arial" at bounding box center [227, 481] width 115 height 21
click at [274, 482] on button "Arial" at bounding box center [227, 481] width 115 height 21
click at [658, 66] on button "Sauvegarder" at bounding box center [695, 64] width 83 height 21
drag, startPoint x: 136, startPoint y: 20, endPoint x: 121, endPoint y: 20, distance: 14.4
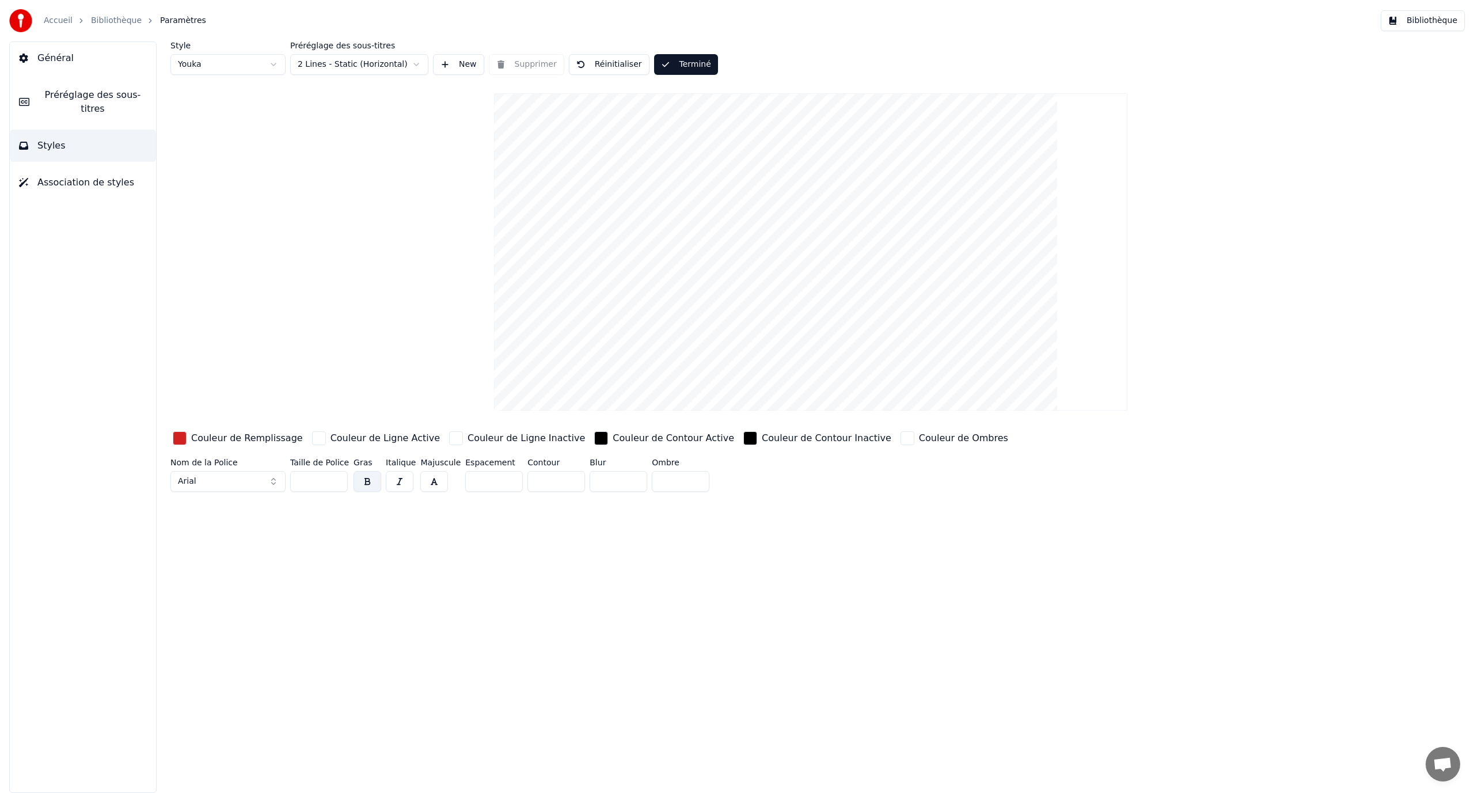
click at [127, 20] on div "Bibliothèque" at bounding box center [122, 21] width 63 height 12
click at [121, 20] on link "Bibliothèque" at bounding box center [116, 21] width 51 height 12
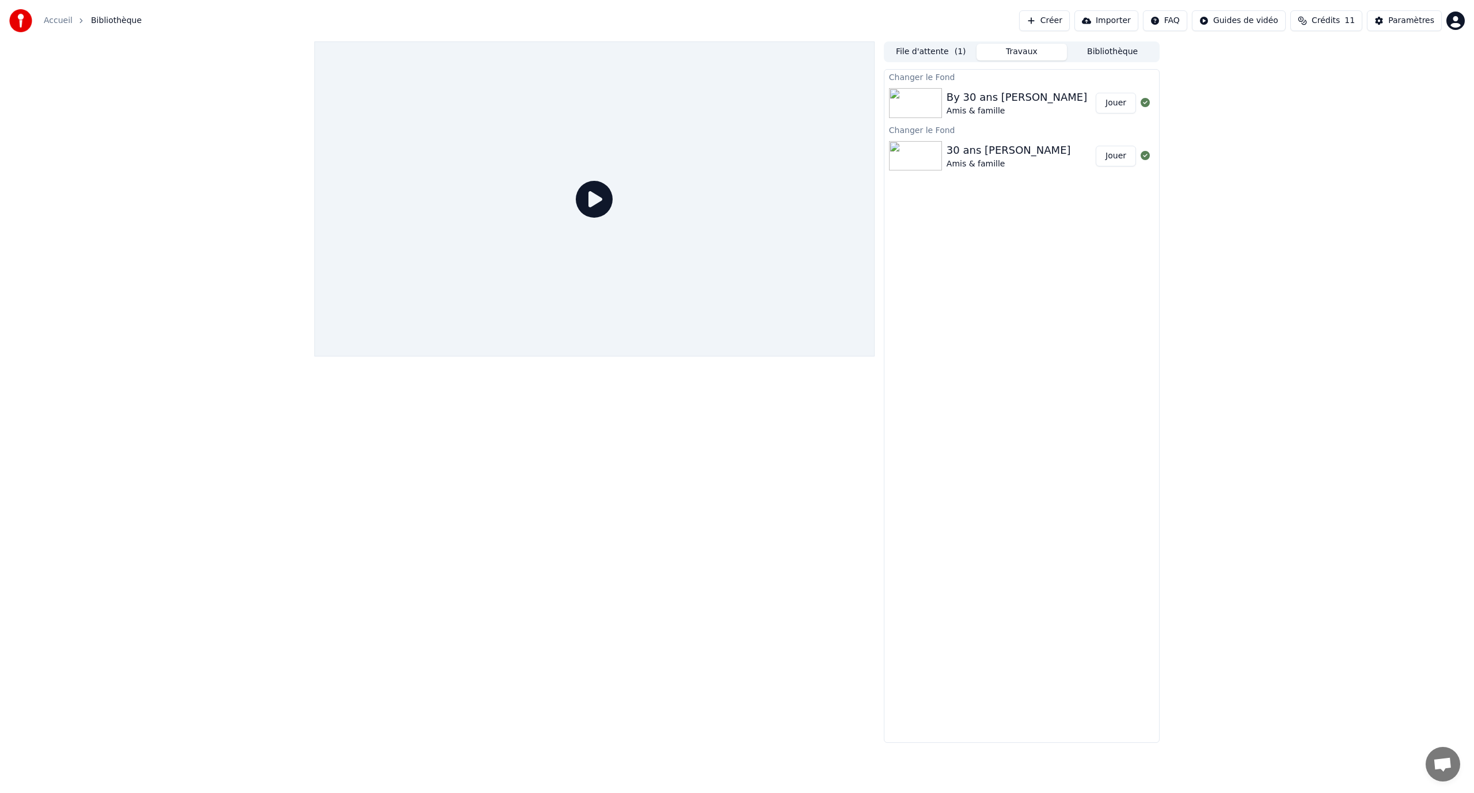
click at [588, 195] on icon at bounding box center [594, 199] width 37 height 37
click at [1120, 104] on button "Jouer" at bounding box center [1115, 103] width 40 height 21
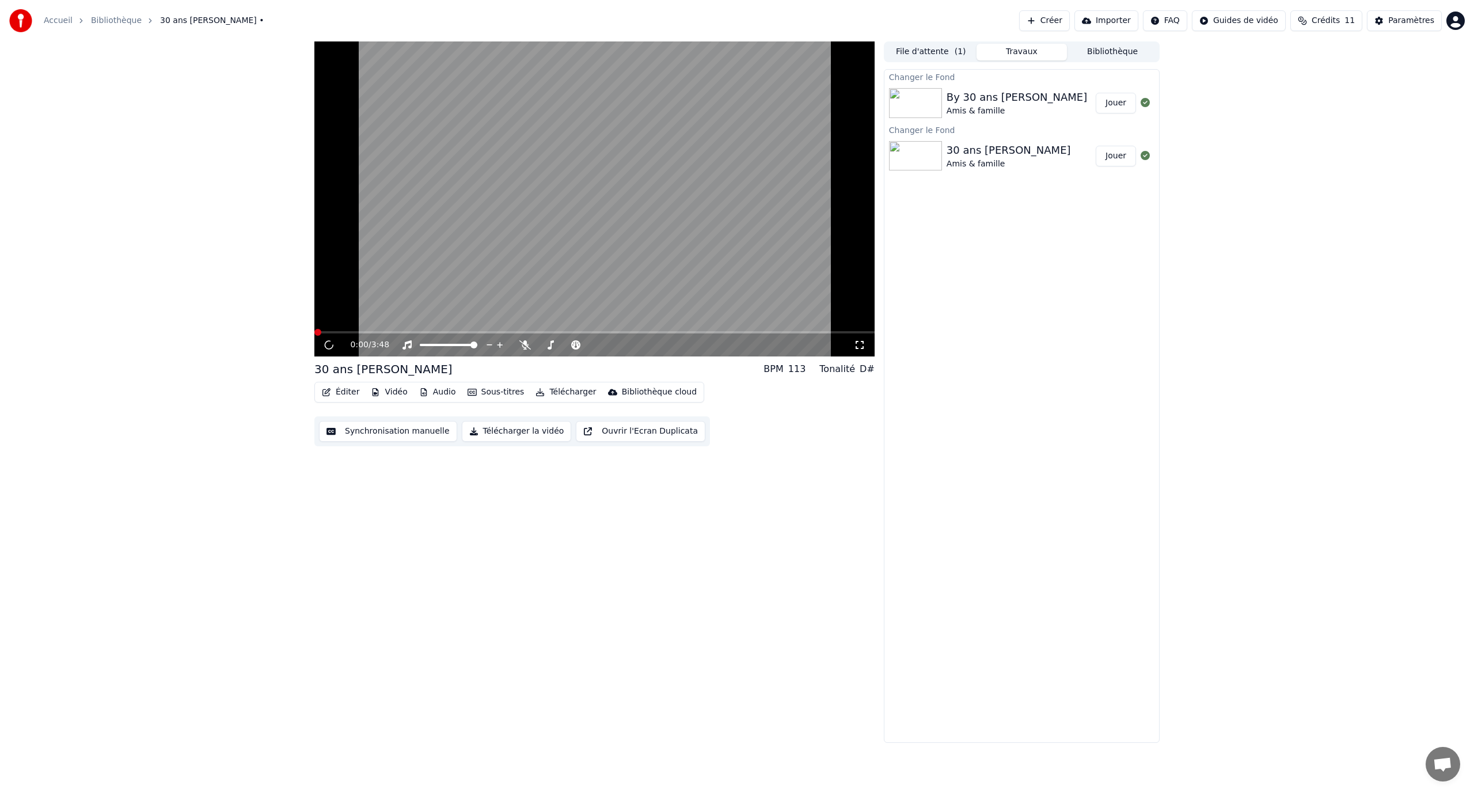
click at [455, 218] on video at bounding box center [594, 198] width 560 height 315
click at [348, 332] on span at bounding box center [594, 332] width 560 height 2
click at [423, 278] on video at bounding box center [594, 198] width 560 height 315
click at [608, 204] on video at bounding box center [594, 198] width 560 height 315
click at [335, 393] on button "Éditer" at bounding box center [340, 392] width 47 height 16
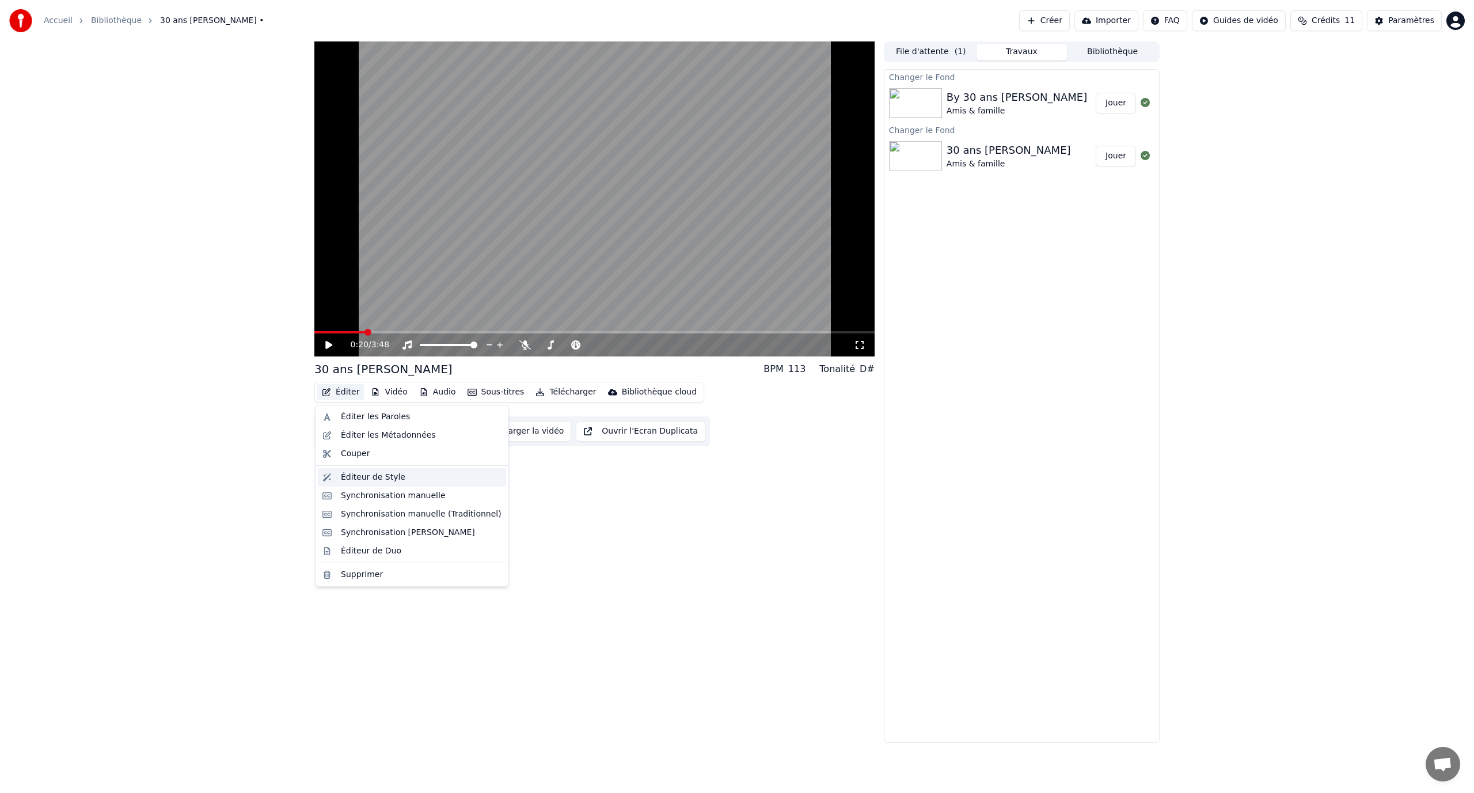
click at [386, 479] on div "Éditeur de Style" at bounding box center [373, 477] width 64 height 12
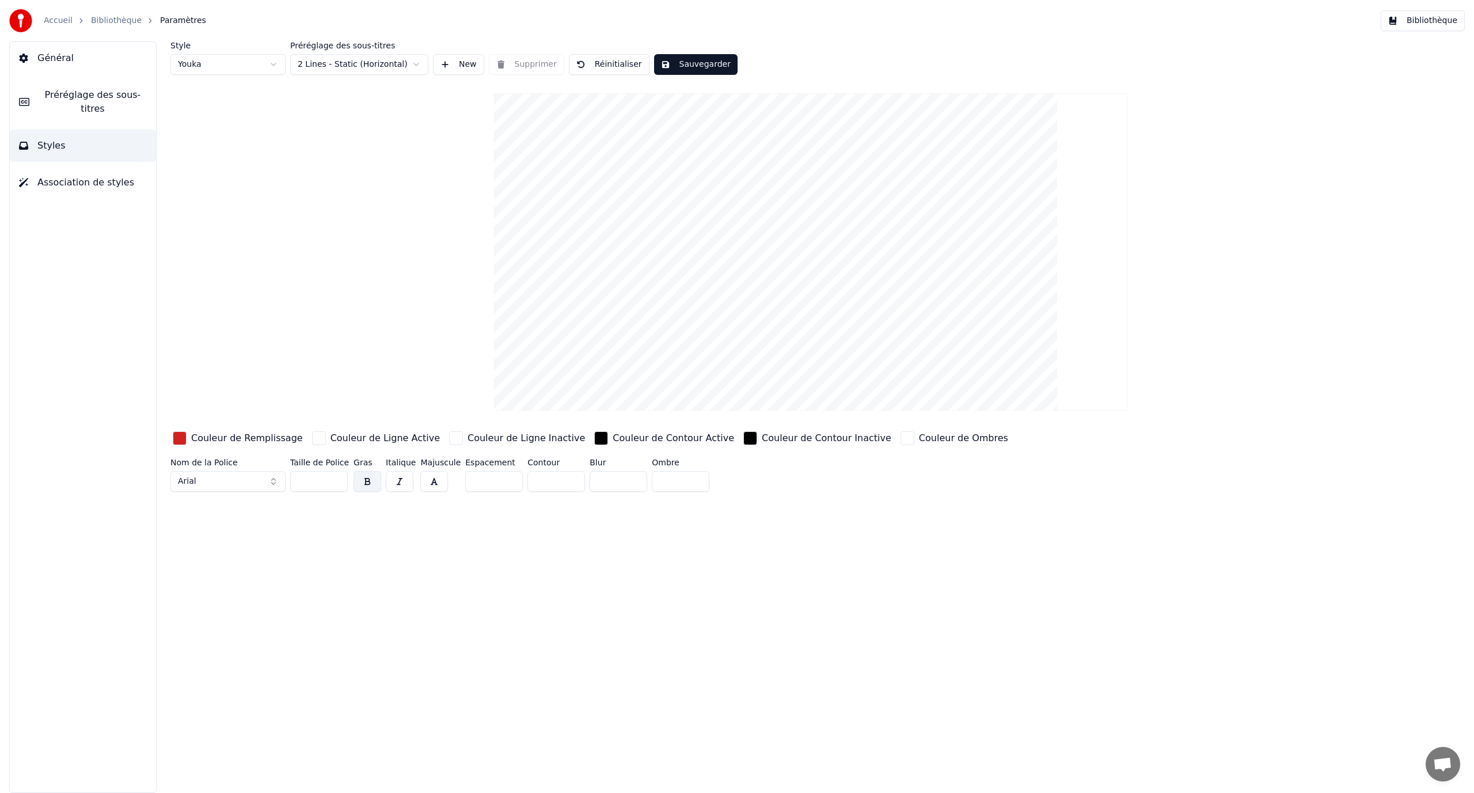
click at [565, 477] on input "*" at bounding box center [556, 481] width 58 height 21
type input "*"
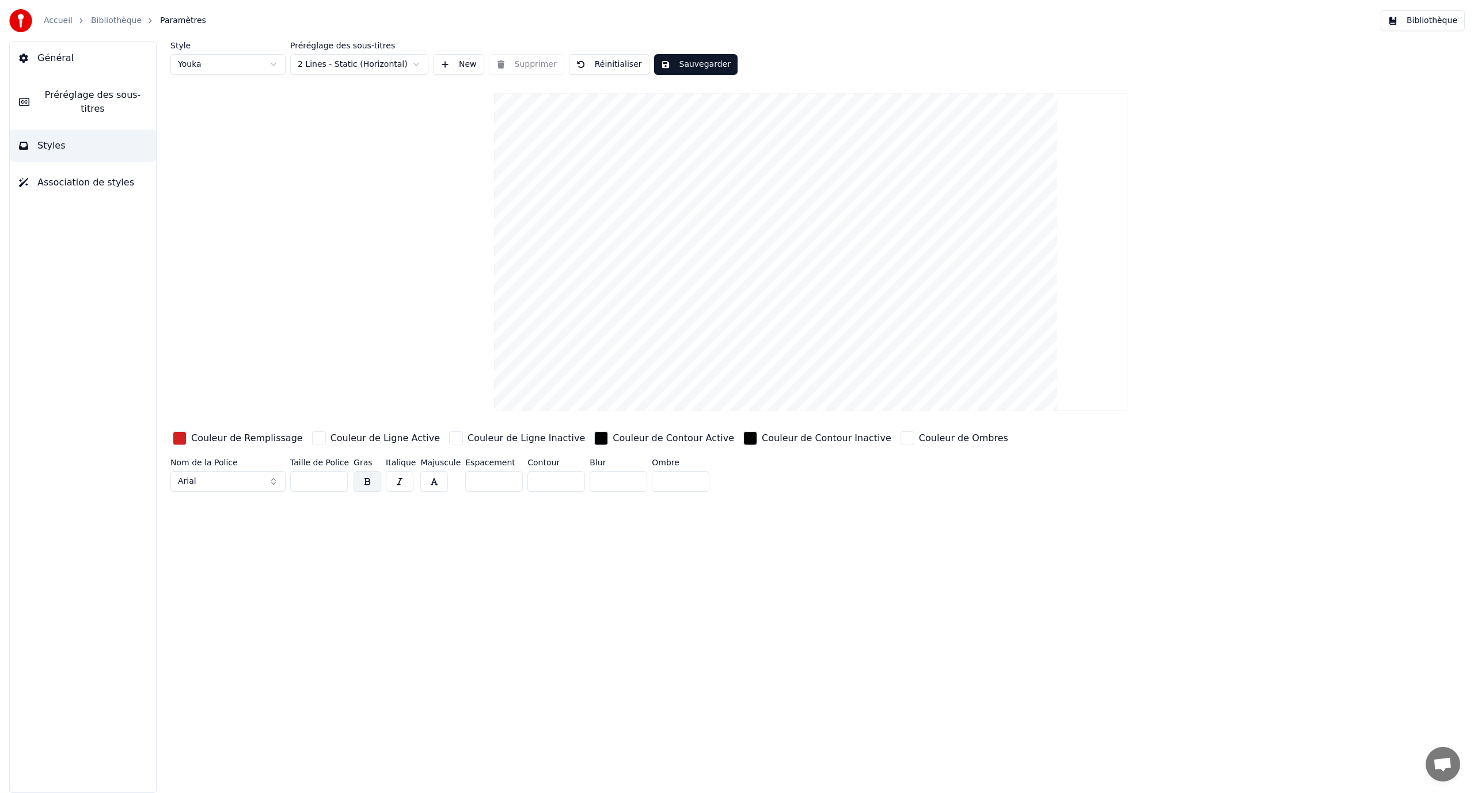
click at [565, 477] on input "*" at bounding box center [556, 481] width 58 height 21
click at [658, 62] on button "Sauvegarder" at bounding box center [695, 64] width 83 height 21
click at [741, 437] on div "Couleur de Contour Inactive" at bounding box center [817, 438] width 153 height 18
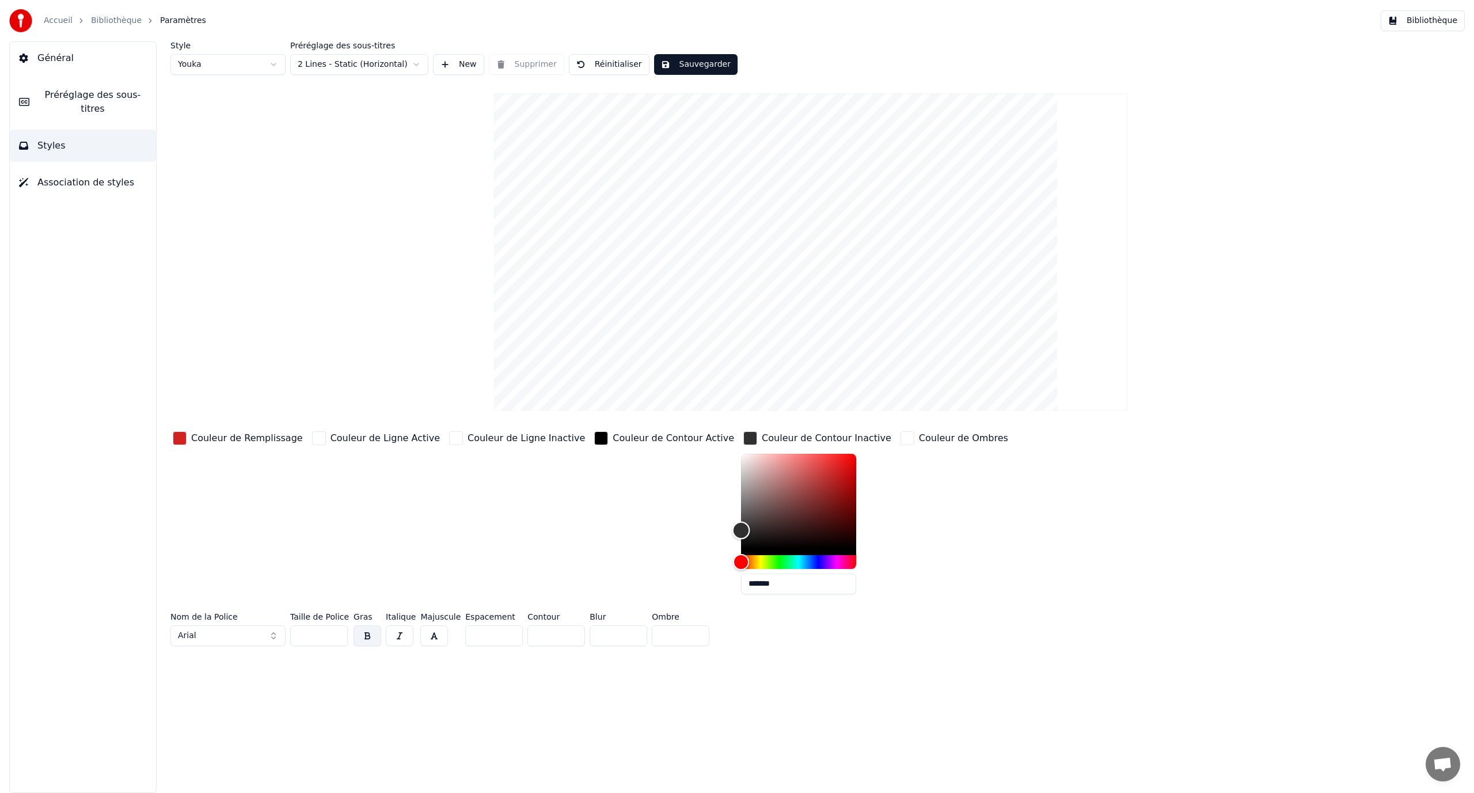
type input "*******"
drag, startPoint x: 704, startPoint y: 496, endPoint x: 656, endPoint y: 593, distance: 109.2
click at [656, 593] on div "Couleur de Remplissage Couleur de Ligne Active Couleur de Ligne Inactive Couleu…" at bounding box center [686, 516] width 1032 height 174
click at [594, 437] on div "button" at bounding box center [601, 438] width 14 height 14
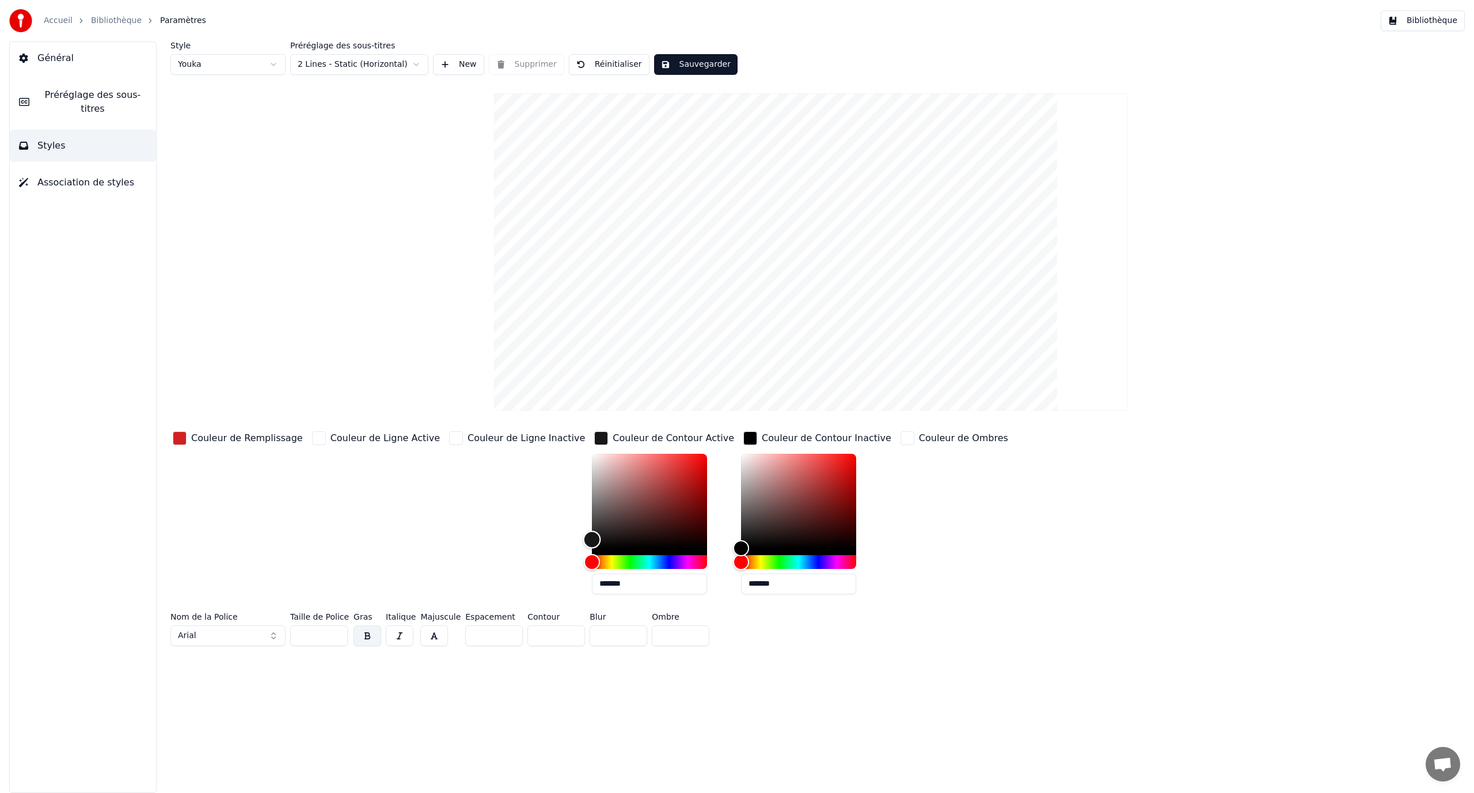
type input "*******"
drag, startPoint x: 550, startPoint y: 518, endPoint x: 503, endPoint y: 572, distance: 72.2
click at [503, 572] on div "Couleur de Remplissage Couleur de Ligne Active Couleur de Ligne Inactive Couleu…" at bounding box center [686, 516] width 1032 height 174
click at [481, 538] on div "Couleur de Ligne Inactive" at bounding box center [517, 516] width 140 height 174
click at [681, 70] on button "Sauvegarder" at bounding box center [695, 64] width 83 height 21
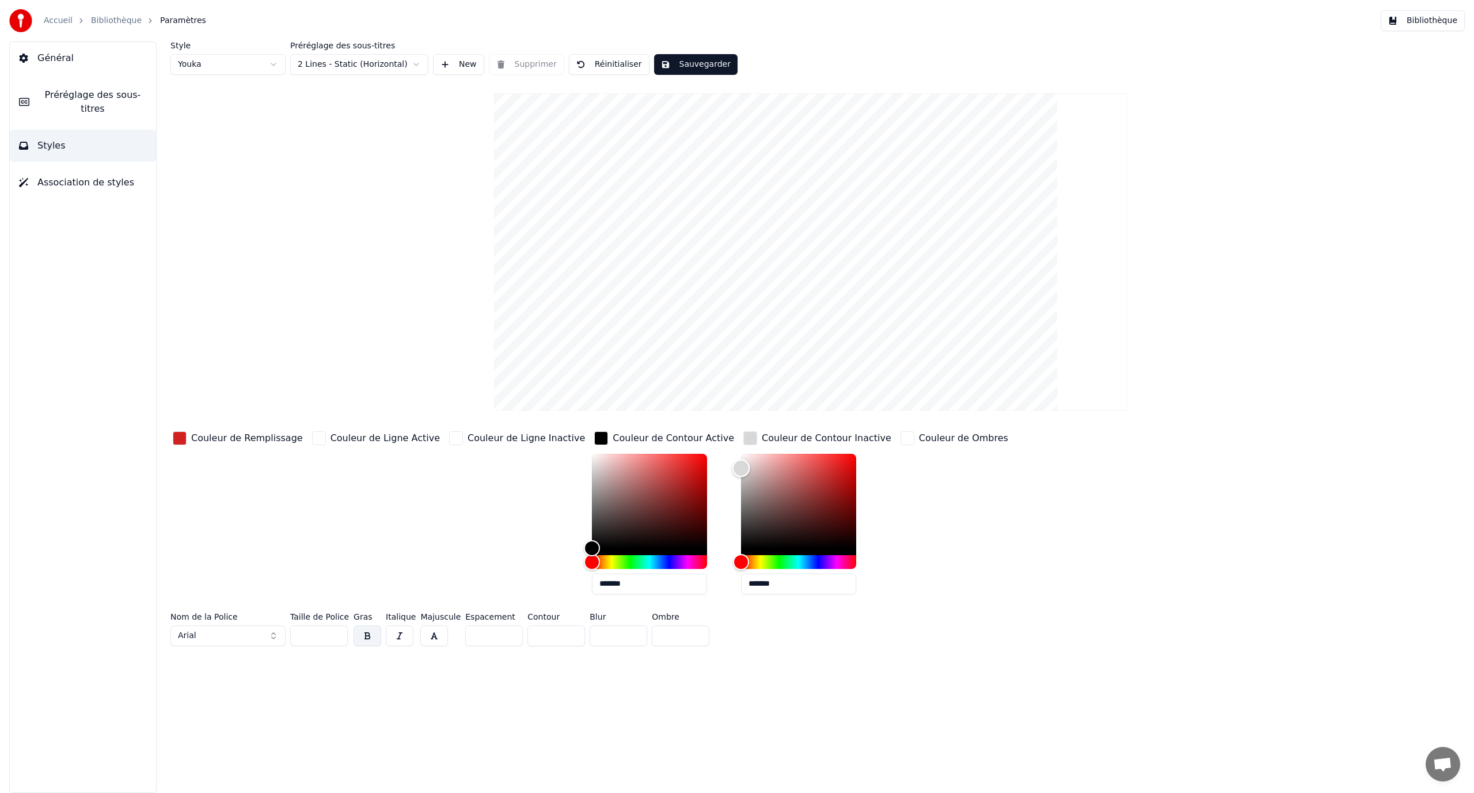
type input "*******"
drag, startPoint x: 688, startPoint y: 543, endPoint x: 672, endPoint y: 420, distance: 124.2
click at [672, 420] on div "Style Youka Préréglage des sous-titres 2 Lines - Static (Horizontal) New Suppri…" at bounding box center [810, 345] width 1280 height 609
drag, startPoint x: 541, startPoint y: 543, endPoint x: 533, endPoint y: 422, distance: 121.7
click at [533, 422] on div "Style Youka Préréglage des sous-titres 2 Lines - Static (Horizontal) New Suppri…" at bounding box center [810, 345] width 1280 height 609
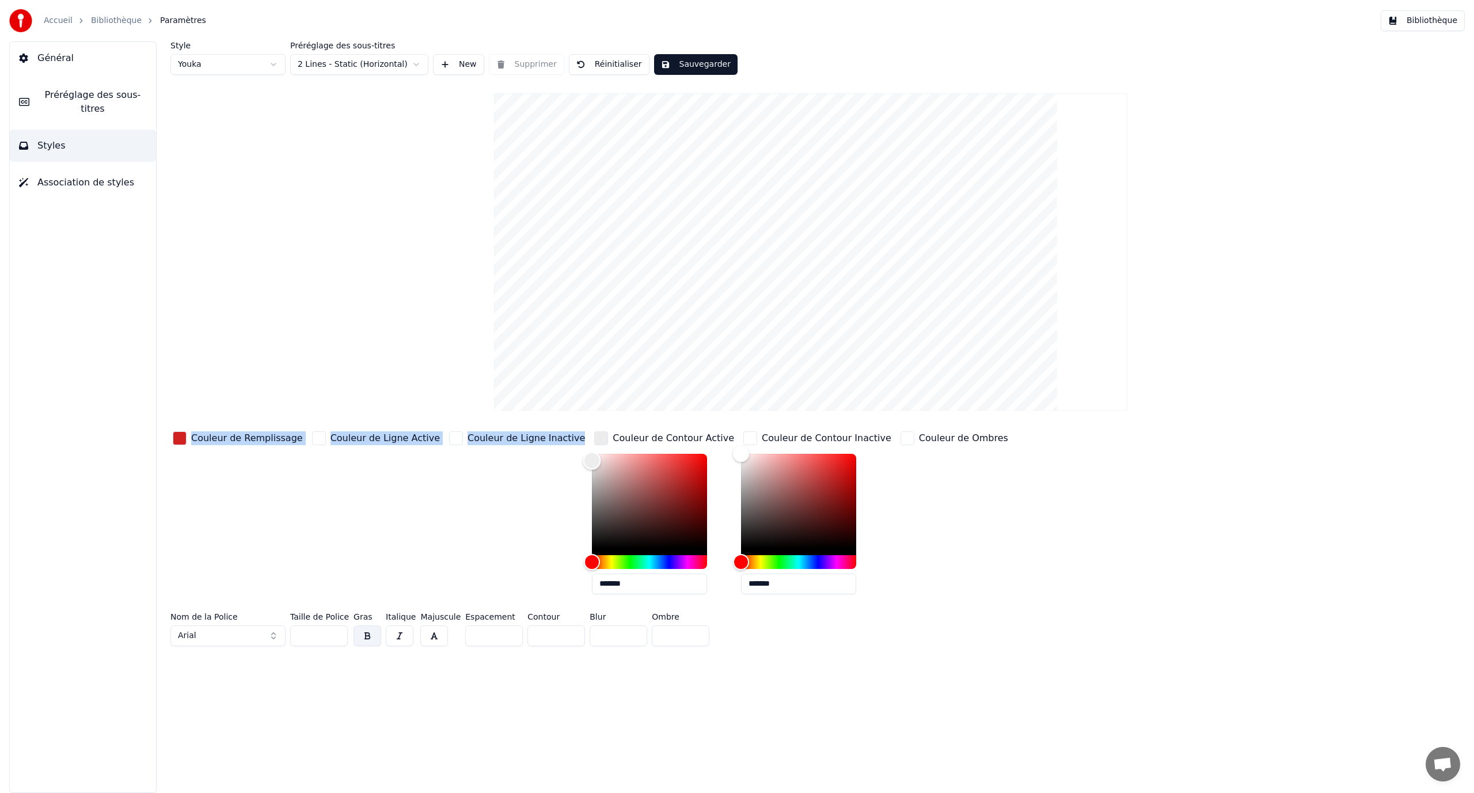
type input "*******"
drag, startPoint x: 553, startPoint y: 541, endPoint x: 661, endPoint y: 457, distance: 136.6
click at [541, 412] on div "Style Youka Préréglage des sous-titres 2 Lines - Static (Horizontal) New Suppri…" at bounding box center [810, 345] width 1280 height 609
type input "*******"
drag, startPoint x: 693, startPoint y: 454, endPoint x: 667, endPoint y: 584, distance: 132.2
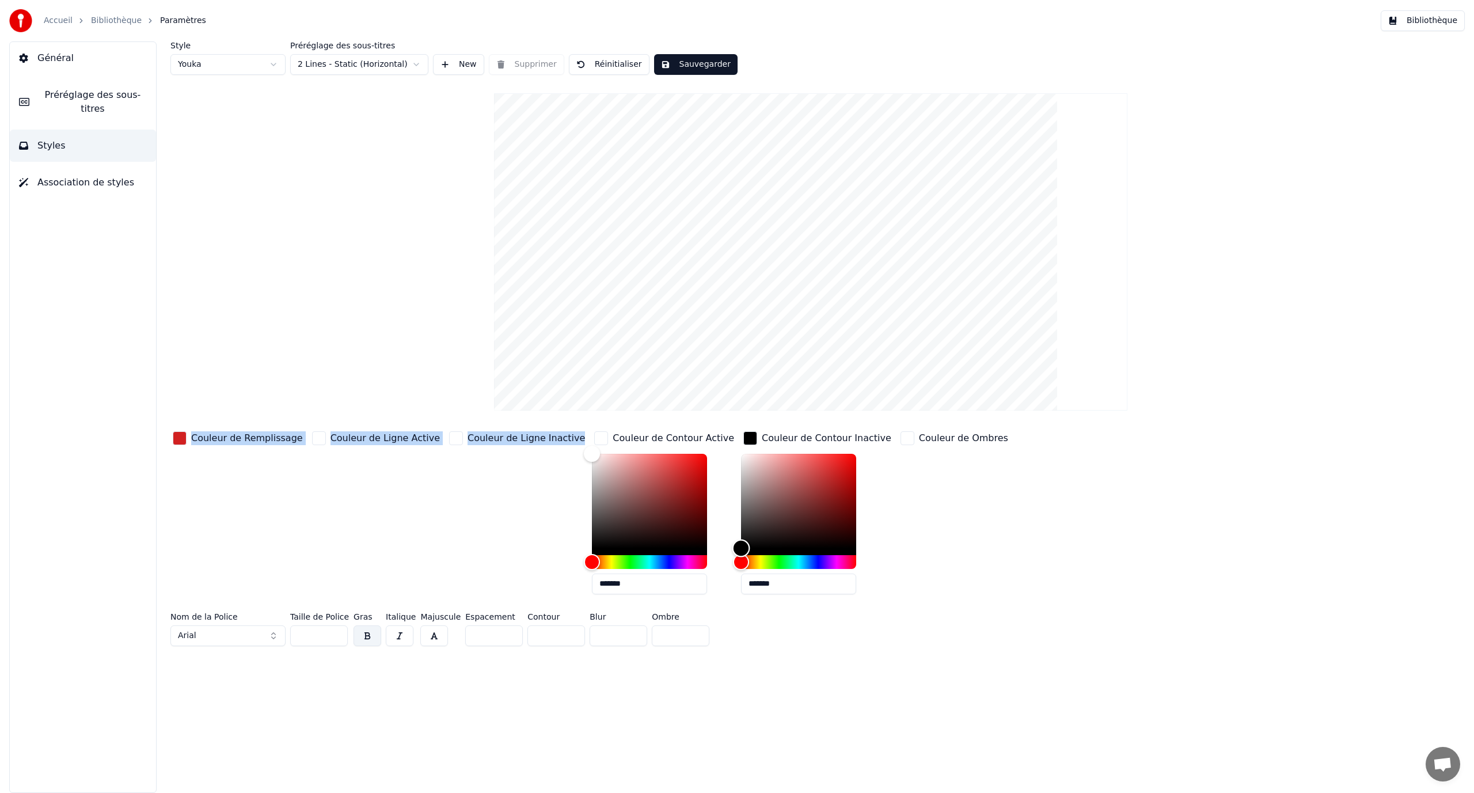
click at [667, 584] on div "Couleur de Remplissage Couleur de Ligne Active Couleur de Ligne Inactive Couleu…" at bounding box center [686, 516] width 1032 height 174
click at [563, 639] on input "*" at bounding box center [556, 635] width 58 height 21
type input "*"
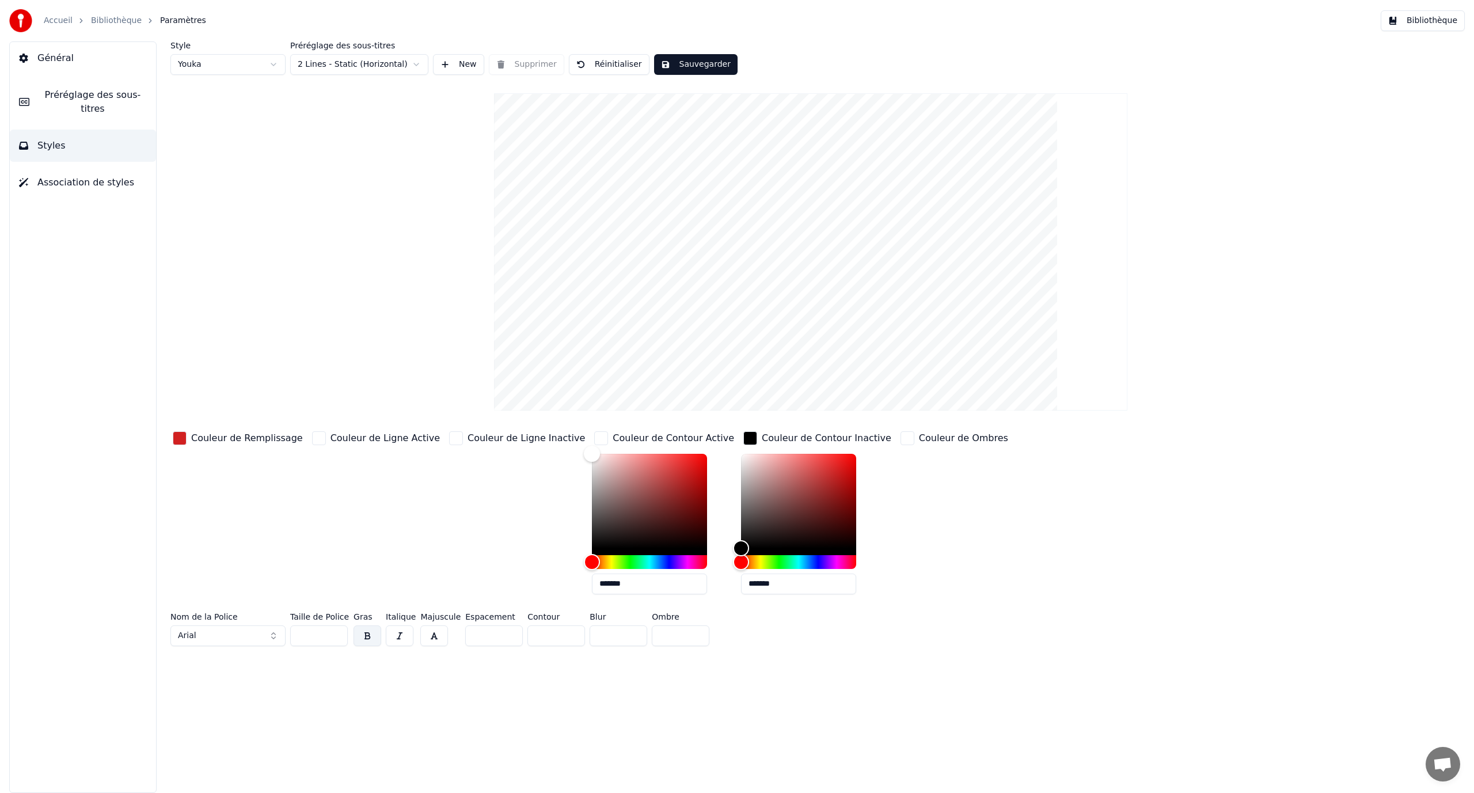
click at [568, 632] on input "*" at bounding box center [556, 635] width 58 height 21
type input "*******"
drag, startPoint x: 551, startPoint y: 462, endPoint x: 547, endPoint y: 570, distance: 108.3
click at [547, 570] on div "Couleur de Remplissage Couleur de Ligne Active Couleur de Ligne Inactive Couleu…" at bounding box center [686, 516] width 1032 height 174
click at [689, 73] on button "Sauvegarder" at bounding box center [695, 64] width 83 height 21
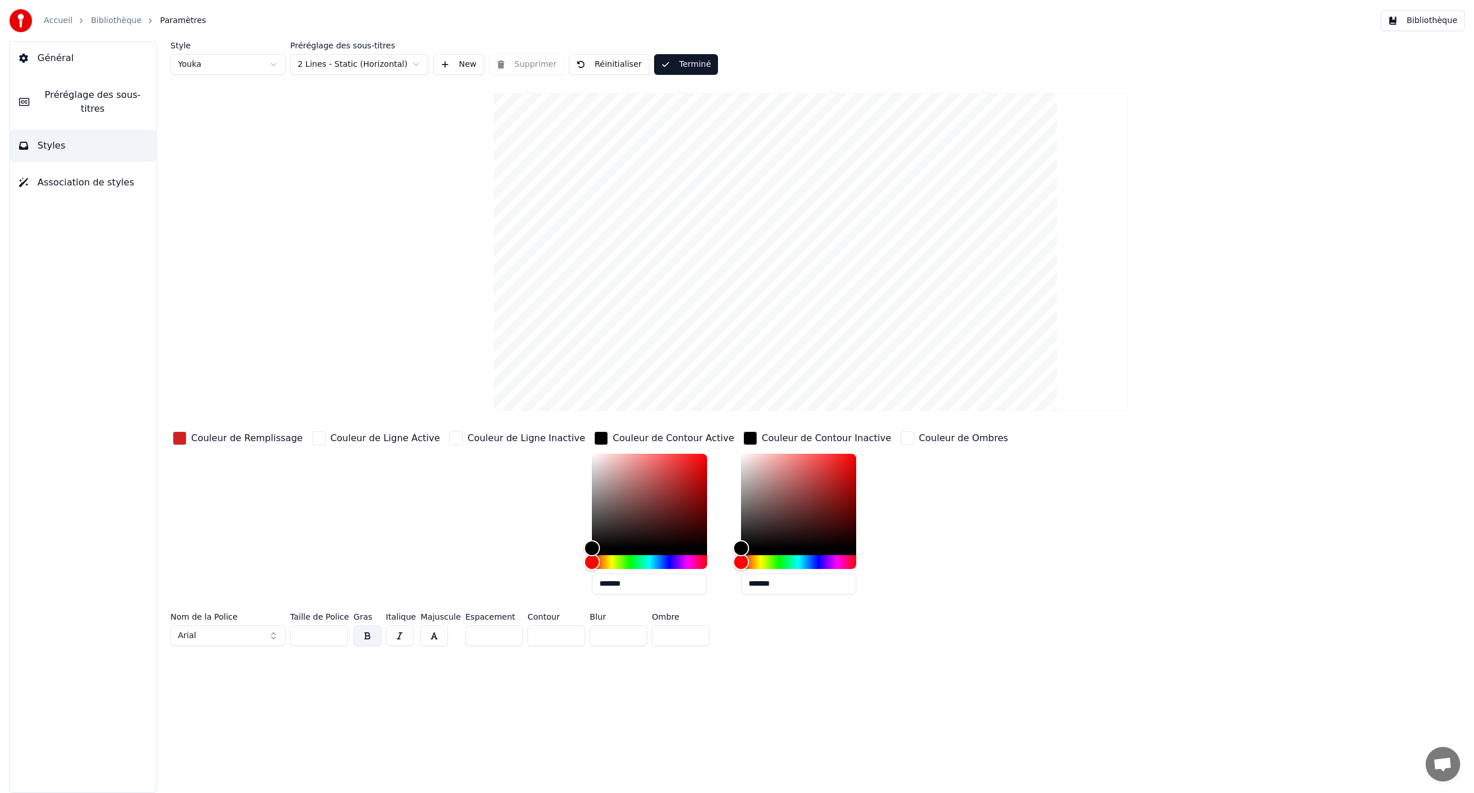
click at [130, 18] on link "Bibliothèque" at bounding box center [116, 21] width 51 height 12
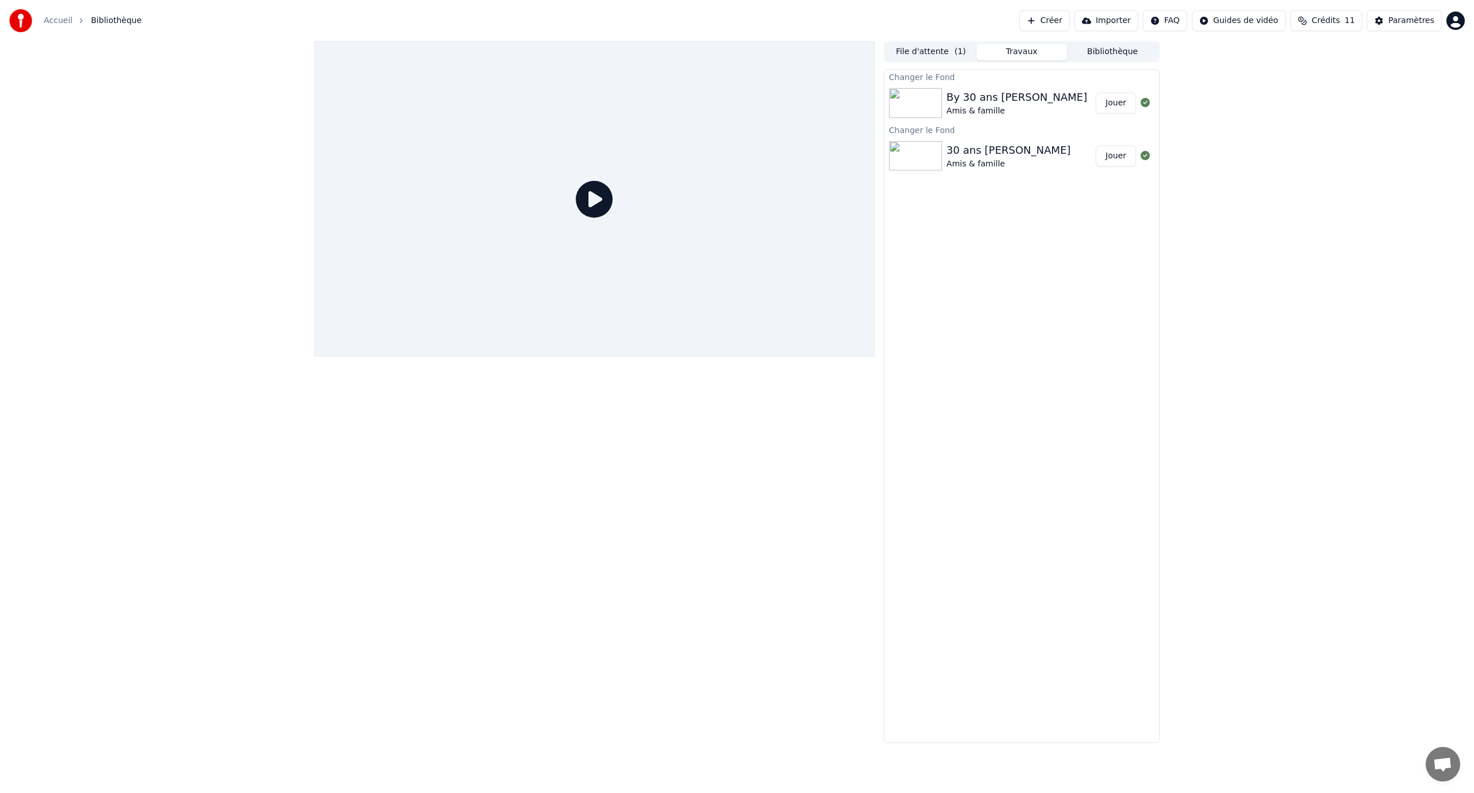
click at [1123, 105] on button "Jouer" at bounding box center [1115, 103] width 40 height 21
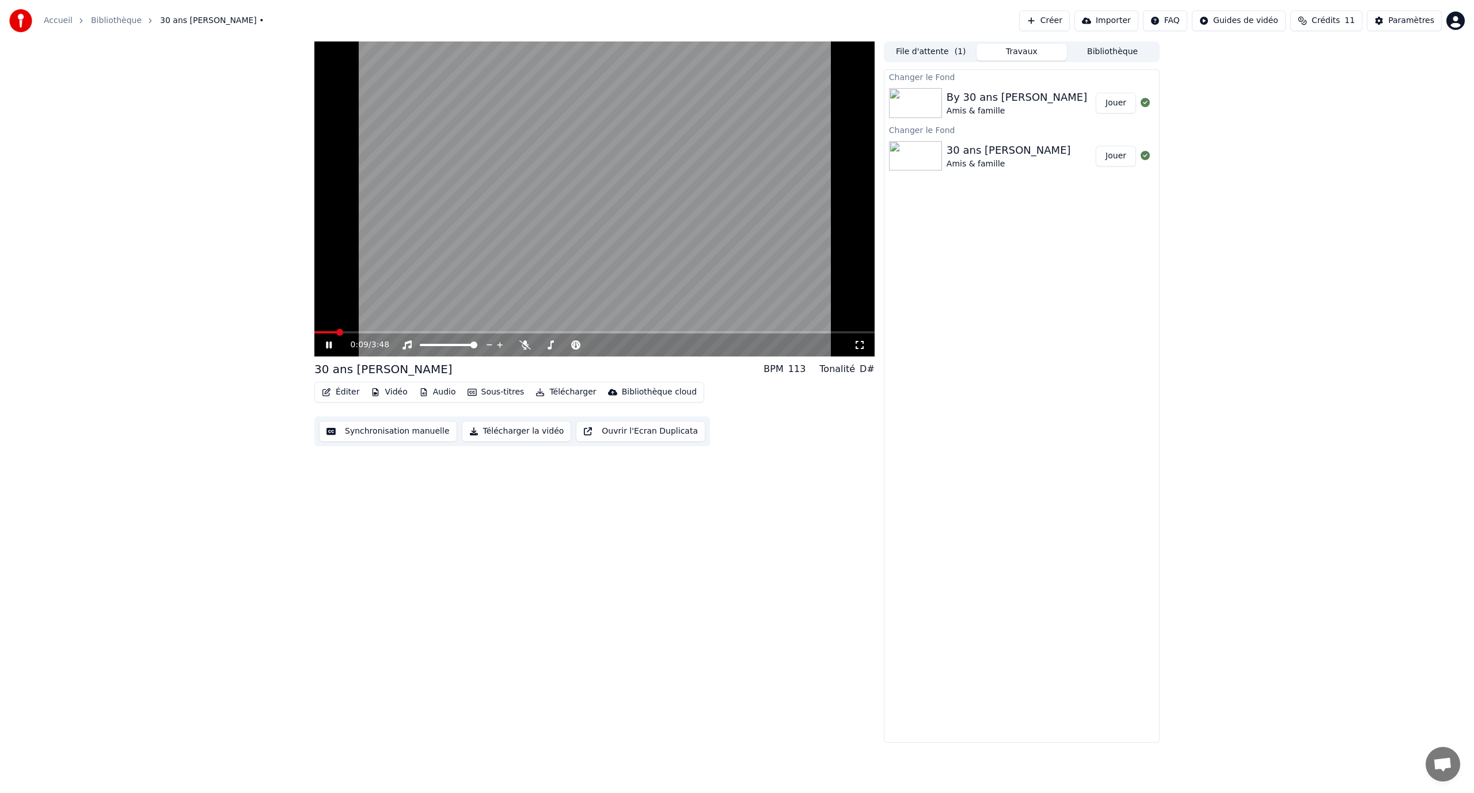
click at [337, 332] on span at bounding box center [594, 332] width 560 height 2
click at [343, 333] on span at bounding box center [594, 332] width 560 height 2
click at [355, 333] on span at bounding box center [594, 332] width 560 height 2
click at [362, 332] on span at bounding box center [594, 332] width 560 height 2
click at [372, 246] on video at bounding box center [594, 198] width 560 height 315
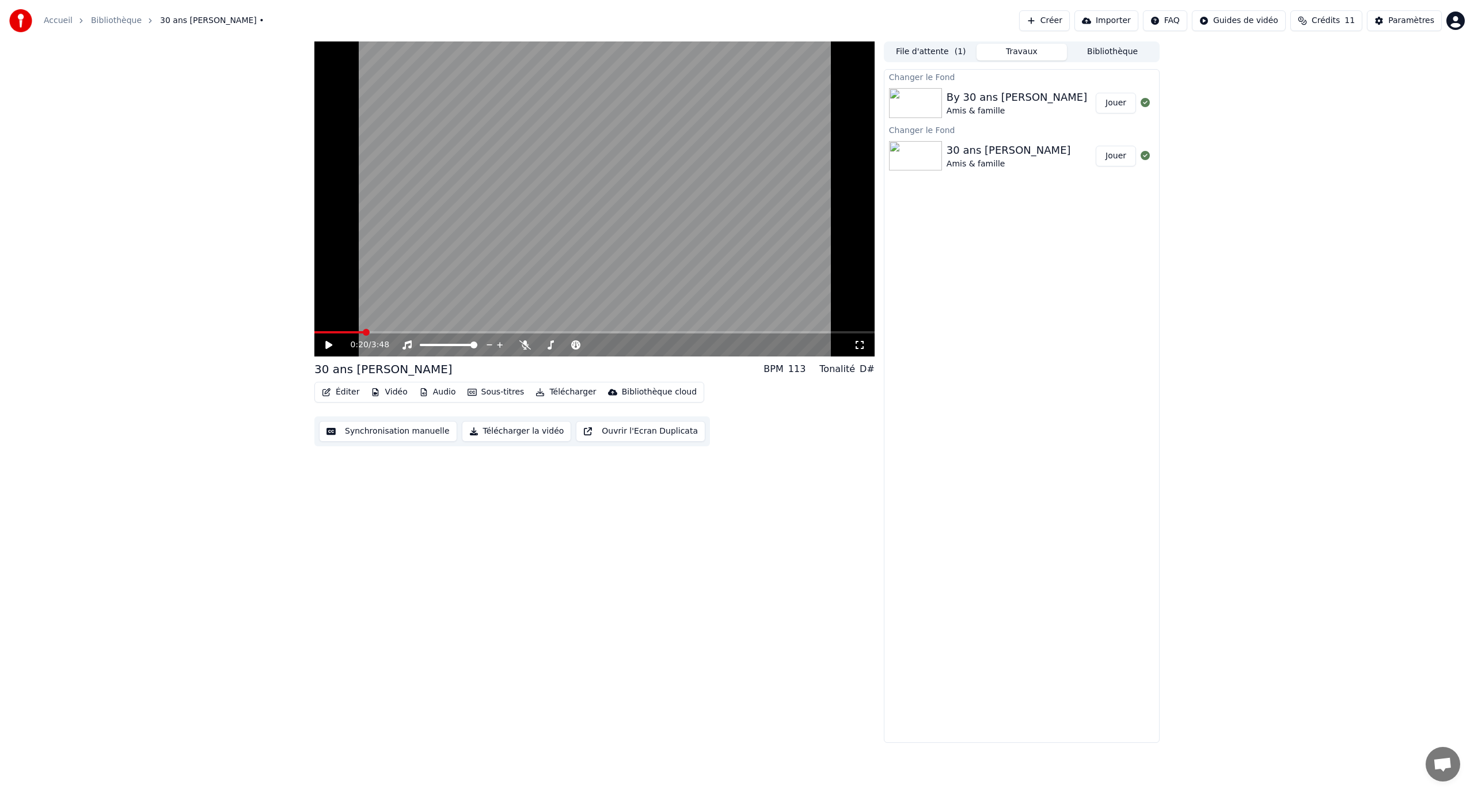
click at [393, 187] on video at bounding box center [594, 198] width 560 height 315
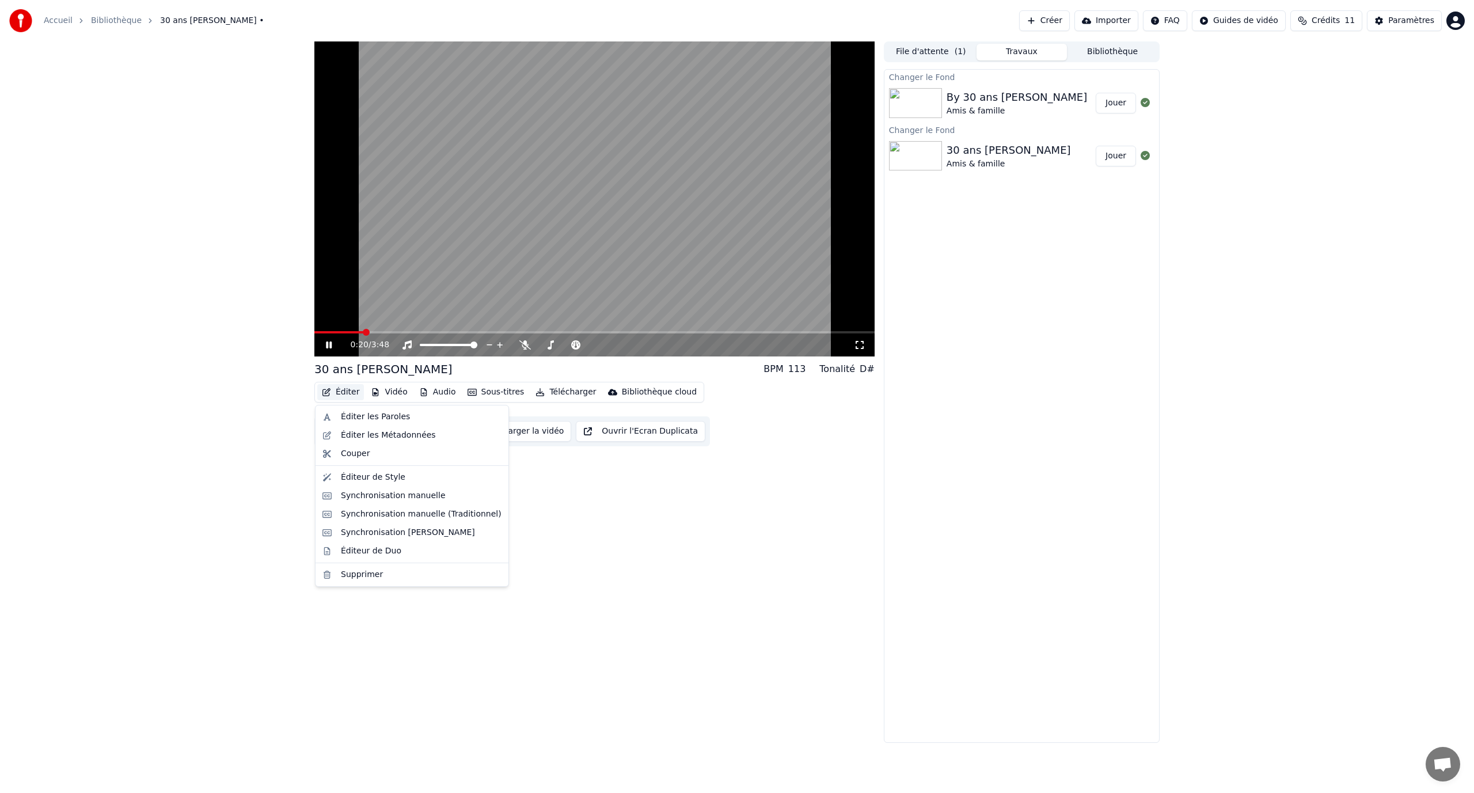
click at [346, 394] on button "Éditer" at bounding box center [340, 392] width 47 height 16
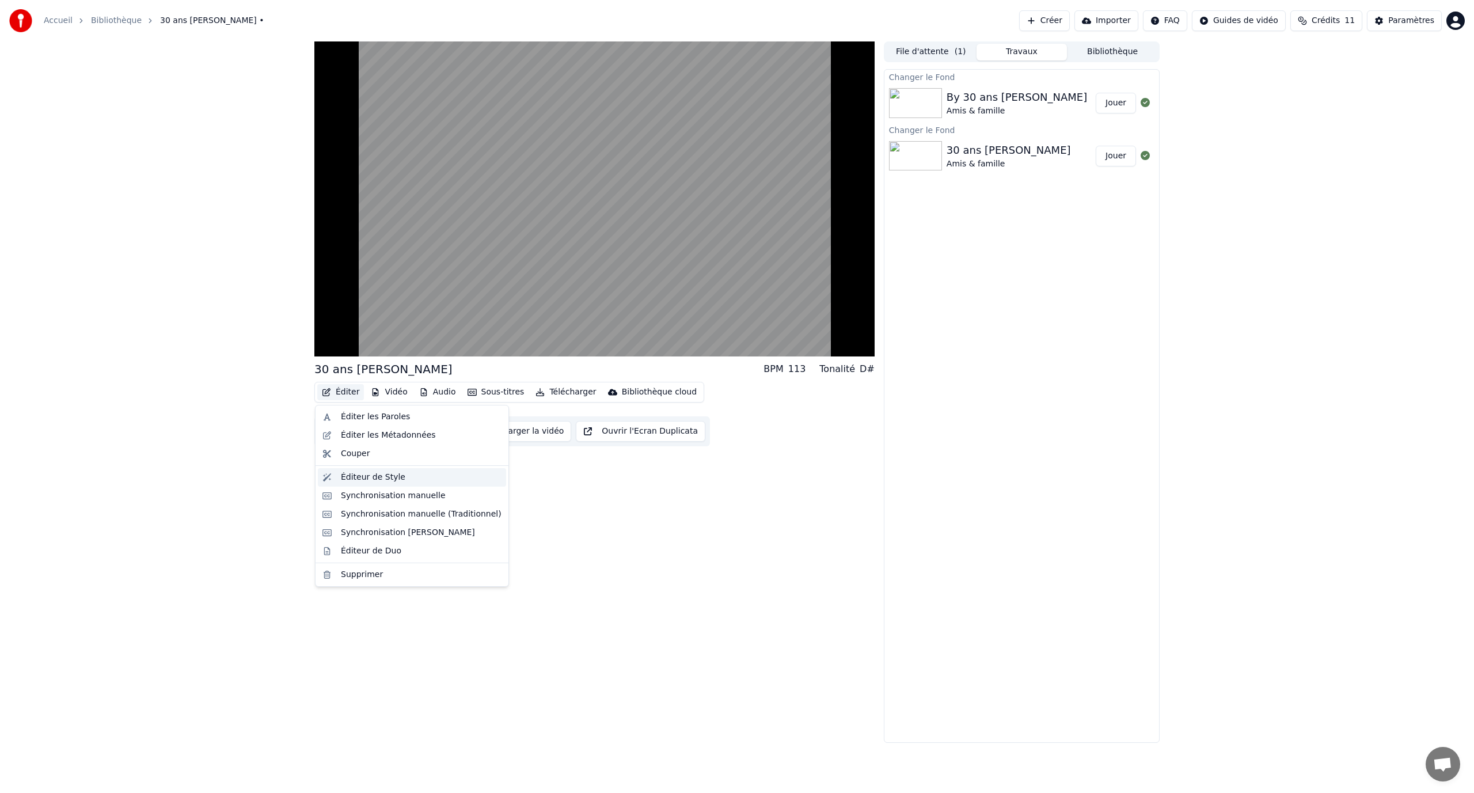
click at [386, 475] on div "Éditeur de Style" at bounding box center [373, 477] width 64 height 12
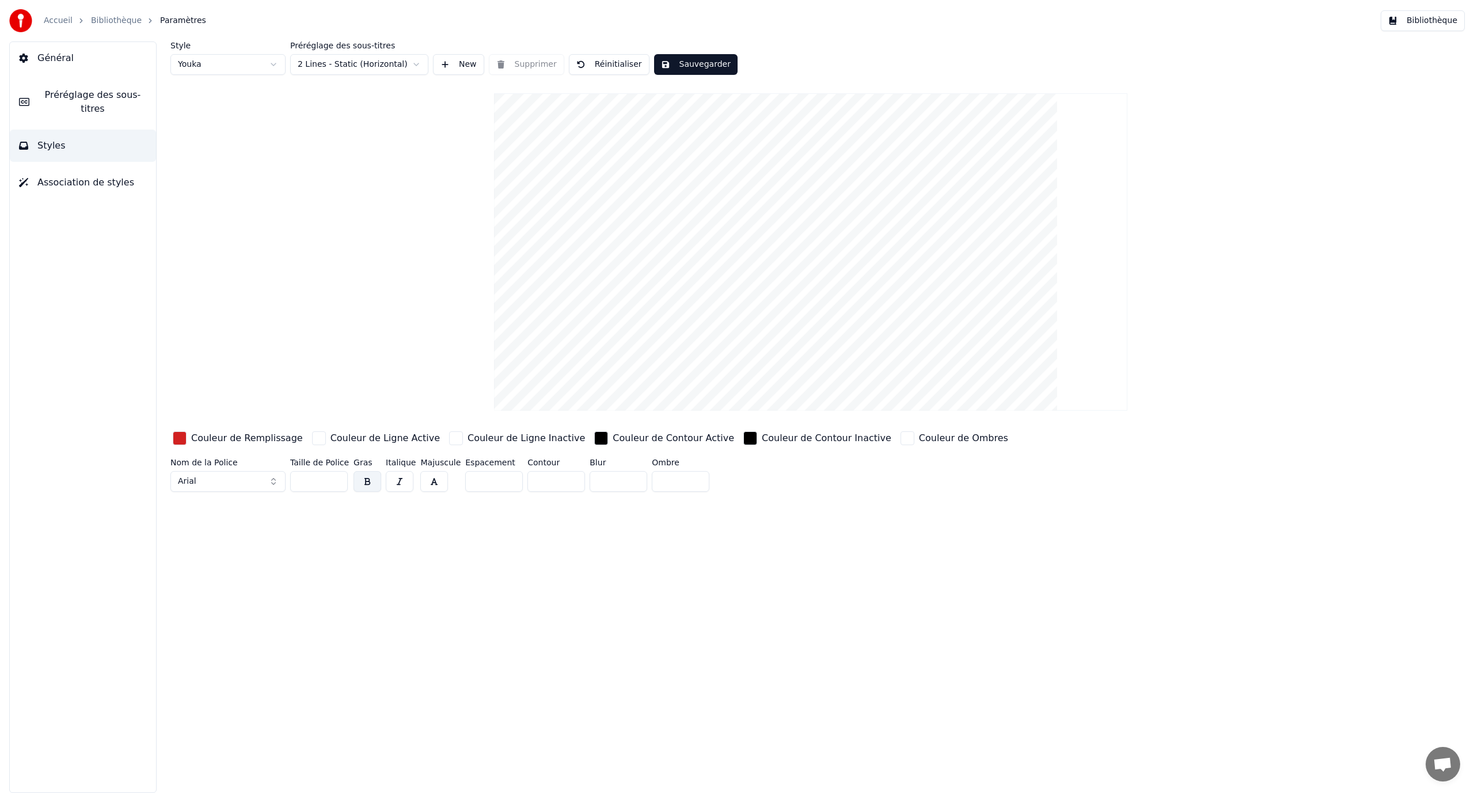
type input "*"
click at [568, 477] on input "*" at bounding box center [556, 481] width 58 height 21
click at [594, 438] on div "button" at bounding box center [601, 438] width 14 height 14
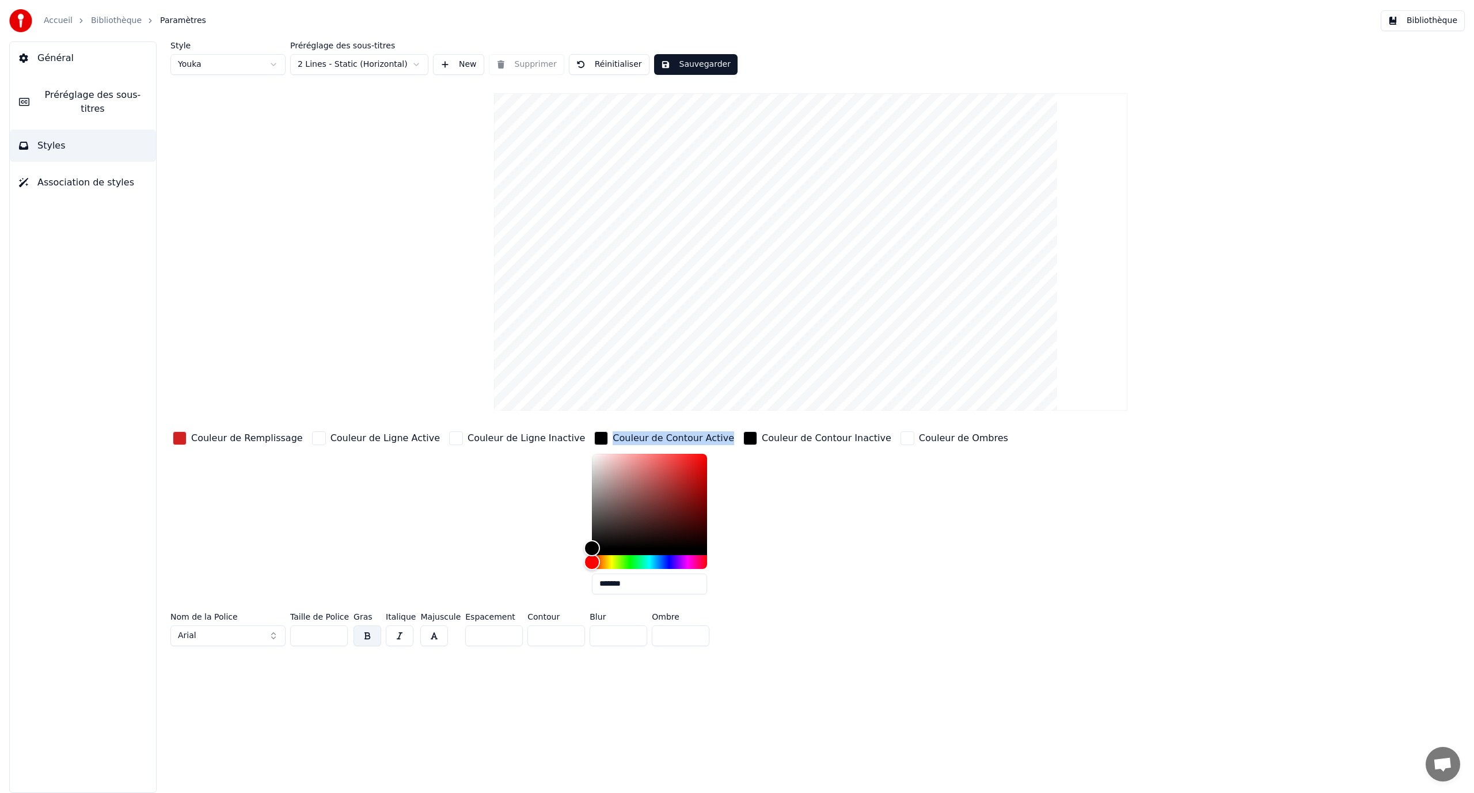
drag, startPoint x: 548, startPoint y: 511, endPoint x: 564, endPoint y: 513, distance: 15.6
click at [545, 437] on div "Couleur de Remplissage Couleur de Ligne Active Couleur de Ligne Inactive Couleu…" at bounding box center [686, 516] width 1032 height 174
type input "*******"
drag, startPoint x: 551, startPoint y: 543, endPoint x: 539, endPoint y: 429, distance: 114.6
click at [539, 429] on div "Couleur de Remplissage Couleur de Ligne Active Couleur de Ligne Inactive Couleu…" at bounding box center [686, 516] width 1032 height 174
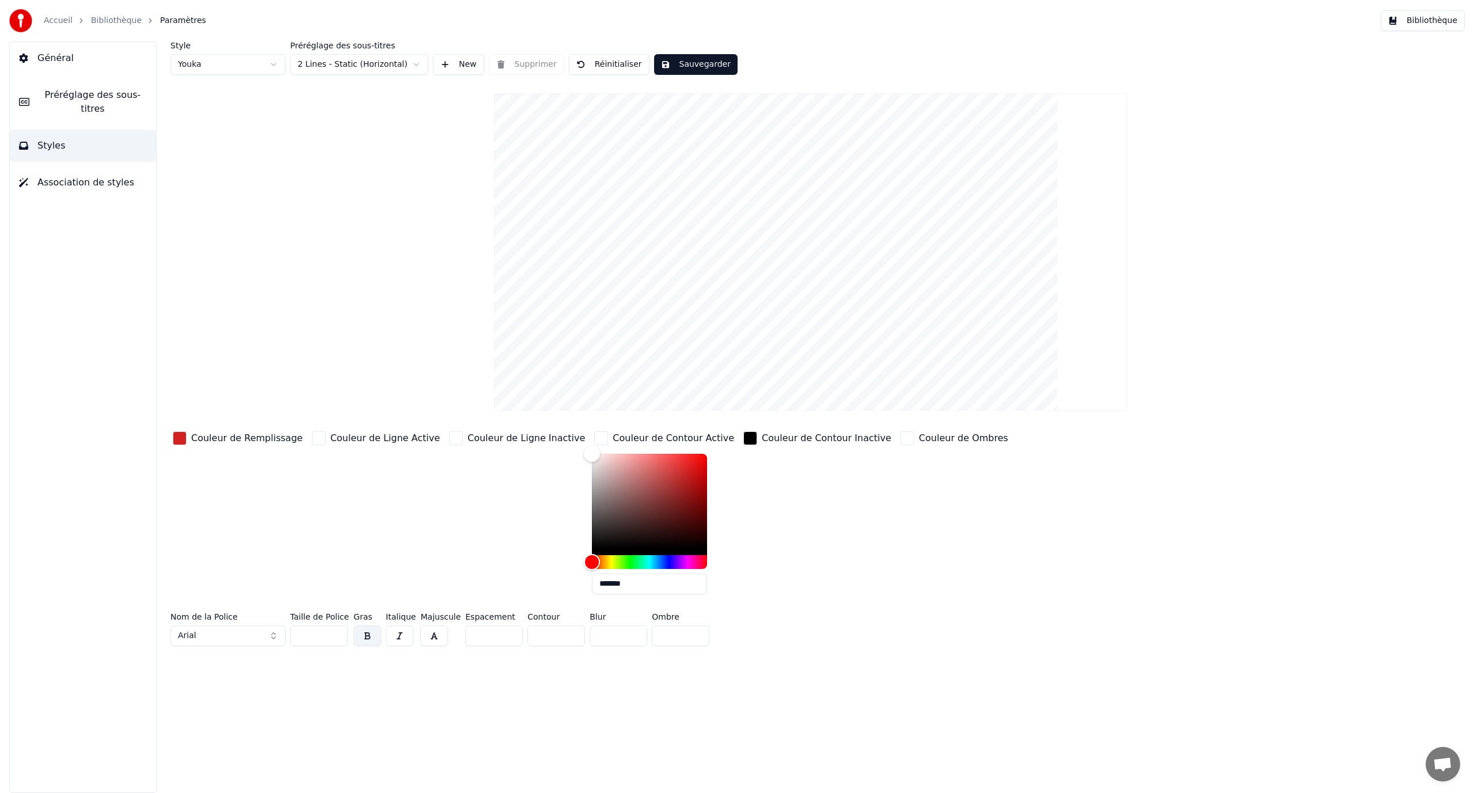
click at [462, 385] on div "Style Youka Préréglage des sous-titres 2 Lines - Static (Horizontal) New Suppri…" at bounding box center [810, 345] width 1280 height 609
type input "*"
click at [565, 631] on input "*" at bounding box center [556, 635] width 58 height 21
click at [625, 633] on input "*" at bounding box center [618, 635] width 58 height 21
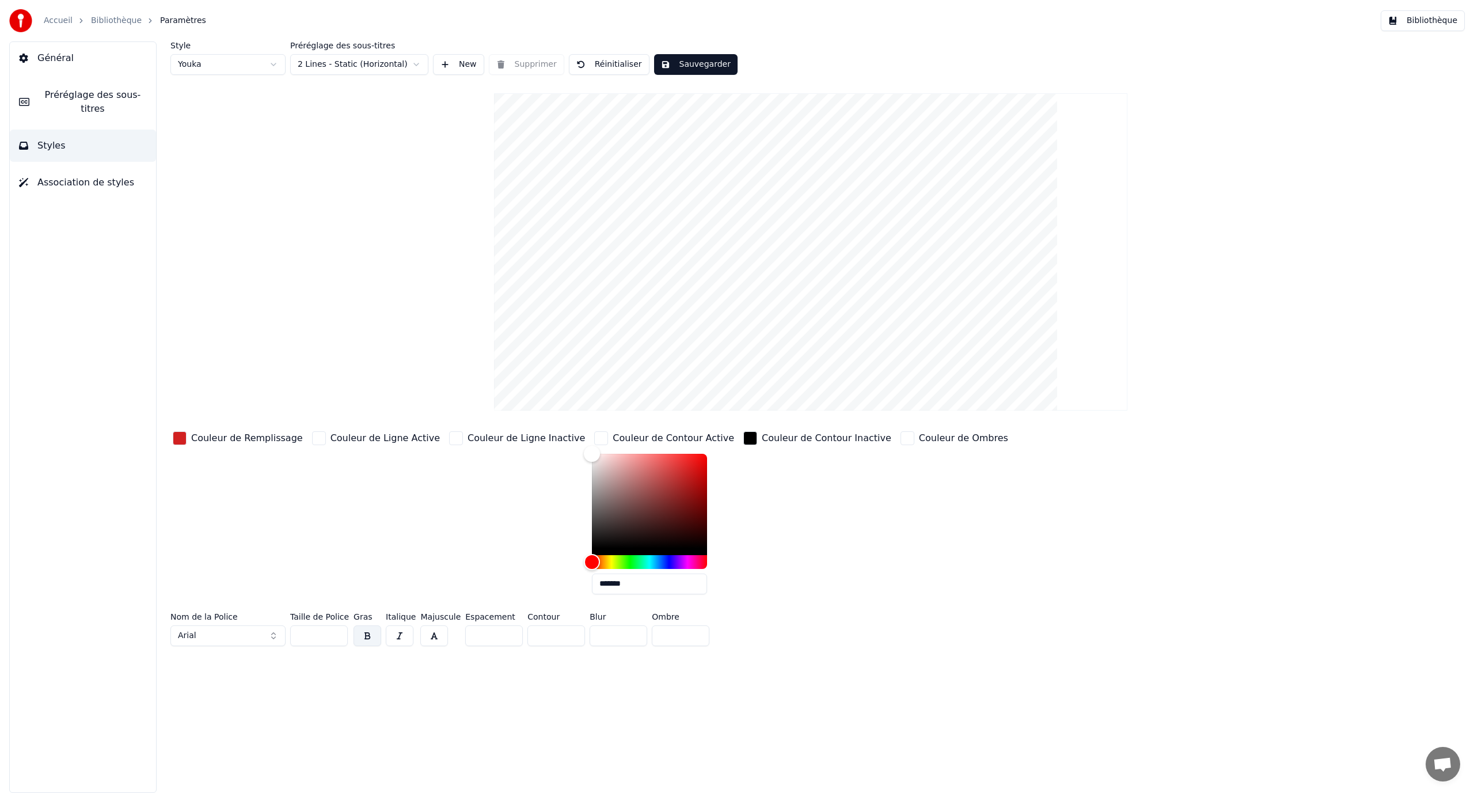
type input "*"
click at [625, 633] on input "*" at bounding box center [618, 635] width 58 height 21
click at [743, 438] on div "button" at bounding box center [750, 438] width 14 height 14
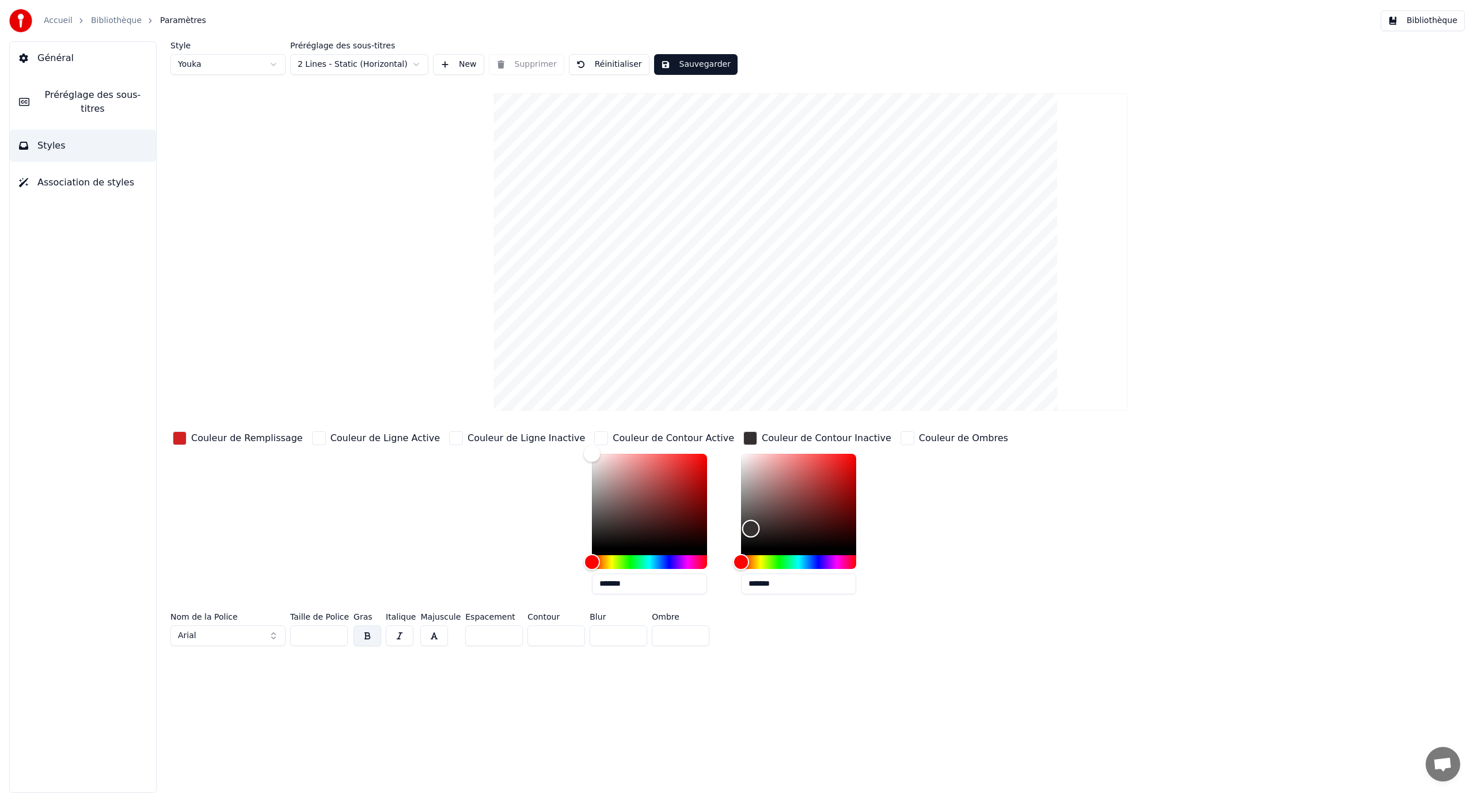
type input "*******"
drag, startPoint x: 698, startPoint y: 530, endPoint x: 669, endPoint y: 402, distance: 131.1
click at [669, 402] on div "Style Youka Préréglage des sous-titres 2 Lines - Static (Horizontal) New Suppri…" at bounding box center [810, 345] width 1280 height 609
click at [626, 637] on input "*" at bounding box center [618, 635] width 58 height 21
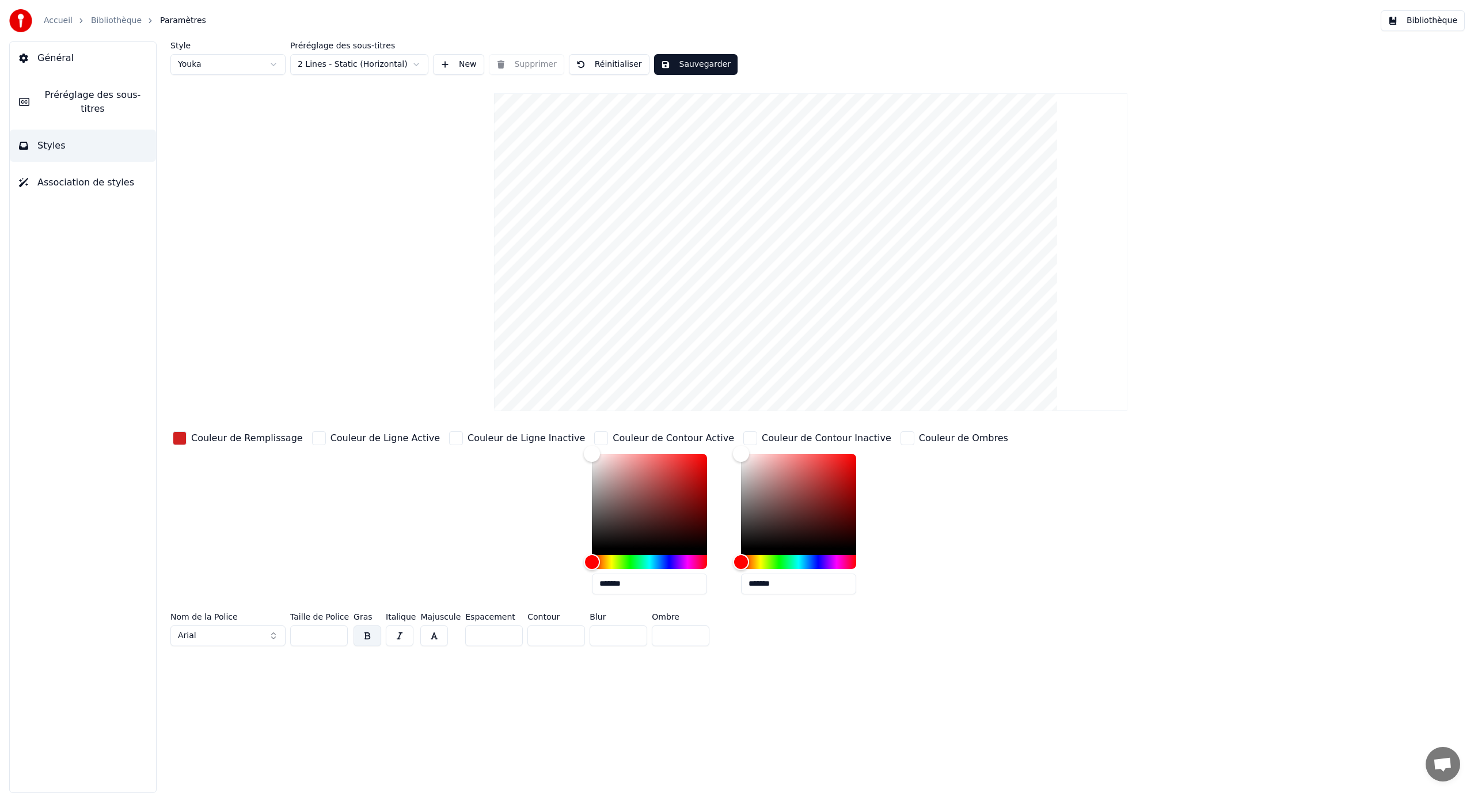
type input "*"
click at [626, 637] on input "*" at bounding box center [618, 635] width 58 height 21
click at [692, 630] on input "*" at bounding box center [681, 635] width 58 height 21
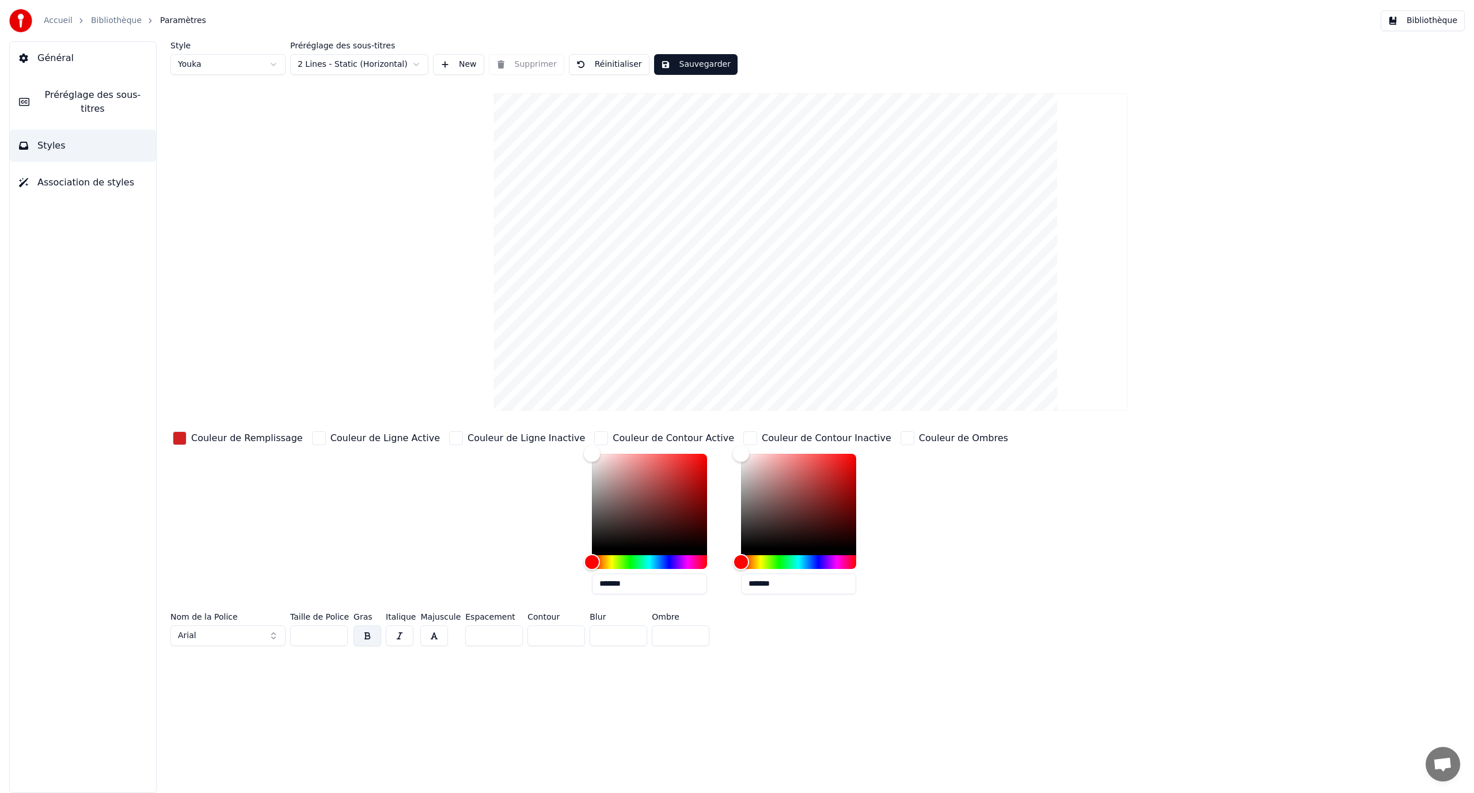
click at [692, 630] on input "*" at bounding box center [681, 635] width 58 height 21
click at [691, 640] on input "*" at bounding box center [681, 635] width 58 height 21
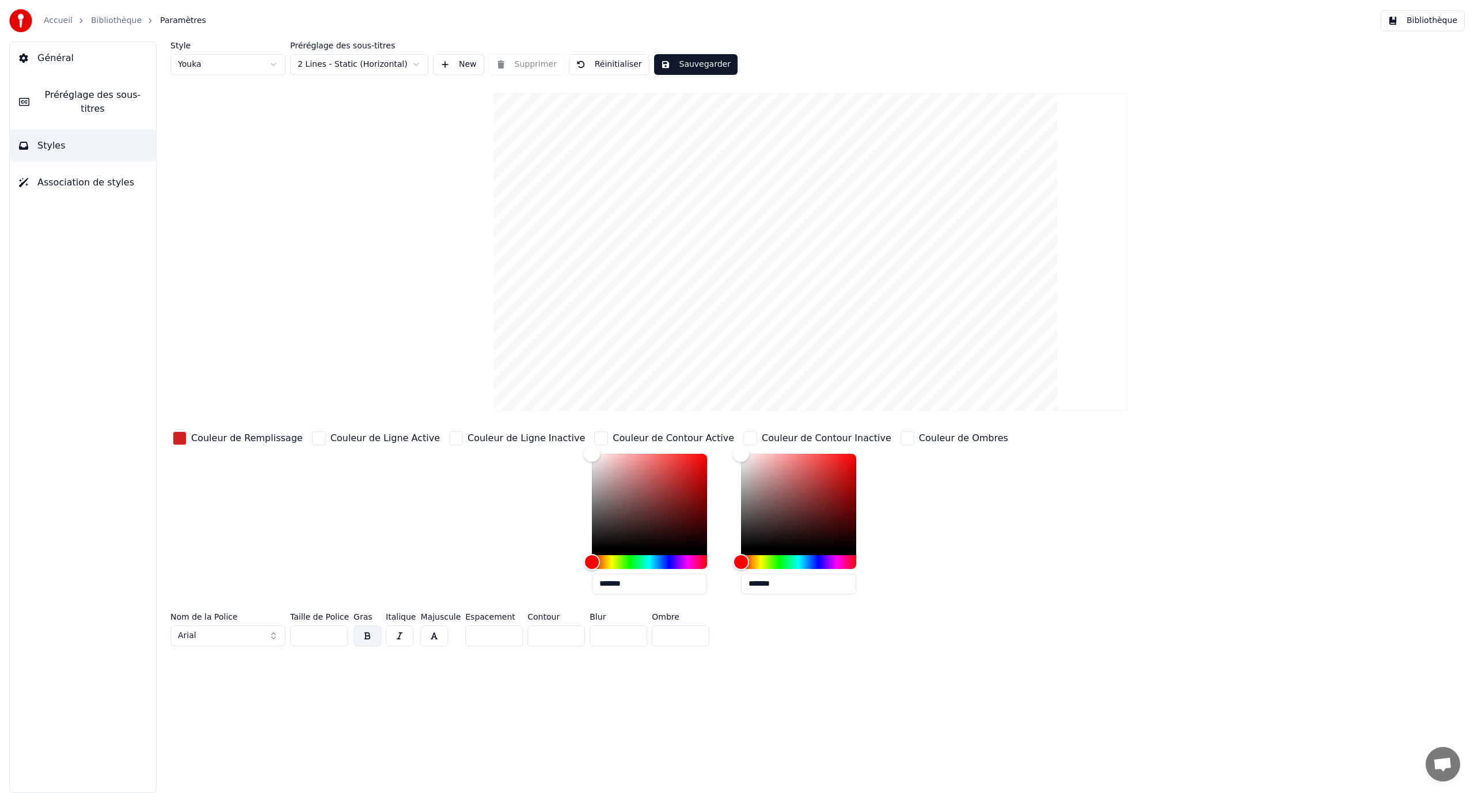
click at [691, 640] on input "*" at bounding box center [681, 635] width 58 height 21
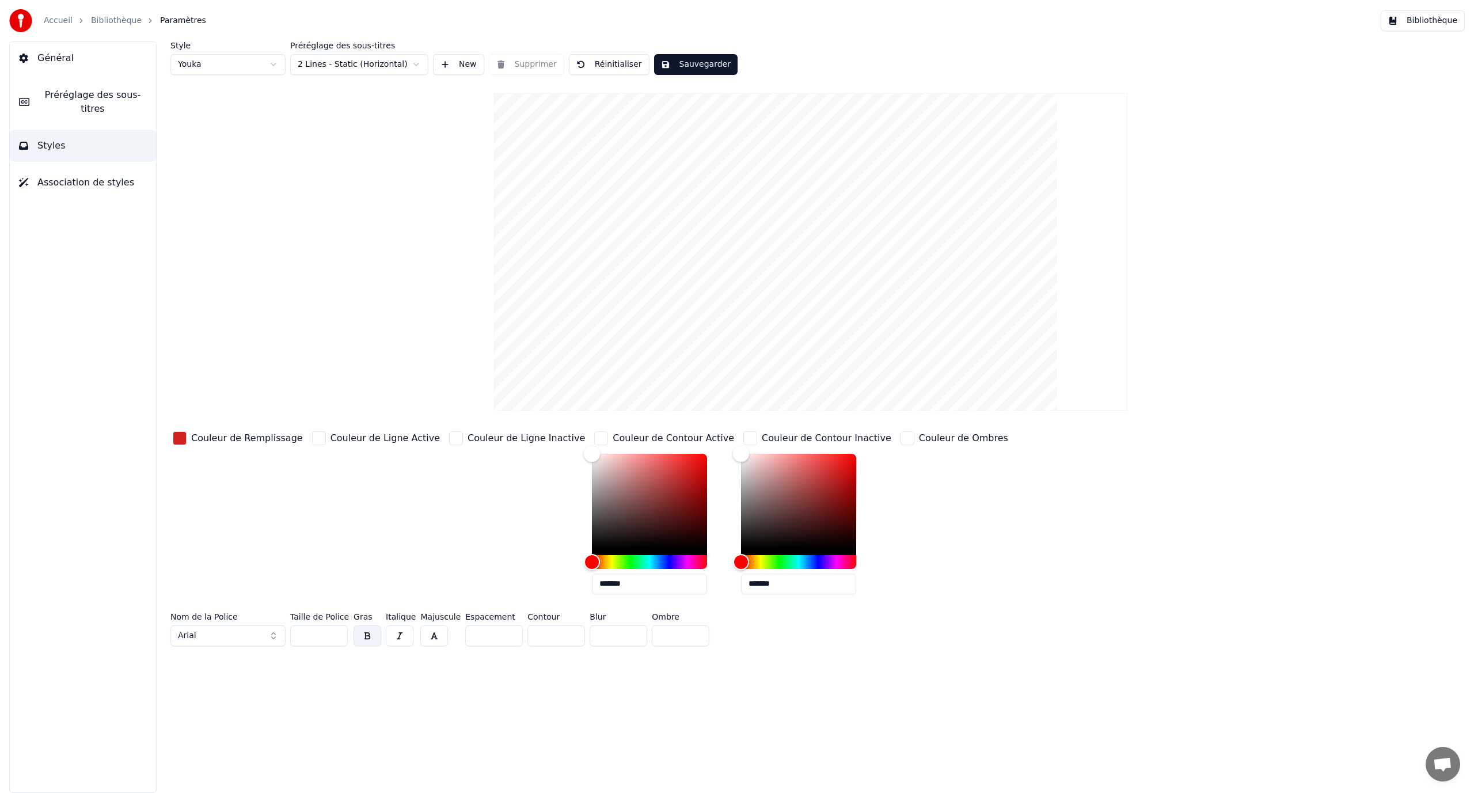
click at [691, 640] on input "**" at bounding box center [681, 635] width 58 height 21
type input "*"
click at [686, 633] on input "*" at bounding box center [681, 635] width 58 height 21
click at [502, 631] on input "*" at bounding box center [494, 635] width 58 height 21
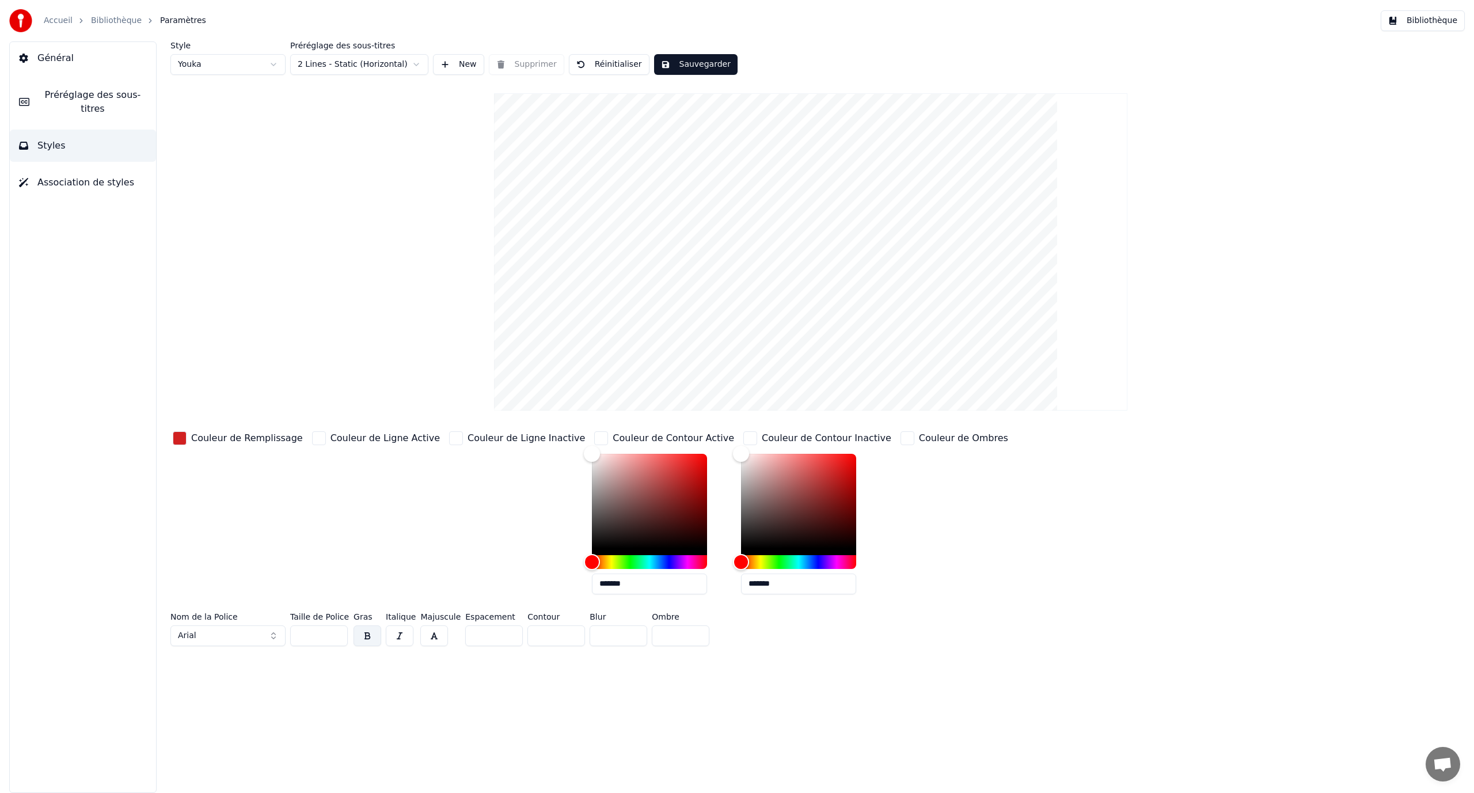
click at [502, 631] on input "*" at bounding box center [494, 635] width 58 height 21
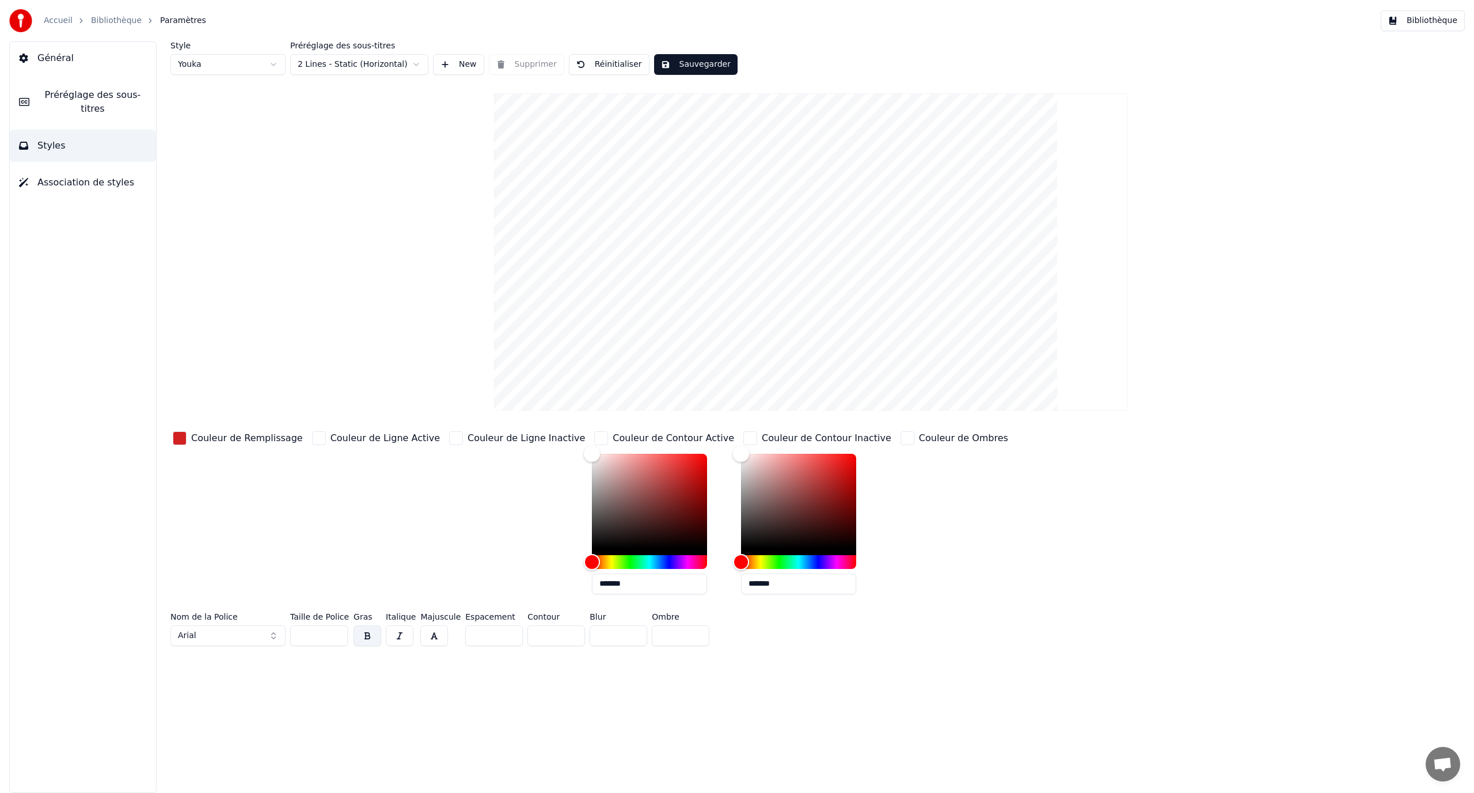
click at [502, 631] on input "*" at bounding box center [494, 635] width 58 height 21
type input "*"
click at [502, 631] on input "*" at bounding box center [494, 635] width 58 height 21
click at [566, 635] on input "*" at bounding box center [556, 635] width 58 height 21
click at [432, 635] on button "button" at bounding box center [434, 635] width 28 height 21
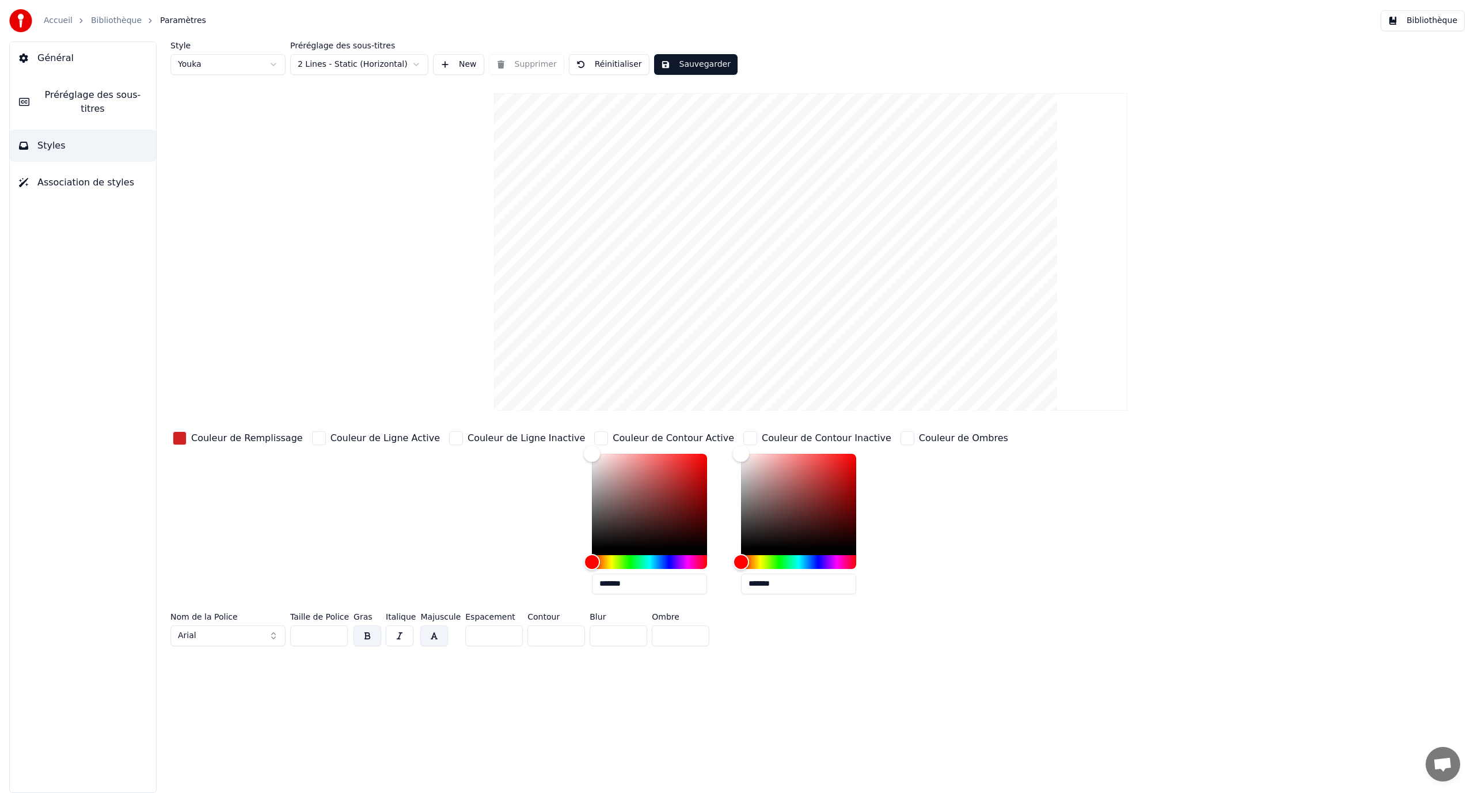
click at [432, 635] on button "button" at bounding box center [434, 635] width 28 height 21
click at [266, 636] on button "Arial" at bounding box center [227, 635] width 115 height 21
click at [244, 506] on div "Arial Black" at bounding box center [237, 501] width 82 height 12
click at [219, 640] on button "Arial Black" at bounding box center [227, 635] width 115 height 21
click at [220, 516] on div "Arial Bold" at bounding box center [237, 519] width 82 height 12
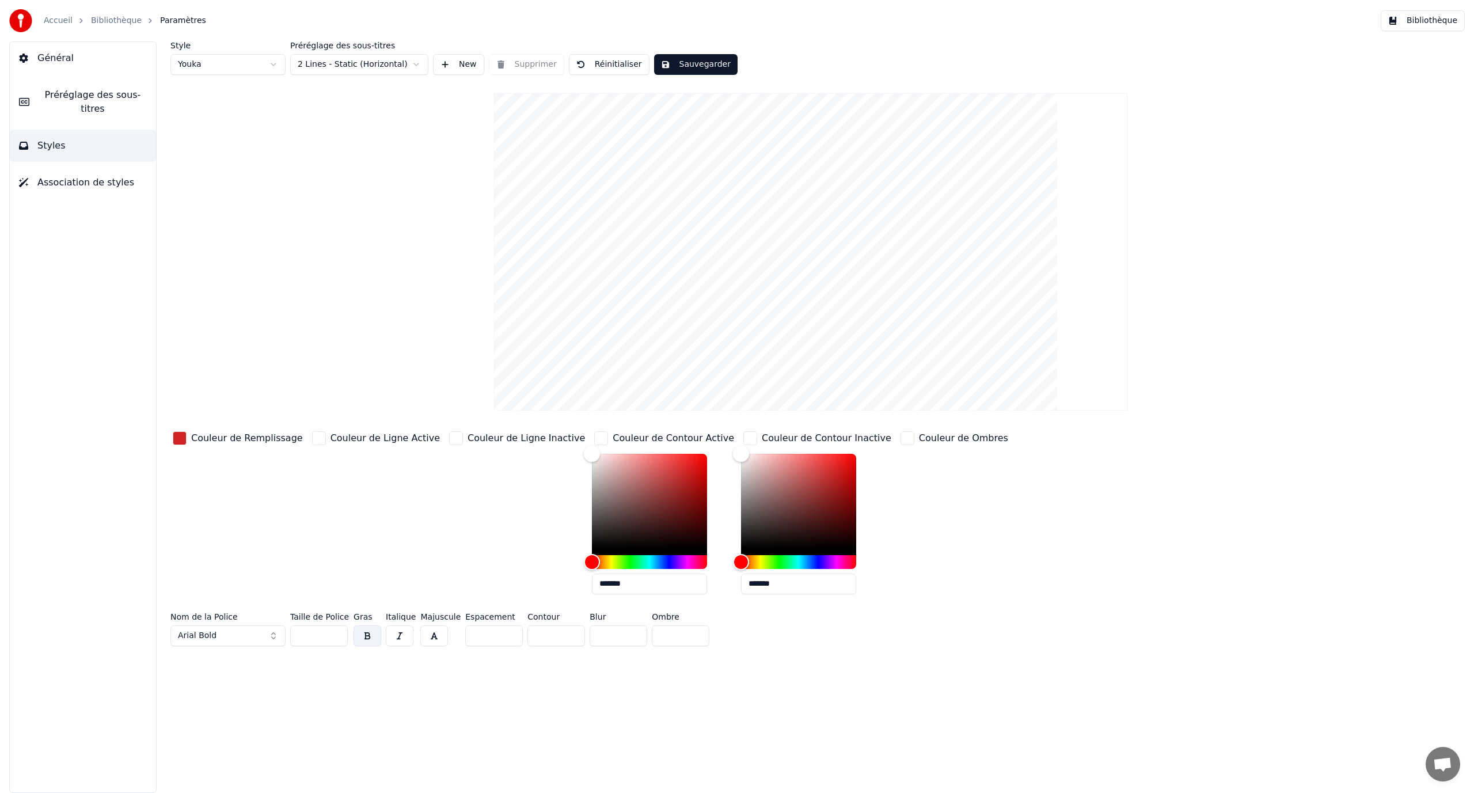
click at [220, 638] on button "Arial Bold" at bounding box center [227, 635] width 115 height 21
click at [222, 515] on div "Arial Bold" at bounding box center [237, 519] width 82 height 12
click at [202, 633] on span "Arial Bold" at bounding box center [197, 636] width 39 height 12
click at [229, 533] on div "Calibri" at bounding box center [237, 536] width 82 height 12
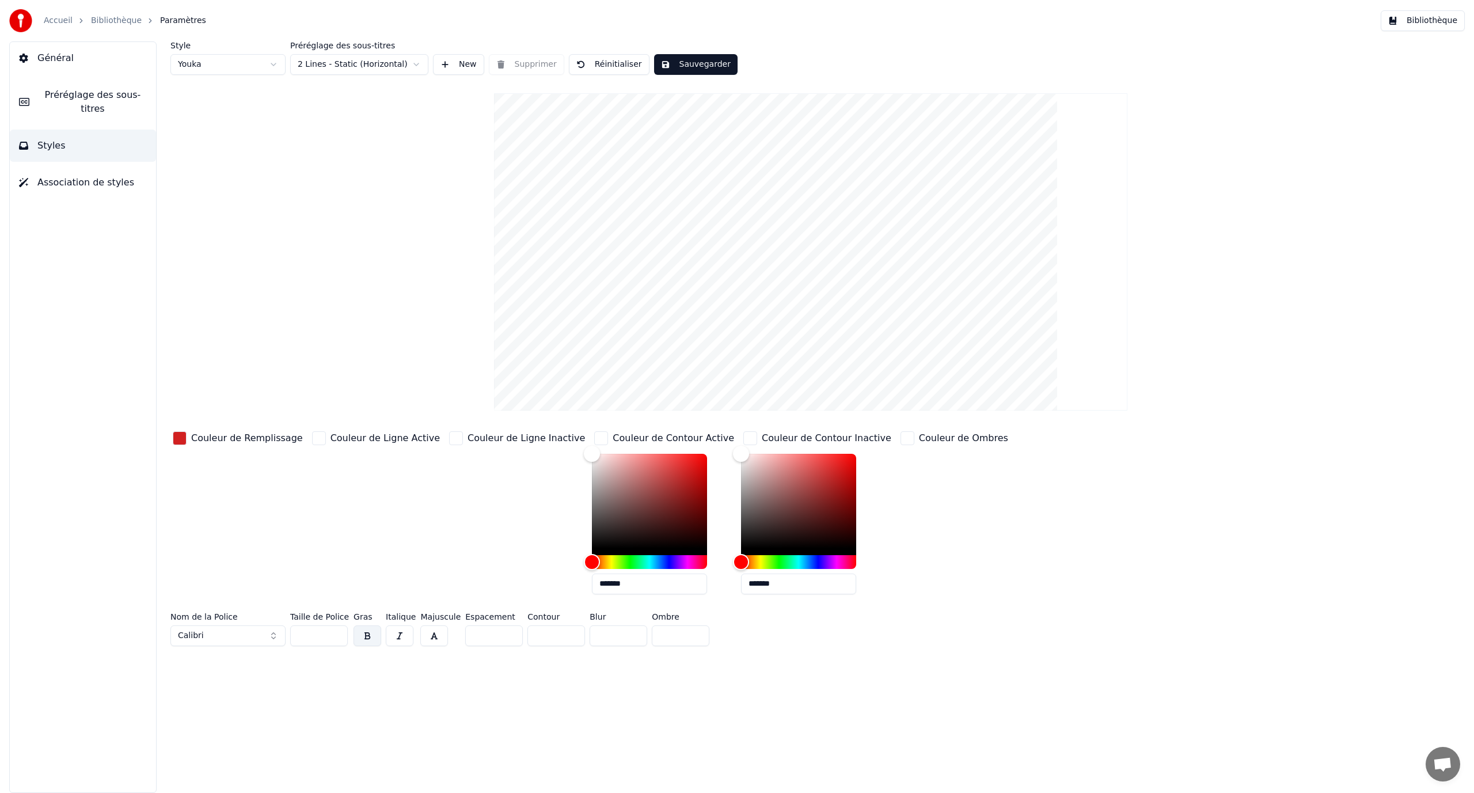
click at [425, 635] on button "button" at bounding box center [434, 635] width 28 height 21
click at [428, 638] on button "button" at bounding box center [434, 635] width 28 height 21
type input "*"
click at [565, 638] on input "*" at bounding box center [556, 635] width 58 height 21
click at [338, 631] on input "**" at bounding box center [319, 635] width 58 height 21
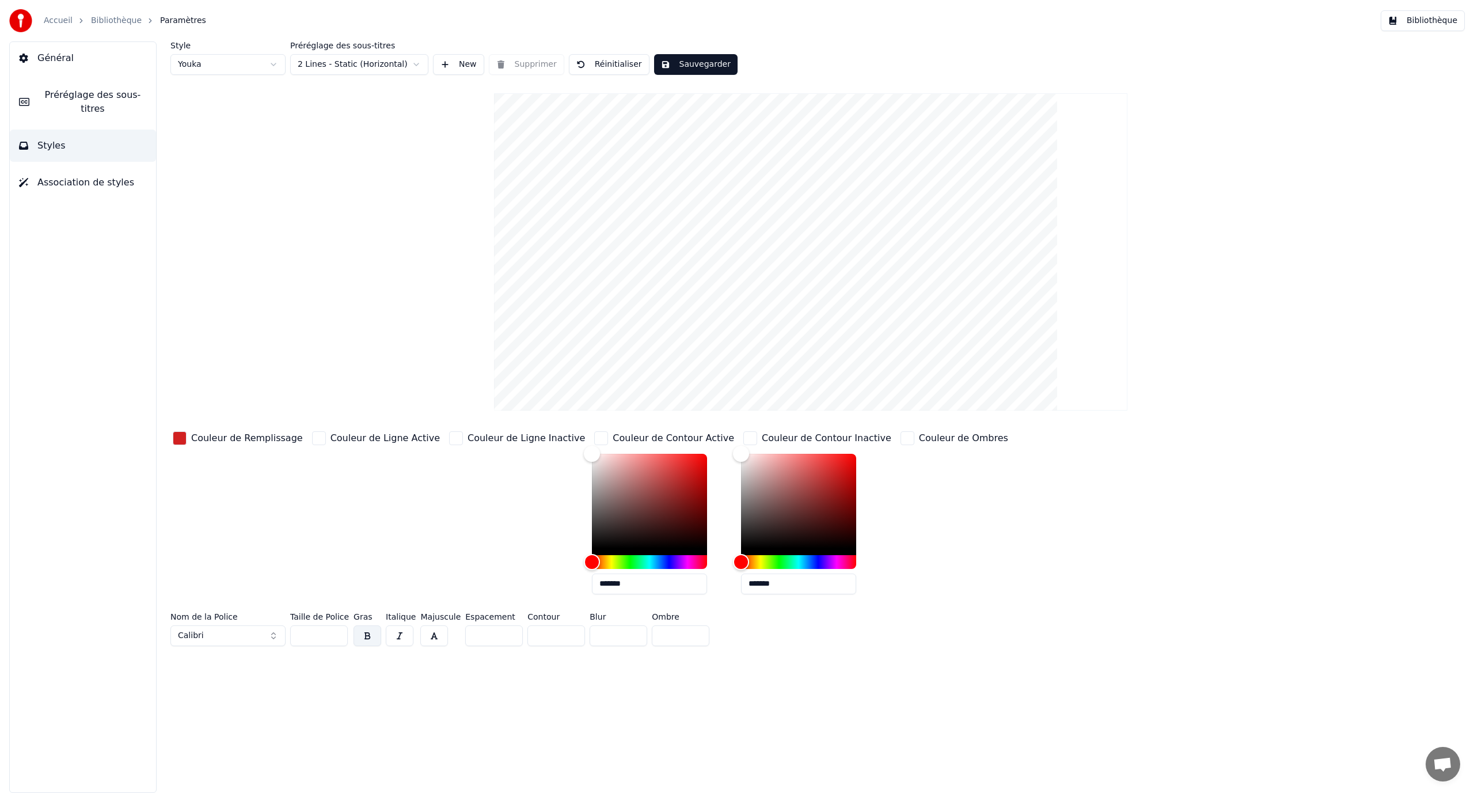
click at [338, 631] on input "**" at bounding box center [319, 635] width 58 height 21
type input "***"
click at [338, 631] on input "***" at bounding box center [319, 635] width 58 height 21
click at [683, 60] on button "Sauvegarder" at bounding box center [695, 64] width 83 height 21
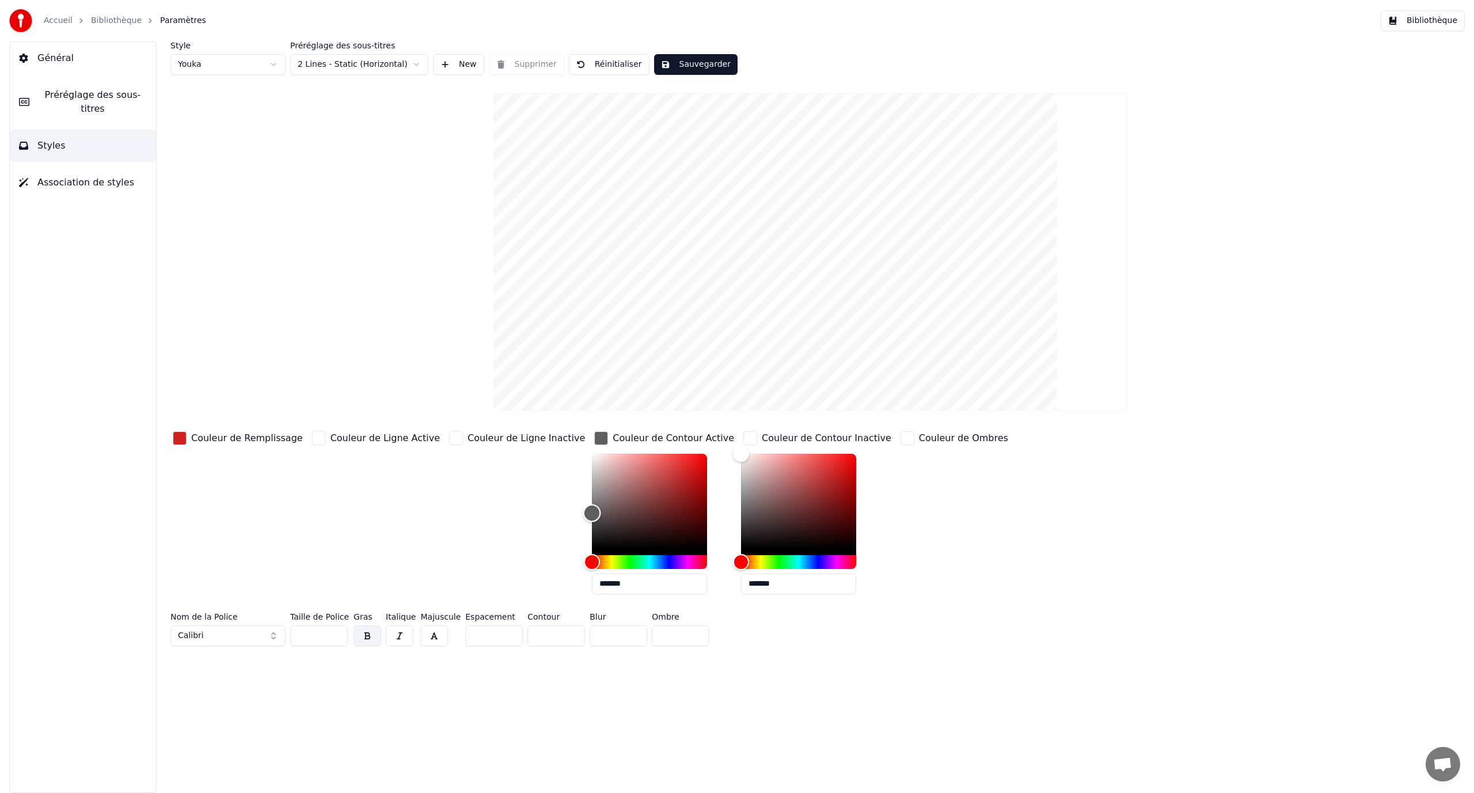
type input "*******"
drag, startPoint x: 549, startPoint y: 455, endPoint x: 520, endPoint y: 558, distance: 107.5
click at [521, 569] on div "Couleur de Remplissage Couleur de Ligne Active Couleur de Ligne Inactive Couleu…" at bounding box center [686, 516] width 1032 height 174
type input "*******"
drag, startPoint x: 690, startPoint y: 454, endPoint x: 700, endPoint y: 165, distance: 289.1
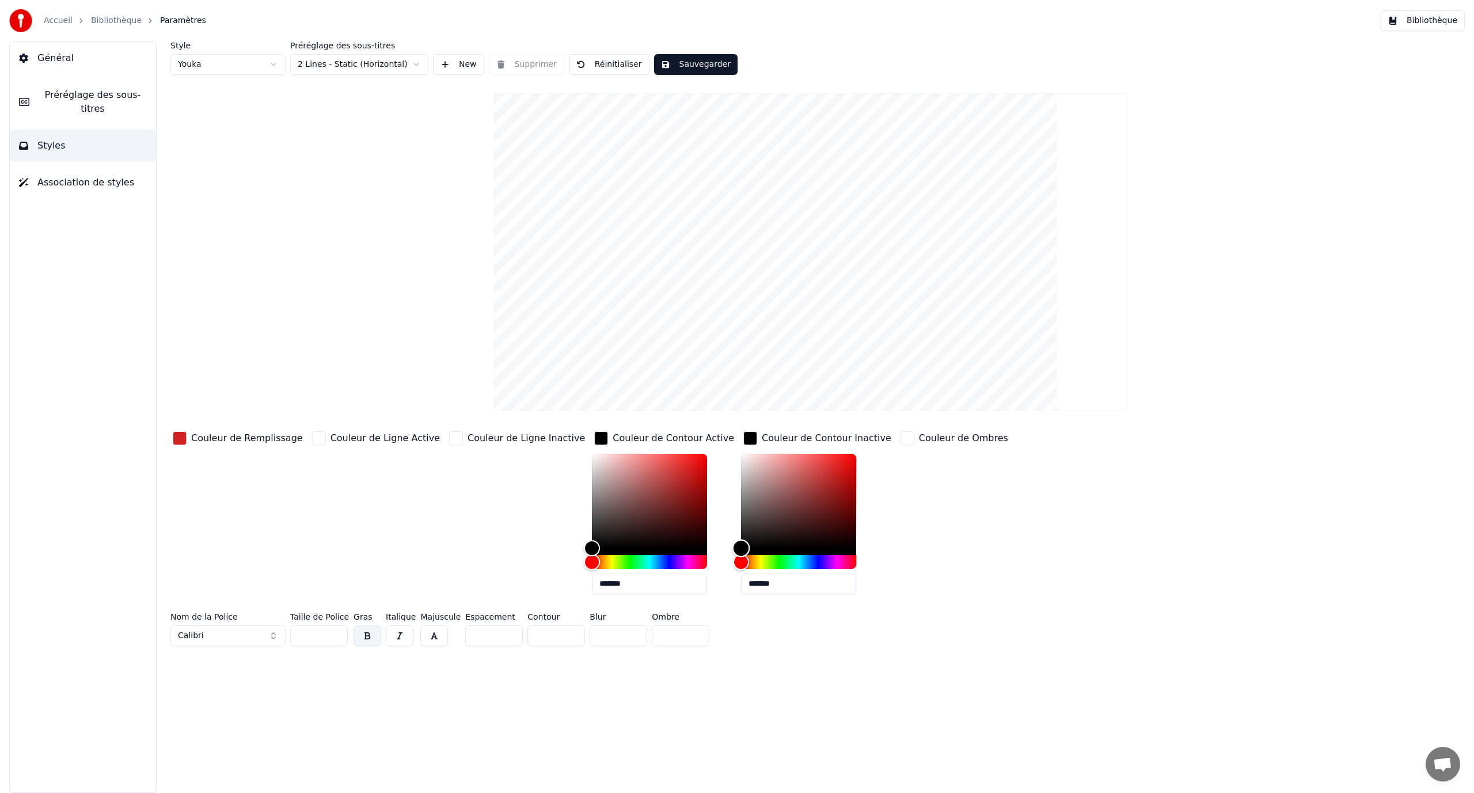
click at [677, 564] on div "Couleur de Remplissage Couleur de Ligne Active Couleur de Ligne Inactive Couleu…" at bounding box center [686, 516] width 1032 height 174
click at [675, 68] on button "Sauvegarder" at bounding box center [695, 64] width 83 height 21
click at [117, 18] on link "Bibliothèque" at bounding box center [116, 21] width 51 height 12
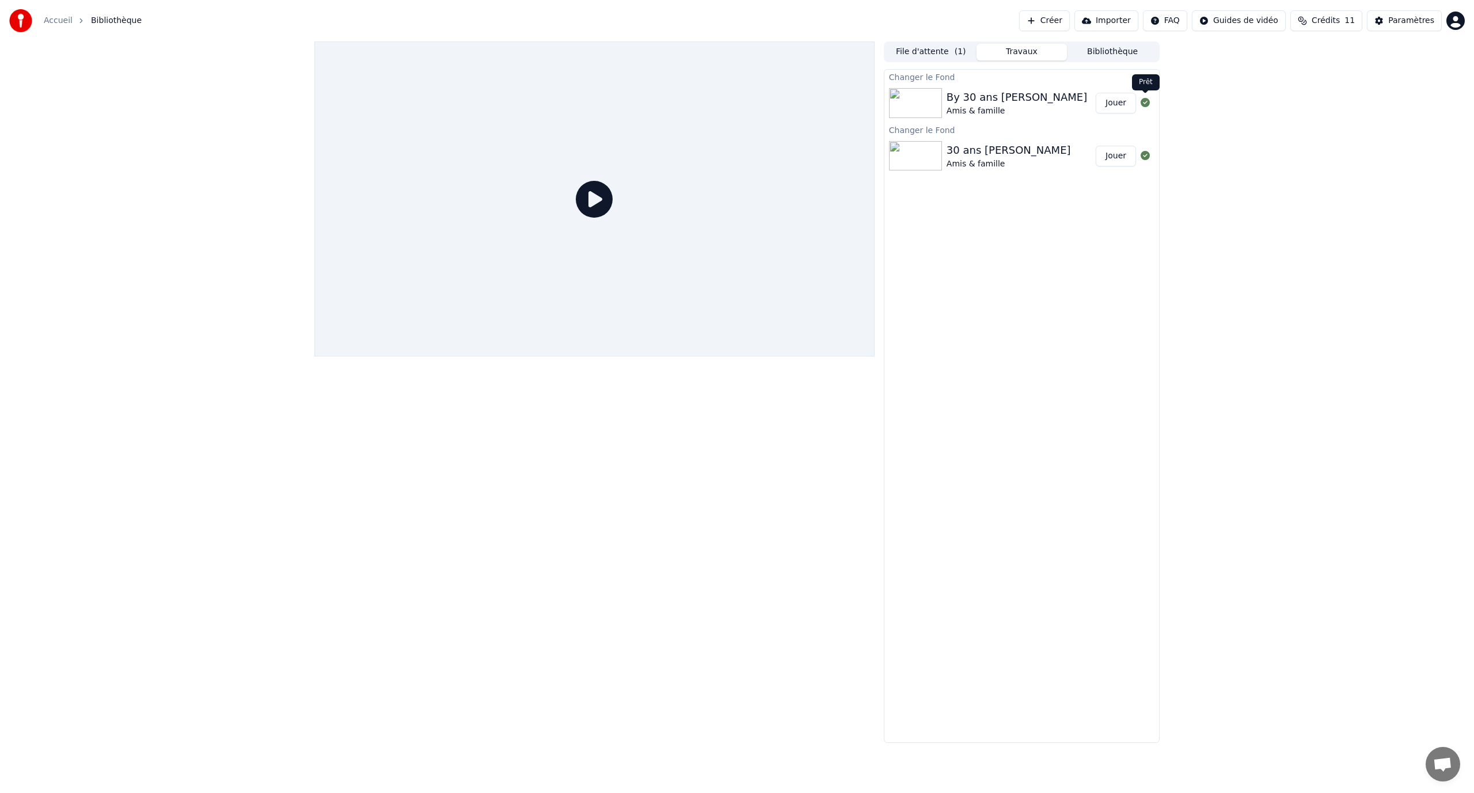
click at [1116, 105] on button "Jouer" at bounding box center [1115, 103] width 40 height 21
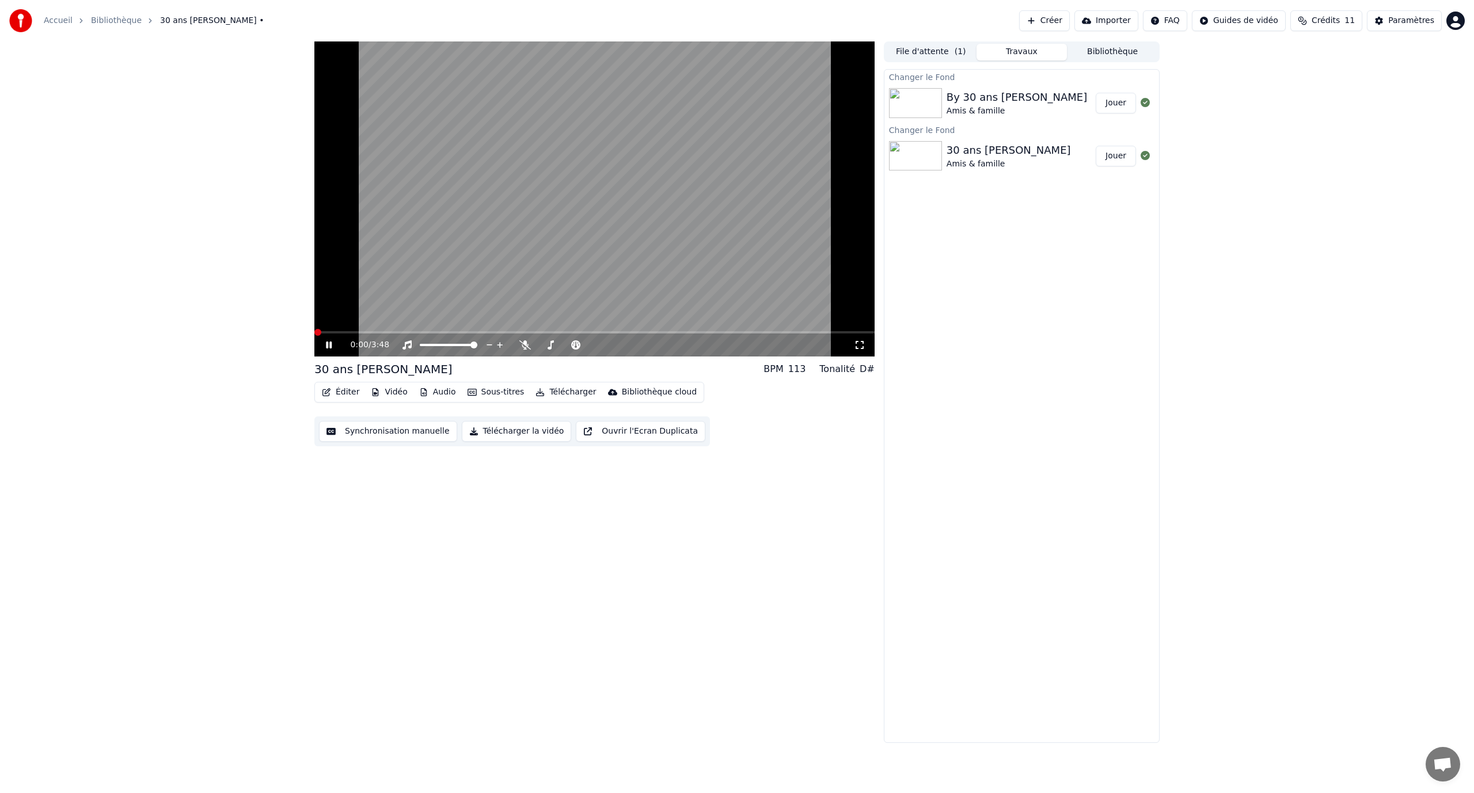
click at [463, 223] on video at bounding box center [594, 198] width 560 height 315
click at [858, 341] on icon at bounding box center [859, 345] width 8 height 8
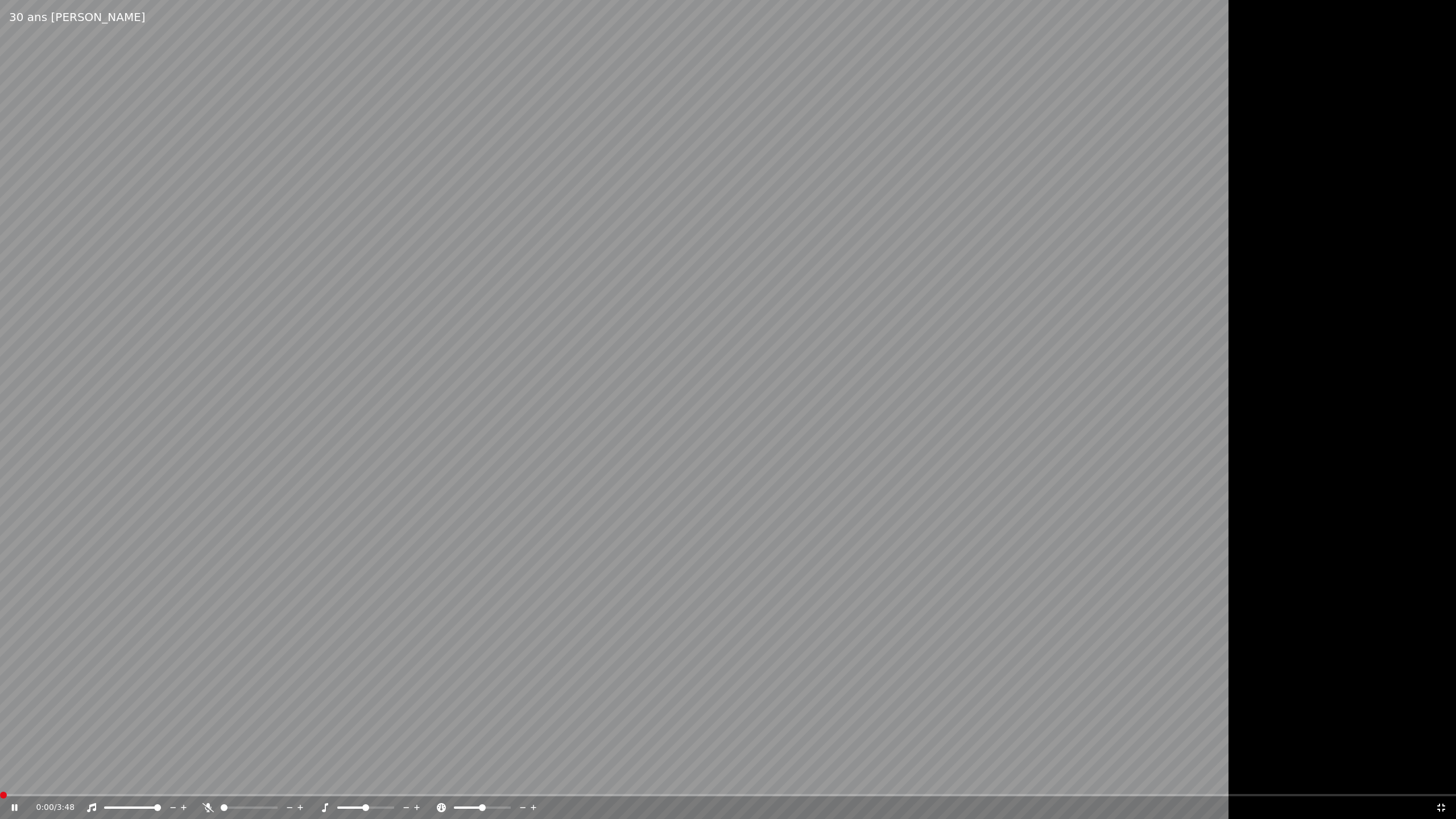
click at [46, 782] on video at bounding box center [728, 409] width 1456 height 819
click at [53, 782] on span at bounding box center [728, 795] width 1456 height 2
click at [103, 698] on video at bounding box center [728, 409] width 1456 height 819
click at [119, 782] on video at bounding box center [728, 409] width 1456 height 819
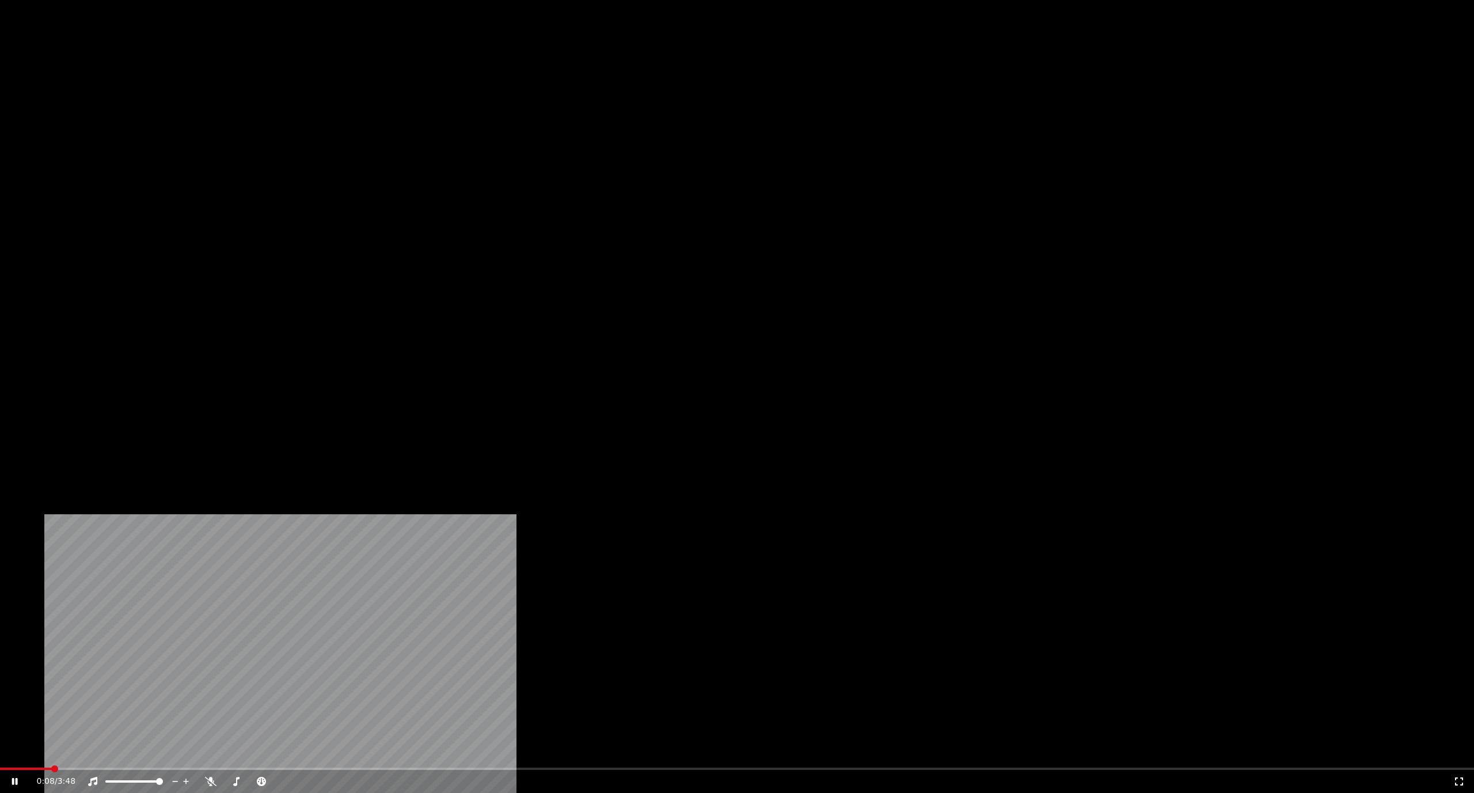
click at [858, 770] on div "0:08 / 3:48" at bounding box center [737, 781] width 1474 height 23
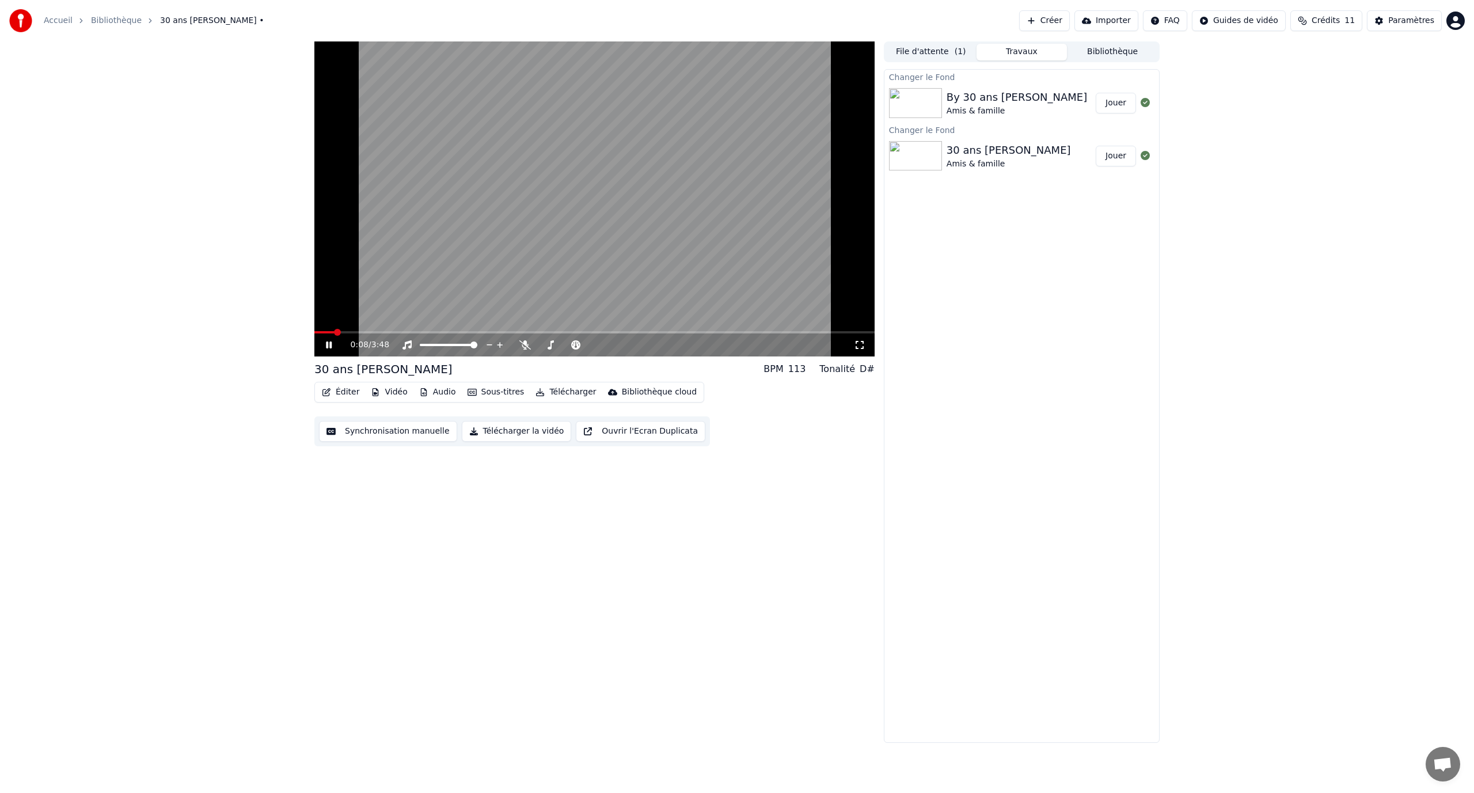
click at [861, 341] on icon at bounding box center [860, 344] width 12 height 9
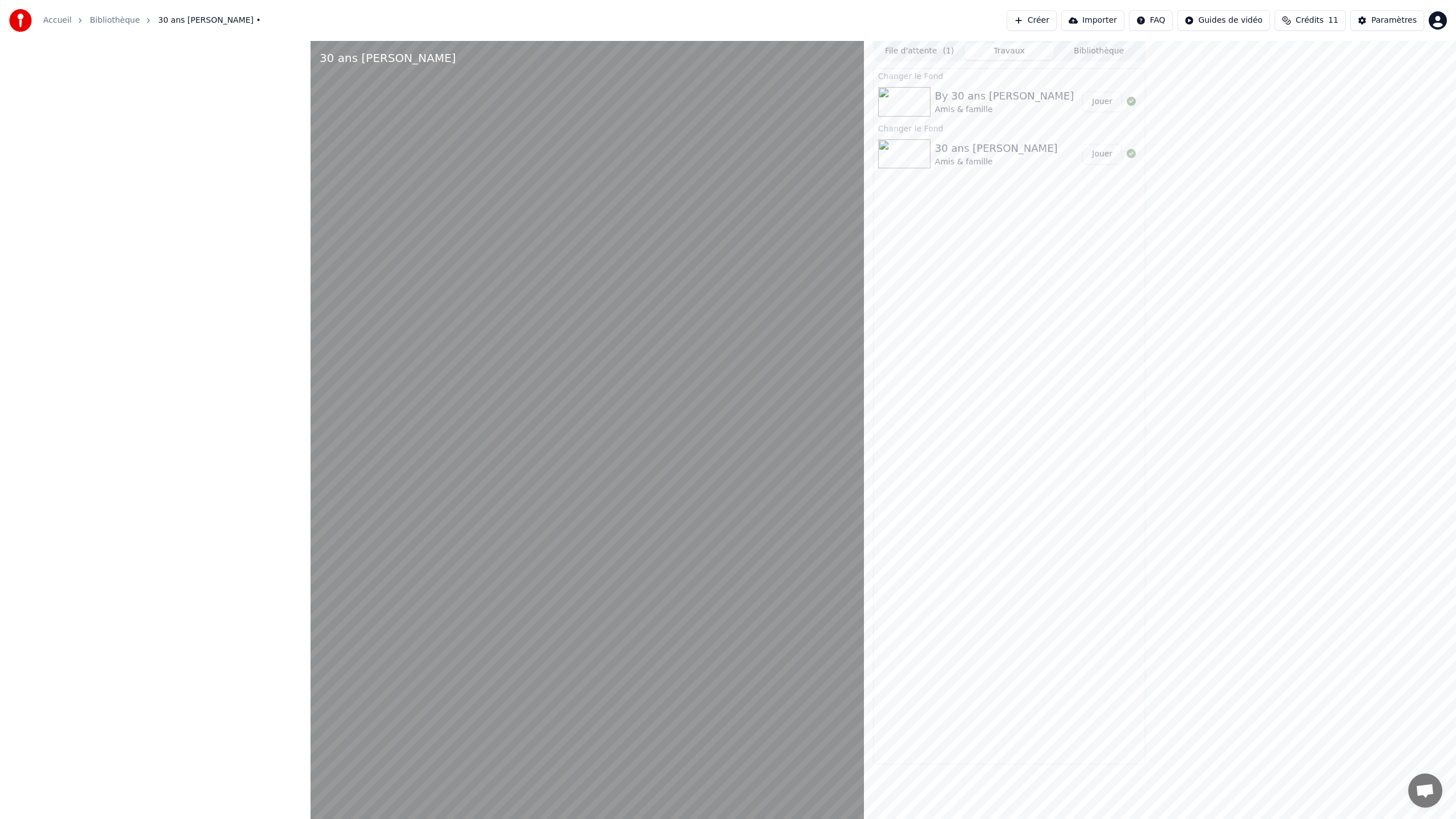
click at [310, 782] on video at bounding box center [587, 450] width 553 height 819
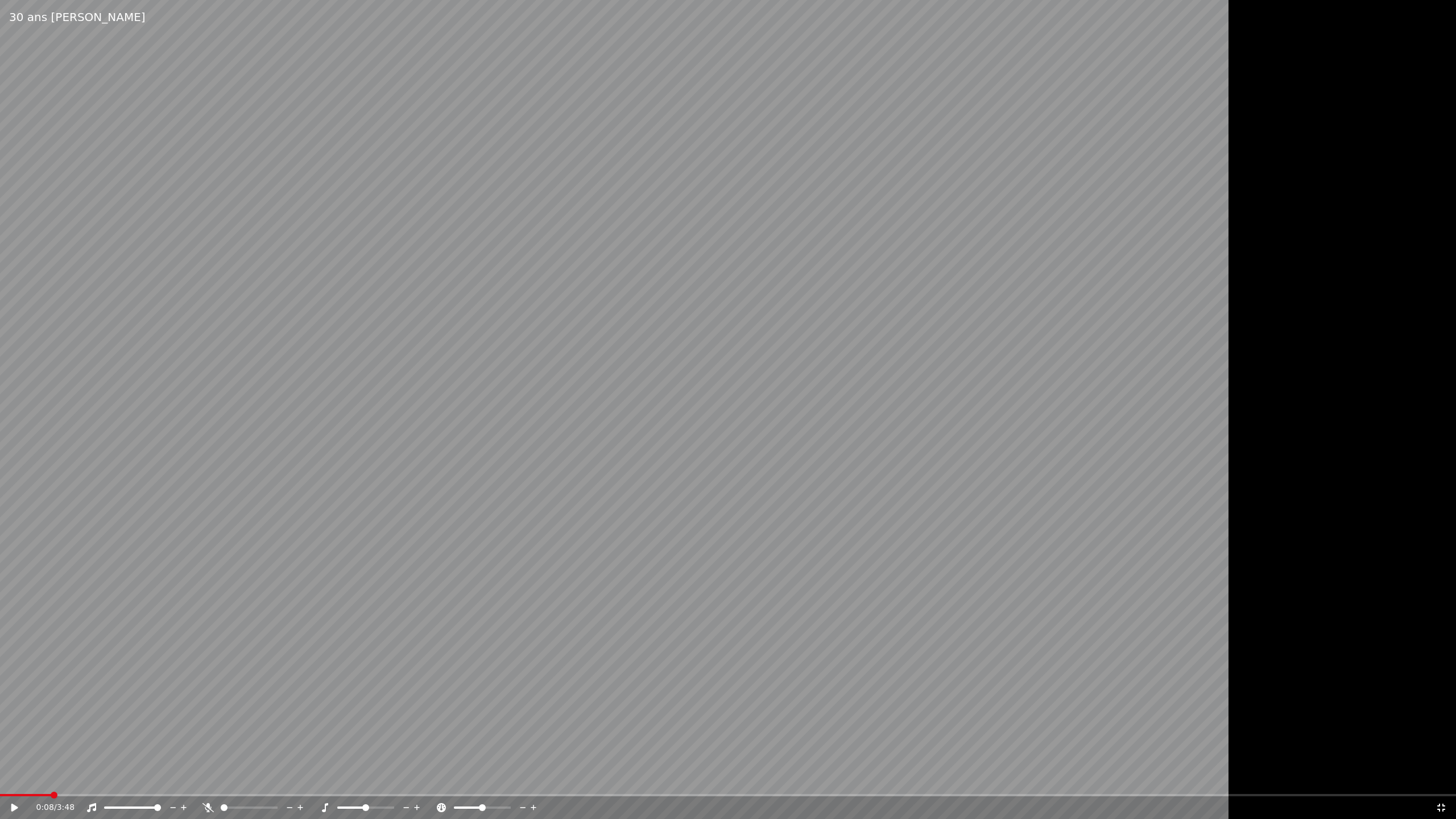
click at [76, 782] on div "0:08 / 3:48" at bounding box center [728, 807] width 1456 height 23
click at [121, 734] on video at bounding box center [728, 409] width 1456 height 819
click at [115, 782] on span at bounding box center [728, 795] width 1456 height 2
click at [177, 782] on div "0:18 / 3:48" at bounding box center [728, 807] width 1456 height 23
click at [177, 782] on span at bounding box center [728, 795] width 1456 height 2
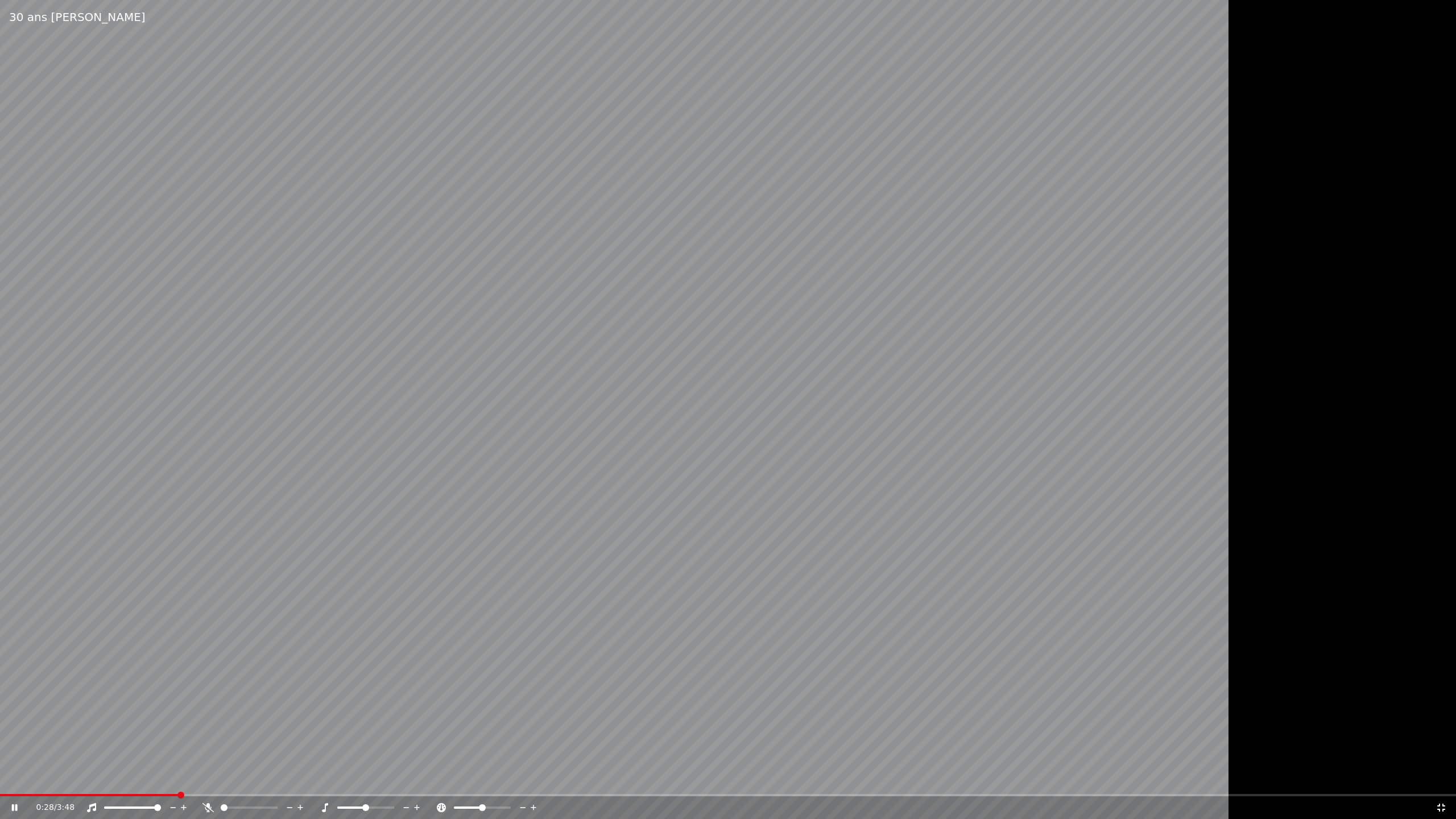
click at [1445, 782] on icon at bounding box center [1441, 807] width 12 height 9
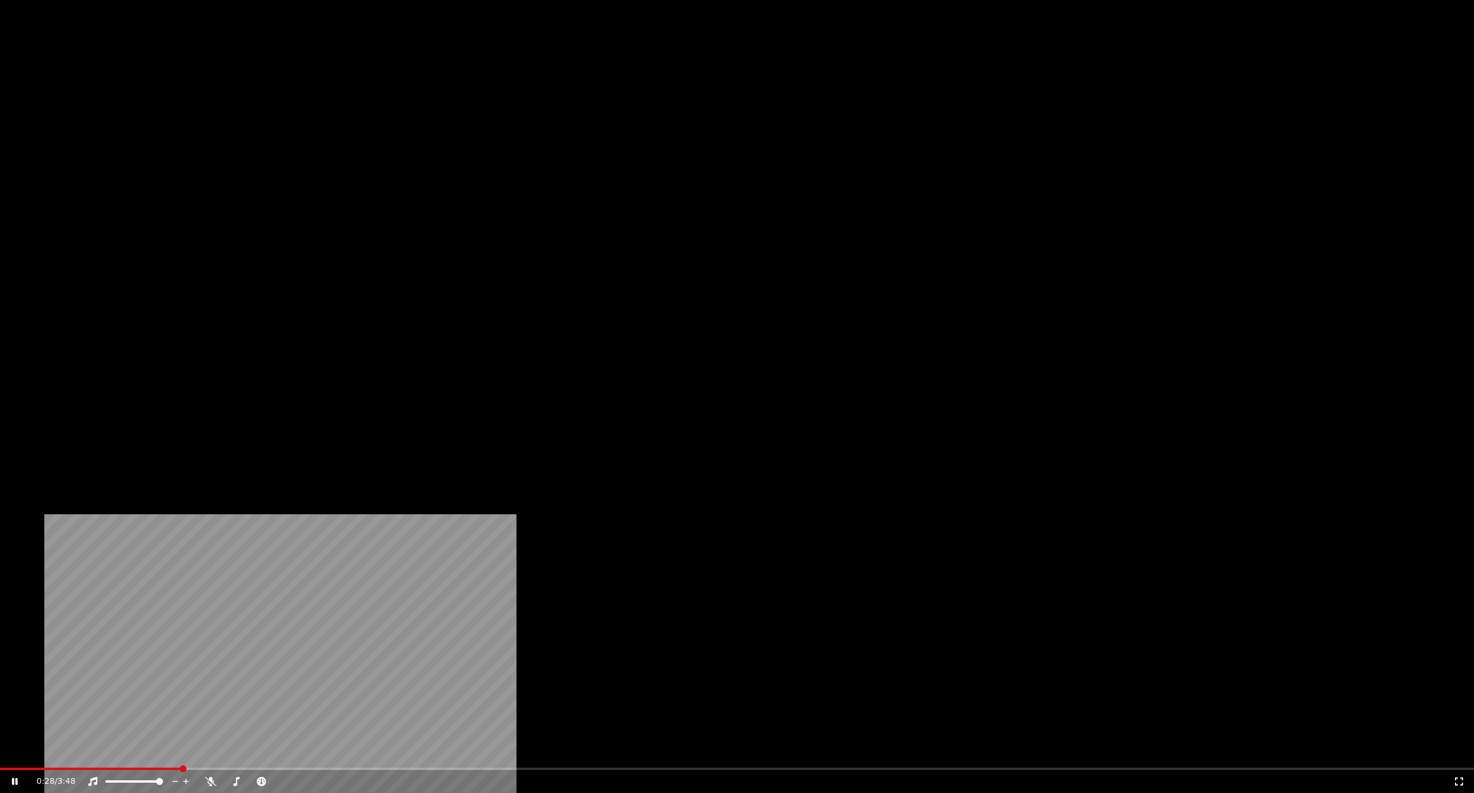
click at [626, 189] on video at bounding box center [737, 414] width 1474 height 829
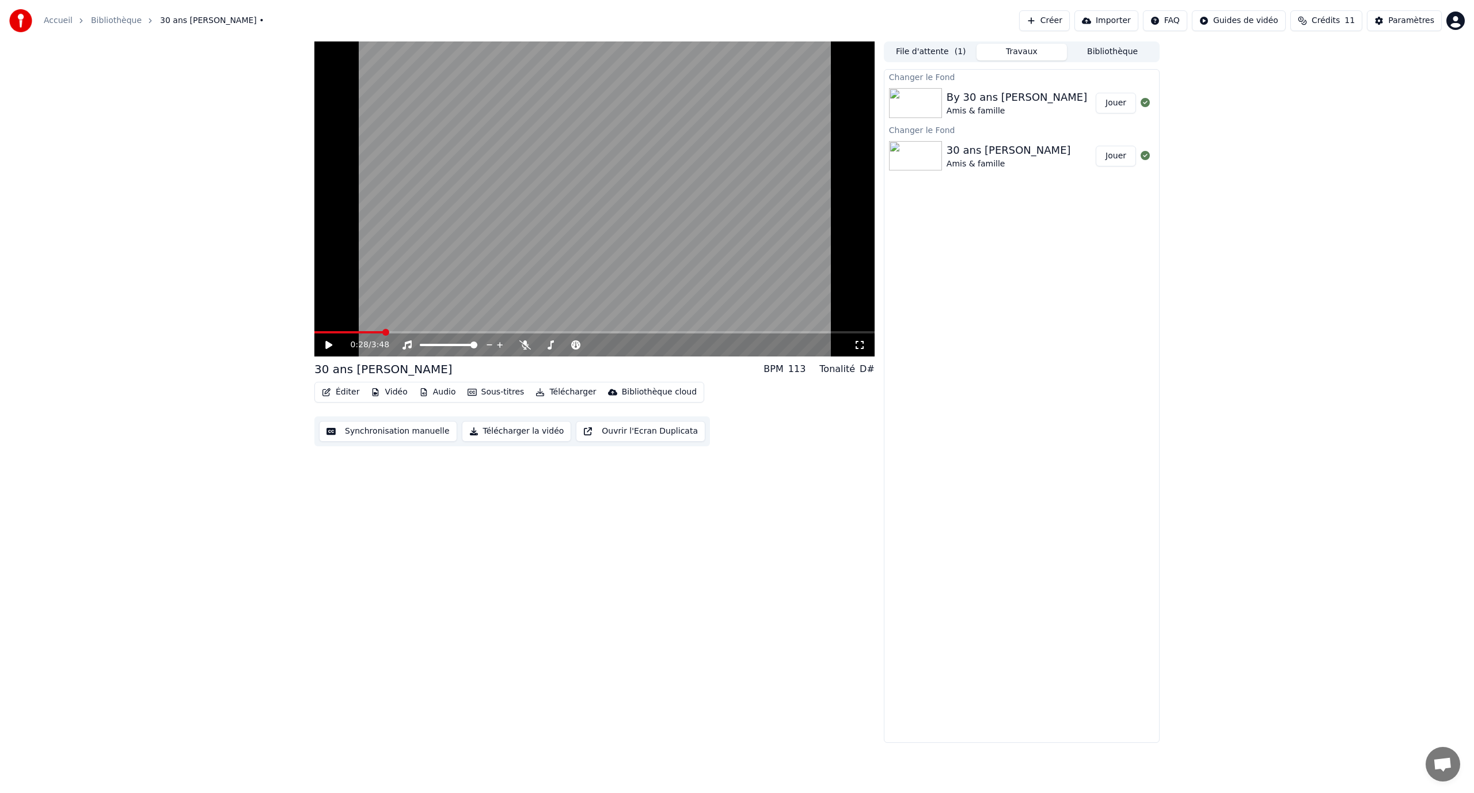
click at [562, 181] on video at bounding box center [594, 198] width 560 height 315
click at [580, 224] on video at bounding box center [594, 198] width 560 height 315
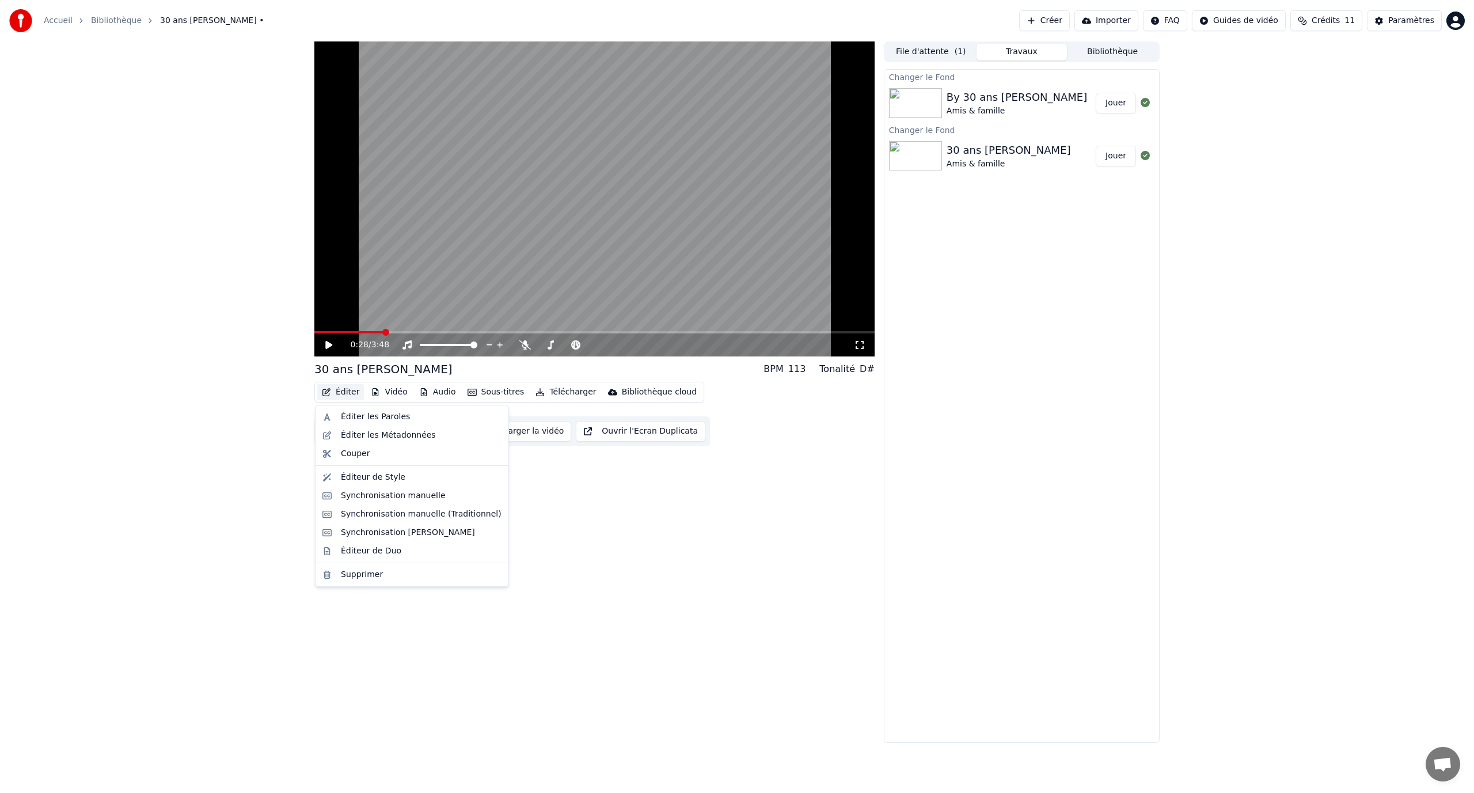
click at [358, 394] on button "Éditer" at bounding box center [340, 392] width 47 height 16
click at [378, 475] on div "Éditeur de Style" at bounding box center [373, 477] width 64 height 12
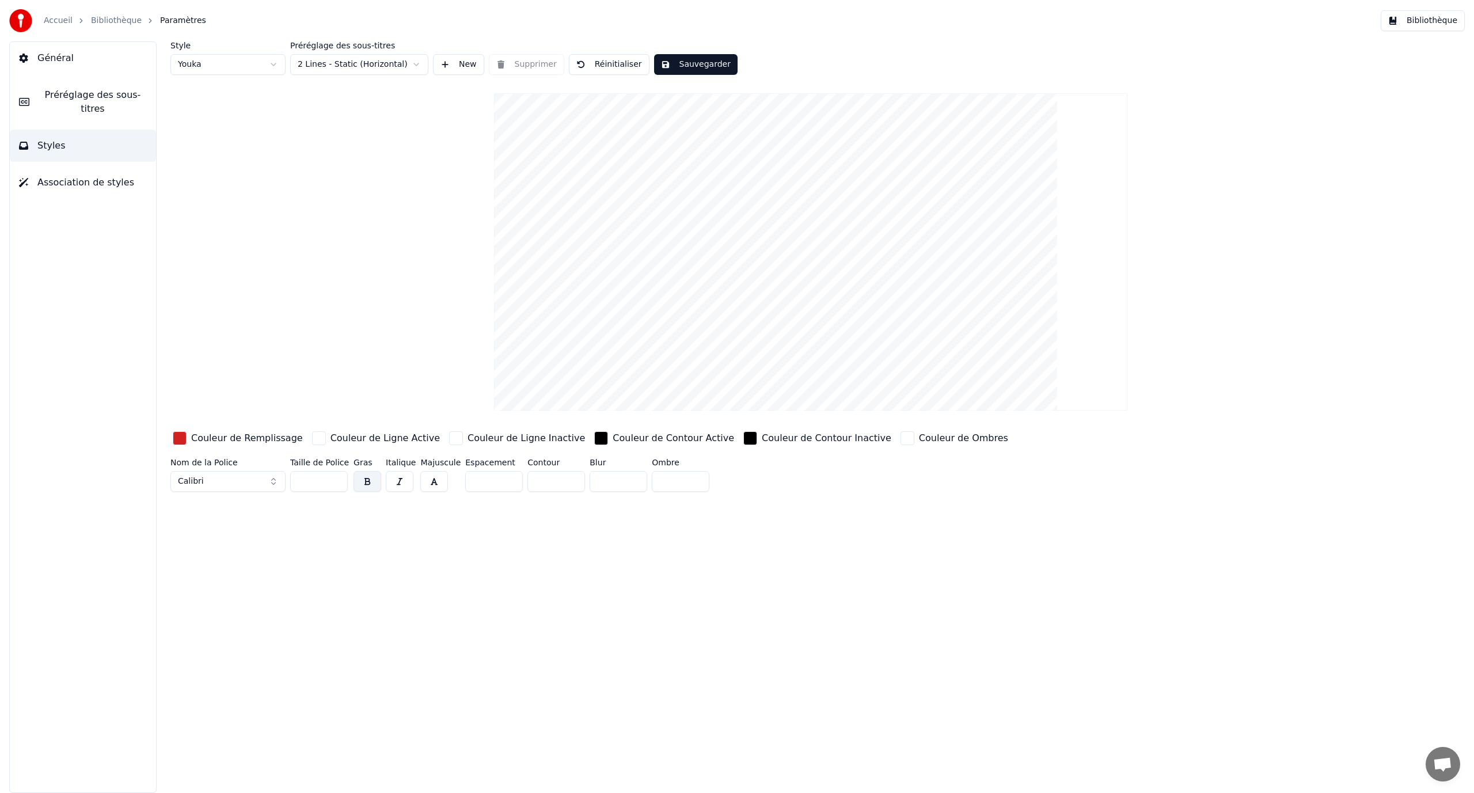
drag, startPoint x: 564, startPoint y: 60, endPoint x: 576, endPoint y: 61, distance: 12.7
click at [569, 60] on button "Réinitialiser" at bounding box center [609, 64] width 81 height 21
type input "**"
type input "*"
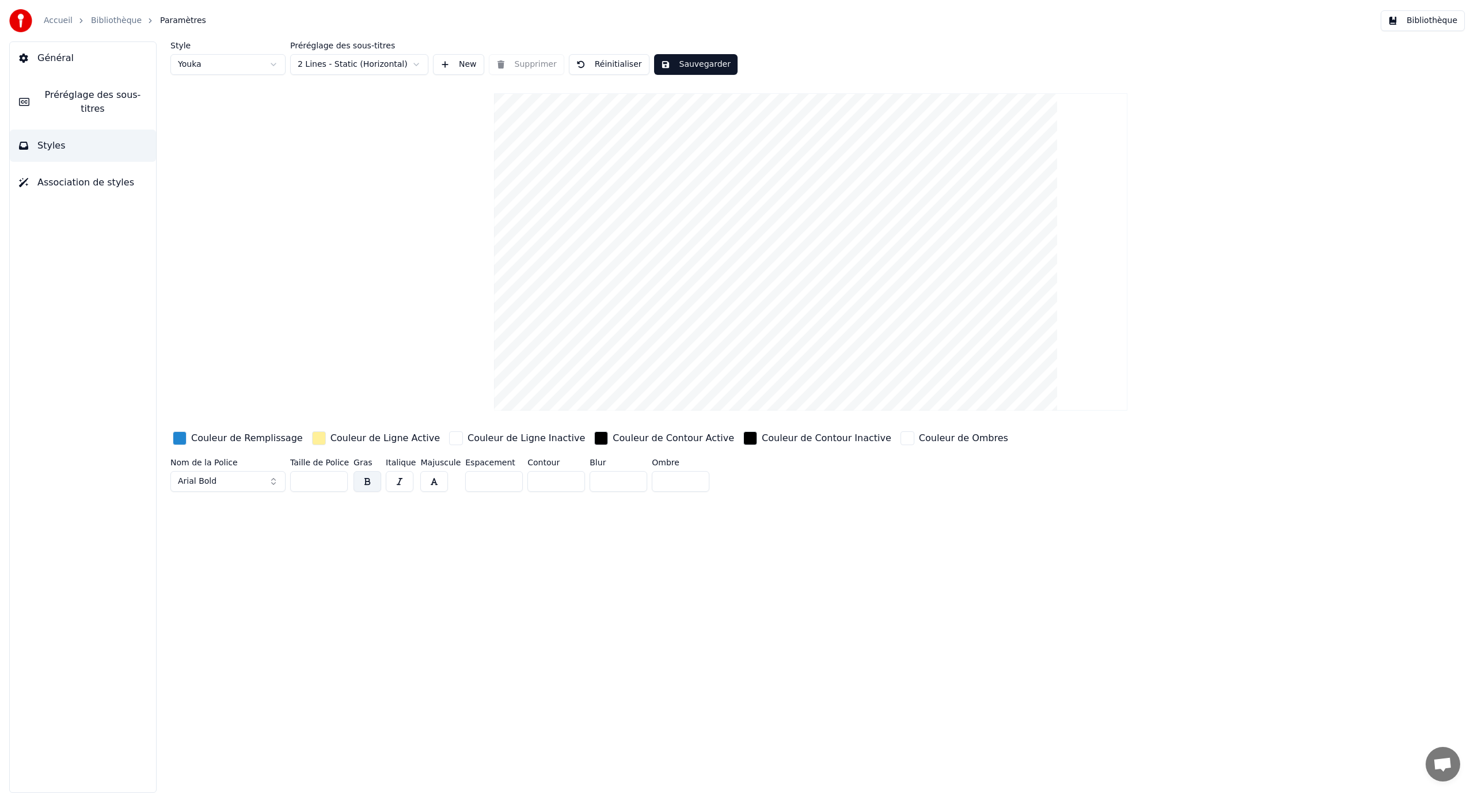
click at [176, 440] on div "button" at bounding box center [180, 438] width 14 height 14
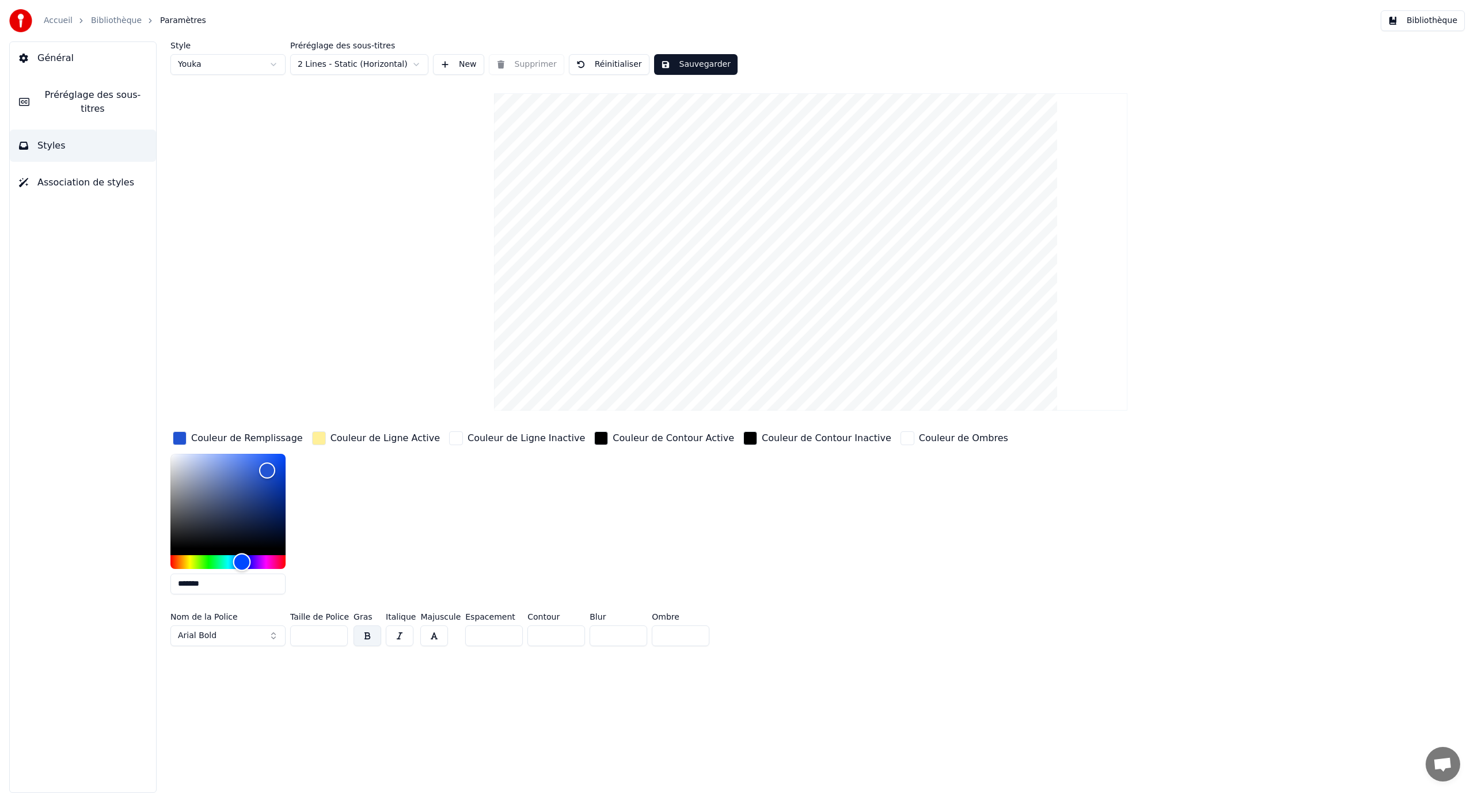
type input "*******"
drag, startPoint x: 242, startPoint y: 558, endPoint x: 317, endPoint y: 457, distance: 126.3
click at [336, 555] on div "Couleur de Remplissage ******* Couleur de Ligne Active Couleur de Ligne Inactiv…" at bounding box center [686, 516] width 1032 height 174
click at [319, 436] on div "button" at bounding box center [319, 438] width 14 height 14
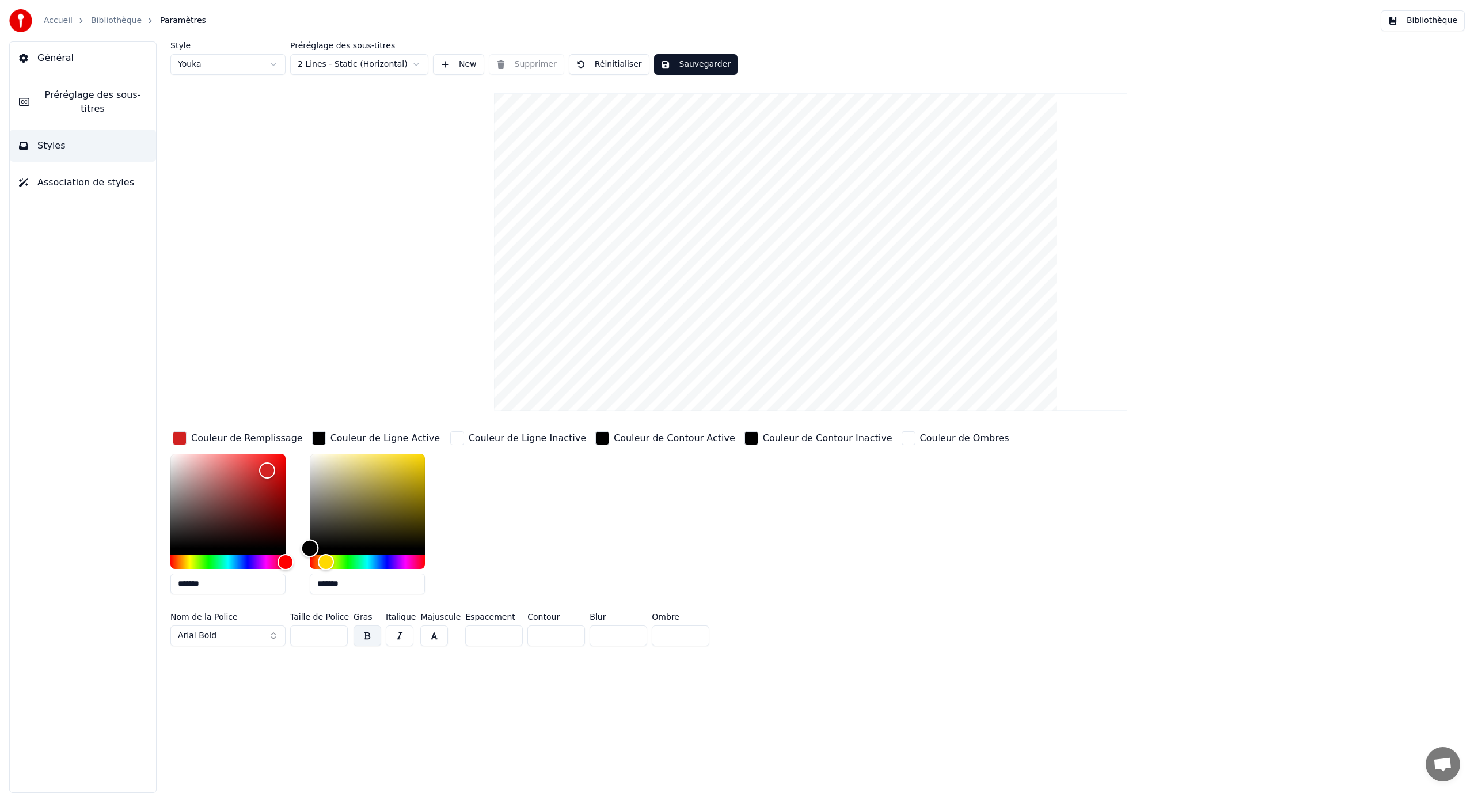
drag, startPoint x: 348, startPoint y: 456, endPoint x: 279, endPoint y: 584, distance: 145.3
click at [279, 584] on div "Couleur de Remplissage ******* Couleur de Ligne Active ******* Couleur de Ligne…" at bounding box center [686, 516] width 1032 height 174
drag, startPoint x: 303, startPoint y: 545, endPoint x: 302, endPoint y: 435, distance: 110.5
click at [302, 435] on div "Couleur de Remplissage ******* Couleur de Ligne Active ******* Couleur de Ligne…" at bounding box center [686, 516] width 1032 height 174
type input "*******"
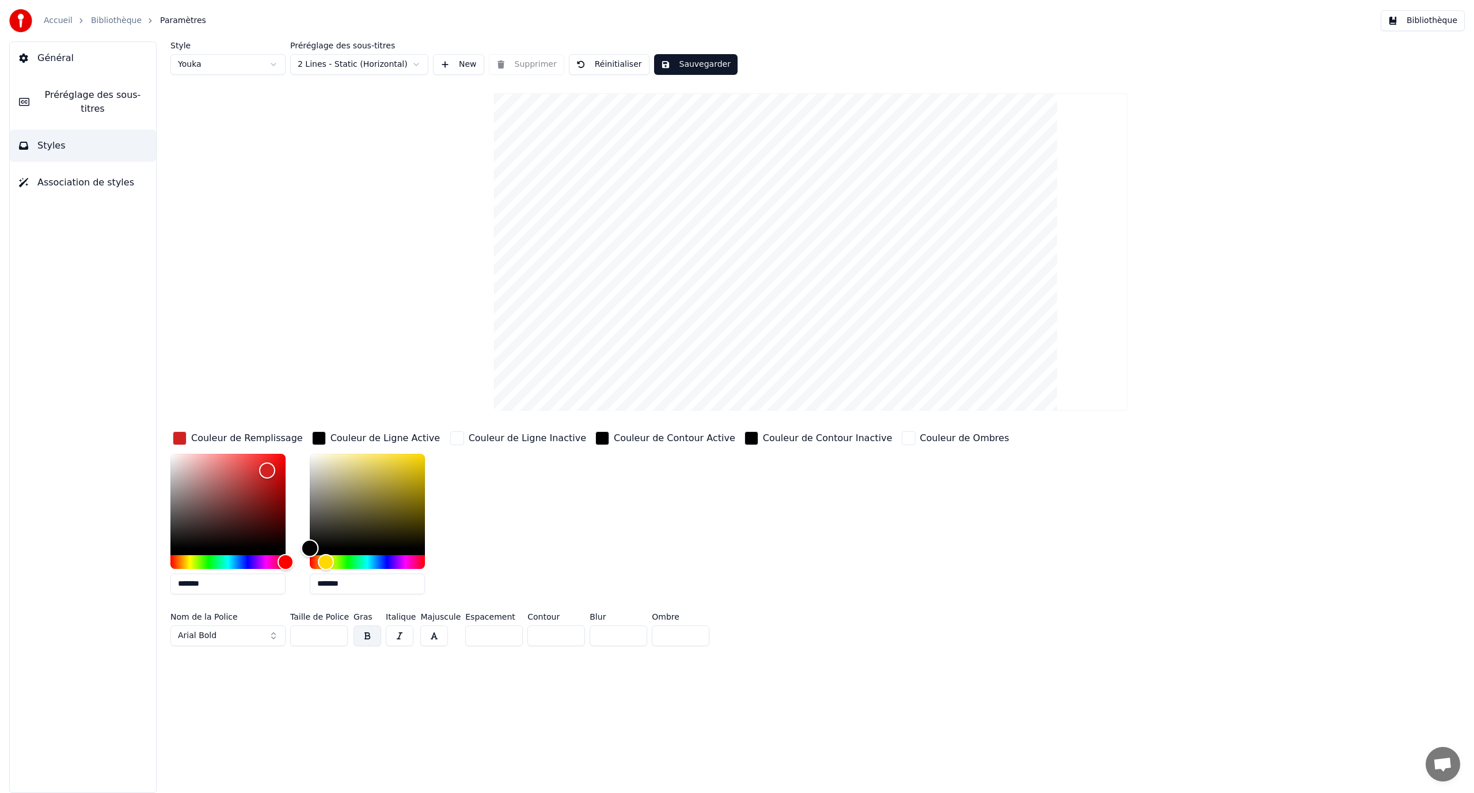
drag, startPoint x: 309, startPoint y: 452, endPoint x: 299, endPoint y: 575, distance: 123.6
click at [299, 575] on div "Couleur de Remplissage ******* Couleur de Ligne Active ******* Couleur de Ligne…" at bounding box center [686, 516] width 1032 height 174
click at [338, 631] on input "**" at bounding box center [319, 635] width 58 height 21
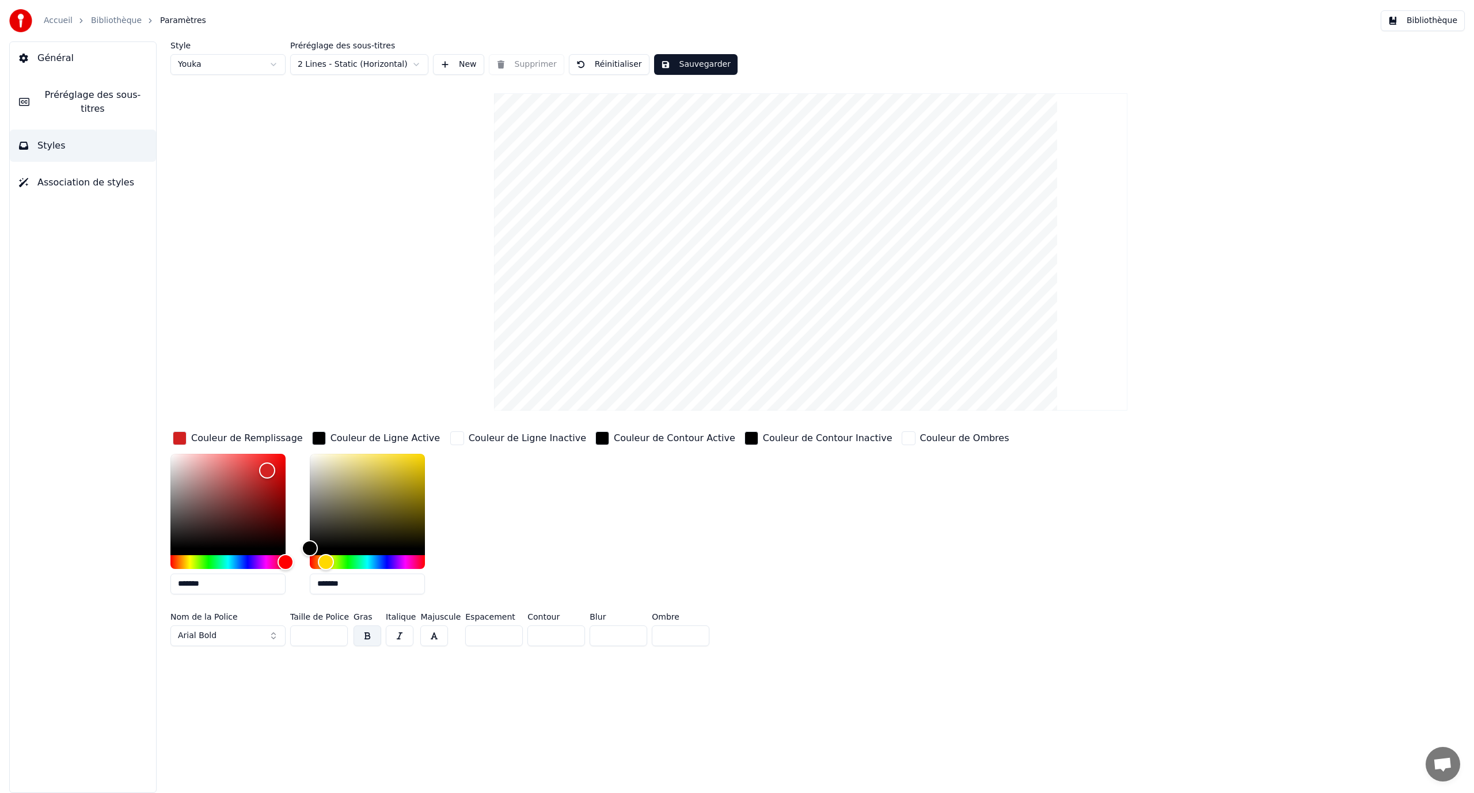
type input "***"
click at [338, 631] on input "***" at bounding box center [319, 635] width 58 height 21
click at [683, 59] on button "Sauvegarder" at bounding box center [695, 64] width 83 height 21
click at [125, 22] on link "Bibliothèque" at bounding box center [116, 21] width 51 height 12
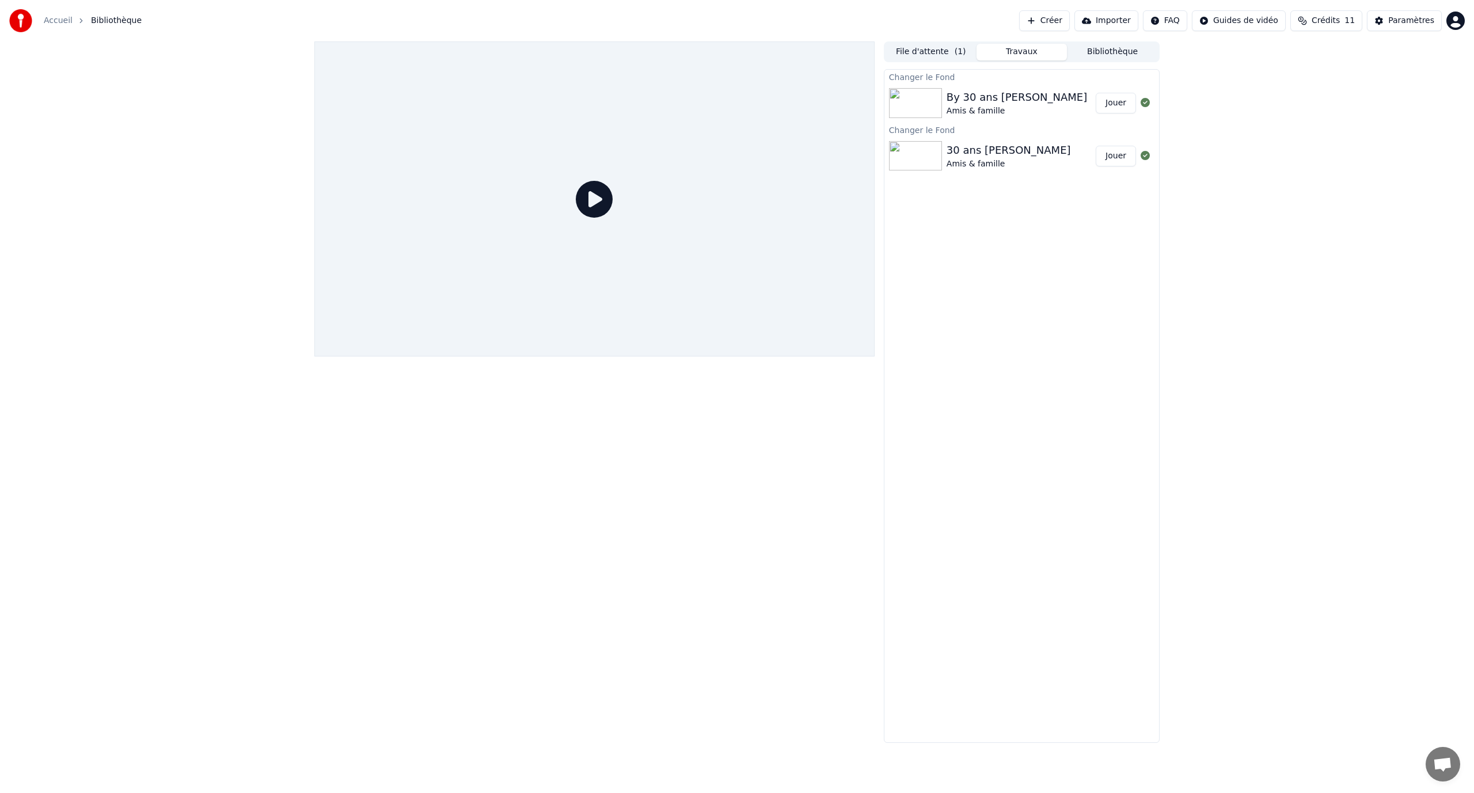
click at [1121, 110] on button "Jouer" at bounding box center [1115, 103] width 40 height 21
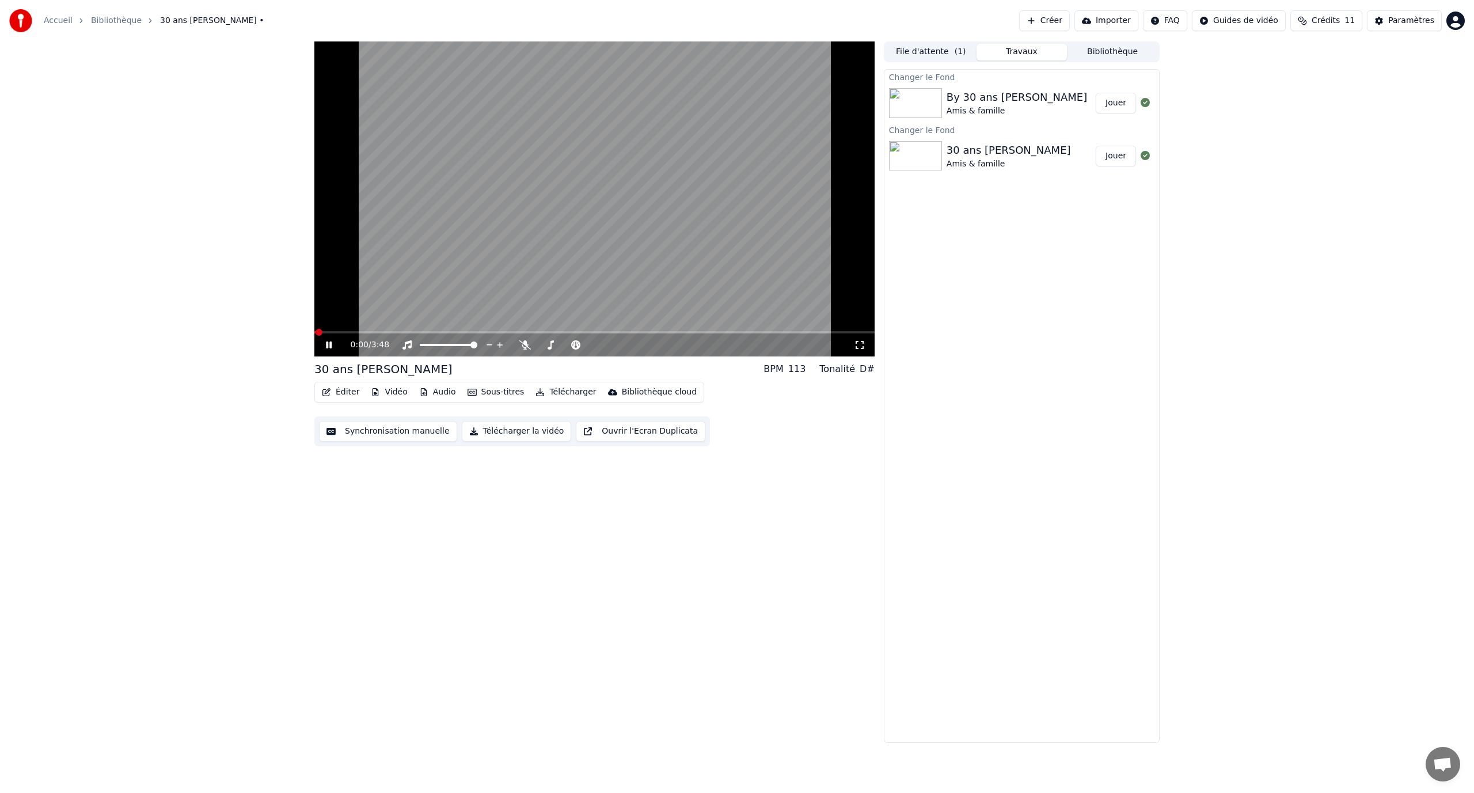
click at [335, 334] on div "0:00 / 3:48" at bounding box center [594, 344] width 560 height 23
click at [339, 333] on span at bounding box center [594, 332] width 560 height 2
click at [350, 330] on video at bounding box center [594, 198] width 560 height 315
click at [359, 330] on video at bounding box center [594, 198] width 560 height 315
click at [361, 333] on span at bounding box center [594, 332] width 560 height 2
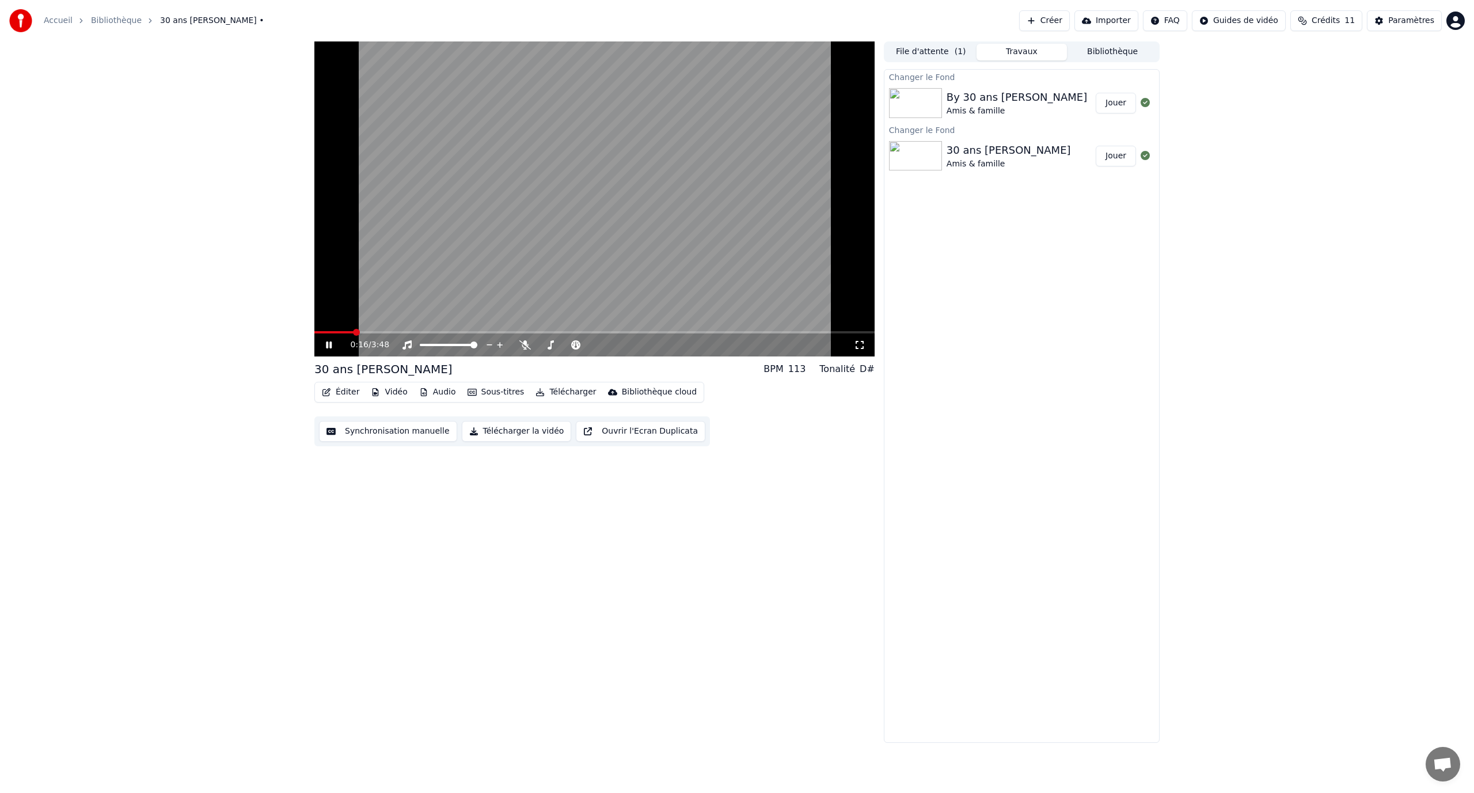
click at [352, 333] on span at bounding box center [333, 332] width 39 height 2
click at [522, 215] on video at bounding box center [594, 198] width 560 height 315
click at [529, 235] on video at bounding box center [594, 198] width 560 height 315
click at [446, 208] on video at bounding box center [594, 198] width 560 height 315
click at [440, 248] on video at bounding box center [594, 198] width 560 height 315
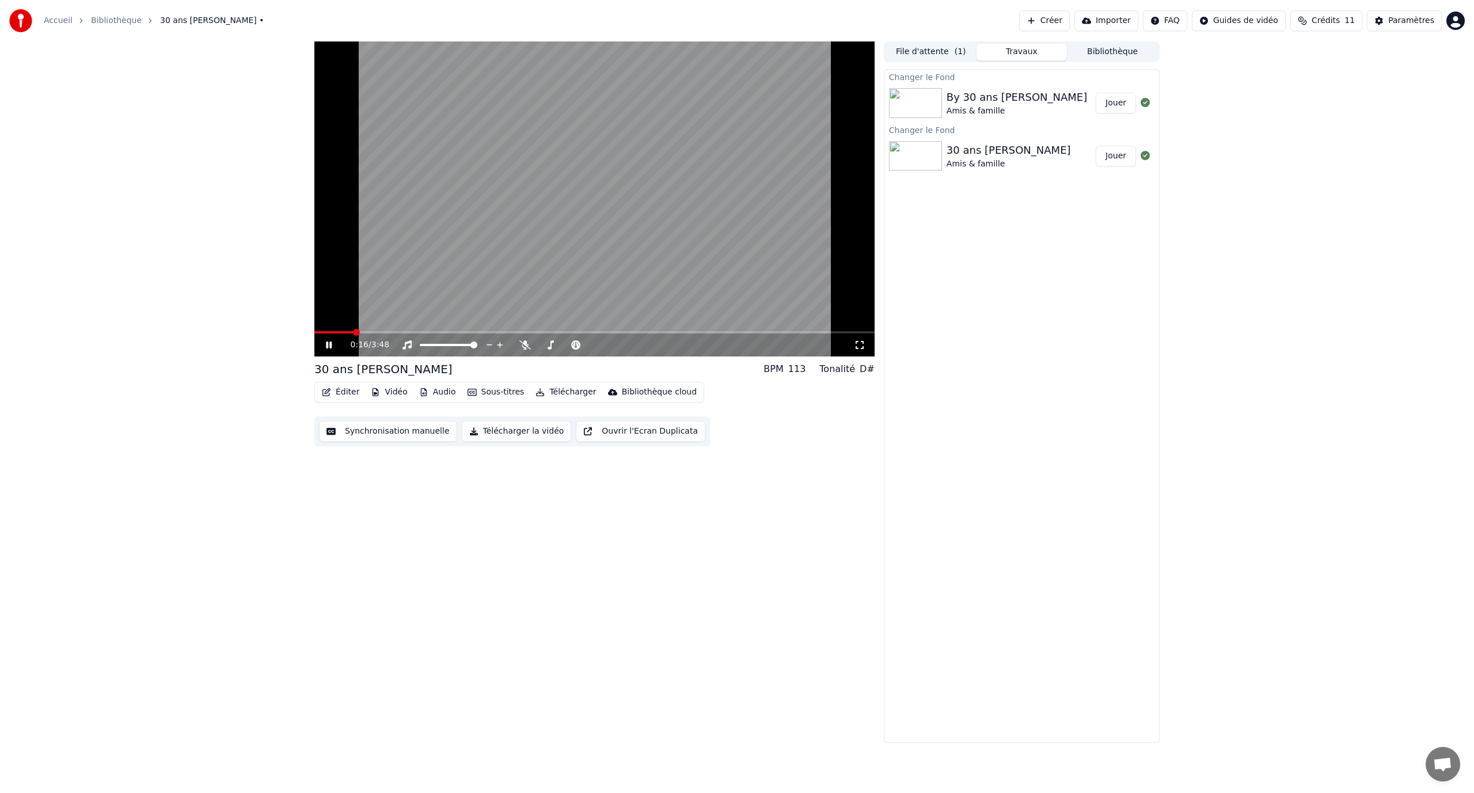
click at [462, 229] on video at bounding box center [594, 198] width 560 height 315
click at [464, 215] on video at bounding box center [594, 198] width 560 height 315
click at [467, 222] on video at bounding box center [594, 198] width 560 height 315
click at [363, 391] on div "Éditer Vidéo Audio Sous-titres Télécharger Bibliothèque cloud" at bounding box center [509, 392] width 390 height 21
click at [353, 394] on button "Éditer" at bounding box center [340, 392] width 47 height 16
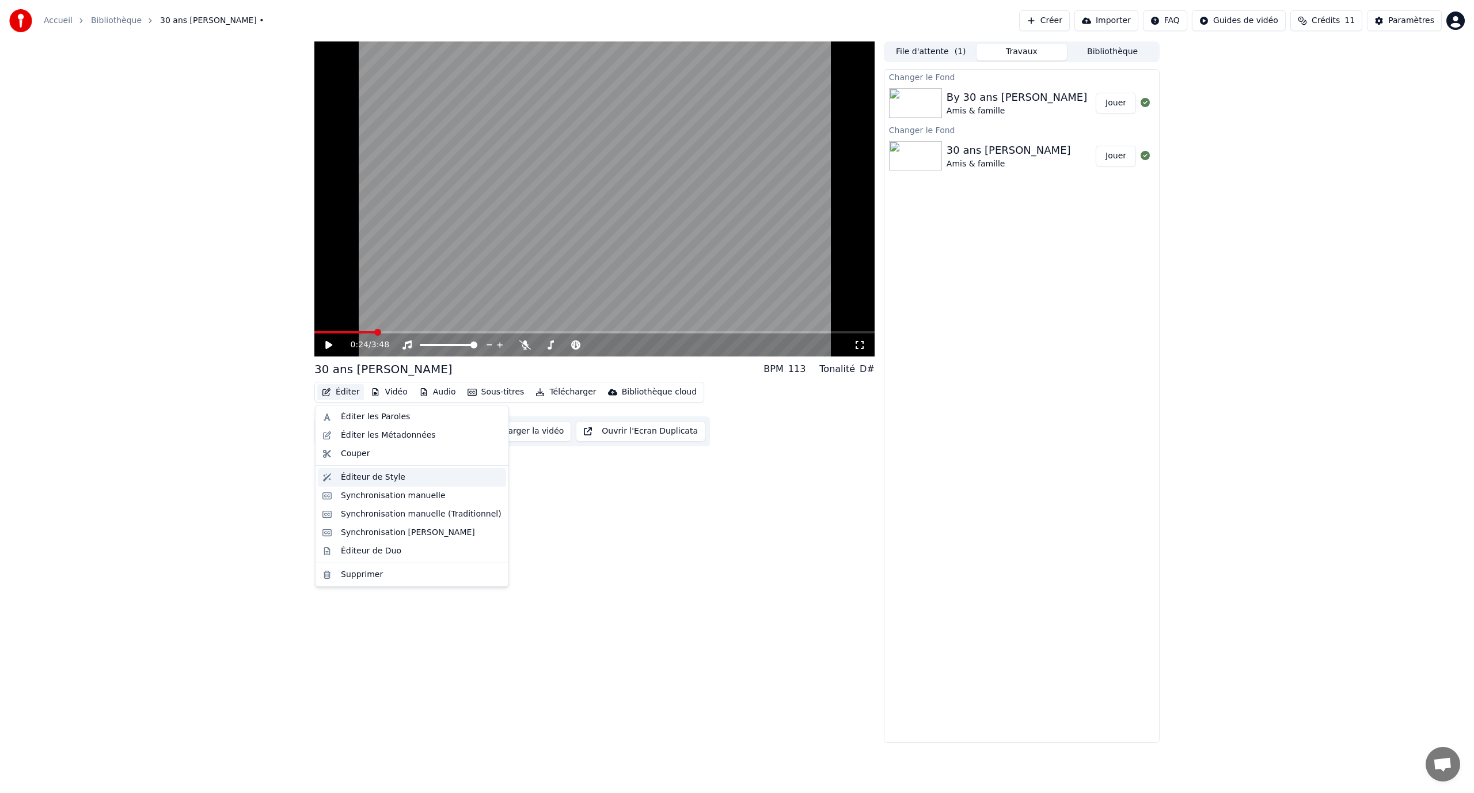
click at [360, 482] on div "Éditeur de Style" at bounding box center [373, 477] width 64 height 12
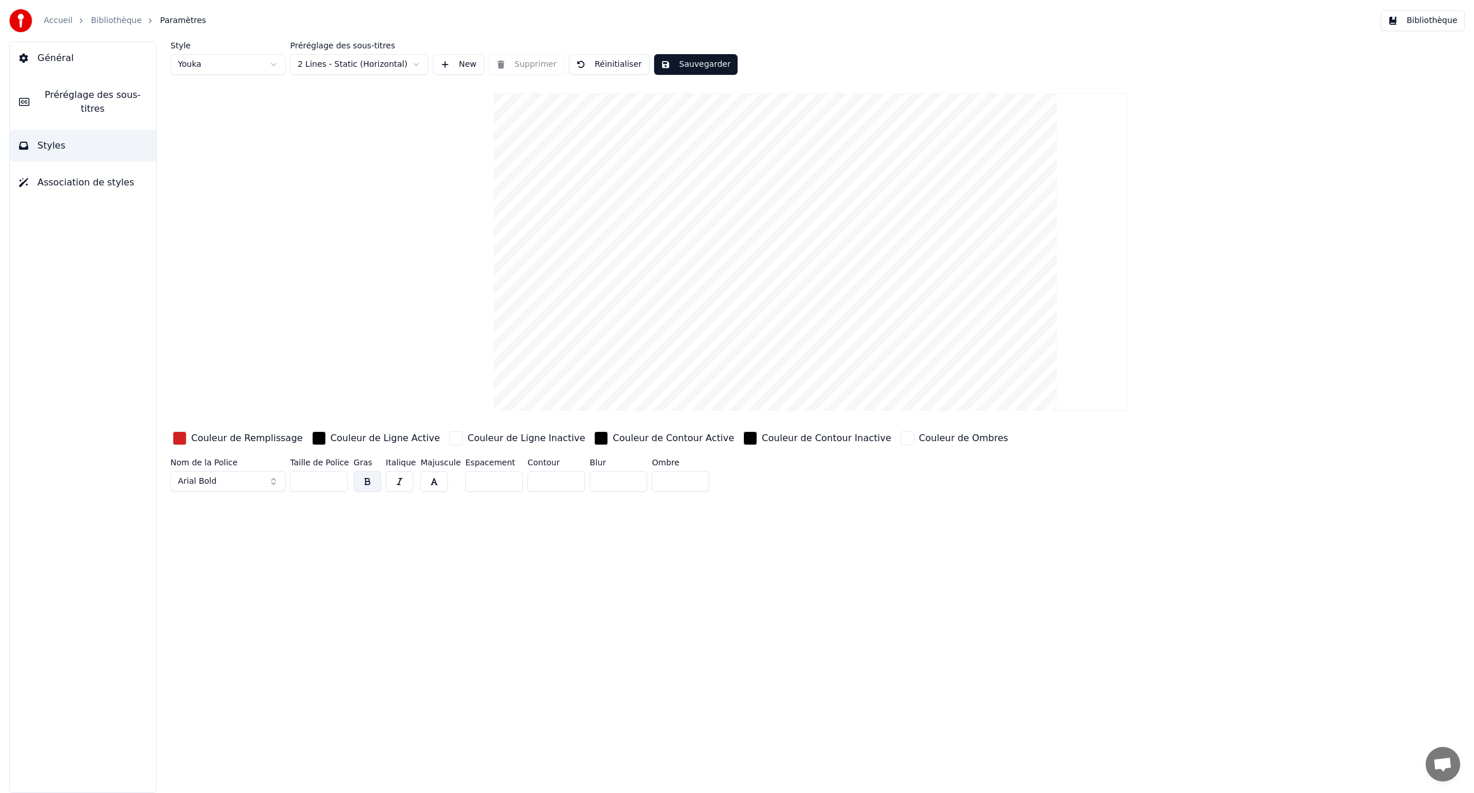
click at [312, 436] on div "button" at bounding box center [319, 438] width 14 height 14
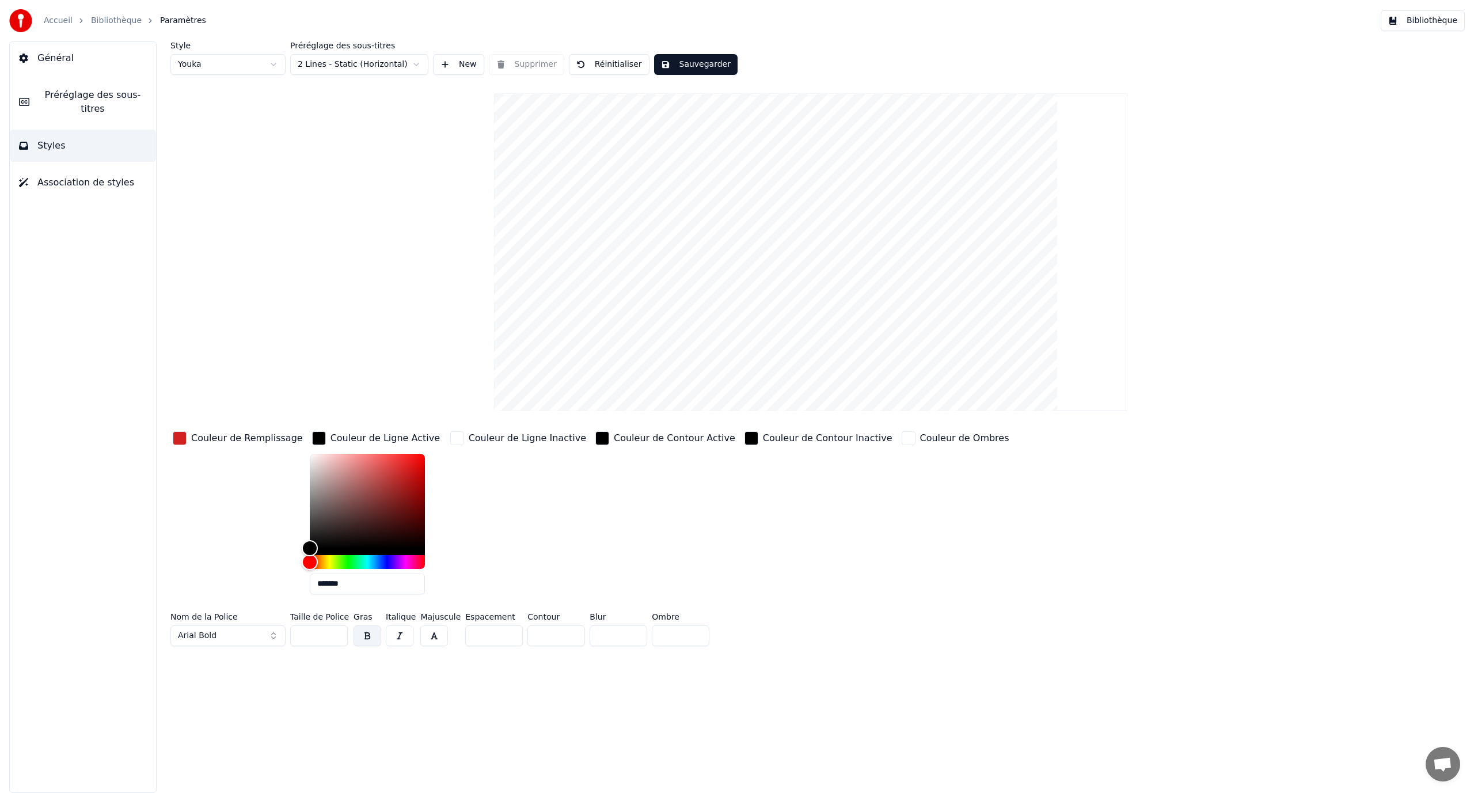
drag, startPoint x: 316, startPoint y: 547, endPoint x: 279, endPoint y: 440, distance: 114.0
click at [279, 440] on div "Couleur de Remplissage Couleur de Ligne Active ******* Couleur de Ligne Inactiv…" at bounding box center [686, 516] width 1032 height 174
type input "*******"
drag, startPoint x: 296, startPoint y: 542, endPoint x: 289, endPoint y: 427, distance: 115.3
click at [289, 427] on div "Style Youka Préréglage des sous-titres 2 Lines - Static (Horizontal) New Suppri…" at bounding box center [810, 345] width 1280 height 609
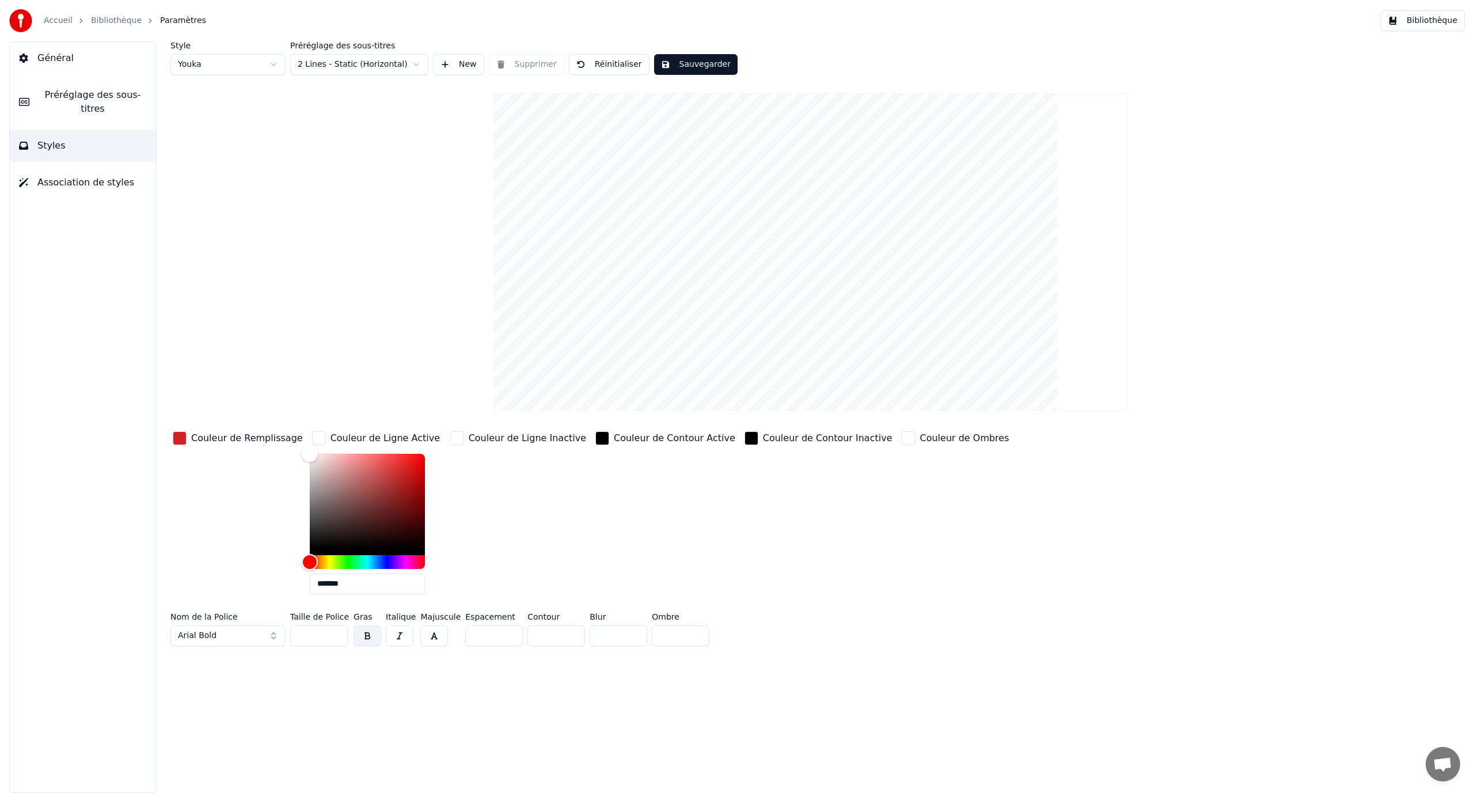
click at [469, 437] on div "Couleur de Ligne Inactive" at bounding box center [527, 438] width 117 height 14
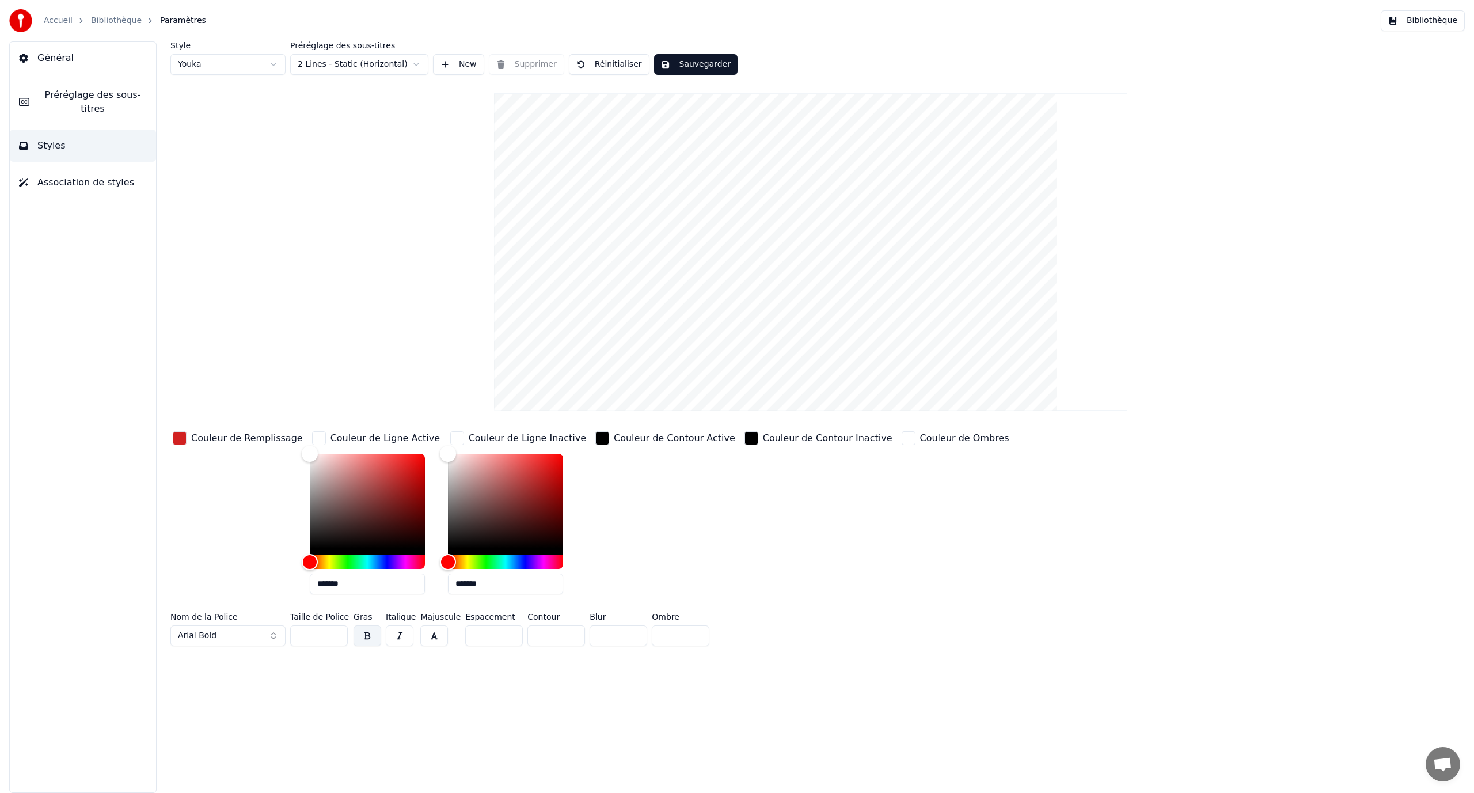
click at [595, 436] on div "button" at bounding box center [602, 438] width 14 height 14
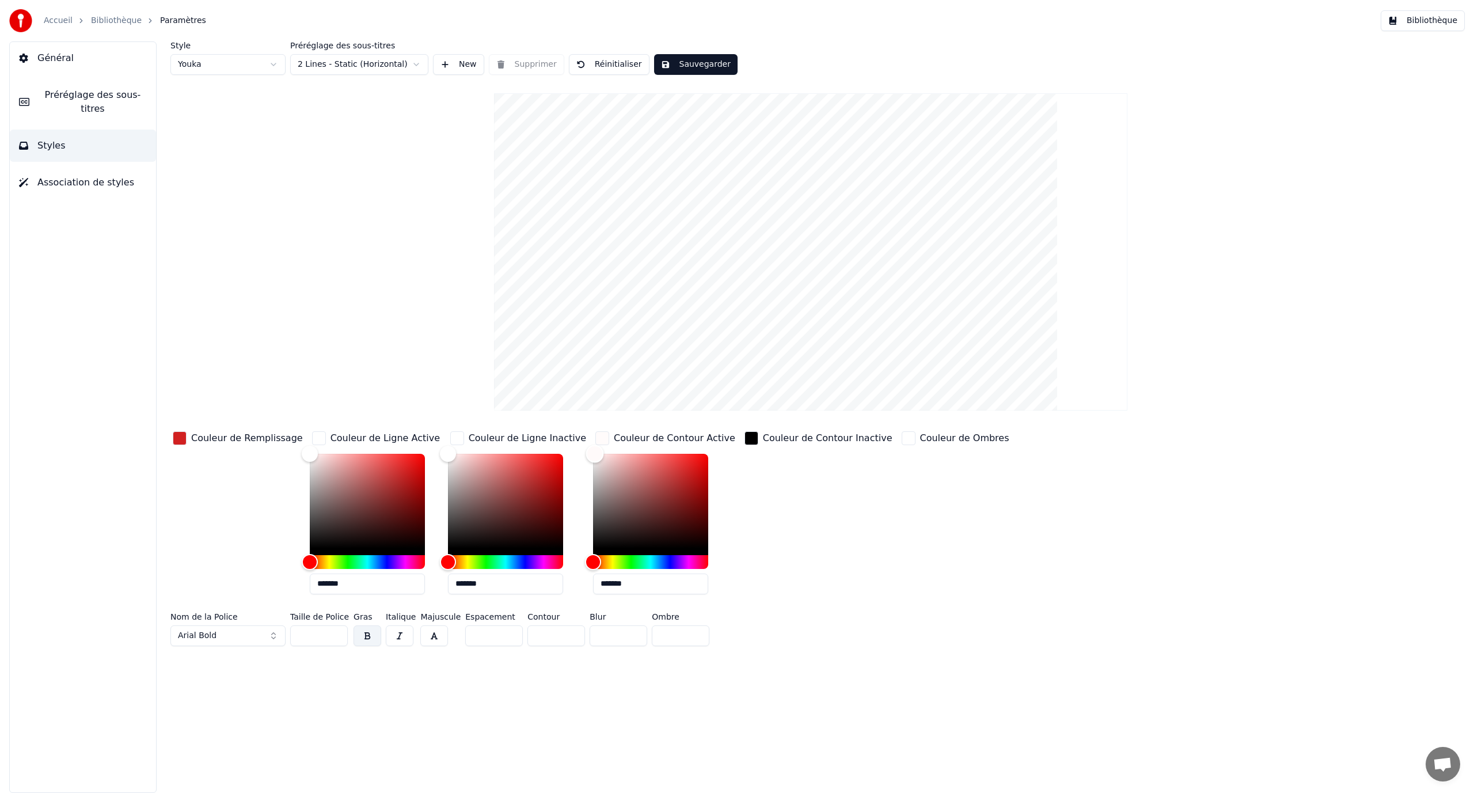
drag, startPoint x: 571, startPoint y: 540, endPoint x: 574, endPoint y: 429, distance: 111.1
click at [593, 429] on div "Couleur de Contour Active *******" at bounding box center [665, 516] width 144 height 174
type input "*******"
drag, startPoint x: 576, startPoint y: 452, endPoint x: 560, endPoint y: 574, distance: 122.6
click at [560, 574] on div "Couleur de Remplissage Couleur de Ligne Active ******* Couleur de Ligne Inactiv…" at bounding box center [686, 516] width 1032 height 174
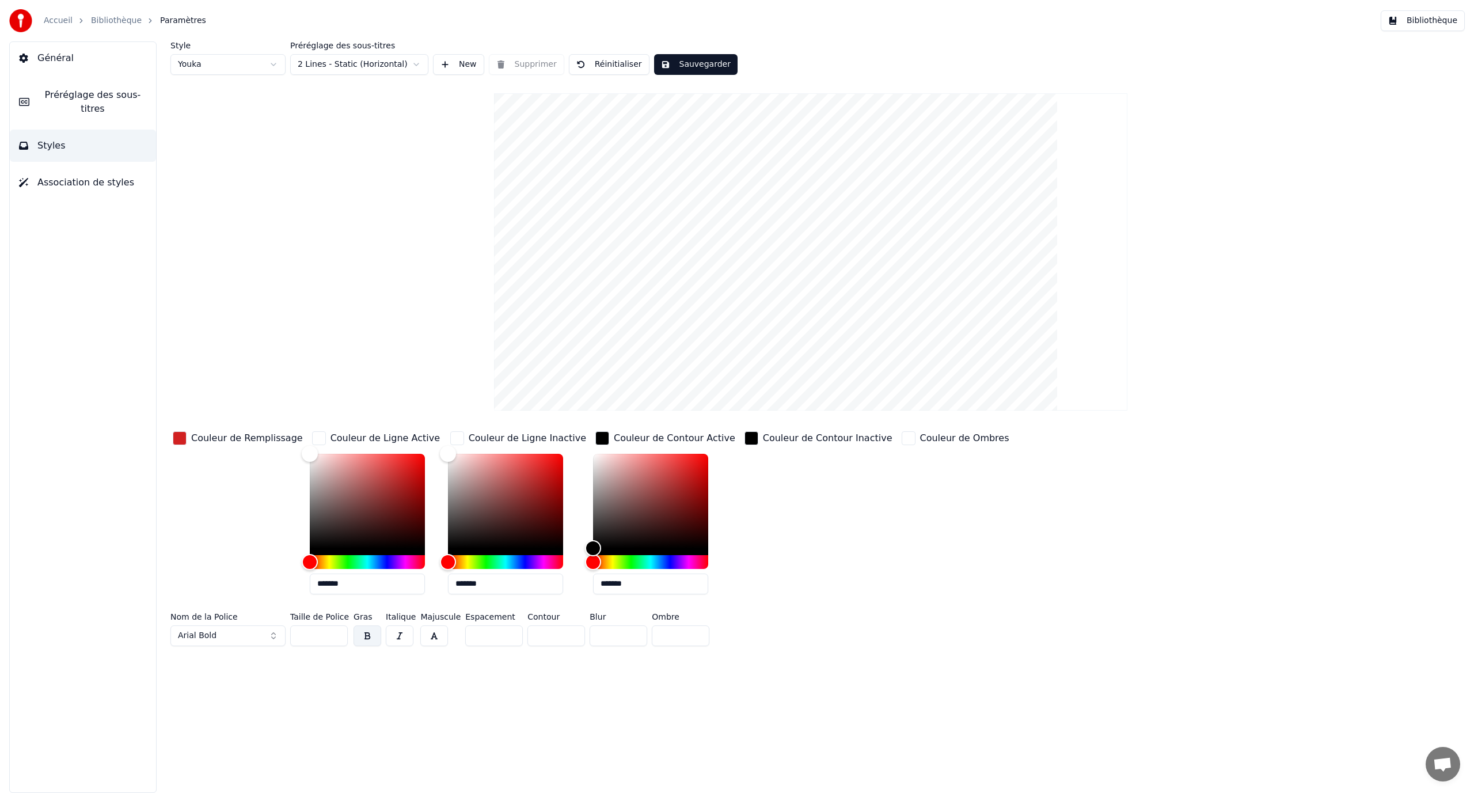
click at [669, 60] on button "Sauvegarder" at bounding box center [695, 64] width 83 height 21
click at [132, 18] on link "Bibliothèque" at bounding box center [116, 21] width 51 height 12
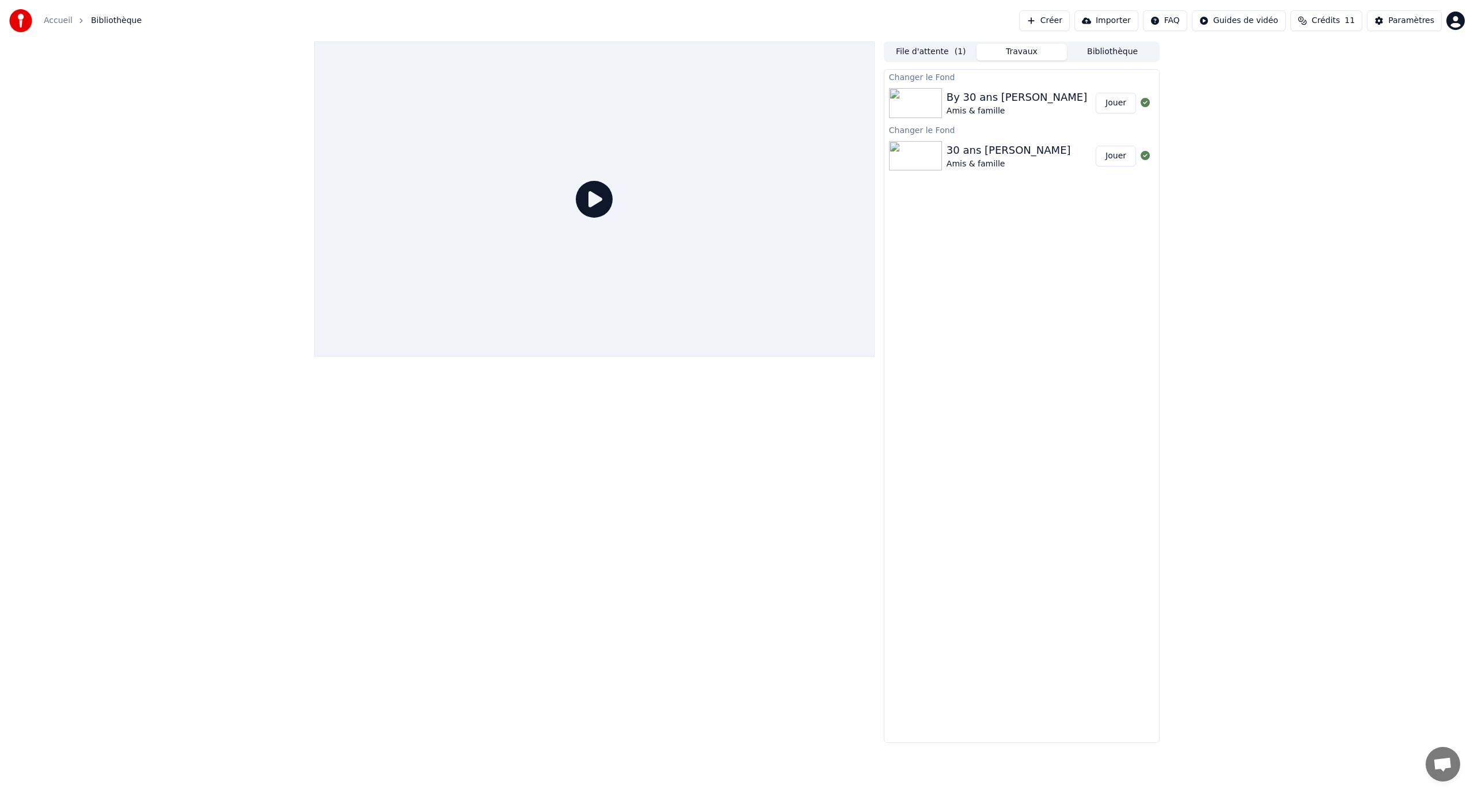
click at [1106, 101] on button "Jouer" at bounding box center [1115, 103] width 40 height 21
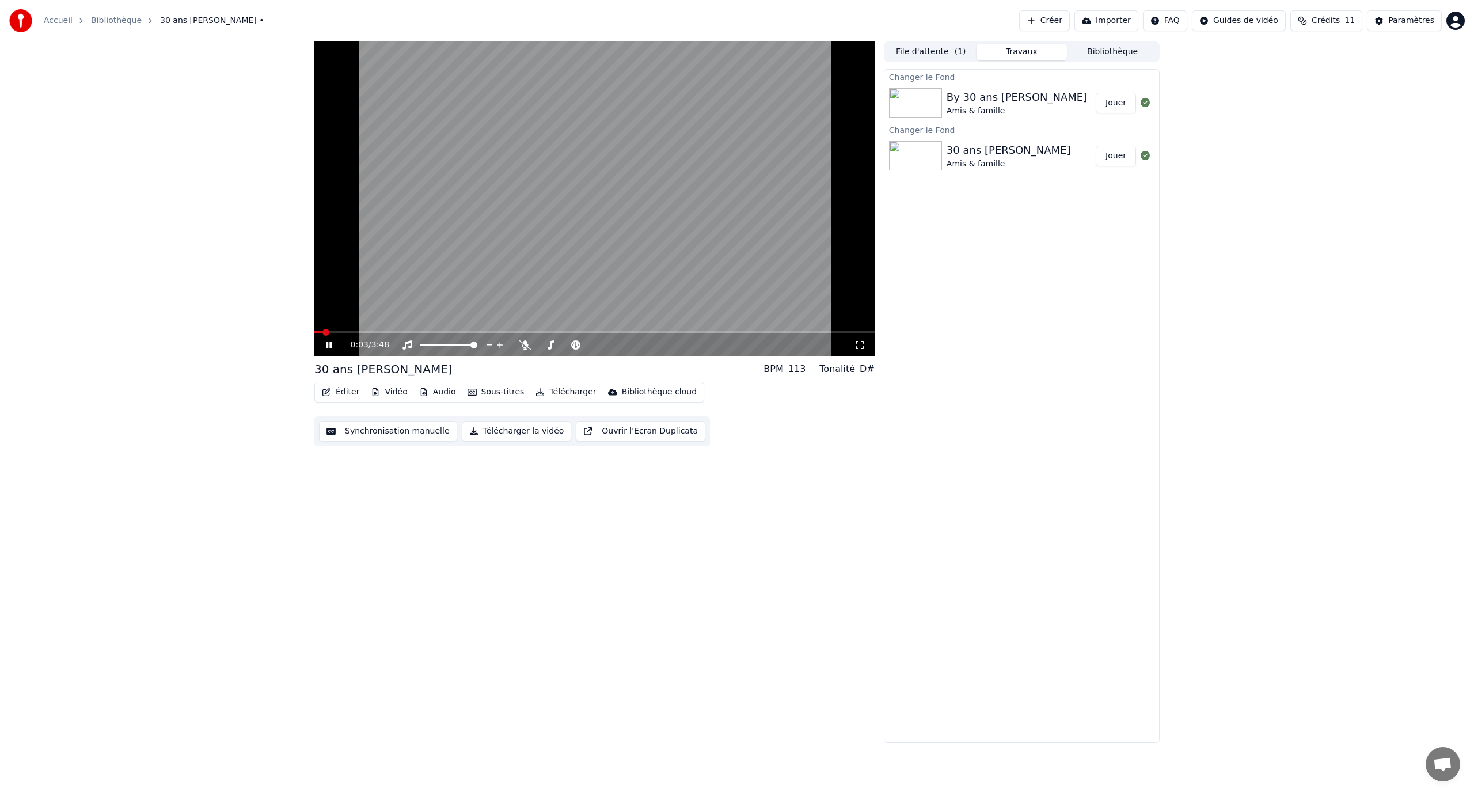
click at [357, 332] on span at bounding box center [594, 332] width 560 height 2
click at [367, 334] on div "0:17 / 3:48" at bounding box center [594, 344] width 560 height 23
click at [471, 211] on video at bounding box center [594, 198] width 560 height 315
click at [510, 198] on video at bounding box center [594, 198] width 560 height 315
click at [526, 195] on video at bounding box center [594, 198] width 560 height 315
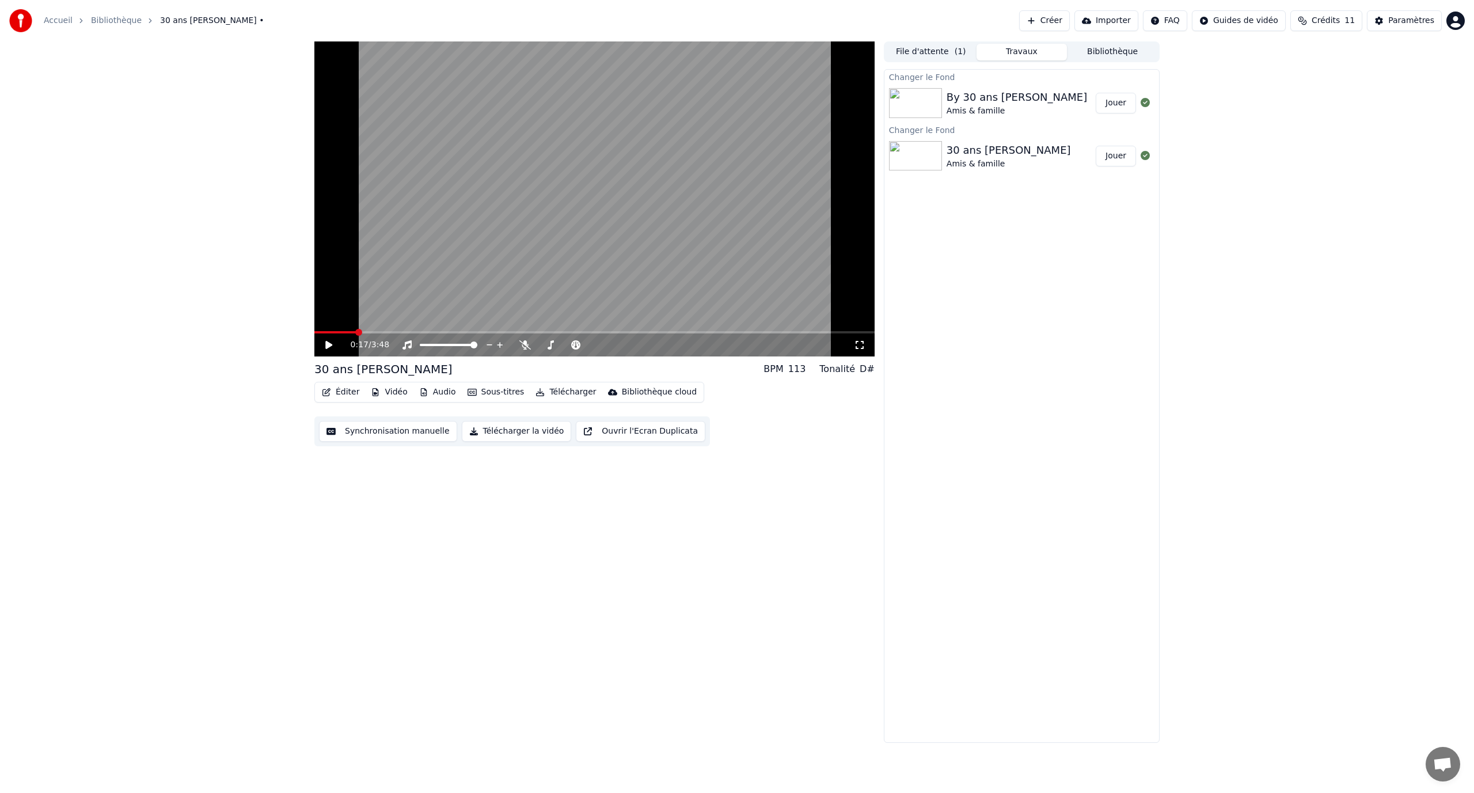
click at [577, 202] on video at bounding box center [594, 198] width 560 height 315
click at [856, 345] on icon at bounding box center [860, 344] width 12 height 9
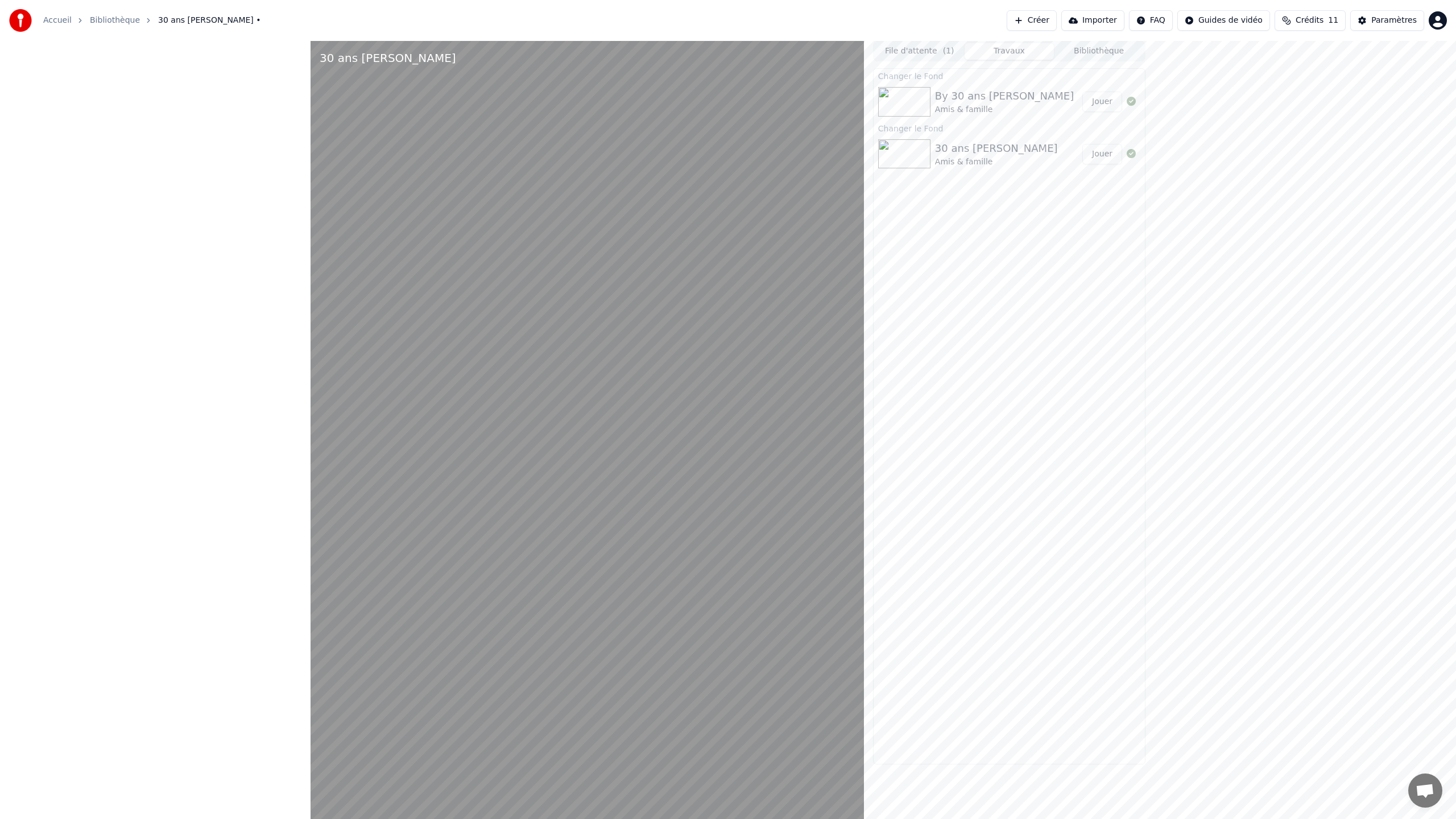
click at [593, 259] on video at bounding box center [587, 450] width 553 height 819
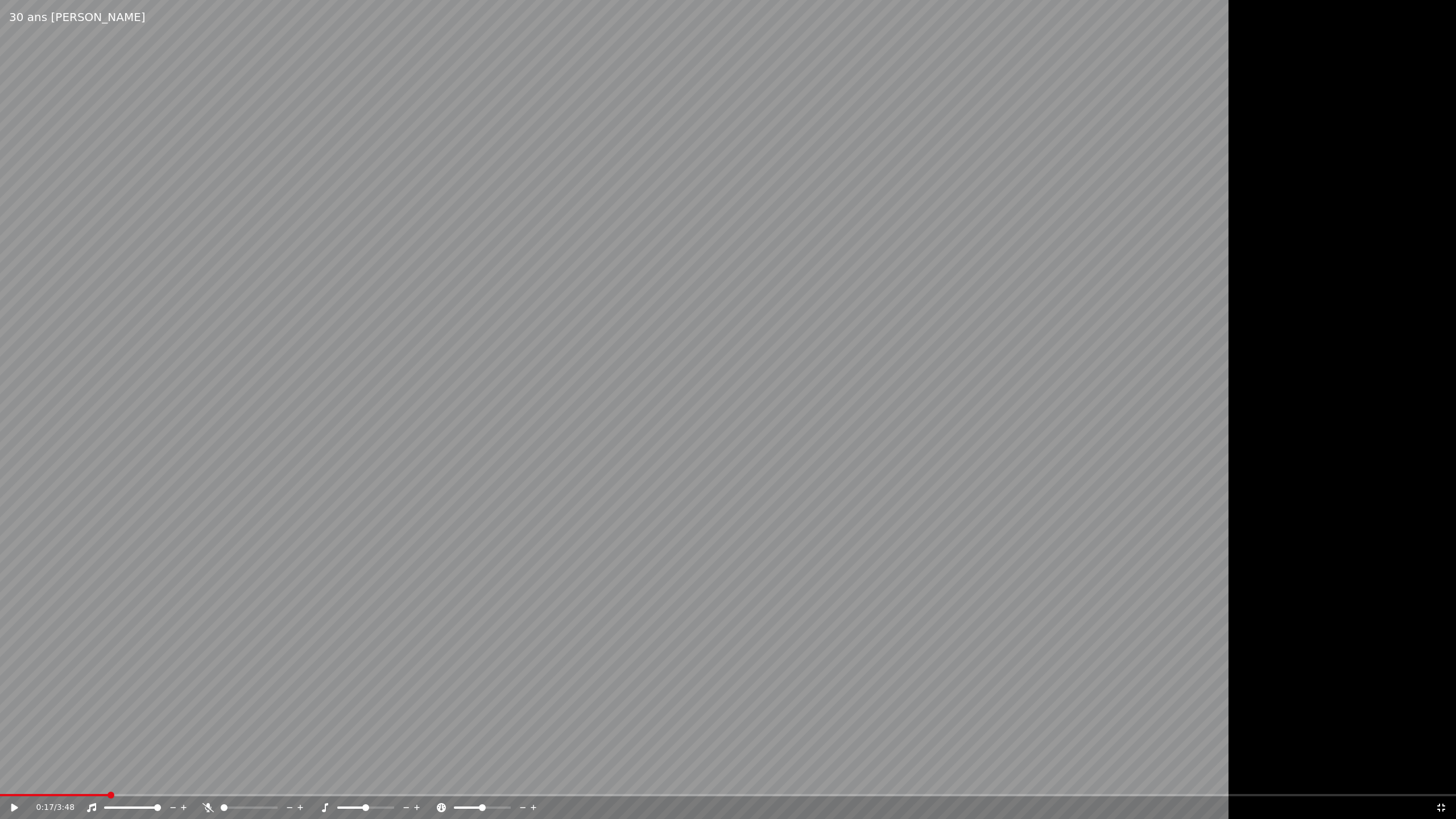
click at [582, 282] on video at bounding box center [728, 409] width 1456 height 819
click at [1436, 782] on icon at bounding box center [1441, 807] width 12 height 9
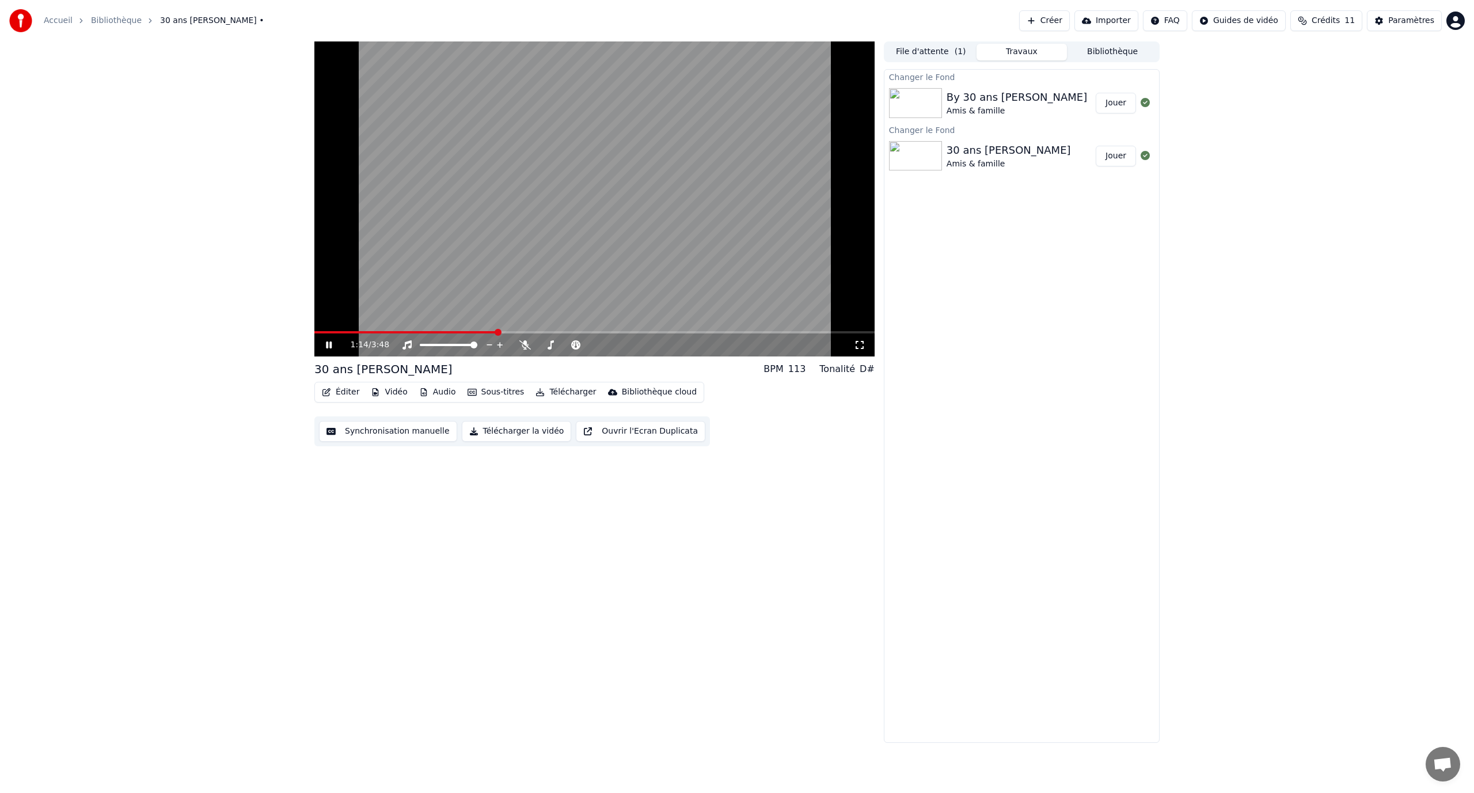
click at [572, 269] on video at bounding box center [594, 198] width 560 height 315
click at [519, 429] on button "Télécharger la vidéo" at bounding box center [517, 431] width 110 height 21
click at [1334, 18] on span "Crédits" at bounding box center [1325, 21] width 28 height 12
click at [851, 370] on div "Tonalité" at bounding box center [837, 369] width 36 height 14
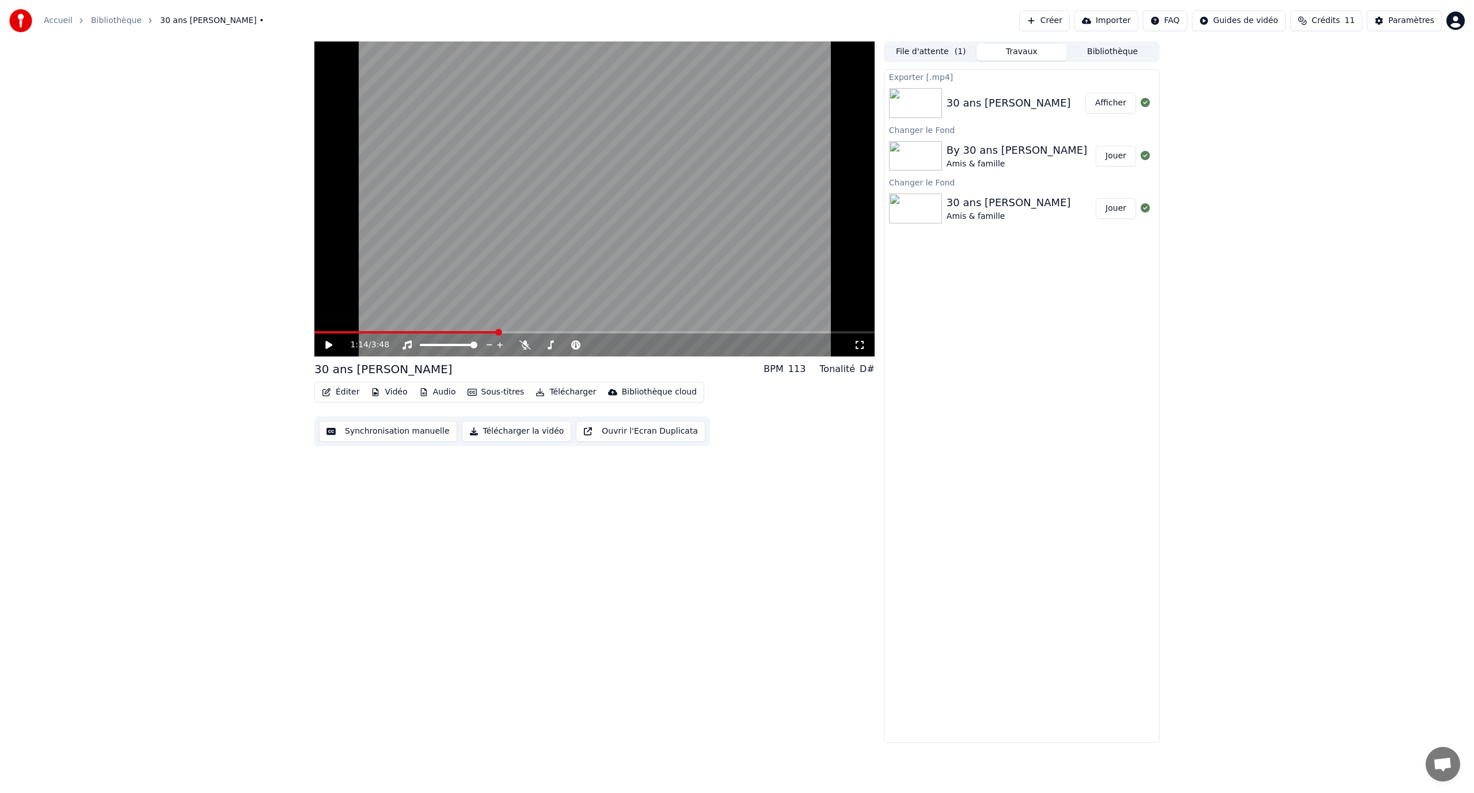
click at [1115, 100] on button "Afficher" at bounding box center [1110, 103] width 51 height 21
click at [329, 341] on icon at bounding box center [337, 344] width 27 height 9
click at [528, 346] on icon at bounding box center [525, 344] width 12 height 9
click at [331, 342] on icon at bounding box center [329, 344] width 6 height 7
click at [448, 345] on span at bounding box center [436, 345] width 32 height 2
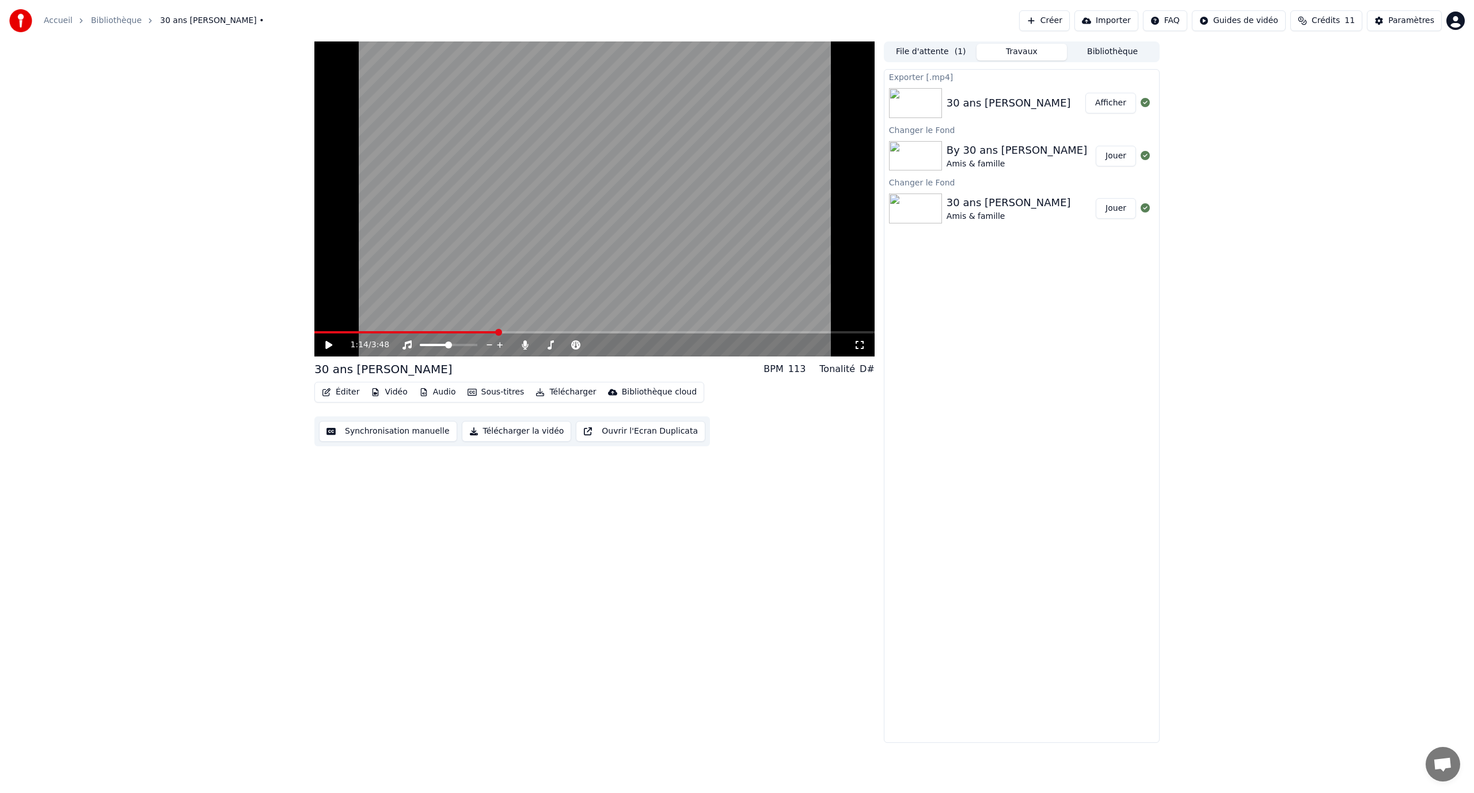
click at [337, 345] on icon at bounding box center [337, 344] width 27 height 9
click at [332, 348] on icon at bounding box center [337, 344] width 27 height 9
click at [425, 391] on button "Audio" at bounding box center [437, 392] width 46 height 16
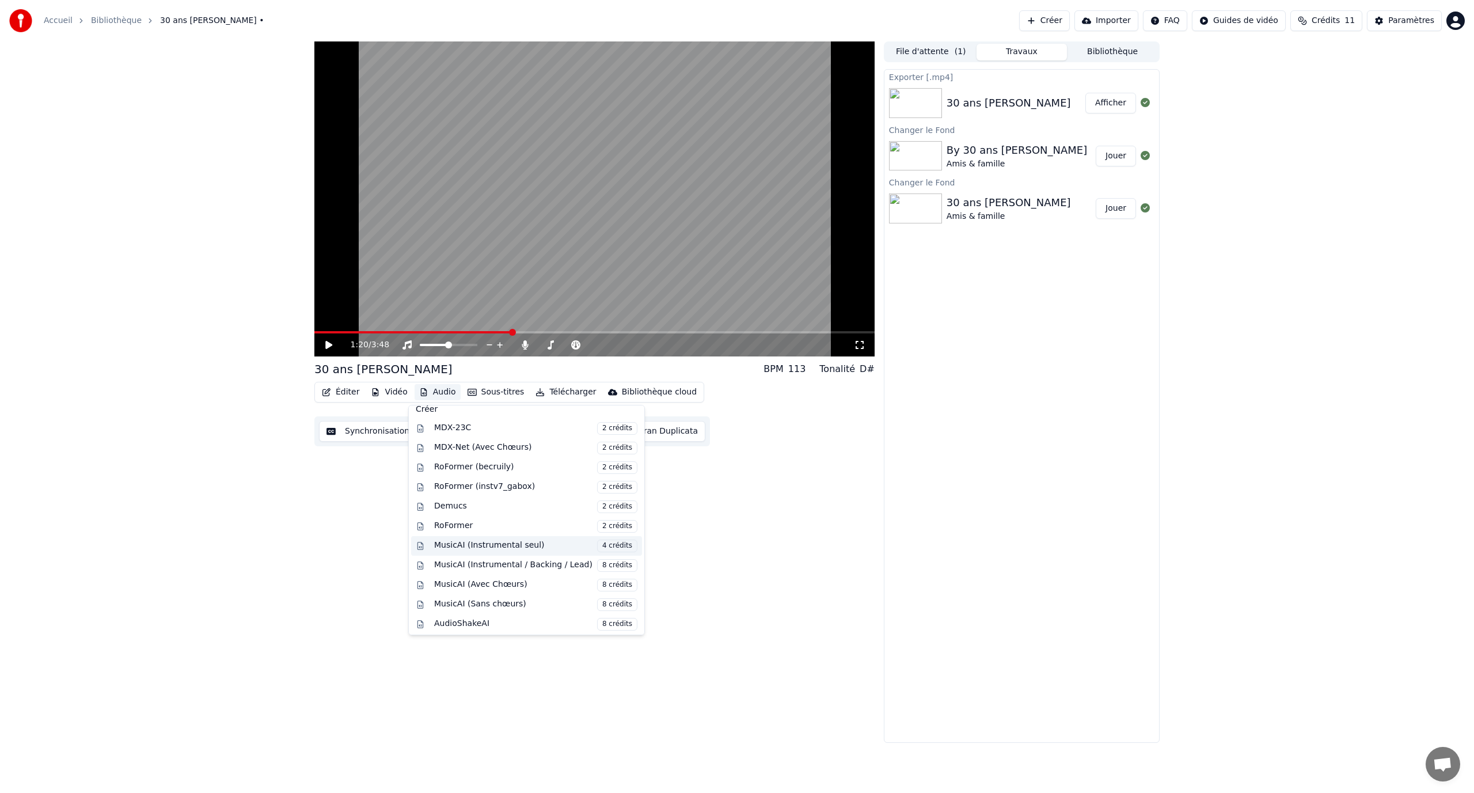
scroll to position [117, 0]
click at [324, 516] on div "1:20 / 3:48 30 ans [PERSON_NAME] BPM 113 Tonalité D# Éditer Vidéo Audio Sous-ti…" at bounding box center [594, 391] width 560 height 701
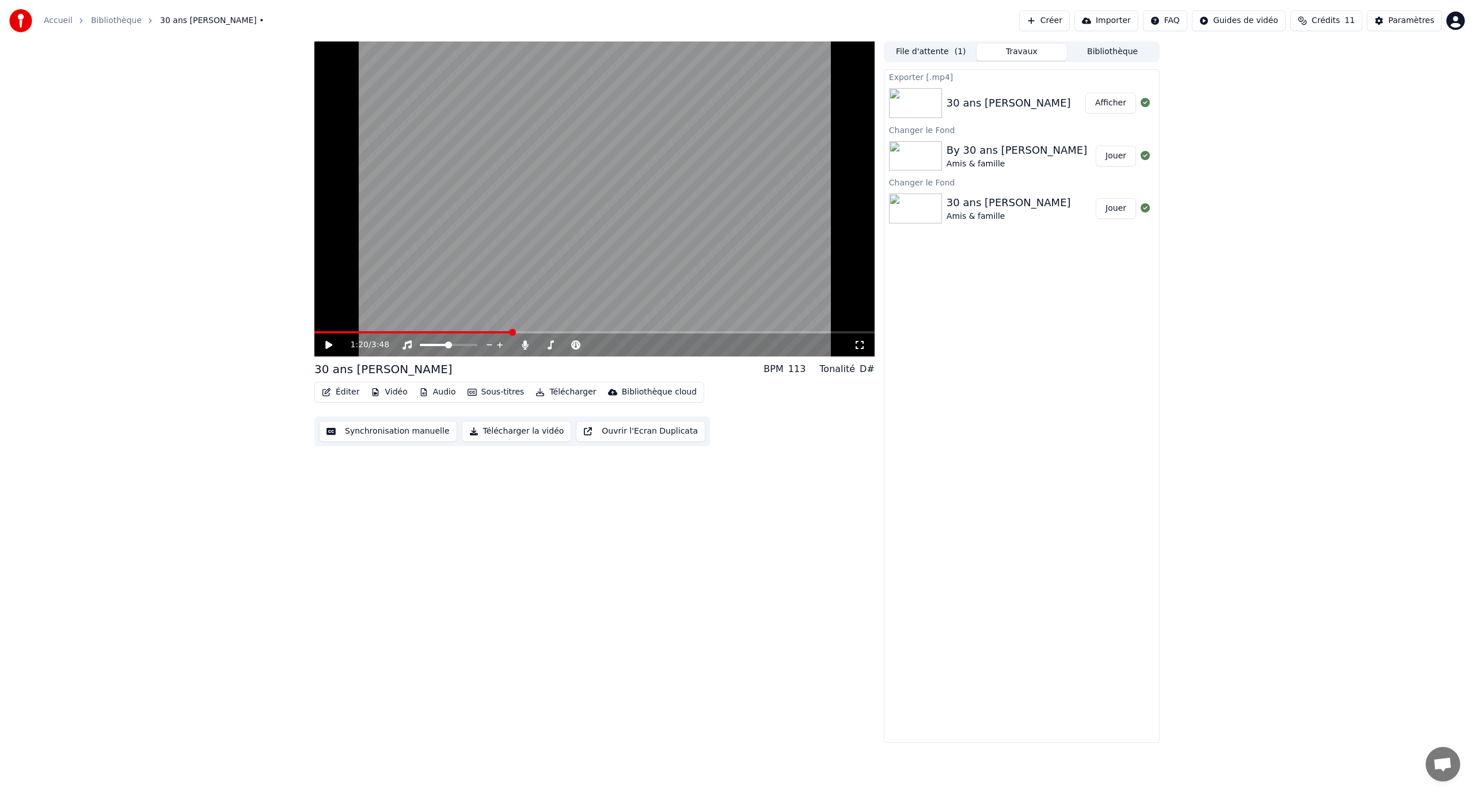
click at [332, 351] on div "1:20 / 3:48" at bounding box center [594, 345] width 551 height 12
click at [333, 344] on icon at bounding box center [337, 344] width 27 height 9
click at [458, 346] on span at bounding box center [439, 345] width 38 height 2
click at [473, 344] on span at bounding box center [469, 344] width 7 height 7
click at [524, 345] on icon at bounding box center [525, 344] width 6 height 9
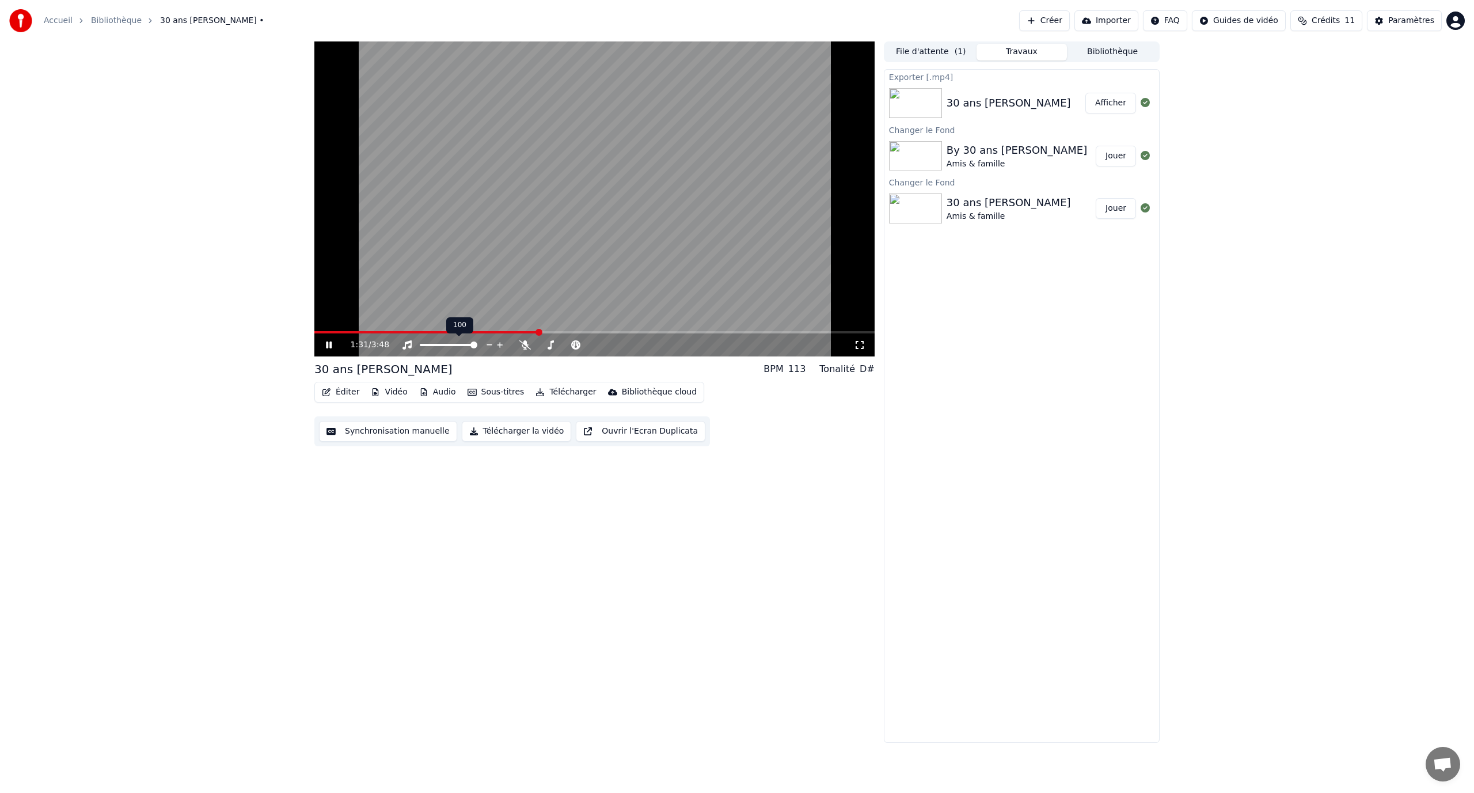
click at [477, 346] on span at bounding box center [473, 344] width 7 height 7
click at [550, 341] on icon at bounding box center [551, 344] width 12 height 9
click at [592, 348] on span at bounding box center [591, 344] width 7 height 7
click at [662, 198] on video at bounding box center [594, 198] width 560 height 315
click at [555, 394] on button "Télécharger" at bounding box center [566, 392] width 70 height 16
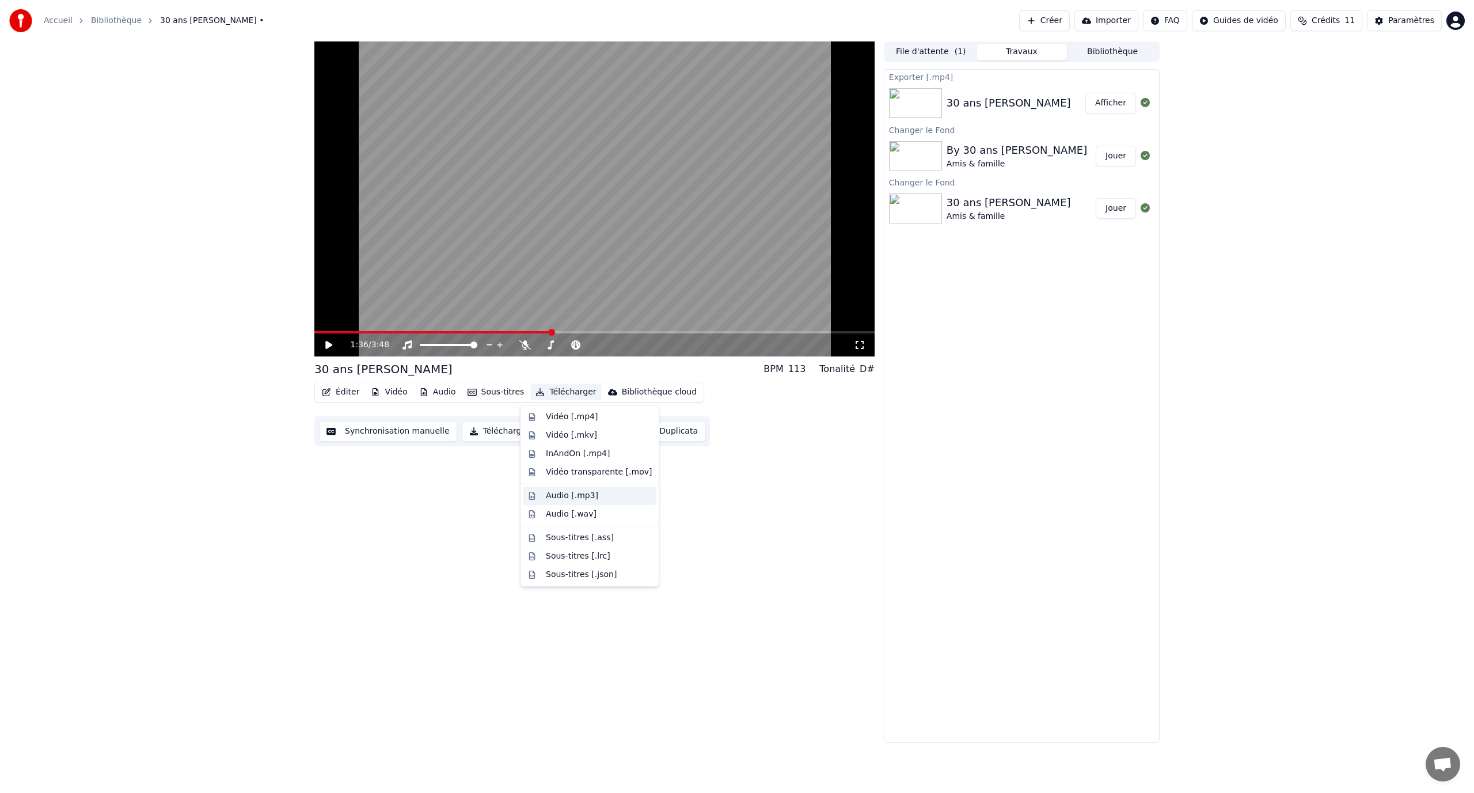
click at [590, 493] on div "Audio [.mp3]" at bounding box center [572, 496] width 52 height 12
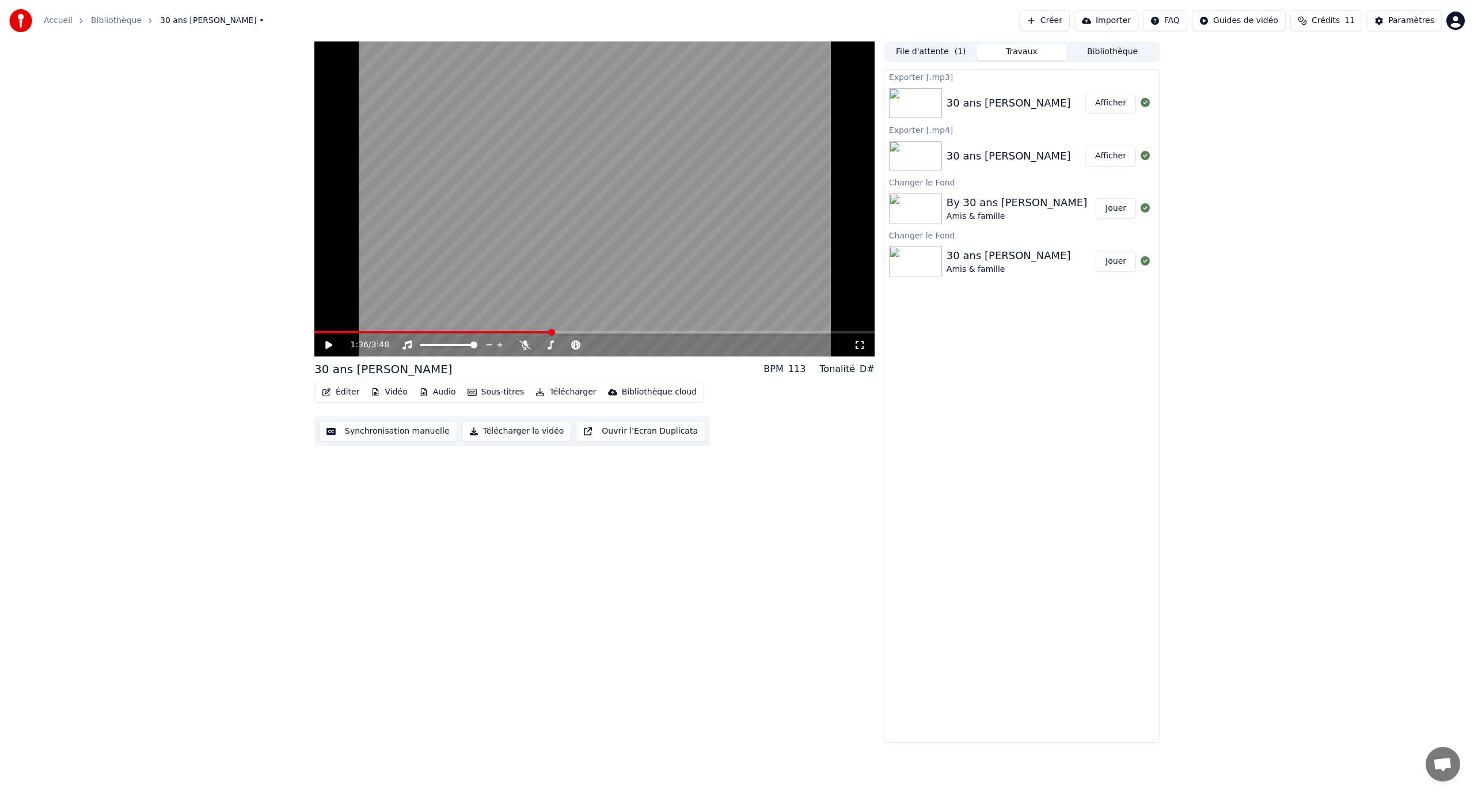
click at [1095, 105] on button "Afficher" at bounding box center [1110, 103] width 51 height 21
click at [551, 385] on button "Télécharger" at bounding box center [566, 392] width 70 height 16
click at [600, 421] on div "Vidéo [.mp4]" at bounding box center [599, 417] width 106 height 12
click at [1143, 102] on icon at bounding box center [1144, 102] width 9 height 9
click at [1141, 104] on icon at bounding box center [1144, 102] width 9 height 9
